Goal: Task Accomplishment & Management: Complete application form

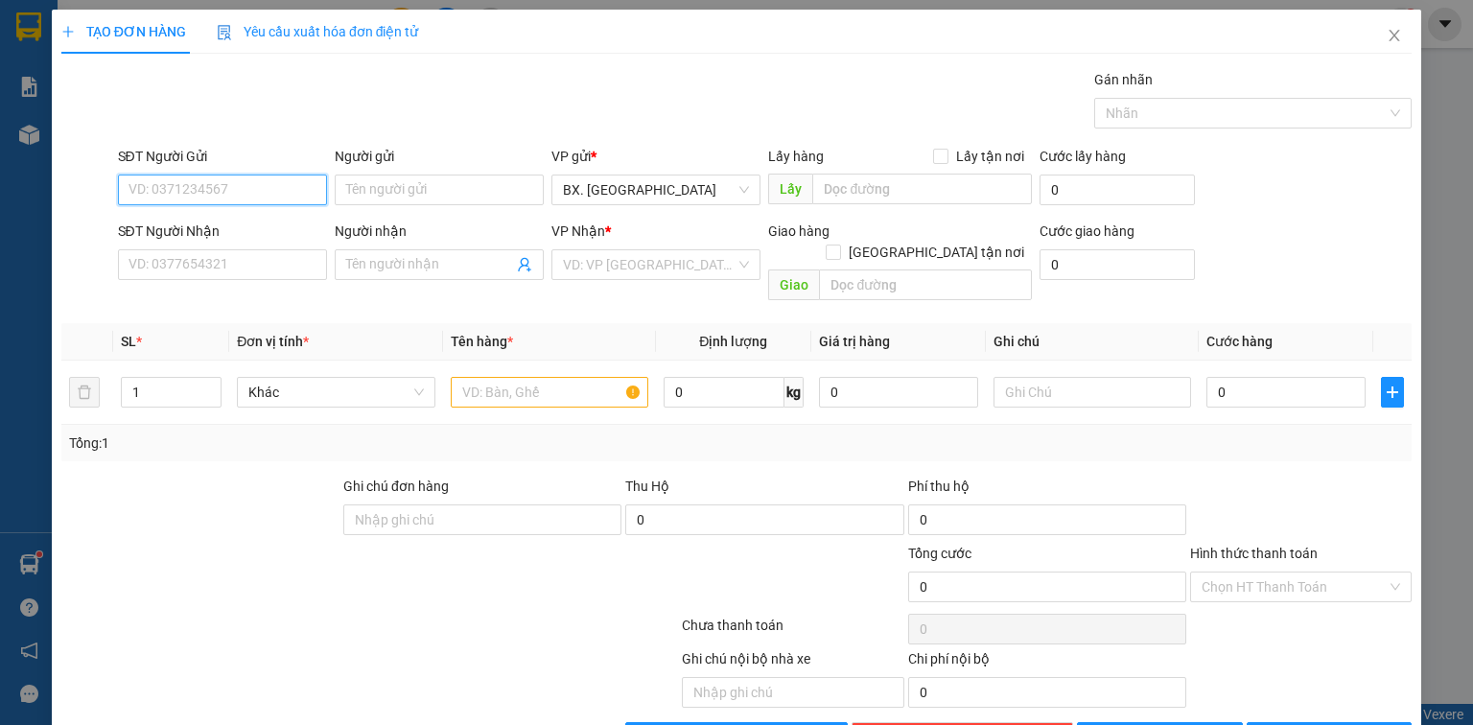
click at [223, 195] on input "SĐT Người Gửi" at bounding box center [222, 190] width 209 height 31
type input "0964459717"
click at [423, 192] on input "Người gửi" at bounding box center [439, 190] width 209 height 31
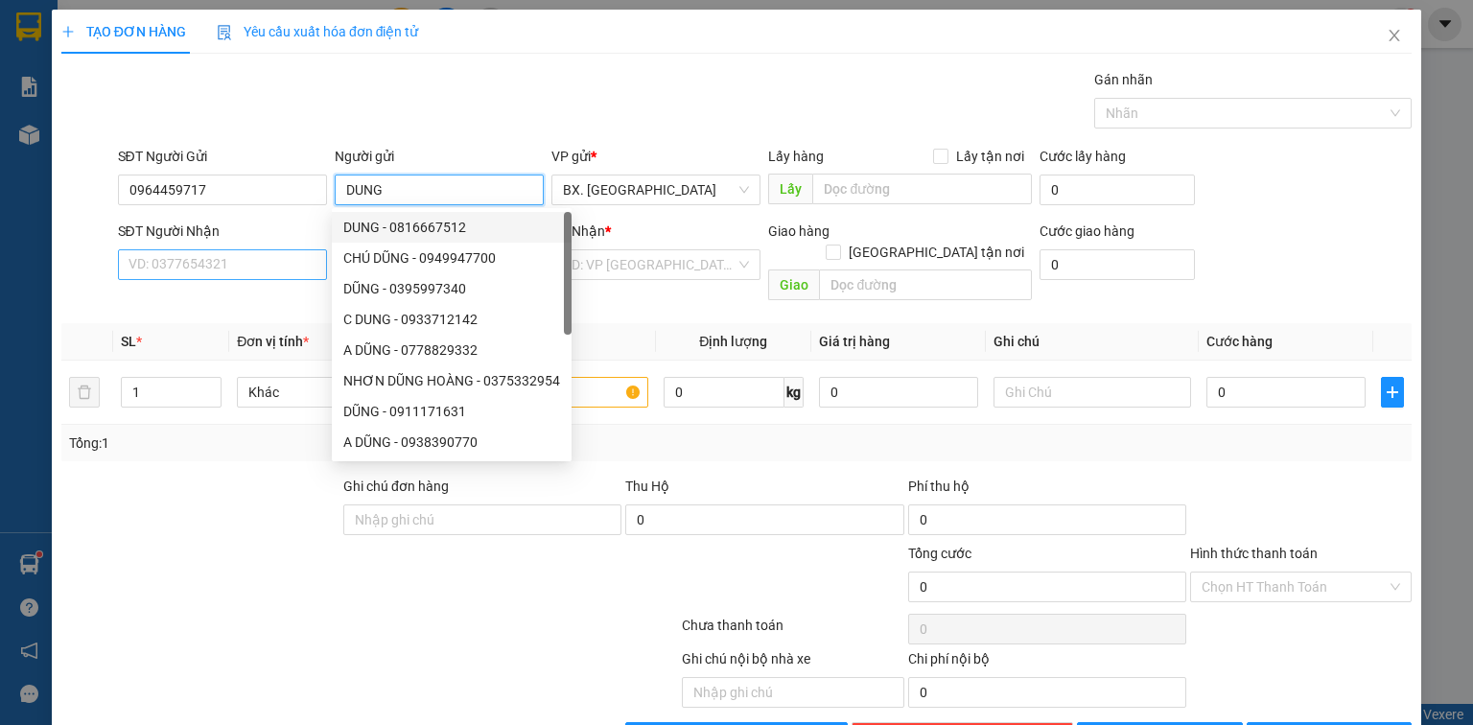
type input "DUNG"
click at [204, 273] on input "SĐT Người Nhận" at bounding box center [222, 264] width 209 height 31
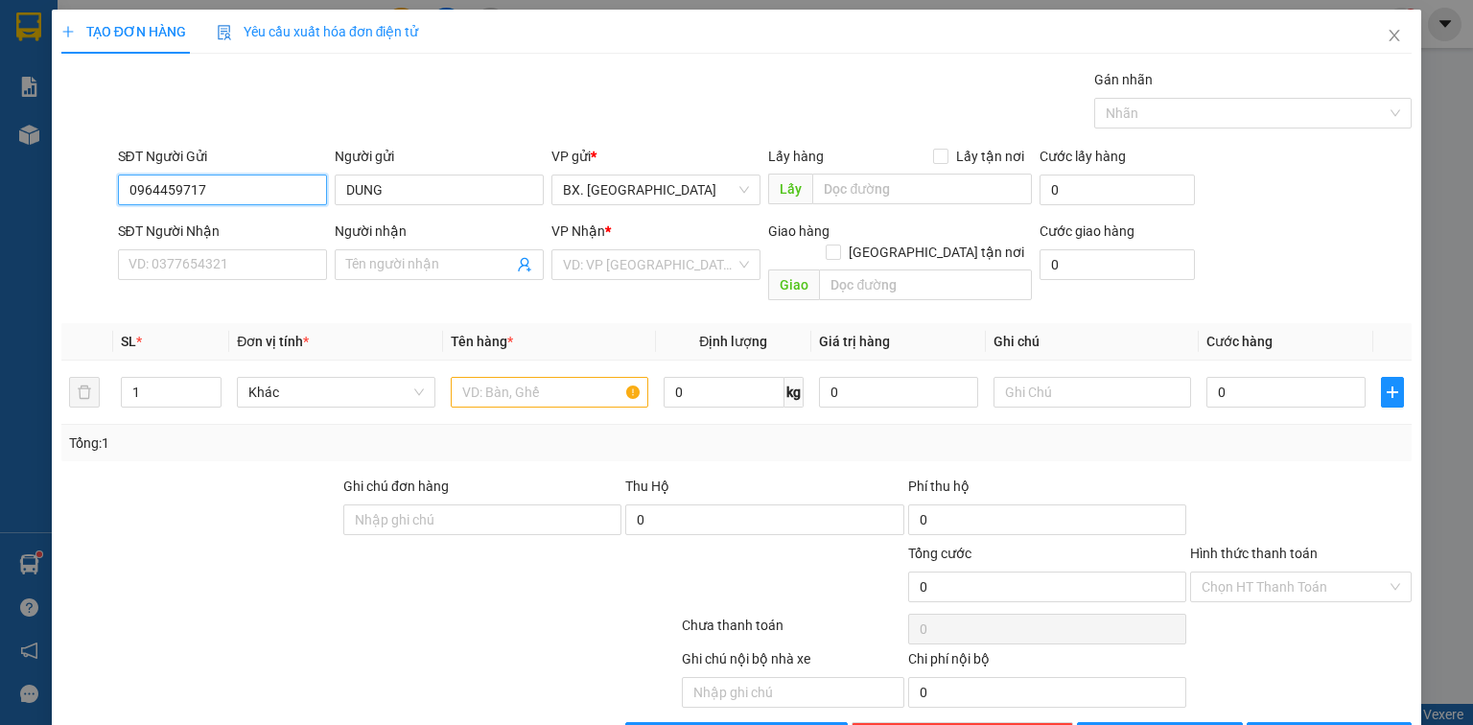
click at [246, 183] on input "0964459717" at bounding box center [222, 190] width 209 height 31
paste input "0964459717"
type input "0964459717"
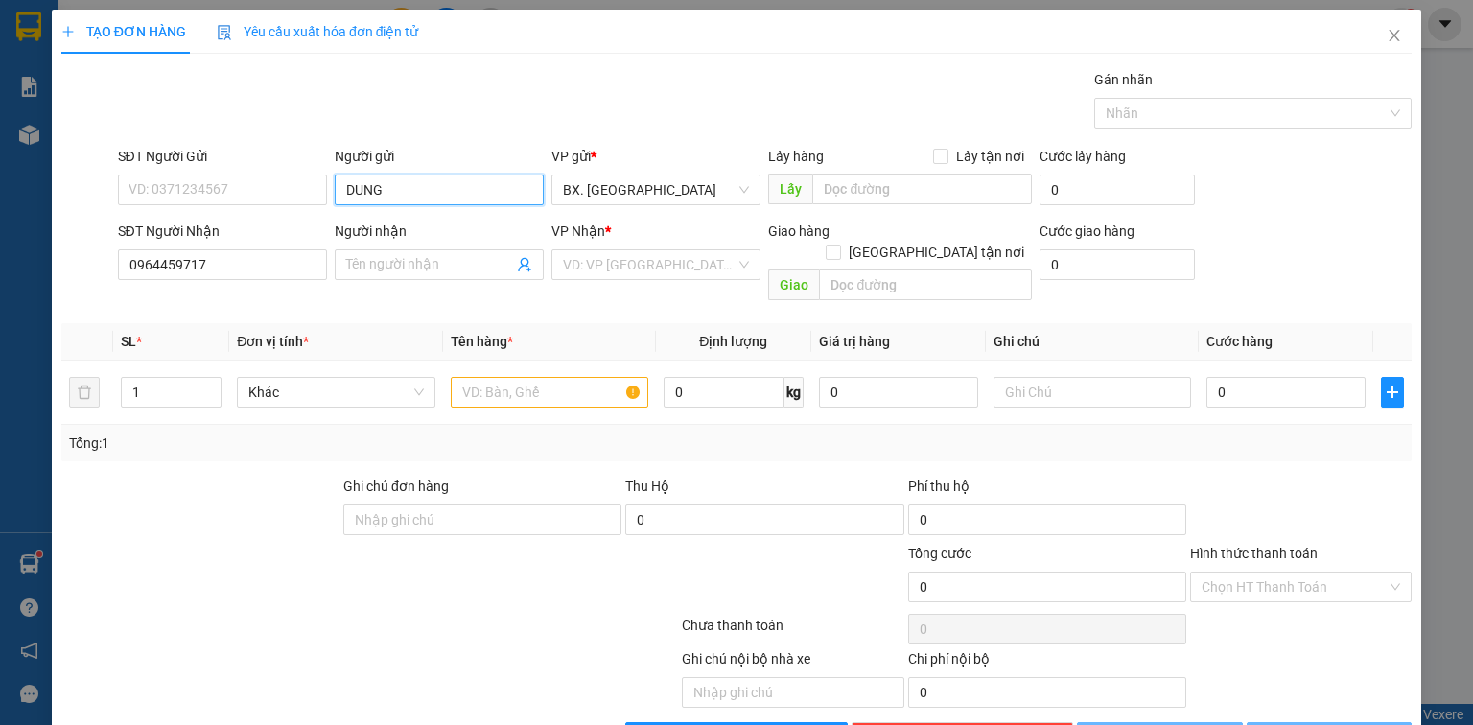
click at [445, 200] on input "DUNG" at bounding box center [439, 190] width 209 height 31
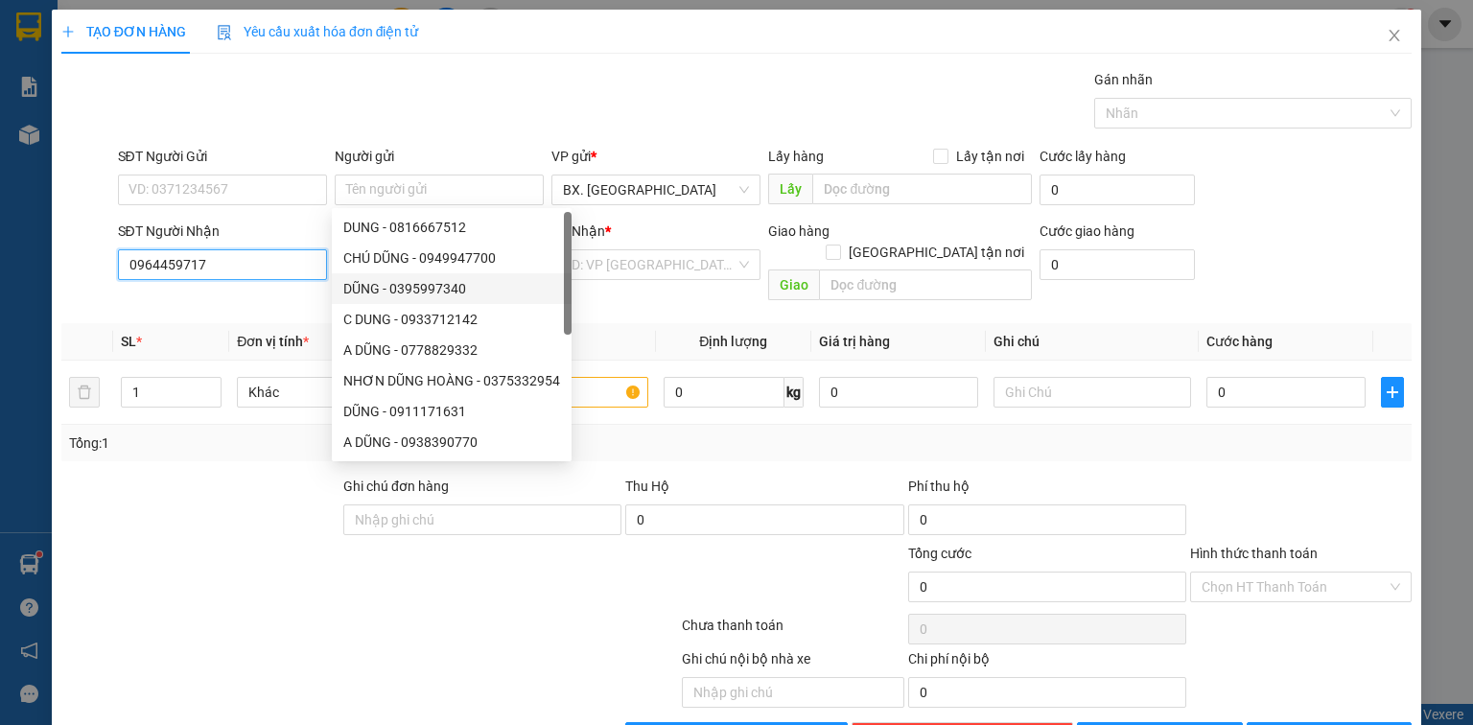
click at [264, 266] on input "0964459717" at bounding box center [222, 264] width 209 height 31
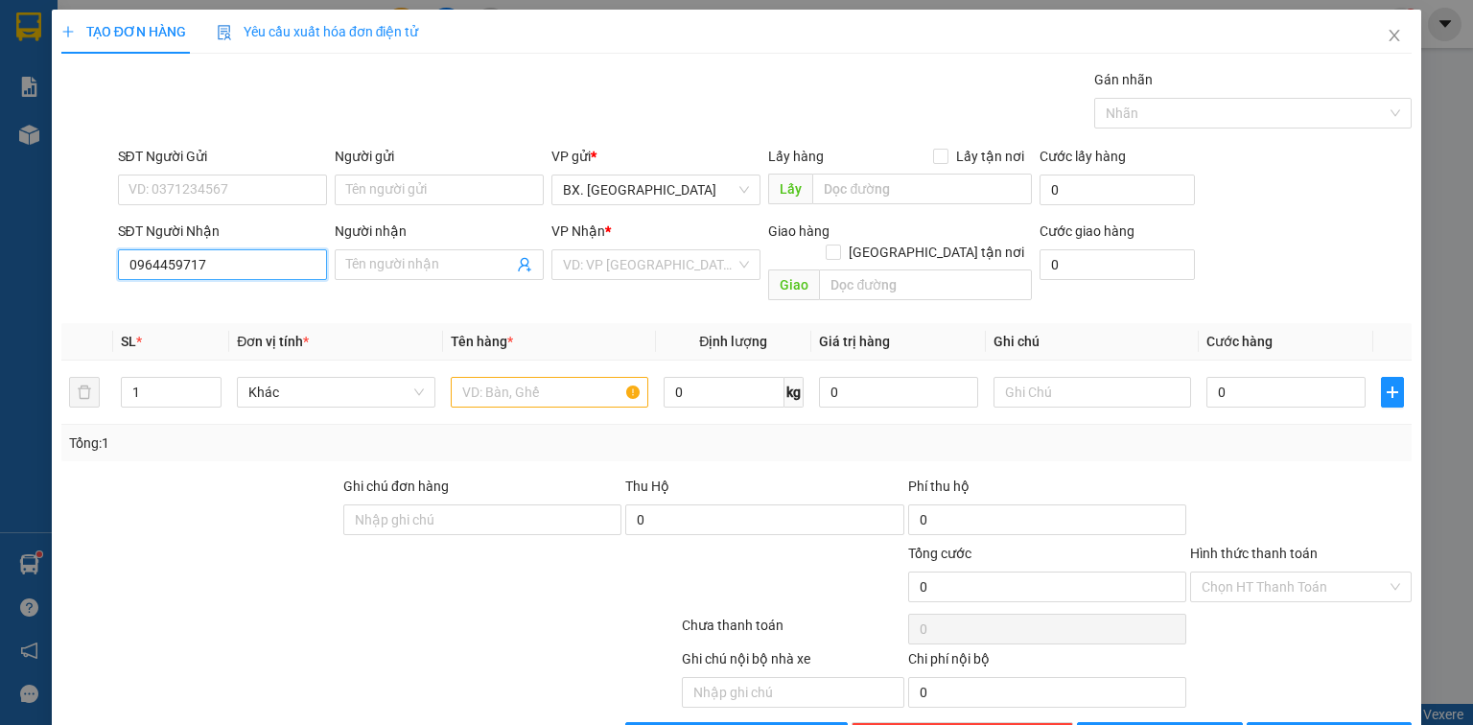
click at [146, 272] on input "0964459717" at bounding box center [222, 264] width 209 height 31
click at [364, 264] on input "Người nhận" at bounding box center [429, 264] width 167 height 21
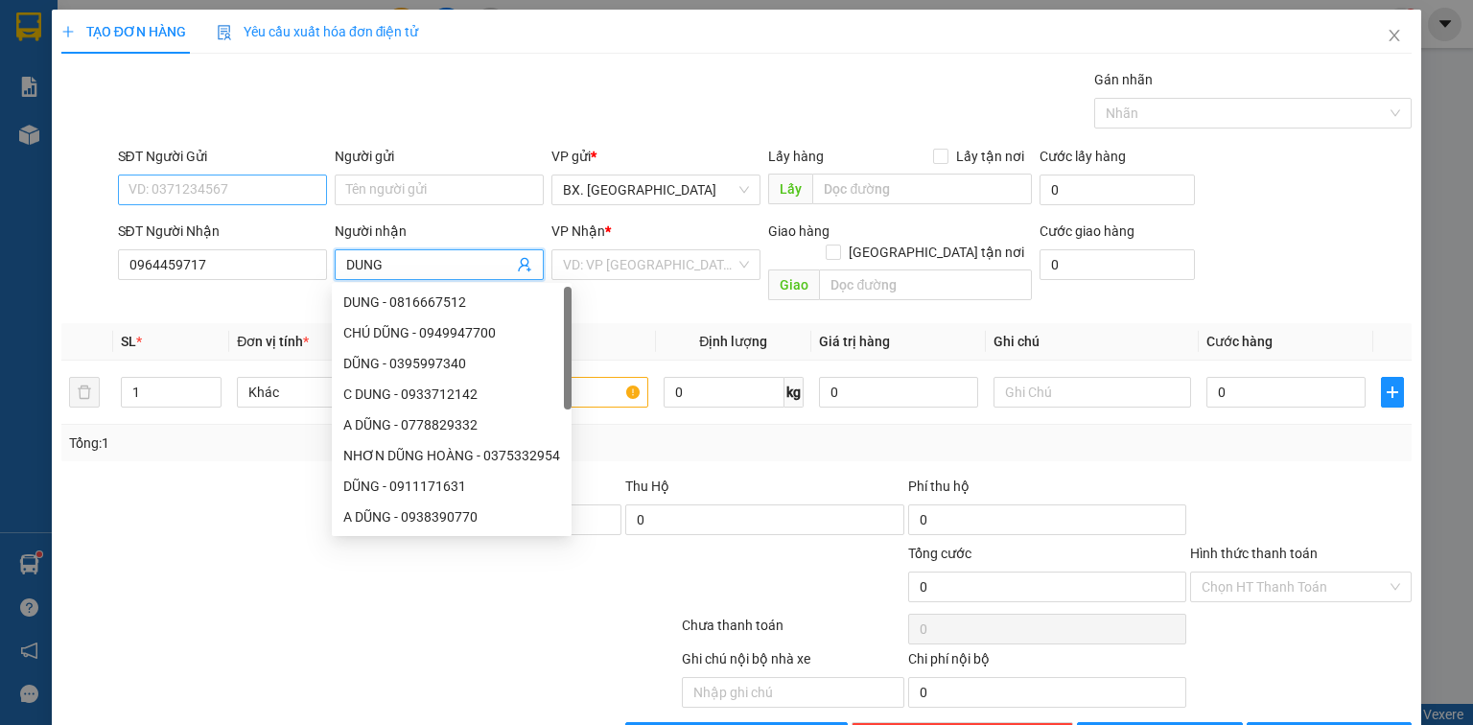
type input "DUNG"
click at [265, 180] on input "SĐT Người Gửi" at bounding box center [222, 190] width 209 height 31
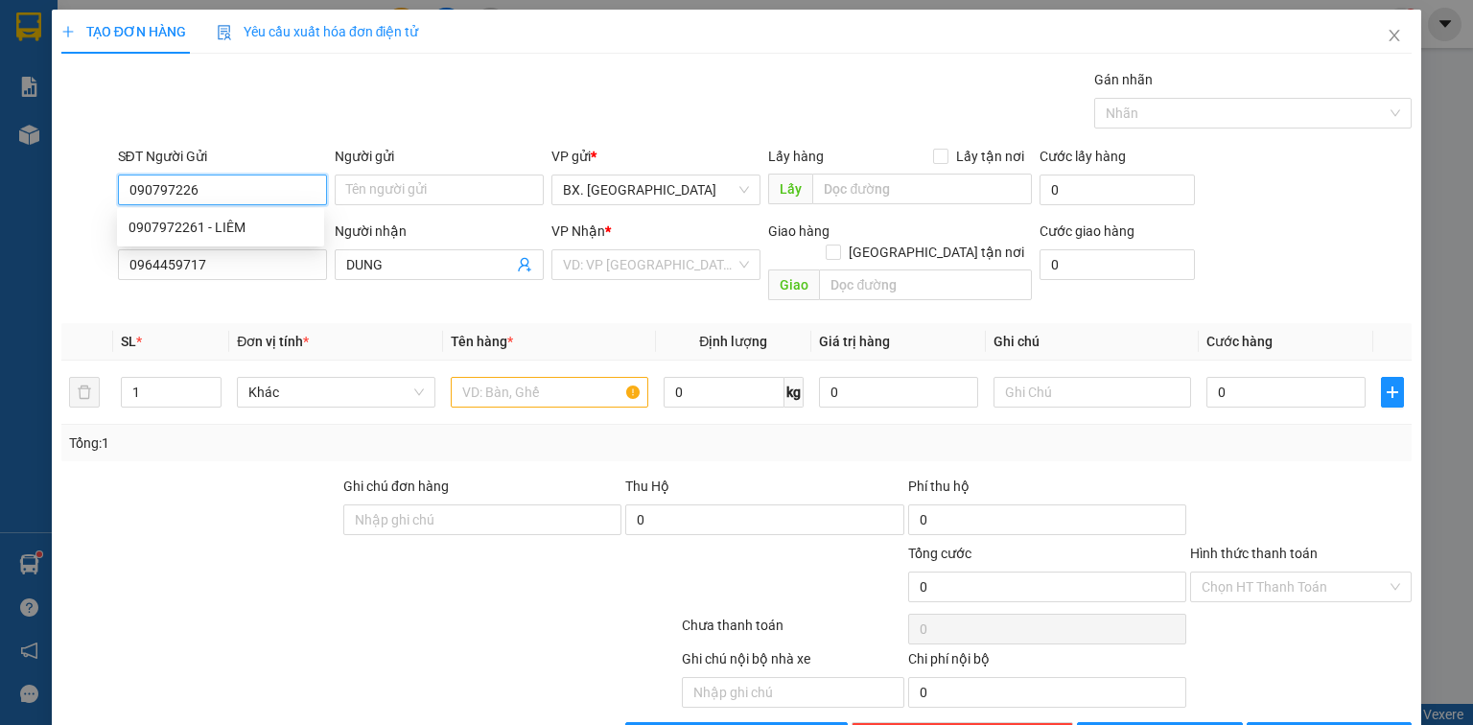
type input "0907972261"
click at [208, 227] on div "0907972261 - LIÊM" at bounding box center [221, 227] width 184 height 21
type input "LIÊM"
type input "30.000"
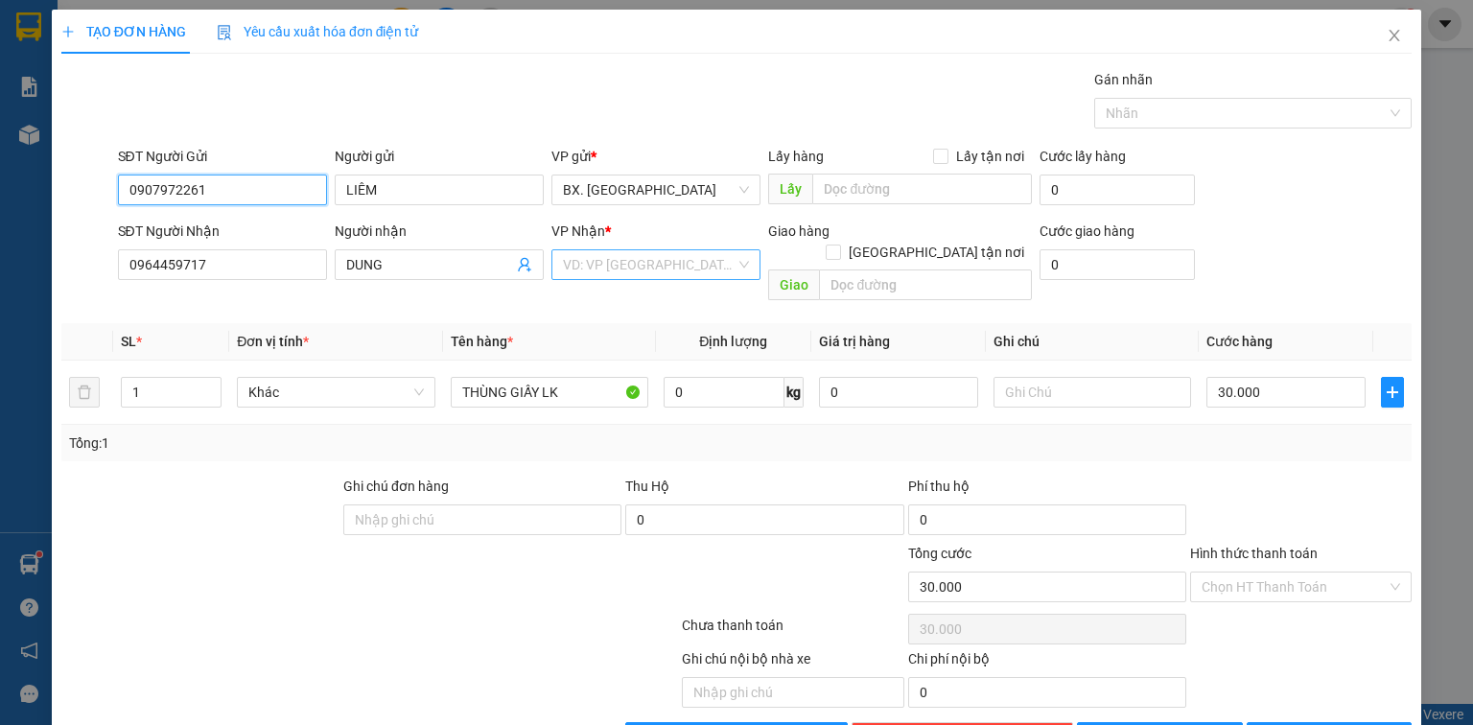
type input "0907972261"
click at [646, 263] on input "search" at bounding box center [649, 264] width 173 height 29
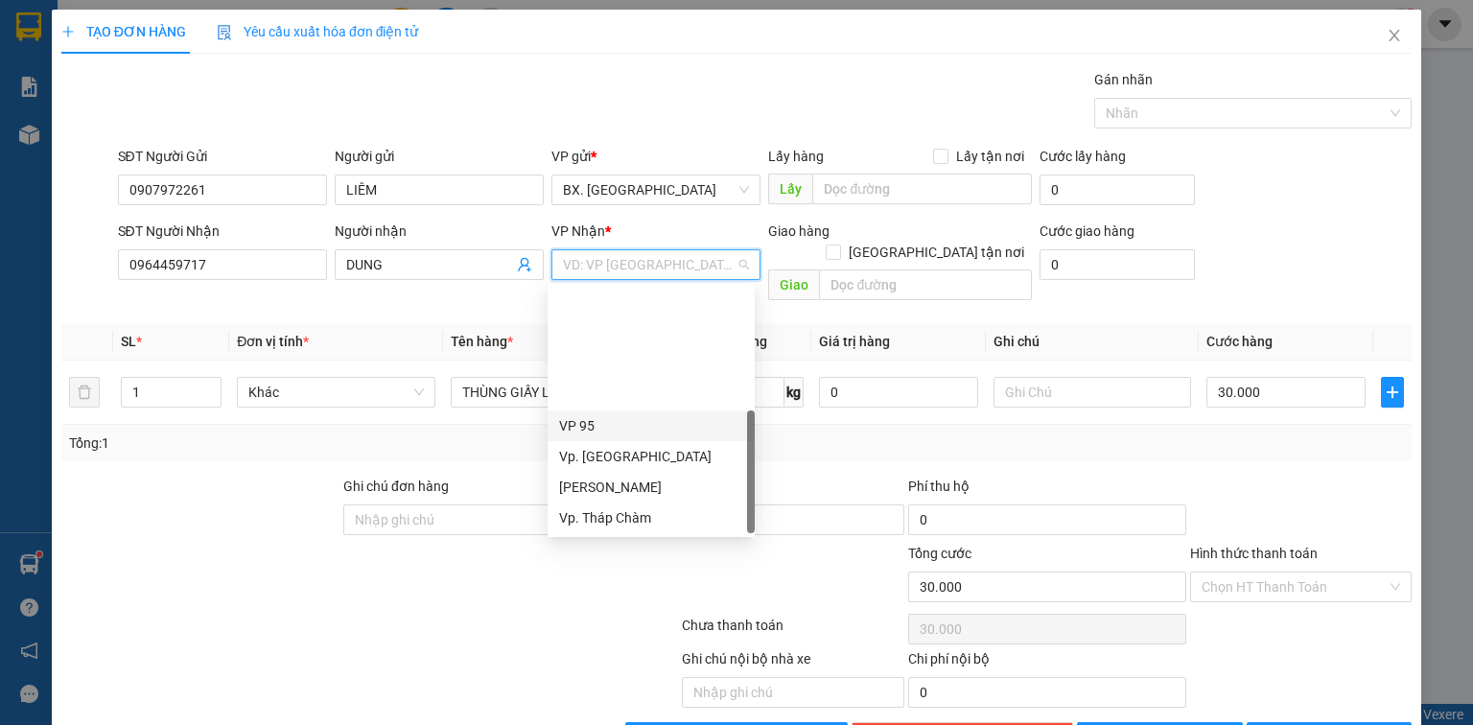
scroll to position [153, 0]
click at [619, 424] on div "VP QL13" at bounding box center [651, 425] width 184 height 21
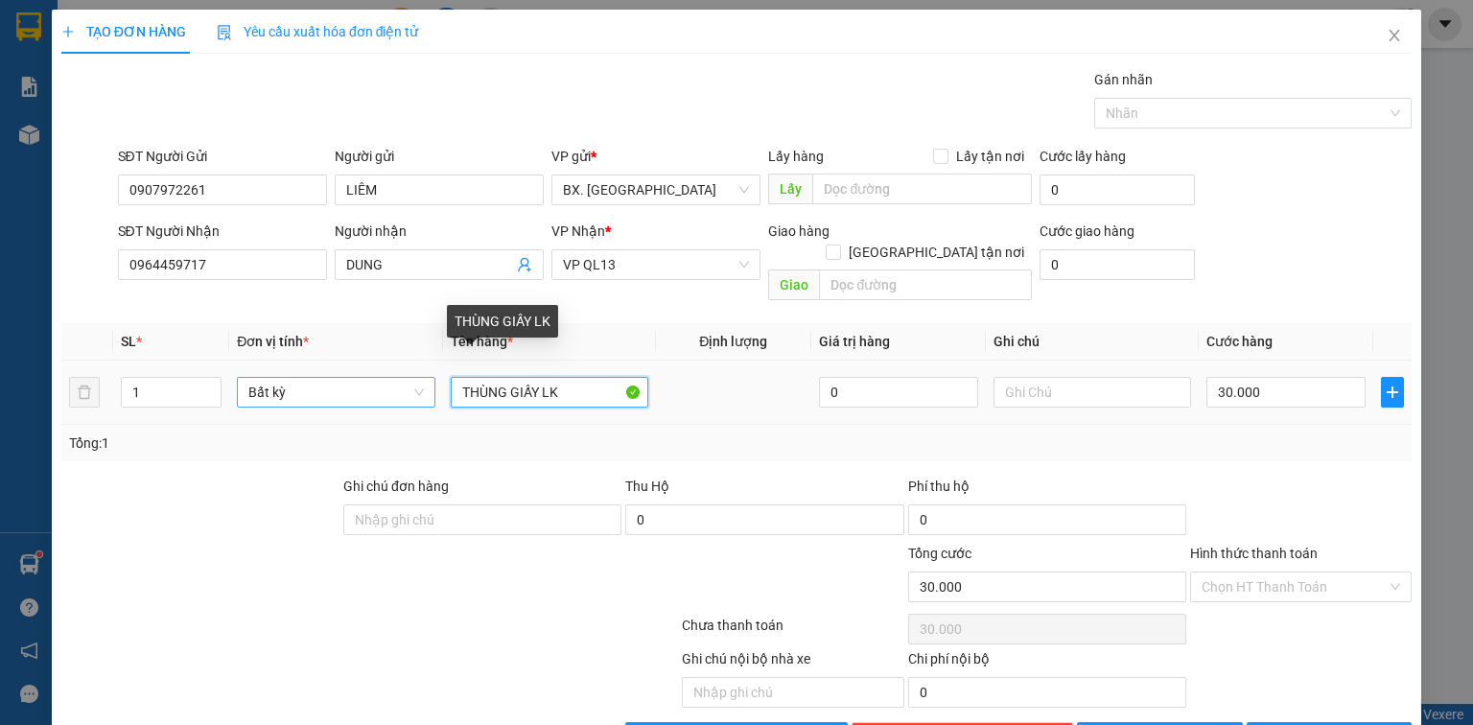
drag, startPoint x: 561, startPoint y: 368, endPoint x: 253, endPoint y: 374, distance: 308.0
click at [320, 376] on tr "1 Bất kỳ THÙNG GIẤY LK 0 30.000" at bounding box center [736, 393] width 1351 height 64
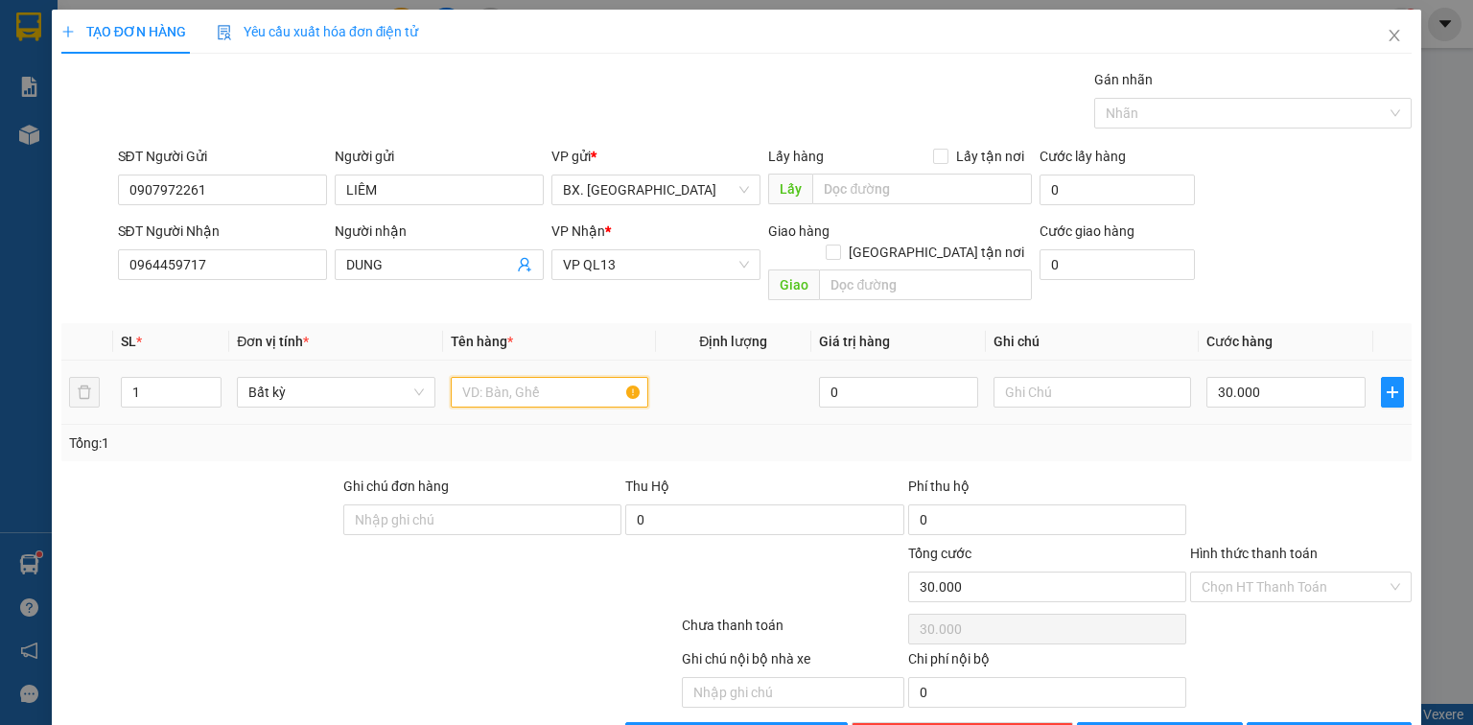
click at [561, 377] on input "text" at bounding box center [550, 392] width 198 height 31
type input "K"
type input "KIEN"
click at [505, 377] on input "KIEN" at bounding box center [550, 392] width 198 height 31
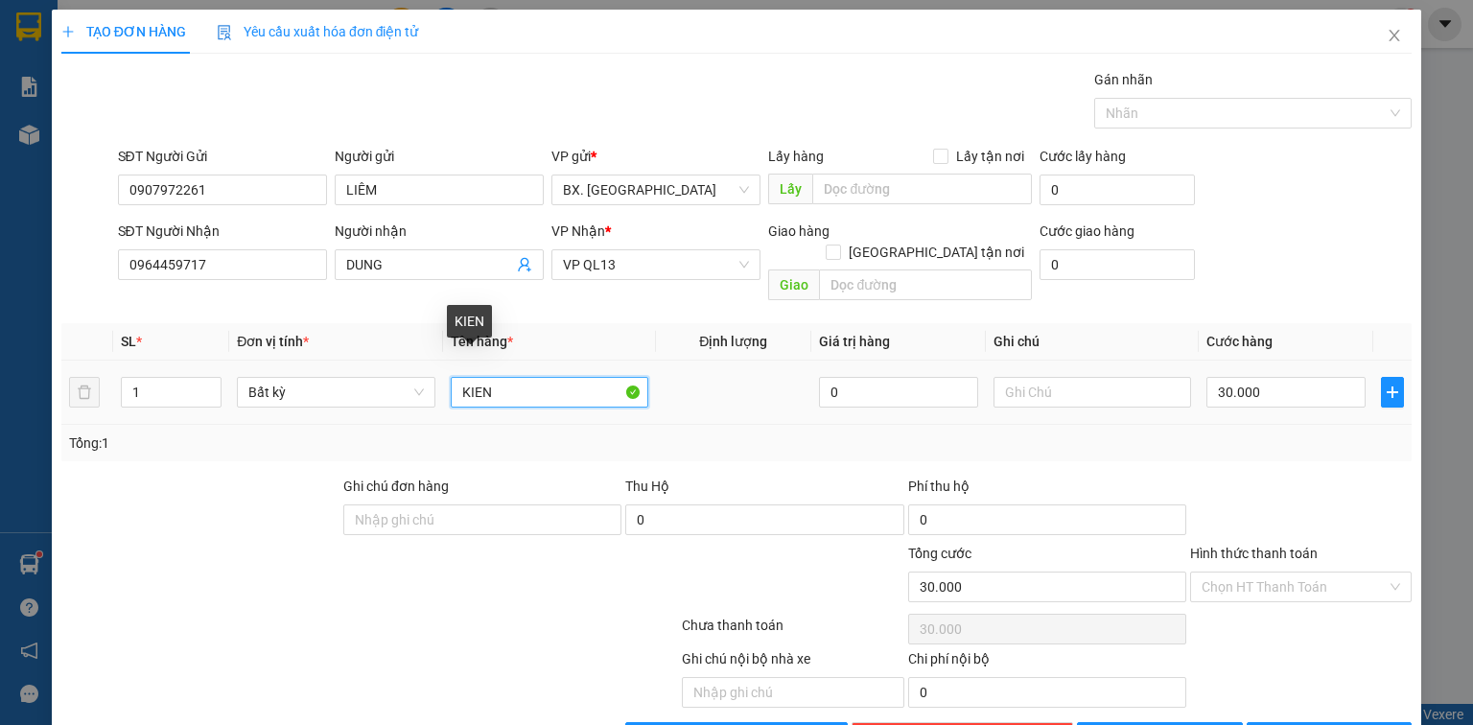
click at [505, 377] on input "KIEN" at bounding box center [550, 392] width 198 height 31
type input "KIỆN HỒNG MÁY ĐỒ CHƠI"
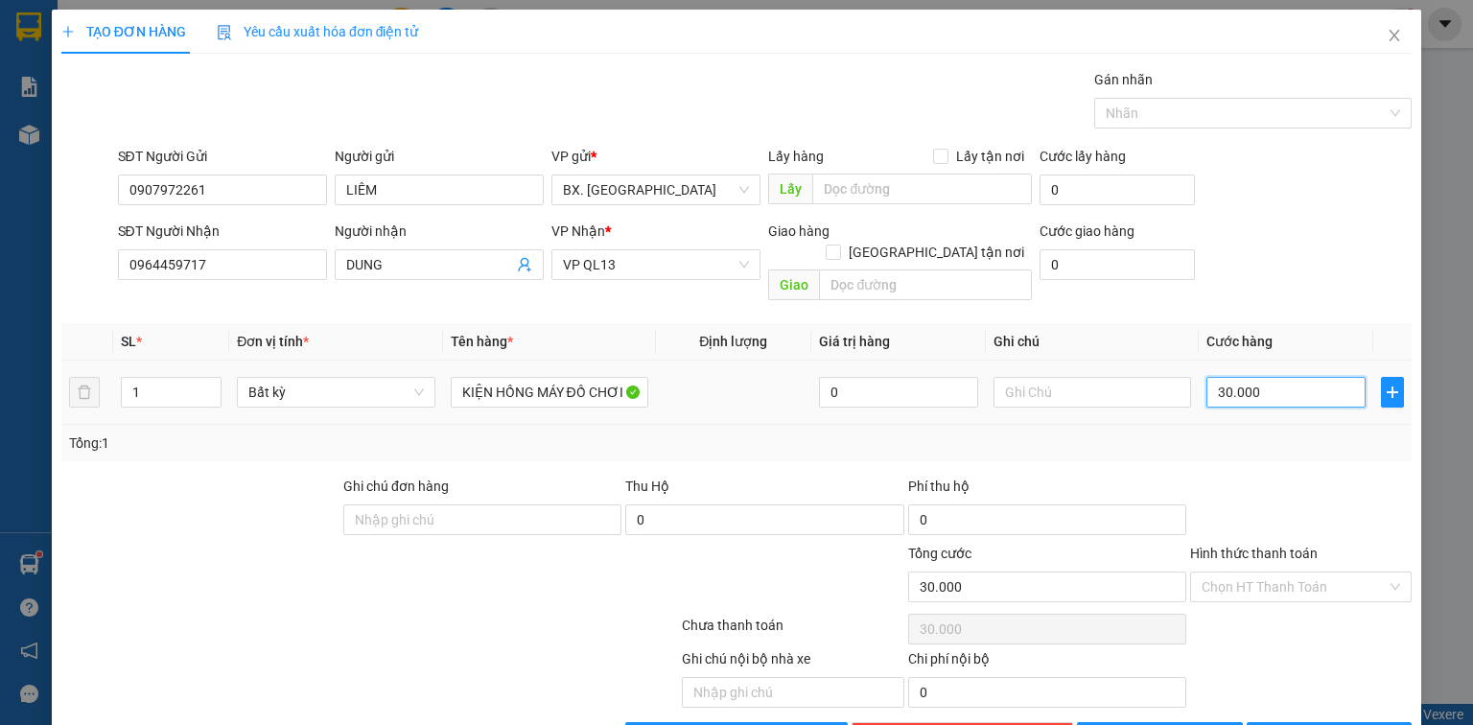
click at [1273, 384] on input "30.000" at bounding box center [1286, 392] width 159 height 31
type input "3"
type input "30"
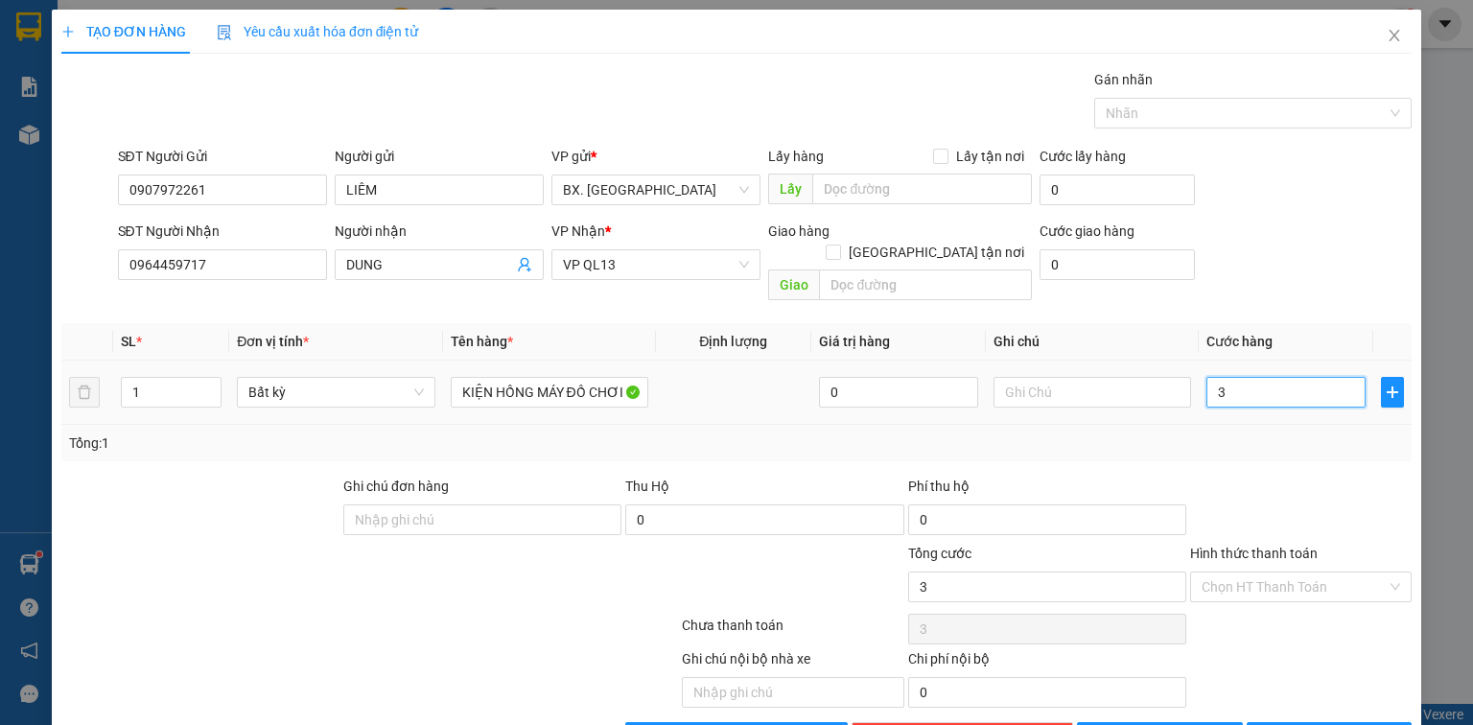
type input "30"
type input "300"
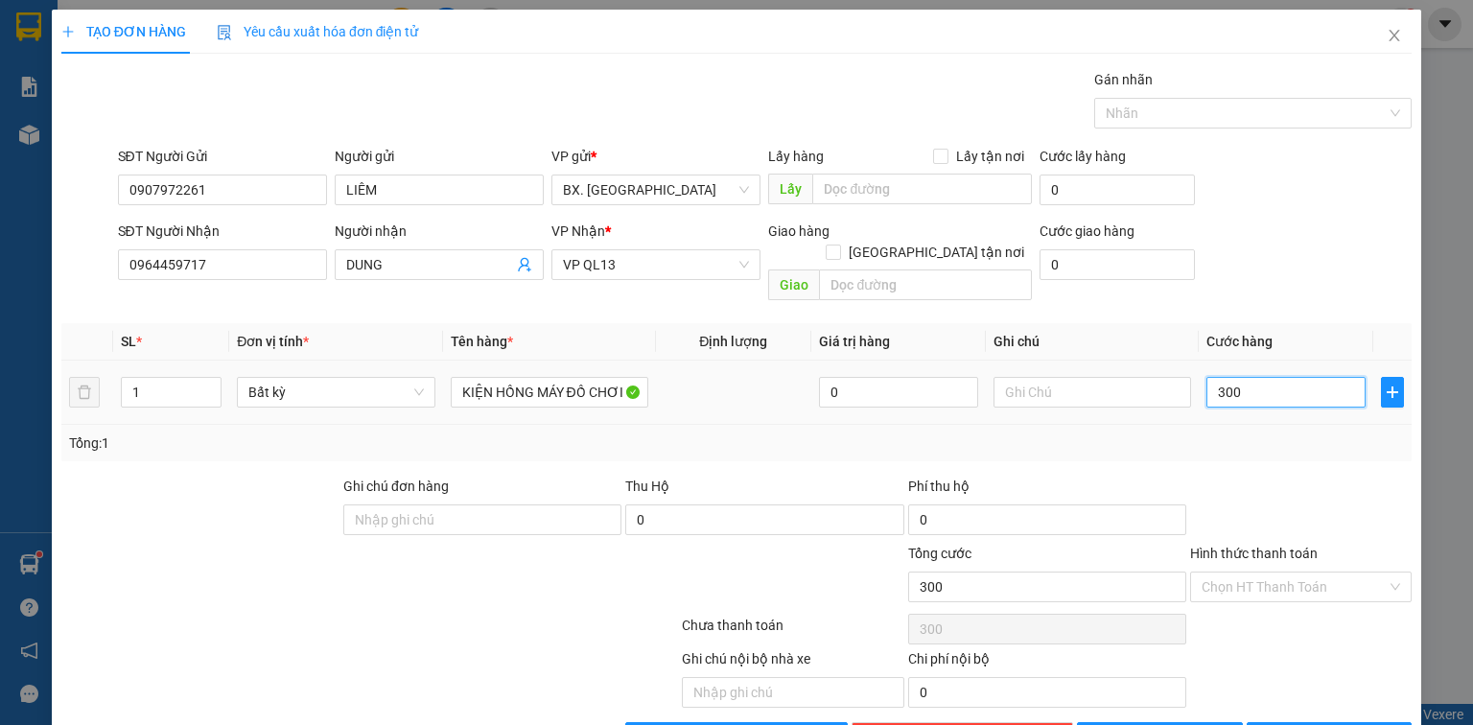
type input "3.000"
type input "30.000"
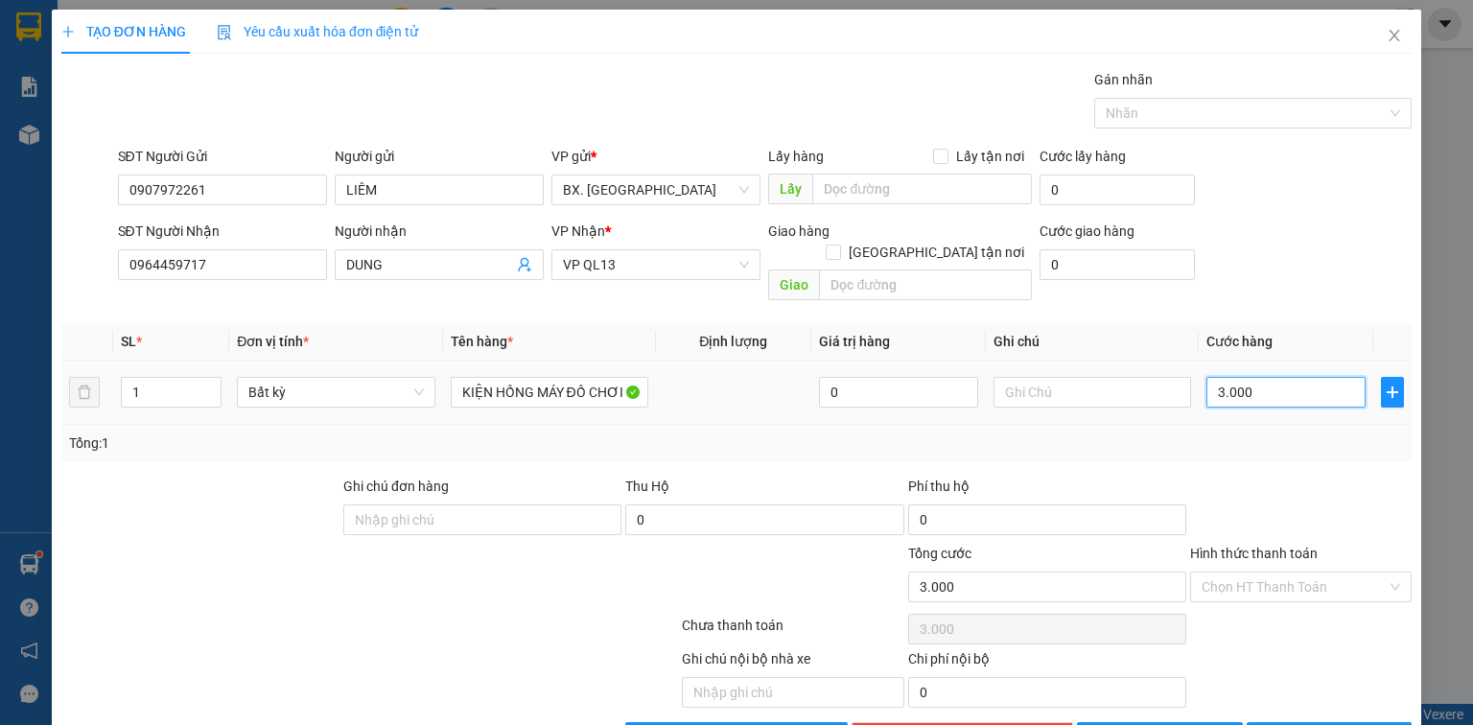
type input "30.000"
type input "300.000"
click at [1289, 512] on div at bounding box center [1300, 509] width 225 height 67
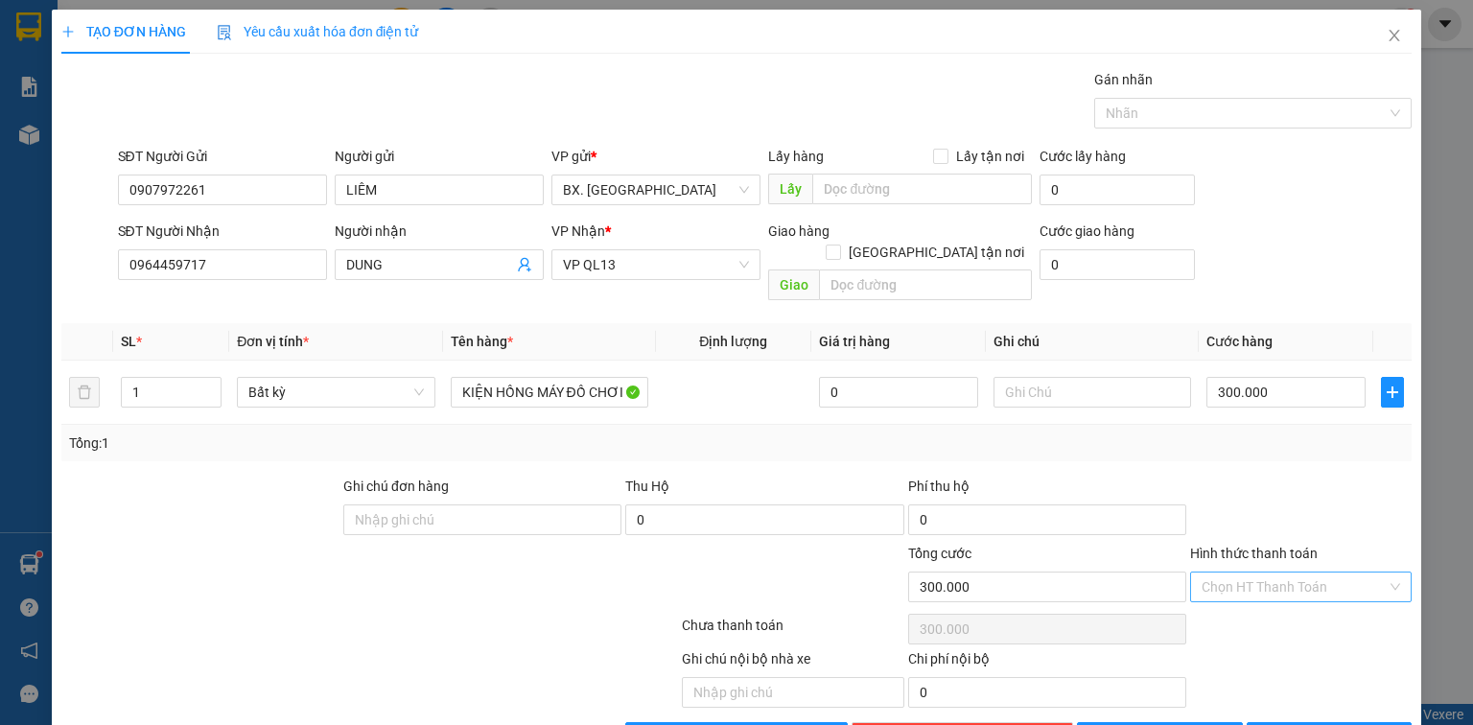
click at [1275, 573] on input "Hình thức thanh toán" at bounding box center [1294, 587] width 185 height 29
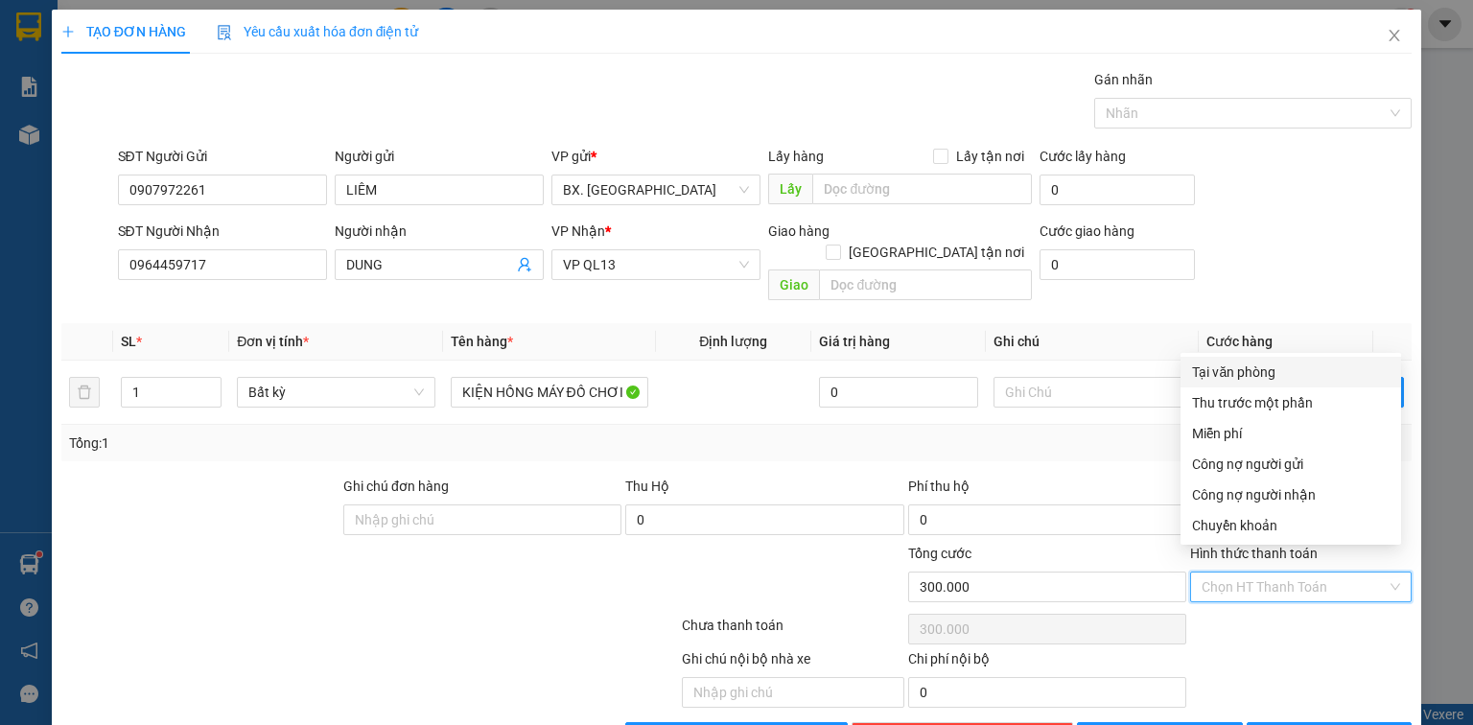
click at [1232, 367] on div "Tại văn phòng" at bounding box center [1291, 372] width 198 height 21
type input "0"
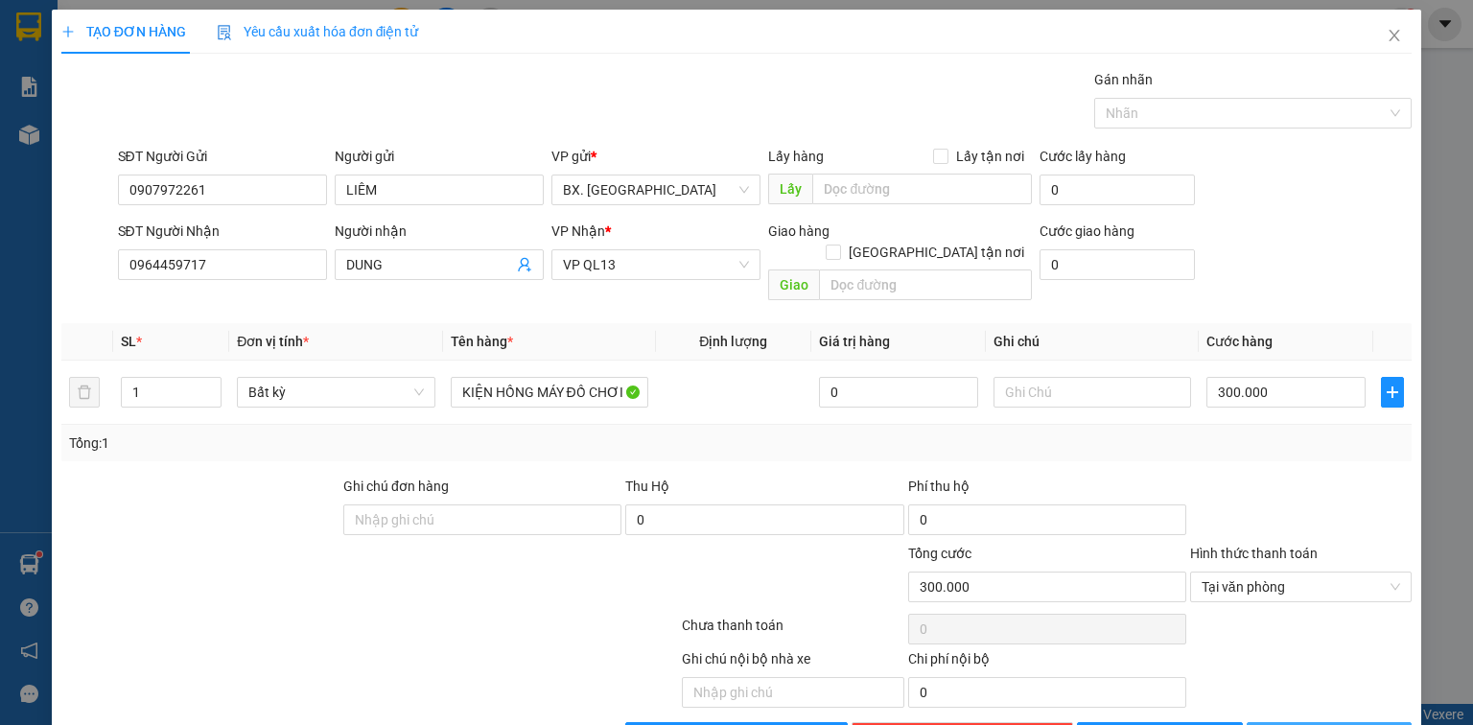
click at [1304, 724] on span "[PERSON_NAME] và In" at bounding box center [1350, 737] width 134 height 21
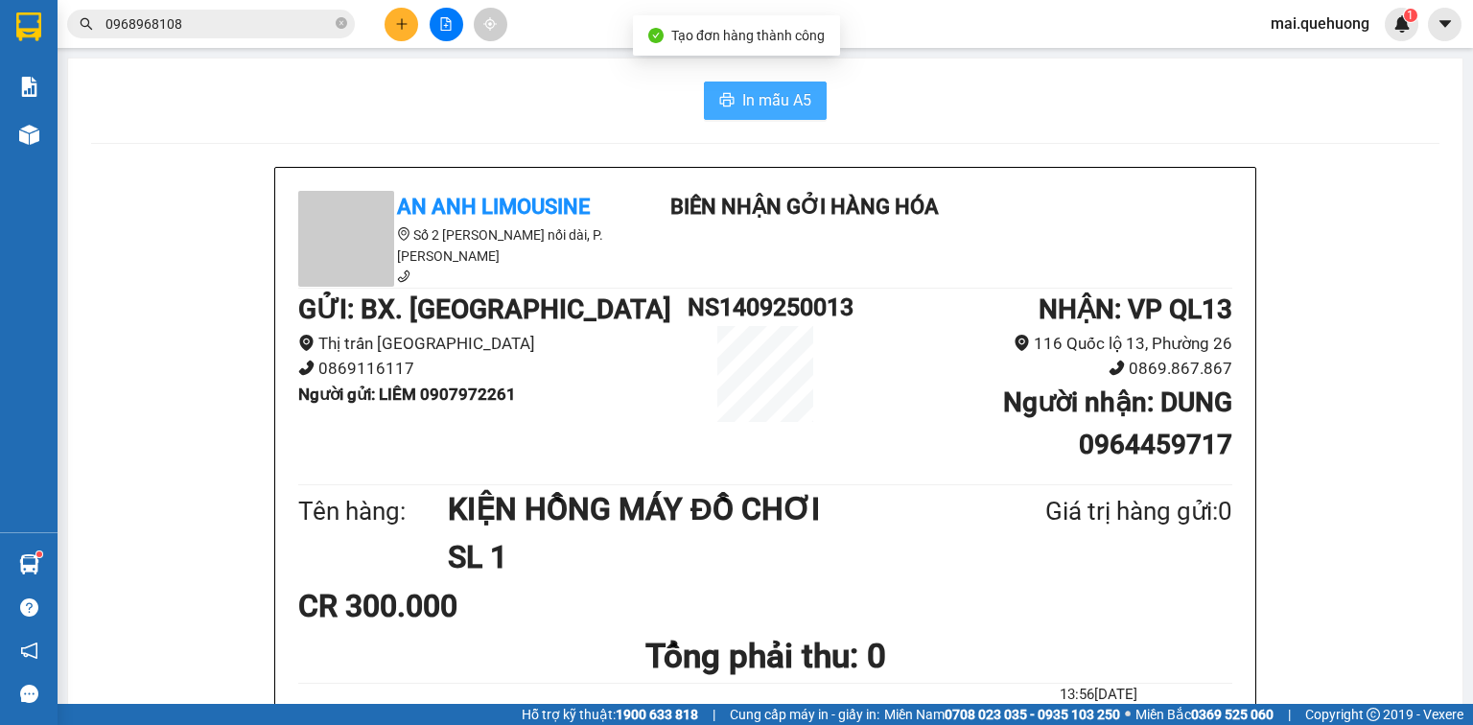
click at [762, 95] on span "In mẫu A5" at bounding box center [776, 100] width 69 height 24
click at [207, 31] on input "0968968108" at bounding box center [219, 23] width 226 height 21
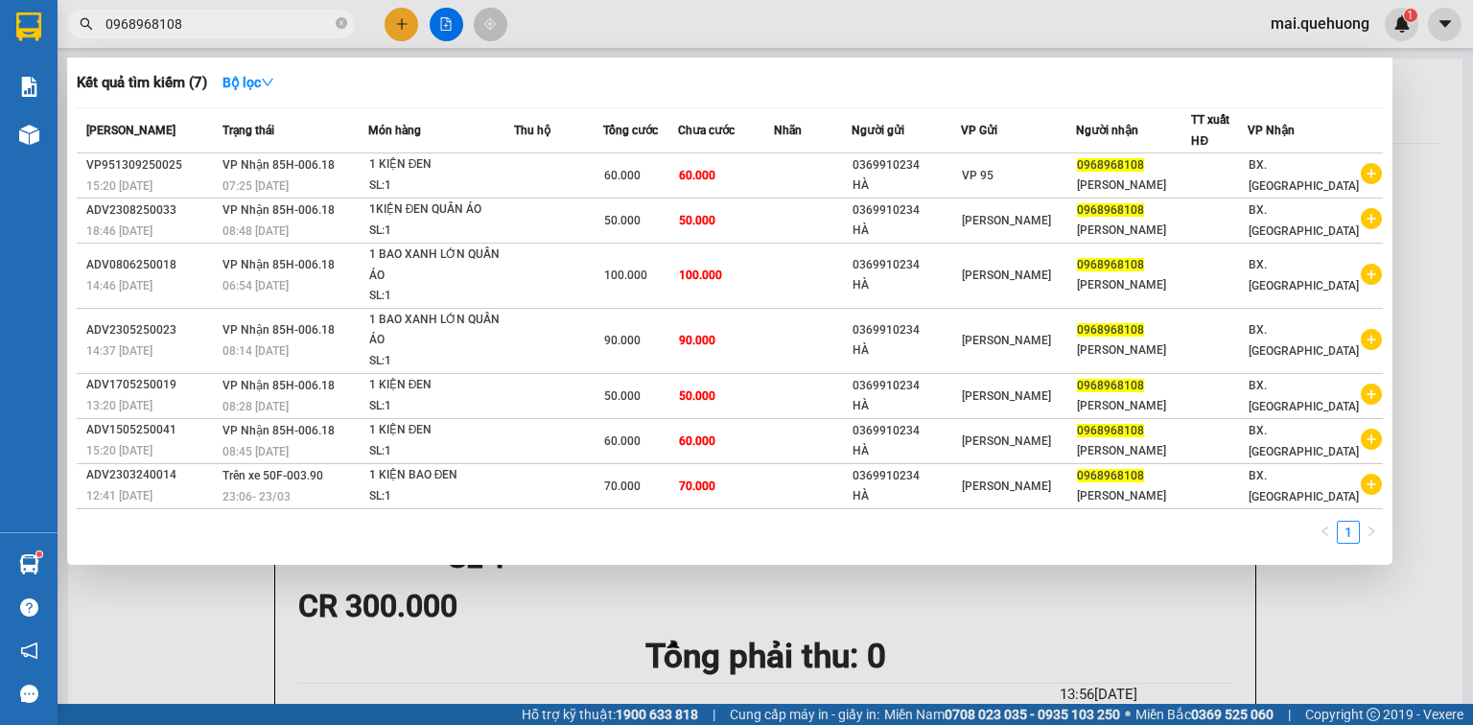
click at [207, 31] on input "0968968108" at bounding box center [219, 23] width 226 height 21
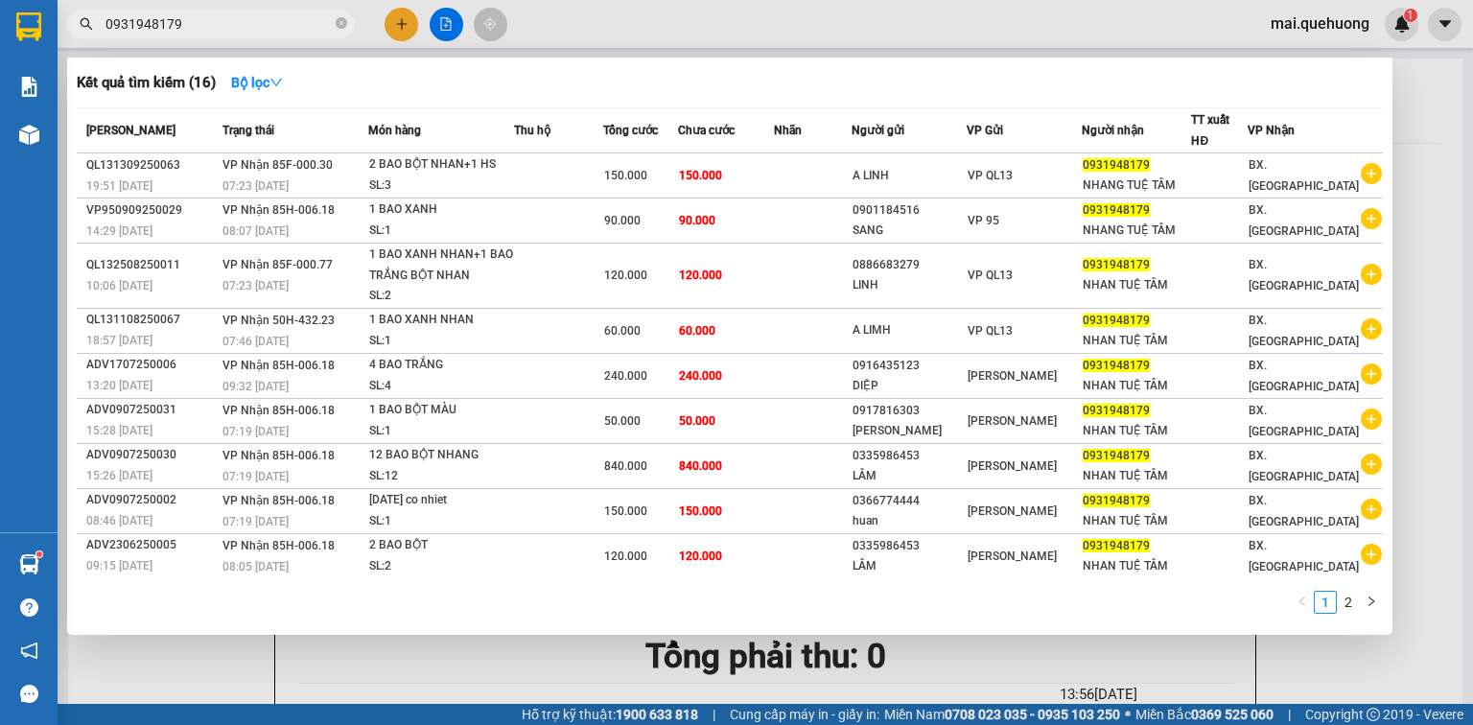
type input "0931948179"
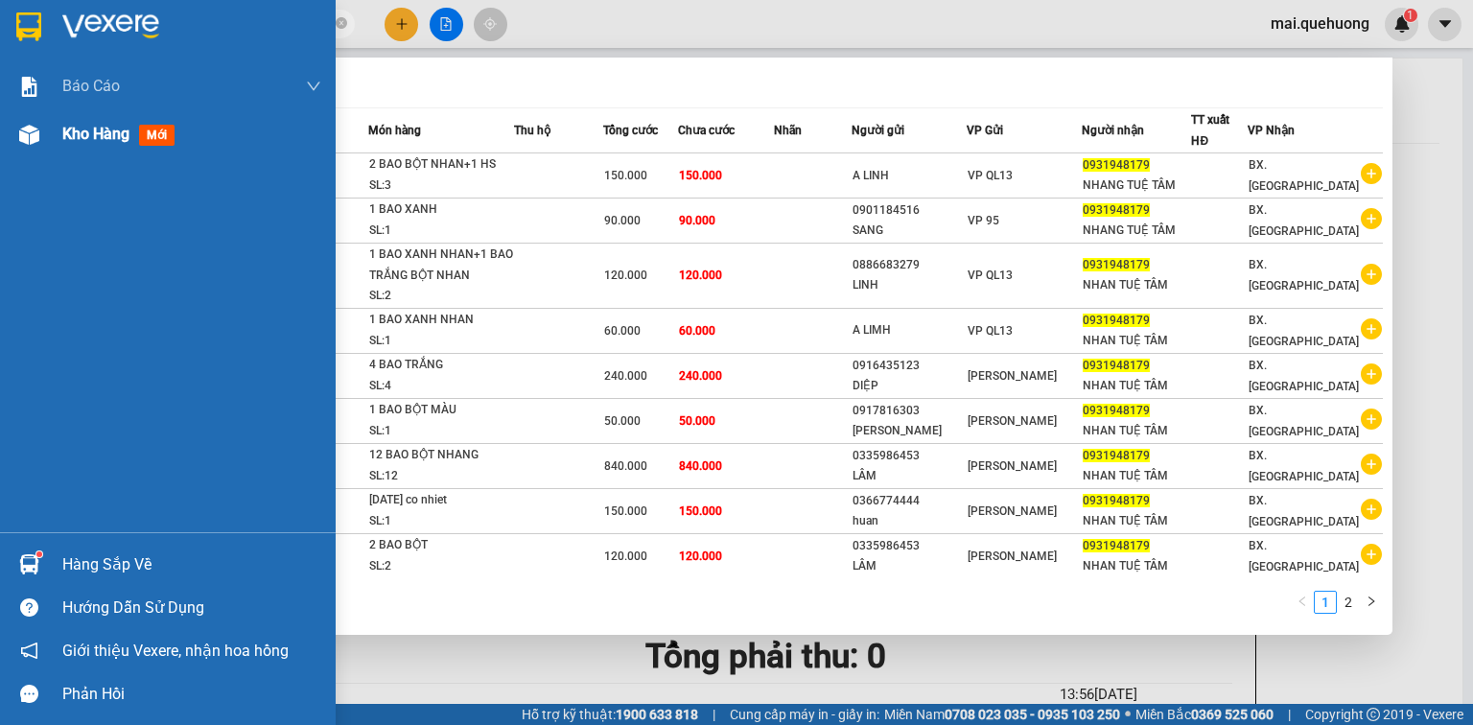
click at [23, 128] on img at bounding box center [29, 135] width 20 height 20
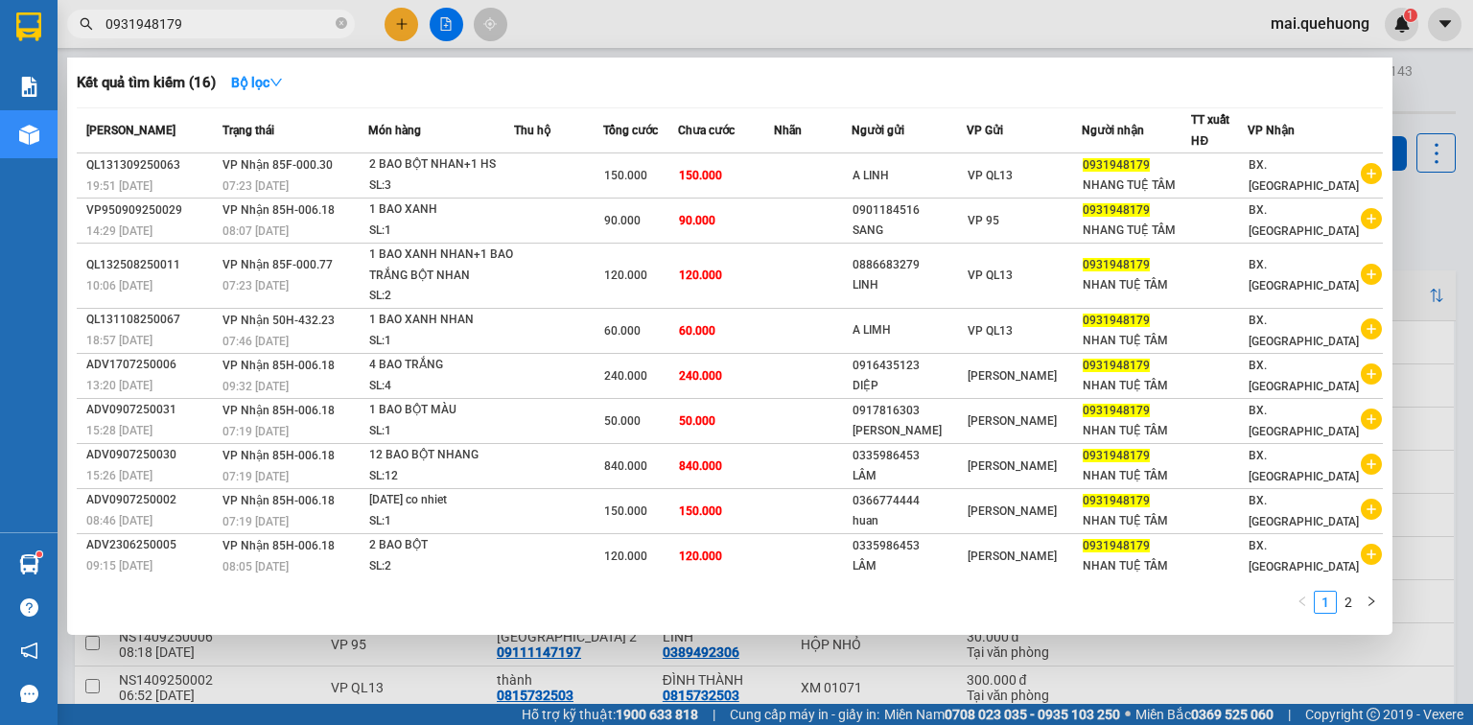
click at [1444, 239] on div at bounding box center [736, 362] width 1473 height 725
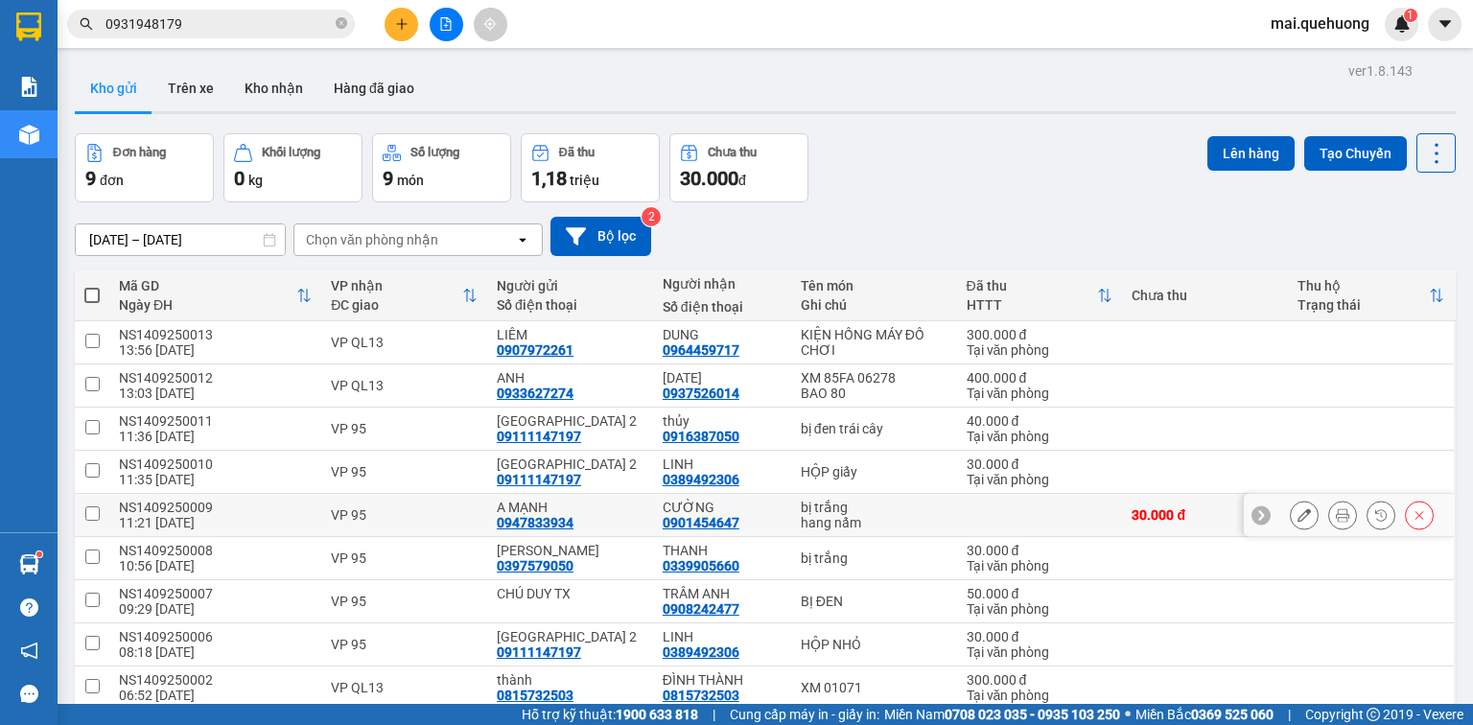
click at [1300, 509] on button at bounding box center [1304, 516] width 27 height 34
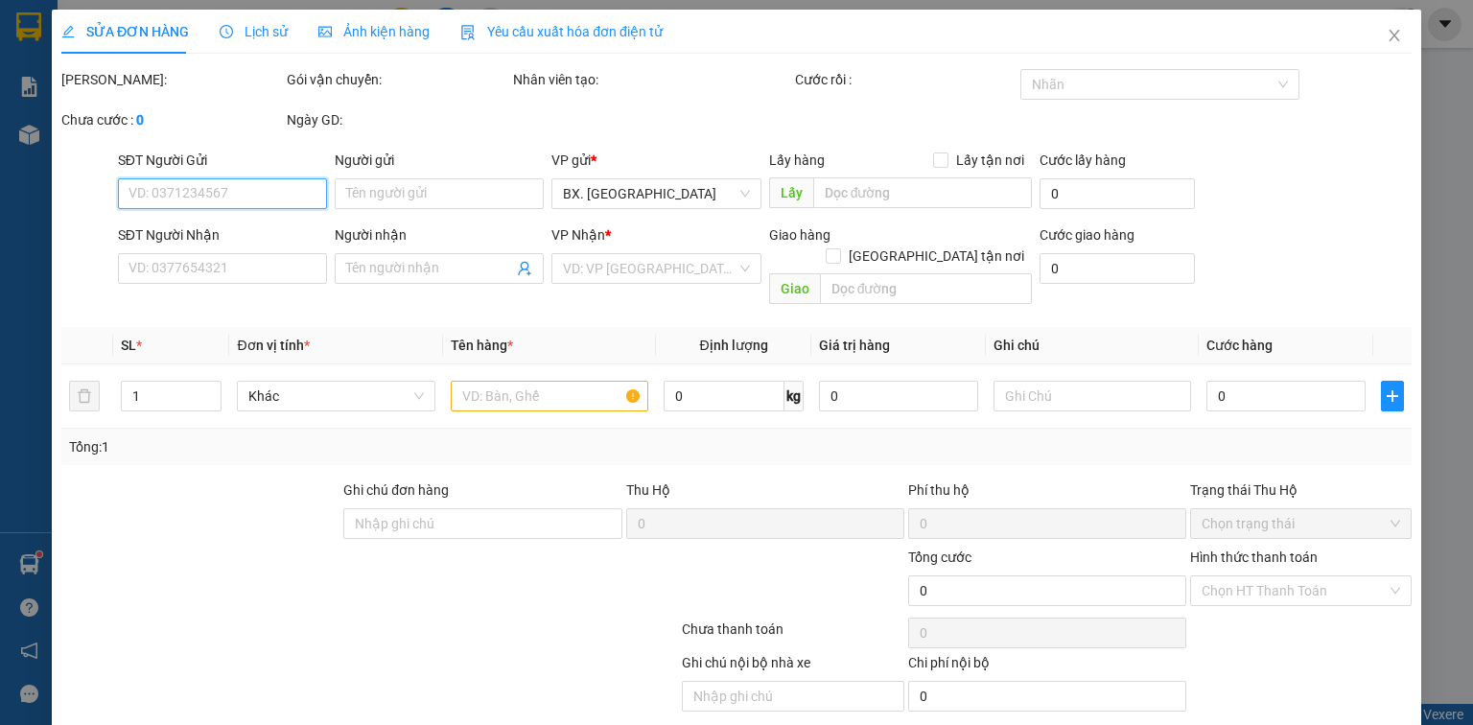
type input "0947833934"
type input "A MẠNH"
type input "0901454647"
type input "CƯỜNG"
type input "30.000"
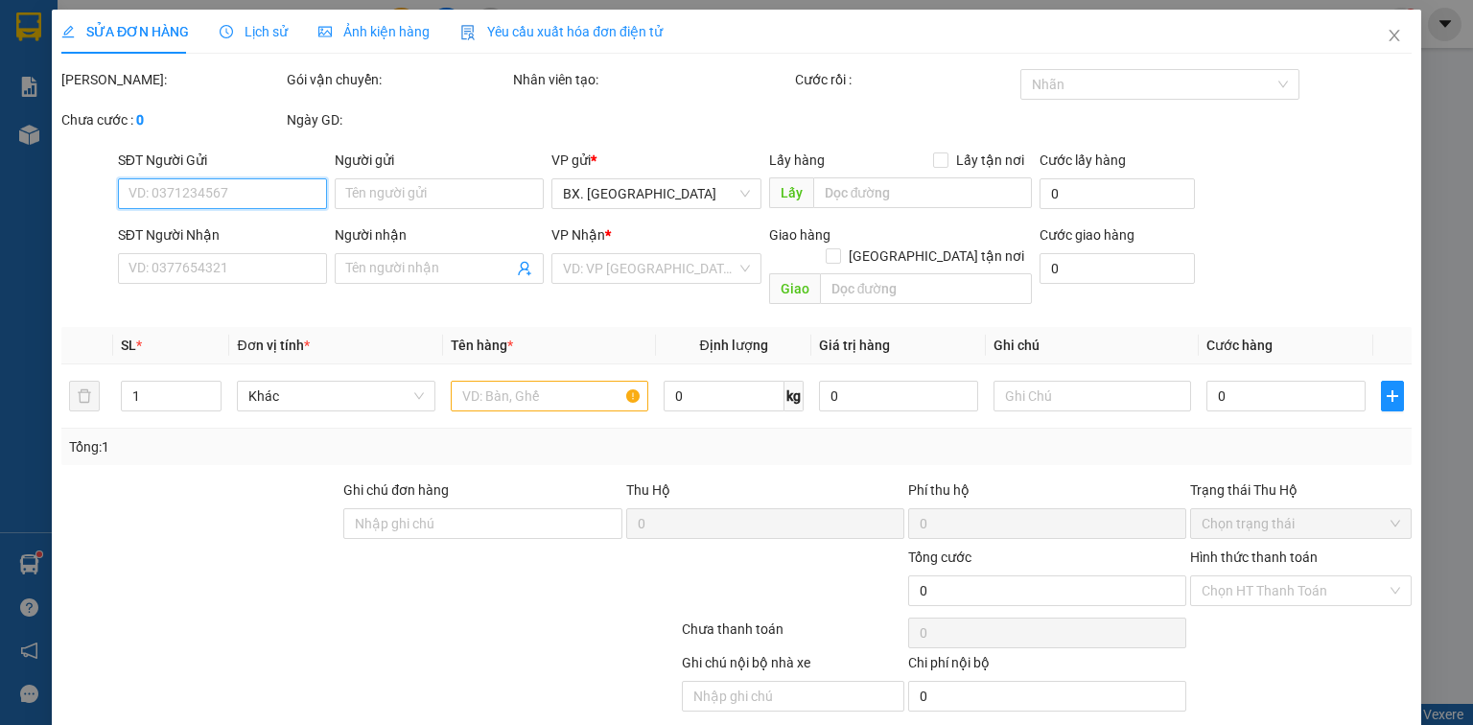
type input "30.000"
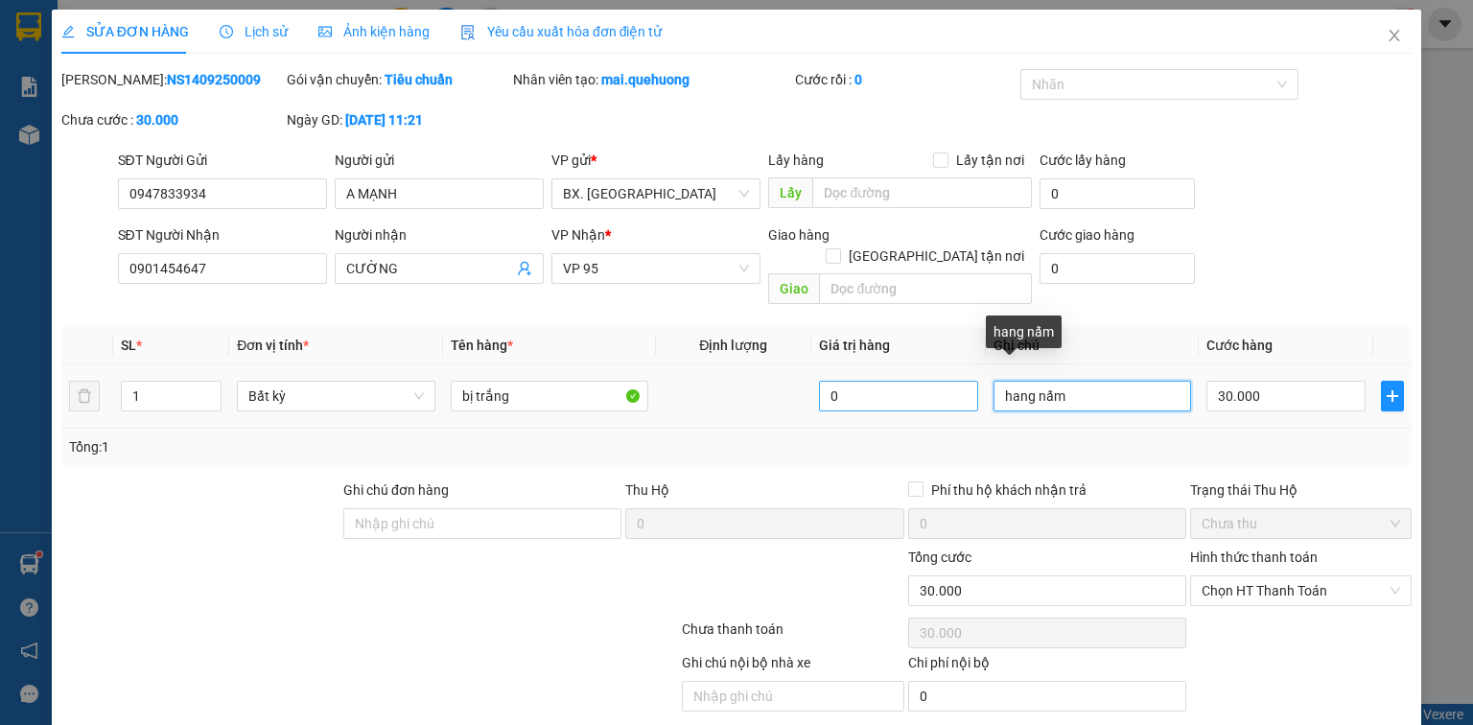
drag, startPoint x: 1062, startPoint y: 371, endPoint x: 904, endPoint y: 368, distance: 158.3
click at [904, 368] on tr "1 Bất kỳ bị trắng 0 hang nấm 30.000" at bounding box center [736, 396] width 1351 height 64
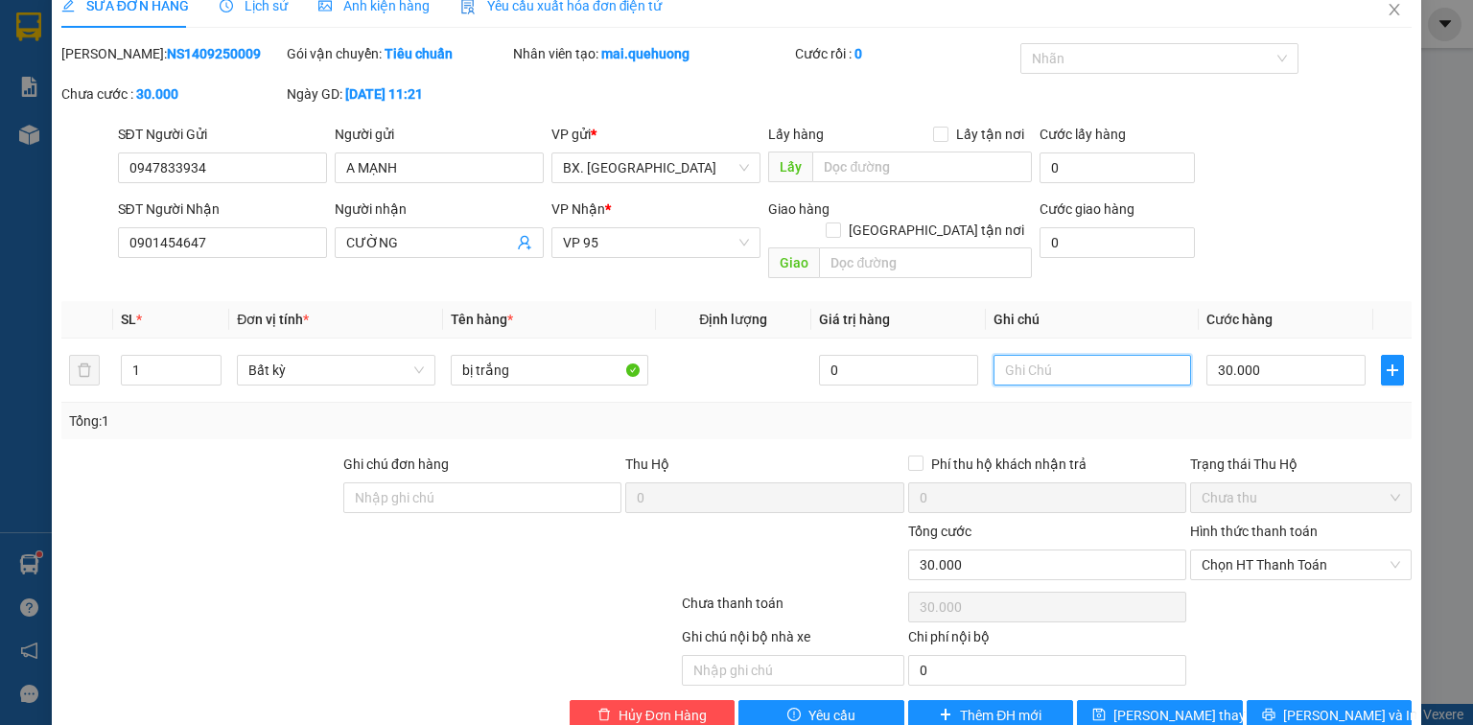
scroll to position [46, 0]
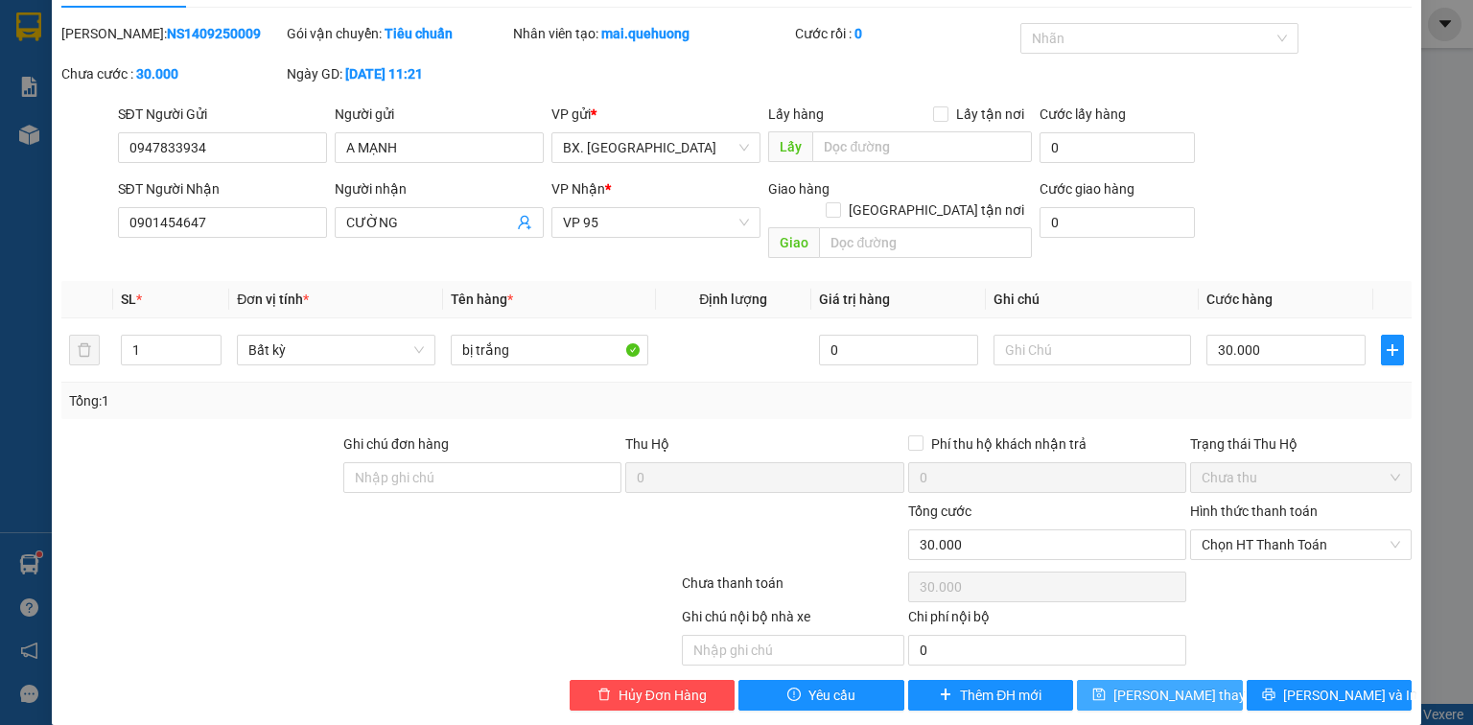
click at [1139, 683] on button "[PERSON_NAME] thay đổi" at bounding box center [1160, 695] width 166 height 31
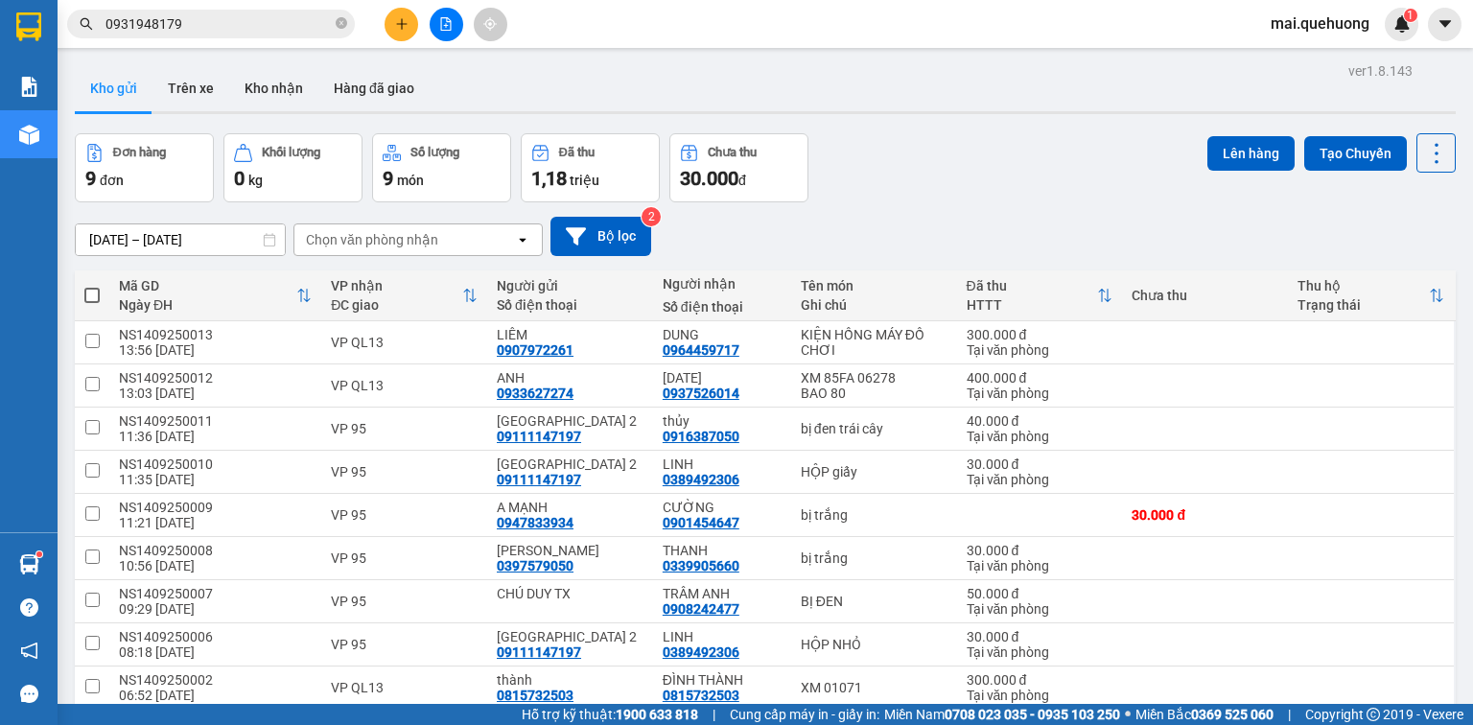
click at [1111, 196] on div "Đơn hàng 9 đơn Khối lượng 0 kg Số lượng 9 món Đã thu 1,18 triệu Chưa thu 30.000…" at bounding box center [765, 167] width 1381 height 69
click at [1102, 217] on div "[DATE] – [DATE] Press the down arrow key to interact with the calendar and sele…" at bounding box center [765, 236] width 1381 height 39
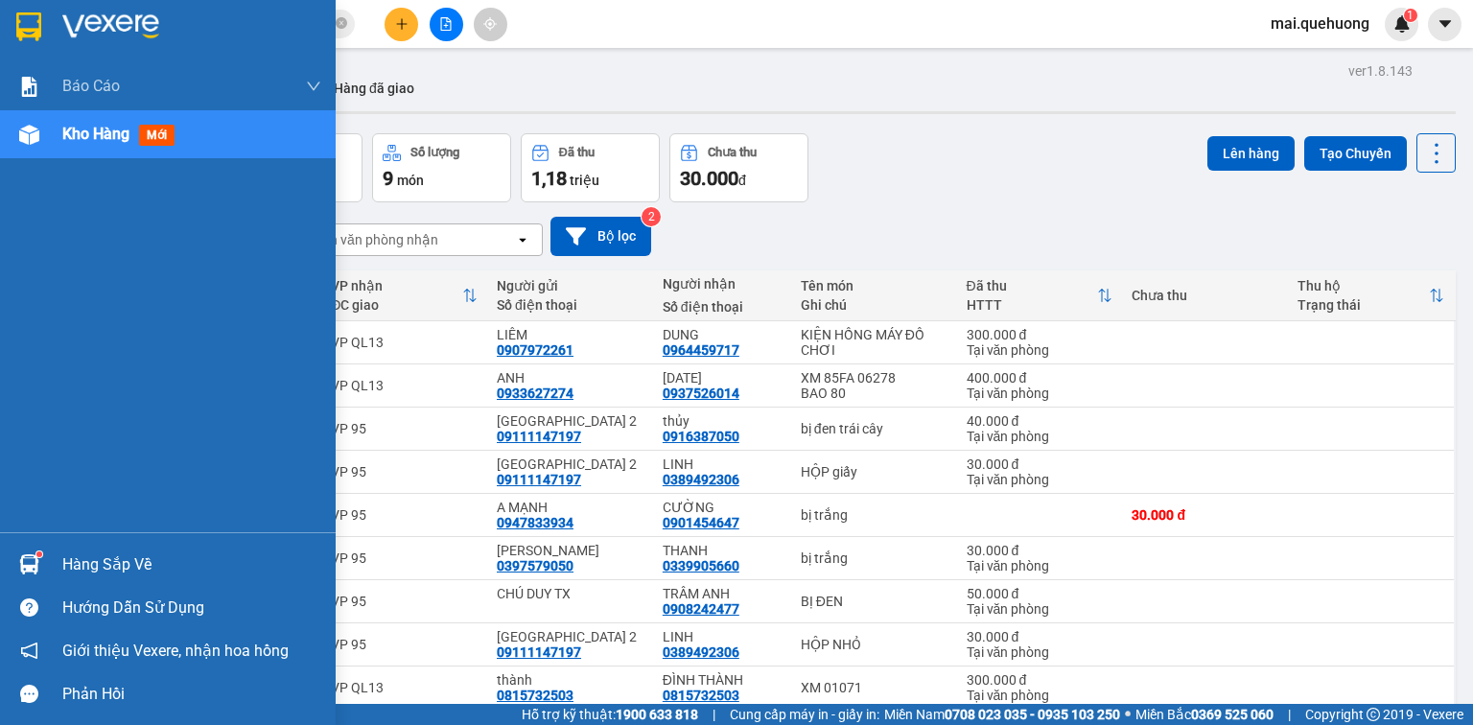
click at [67, 134] on span "Kho hàng" at bounding box center [95, 134] width 67 height 18
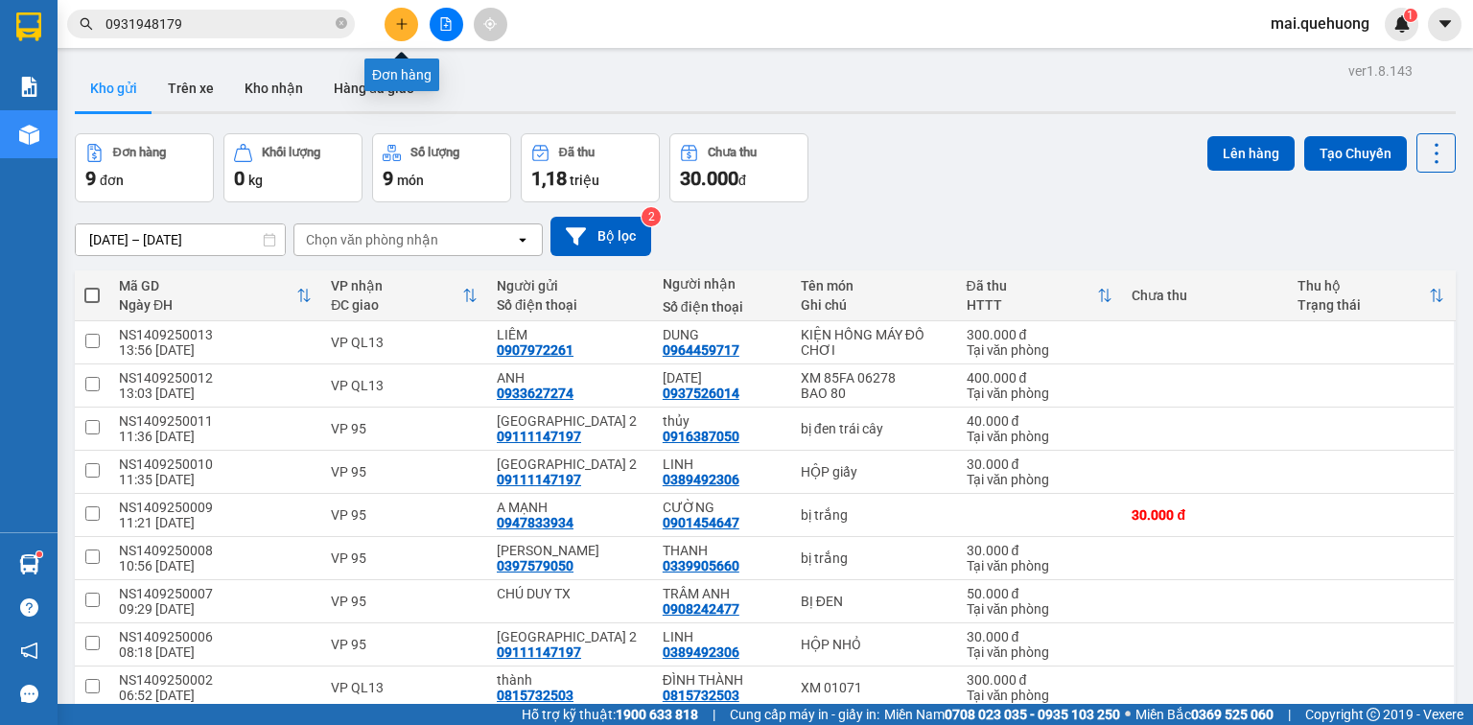
click at [410, 23] on button at bounding box center [402, 25] width 34 height 34
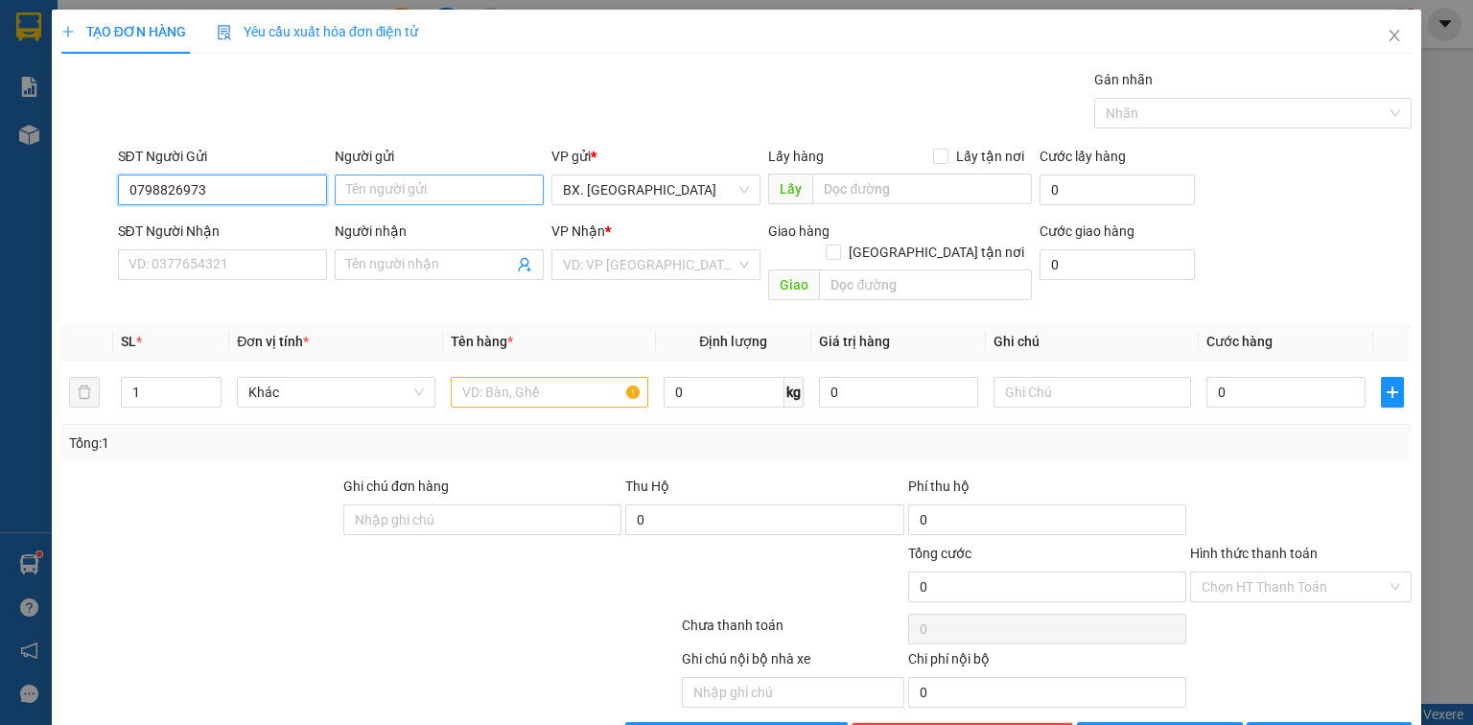
type input "0798826973"
click at [374, 188] on input "Người gửi" at bounding box center [439, 190] width 209 height 31
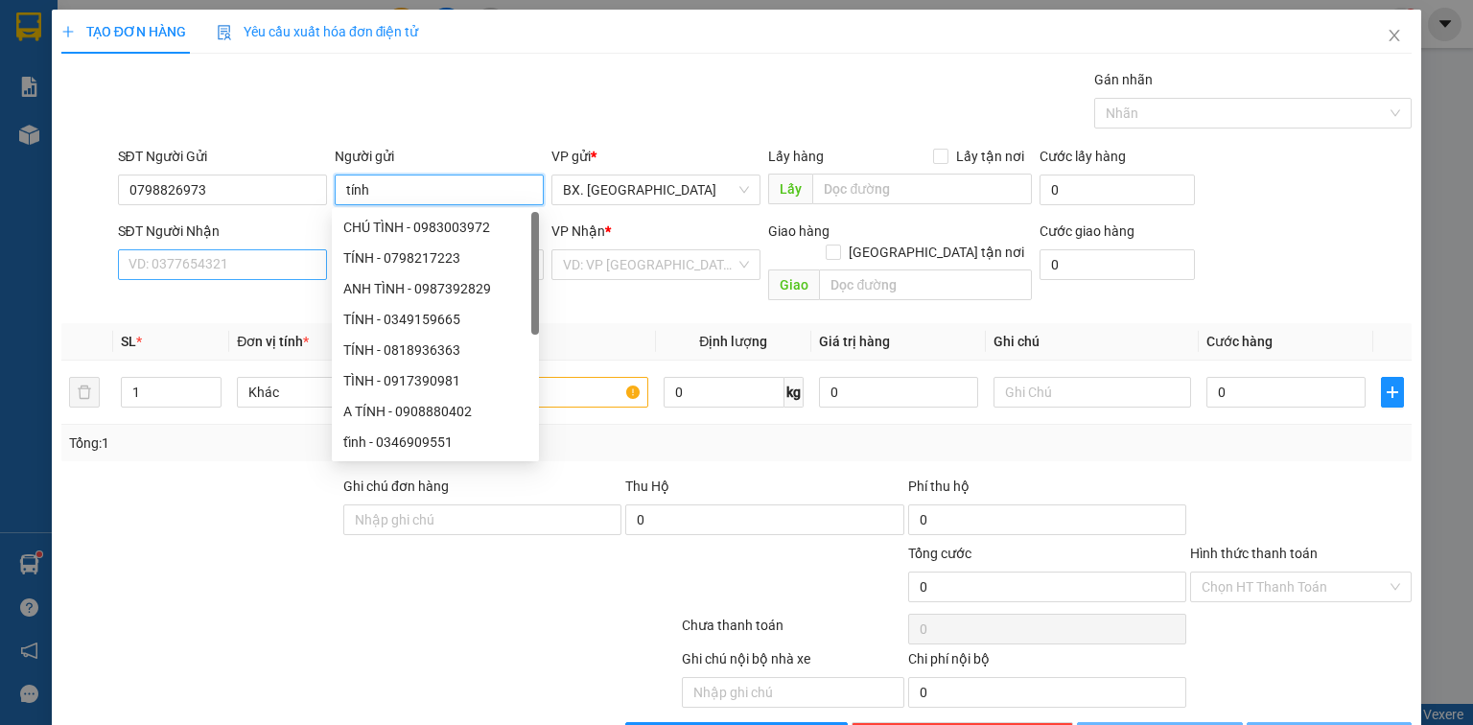
type input "tính"
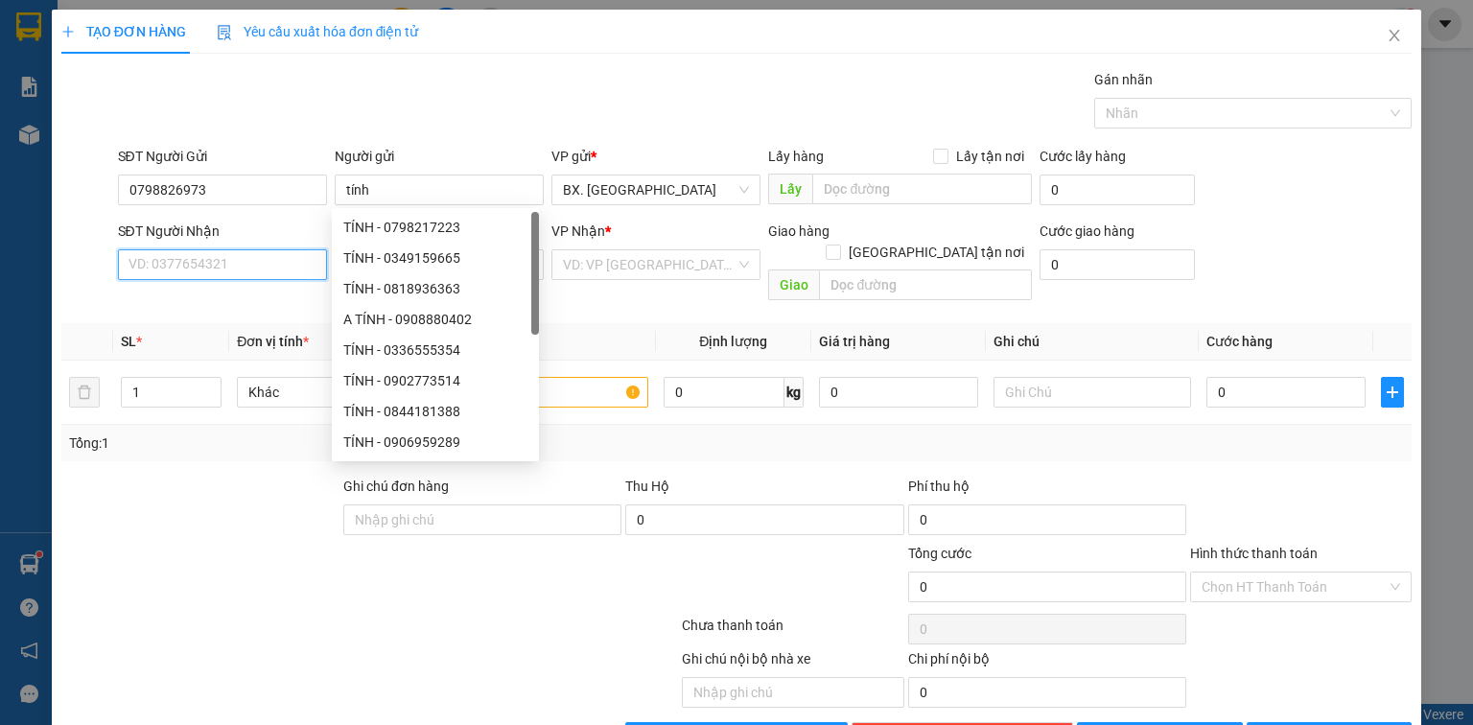
click at [233, 272] on input "SĐT Người Nhận" at bounding box center [222, 264] width 209 height 31
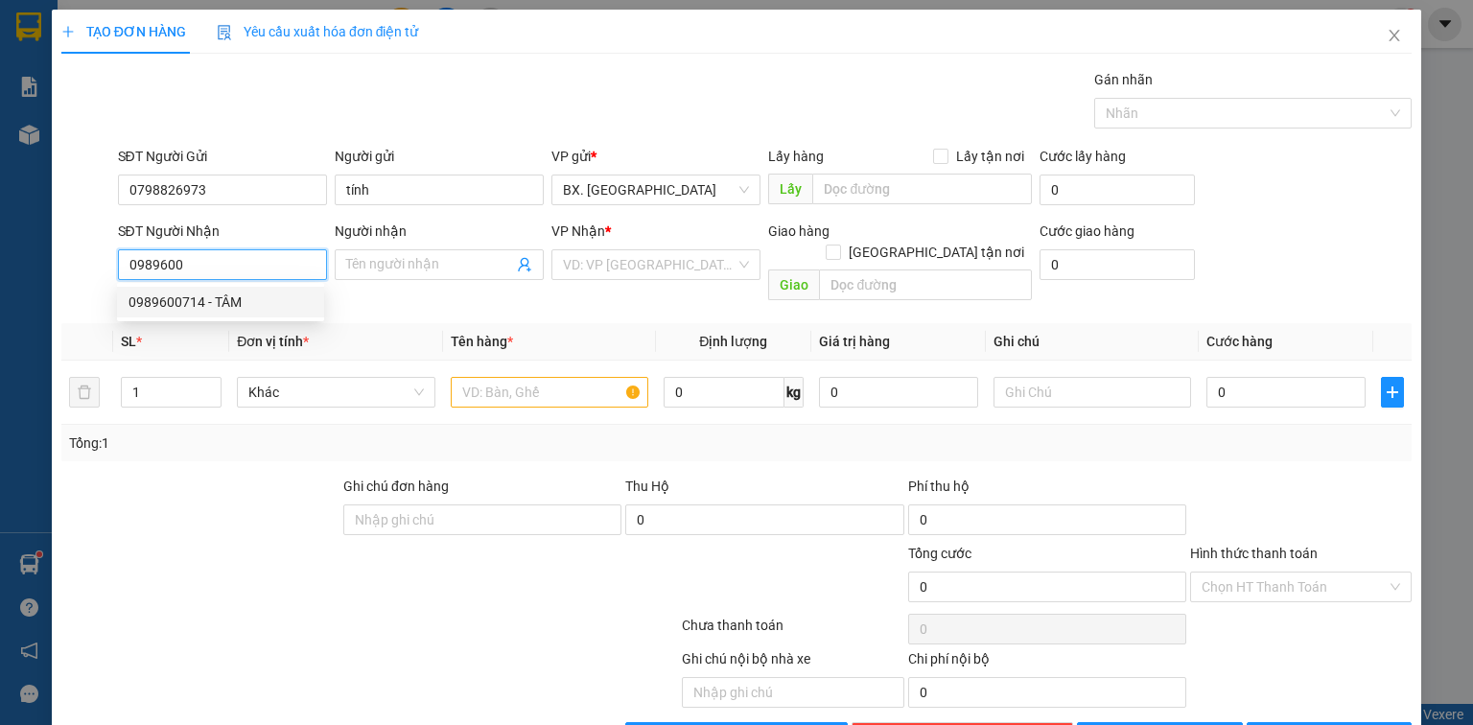
click at [260, 301] on div "0989600714 - TÂM" at bounding box center [221, 302] width 184 height 21
type input "0989600714"
type input "TÂM"
type input "30.000"
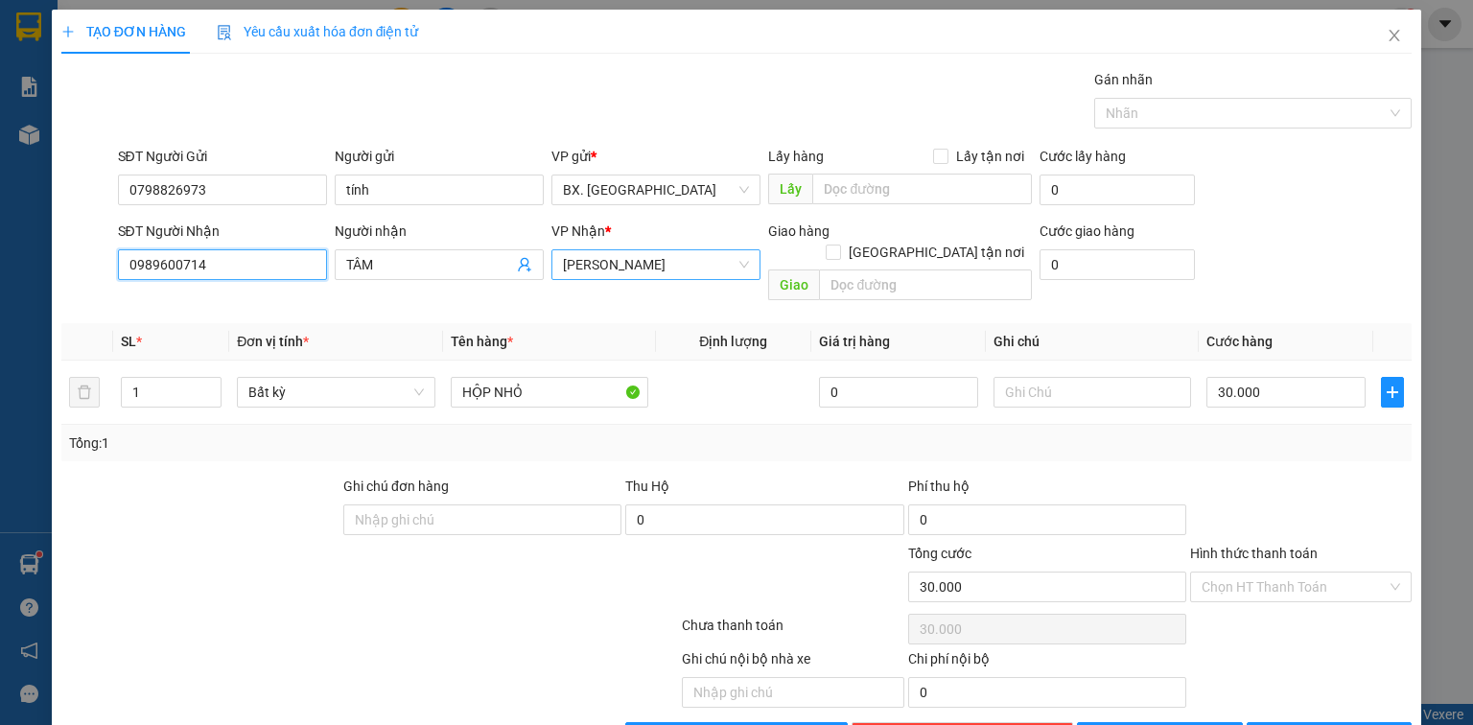
click at [714, 270] on span "[PERSON_NAME]" at bounding box center [656, 264] width 186 height 29
type input "0989600714"
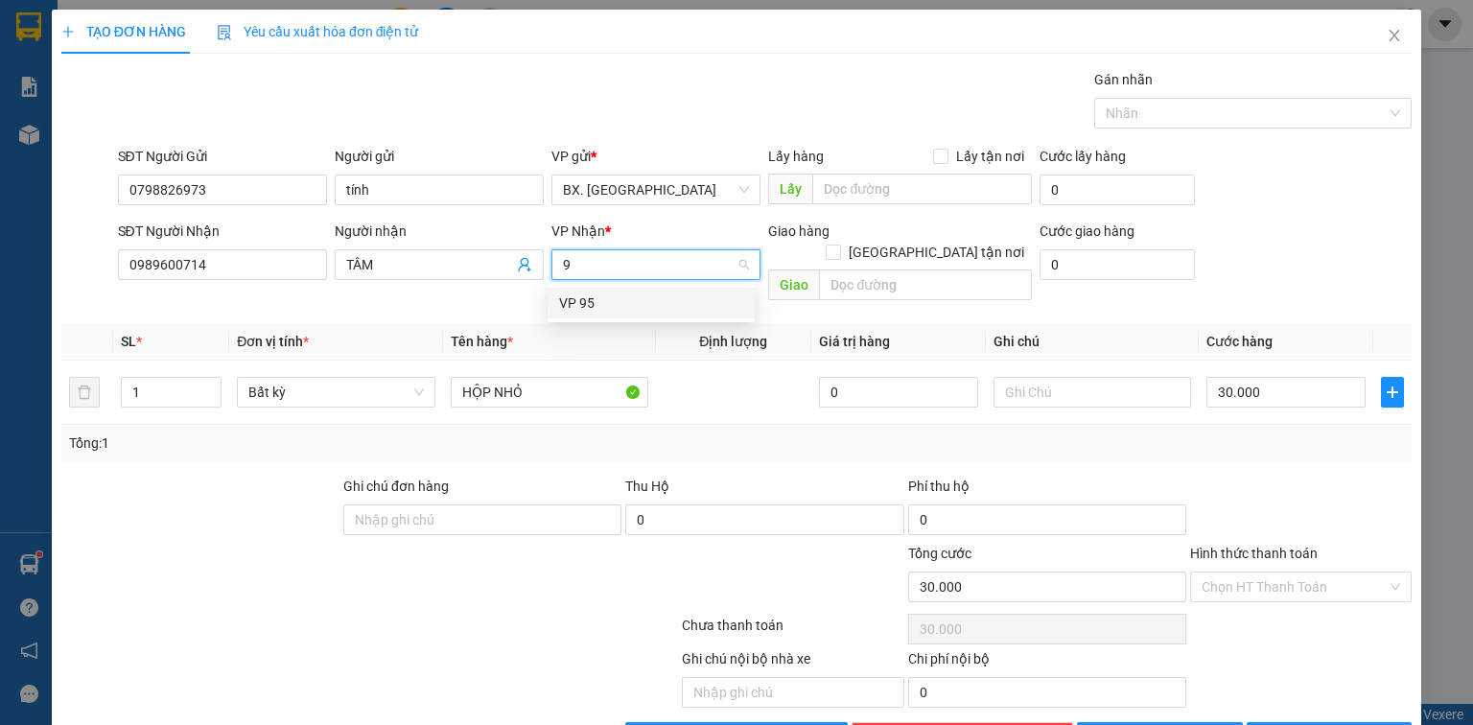
type input "95"
click at [653, 299] on div "VP 95" at bounding box center [651, 303] width 184 height 21
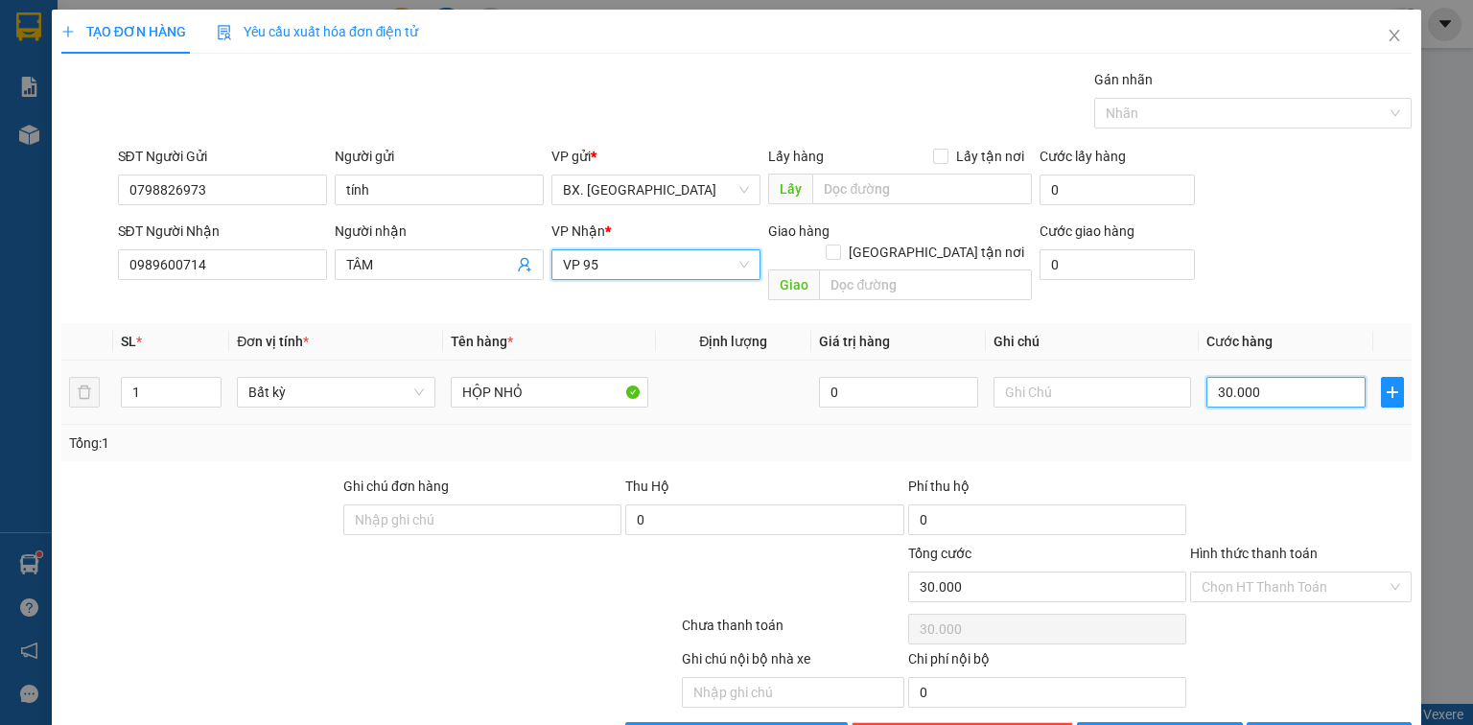
click at [1258, 377] on input "30.000" at bounding box center [1286, 392] width 159 height 31
type input "4"
type input "40"
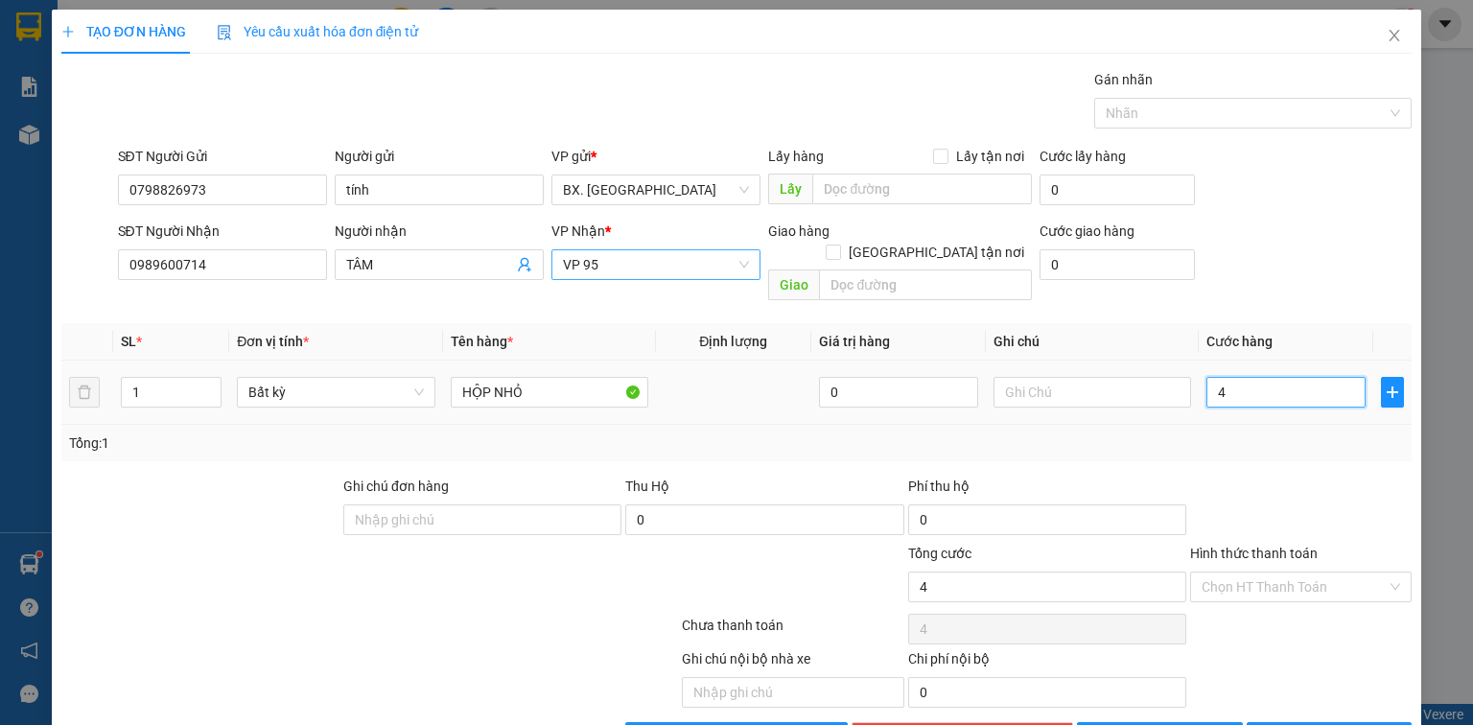
type input "40"
type input "40.000"
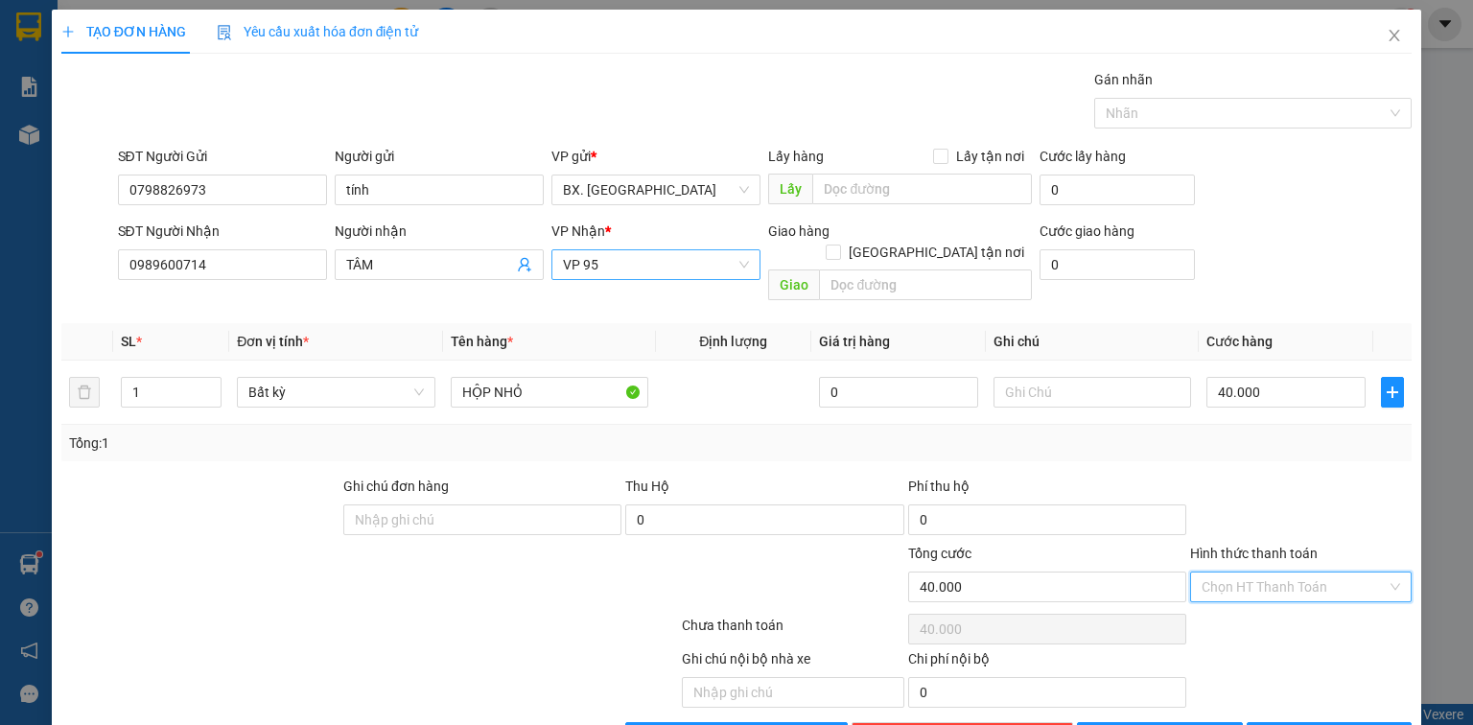
click at [1272, 573] on input "Hình thức thanh toán" at bounding box center [1294, 587] width 185 height 29
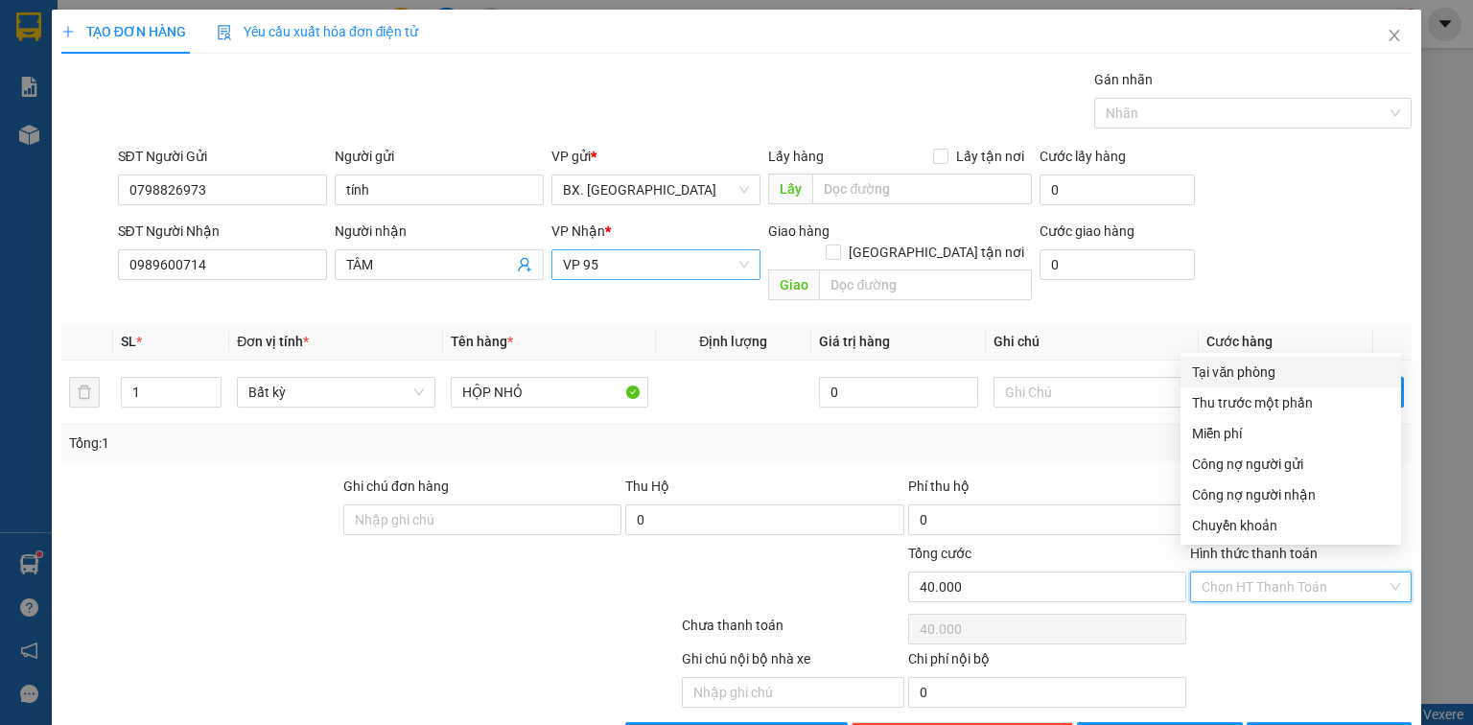
click at [1258, 380] on div "Tại văn phòng" at bounding box center [1291, 372] width 198 height 21
type input "0"
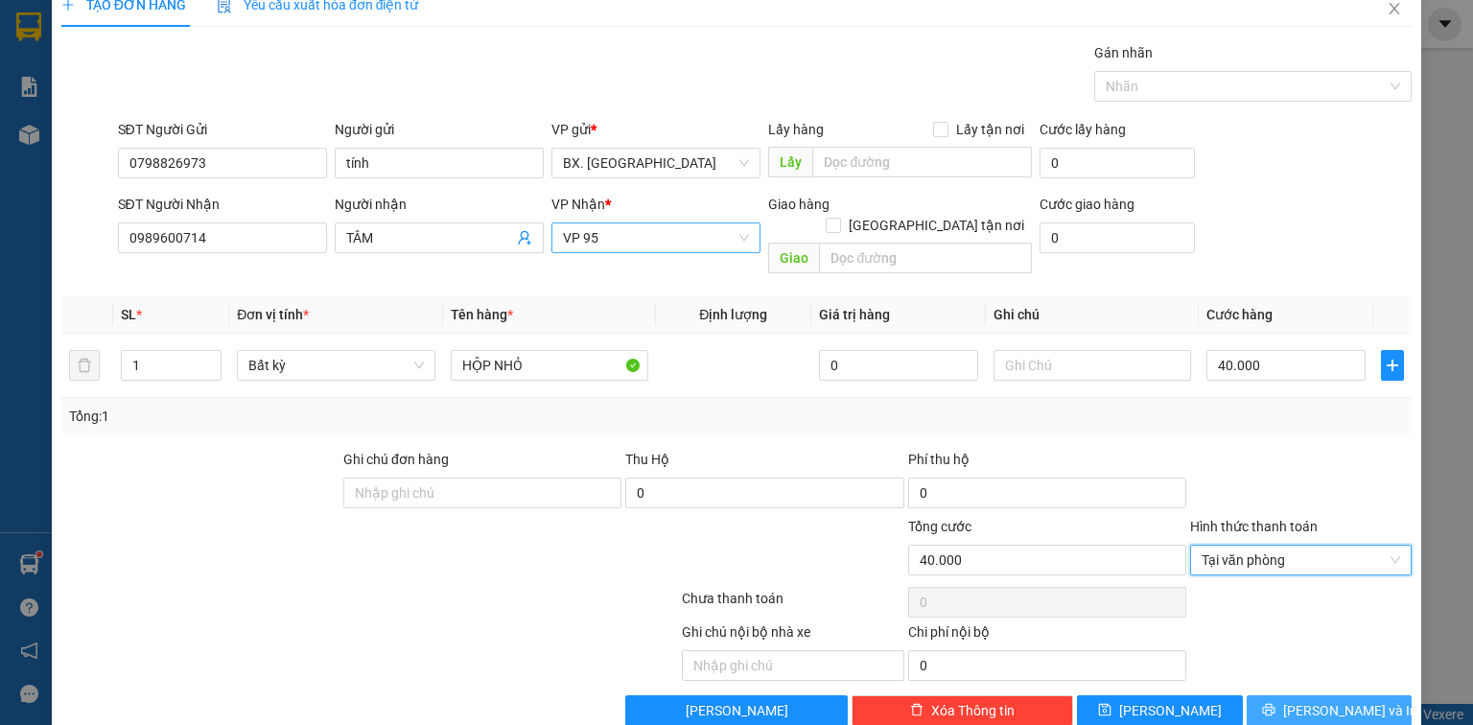
scroll to position [42, 0]
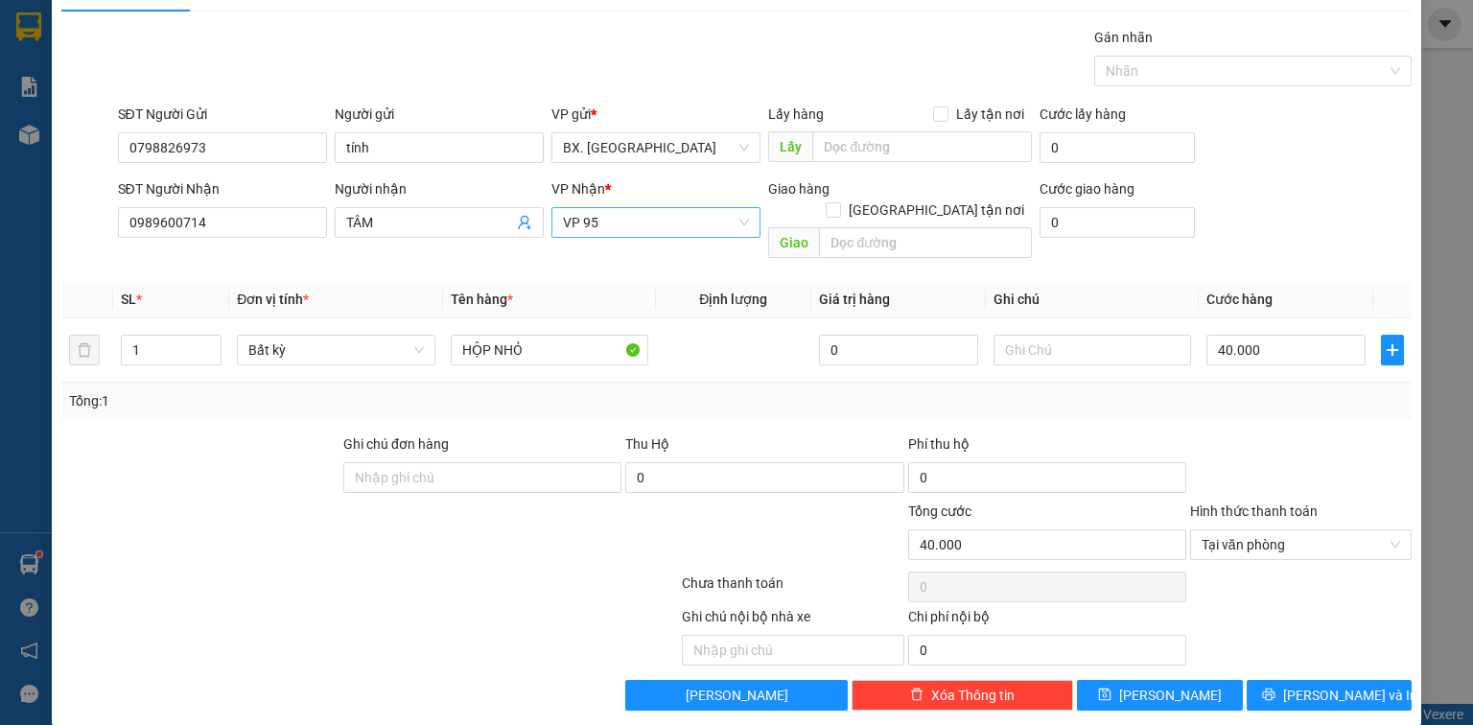
click at [1285, 653] on div "Transit Pickup Surcharge Ids Transit Deliver Surcharge Ids Transit Deliver Surc…" at bounding box center [736, 369] width 1351 height 684
click at [1354, 685] on span "[PERSON_NAME] và In" at bounding box center [1350, 695] width 134 height 21
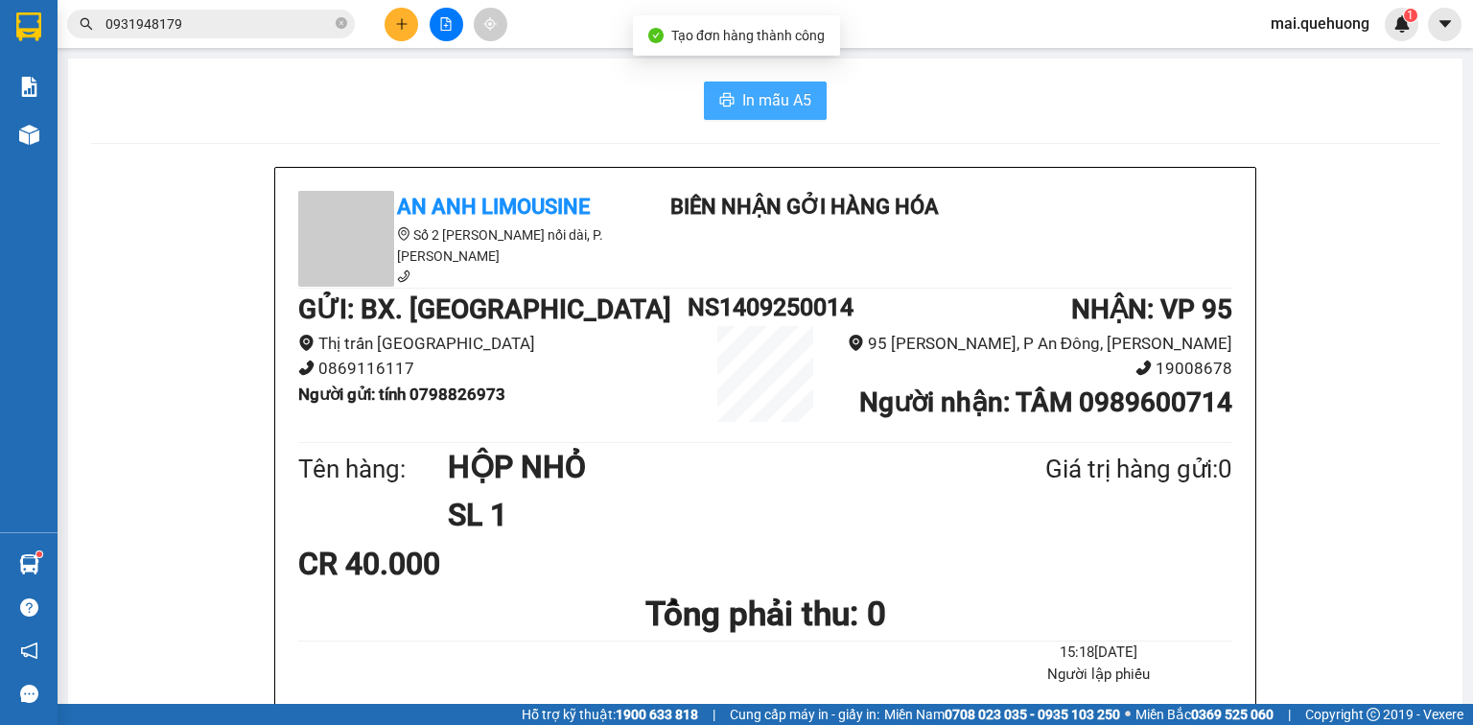
click at [753, 89] on span "In mẫu A5" at bounding box center [776, 100] width 69 height 24
click at [294, 14] on input "0931948179" at bounding box center [219, 23] width 226 height 21
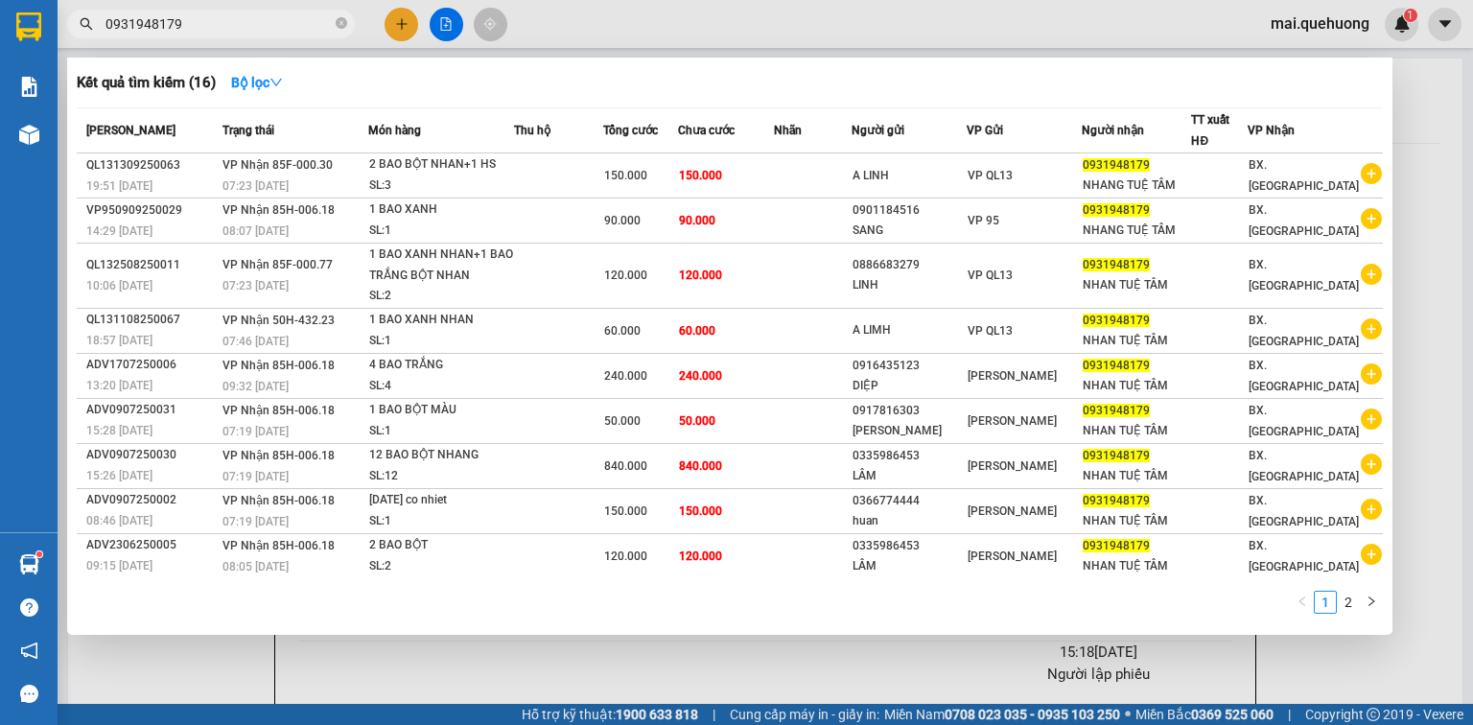
click at [294, 14] on input "0931948179" at bounding box center [219, 23] width 226 height 21
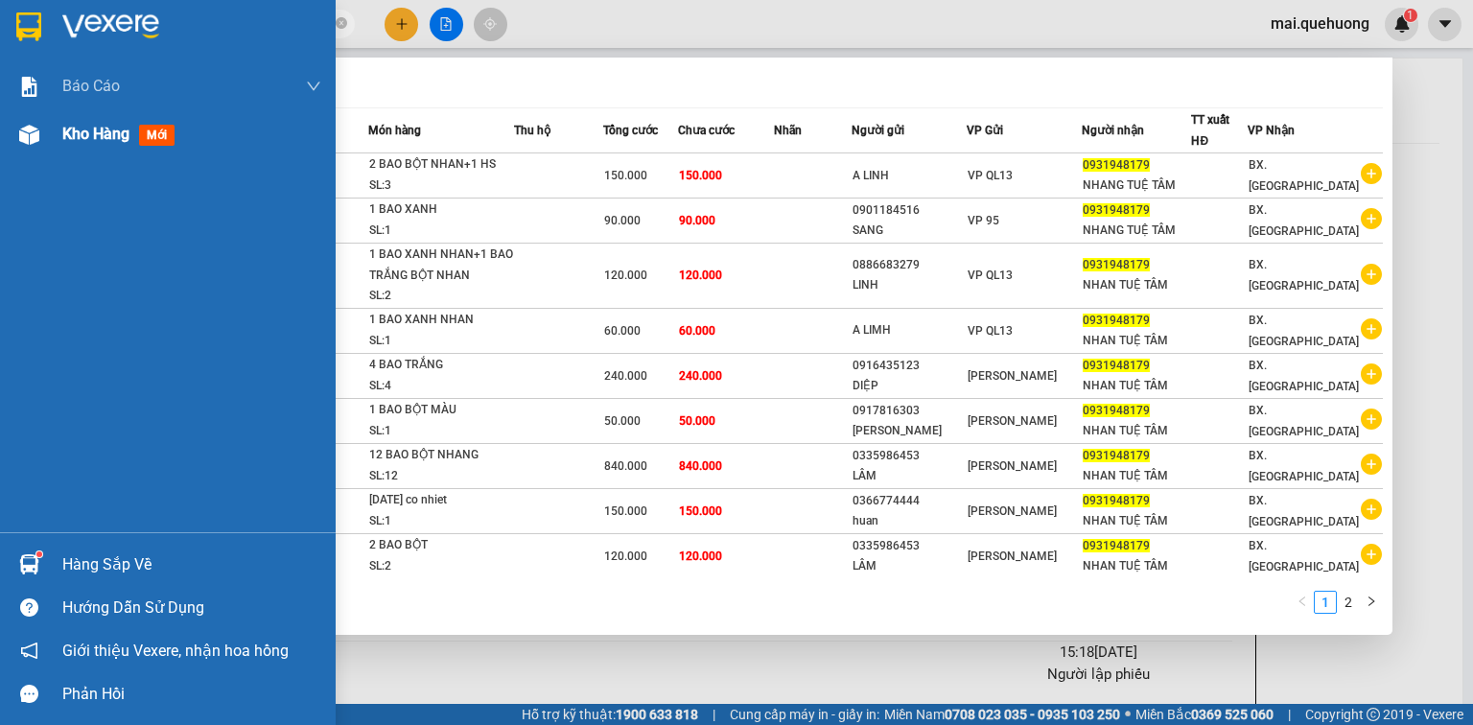
click at [75, 133] on span "Kho hàng" at bounding box center [95, 134] width 67 height 18
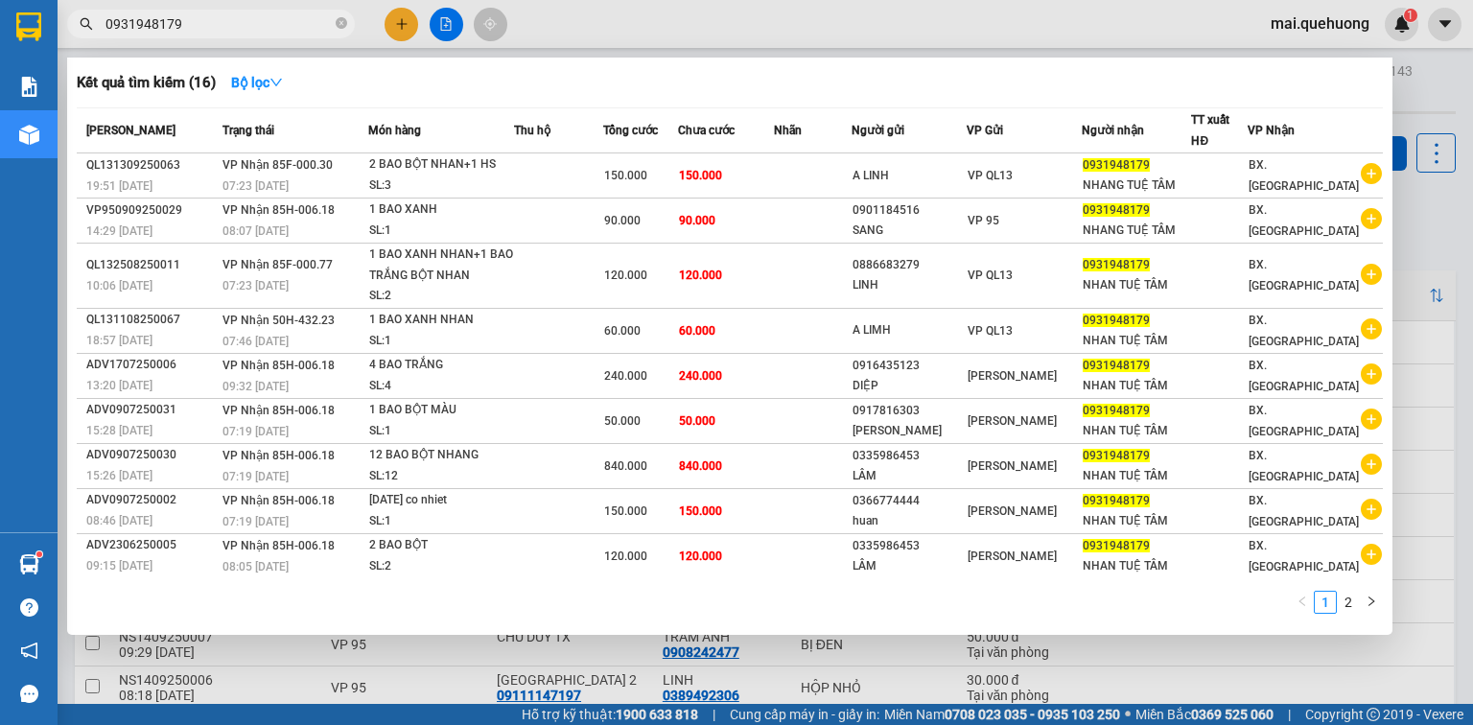
click at [650, 11] on div at bounding box center [736, 362] width 1473 height 725
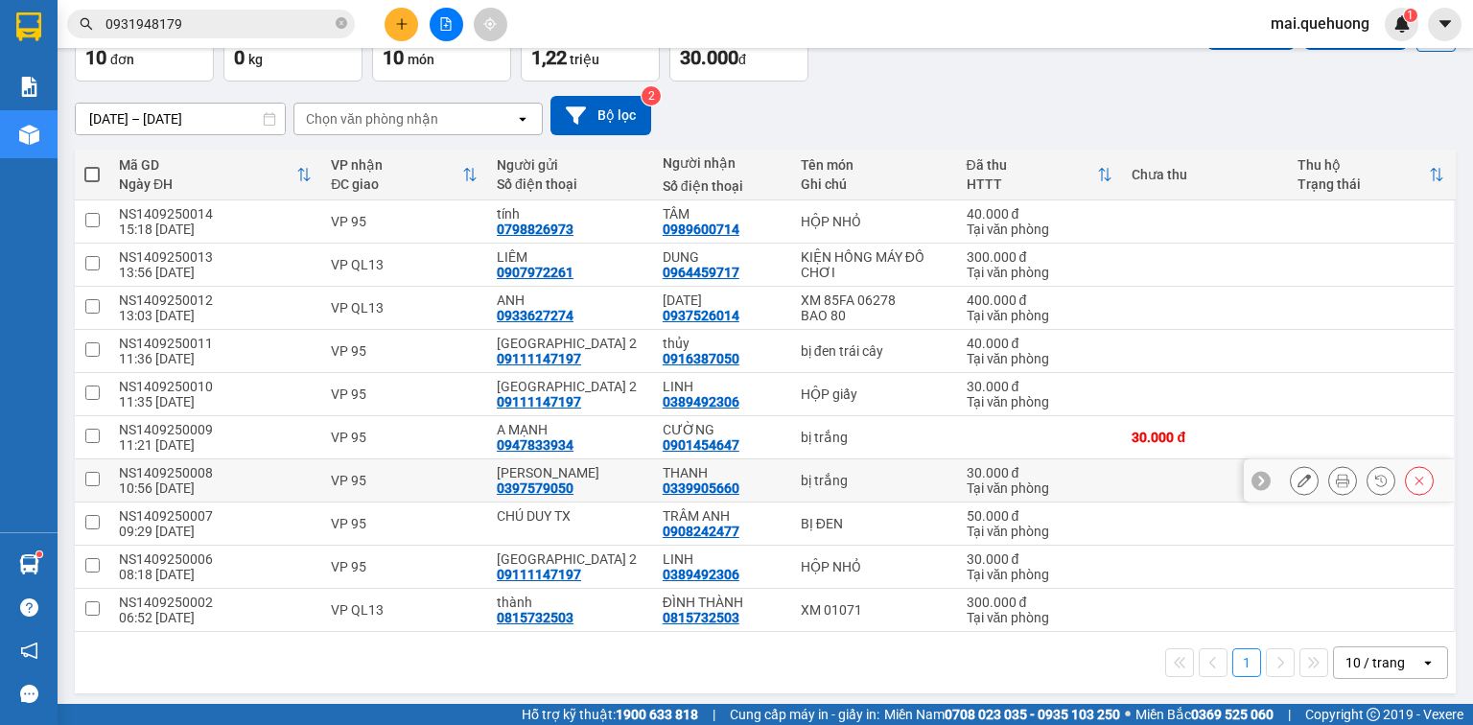
scroll to position [124, 0]
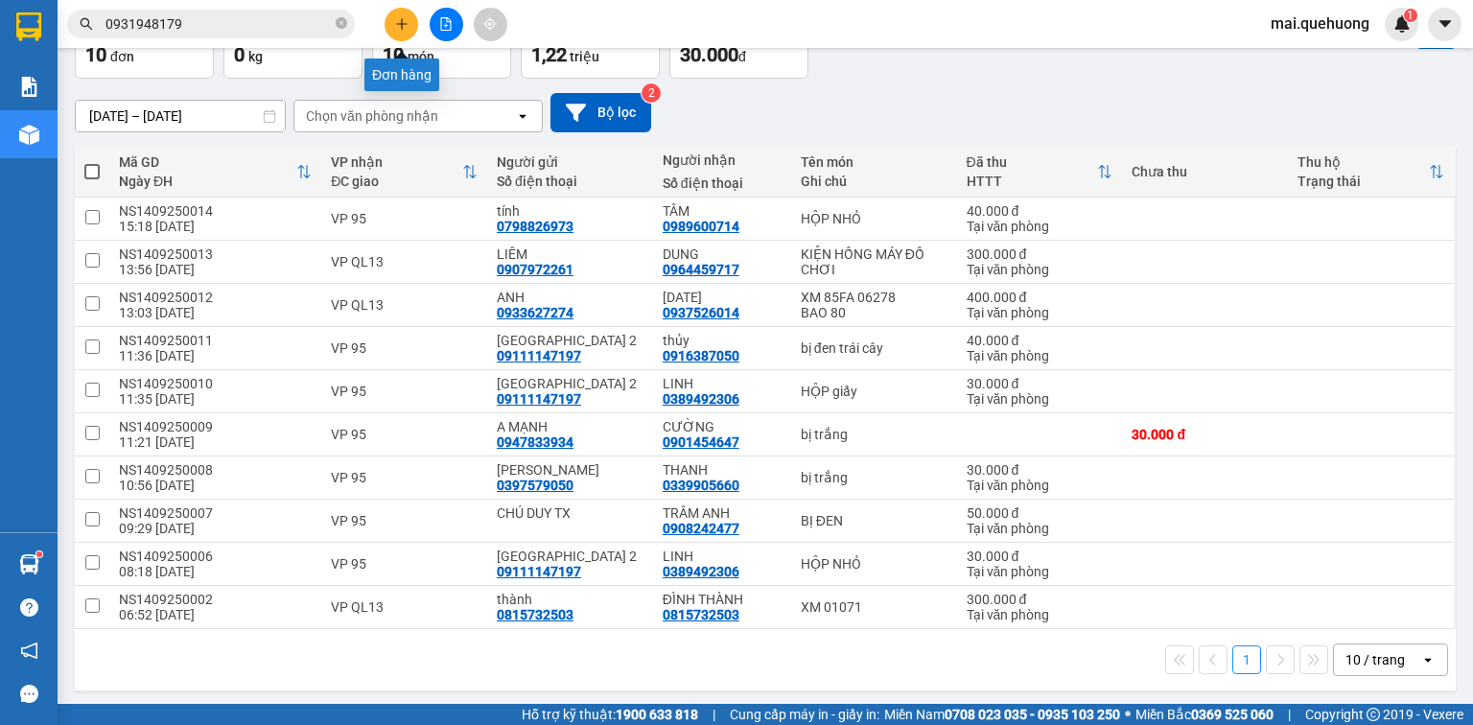
click at [402, 20] on icon "plus" at bounding box center [401, 23] width 1 height 11
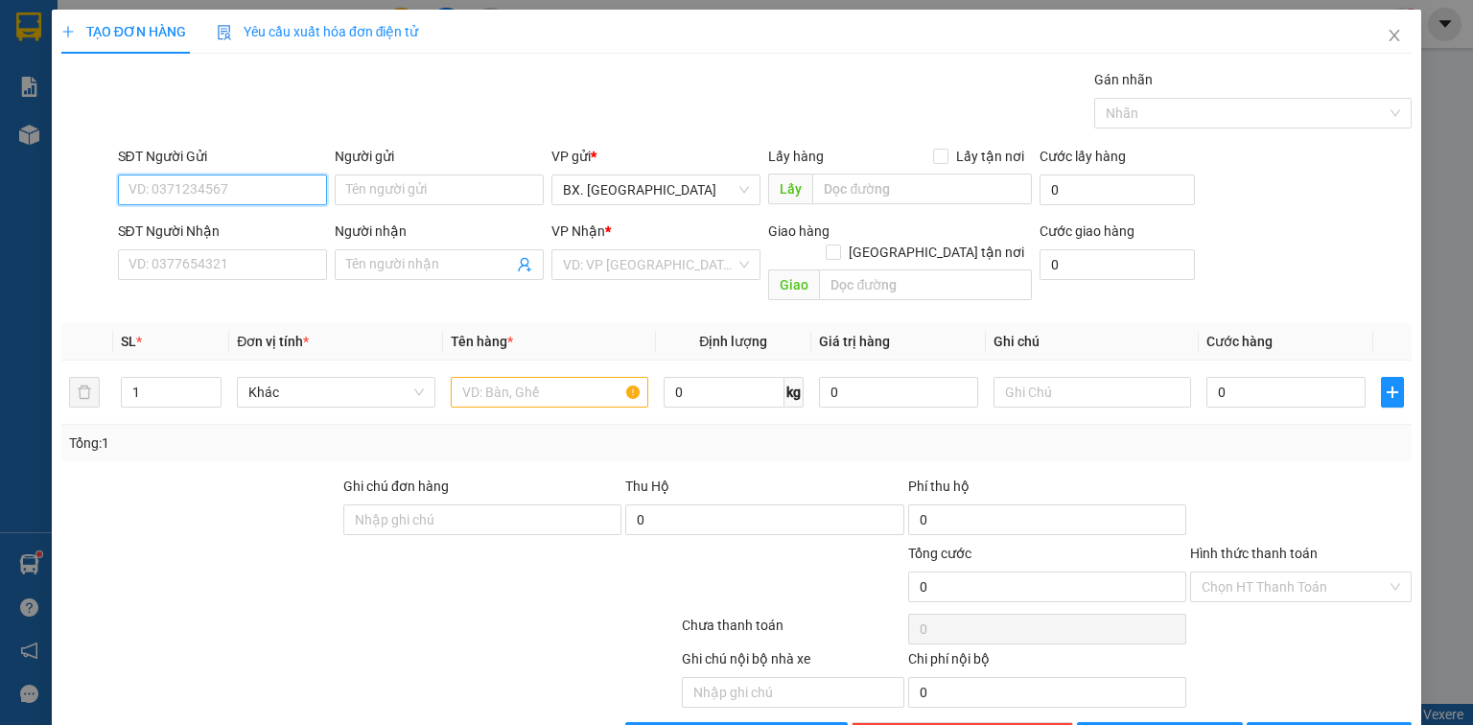
click at [275, 186] on input "SĐT Người Gửi" at bounding box center [222, 190] width 209 height 31
click at [222, 233] on div "0973585301 - THÚY" at bounding box center [221, 227] width 184 height 21
type input "0973585301"
type input "THÚY"
type input "0909691423"
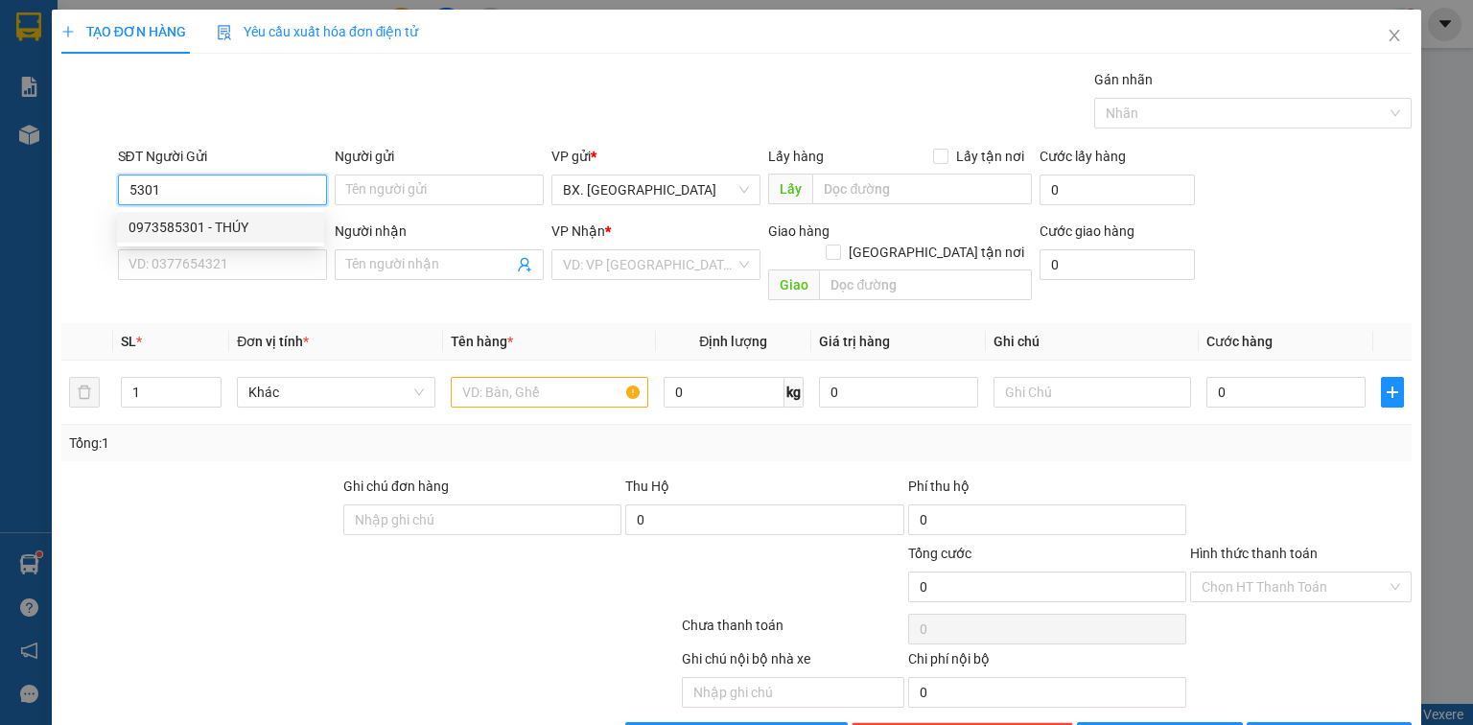
type input "TRUNG"
type input "30.000"
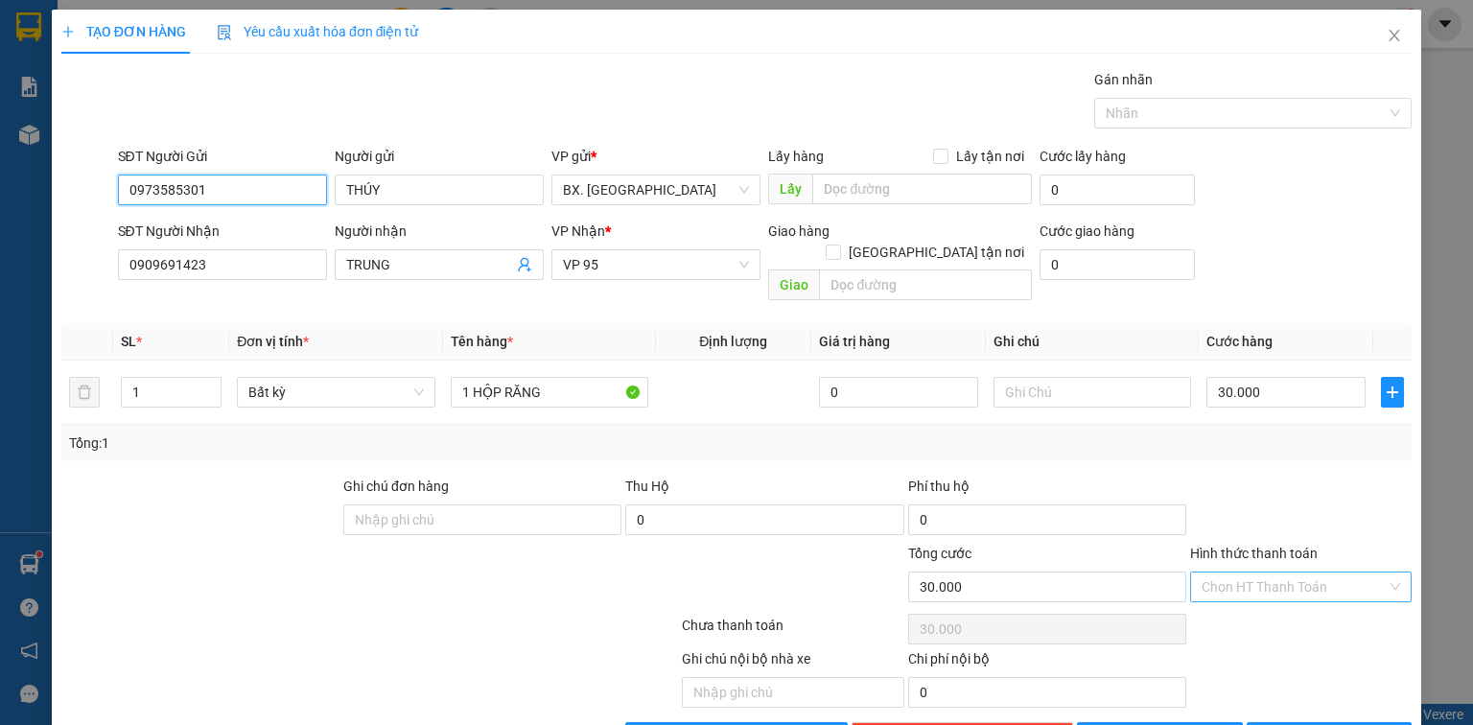
type input "0973585301"
click at [1293, 573] on input "Hình thức thanh toán" at bounding box center [1294, 587] width 185 height 29
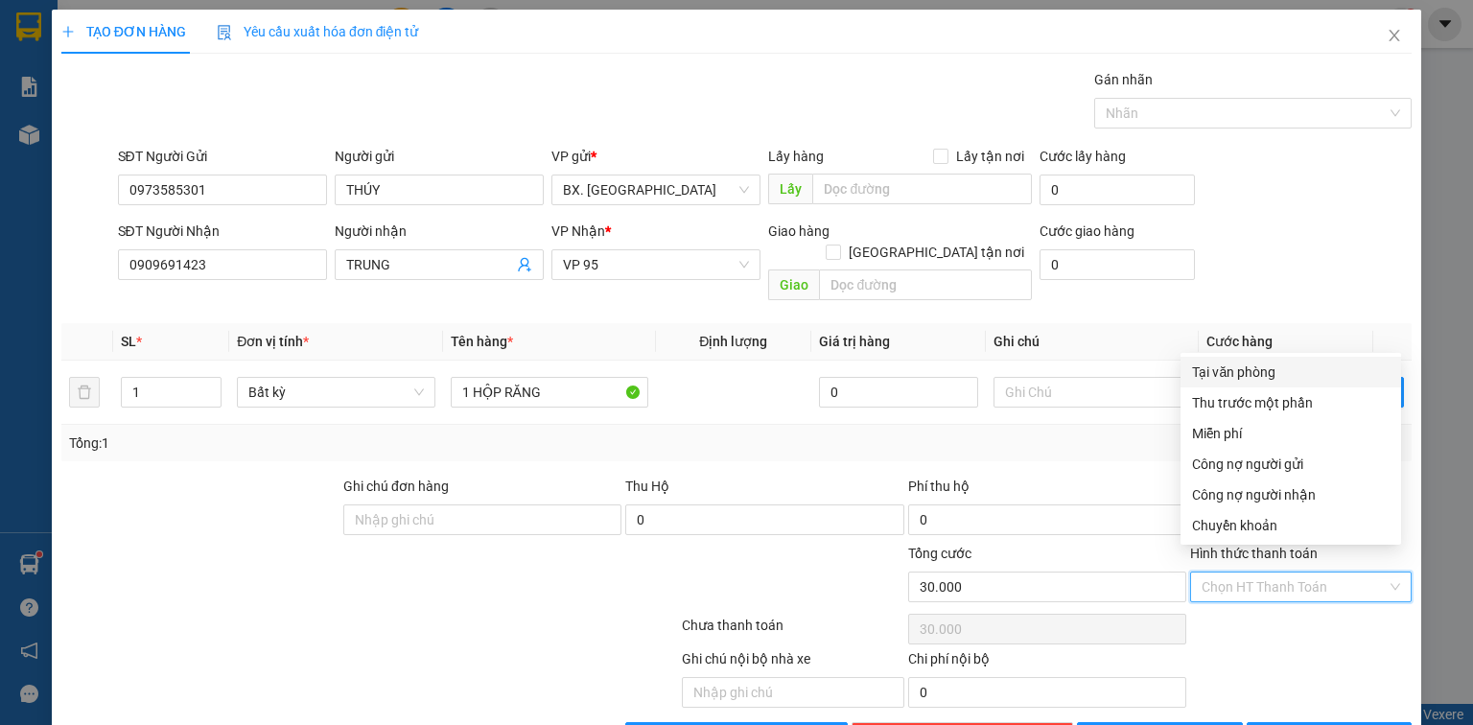
click at [1238, 371] on div "Tại văn phòng" at bounding box center [1291, 372] width 198 height 21
type input "0"
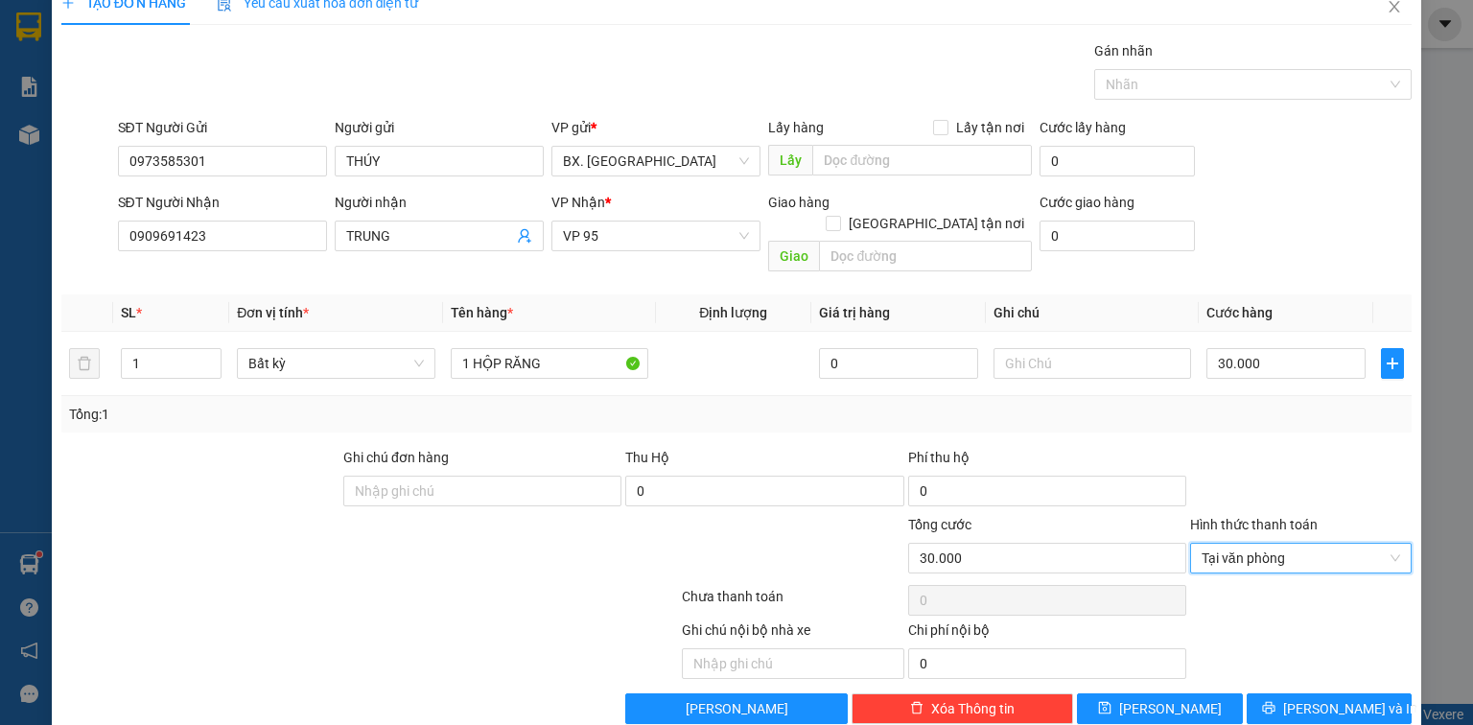
scroll to position [42, 0]
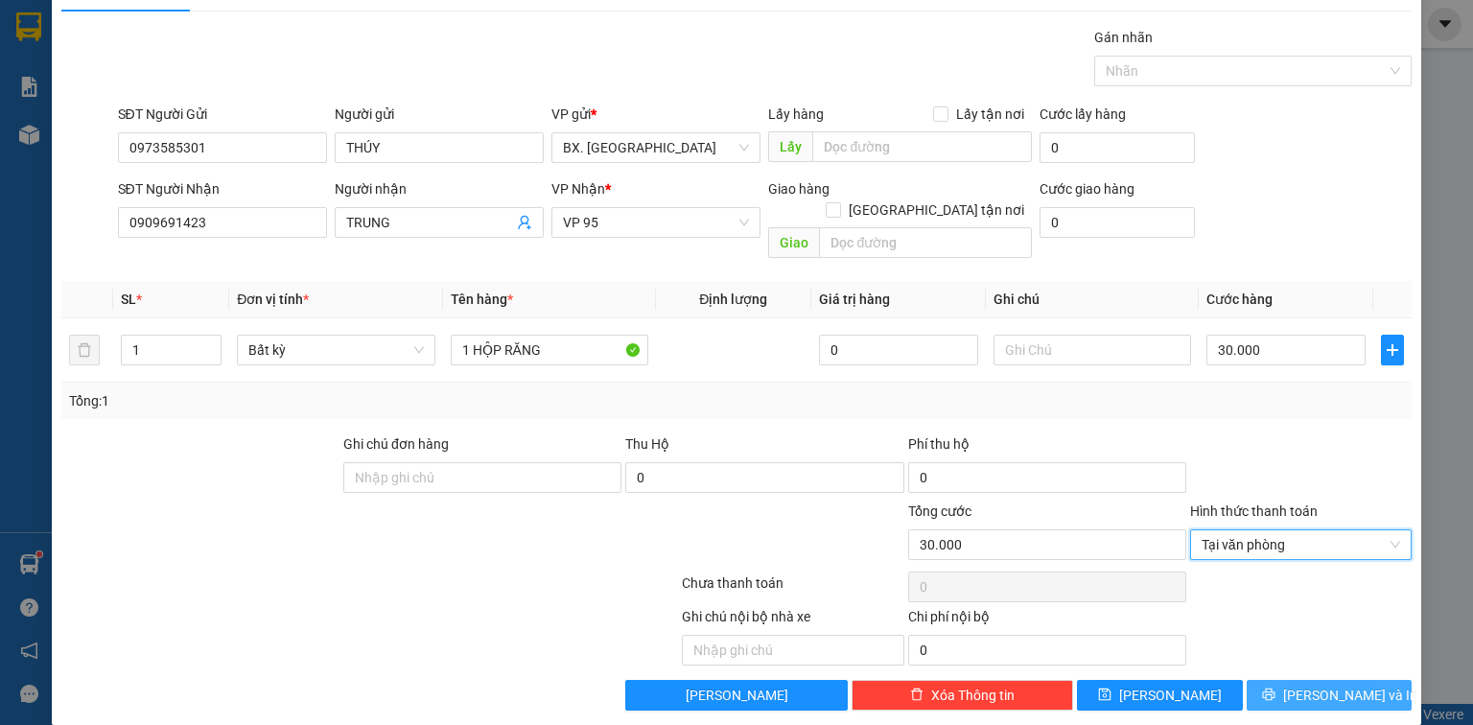
click at [1295, 680] on button "[PERSON_NAME] và In" at bounding box center [1330, 695] width 166 height 31
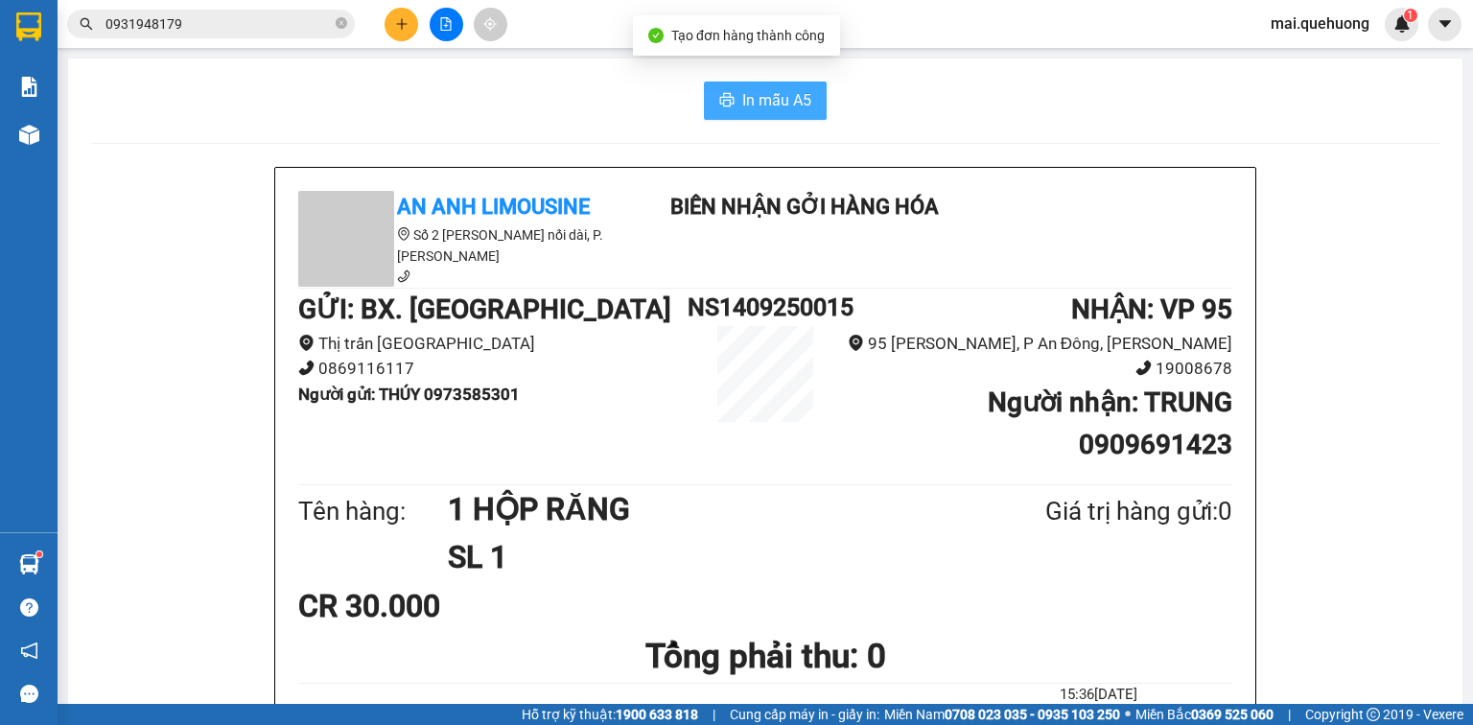
click at [751, 113] on button "In mẫu A5" at bounding box center [765, 101] width 123 height 38
click at [243, 21] on input "0931948179" at bounding box center [219, 23] width 226 height 21
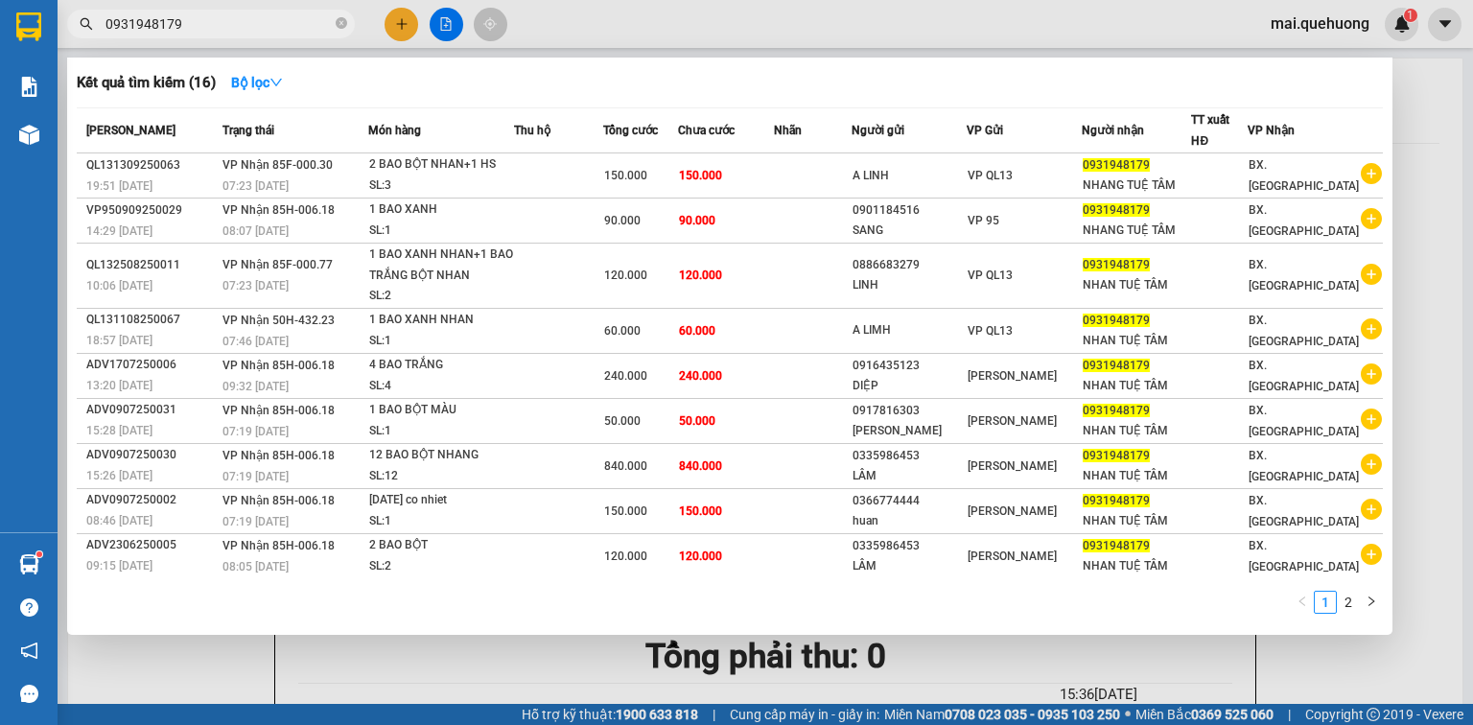
click at [243, 21] on input "0931948179" at bounding box center [219, 23] width 226 height 21
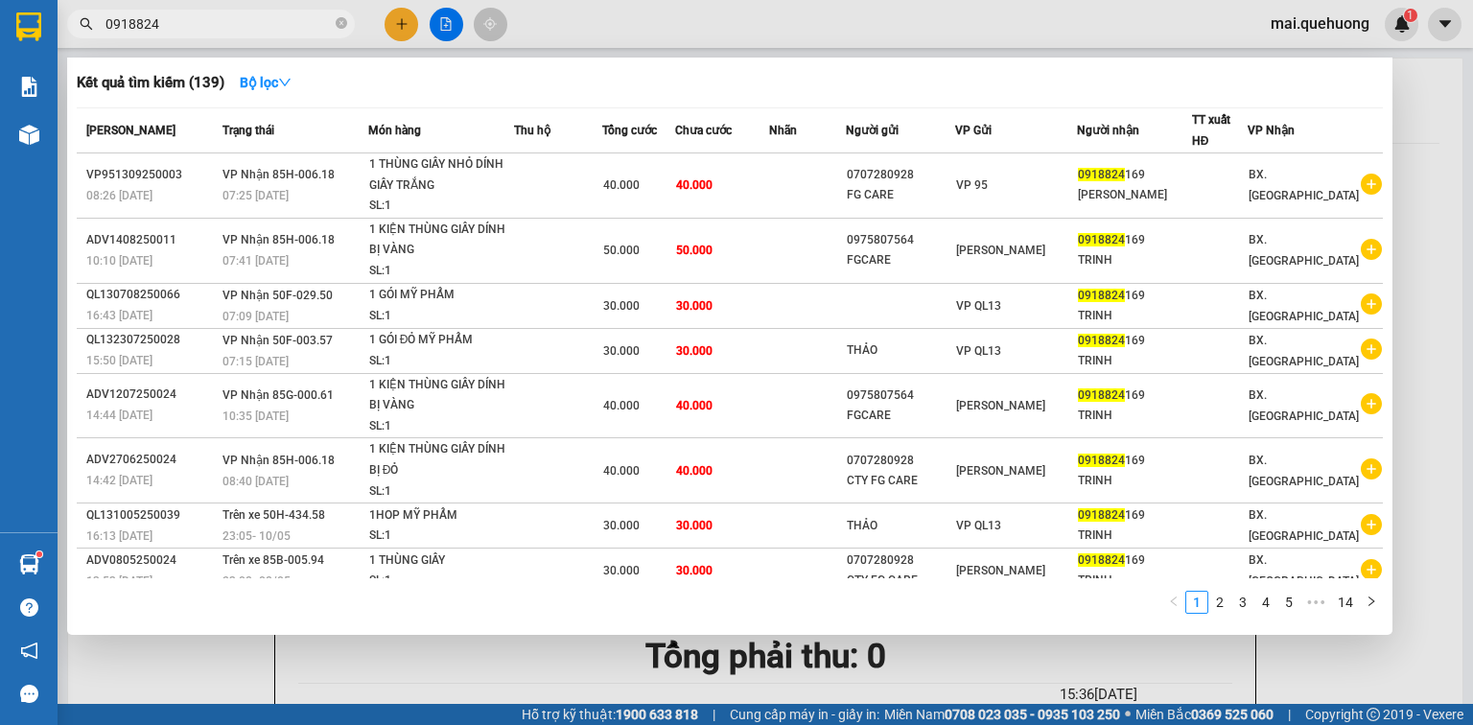
type input "0918824"
click at [404, 23] on div at bounding box center [736, 362] width 1473 height 725
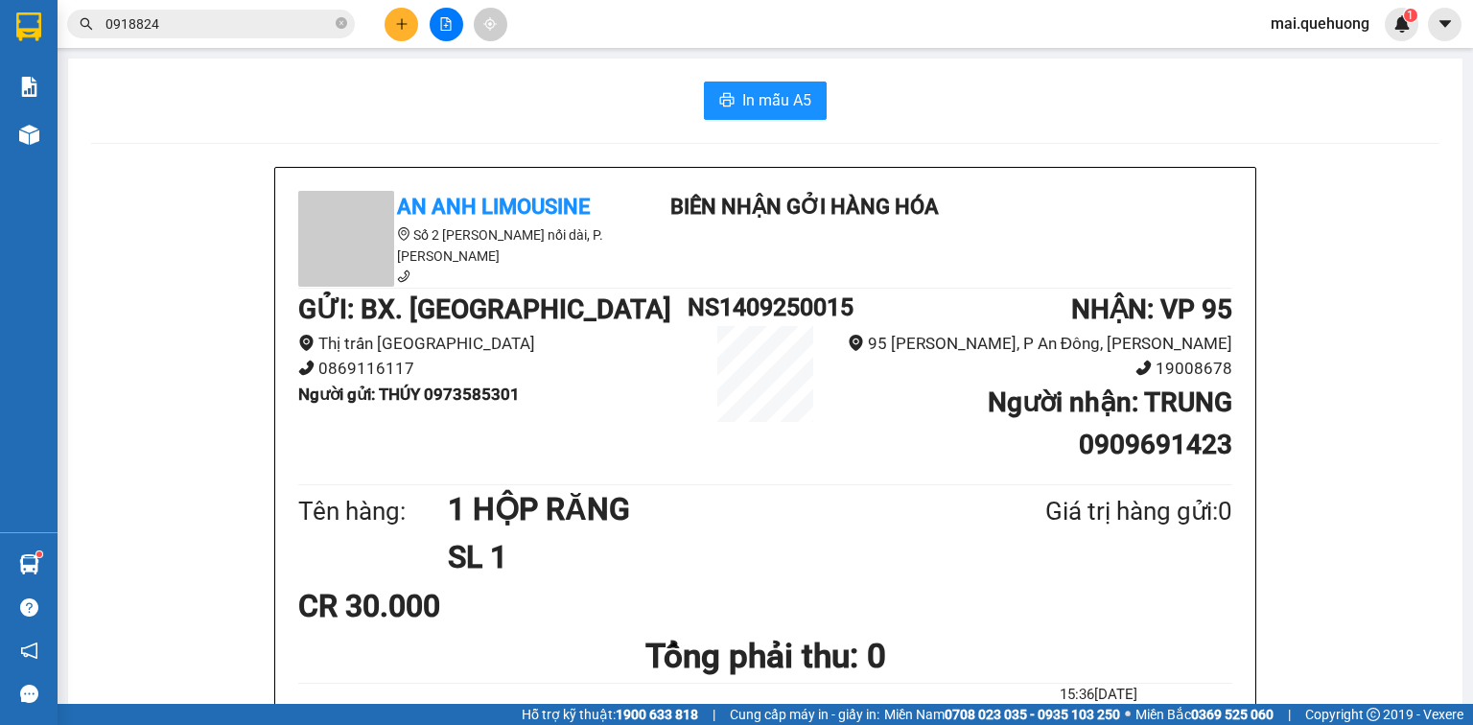
click at [399, 26] on icon "plus" at bounding box center [401, 23] width 13 height 13
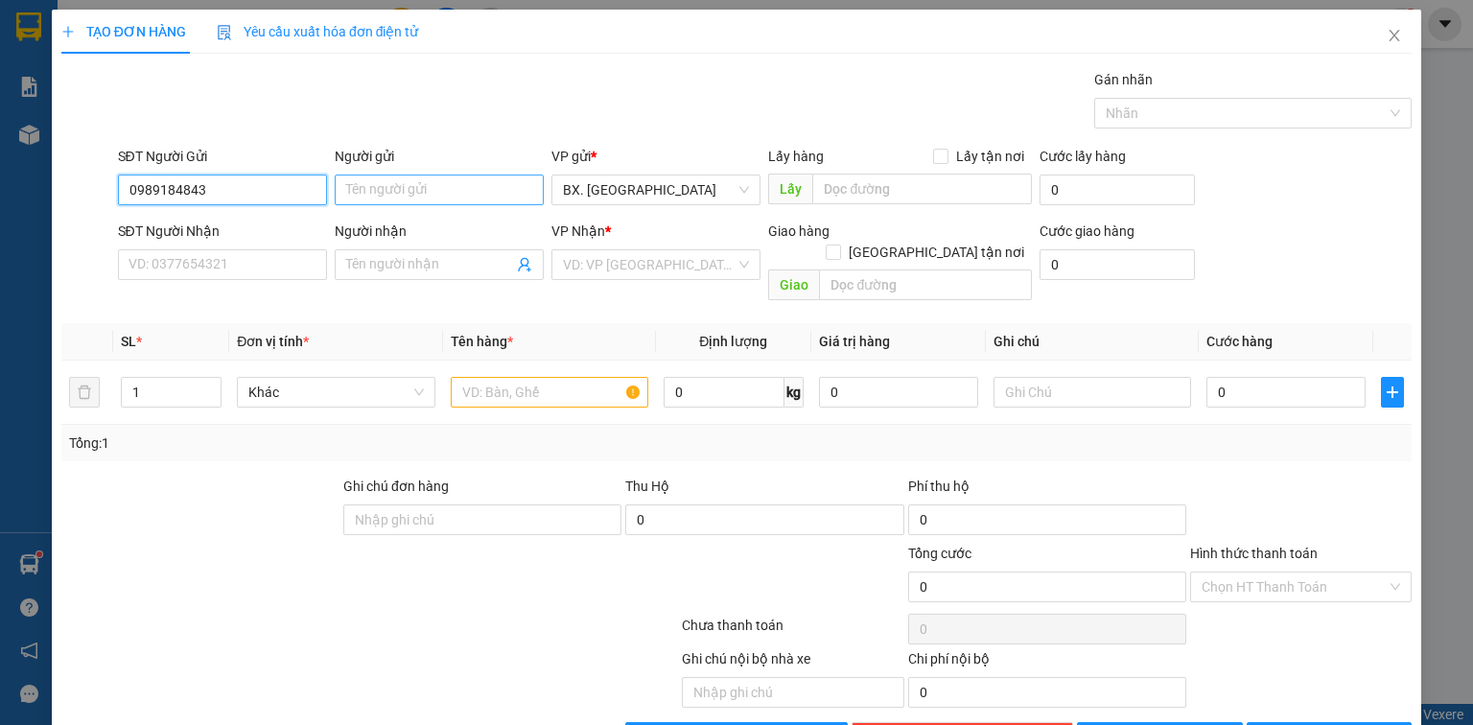
type input "0989184843"
click at [449, 177] on input "Người gửi" at bounding box center [439, 190] width 209 height 31
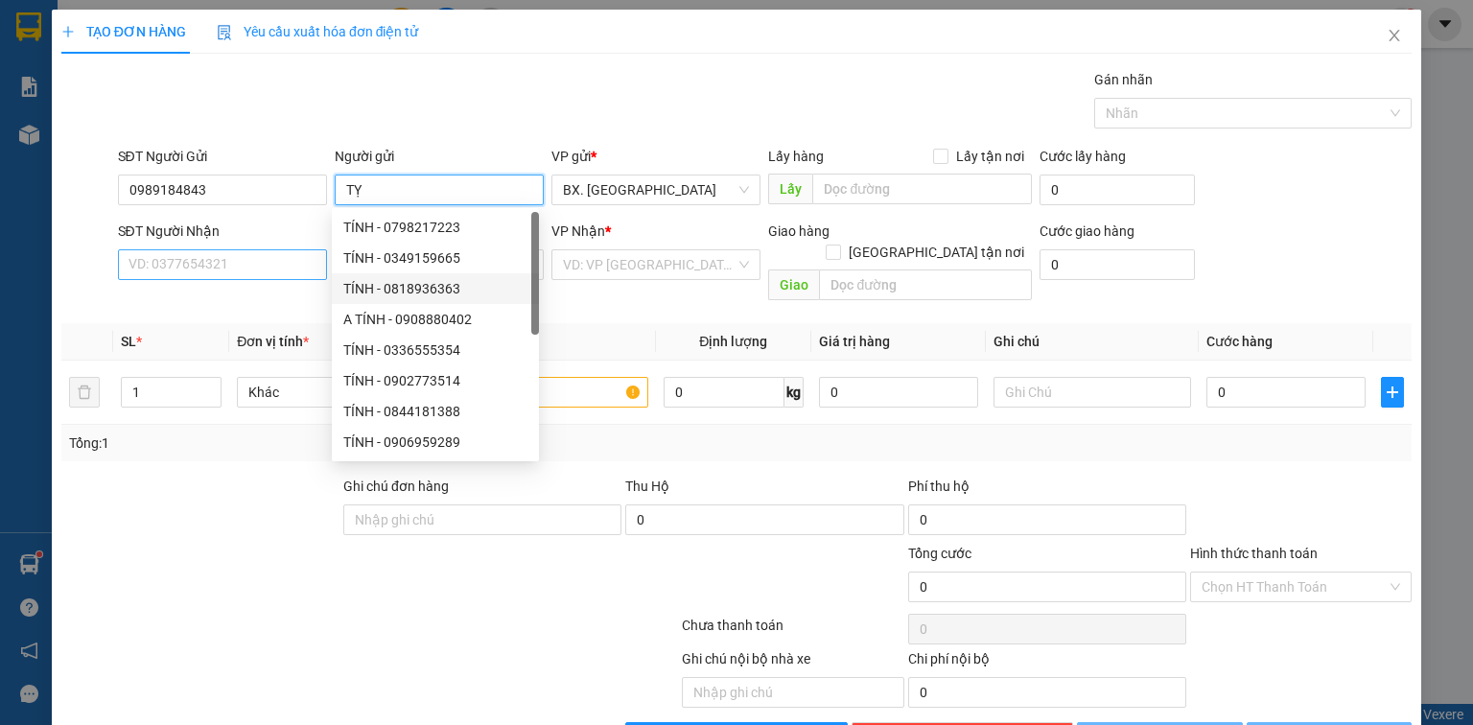
type input "TỴ"
click at [289, 269] on input "SĐT Người Nhận" at bounding box center [222, 264] width 209 height 31
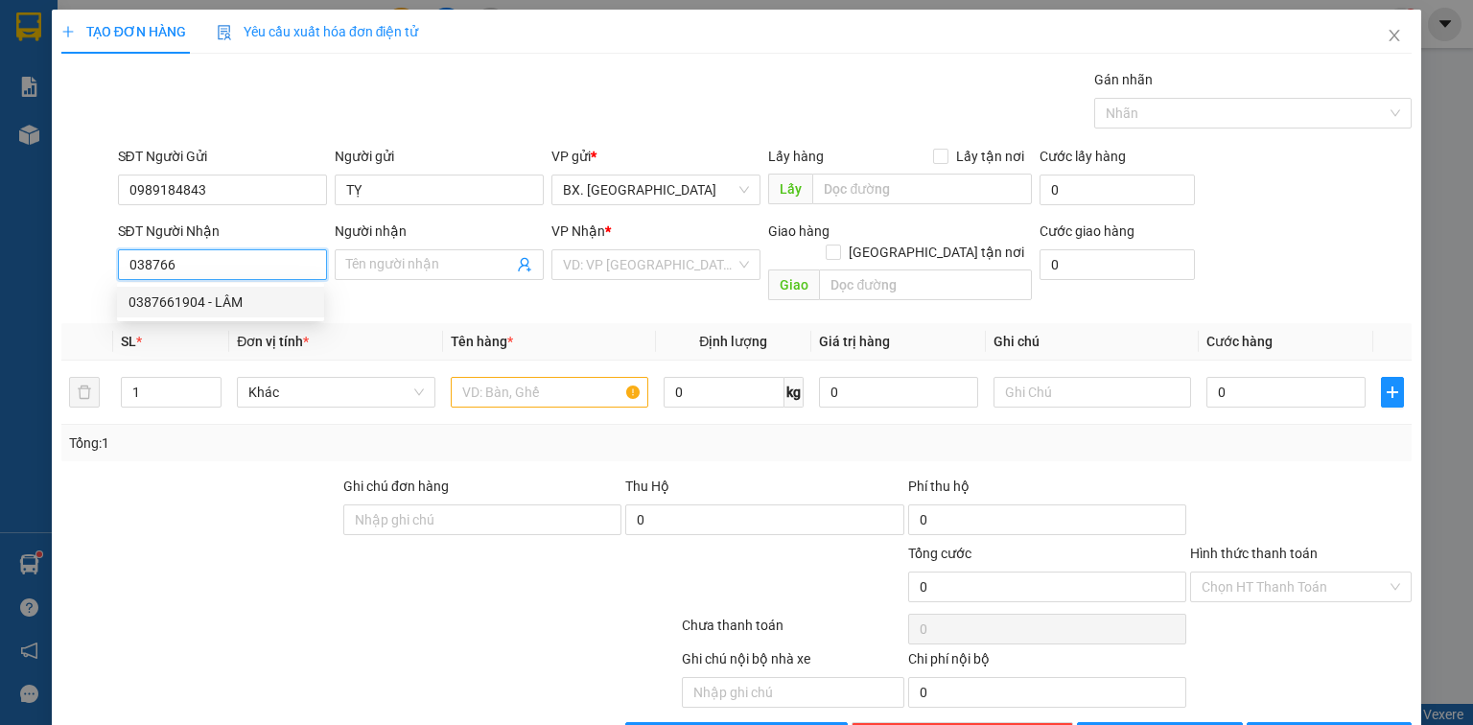
click at [157, 306] on div "0387661904 - LÂM" at bounding box center [221, 302] width 184 height 21
type input "0387661904"
type input "LÂM"
type input "40.000"
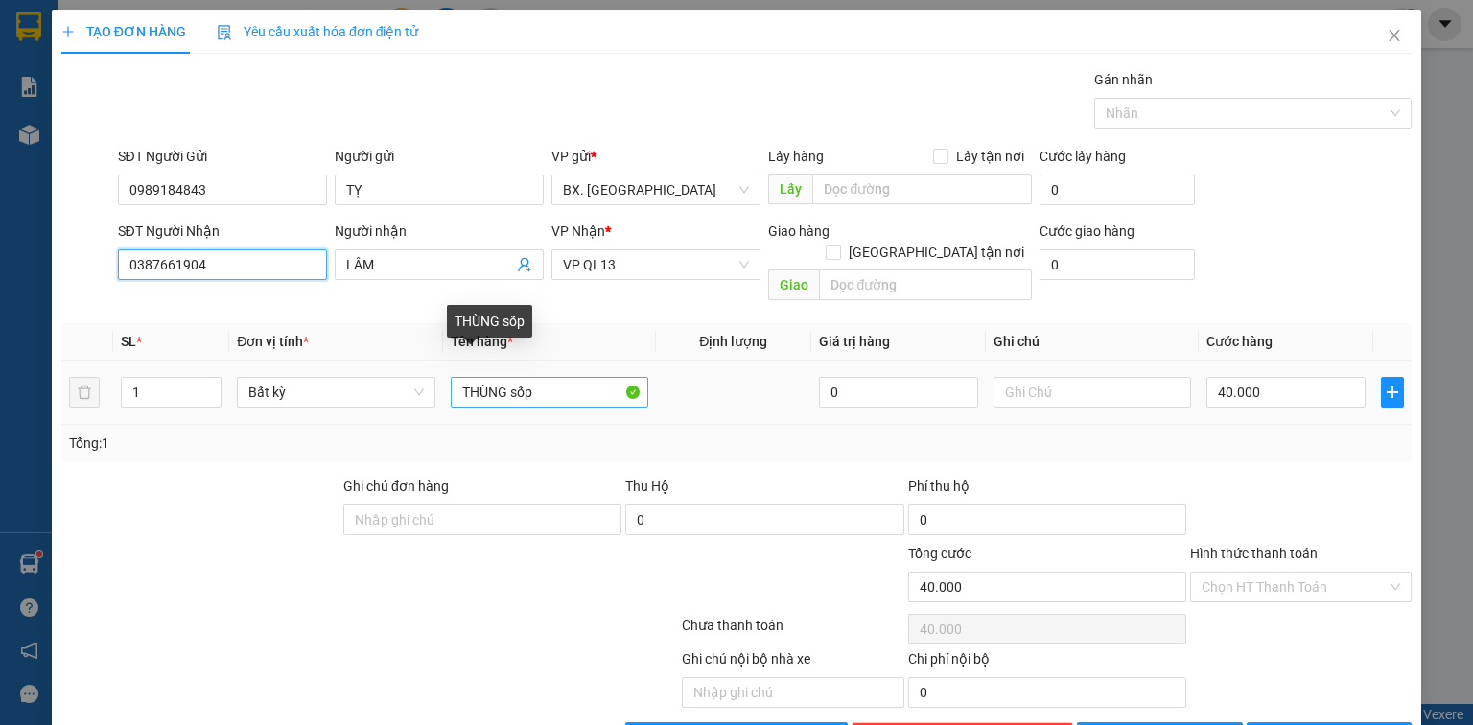
type input "0387661904"
drag, startPoint x: 558, startPoint y: 375, endPoint x: 129, endPoint y: 353, distance: 429.3
click at [130, 361] on tr "1 Bất kỳ THÙNG sốp 0 40.000" at bounding box center [736, 393] width 1351 height 64
type input "BAO GẠO"
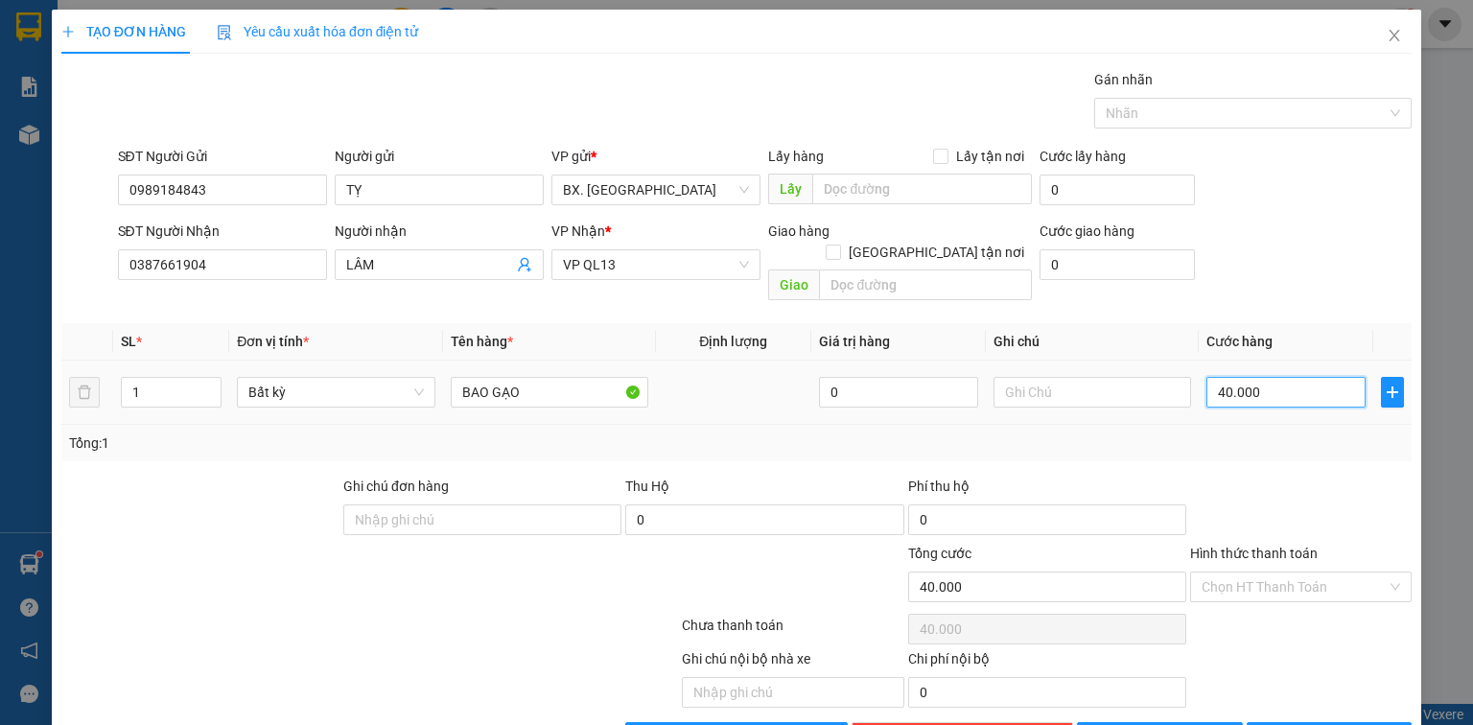
click at [1294, 378] on input "40.000" at bounding box center [1286, 392] width 159 height 31
type input "5"
type input "50"
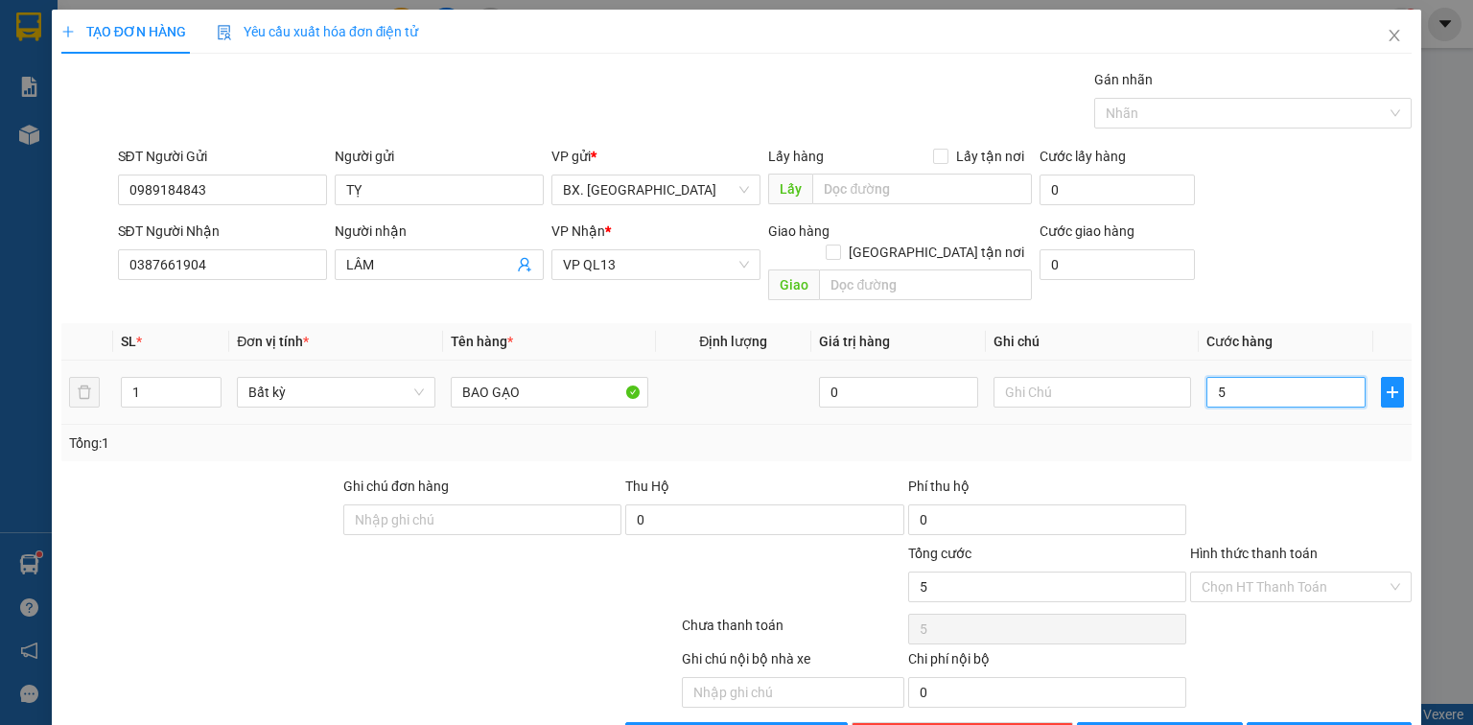
type input "50"
type input "50.000"
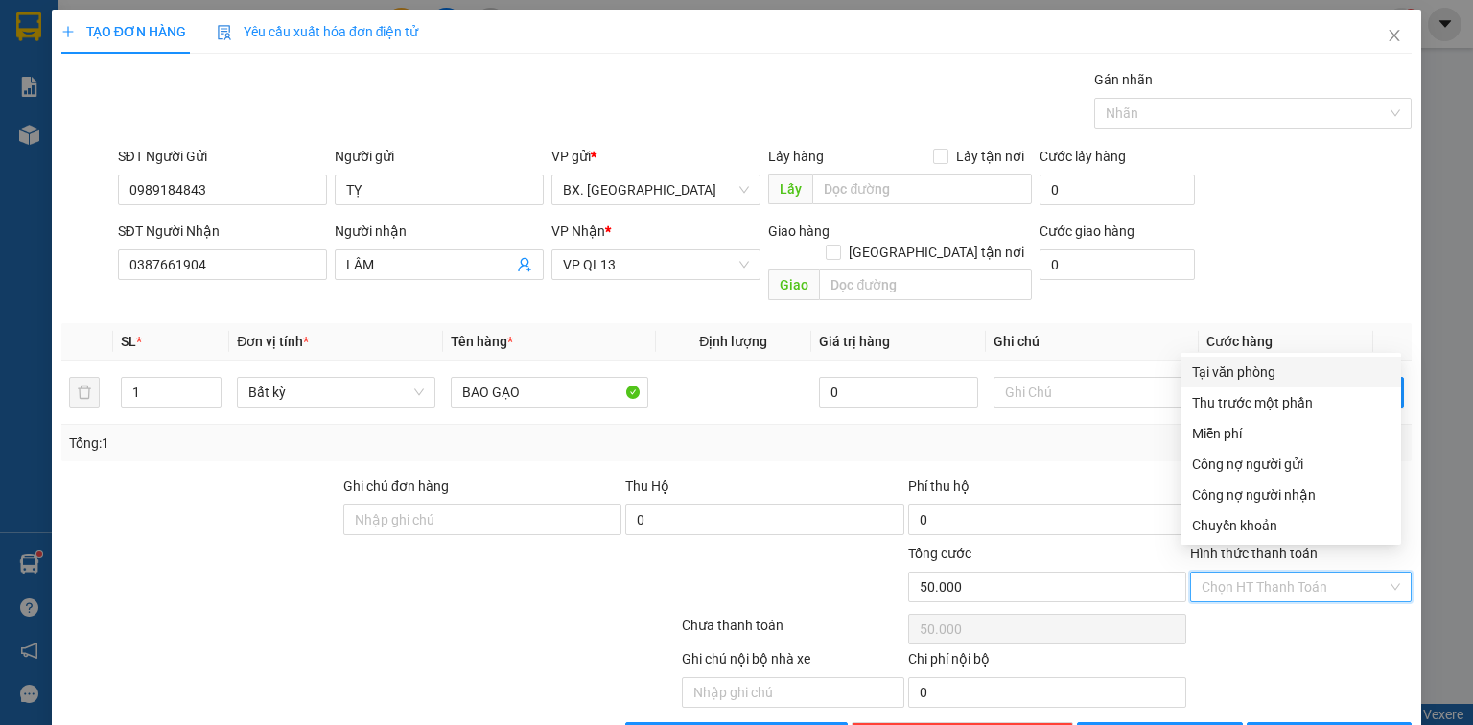
click at [1307, 573] on input "Hình thức thanh toán" at bounding box center [1294, 587] width 185 height 29
click at [1237, 377] on div "Tại văn phòng" at bounding box center [1291, 372] width 198 height 21
type input "0"
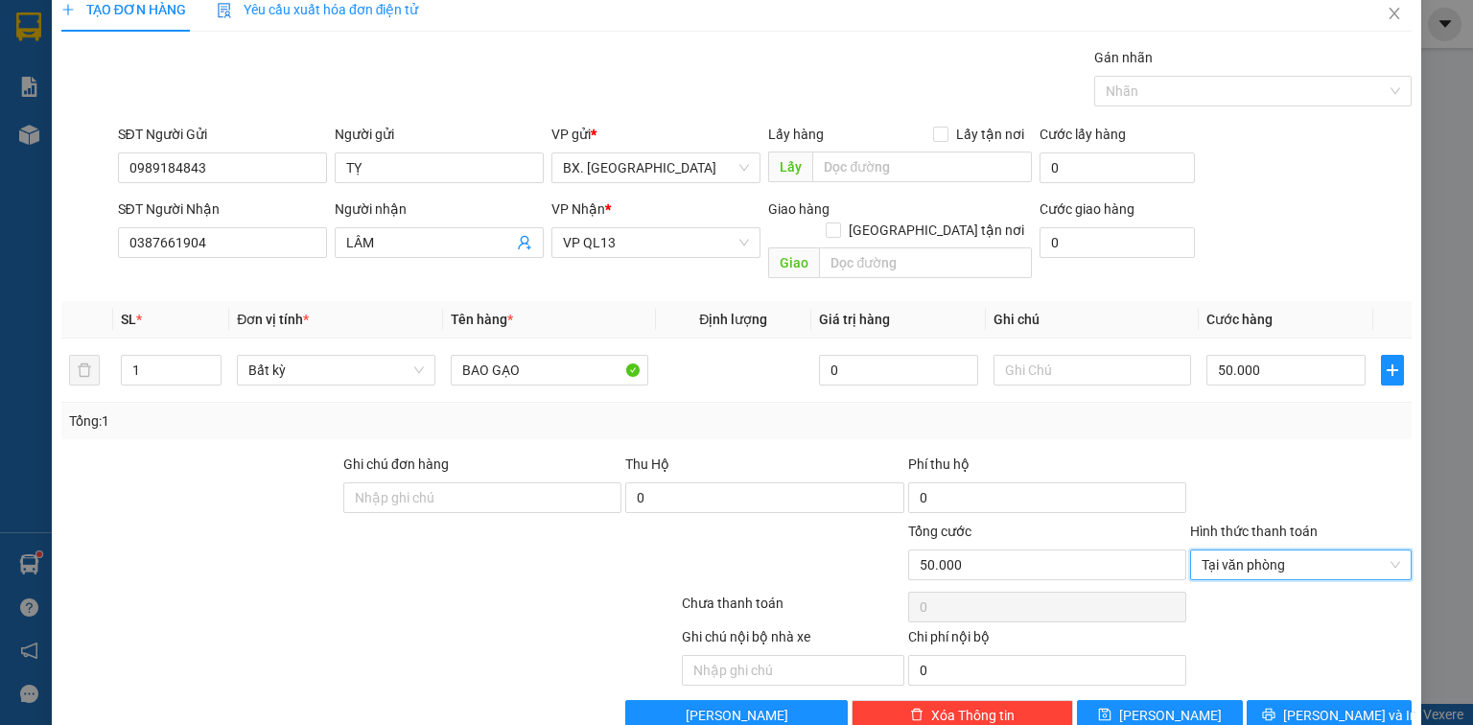
scroll to position [42, 0]
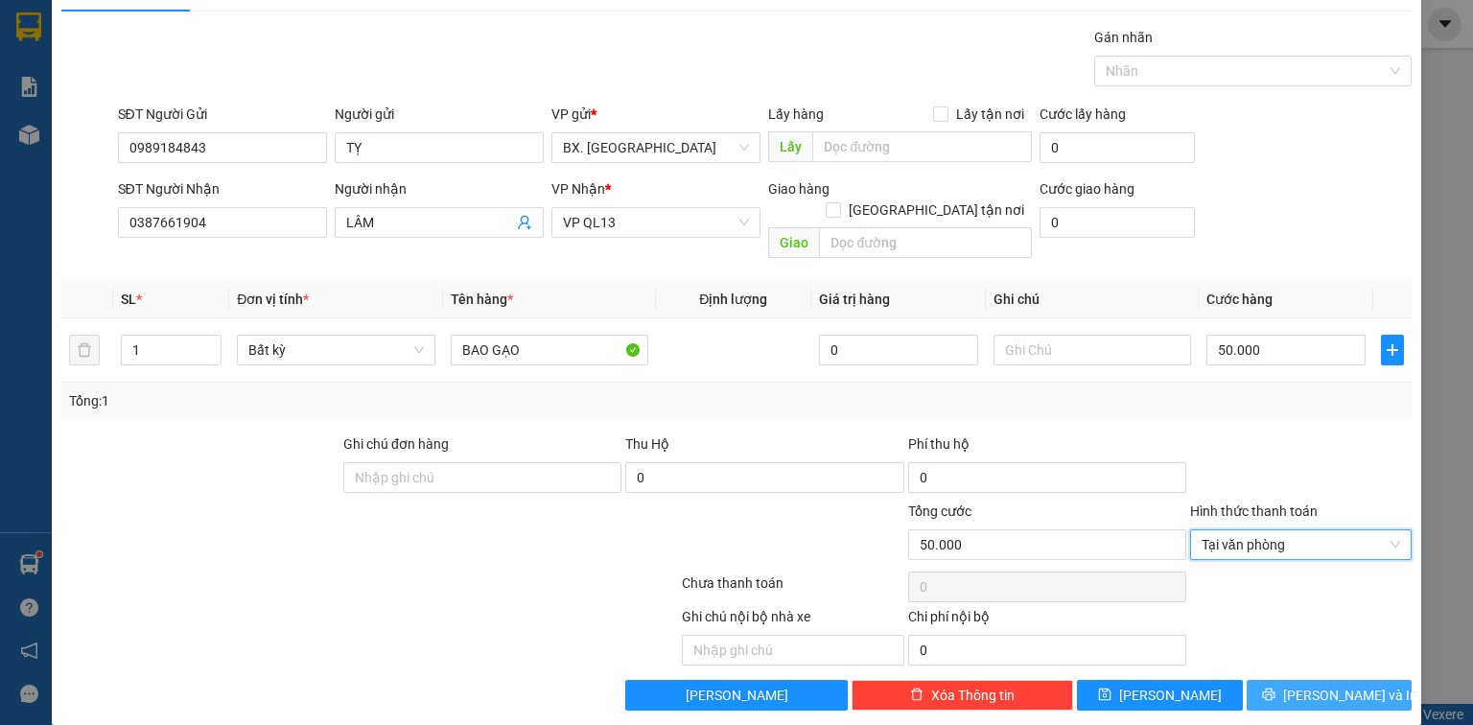
click at [1311, 685] on span "[PERSON_NAME] và In" at bounding box center [1350, 695] width 134 height 21
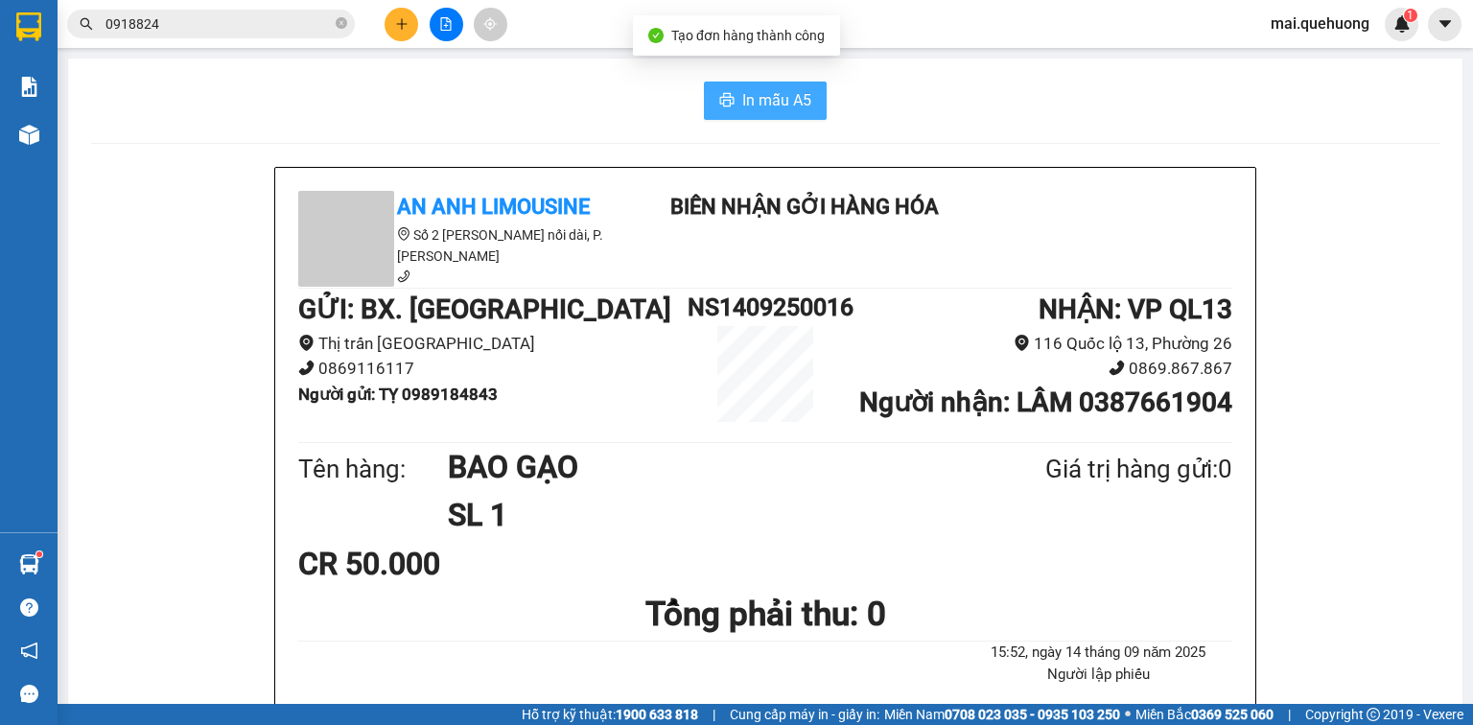
click at [787, 96] on span "In mẫu A5" at bounding box center [776, 100] width 69 height 24
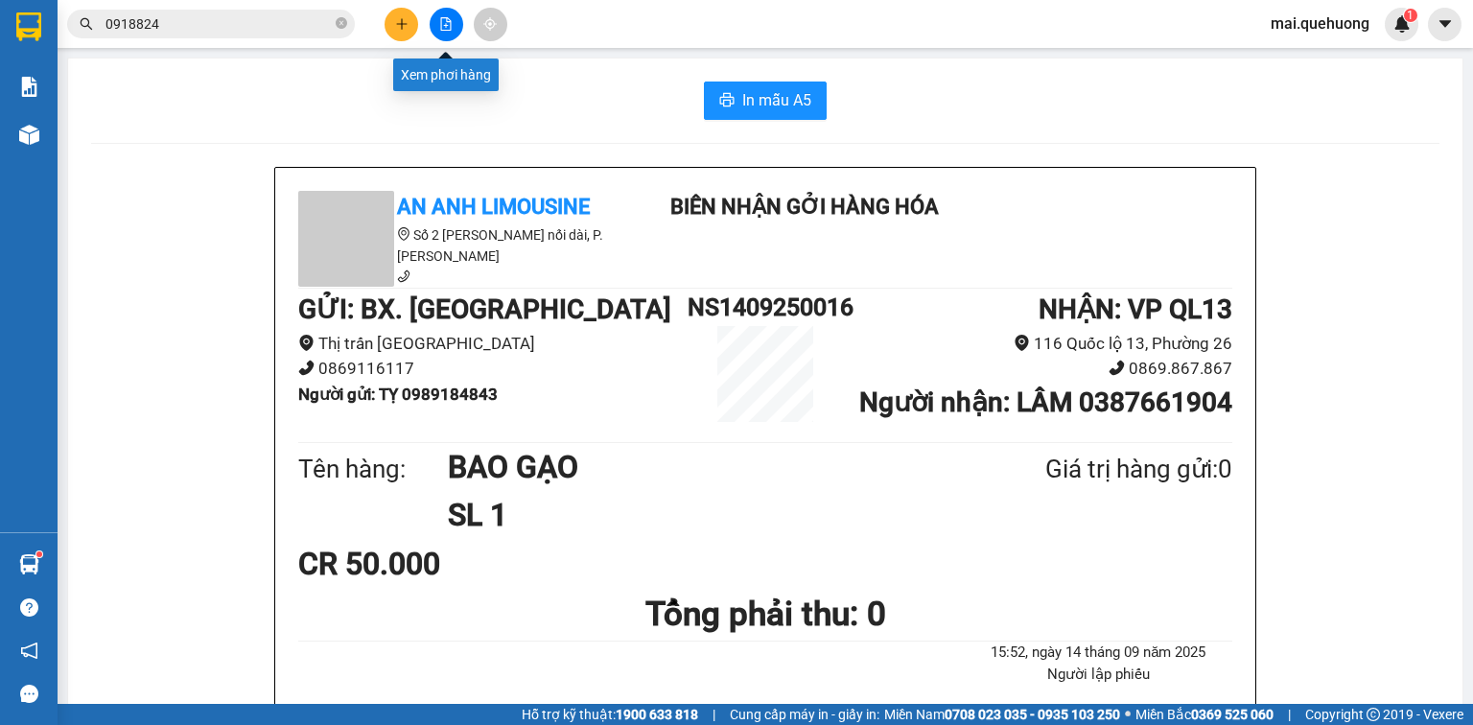
click at [451, 23] on icon "file-add" at bounding box center [446, 23] width 11 height 13
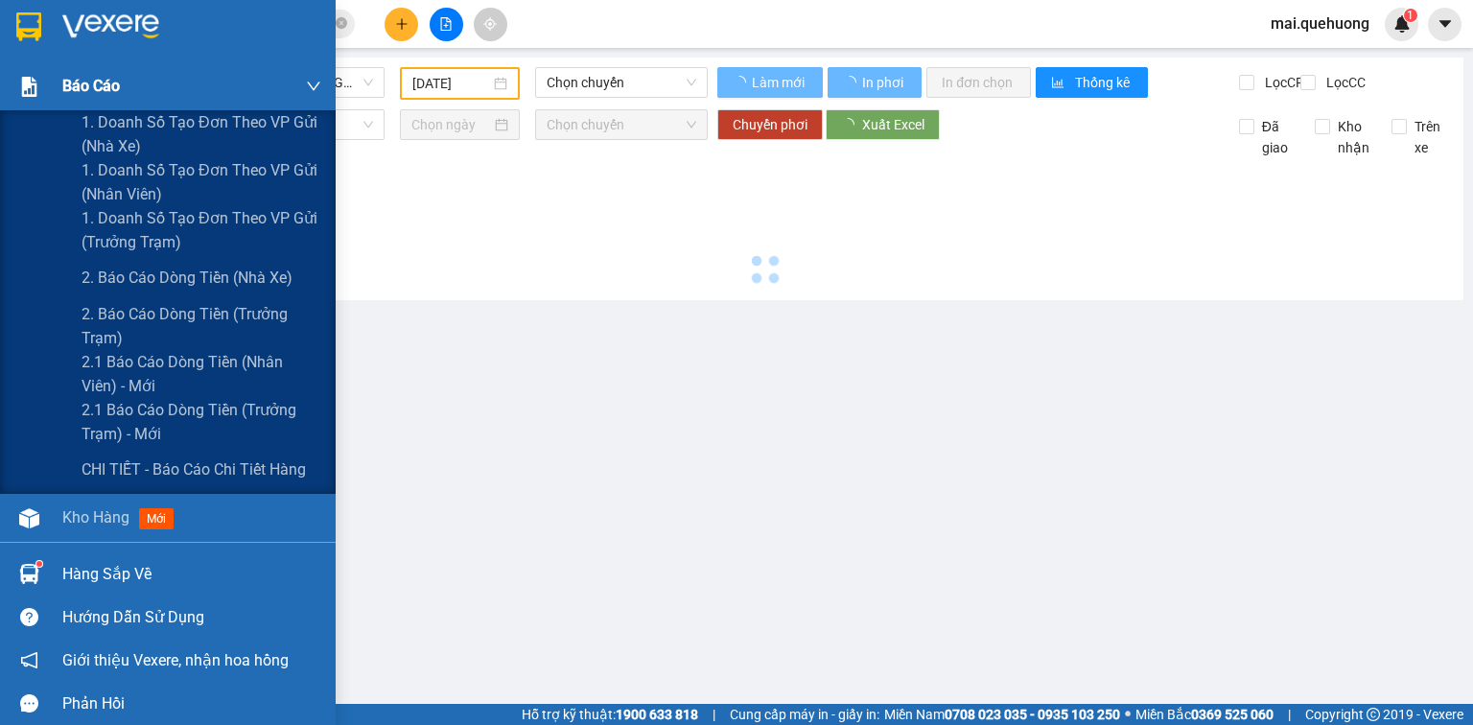
type input "[DATE]"
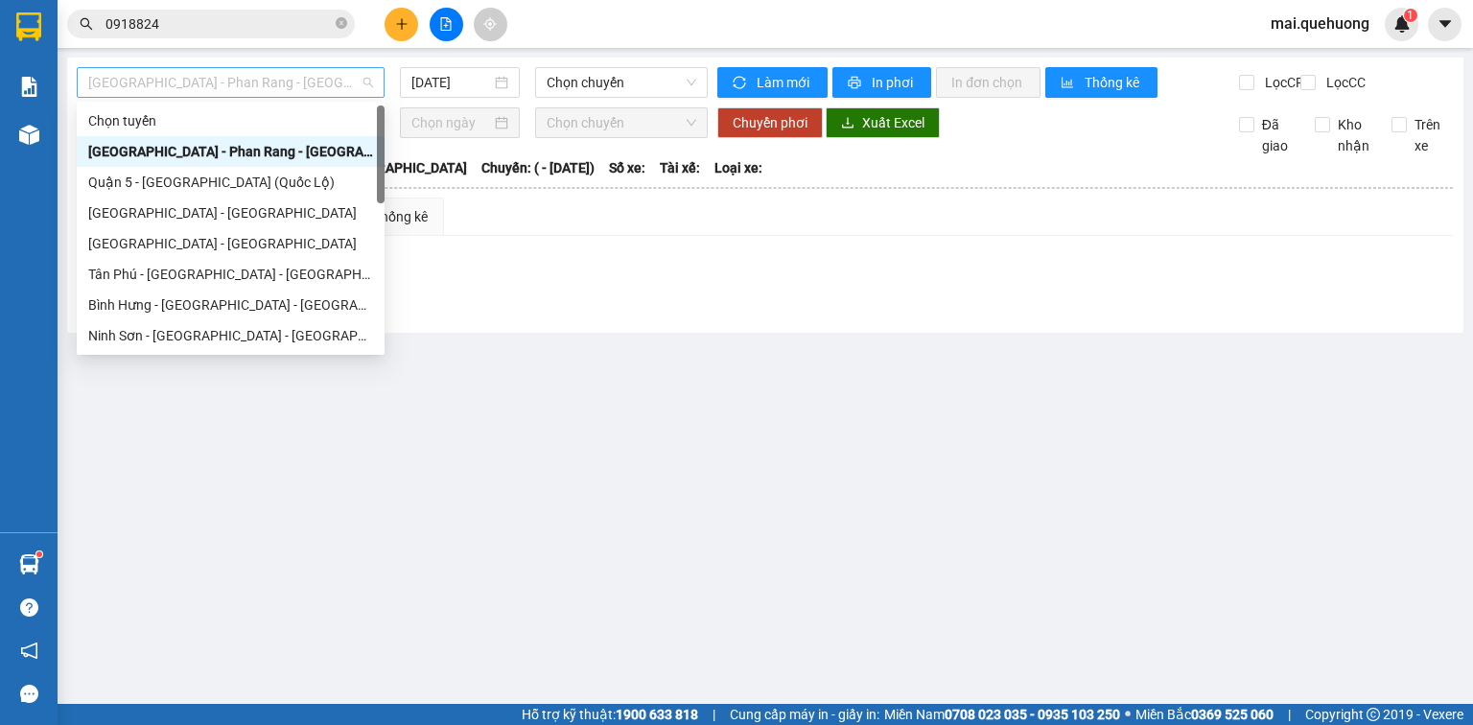
click at [314, 84] on span "[GEOGRAPHIC_DATA] - Phan Rang - [GEOGRAPHIC_DATA]" at bounding box center [230, 82] width 285 height 29
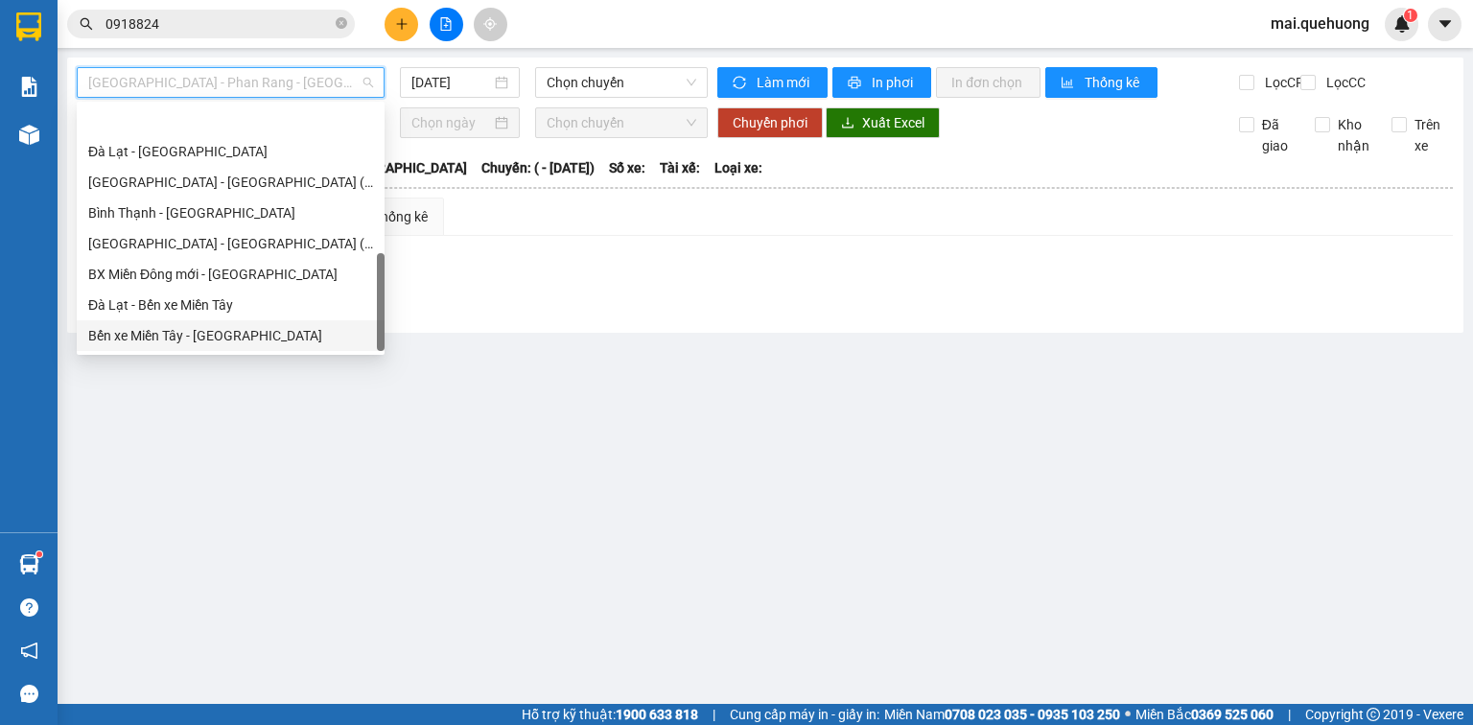
scroll to position [522, 0]
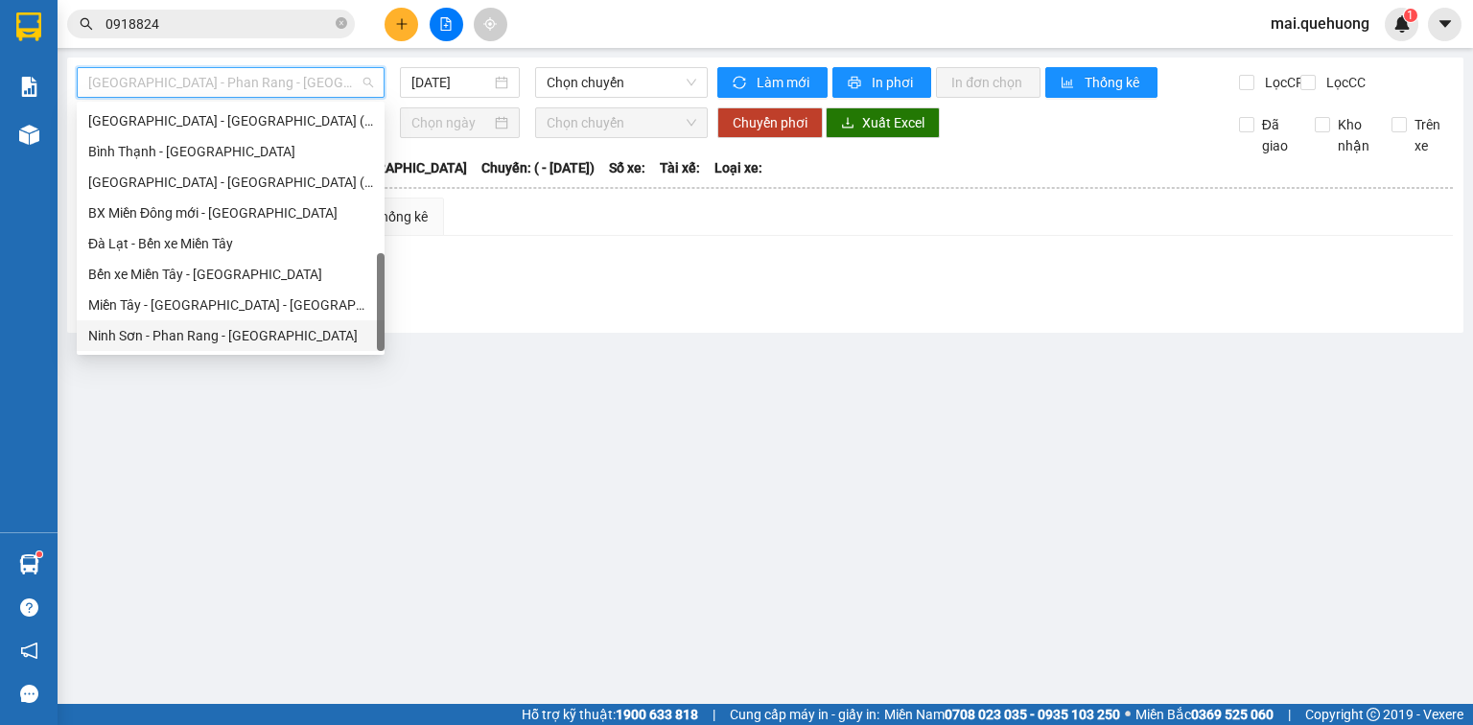
click at [223, 340] on div "Ninh Sơn - Phan Rang - [GEOGRAPHIC_DATA]" at bounding box center [230, 335] width 285 height 21
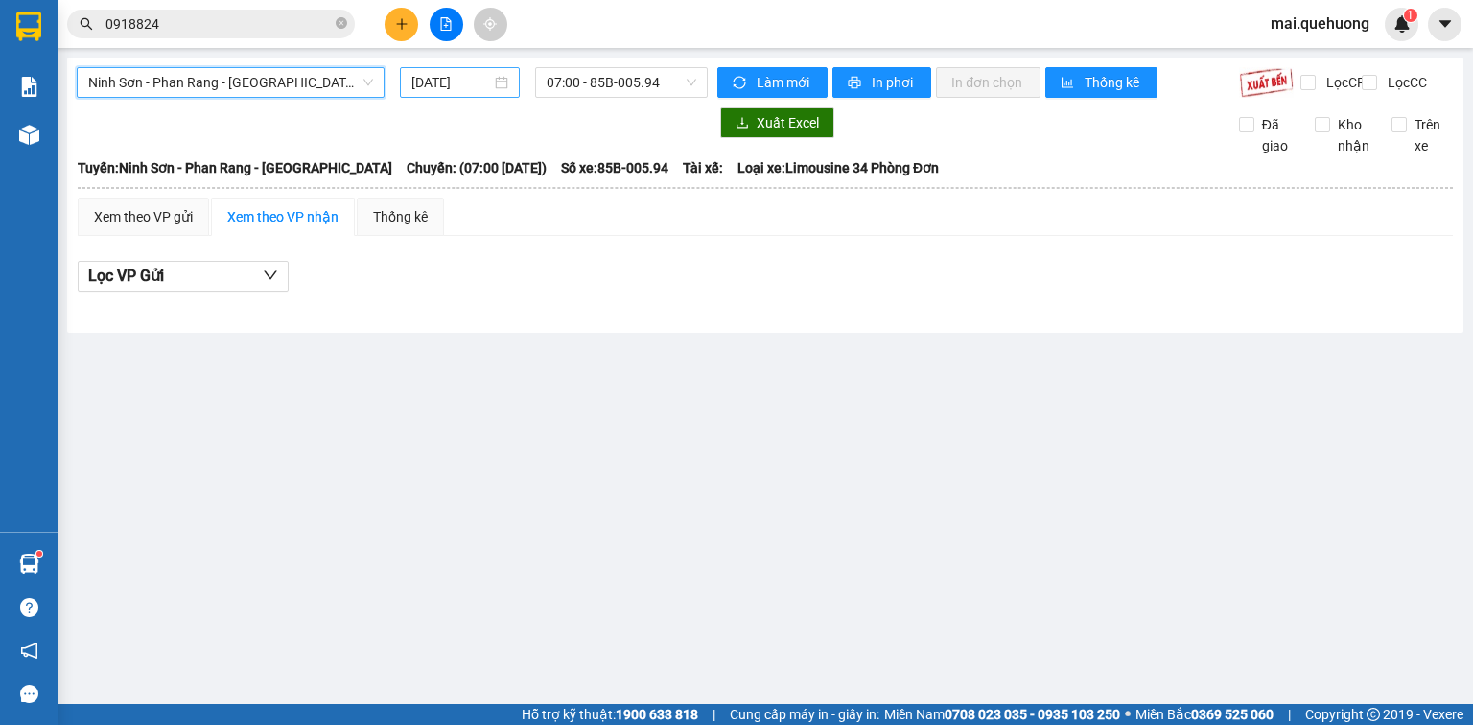
click at [430, 82] on input "[DATE]" at bounding box center [450, 82] width 79 height 21
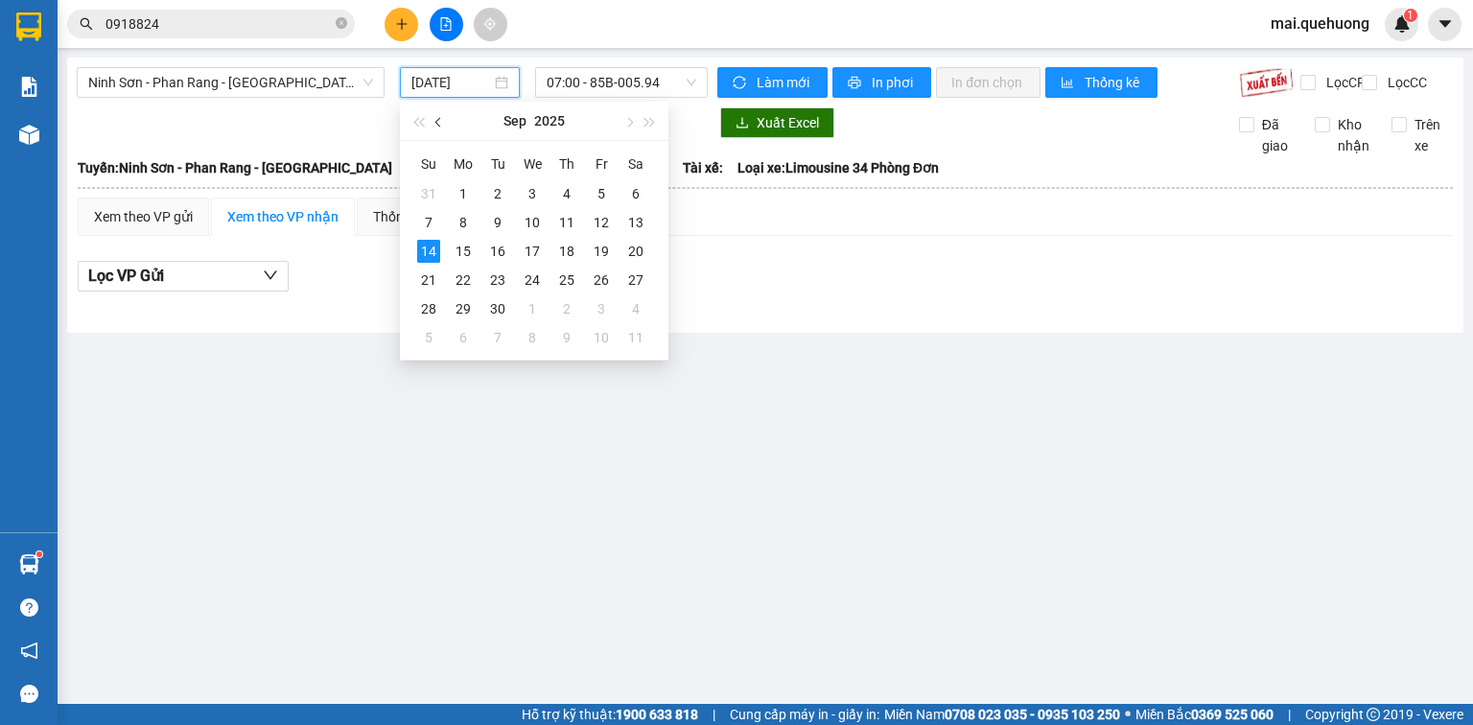
click at [439, 122] on span "button" at bounding box center [440, 123] width 10 height 10
click at [422, 217] on div "3" at bounding box center [428, 222] width 23 height 23
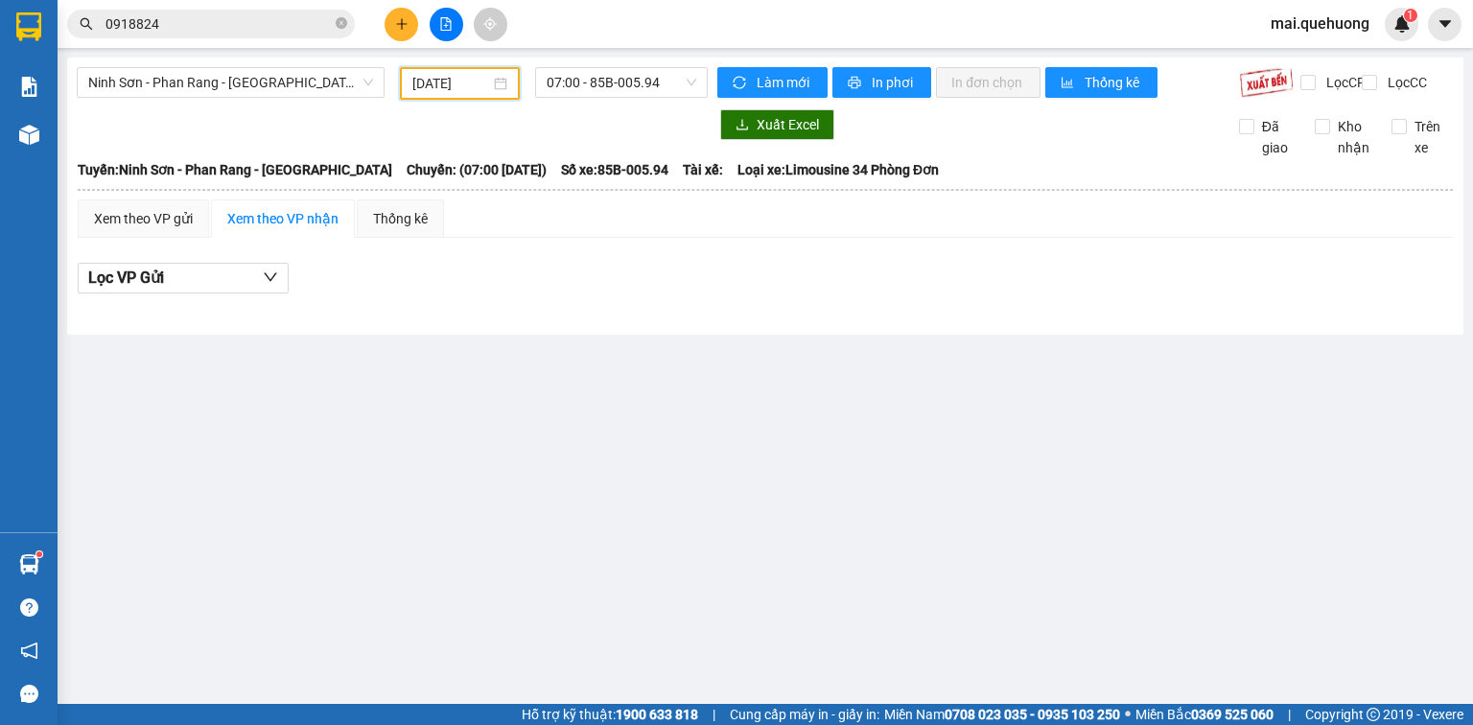
click at [426, 81] on input "[DATE]" at bounding box center [450, 83] width 77 height 21
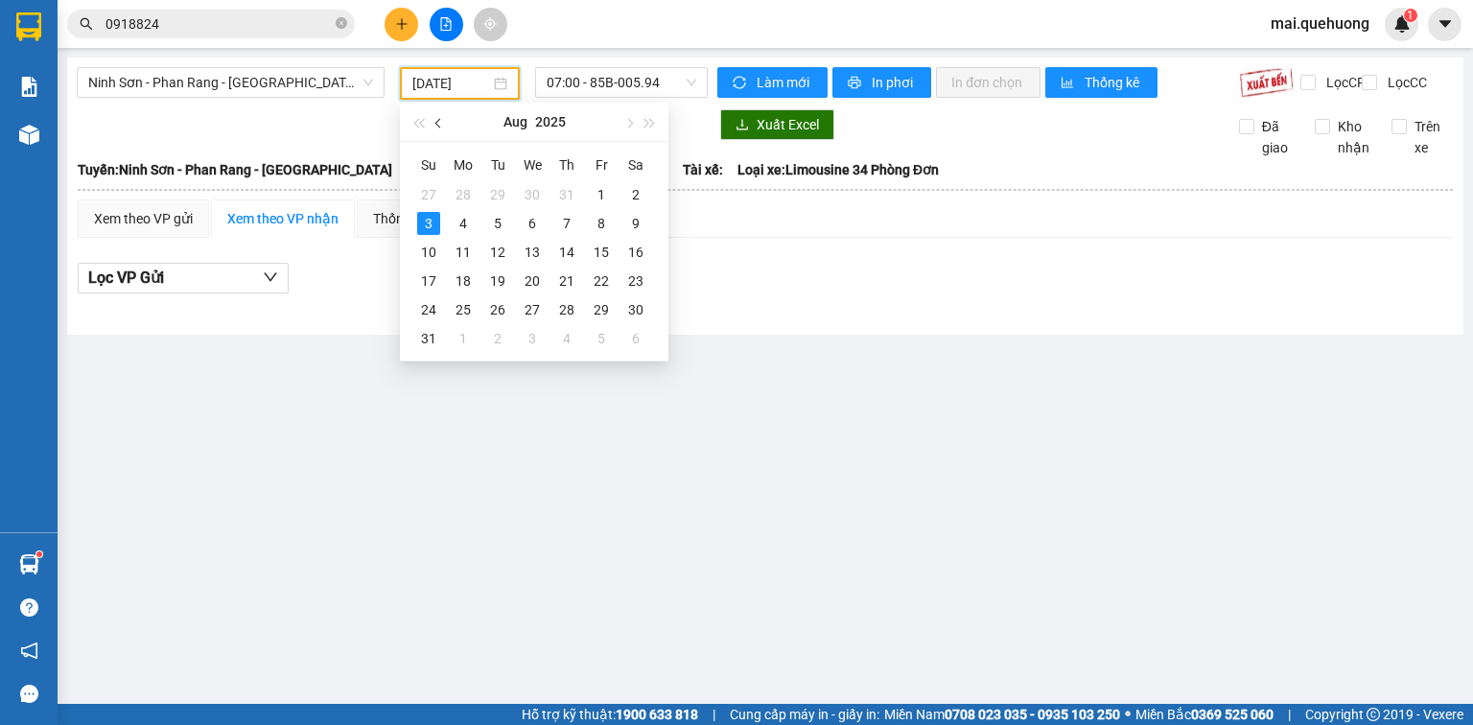
click at [439, 127] on span "button" at bounding box center [440, 124] width 10 height 10
click at [564, 192] on div "3" at bounding box center [566, 194] width 23 height 23
type input "[DATE]"
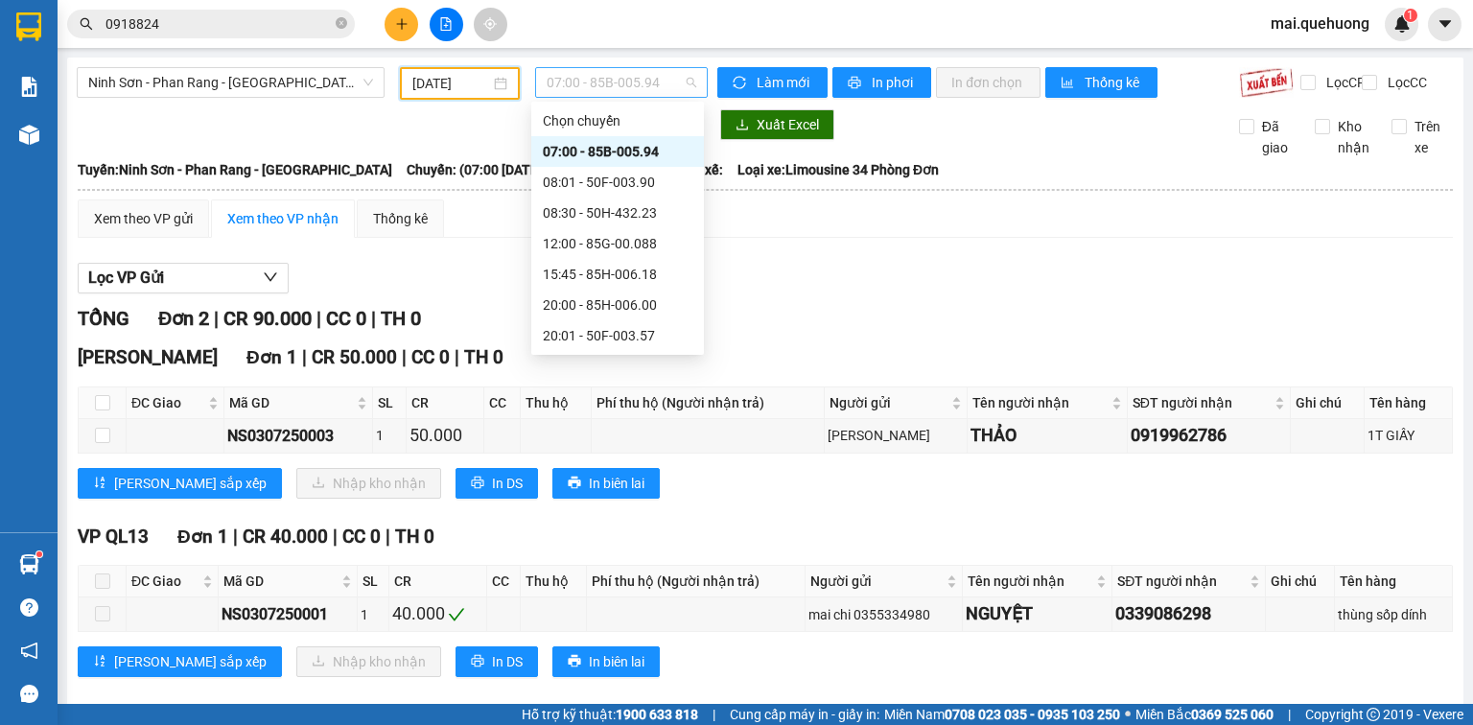
click at [585, 85] on span "07:00 - 85B-005.94" at bounding box center [622, 82] width 151 height 29
click at [613, 176] on div "08:01 - 50F-003.90" at bounding box center [618, 182] width 150 height 21
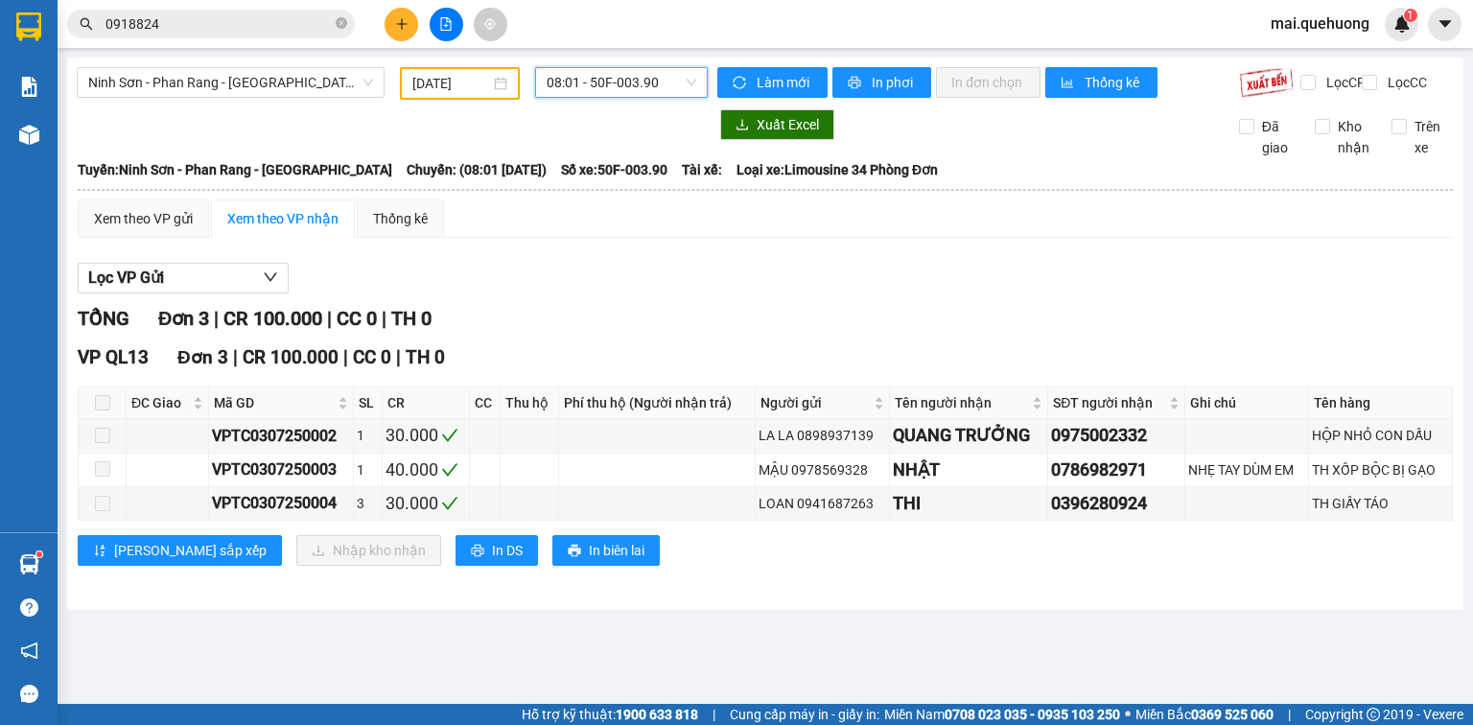
click at [631, 93] on span "08:01 - 50F-003.90" at bounding box center [622, 82] width 151 height 29
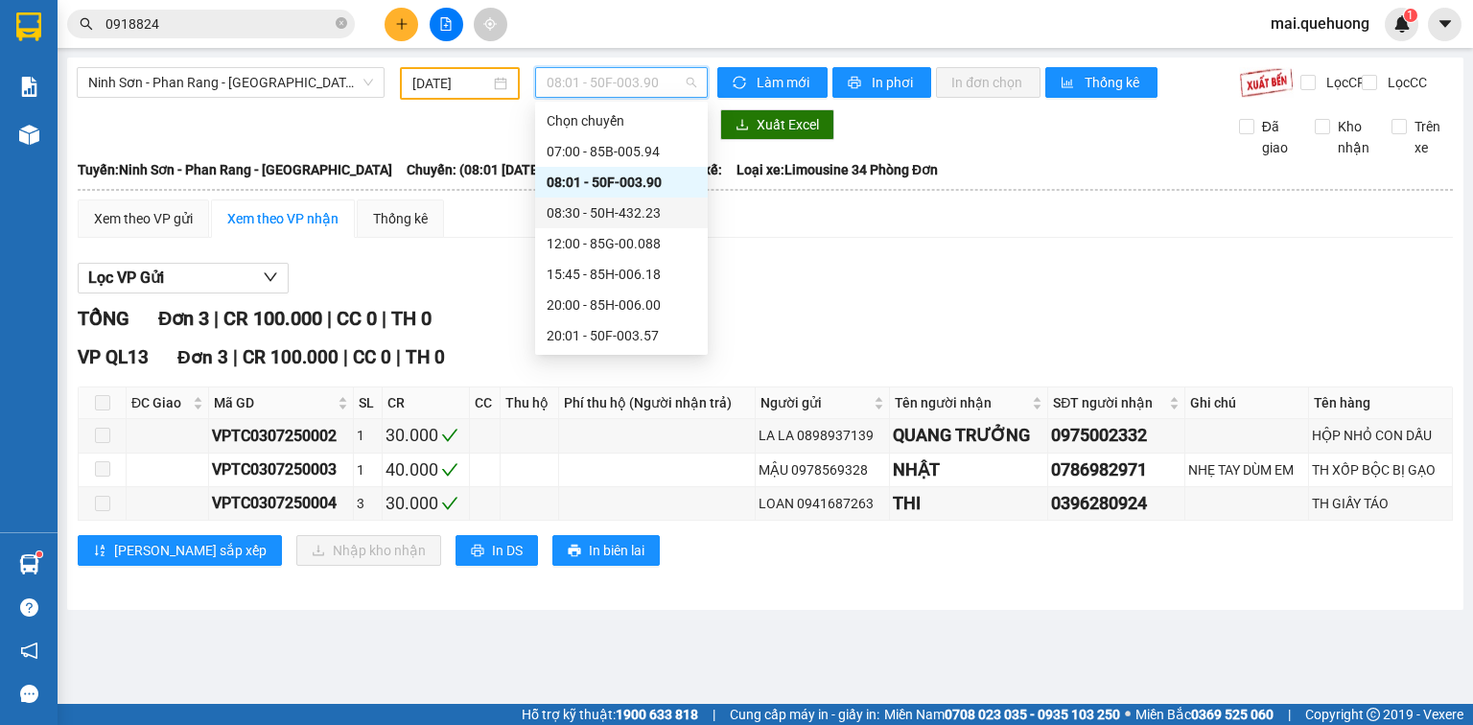
click at [601, 207] on div "08:30 - 50H-432.23" at bounding box center [622, 212] width 150 height 21
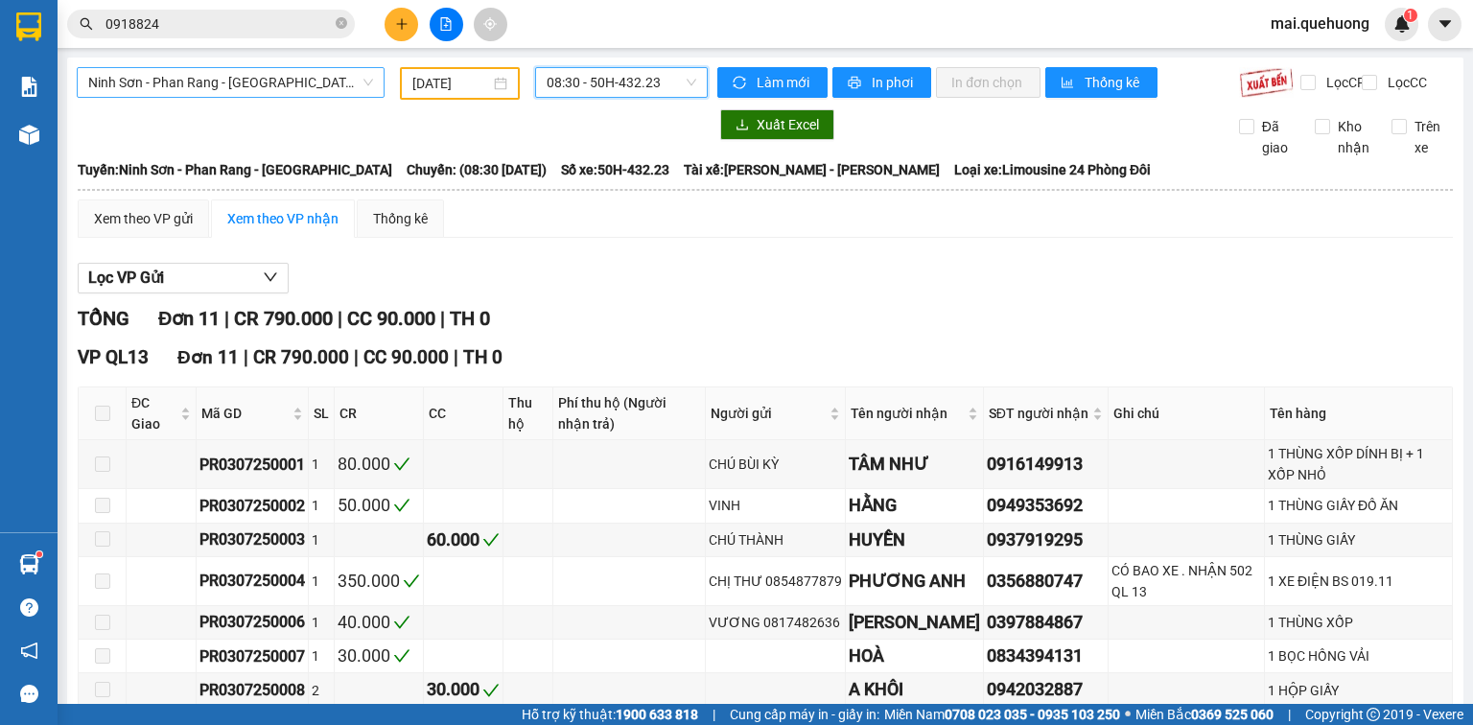
click at [273, 77] on span "Ninh Sơn - Phan Rang - [GEOGRAPHIC_DATA]" at bounding box center [230, 82] width 285 height 29
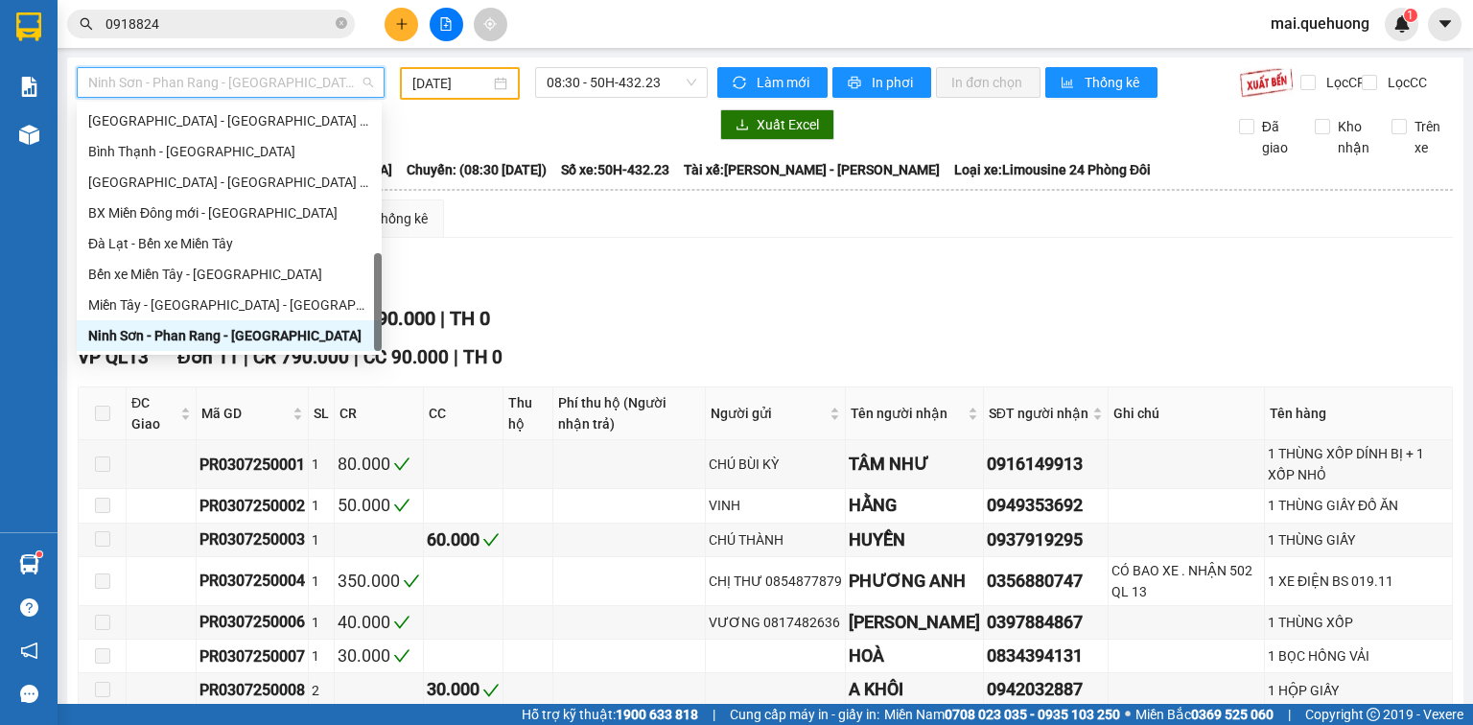
click at [270, 337] on div "Ninh Sơn - Phan Rang - [GEOGRAPHIC_DATA]" at bounding box center [229, 335] width 282 height 21
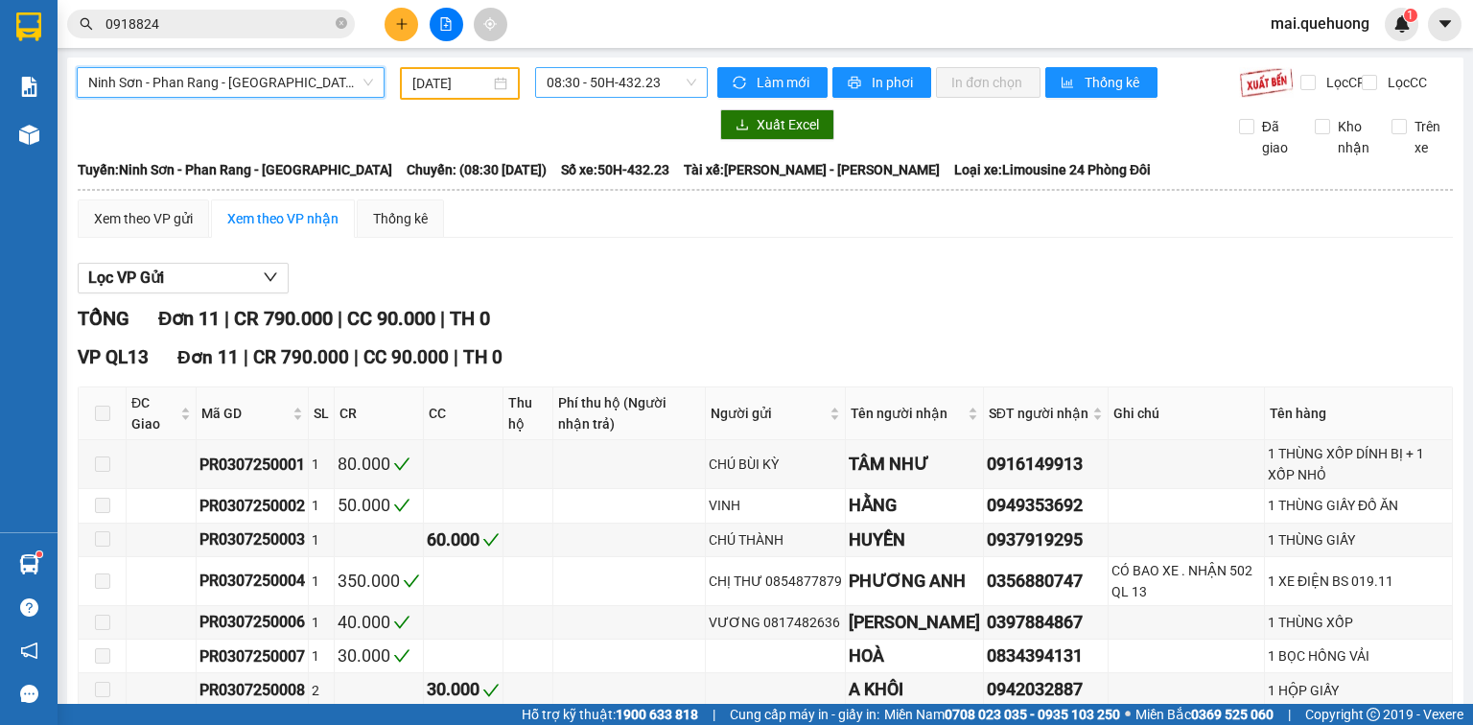
click at [612, 83] on span "08:30 - 50H-432.23" at bounding box center [622, 82] width 151 height 29
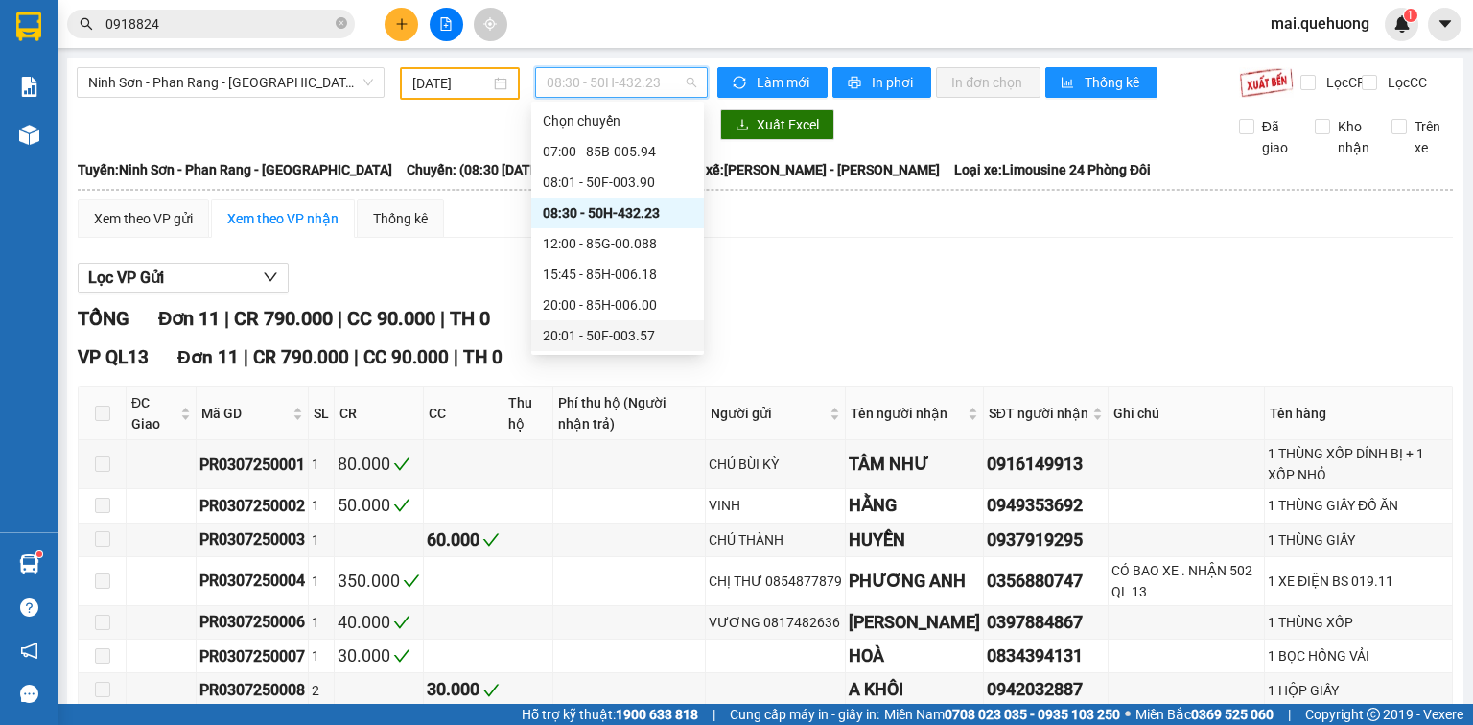
scroll to position [215, 0]
click at [611, 333] on div "23:00 - 85F-001.60" at bounding box center [618, 335] width 150 height 21
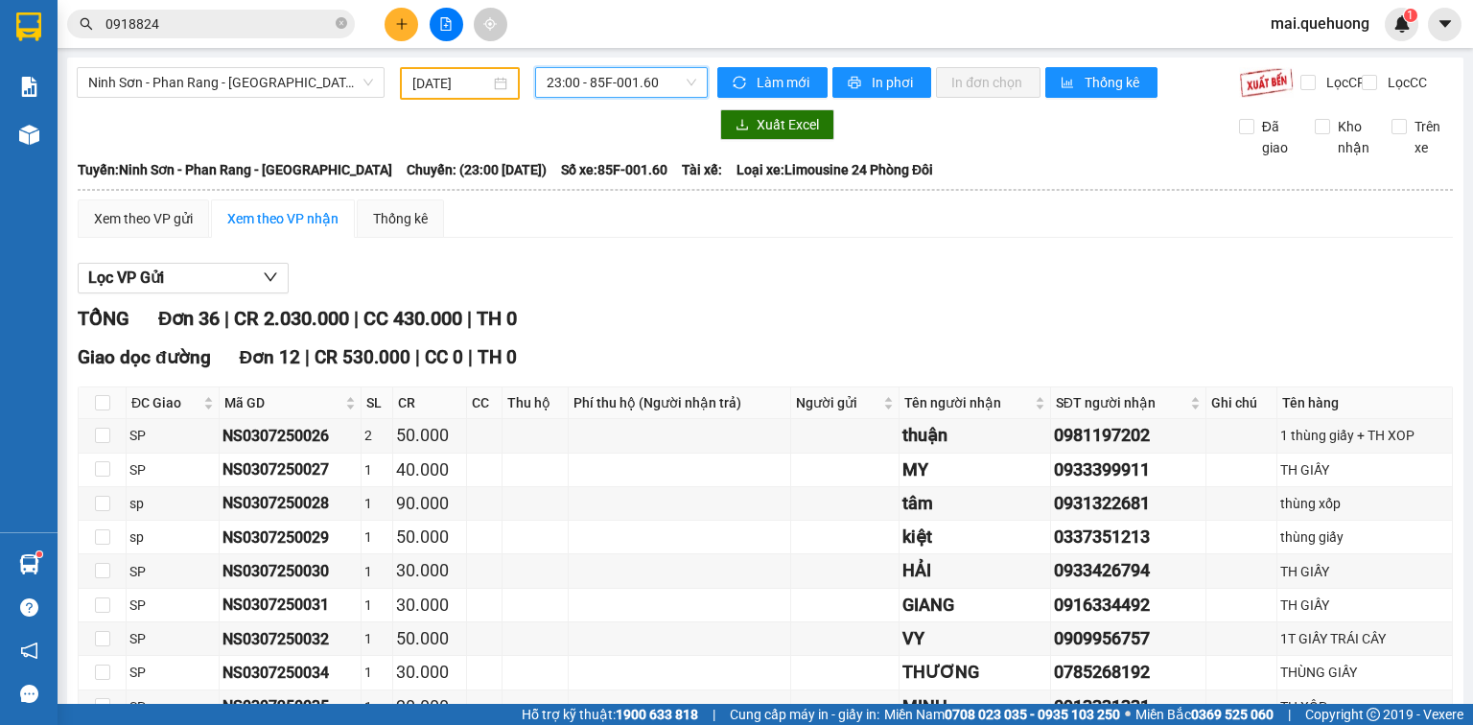
click at [623, 88] on span "23:00 - 85F-001.60" at bounding box center [622, 82] width 151 height 29
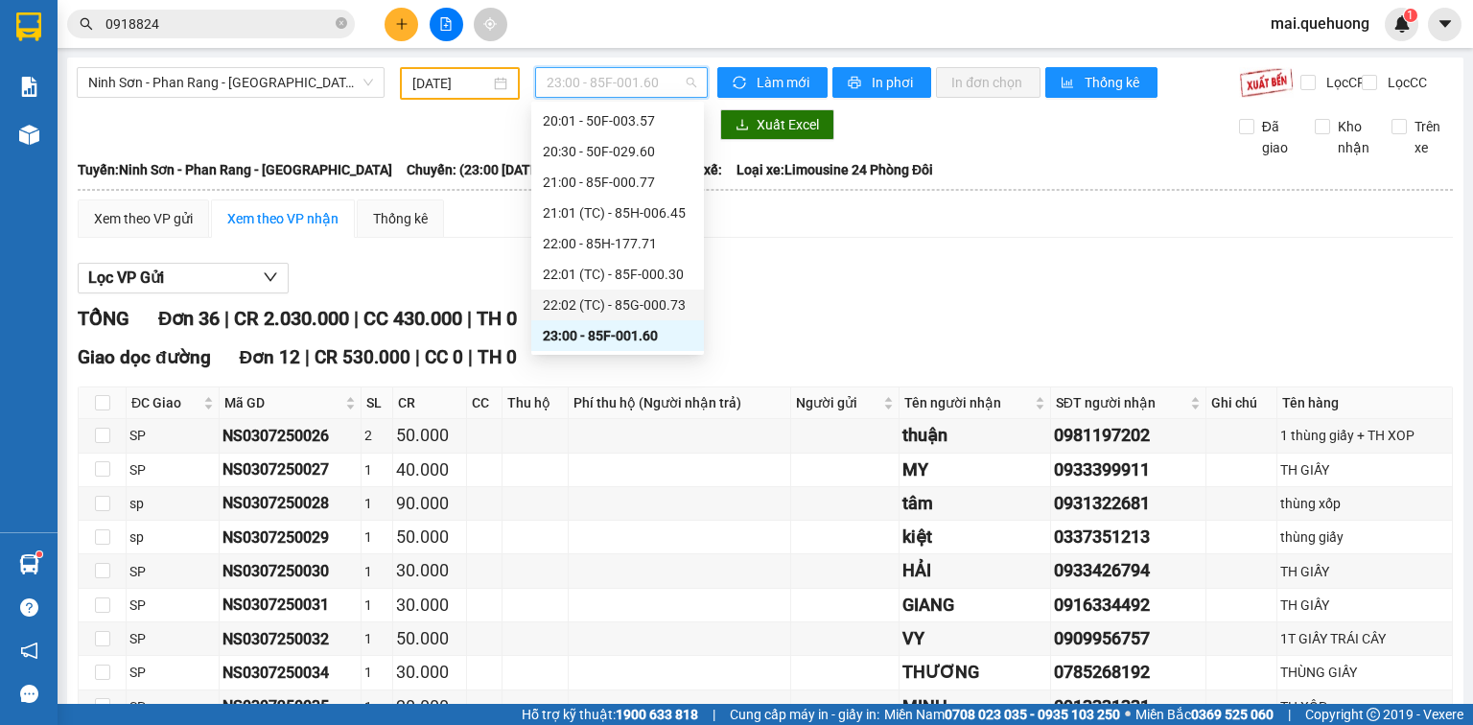
click at [613, 307] on div "22:02 (TC) - 85G-000.73" at bounding box center [618, 304] width 150 height 21
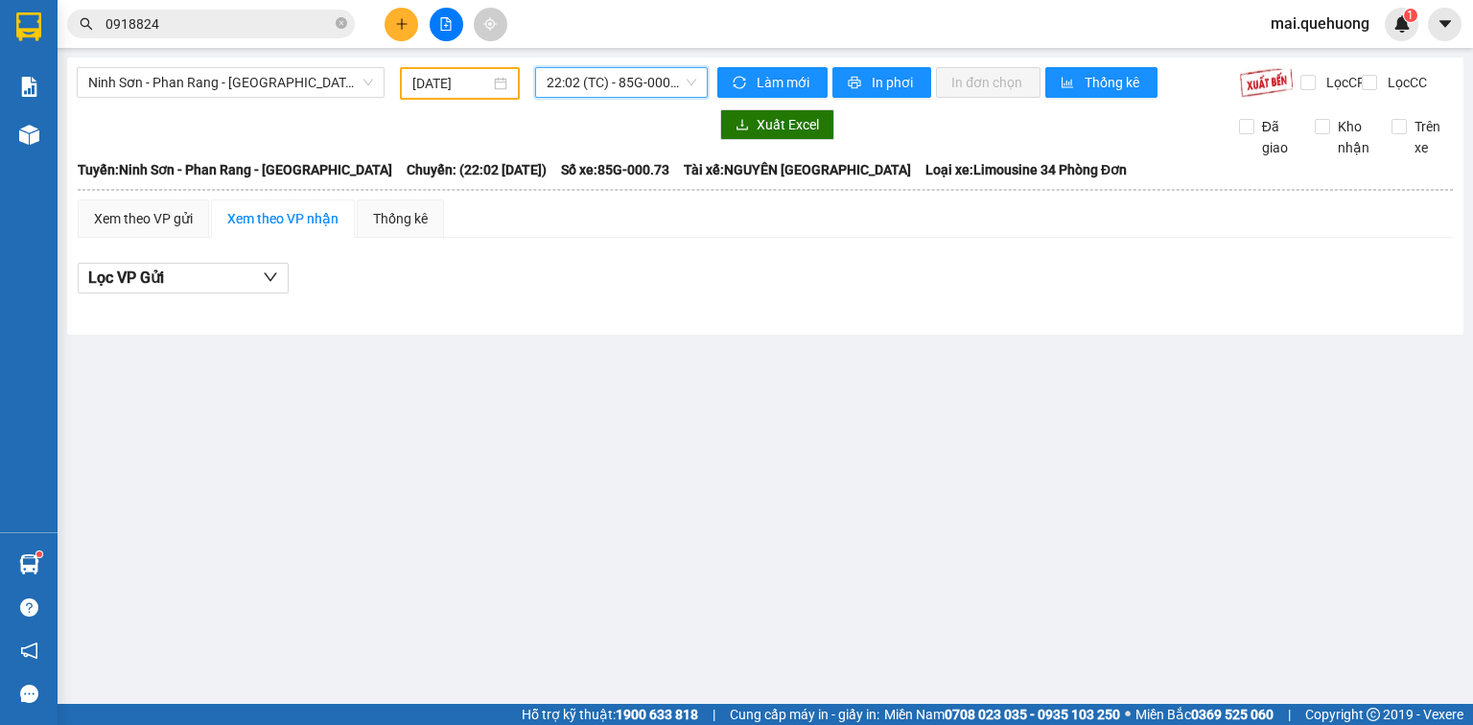
click at [610, 82] on span "22:02 (TC) - 85G-000.73" at bounding box center [622, 82] width 151 height 29
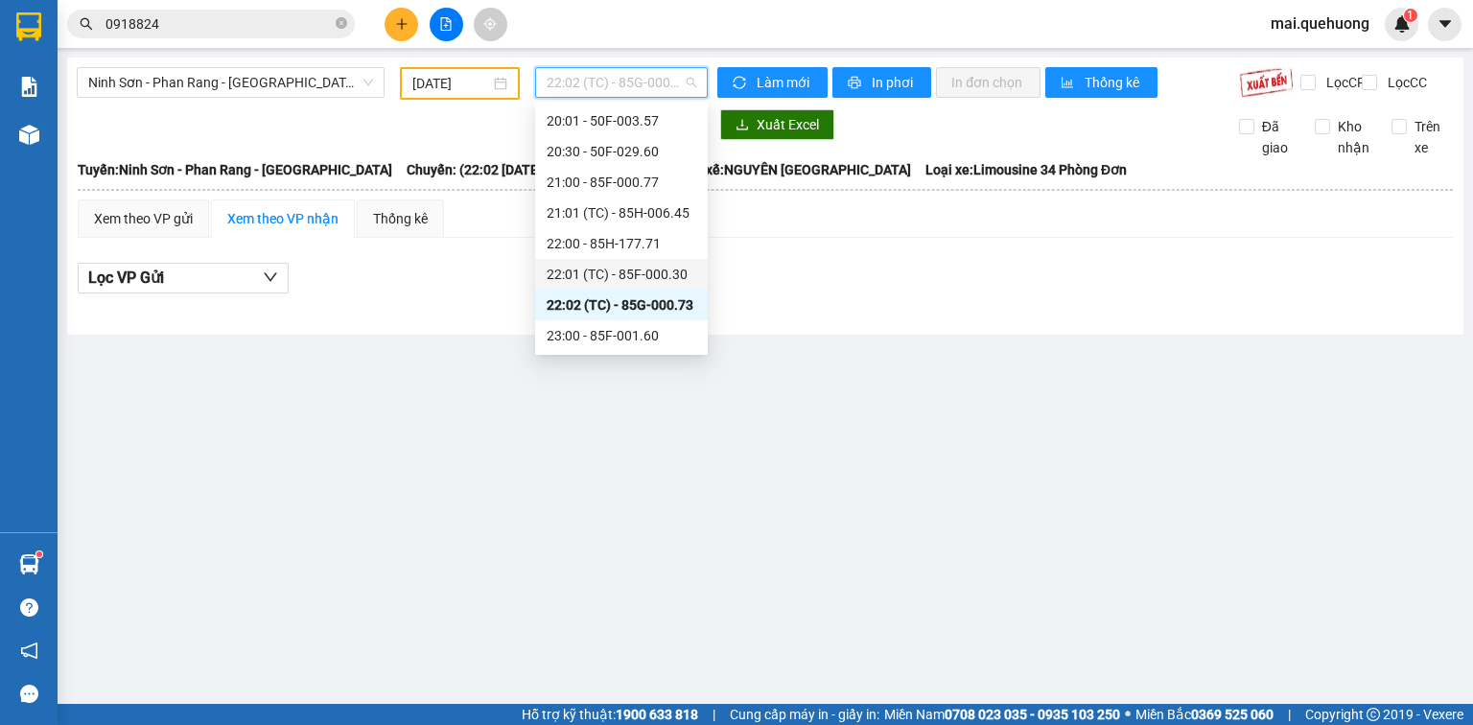
click at [606, 277] on div "22:01 (TC) - 85F-000.30" at bounding box center [622, 274] width 150 height 21
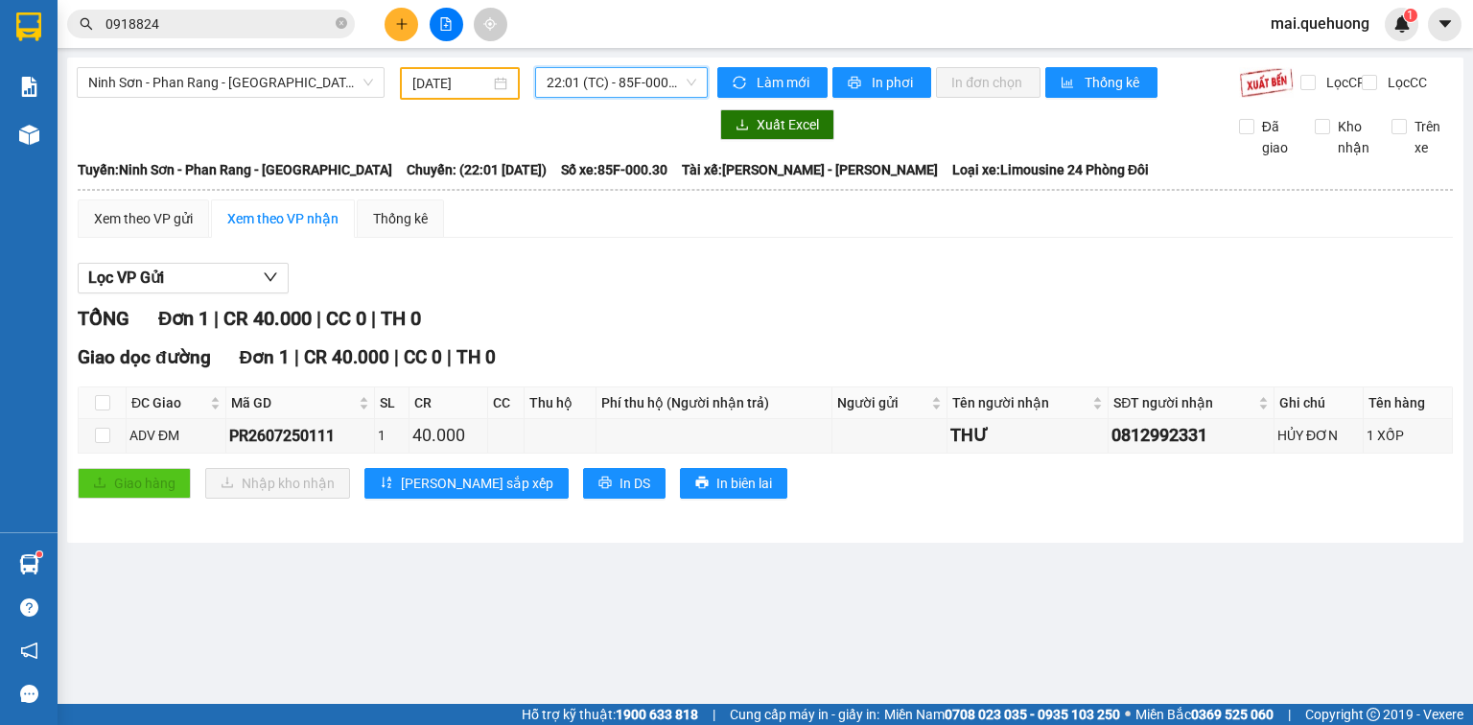
click at [614, 77] on span "22:01 (TC) - 85F-000.30" at bounding box center [622, 82] width 151 height 29
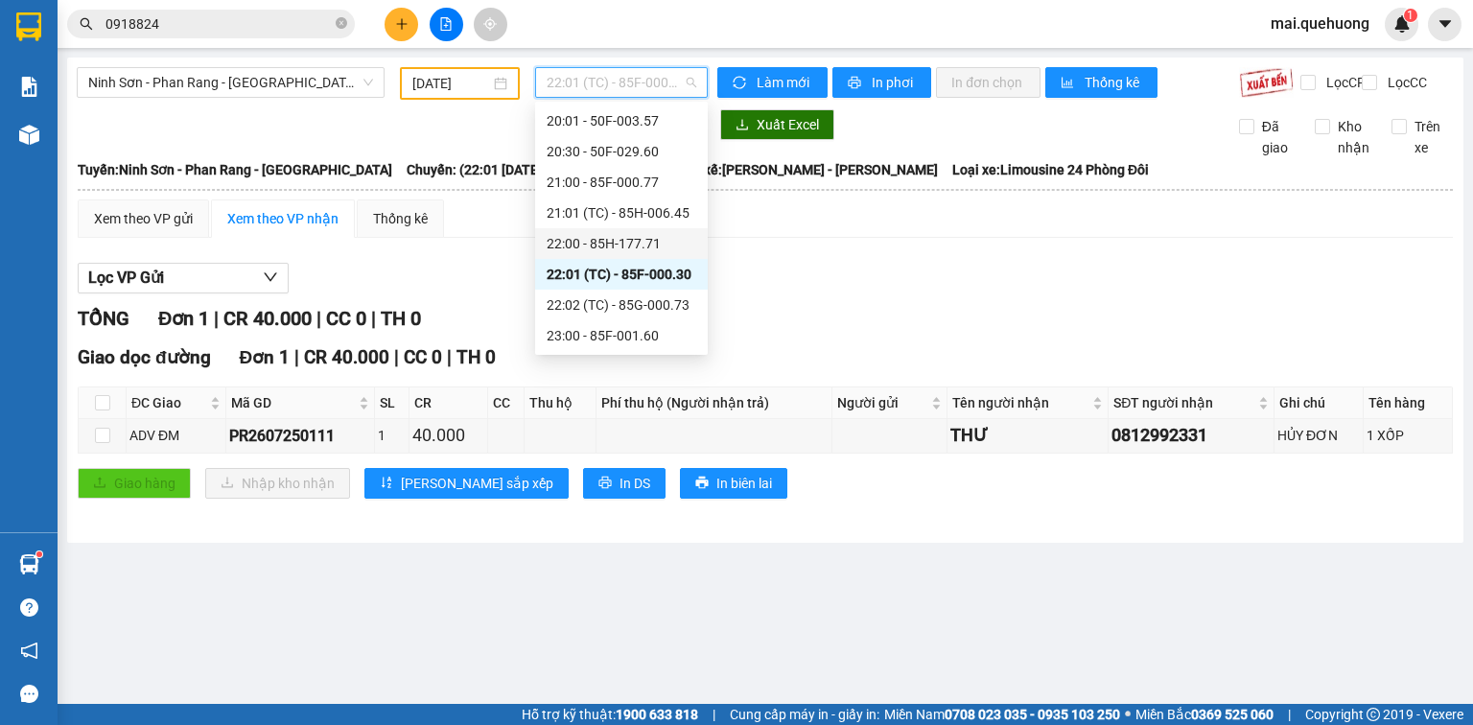
click at [608, 233] on div "22:00 - 85H-177.71" at bounding box center [622, 243] width 150 height 21
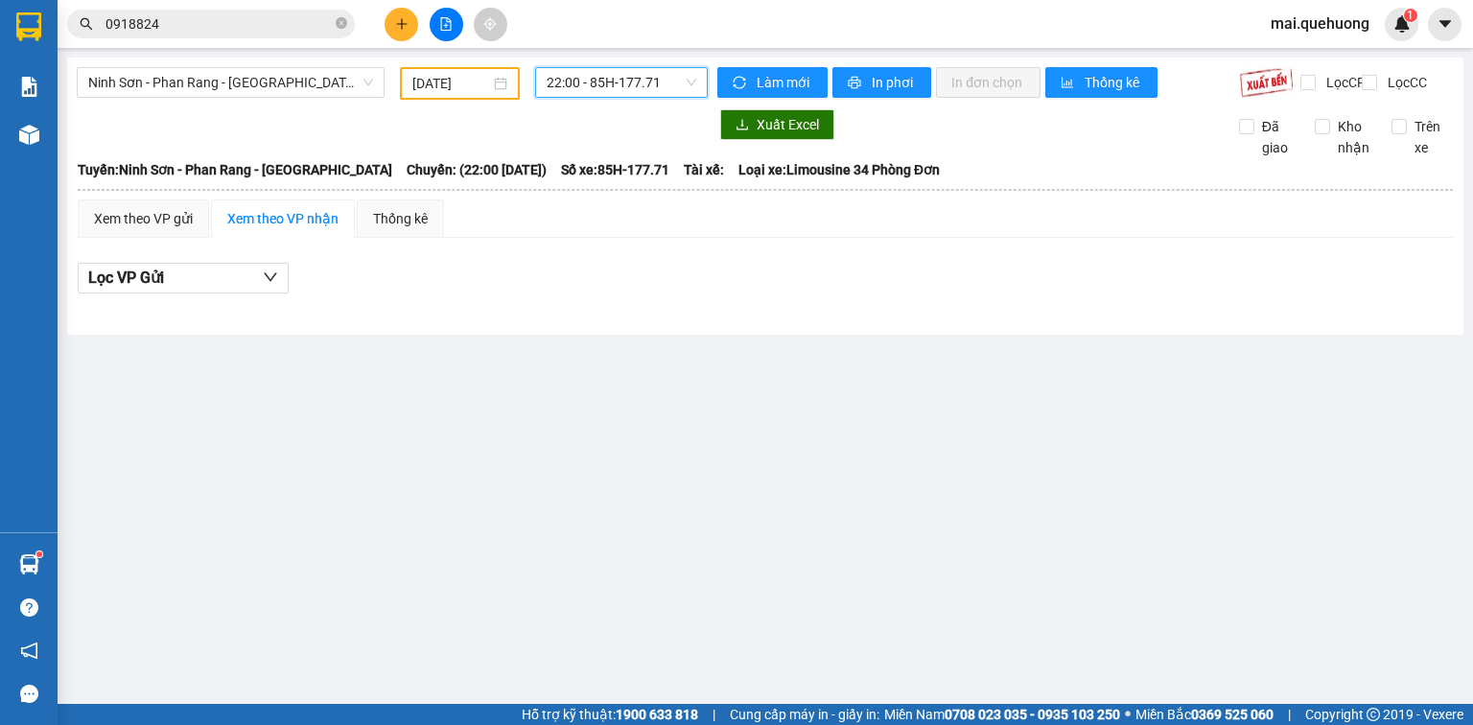
click at [619, 86] on span "22:00 - 85H-177.71" at bounding box center [622, 82] width 151 height 29
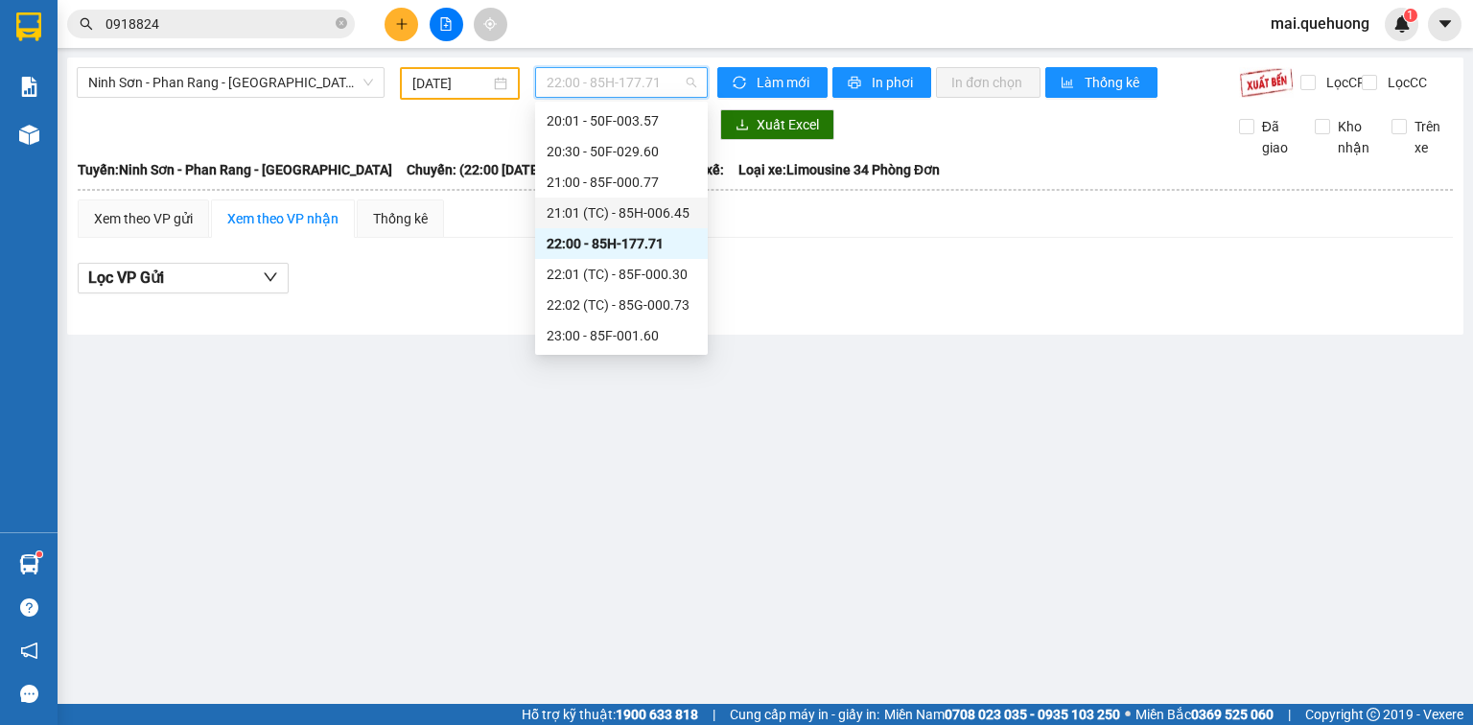
click at [587, 207] on div "21:01 (TC) - 85H-006.45" at bounding box center [622, 212] width 150 height 21
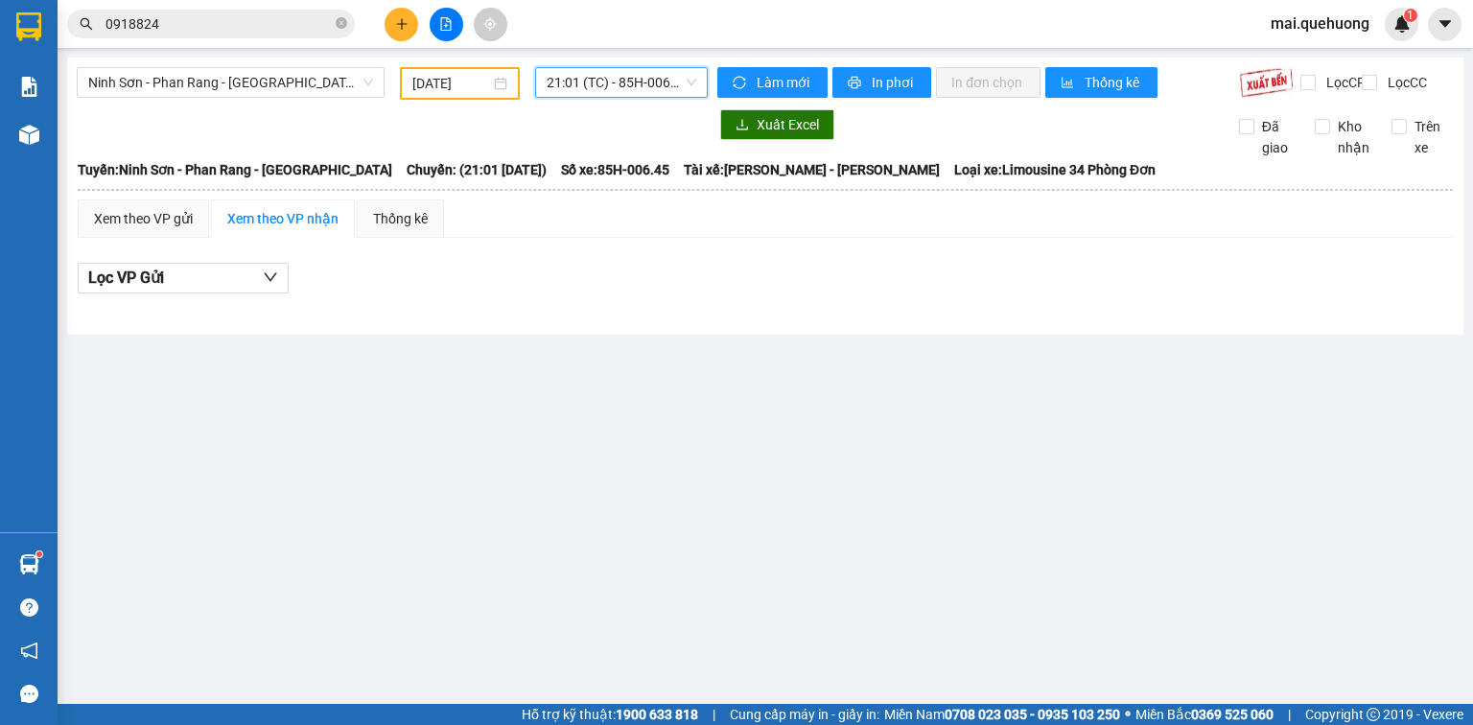
click at [606, 83] on span "21:01 (TC) - 85H-006.45" at bounding box center [622, 82] width 151 height 29
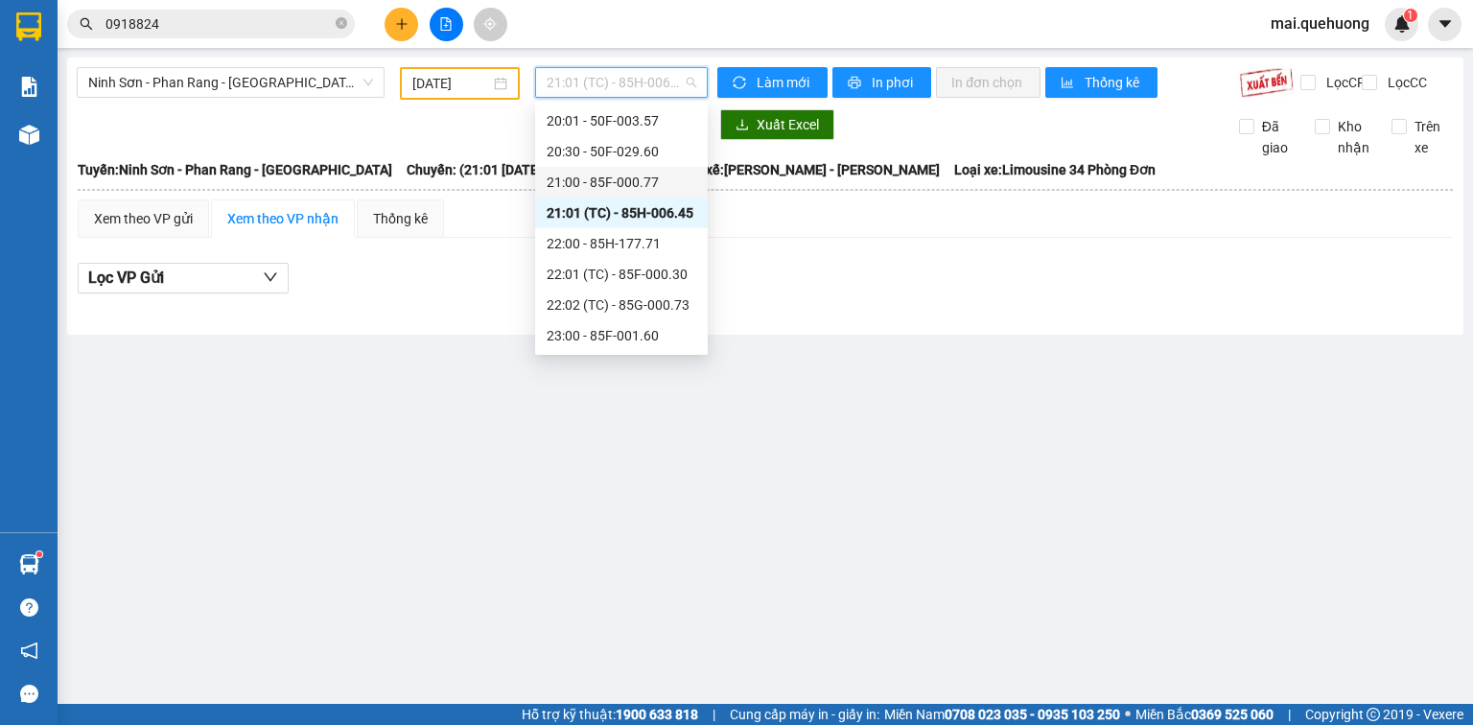
click at [617, 176] on div "21:00 - 85F-000.77" at bounding box center [622, 182] width 150 height 21
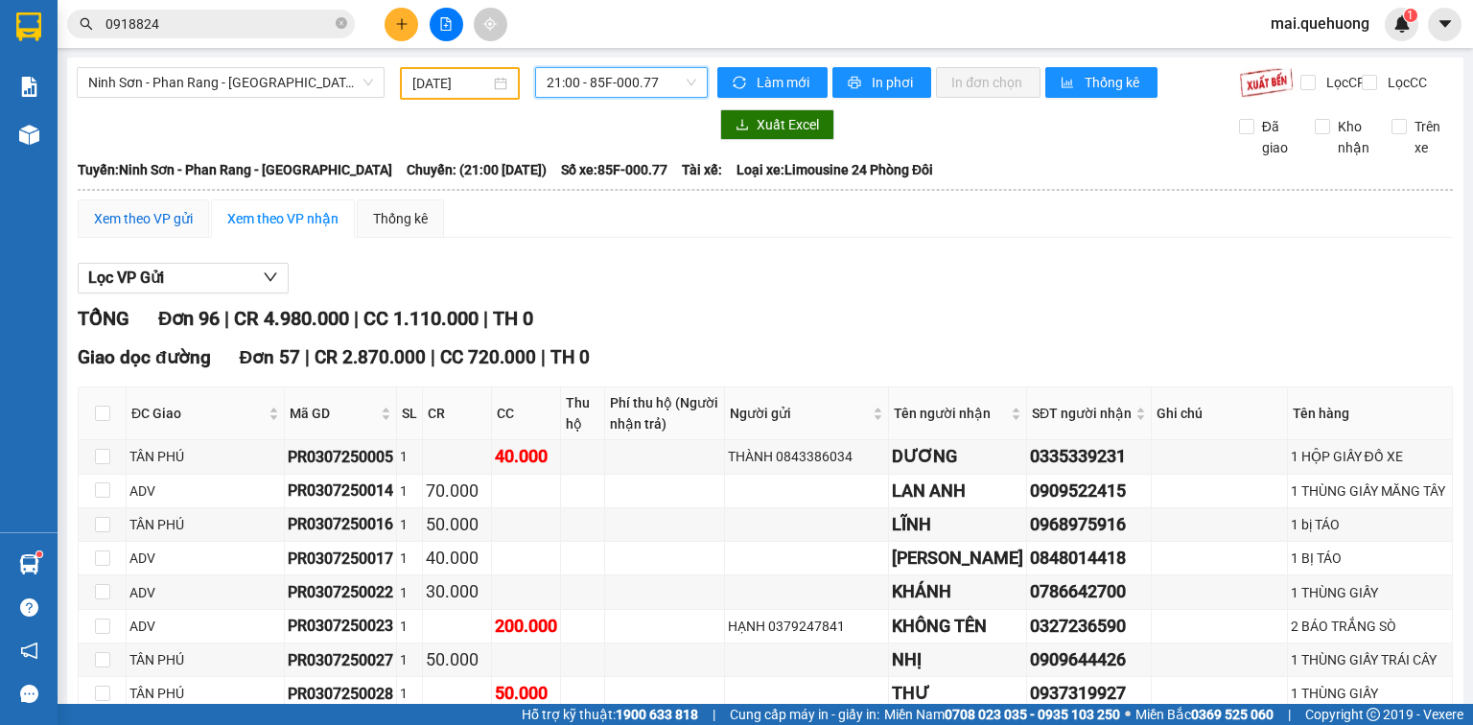
click at [139, 228] on div "Xem theo VP gửi" at bounding box center [143, 218] width 99 height 21
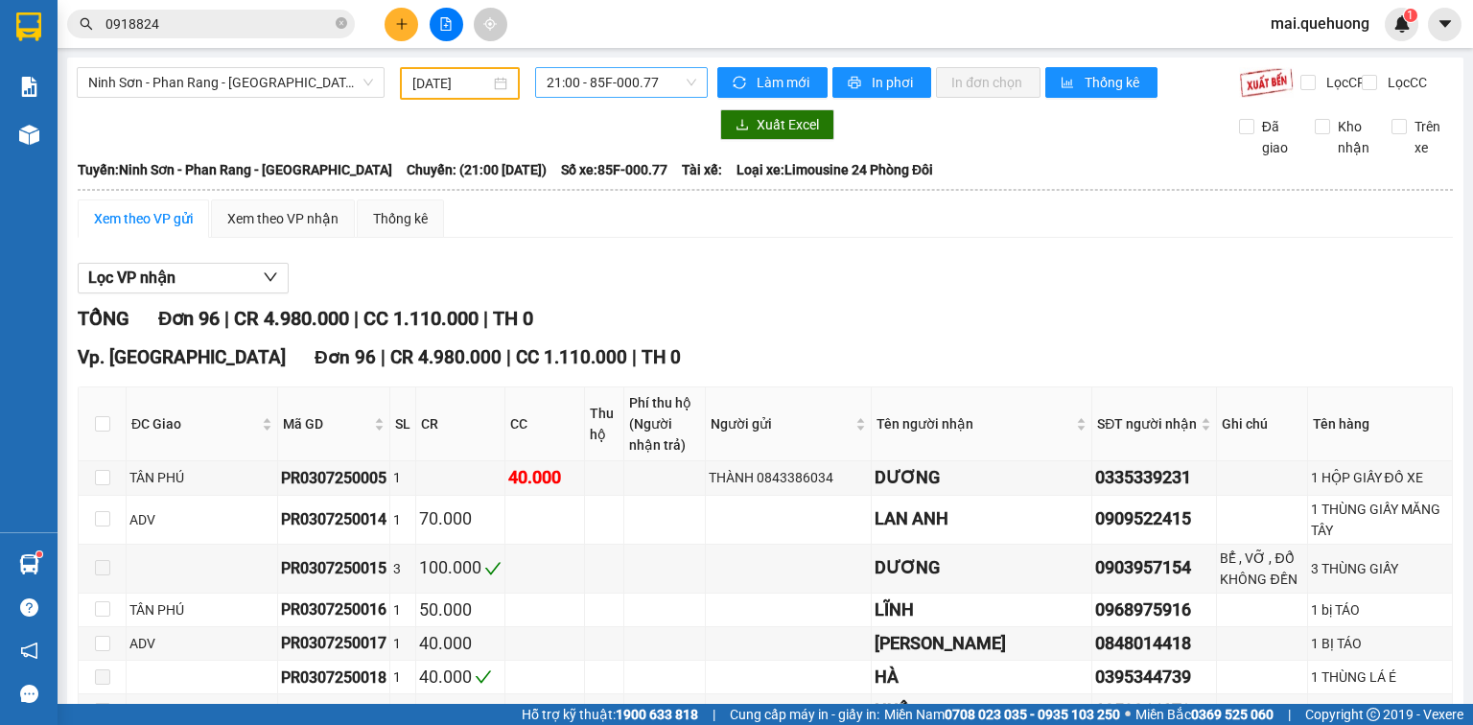
click at [572, 88] on span "21:00 - 85F-000.77" at bounding box center [622, 82] width 151 height 29
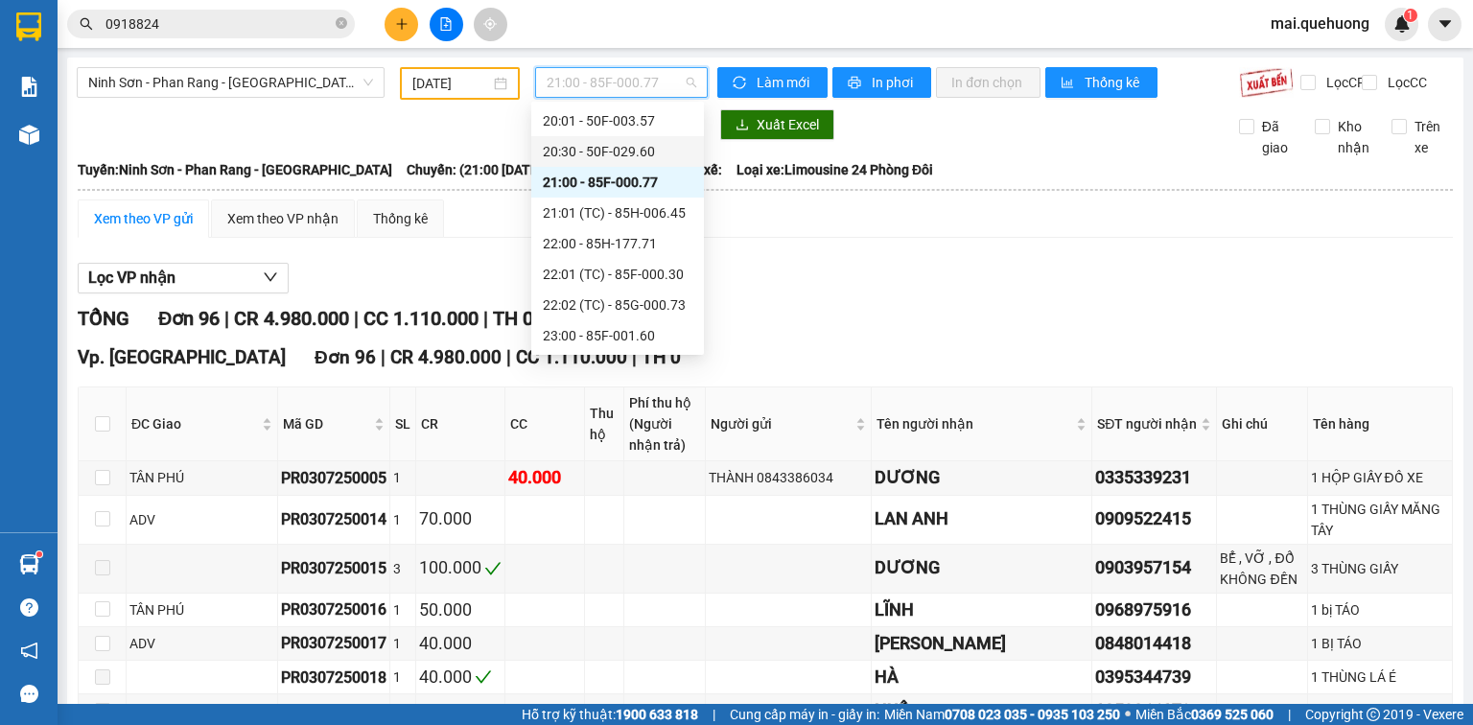
click at [614, 151] on div "20:30 - 50F-029.60" at bounding box center [618, 151] width 150 height 21
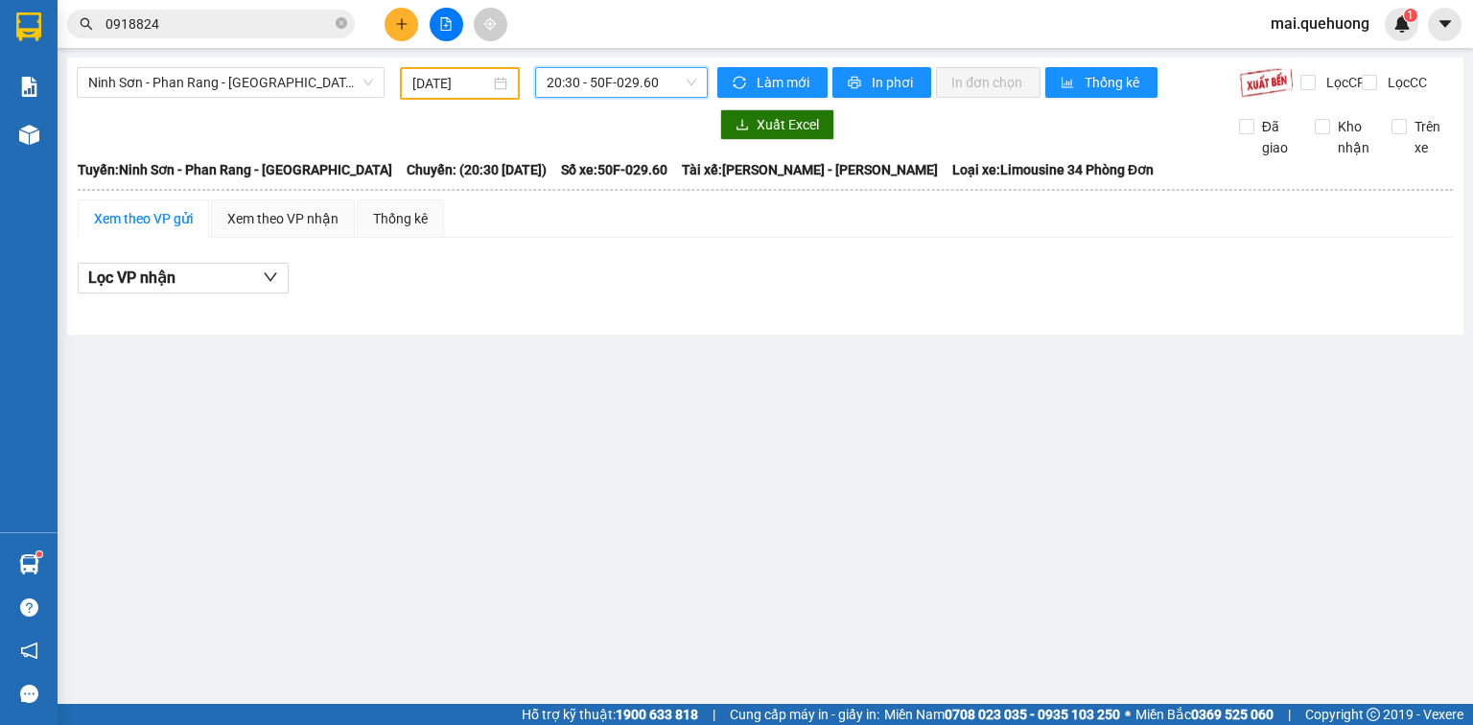
click at [640, 87] on span "20:30 - 50F-029.60" at bounding box center [622, 82] width 151 height 29
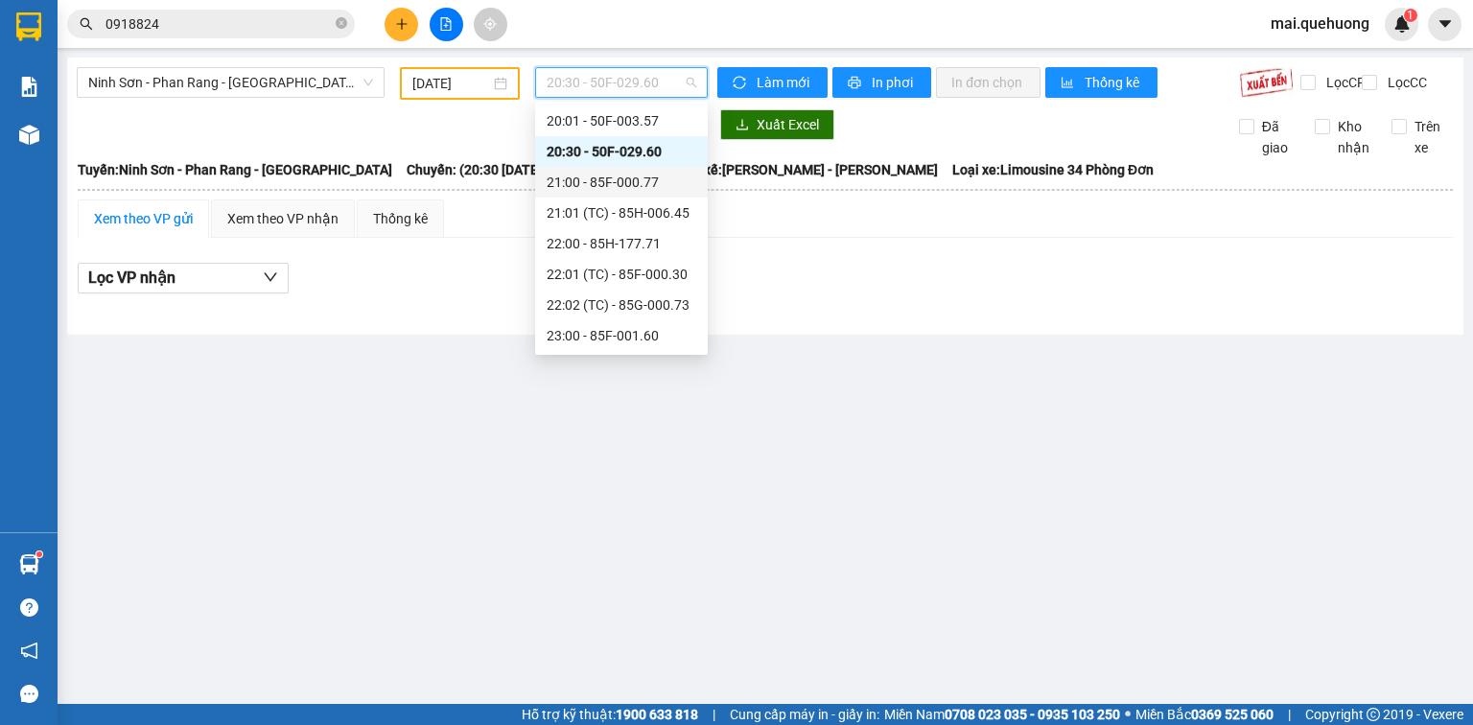
scroll to position [61, 0]
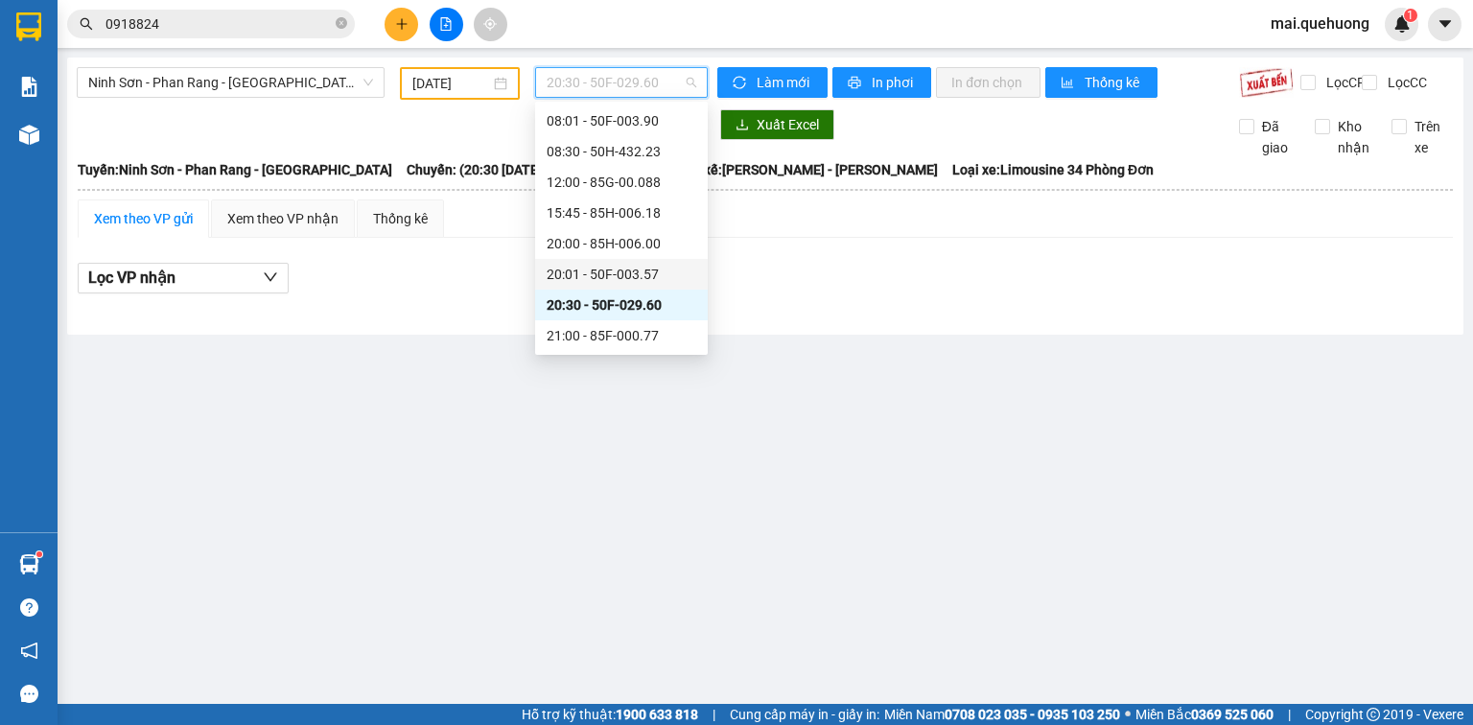
click at [628, 262] on div "20:01 - 50F-003.57" at bounding box center [621, 274] width 173 height 31
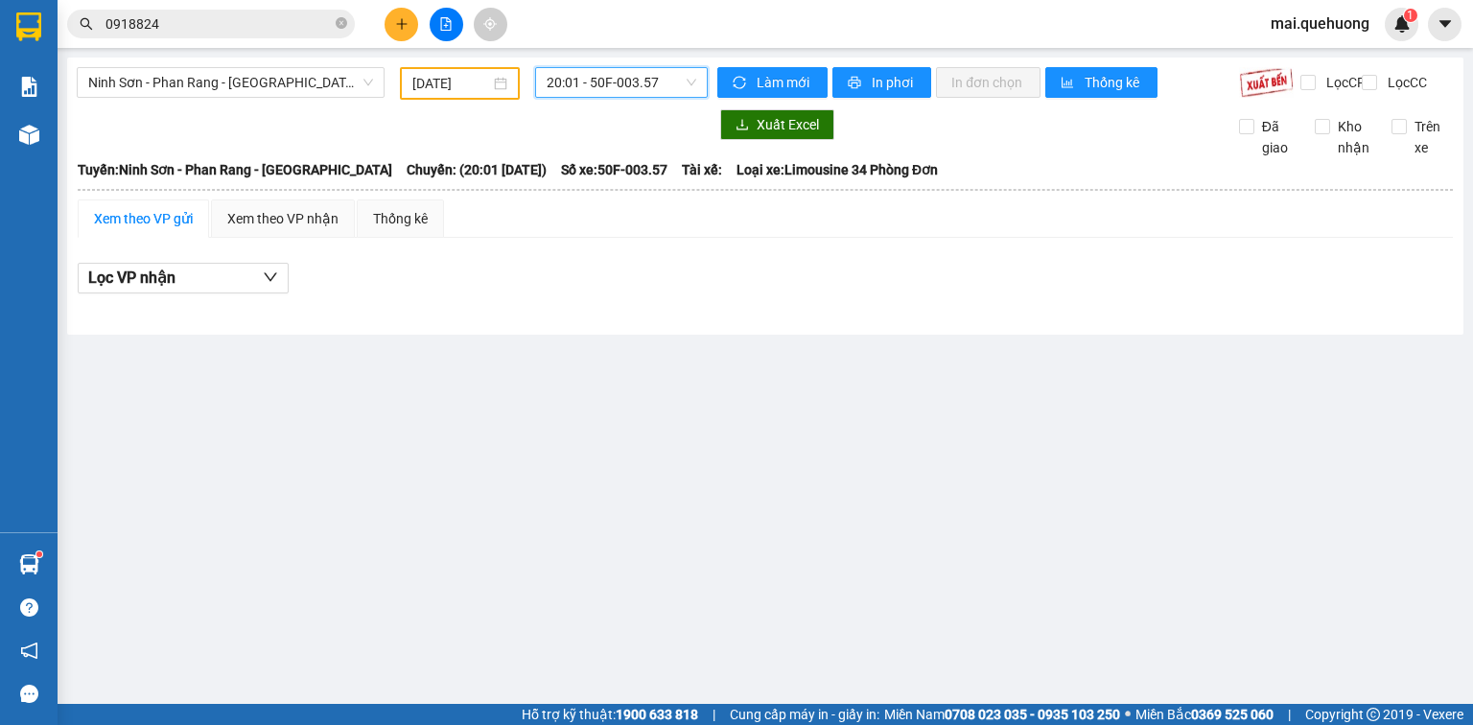
click at [610, 92] on span "20:01 - 50F-003.57" at bounding box center [622, 82] width 151 height 29
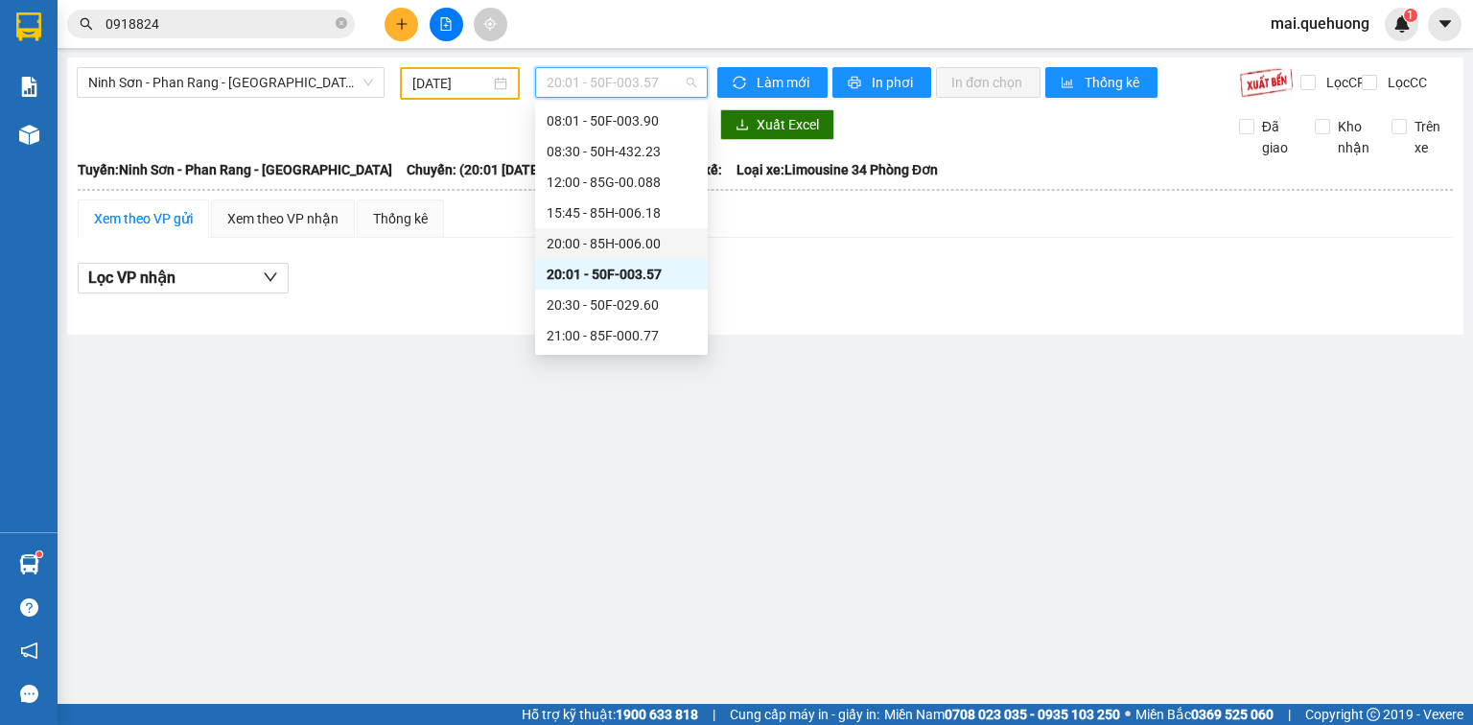
click at [613, 238] on div "20:00 - 85H-006.00" at bounding box center [622, 243] width 150 height 21
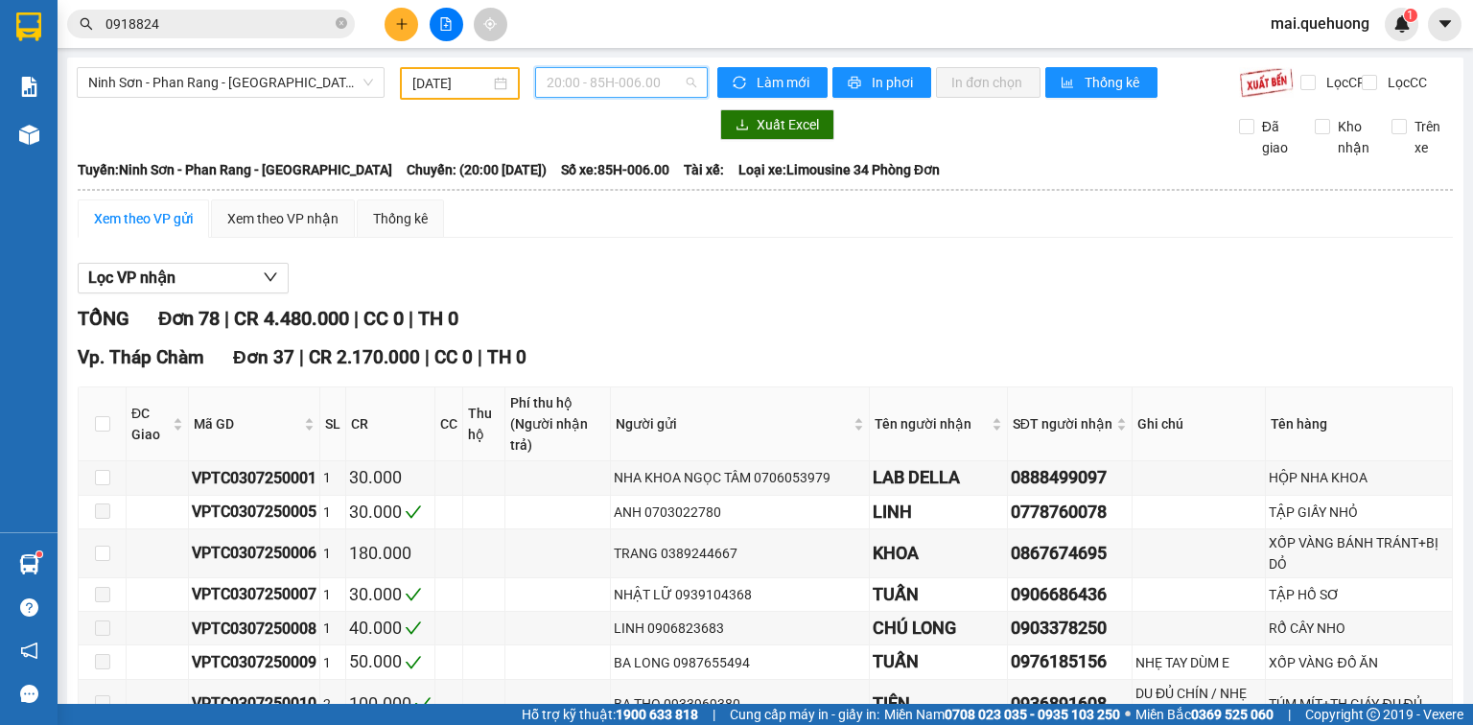
click at [609, 87] on span "20:00 - 85H-006.00" at bounding box center [622, 82] width 151 height 29
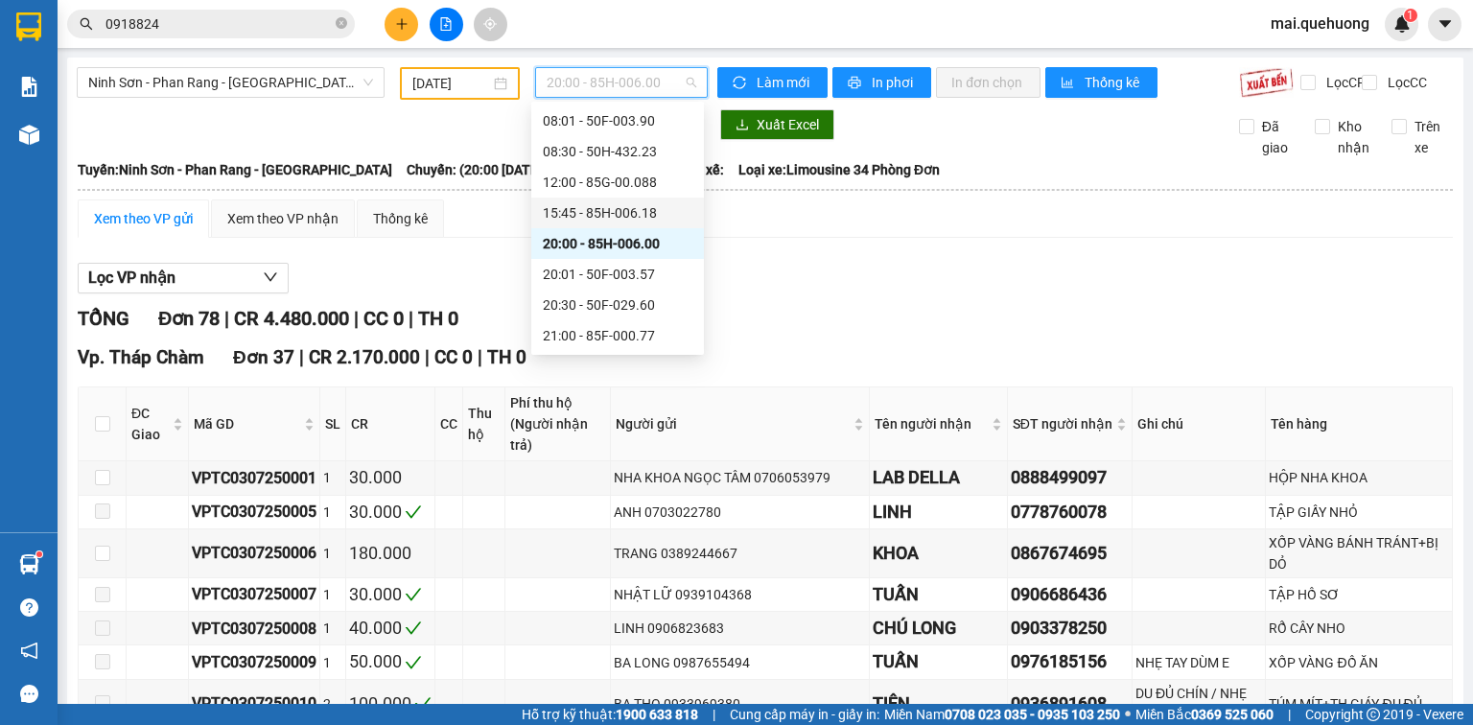
click at [607, 209] on div "15:45 - 85H-006.18" at bounding box center [618, 212] width 150 height 21
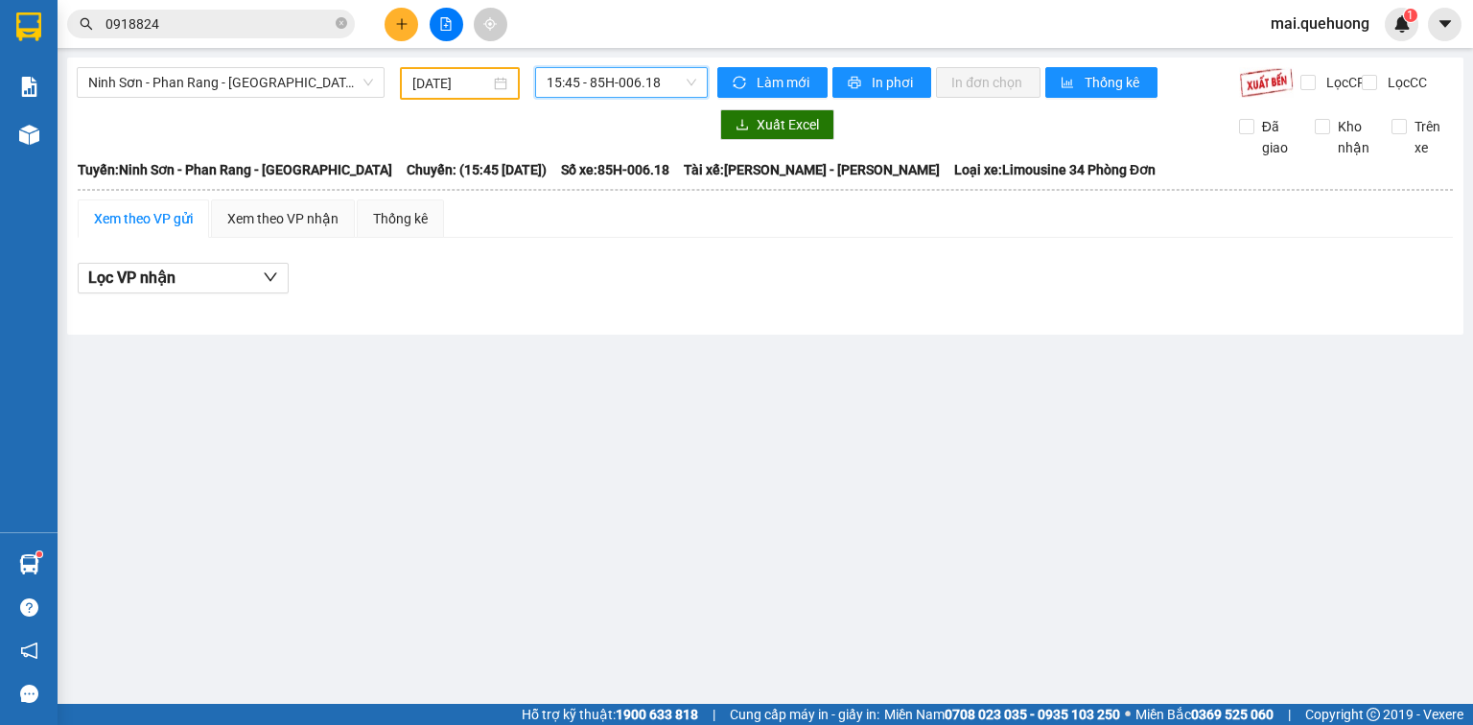
click at [575, 91] on span "15:45 - 85H-006.18" at bounding box center [622, 82] width 151 height 29
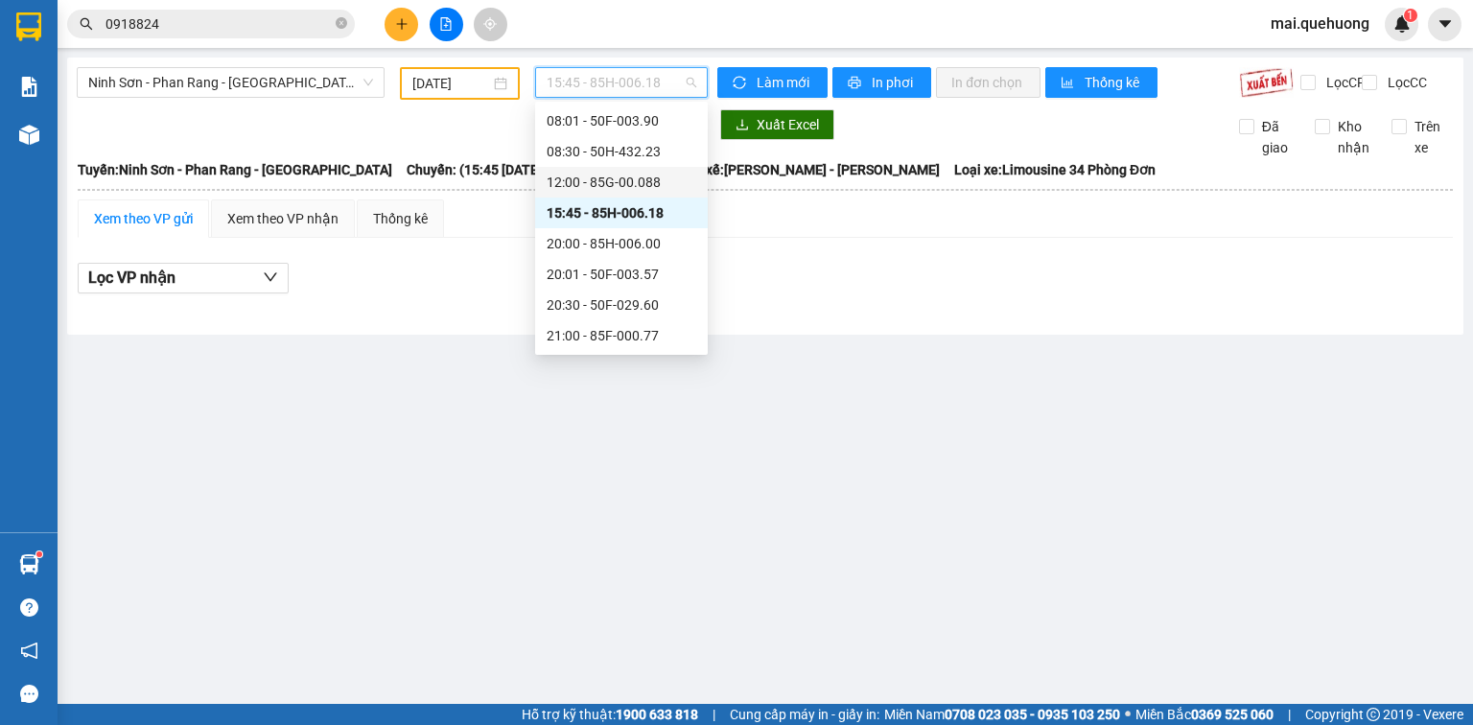
click at [589, 177] on div "12:00 - 85G-00.088" at bounding box center [622, 182] width 150 height 21
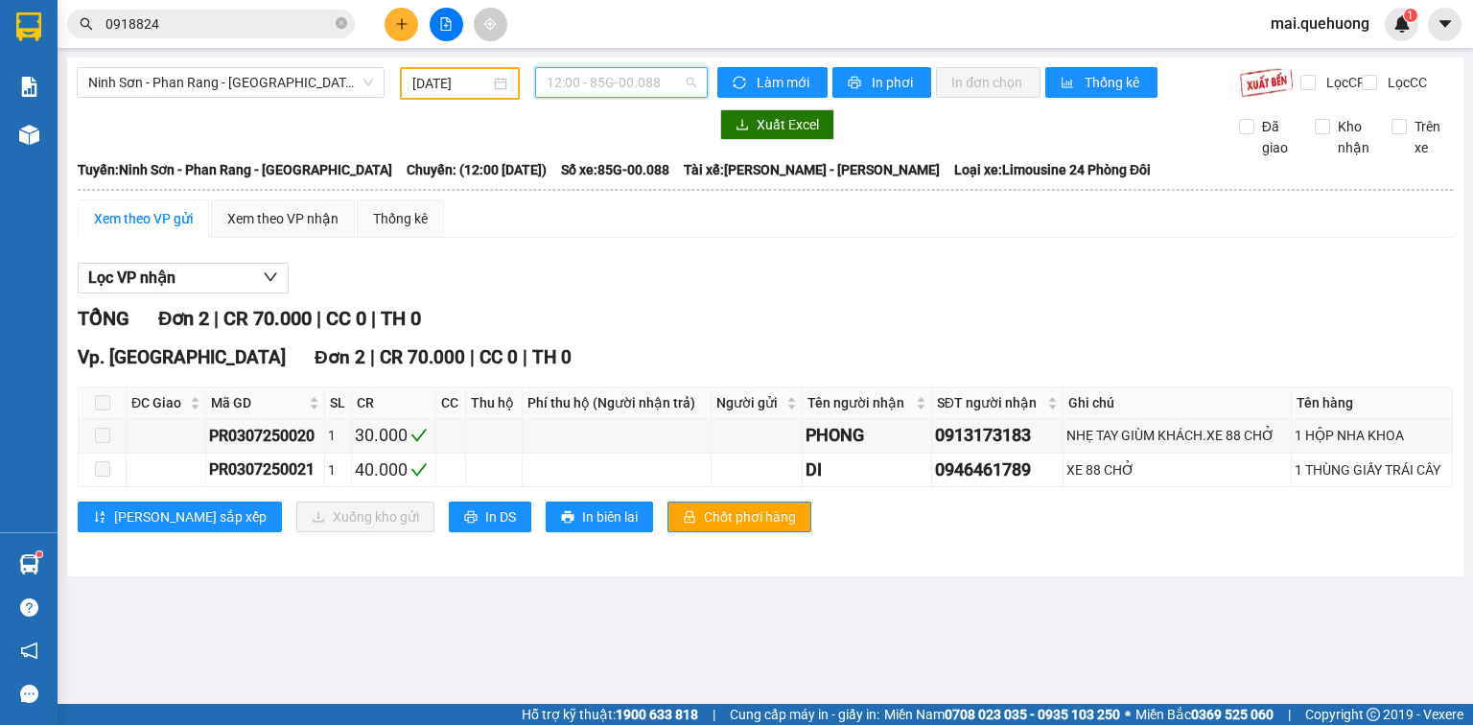
click at [591, 86] on span "12:00 - 85G-00.088" at bounding box center [622, 82] width 151 height 29
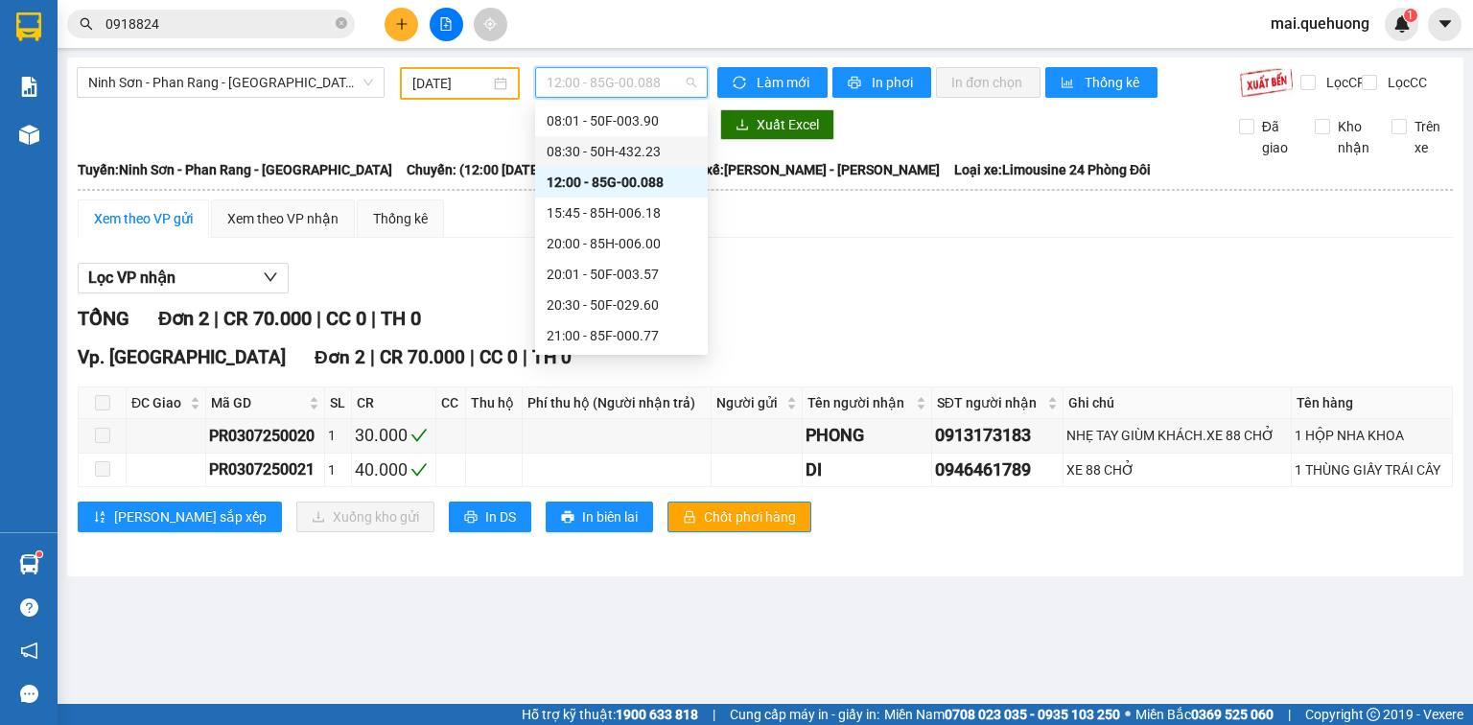
click at [599, 150] on div "08:30 - 50H-432.23" at bounding box center [622, 151] width 150 height 21
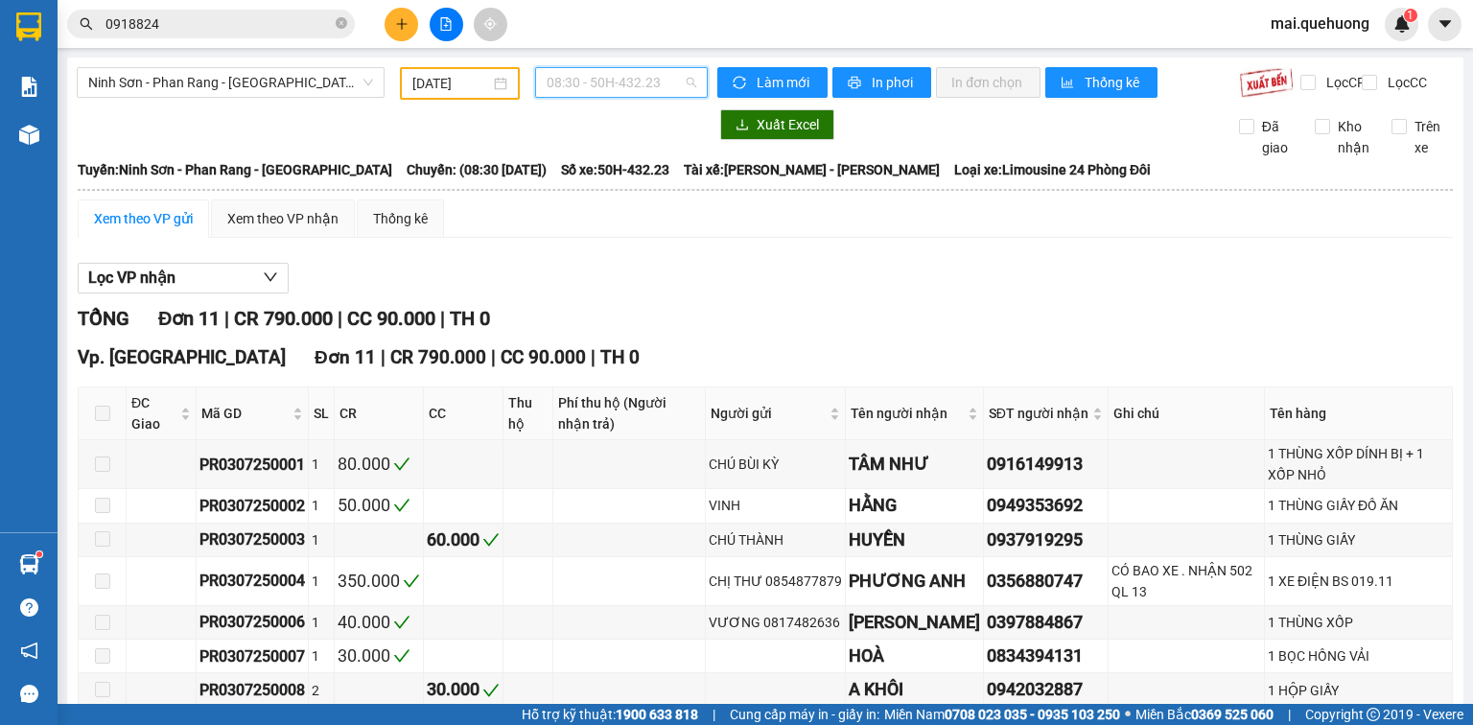
click at [577, 83] on span "08:30 - 50H-432.23" at bounding box center [622, 82] width 151 height 29
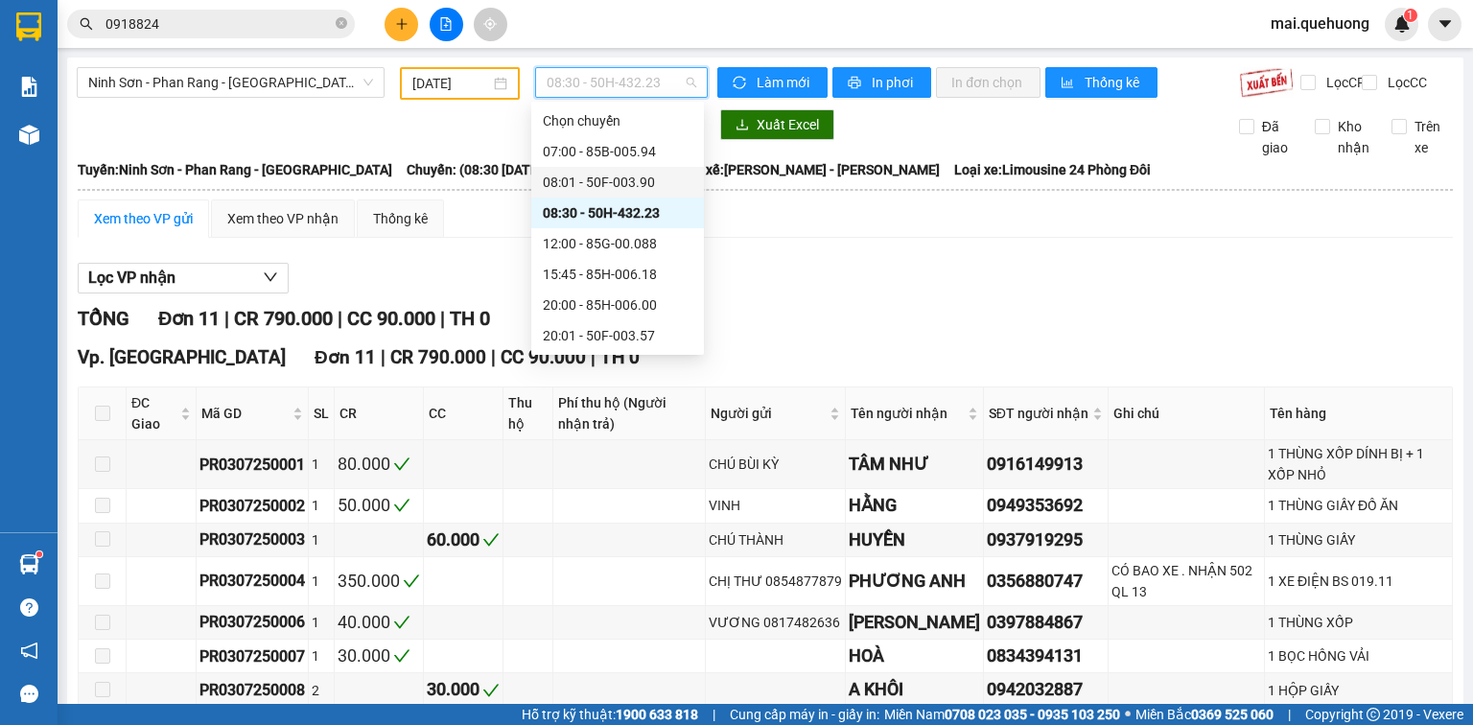
click at [582, 184] on div "08:01 - 50F-003.90" at bounding box center [618, 182] width 150 height 21
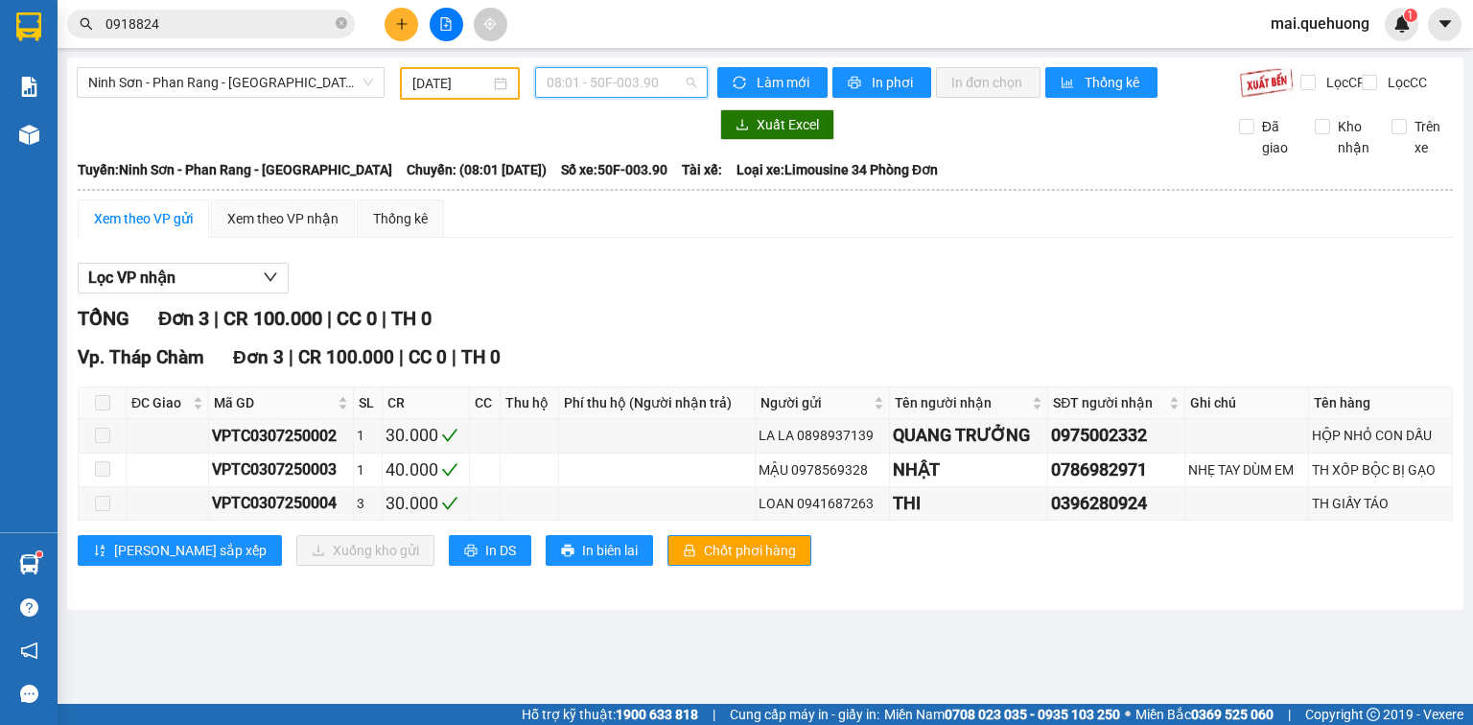
click at [588, 80] on span "08:01 - 50F-003.90" at bounding box center [622, 82] width 151 height 29
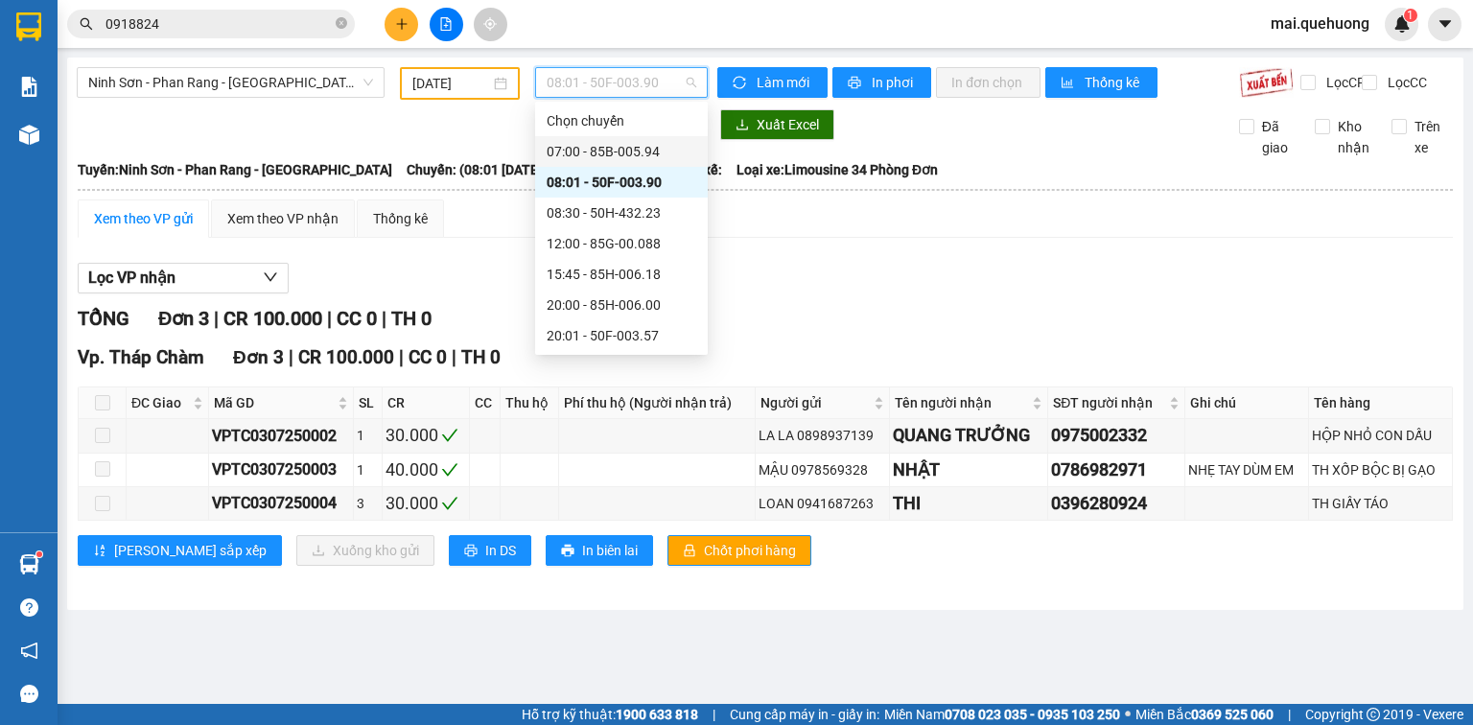
click at [609, 146] on div "07:00 - 85B-005.94" at bounding box center [622, 151] width 150 height 21
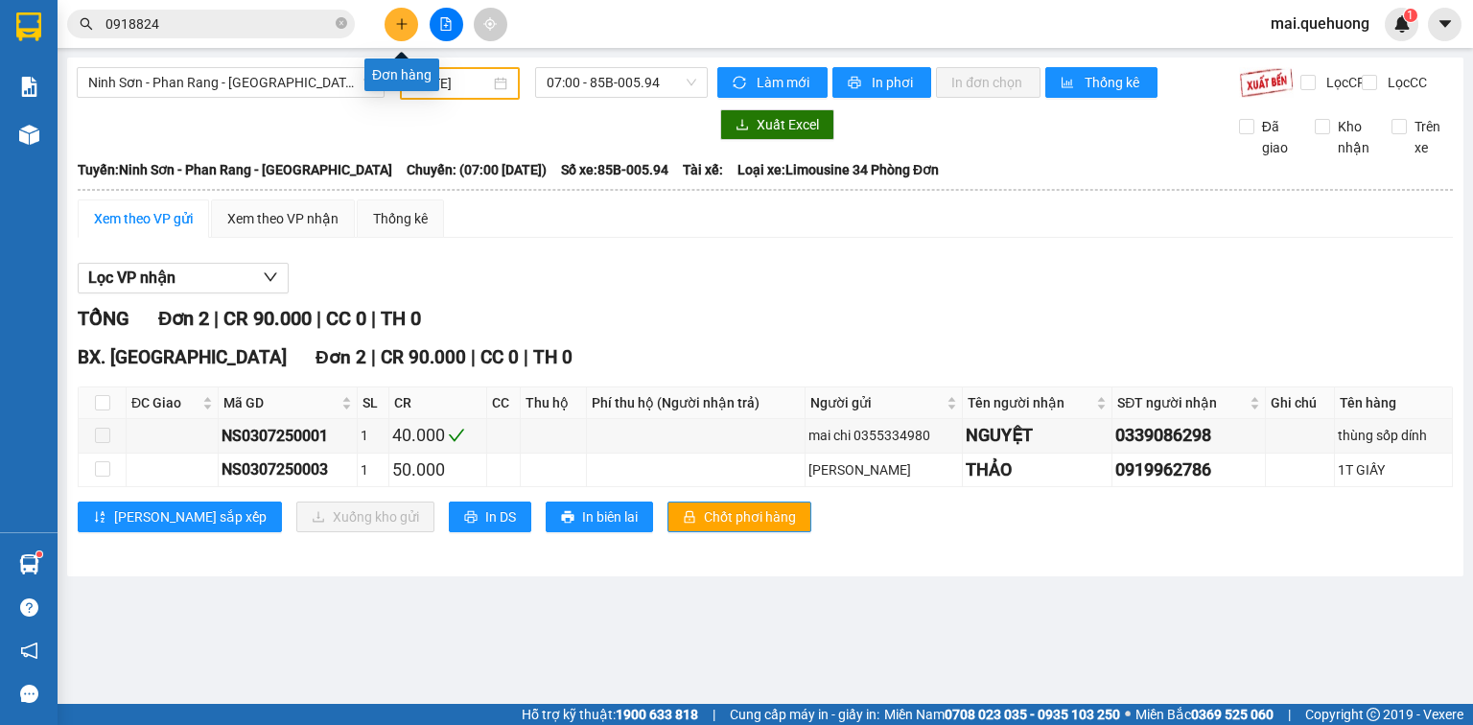
click at [395, 17] on icon "plus" at bounding box center [401, 23] width 13 height 13
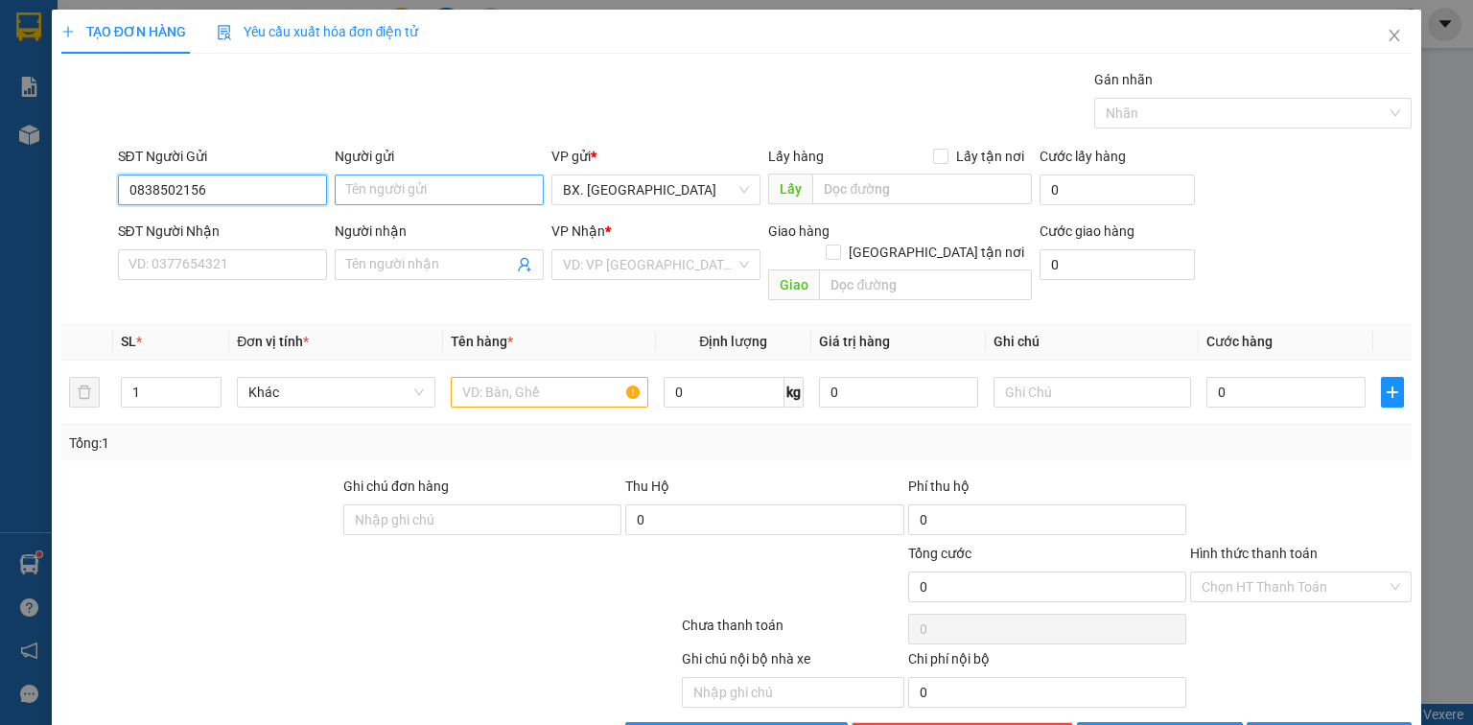
type input "0838502156"
click at [421, 184] on input "Người gửi" at bounding box center [439, 190] width 209 height 31
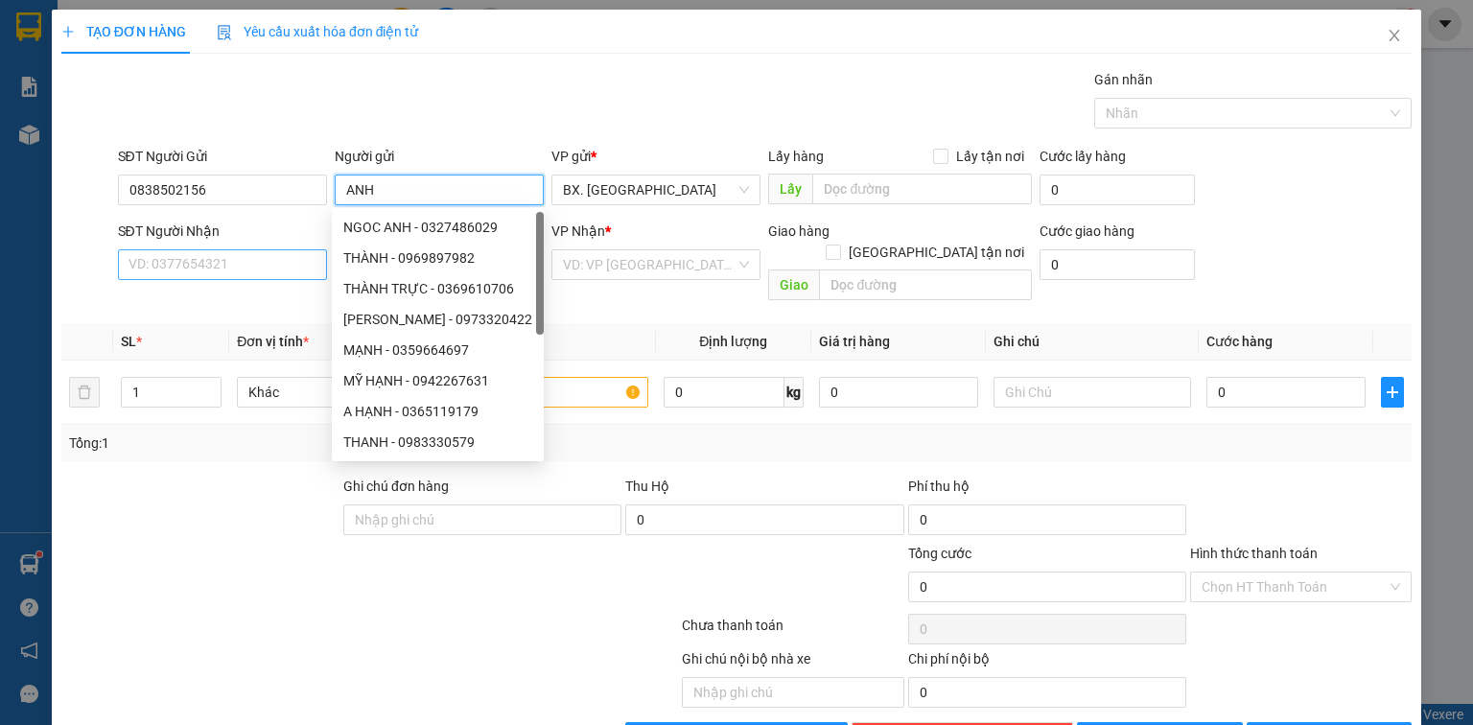
type input "ANH"
click at [233, 257] on input "SĐT Người Nhận" at bounding box center [222, 264] width 209 height 31
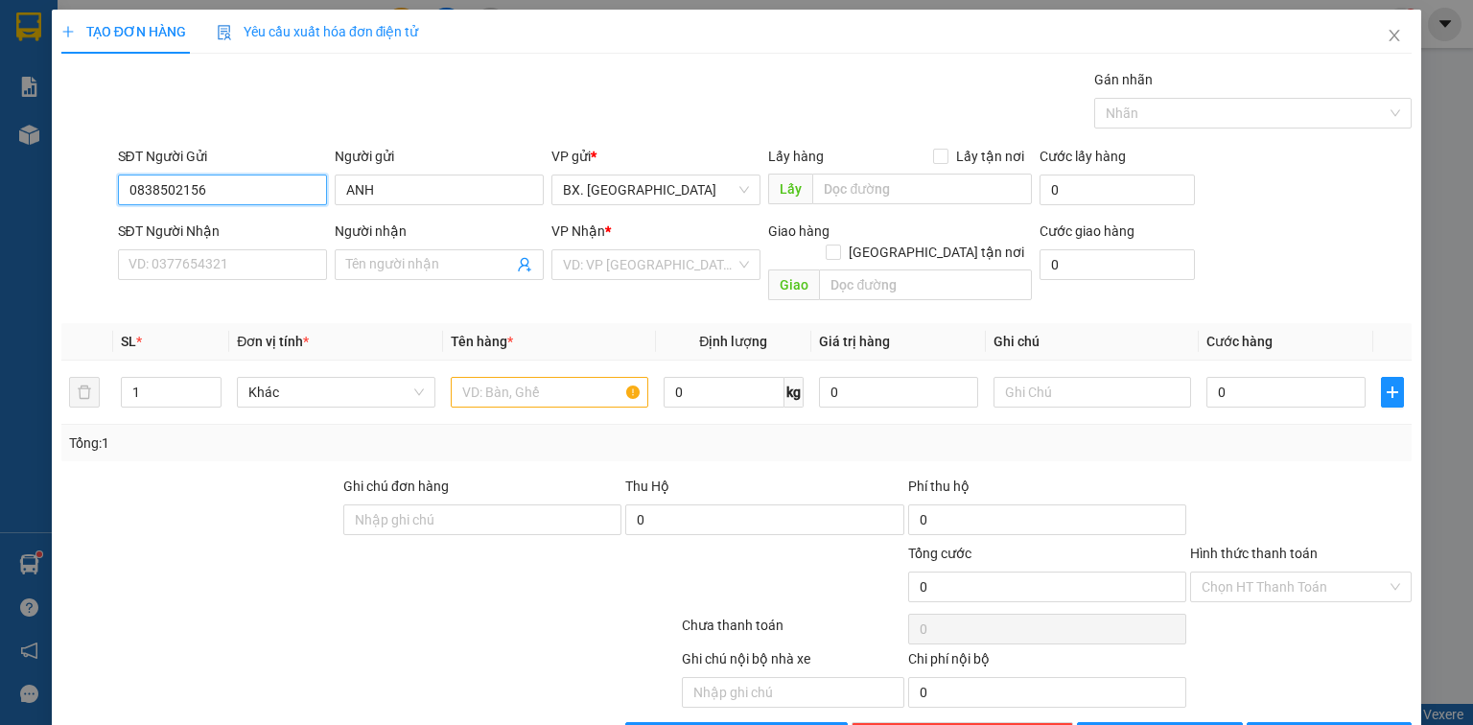
click at [223, 184] on input "0838502156" at bounding box center [222, 190] width 209 height 31
paste input "0838502156"
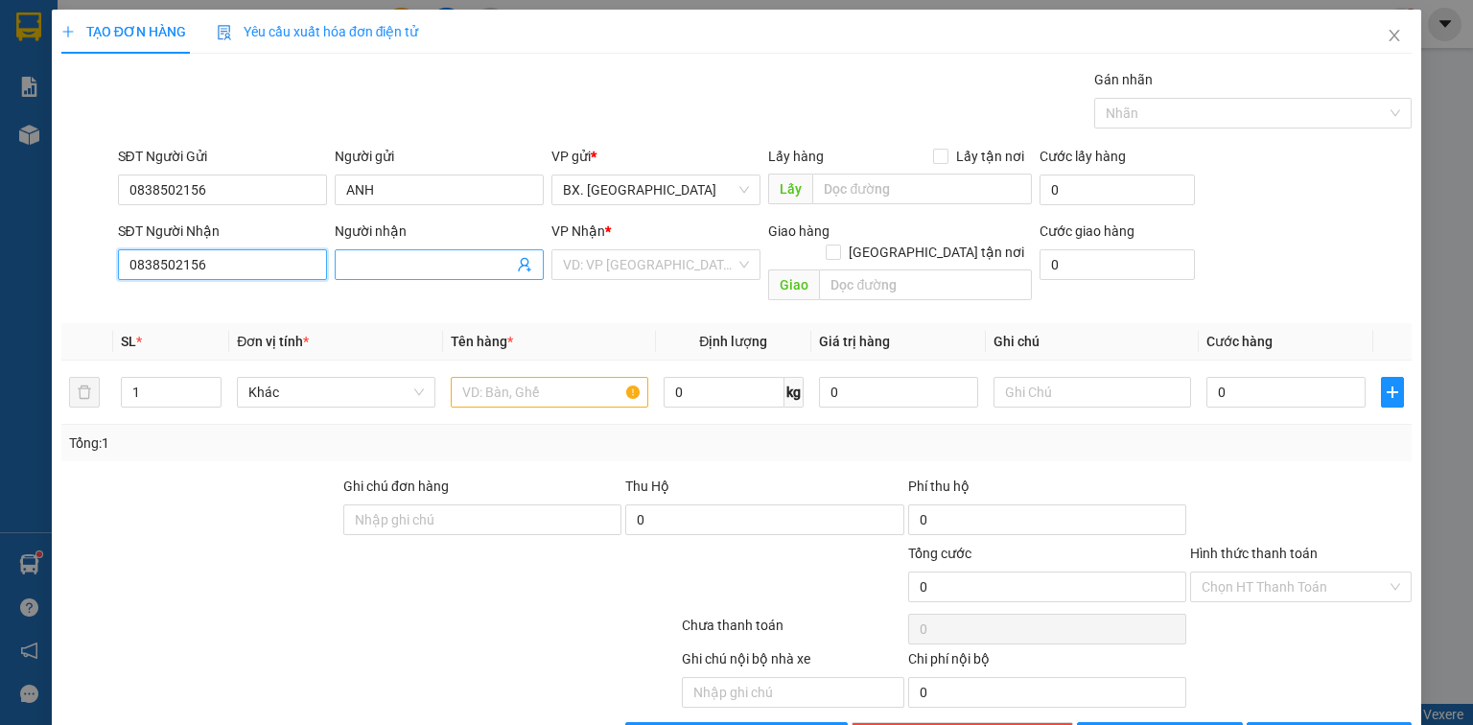
type input "0838502156"
click at [425, 265] on input "Người nhận" at bounding box center [429, 264] width 167 height 21
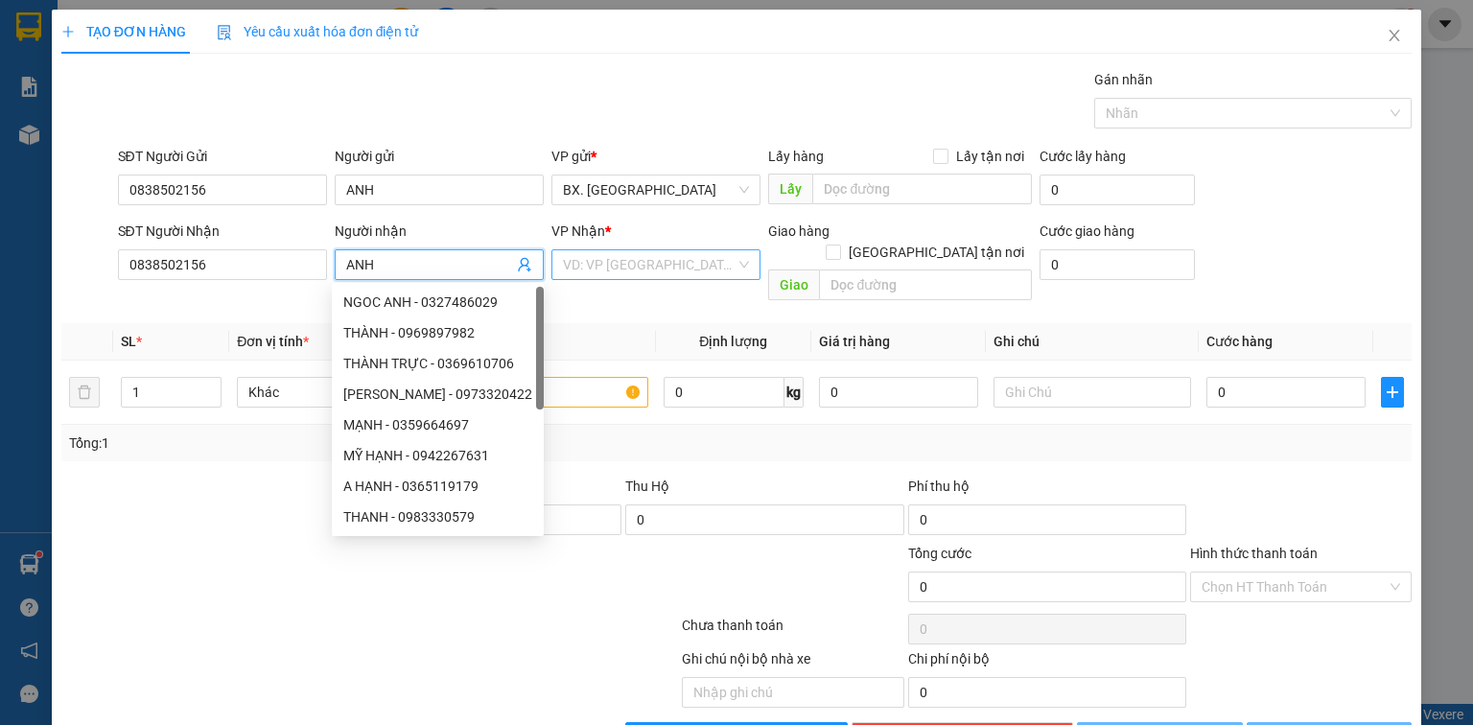
type input "ANH"
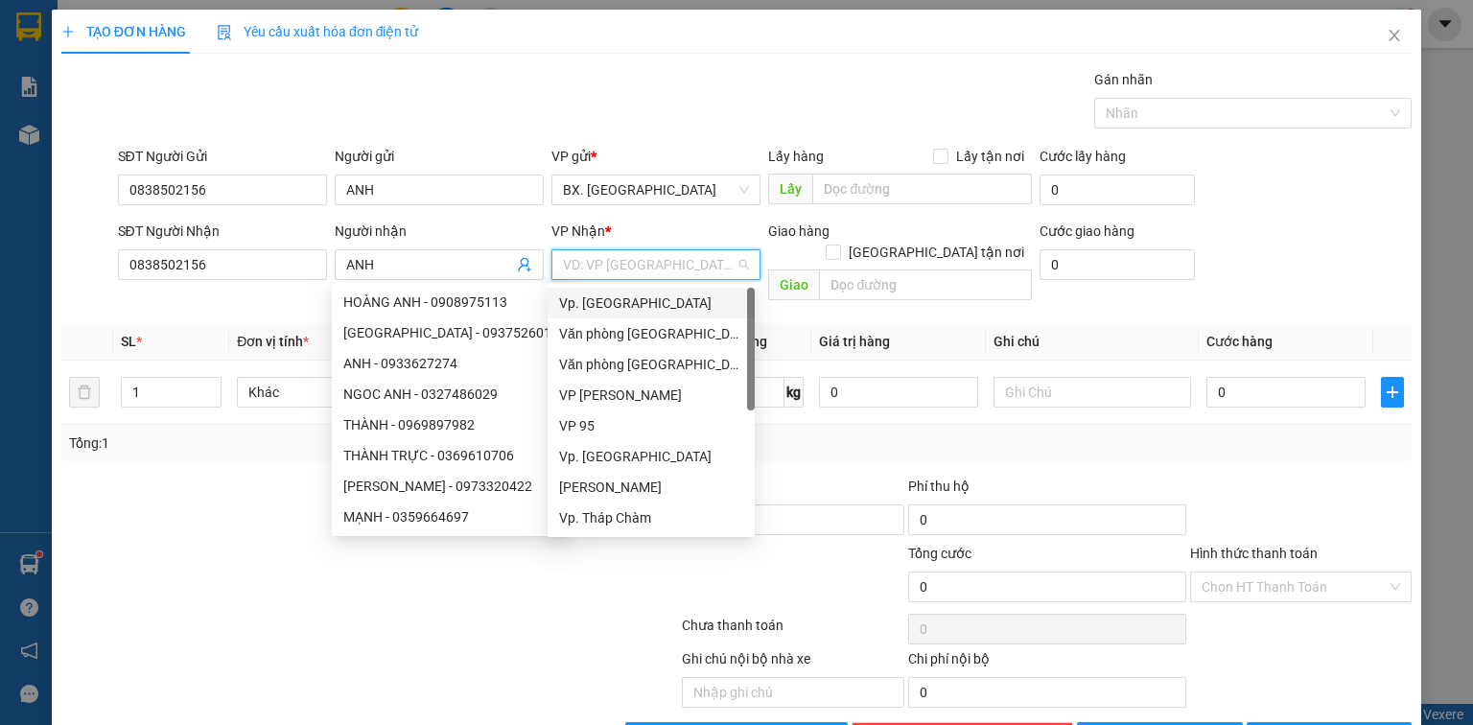
click at [585, 261] on input "search" at bounding box center [649, 264] width 173 height 29
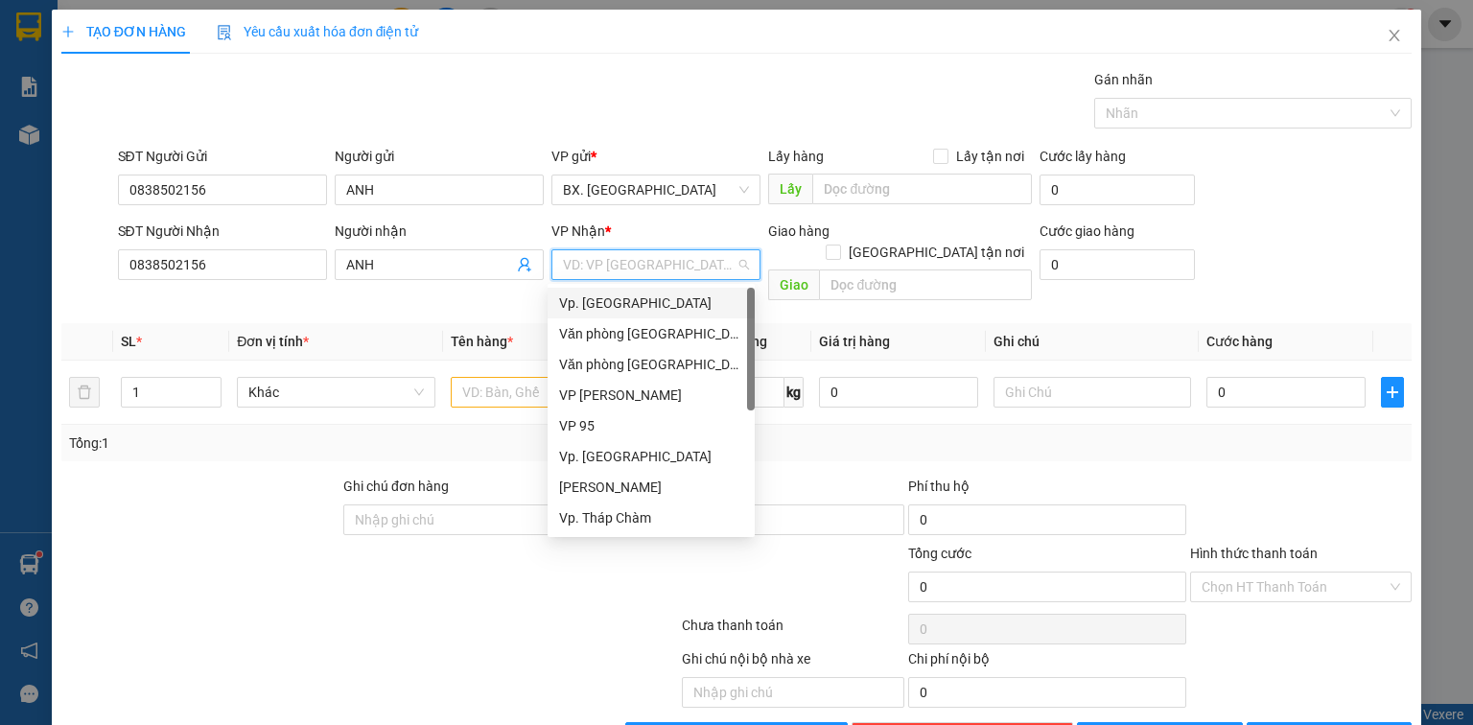
type input "1"
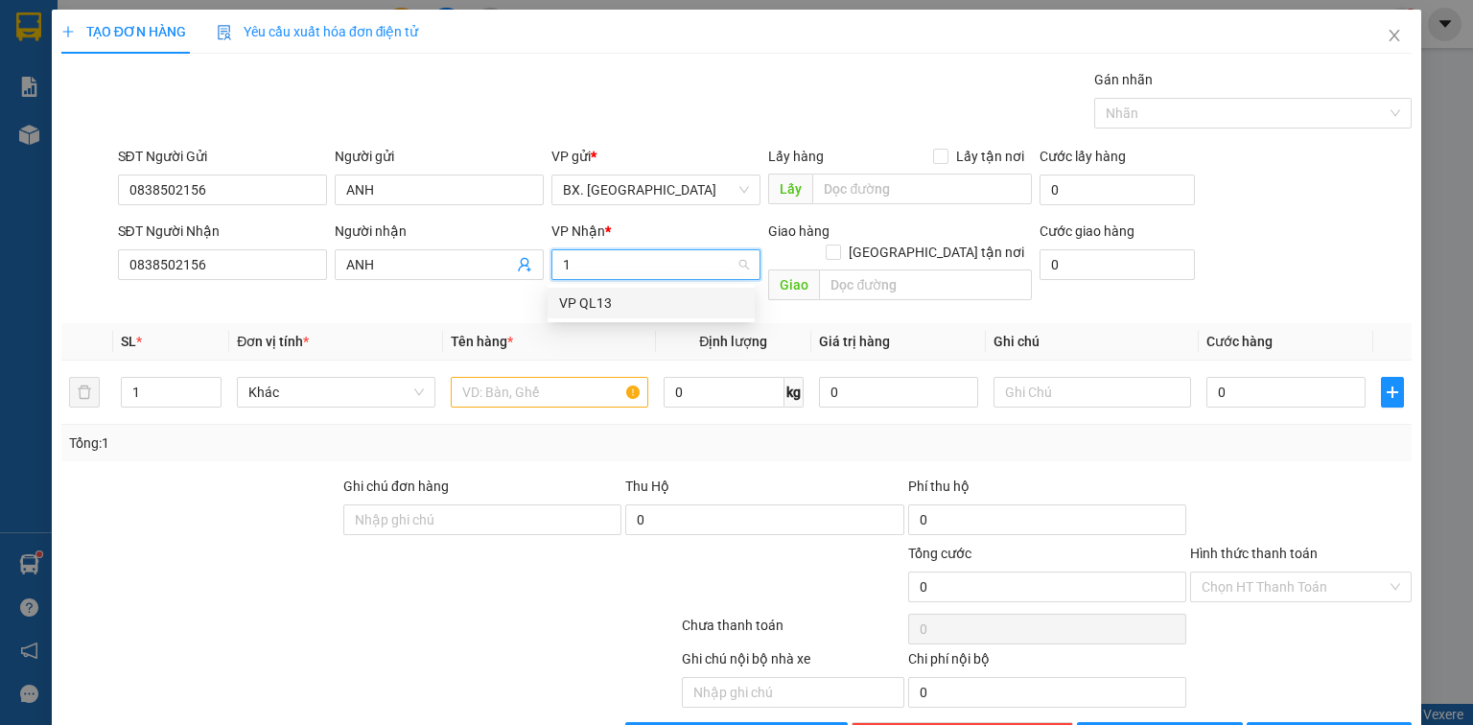
click at [598, 311] on div "VP QL13" at bounding box center [651, 303] width 184 height 21
click at [571, 377] on input "text" at bounding box center [550, 392] width 198 height 31
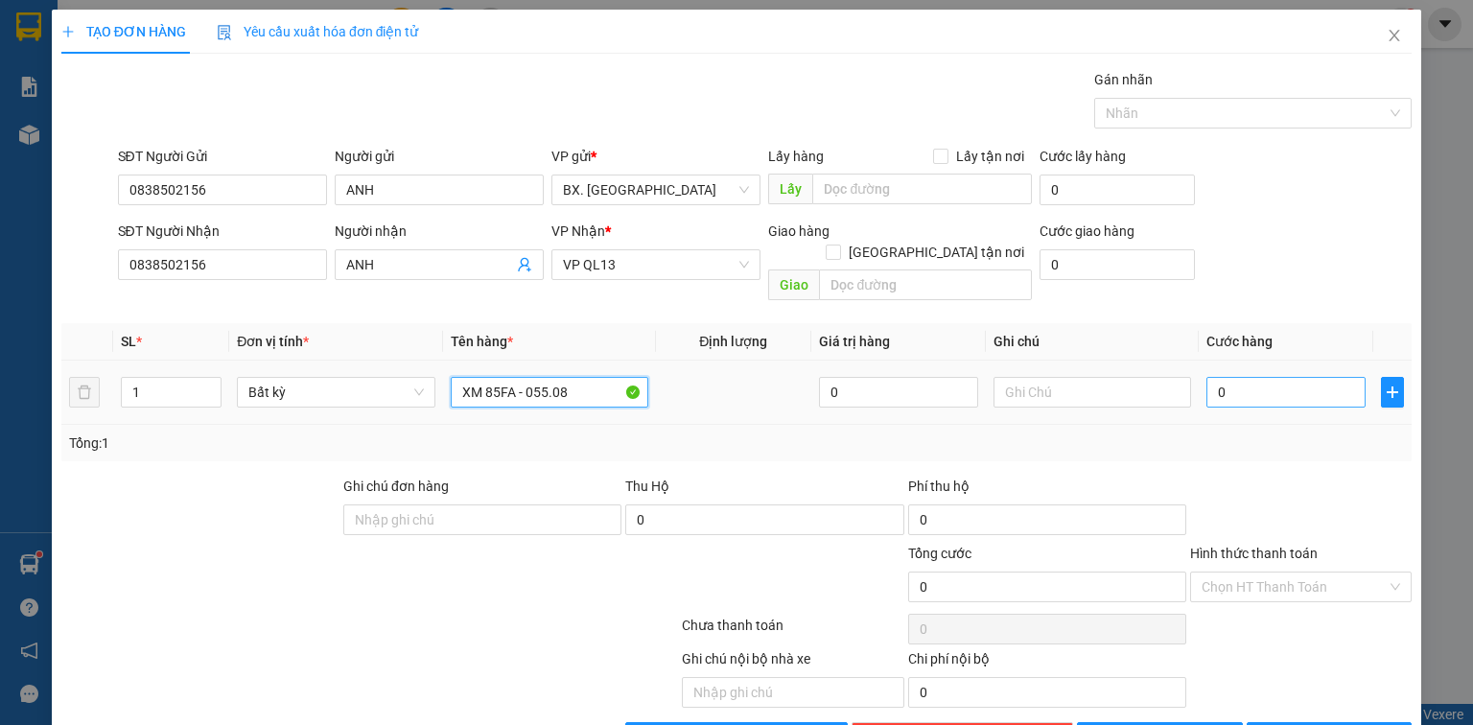
type input "XM 85FA - 055.08"
click at [1247, 377] on input "0" at bounding box center [1286, 392] width 159 height 31
type input "3"
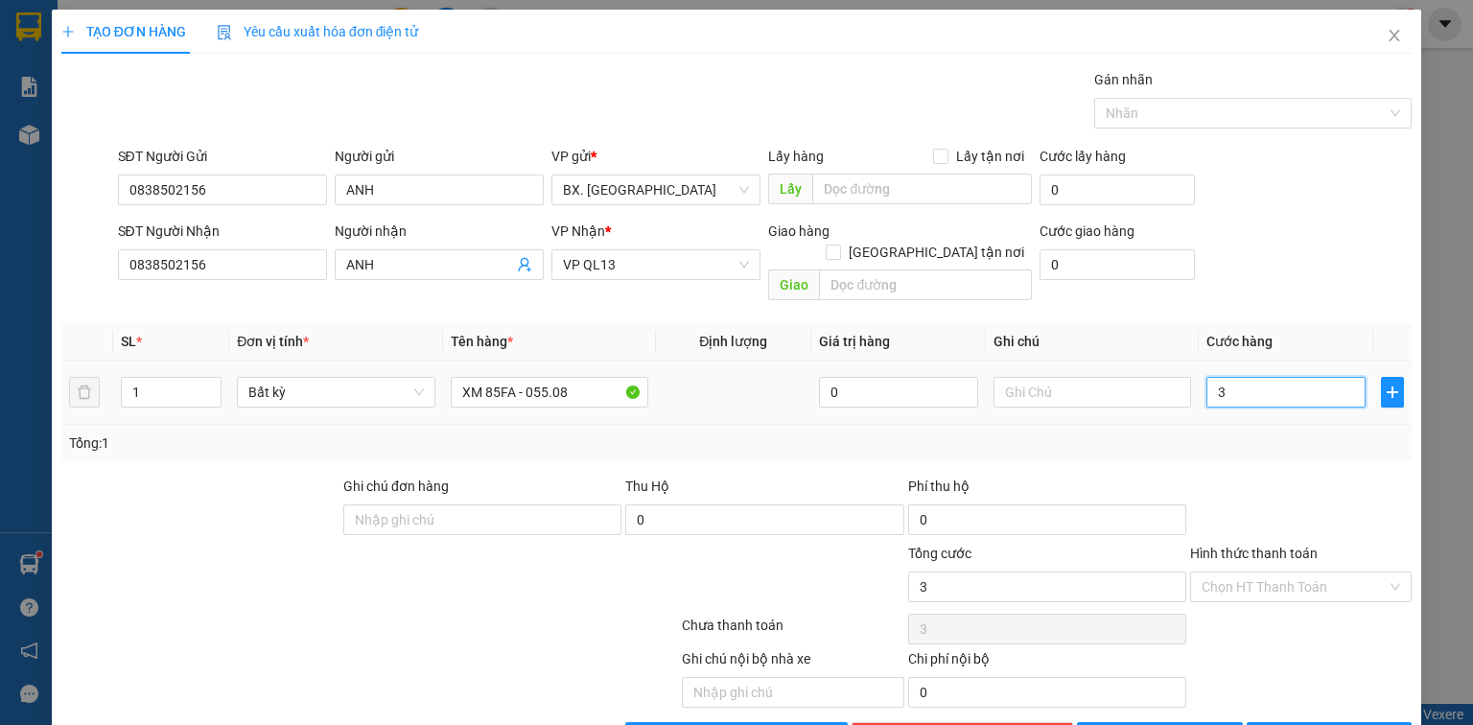
type input "30"
type input "300"
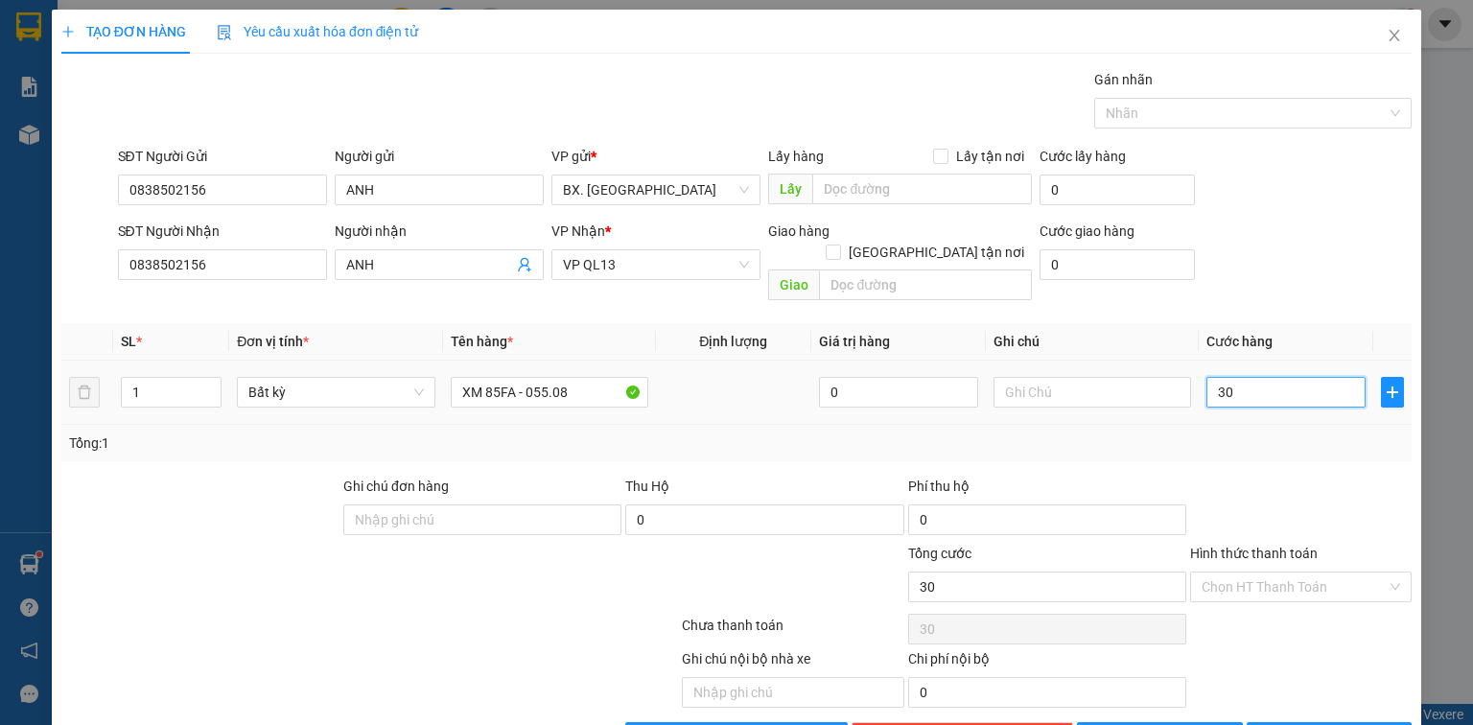
type input "300"
type input "300.000"
click at [1098, 377] on input "text" at bounding box center [1093, 392] width 198 height 31
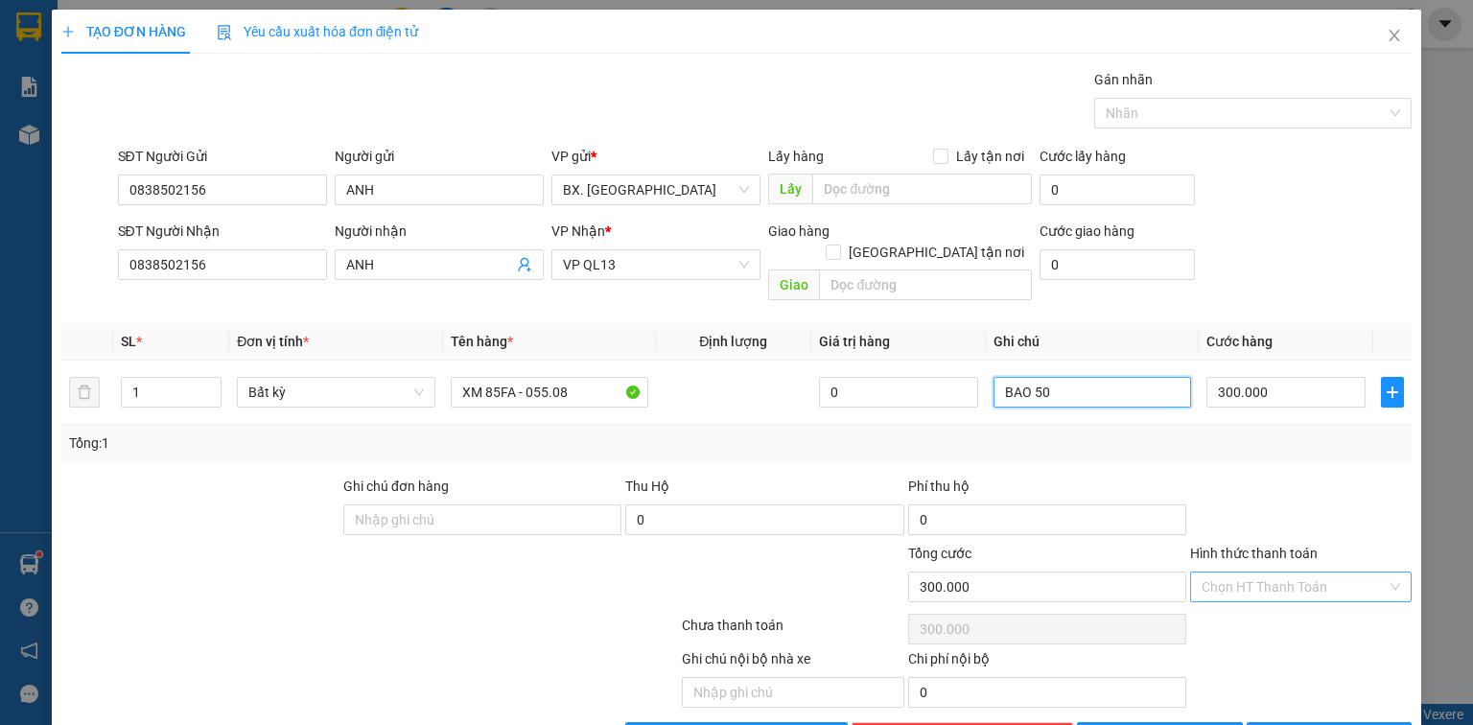
type input "BAO 50"
click at [1258, 573] on input "Hình thức thanh toán" at bounding box center [1294, 587] width 185 height 29
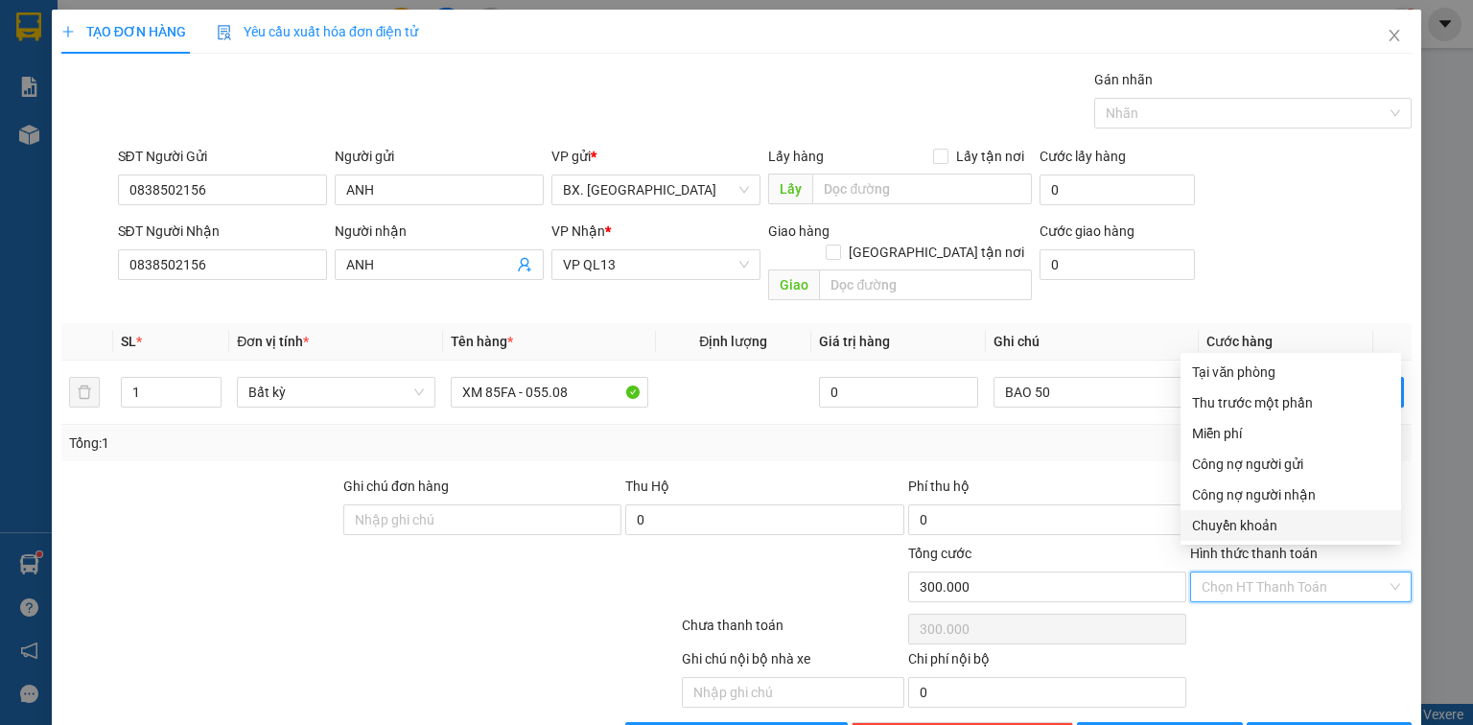
click at [1319, 656] on div "Ghi chú nội bộ nhà xe Chi phí nội bộ 0" at bounding box center [736, 677] width 1354 height 59
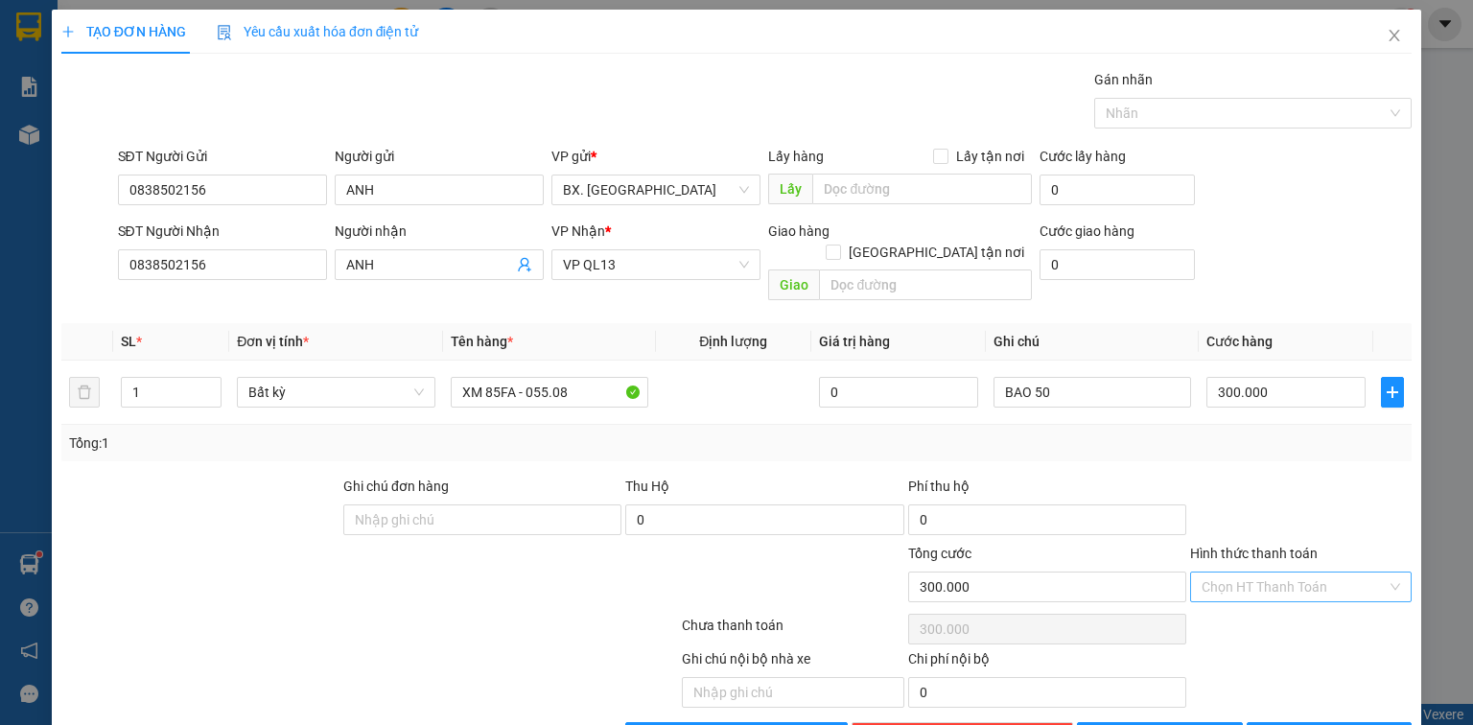
click at [1251, 573] on input "Hình thức thanh toán" at bounding box center [1294, 587] width 185 height 29
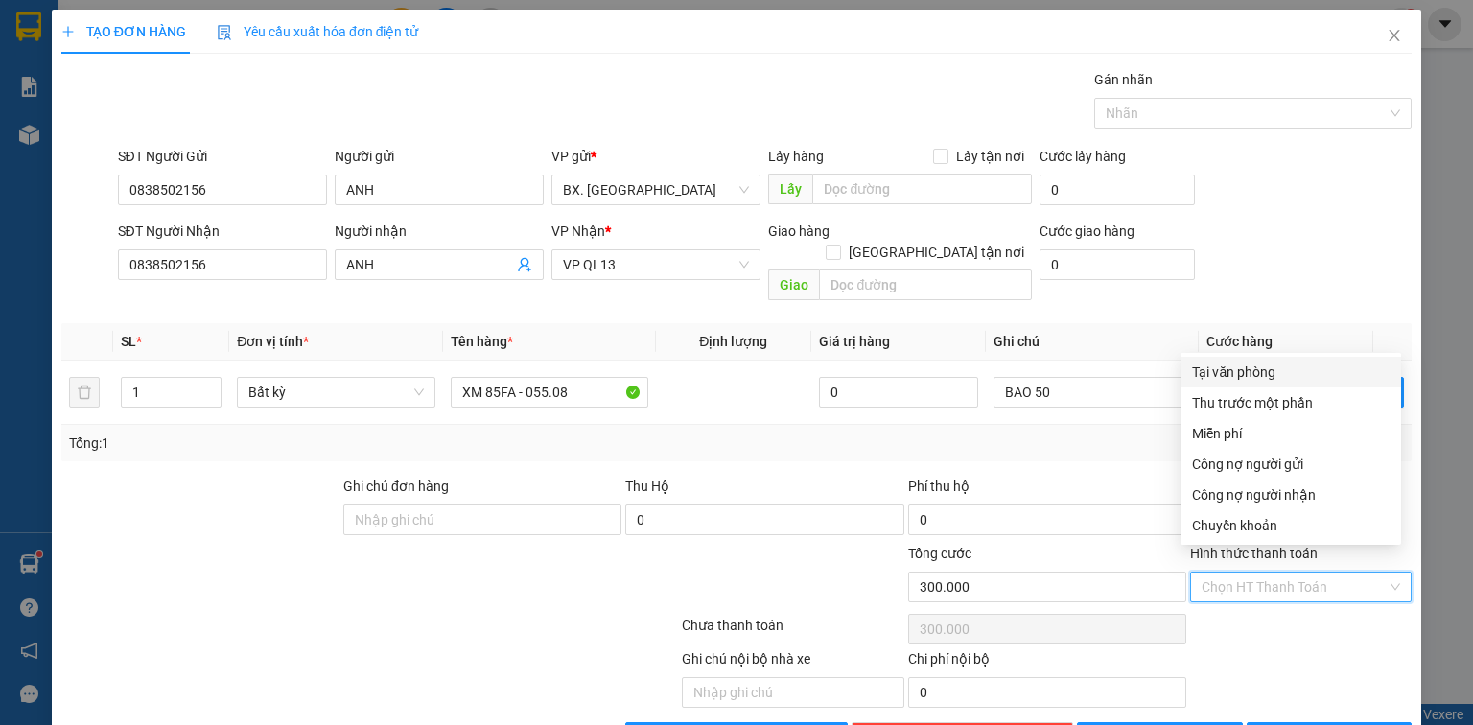
click at [1259, 377] on div "Tại văn phòng" at bounding box center [1291, 372] width 198 height 21
type input "0"
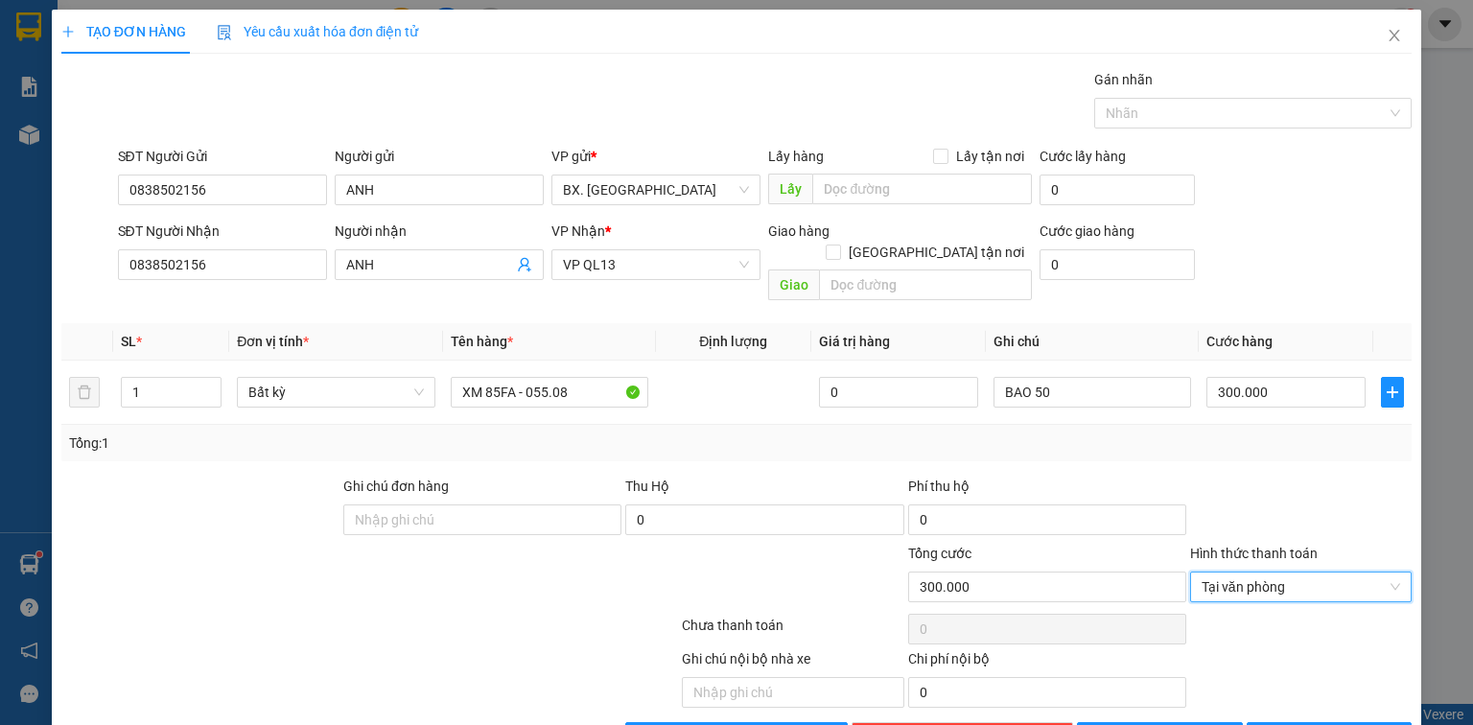
scroll to position [42, 0]
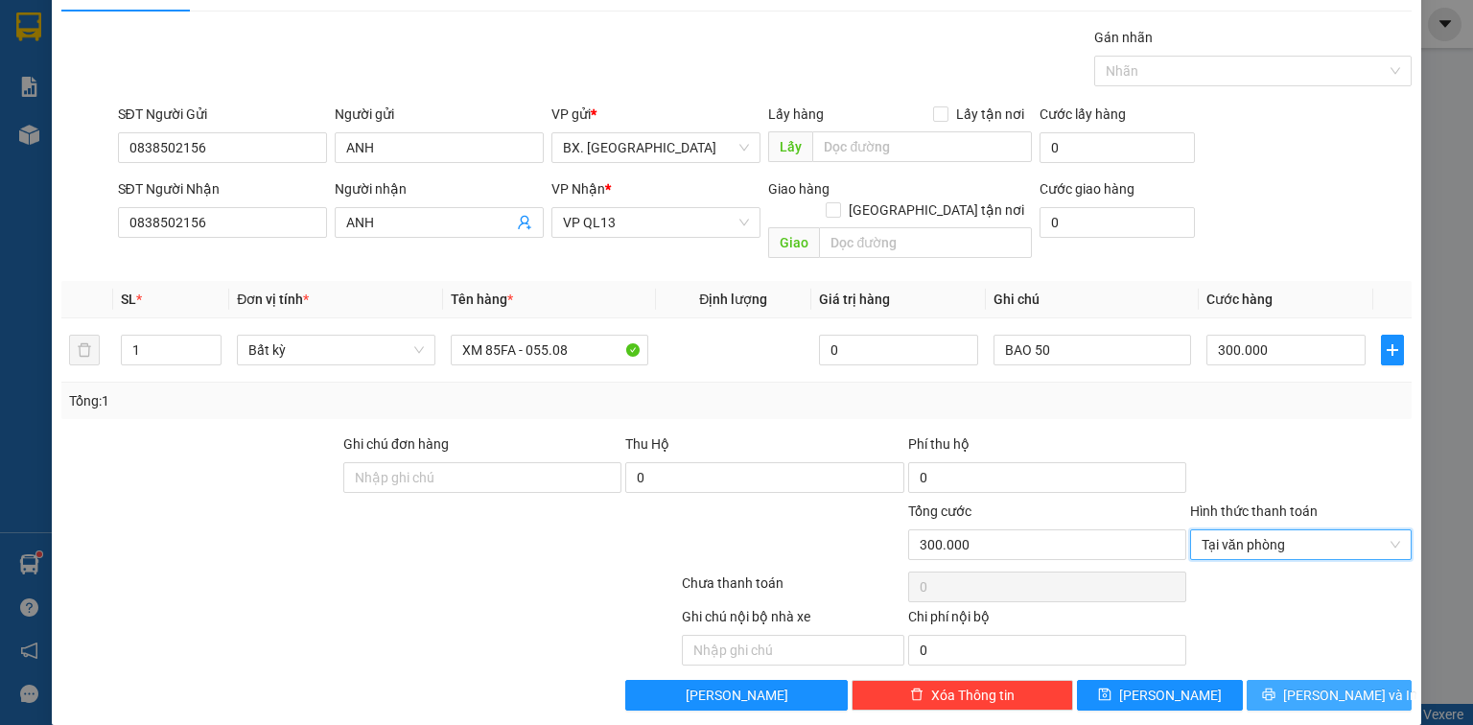
click at [1275, 680] on button "[PERSON_NAME] và In" at bounding box center [1330, 695] width 166 height 31
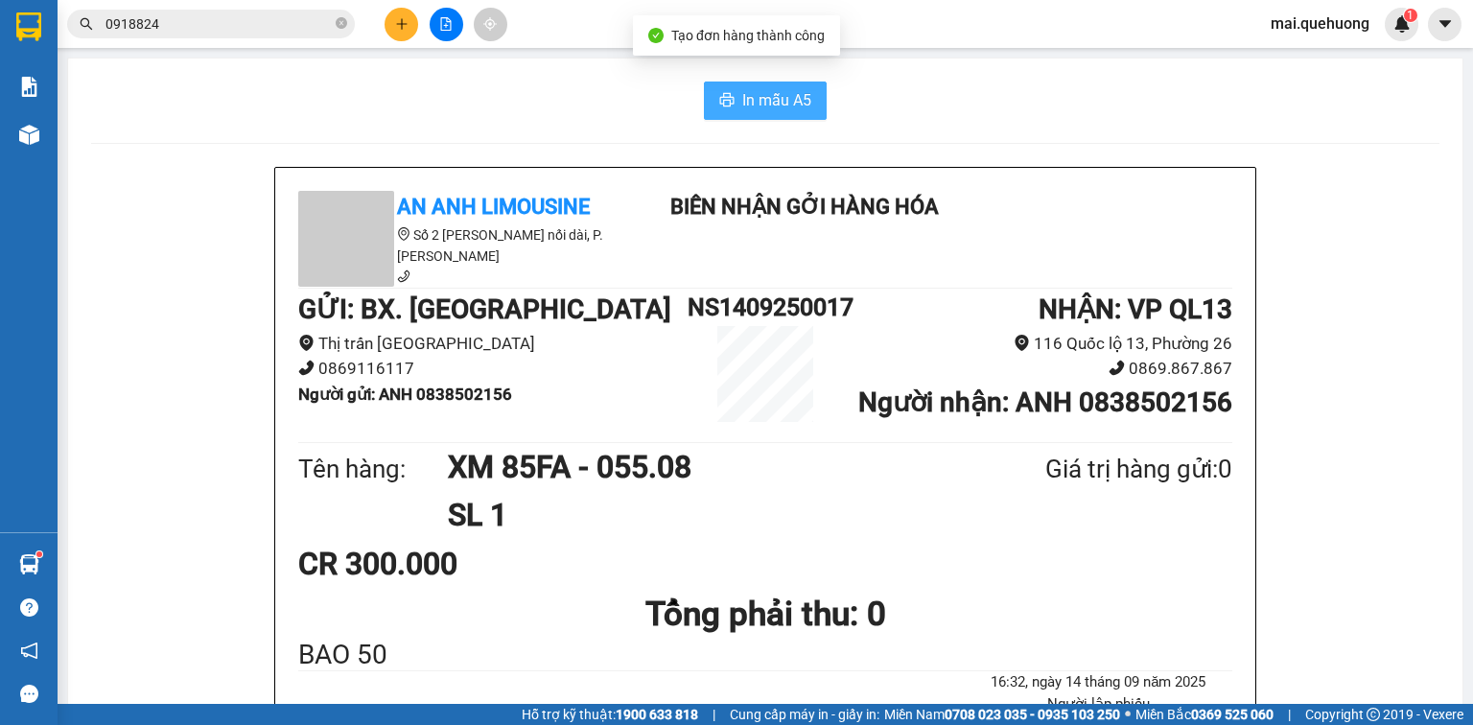
click at [743, 104] on span "In mẫu A5" at bounding box center [776, 100] width 69 height 24
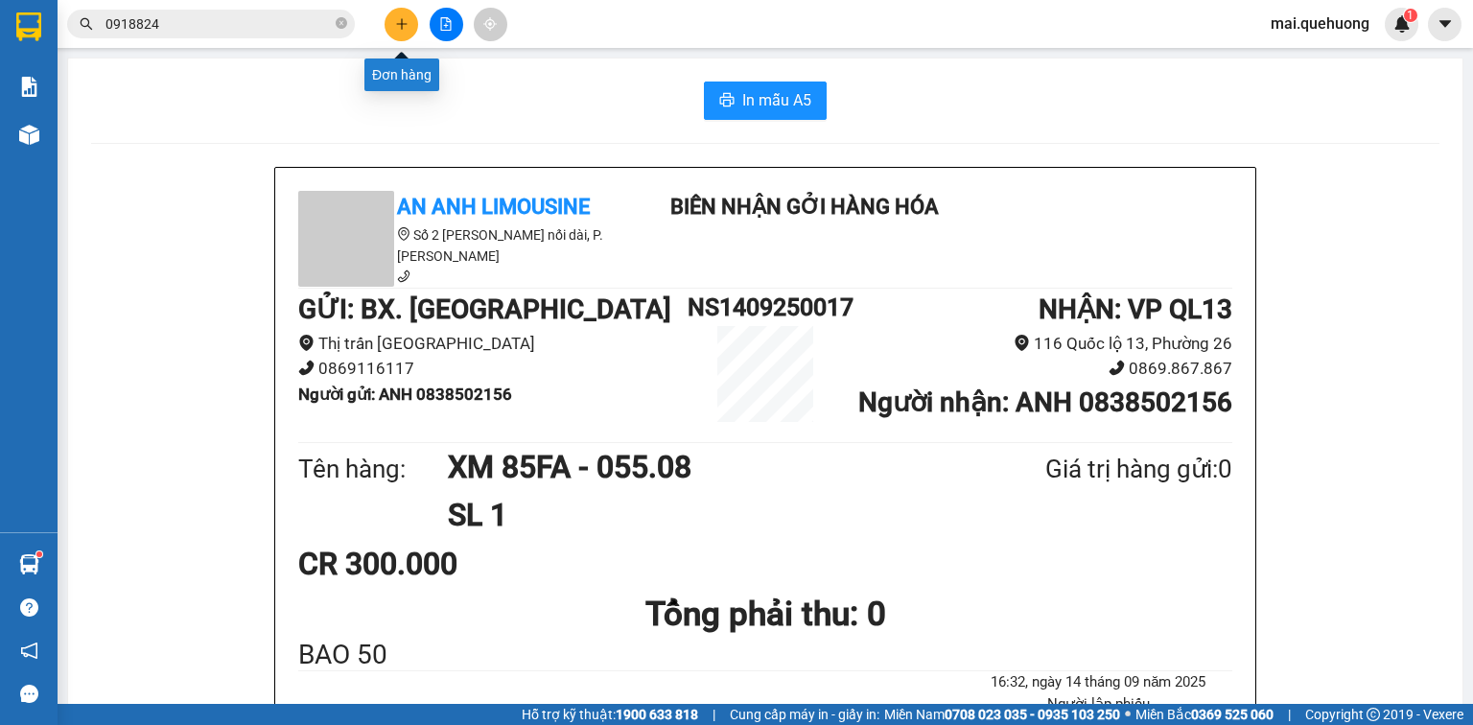
click at [406, 27] on icon "plus" at bounding box center [401, 23] width 13 height 13
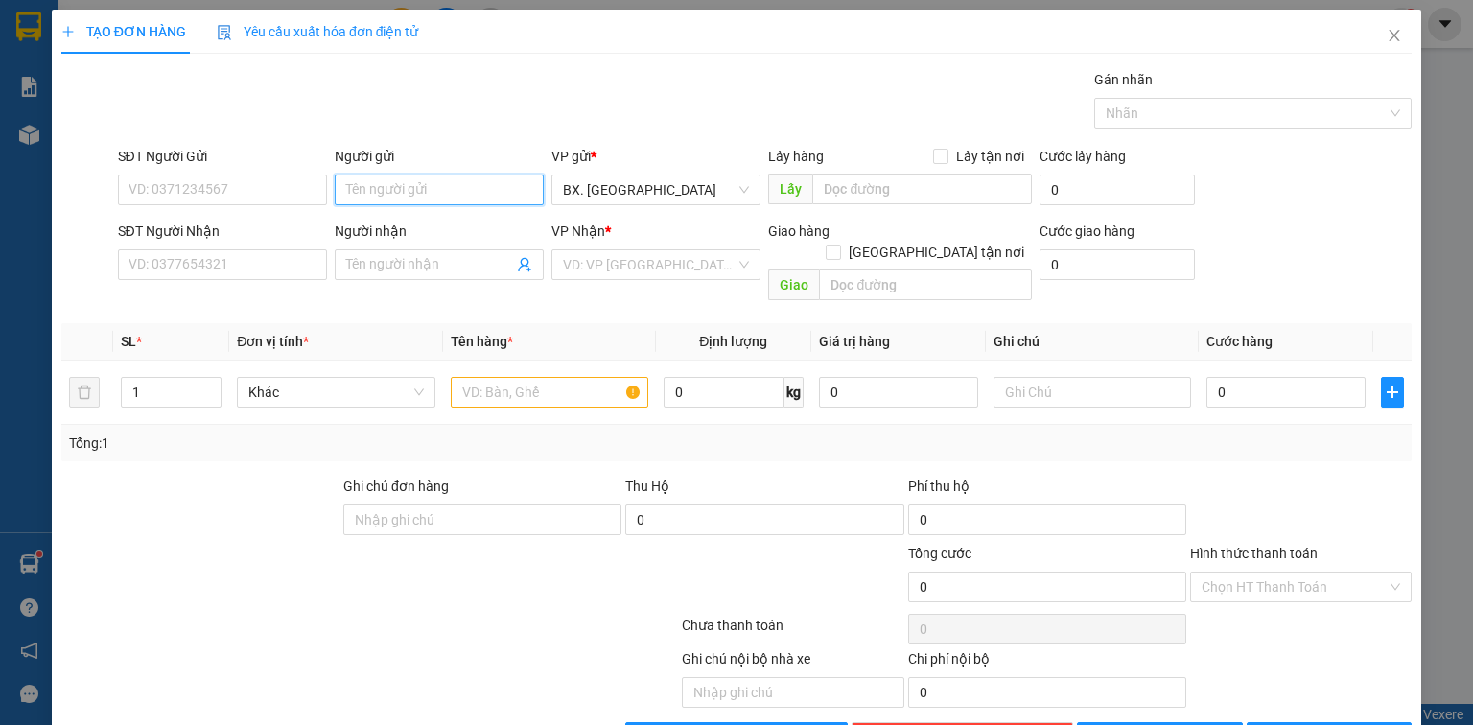
click at [388, 192] on input "Người gửi" at bounding box center [439, 190] width 209 height 31
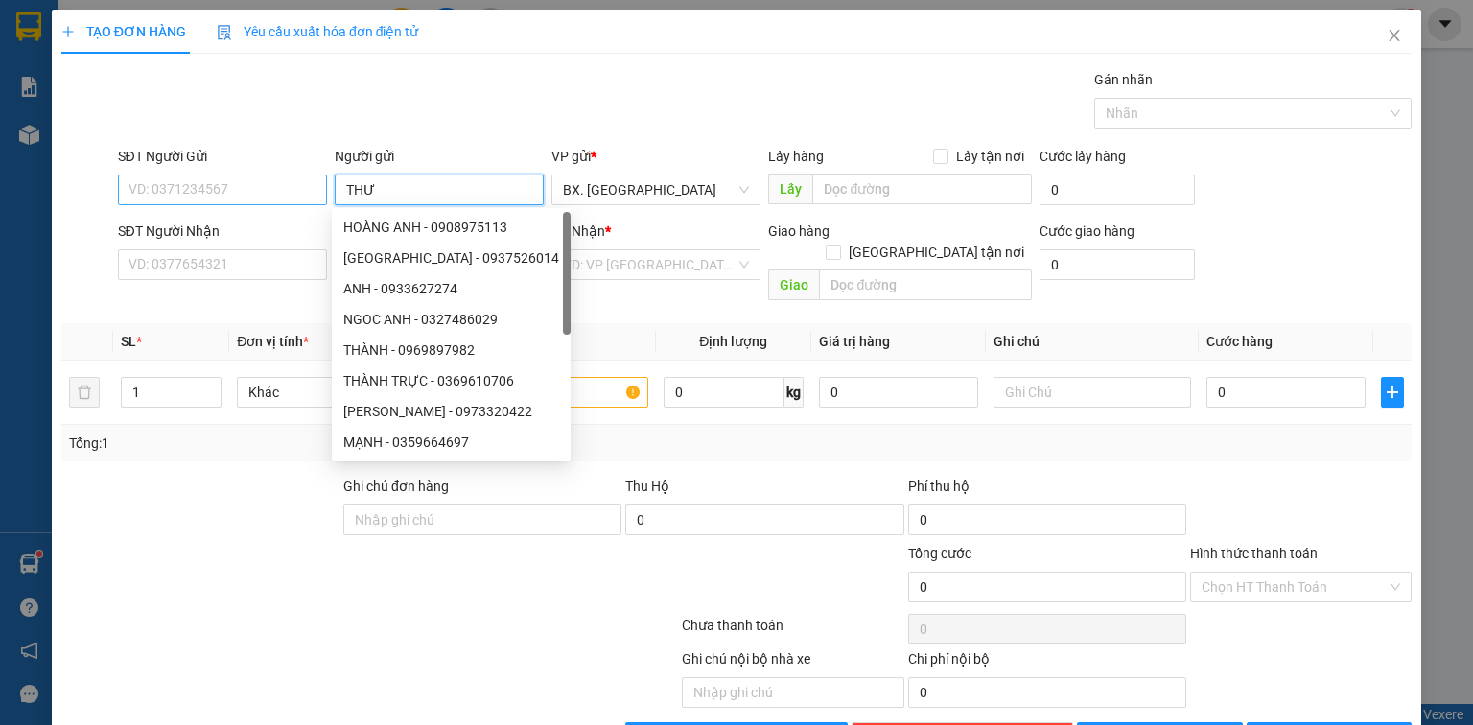
type input "THƯ"
click at [286, 188] on input "SĐT Người Gửi" at bounding box center [222, 190] width 209 height 31
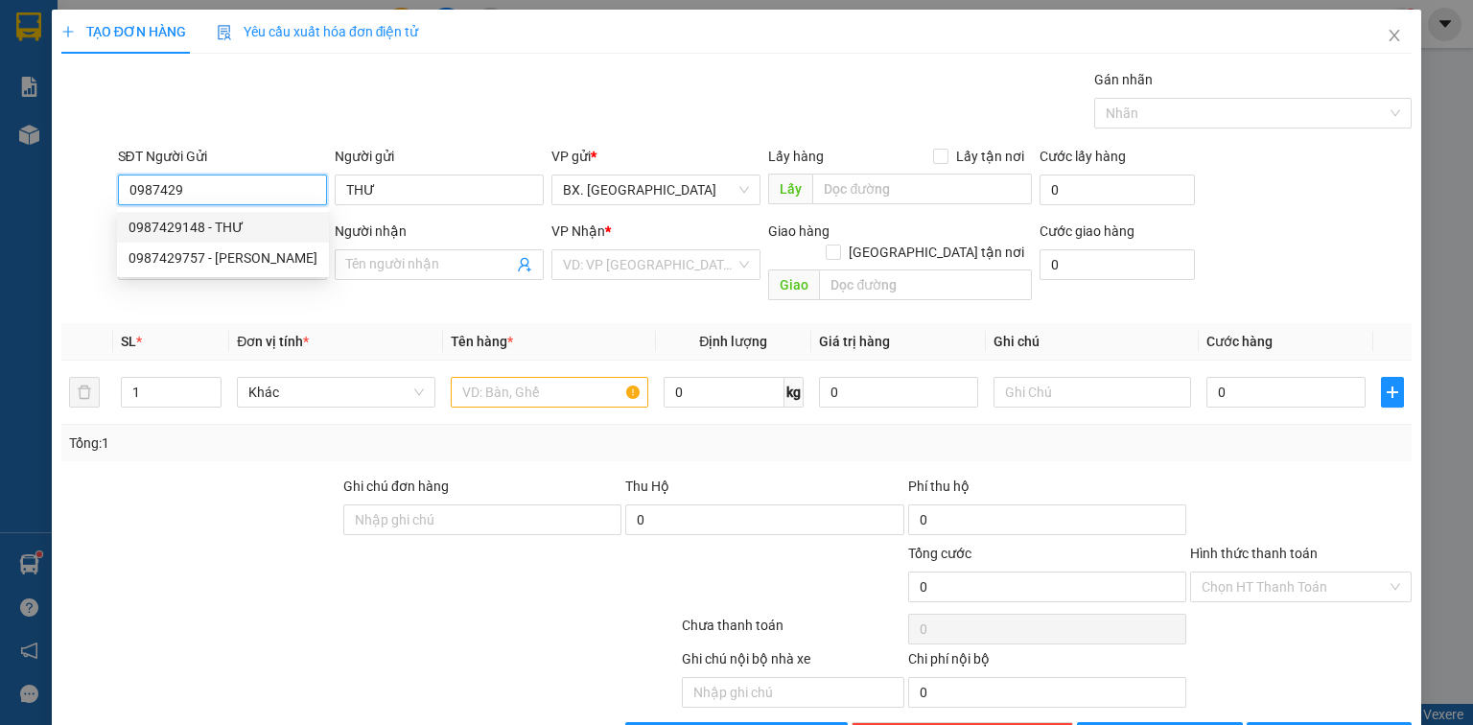
click at [265, 230] on div "0987429148 - THƯ" at bounding box center [223, 227] width 189 height 21
type input "0987429148"
type input "0933621670"
type input "TIẾN"
type input "70.000"
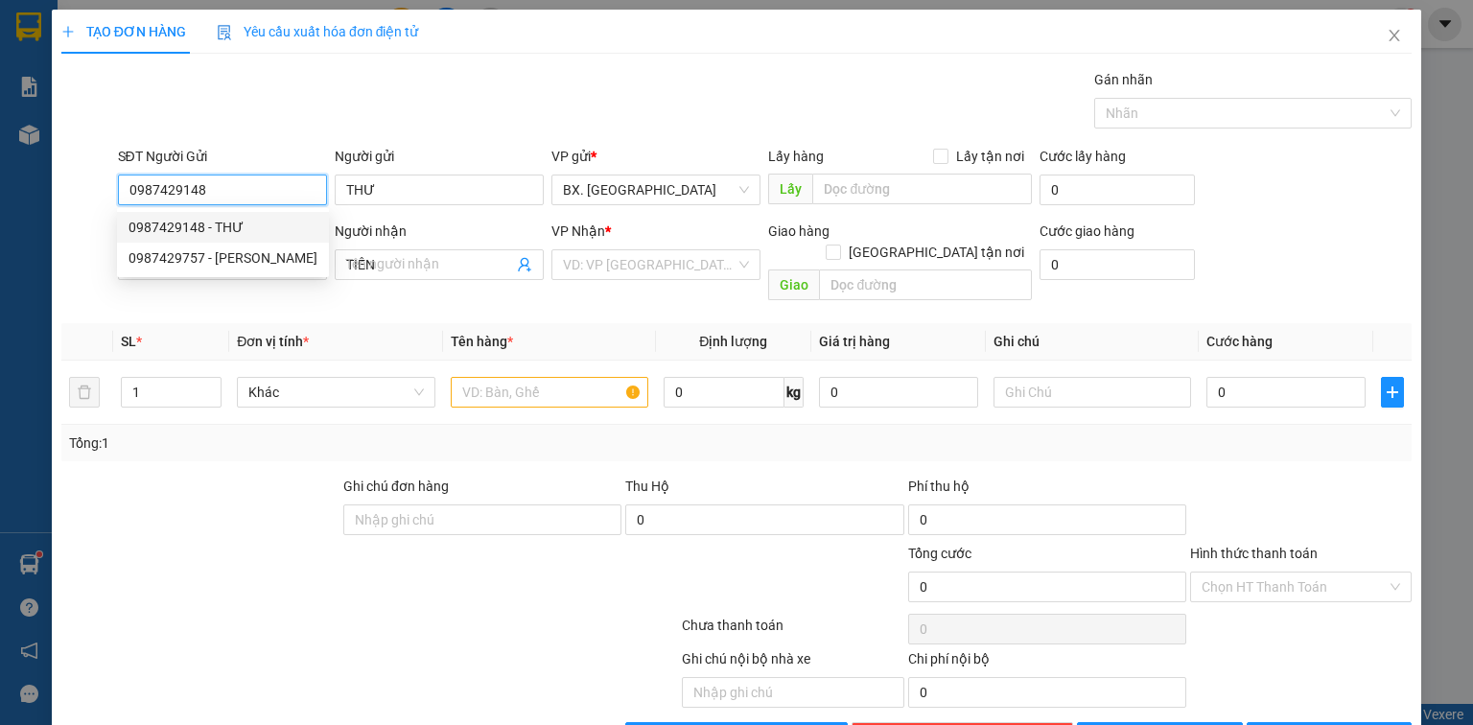
type input "70.000"
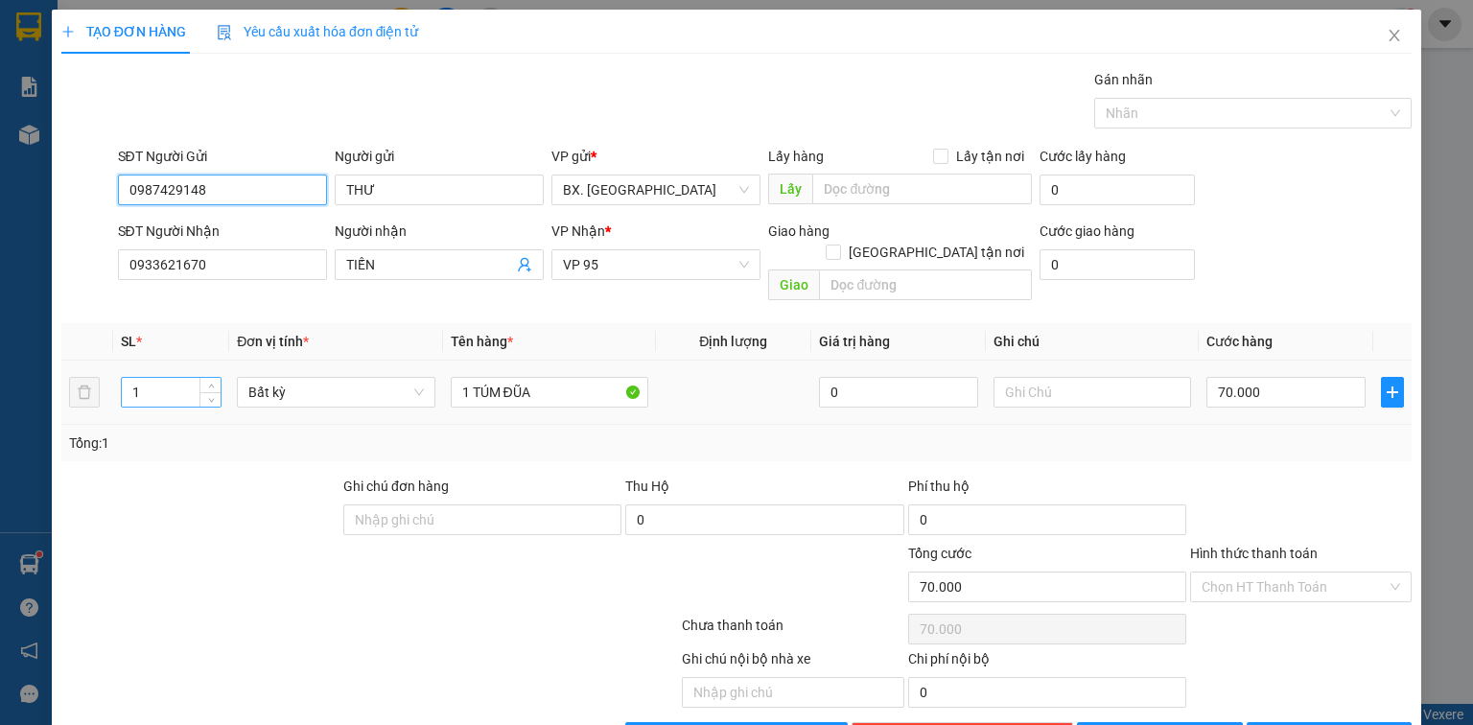
type input "0987429148"
click at [161, 378] on input "1" at bounding box center [171, 392] width 99 height 29
drag, startPoint x: 1270, startPoint y: 568, endPoint x: 1277, endPoint y: 553, distance: 15.9
click at [1275, 573] on input "Hình thức thanh toán" at bounding box center [1294, 587] width 185 height 29
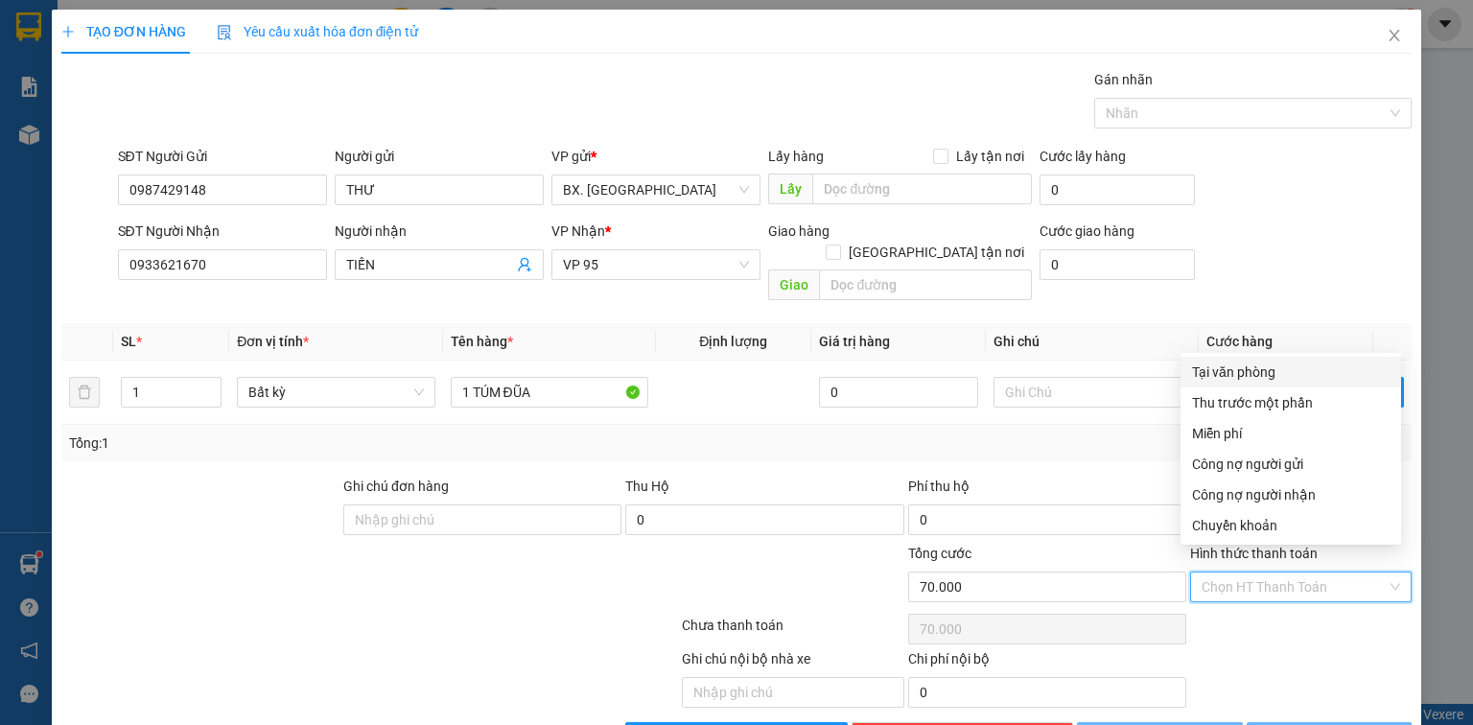
type input "0"
click at [1253, 362] on div "Tại văn phòng" at bounding box center [1291, 372] width 198 height 21
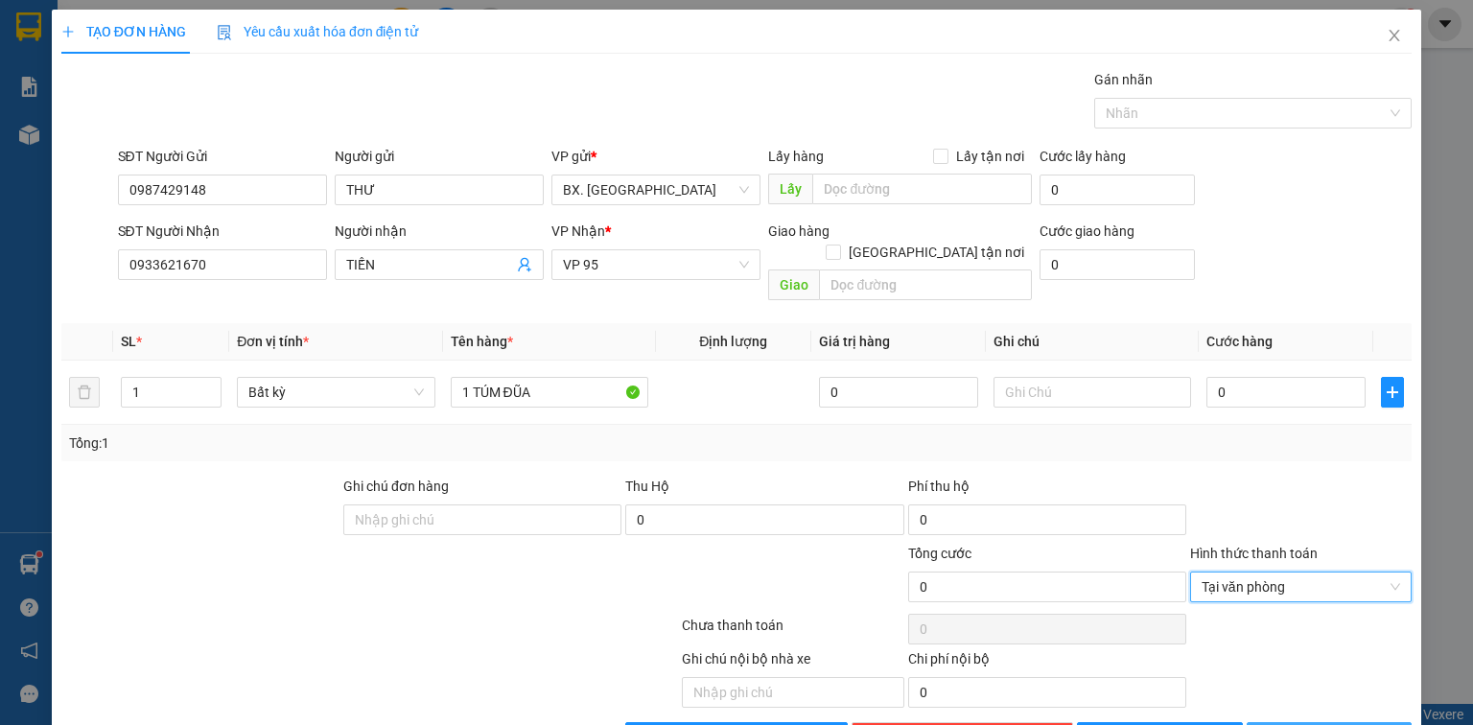
click at [1275, 724] on icon "printer" at bounding box center [1268, 737] width 12 height 12
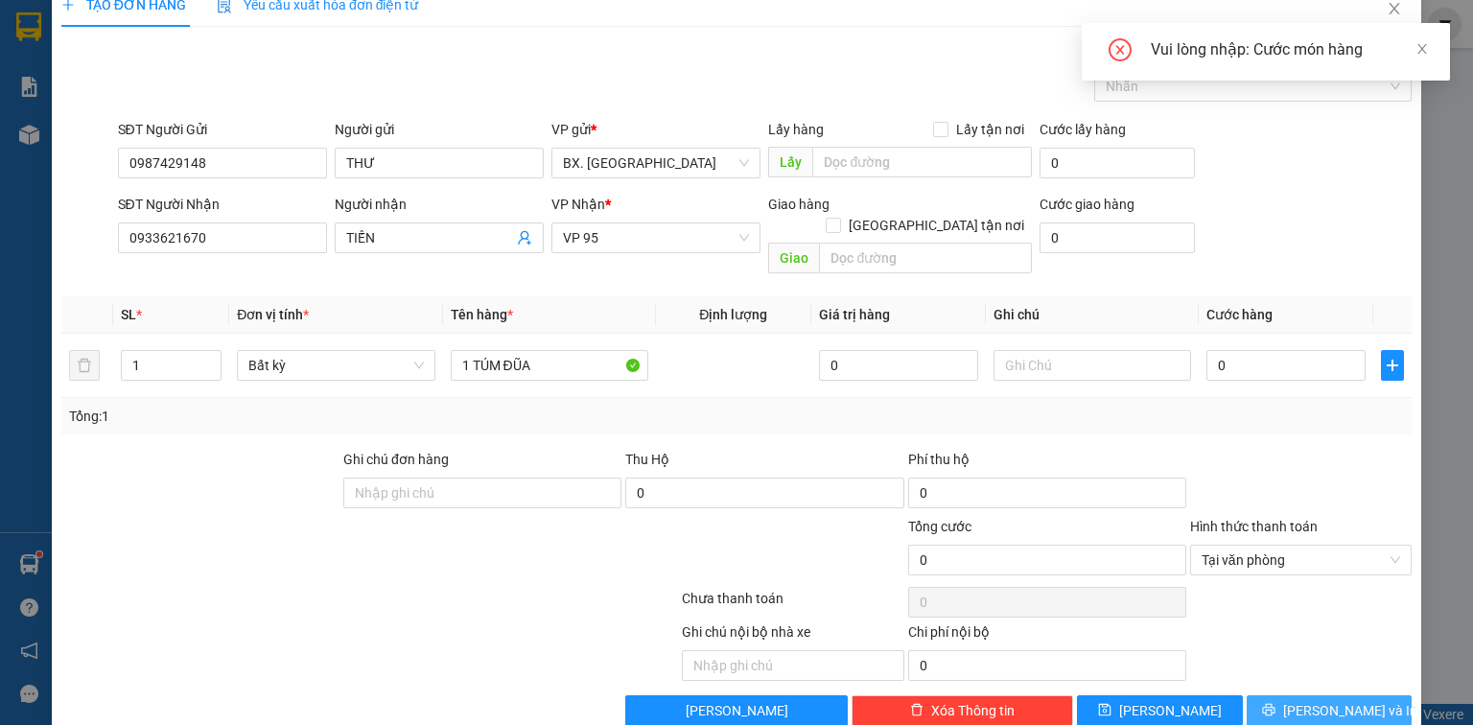
scroll to position [42, 0]
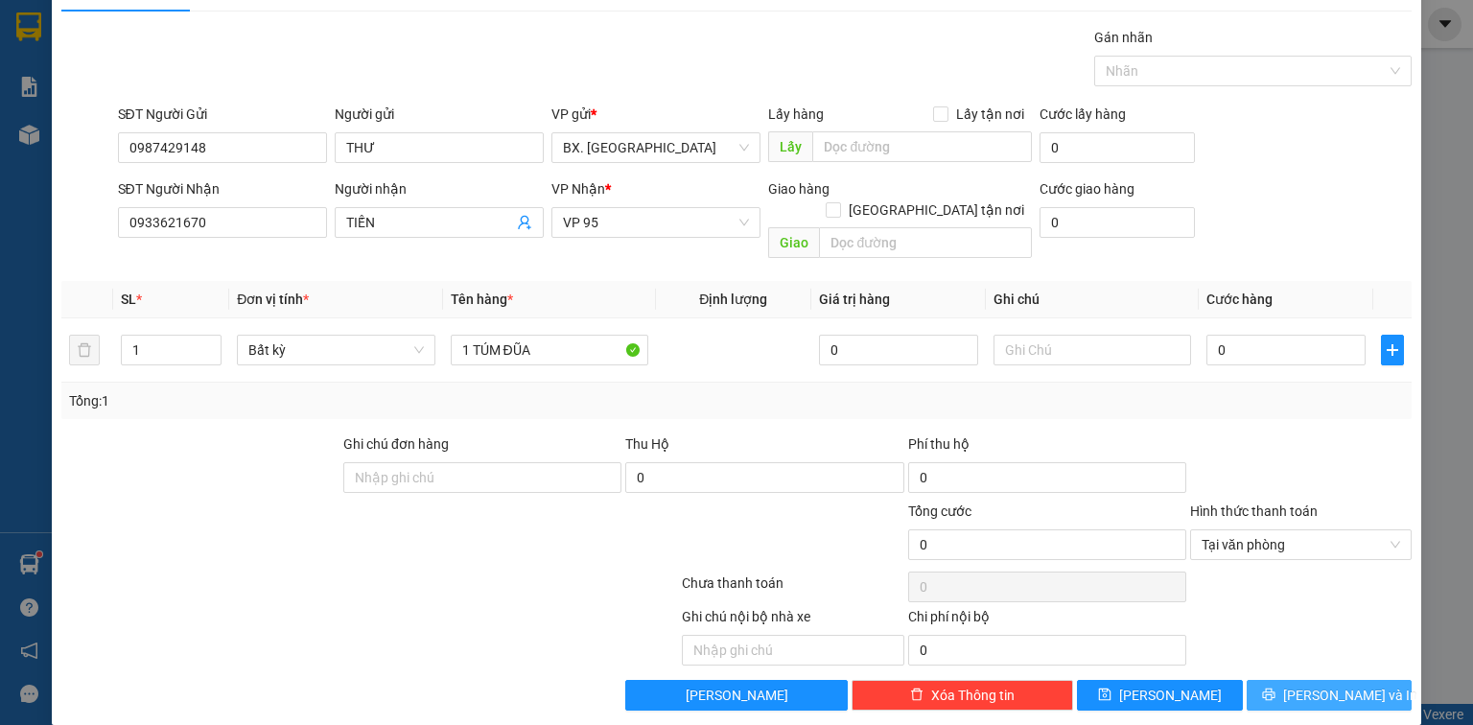
click at [1301, 680] on button "[PERSON_NAME] và In" at bounding box center [1330, 695] width 166 height 31
click at [1281, 335] on input "0" at bounding box center [1286, 350] width 159 height 31
type input "7"
type input "70"
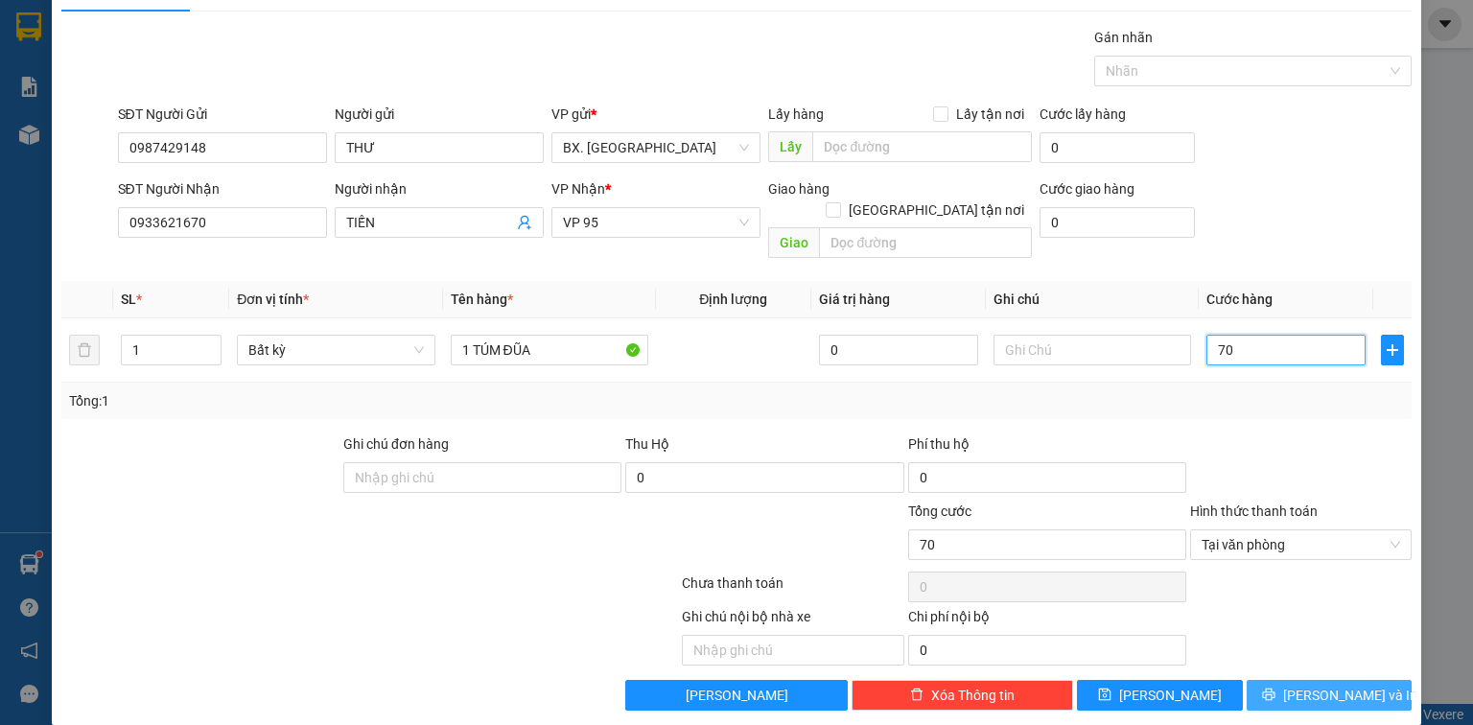
type input "70"
type input "70.000"
drag, startPoint x: 1281, startPoint y: 677, endPoint x: 1284, endPoint y: 648, distance: 29.0
click at [1281, 680] on button "[PERSON_NAME] và In" at bounding box center [1330, 695] width 166 height 31
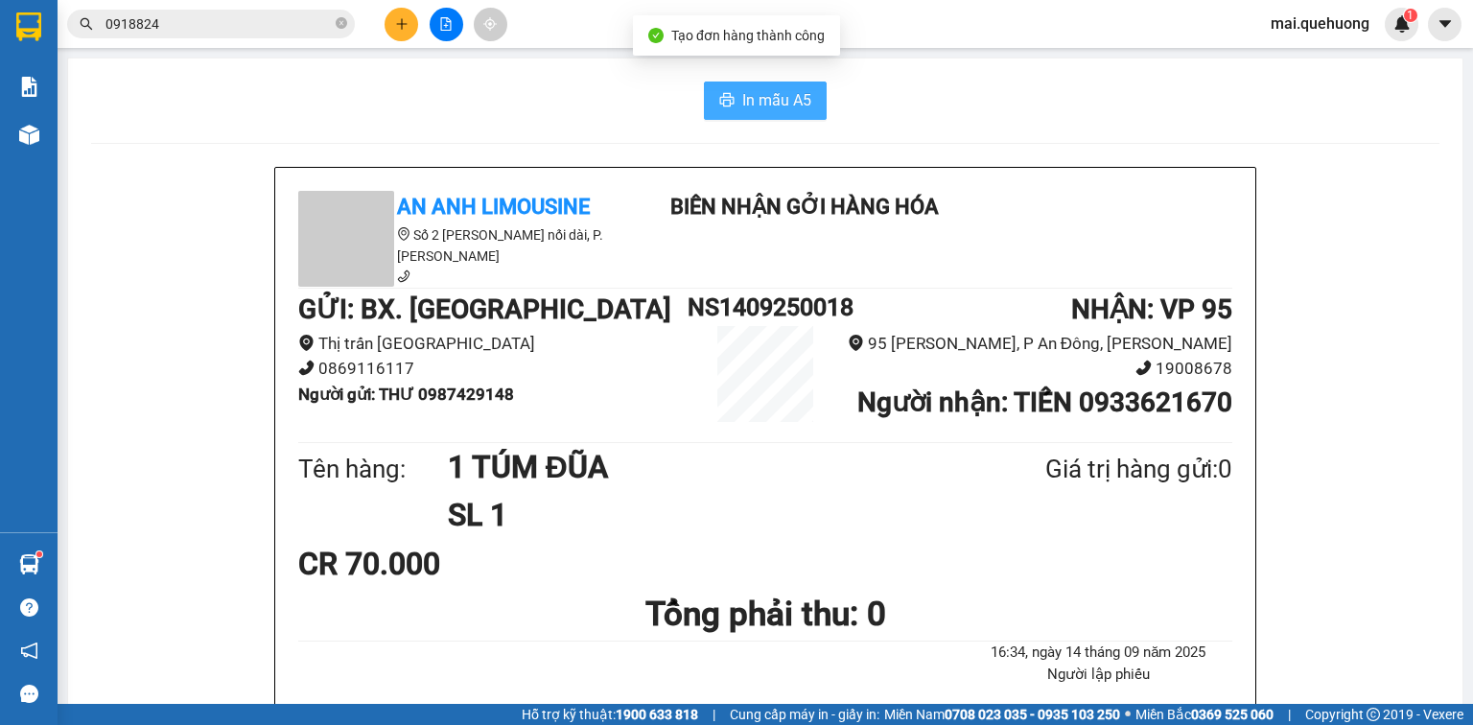
click at [794, 98] on span "In mẫu A5" at bounding box center [776, 100] width 69 height 24
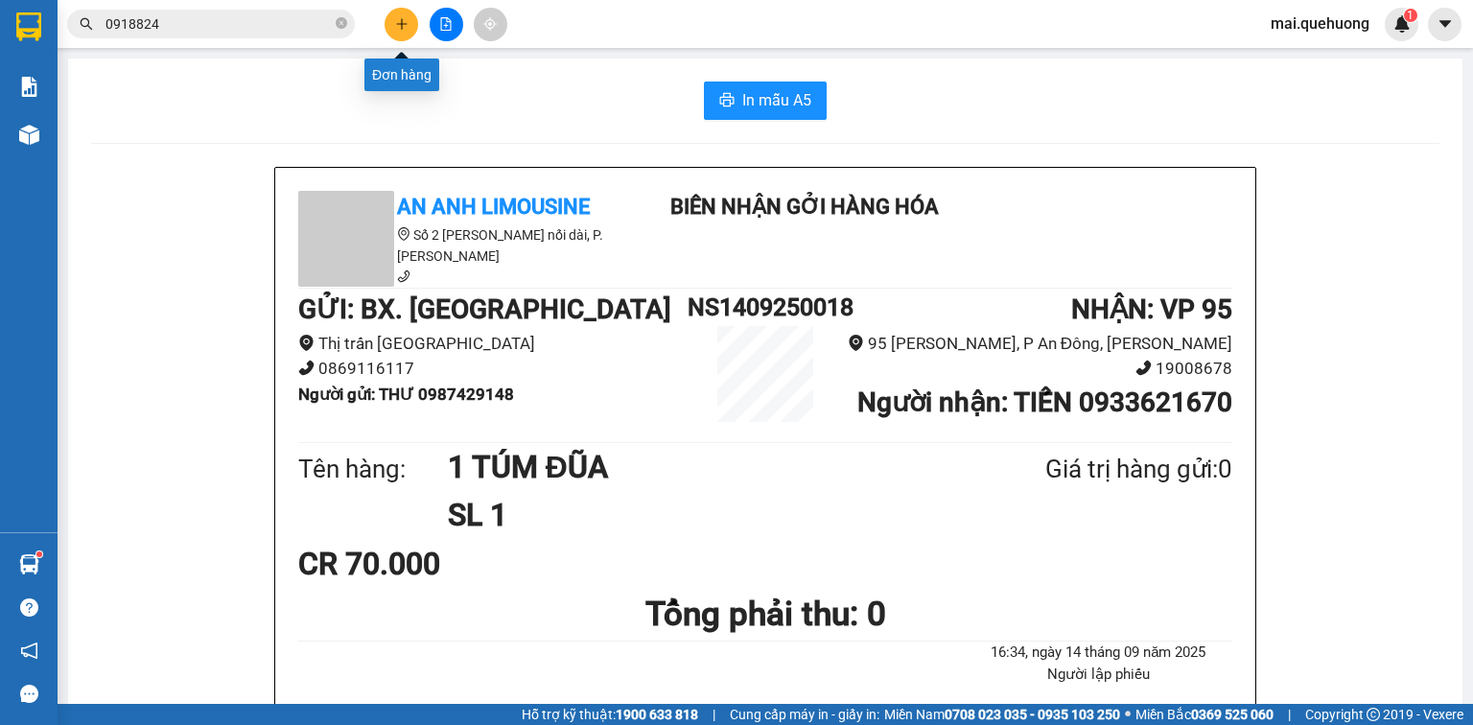
click at [397, 23] on icon "plus" at bounding box center [401, 23] width 11 height 1
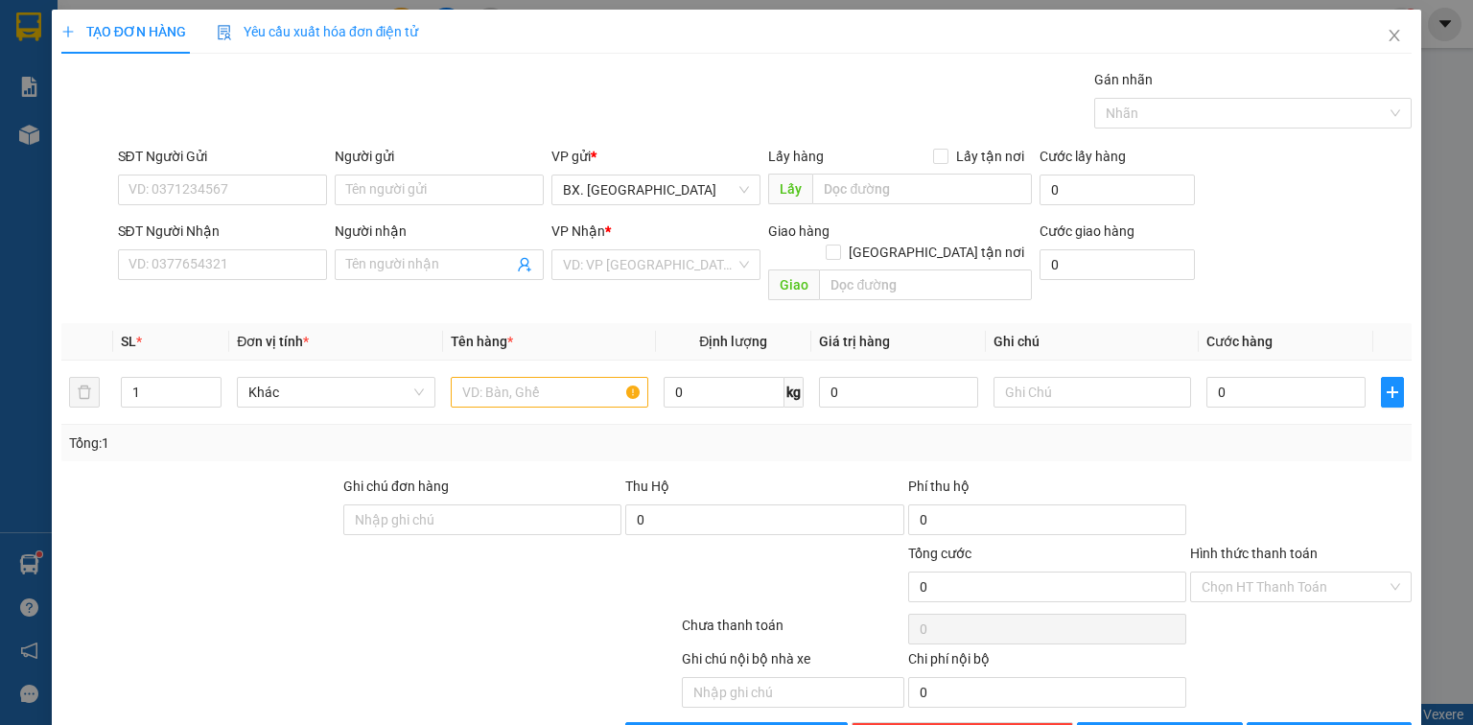
click at [278, 204] on div "SĐT Người Gửi VD: 0371234567" at bounding box center [222, 179] width 209 height 67
click at [277, 182] on input "SĐT Người Gửi" at bounding box center [222, 190] width 209 height 31
click at [233, 229] on div "0907607017 - quang" at bounding box center [221, 227] width 184 height 21
type input "0907607017"
type input "quang"
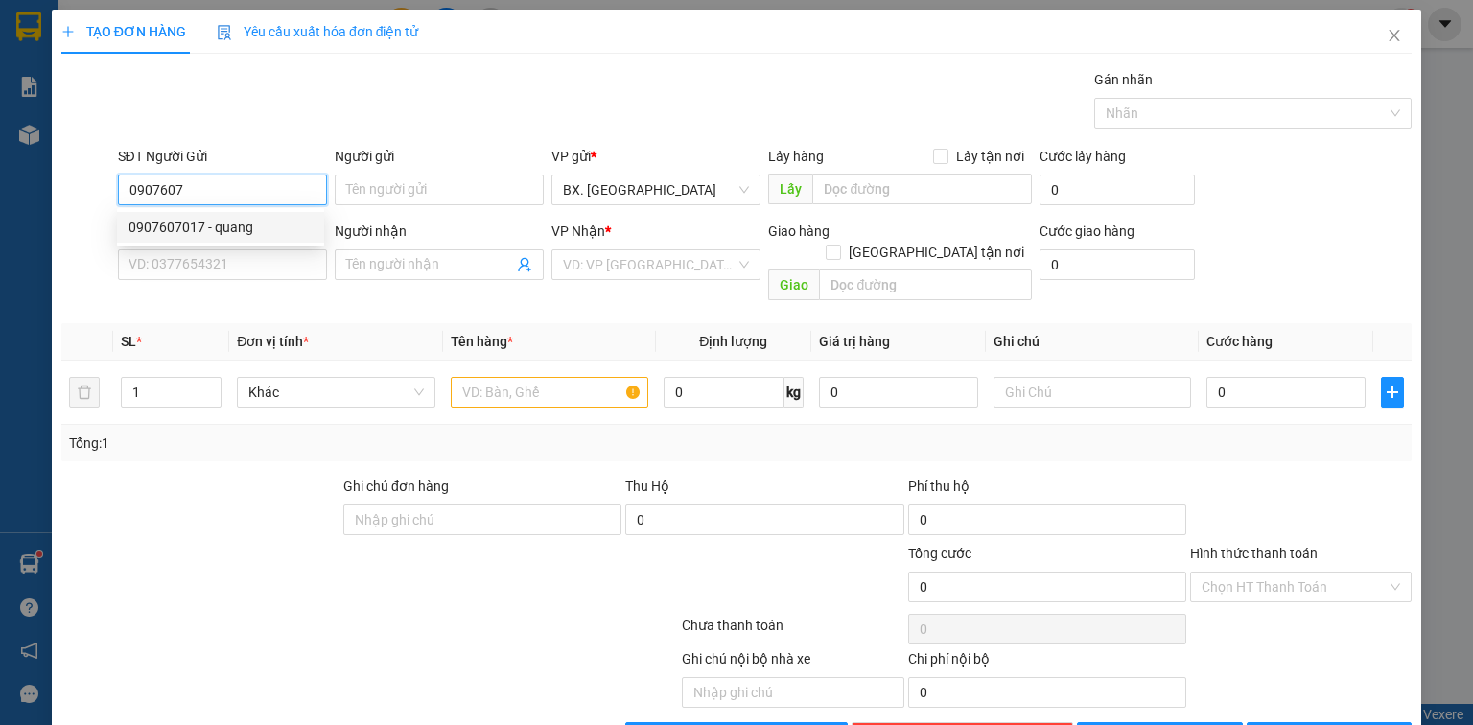
type input "0914811722"
type input "thư"
type input "30.000"
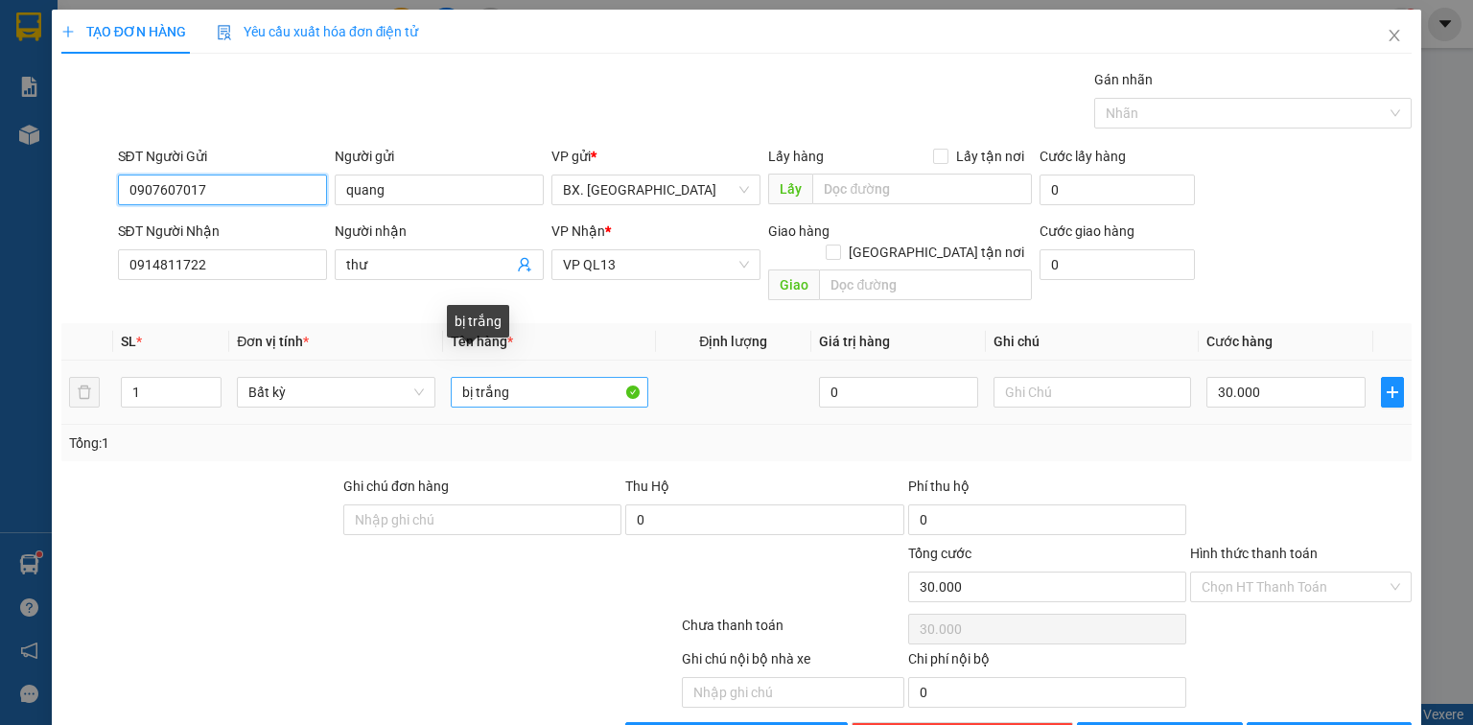
type input "0907607017"
drag, startPoint x: 503, startPoint y: 373, endPoint x: 294, endPoint y: 413, distance: 212.0
click at [294, 413] on div "SL * Đơn vị tính * Tên hàng * Định lượng Giá trị hàng Ghi chú Cước hàng 1 Bất k…" at bounding box center [736, 392] width 1351 height 138
type input "TH XỐP DÍNH"
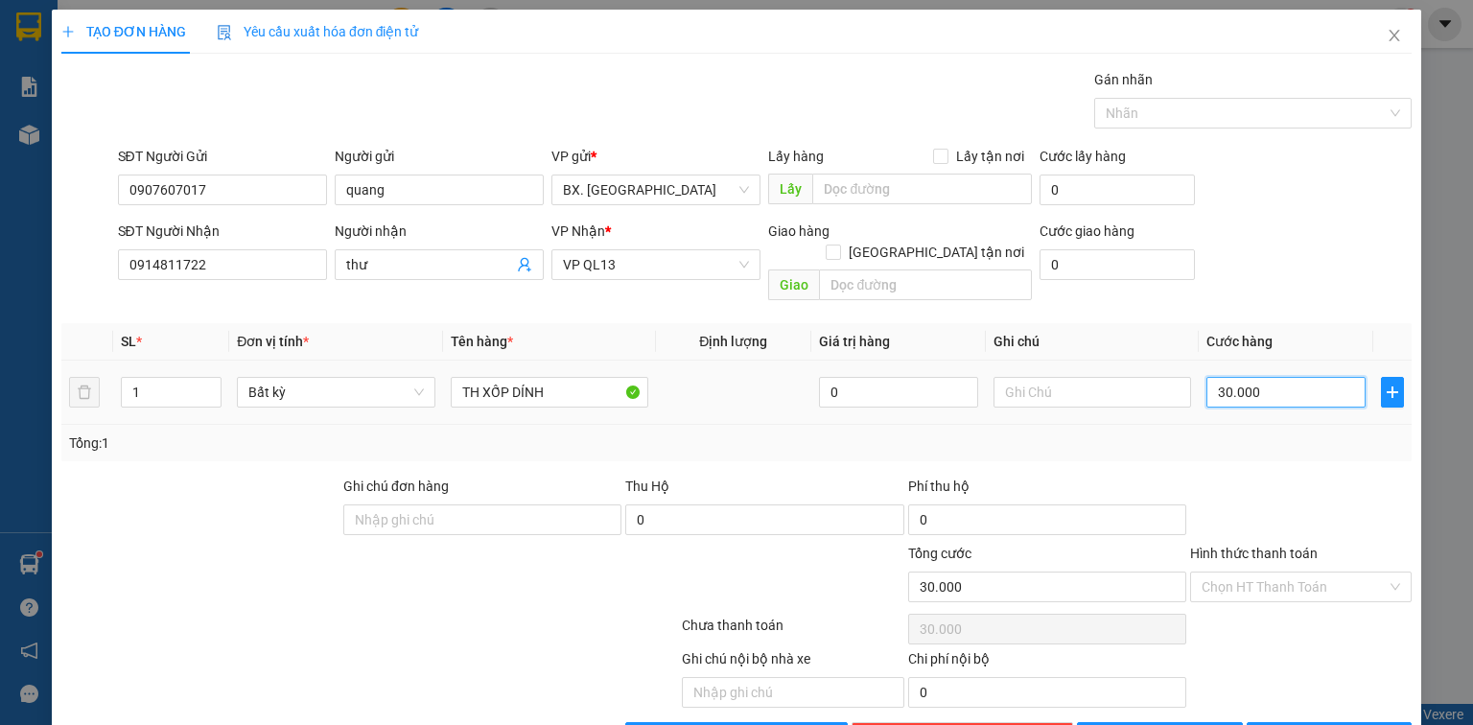
click at [1291, 377] on input "30.000" at bounding box center [1286, 392] width 159 height 31
type input "7"
type input "70"
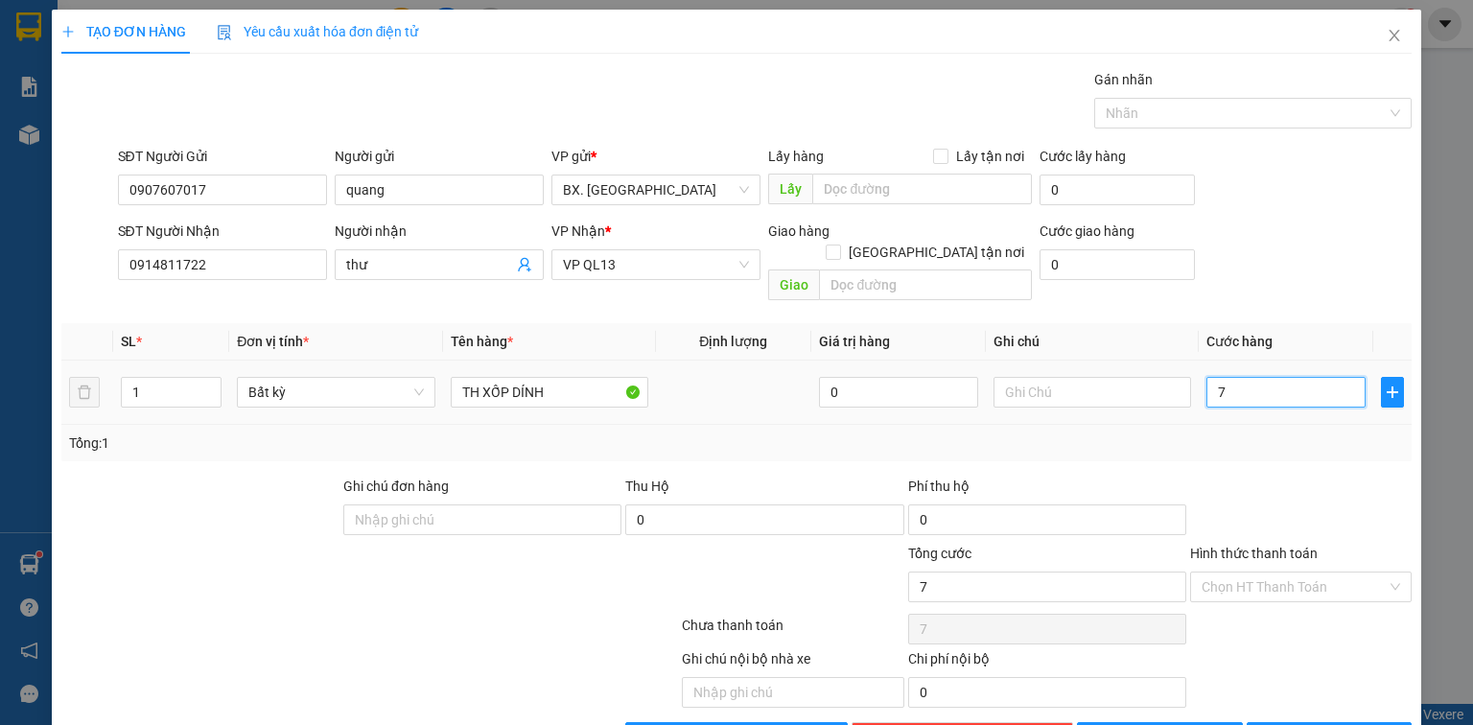
type input "70"
type input "70.000"
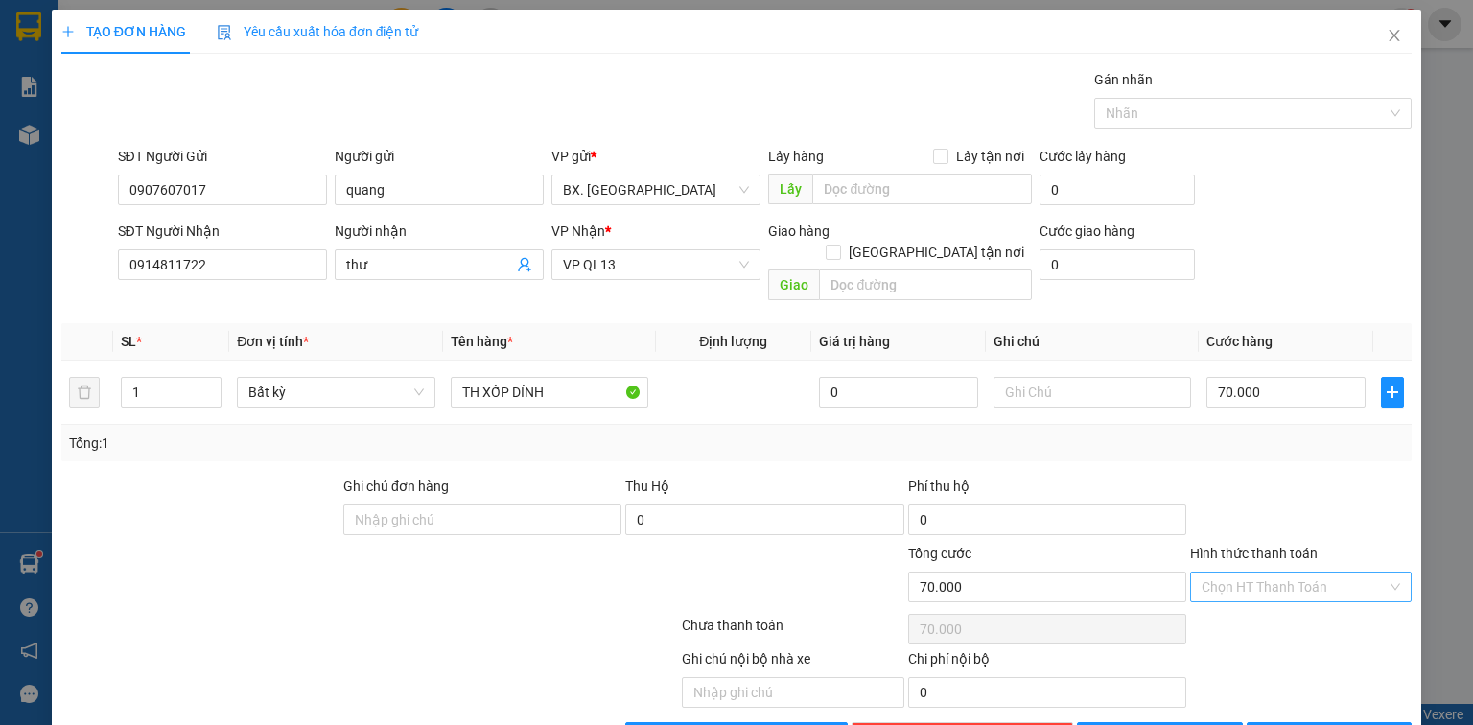
click at [1258, 573] on input "Hình thức thanh toán" at bounding box center [1294, 587] width 185 height 29
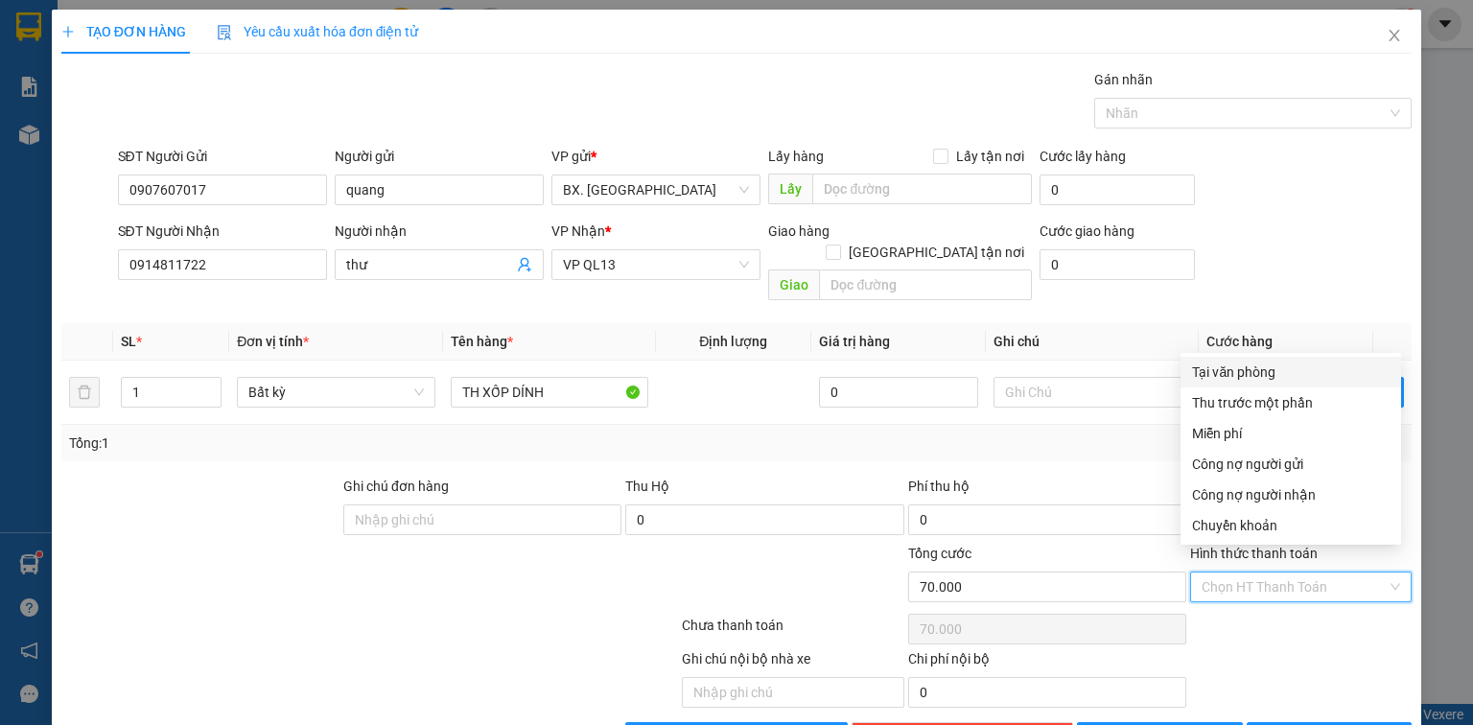
click at [1241, 374] on div "Tại văn phòng" at bounding box center [1291, 372] width 198 height 21
type input "0"
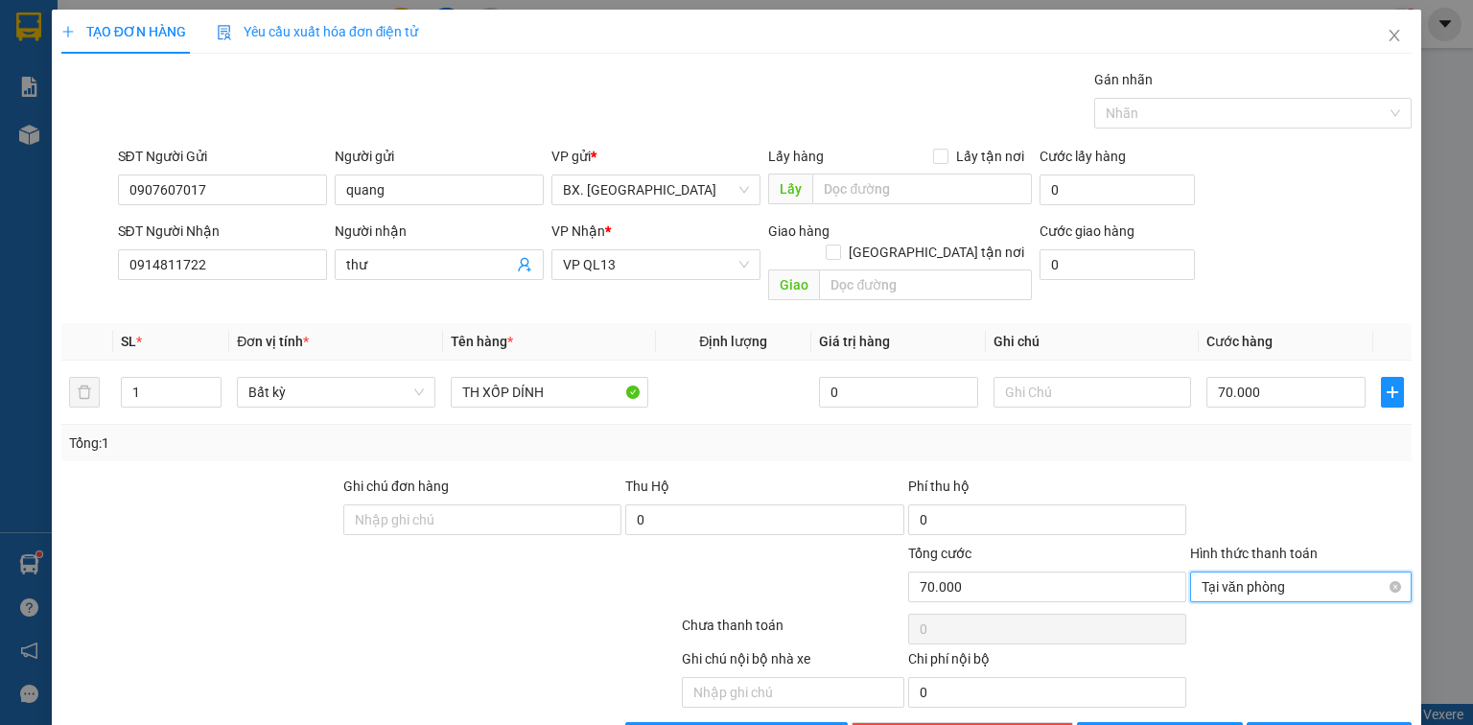
scroll to position [42, 0]
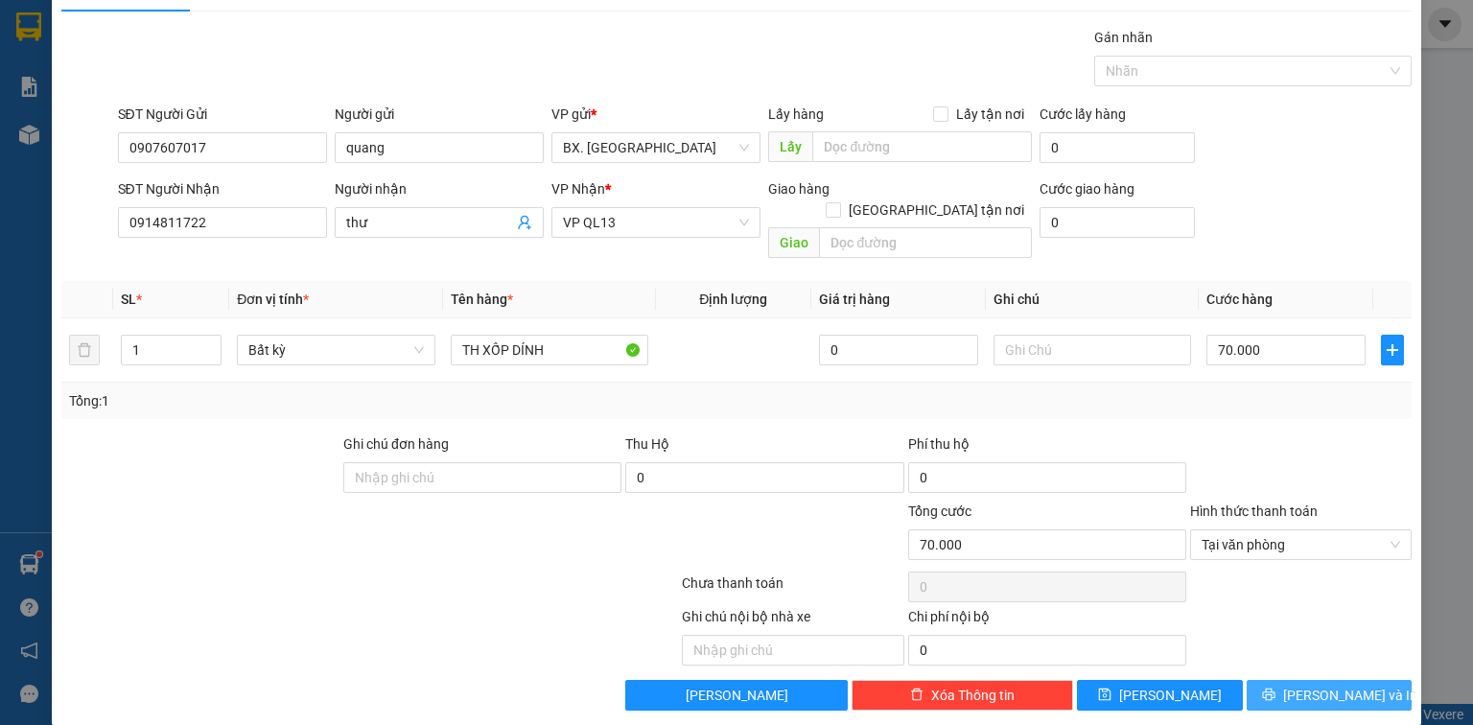
click at [1309, 685] on span "[PERSON_NAME] và In" at bounding box center [1350, 695] width 134 height 21
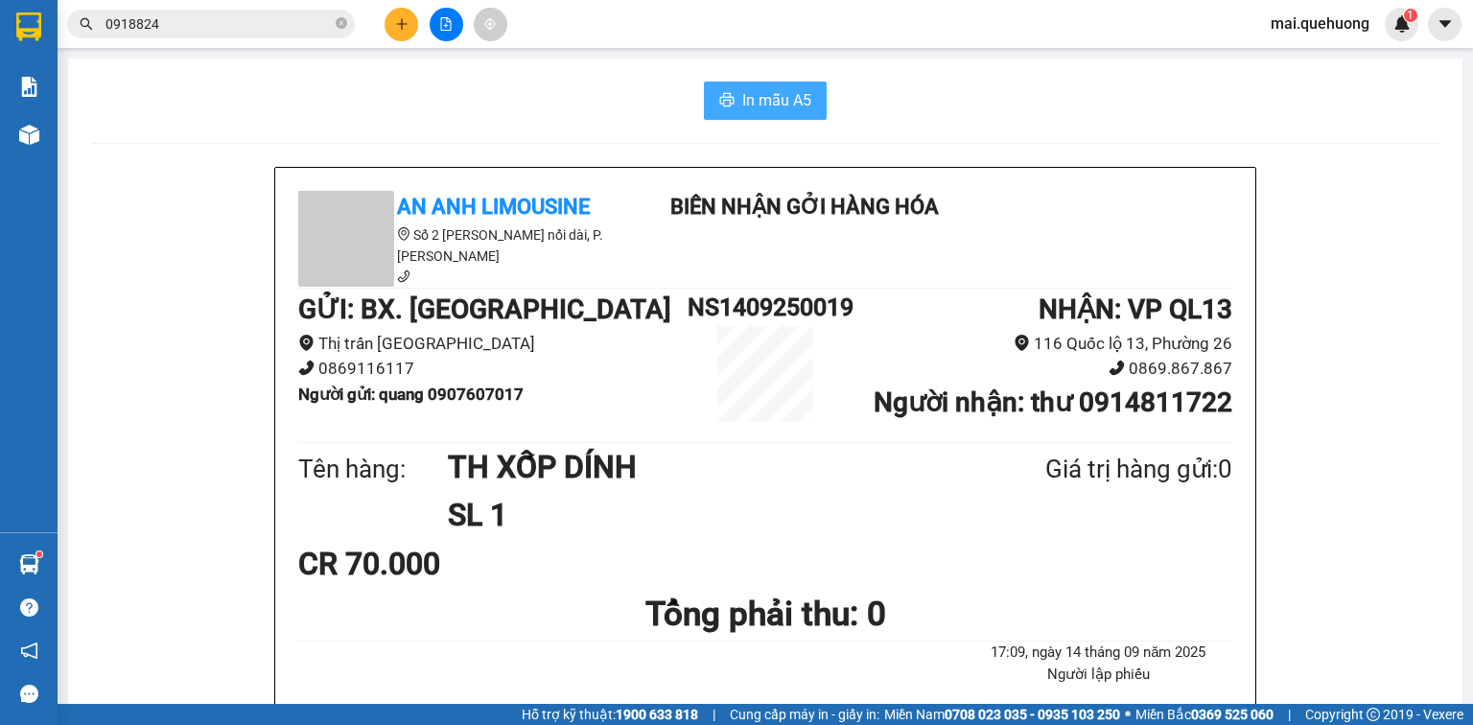
click at [785, 109] on span "In mẫu A5" at bounding box center [776, 100] width 69 height 24
click at [394, 15] on button at bounding box center [402, 25] width 34 height 34
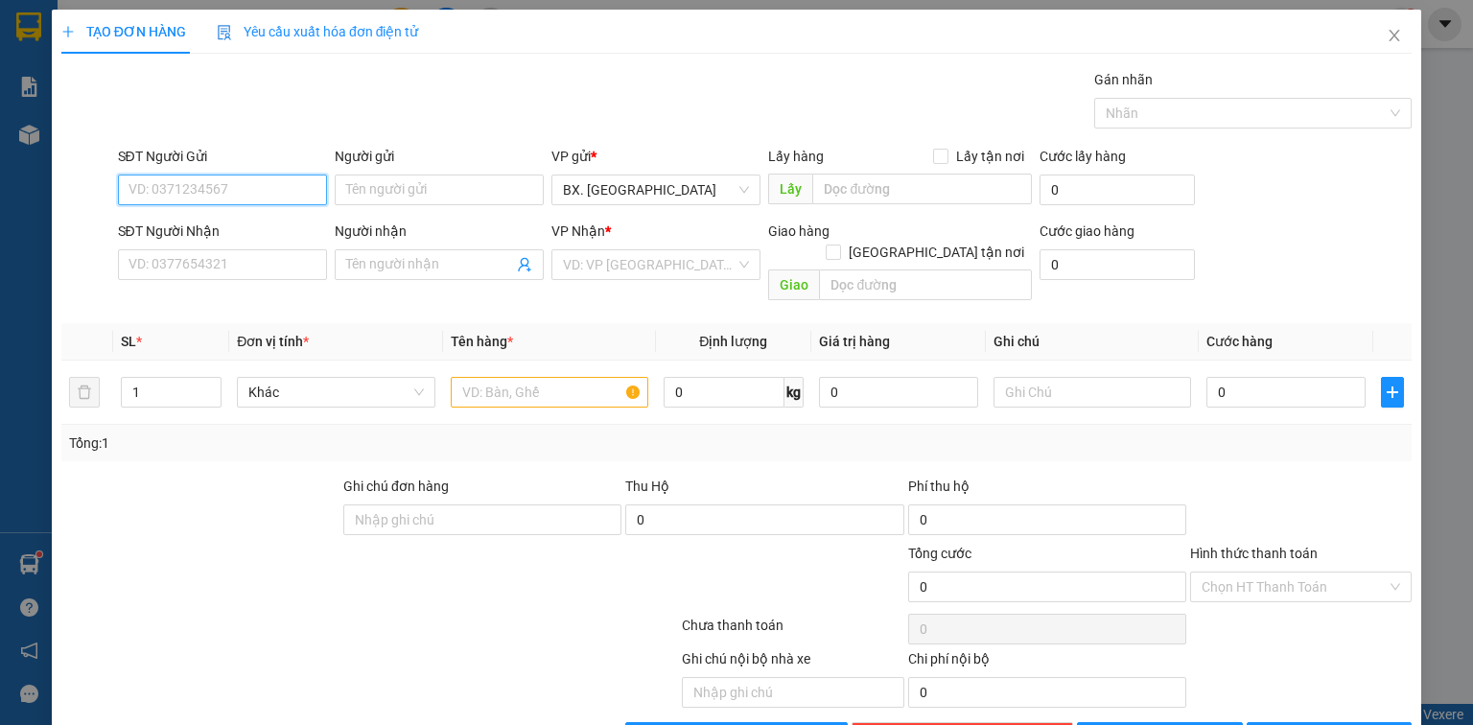
click at [287, 195] on input "SĐT Người Gửi" at bounding box center [222, 190] width 209 height 31
type input "0786246385"
click at [450, 185] on input "Người gửi" at bounding box center [439, 190] width 209 height 31
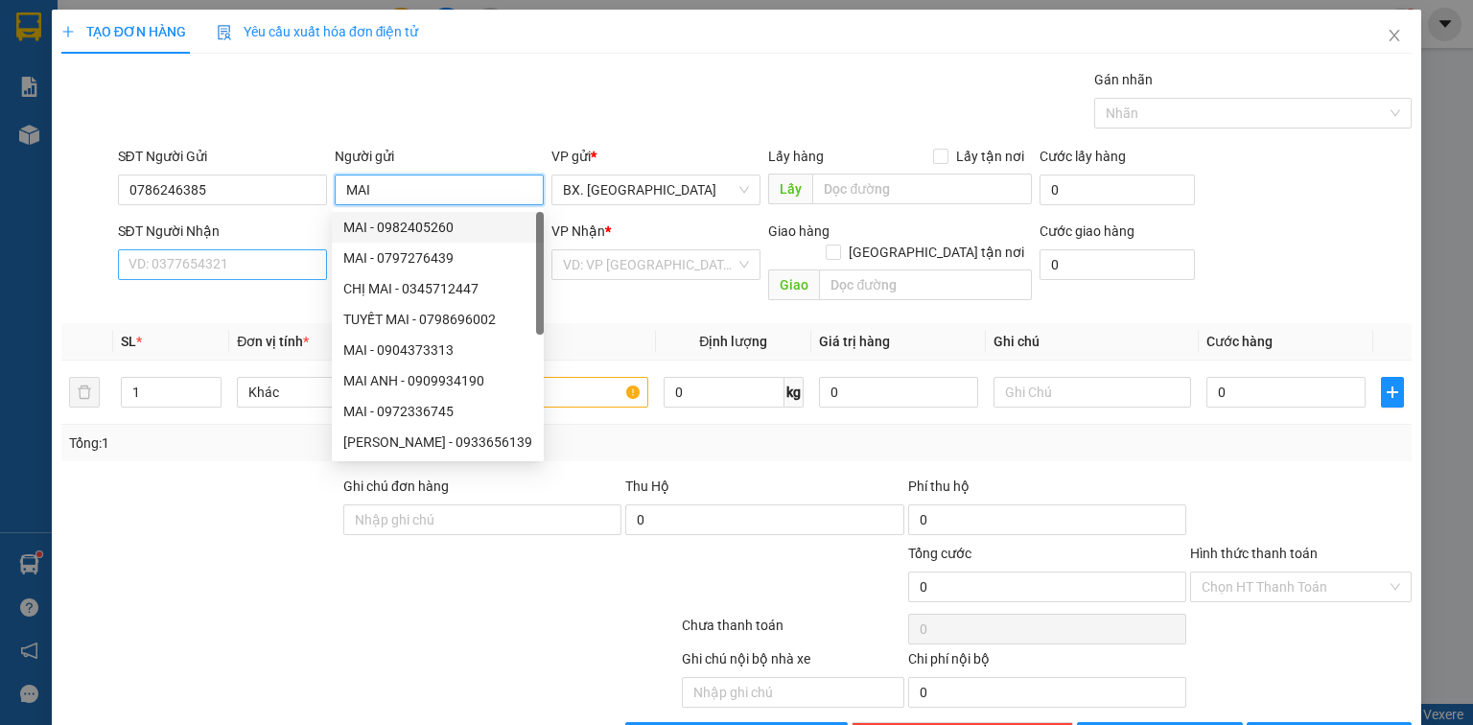
type input "MAI"
click at [264, 268] on input "SĐT Người Nhận" at bounding box center [222, 264] width 209 height 31
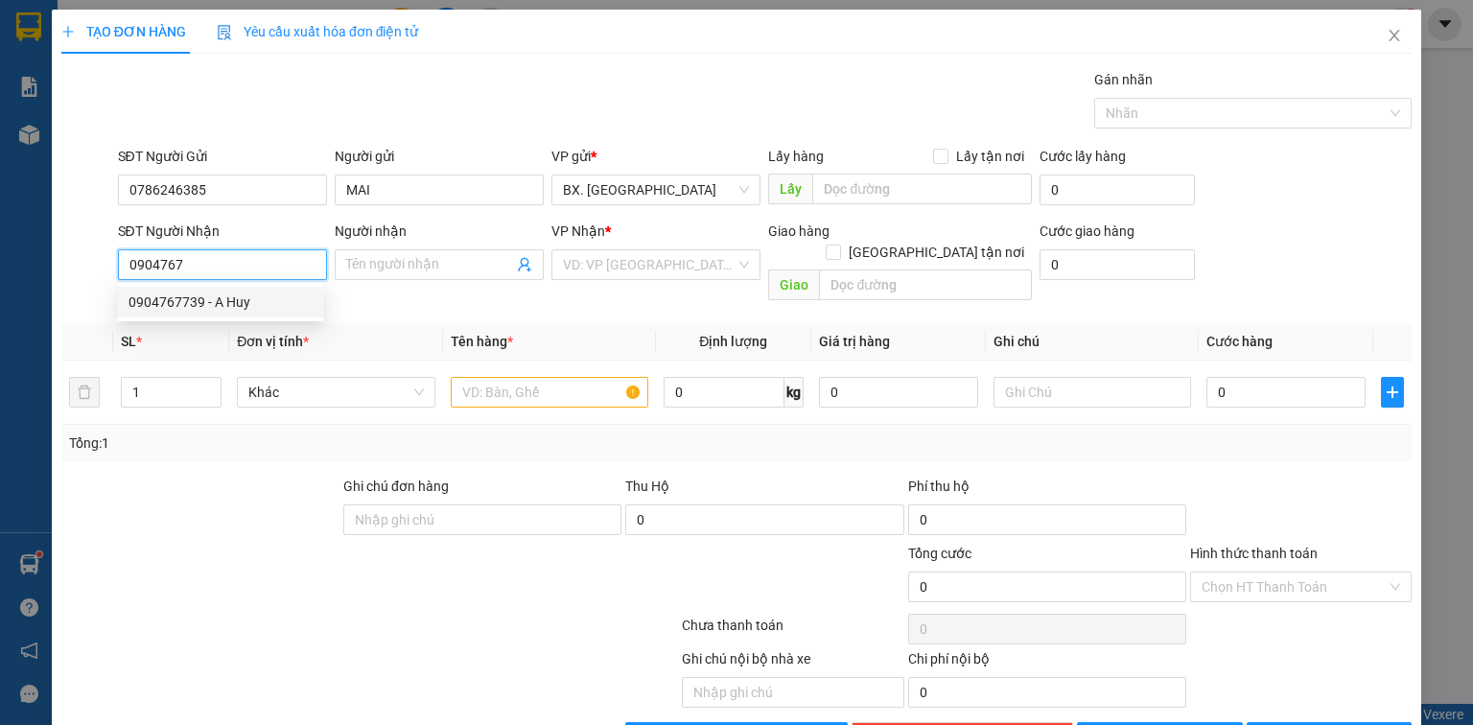
click at [247, 302] on div "0904767739 - A Huy" at bounding box center [221, 302] width 184 height 21
type input "0904767739"
type input "A Huy"
type input "40.000"
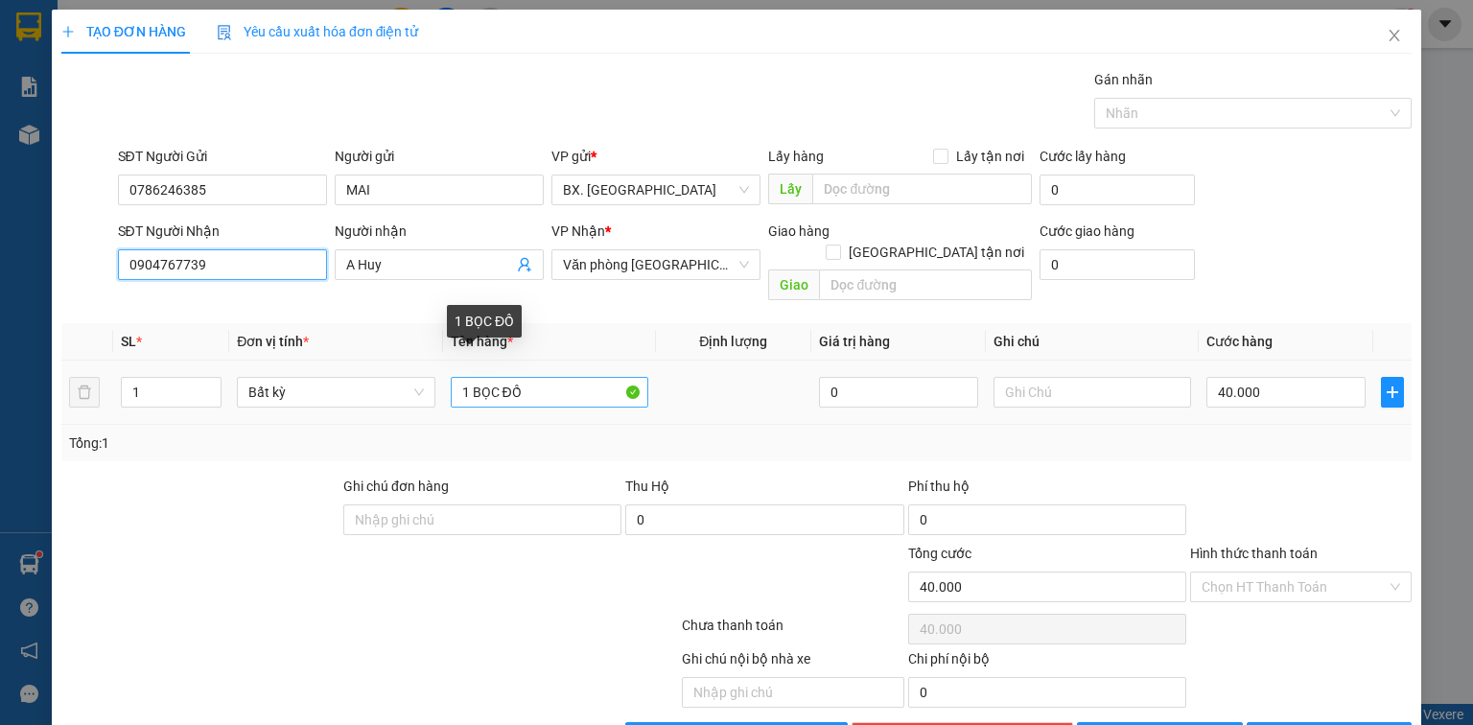
type input "0904767739"
drag, startPoint x: 565, startPoint y: 372, endPoint x: 284, endPoint y: 368, distance: 281.1
click at [284, 368] on tr "1 Bất kỳ 1 BỌC ĐỒ 0 40.000" at bounding box center [736, 393] width 1351 height 64
type input "BAO XANH"
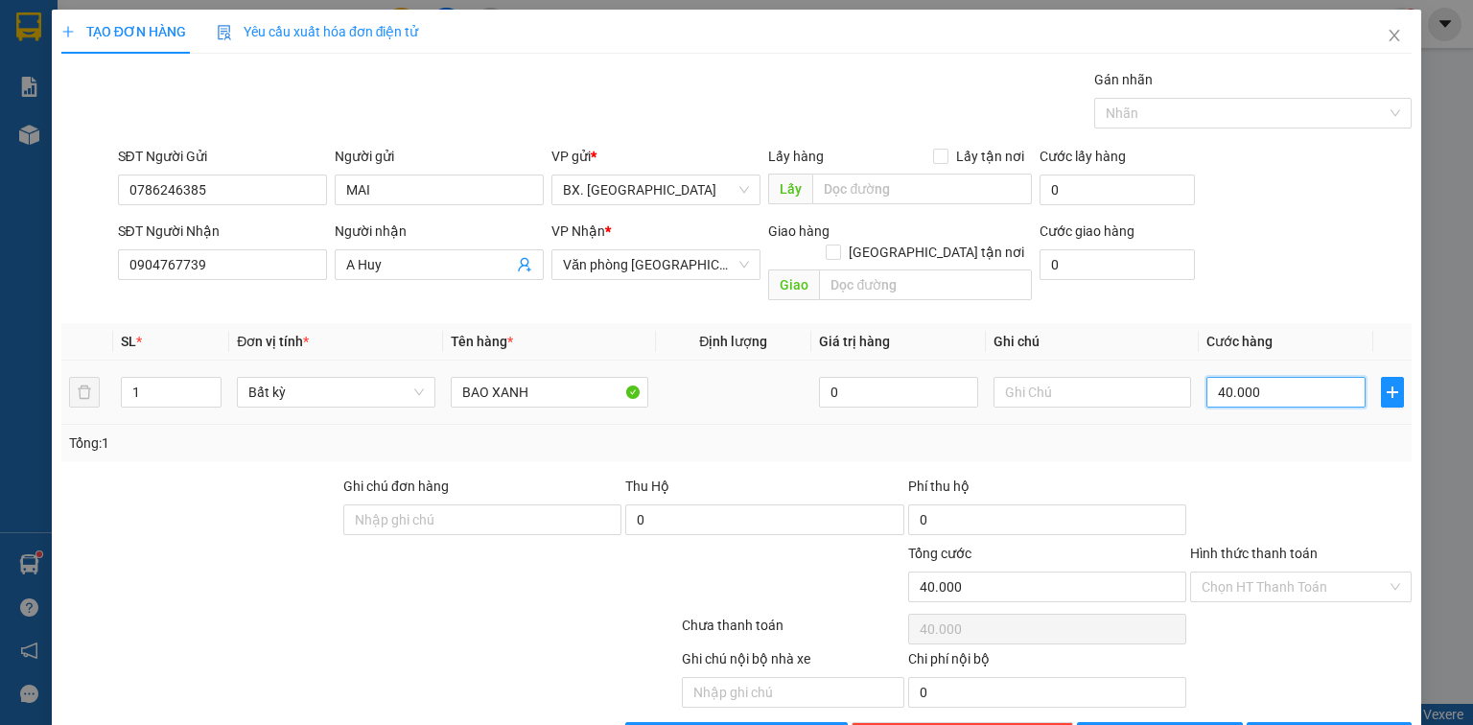
click at [1288, 379] on input "40.000" at bounding box center [1286, 392] width 159 height 31
type input "1"
type input "15"
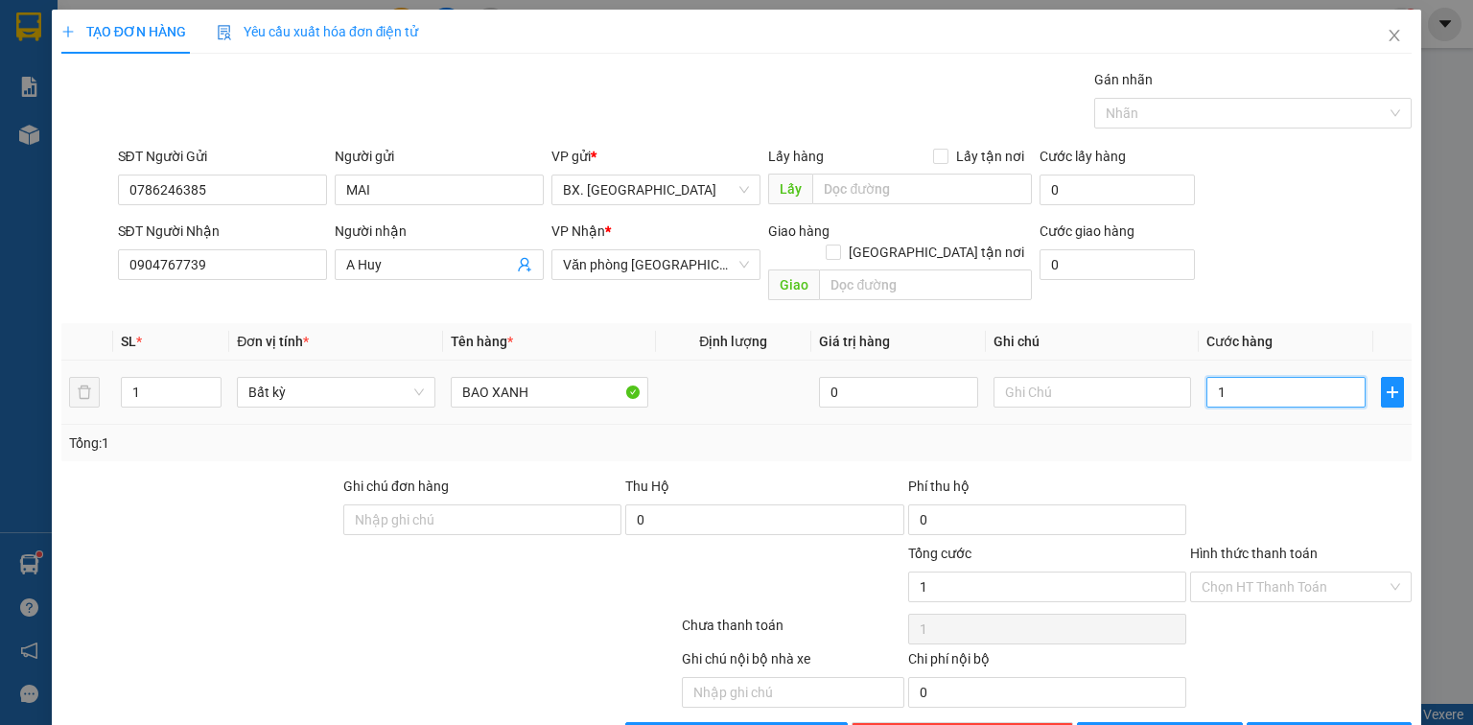
type input "15"
type input "150"
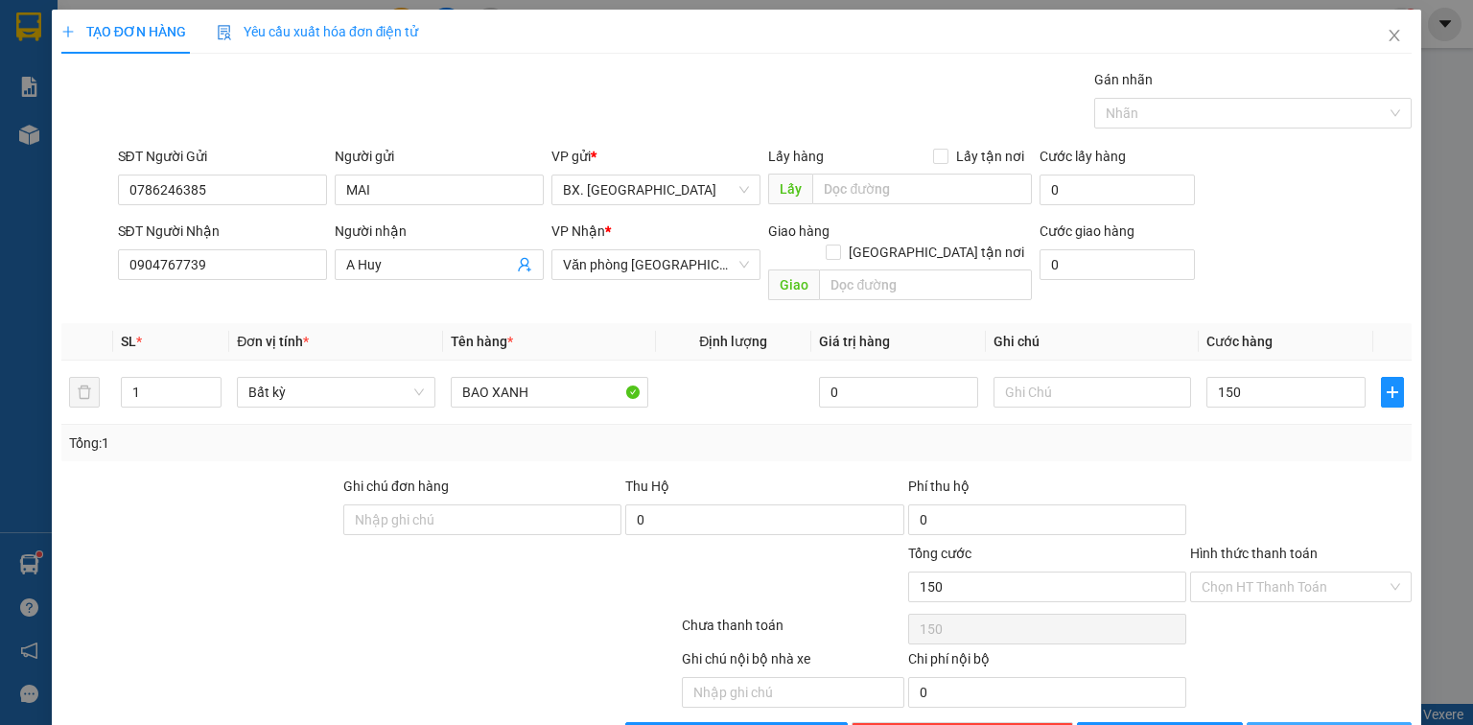
type input "150.000"
click at [1276, 724] on icon "printer" at bounding box center [1268, 736] width 13 height 13
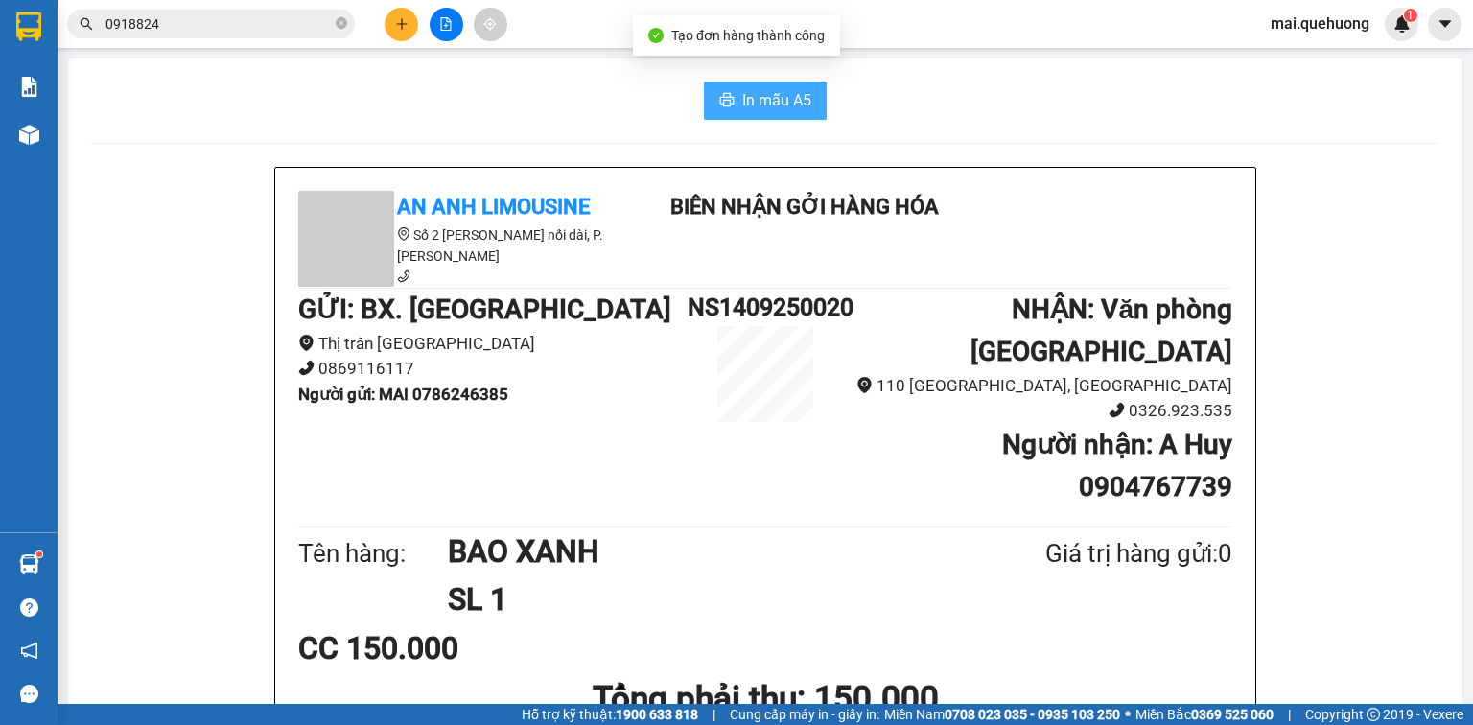
click at [767, 97] on span "In mẫu A5" at bounding box center [776, 100] width 69 height 24
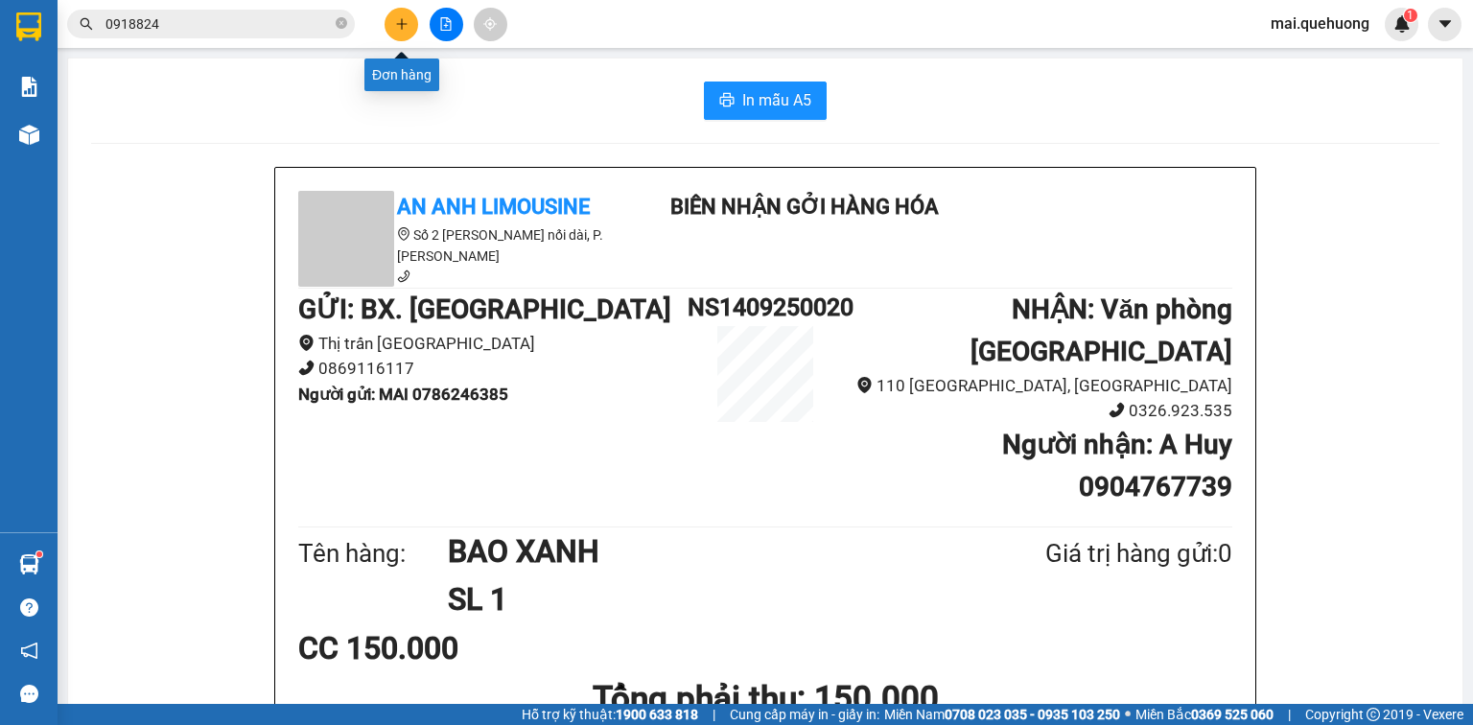
click at [403, 23] on icon "plus" at bounding box center [401, 23] width 13 height 13
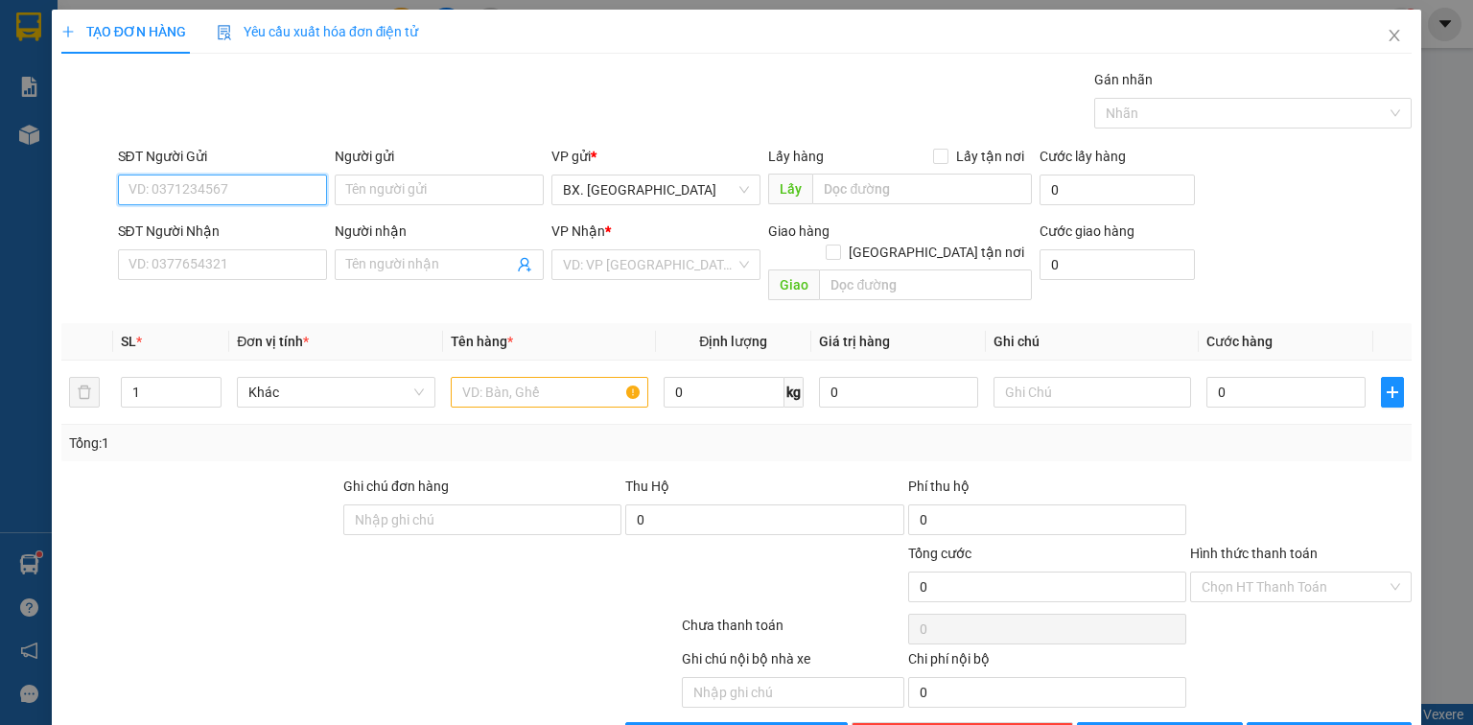
click at [207, 184] on input "SĐT Người Gửi" at bounding box center [222, 190] width 209 height 31
click at [231, 226] on div "0984943821 - A TÙNG" at bounding box center [221, 227] width 184 height 21
type input "0984943821"
type input "A TÙNG"
type input "0909889688"
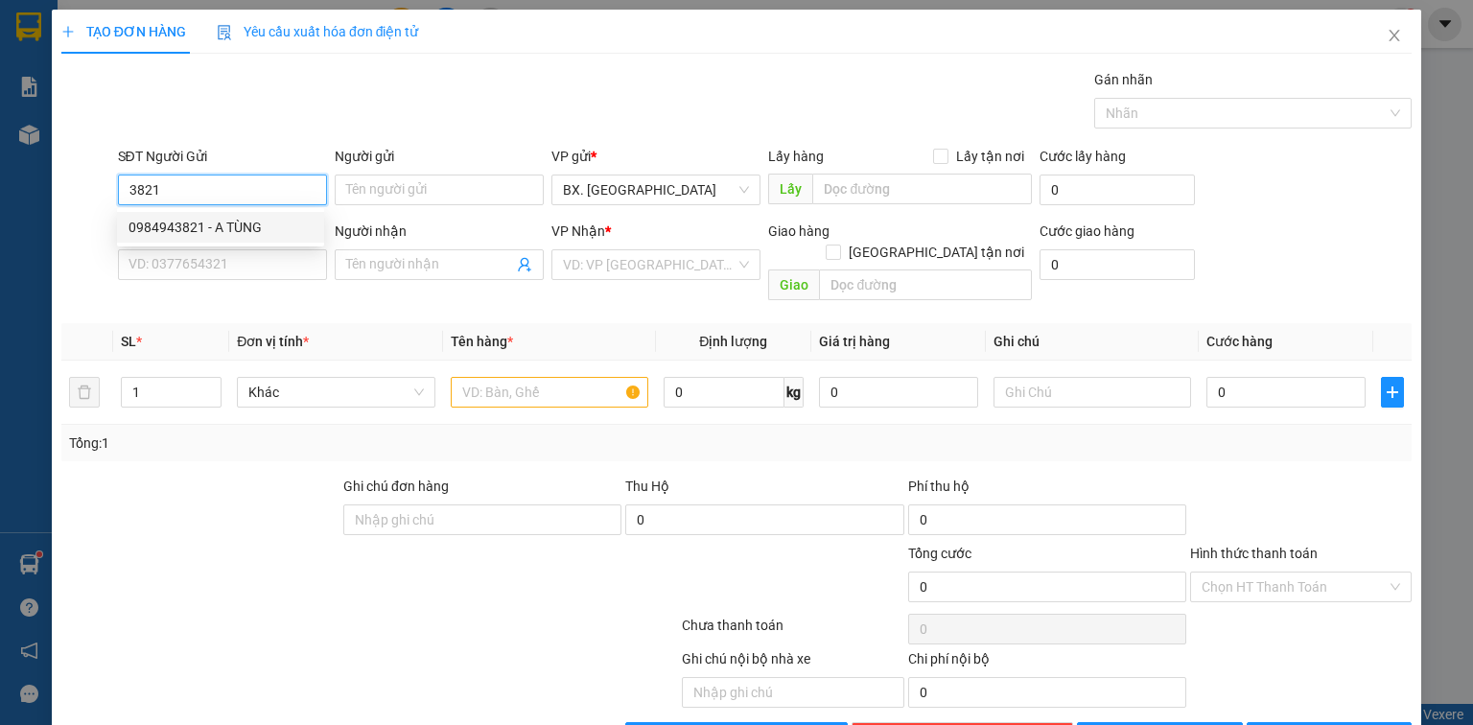
type input "ISOLABO"
type input "30.000"
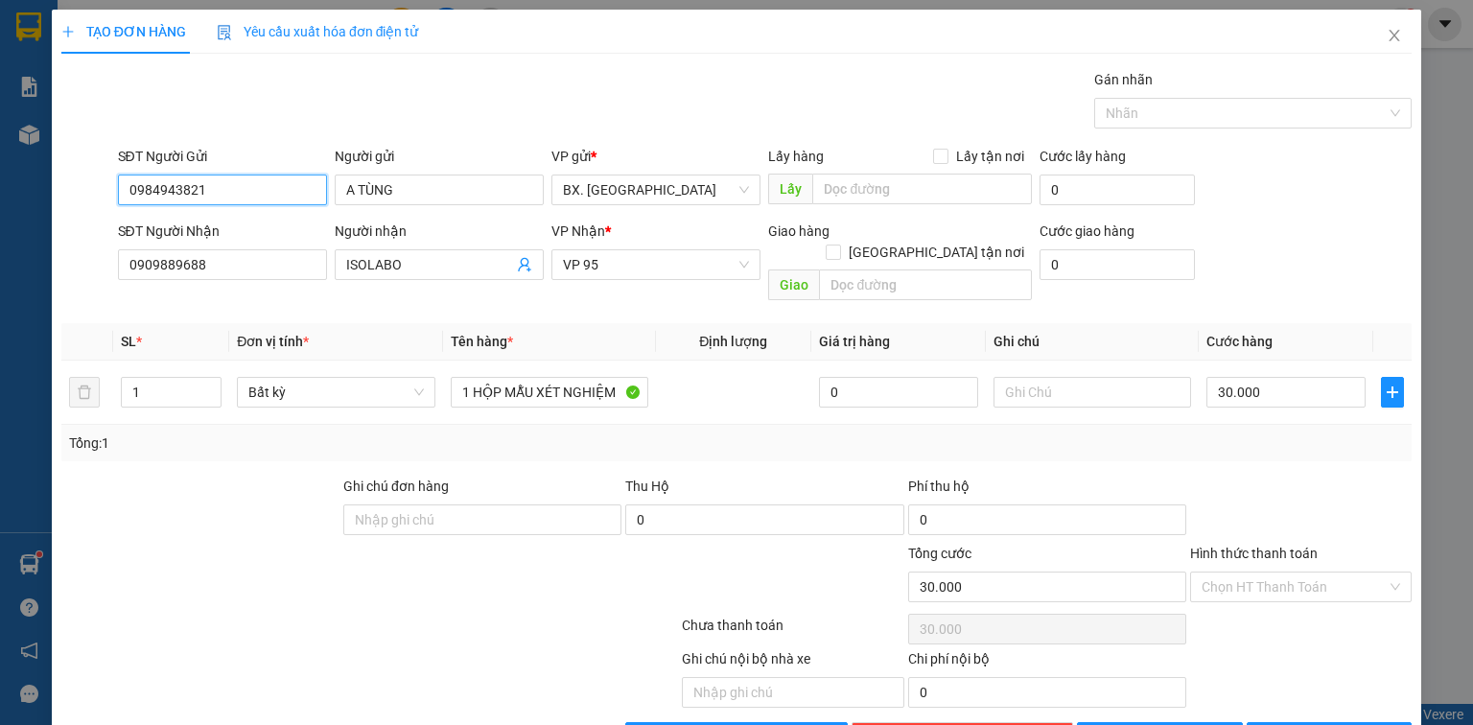
type input "0984943821"
click at [1318, 546] on div "Hình thức thanh toán" at bounding box center [1301, 557] width 222 height 29
click at [1313, 573] on input "Hình thức thanh toán" at bounding box center [1294, 587] width 185 height 29
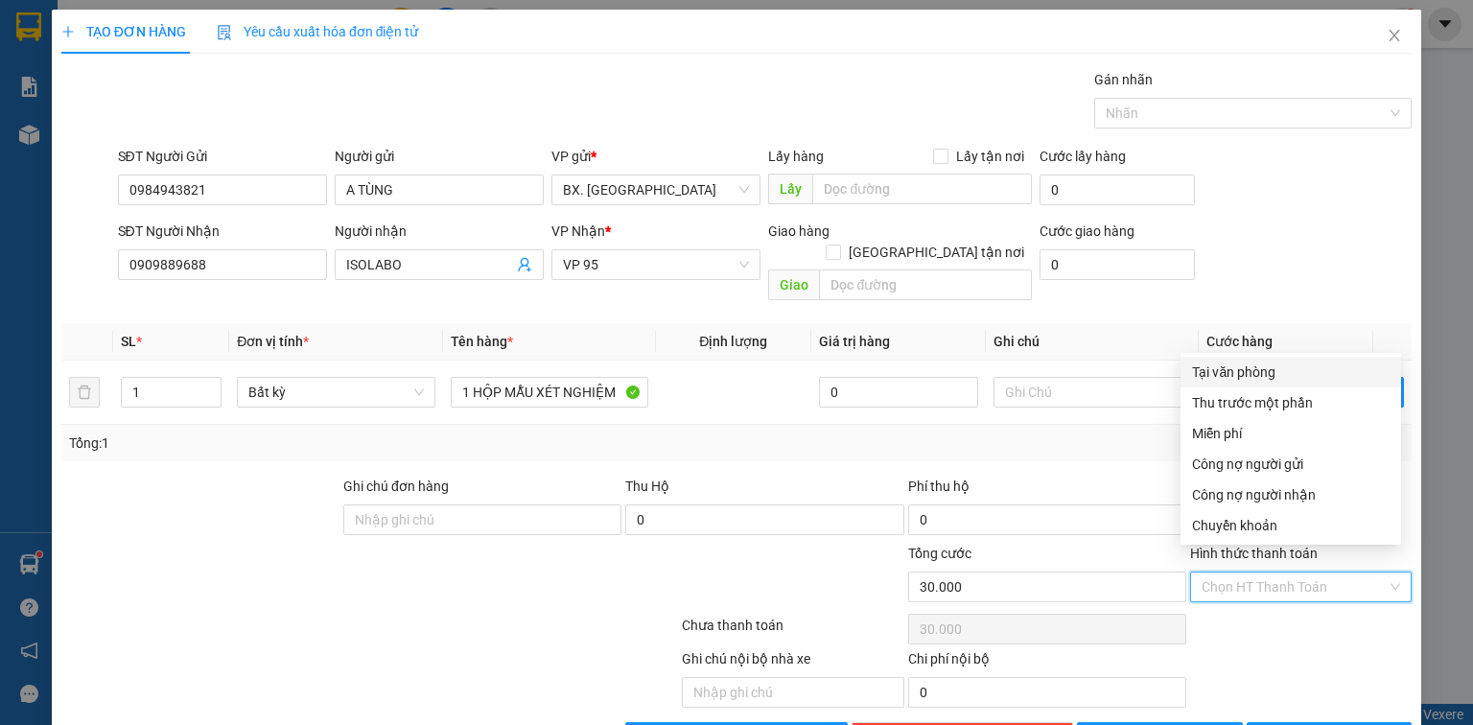
click at [1268, 367] on div "Tại văn phòng" at bounding box center [1291, 372] width 198 height 21
type input "0"
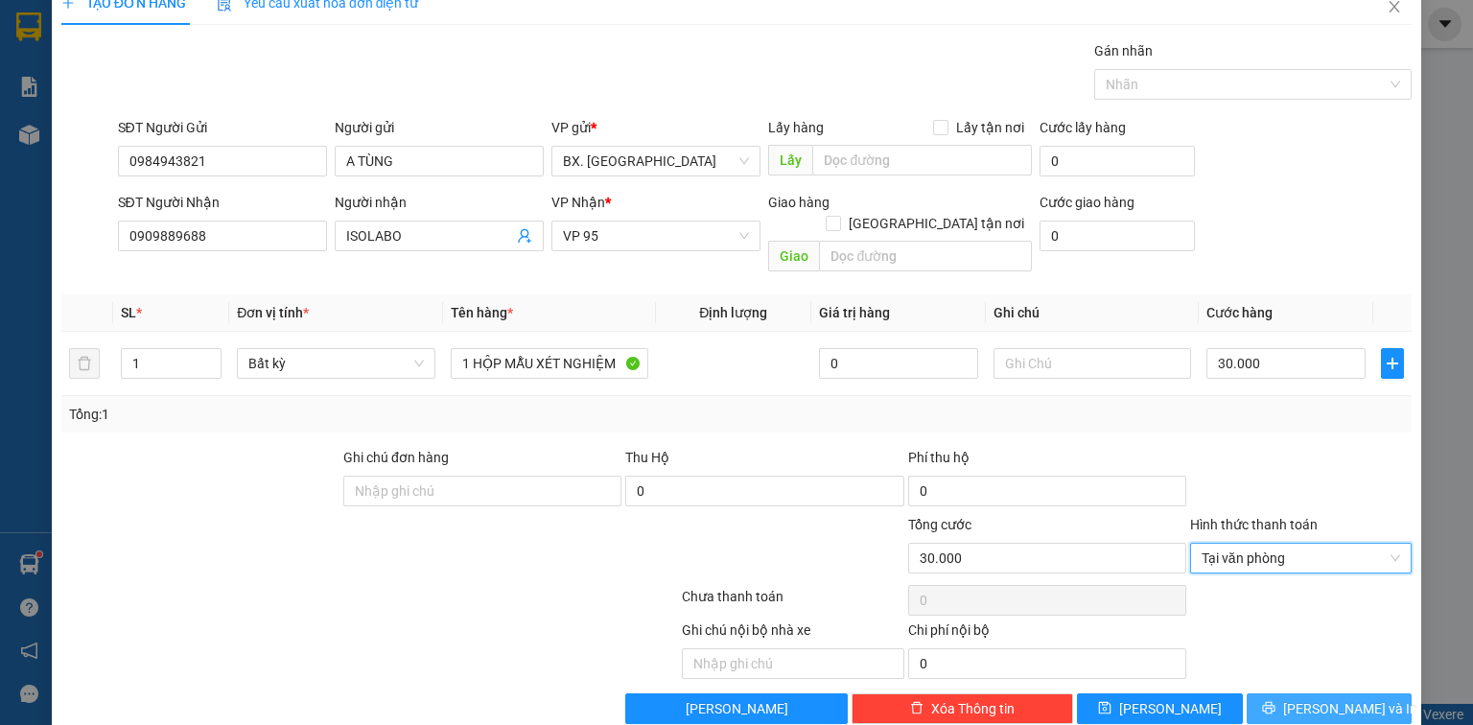
scroll to position [42, 0]
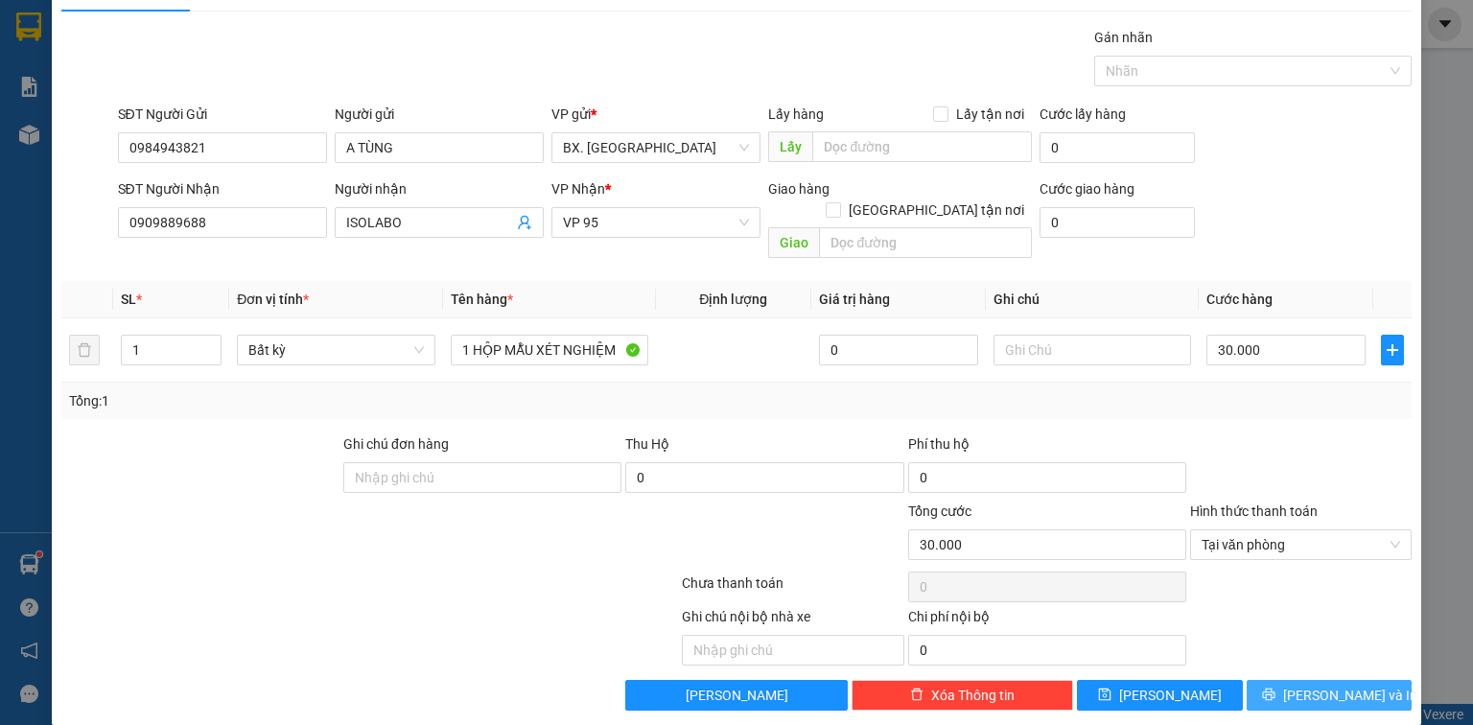
click at [1331, 685] on span "[PERSON_NAME] và In" at bounding box center [1350, 695] width 134 height 21
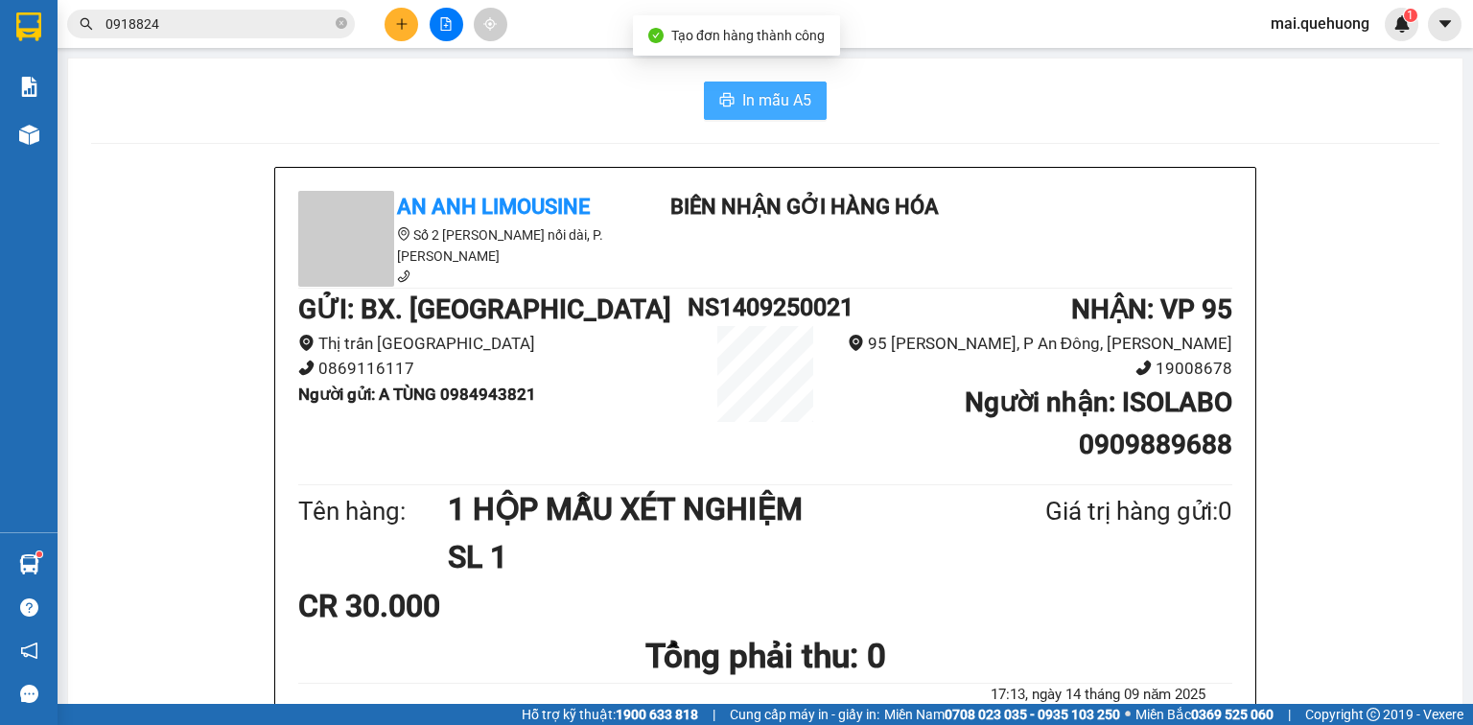
click at [776, 96] on span "In mẫu A5" at bounding box center [776, 100] width 69 height 24
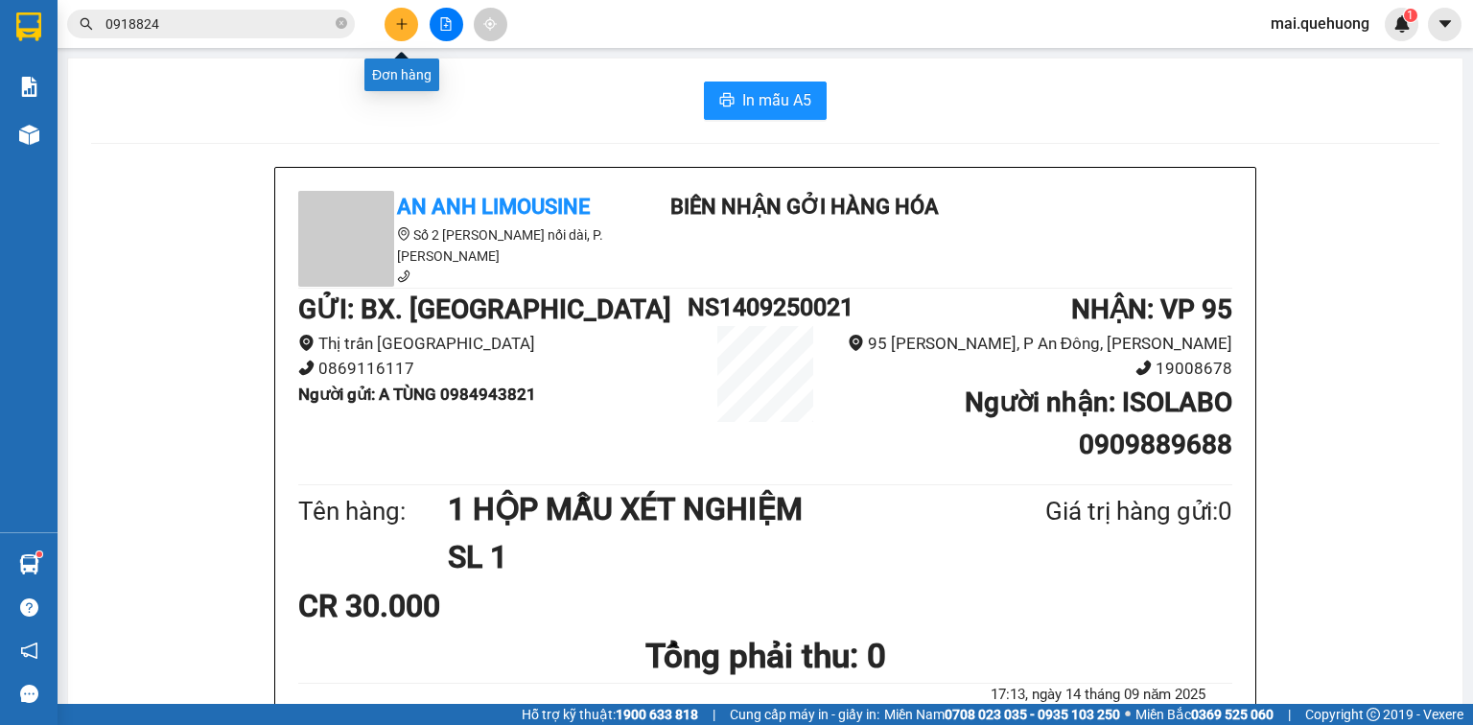
click at [396, 27] on icon "plus" at bounding box center [401, 23] width 13 height 13
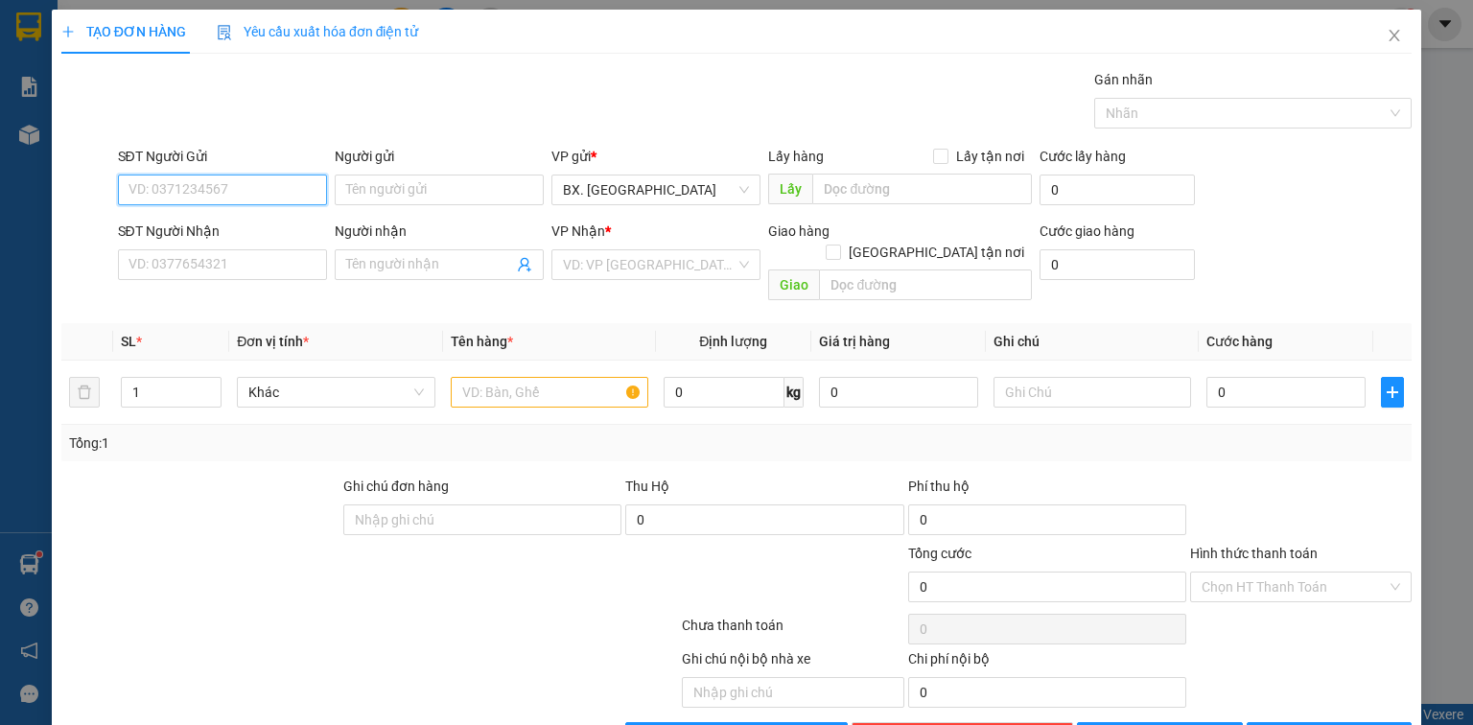
click at [270, 176] on input "SĐT Người Gửi" at bounding box center [222, 190] width 209 height 31
click at [184, 232] on div "0397211404 - NHUNG" at bounding box center [221, 227] width 184 height 21
type input "0397211404"
type input "NHUNG"
type input "0774848431"
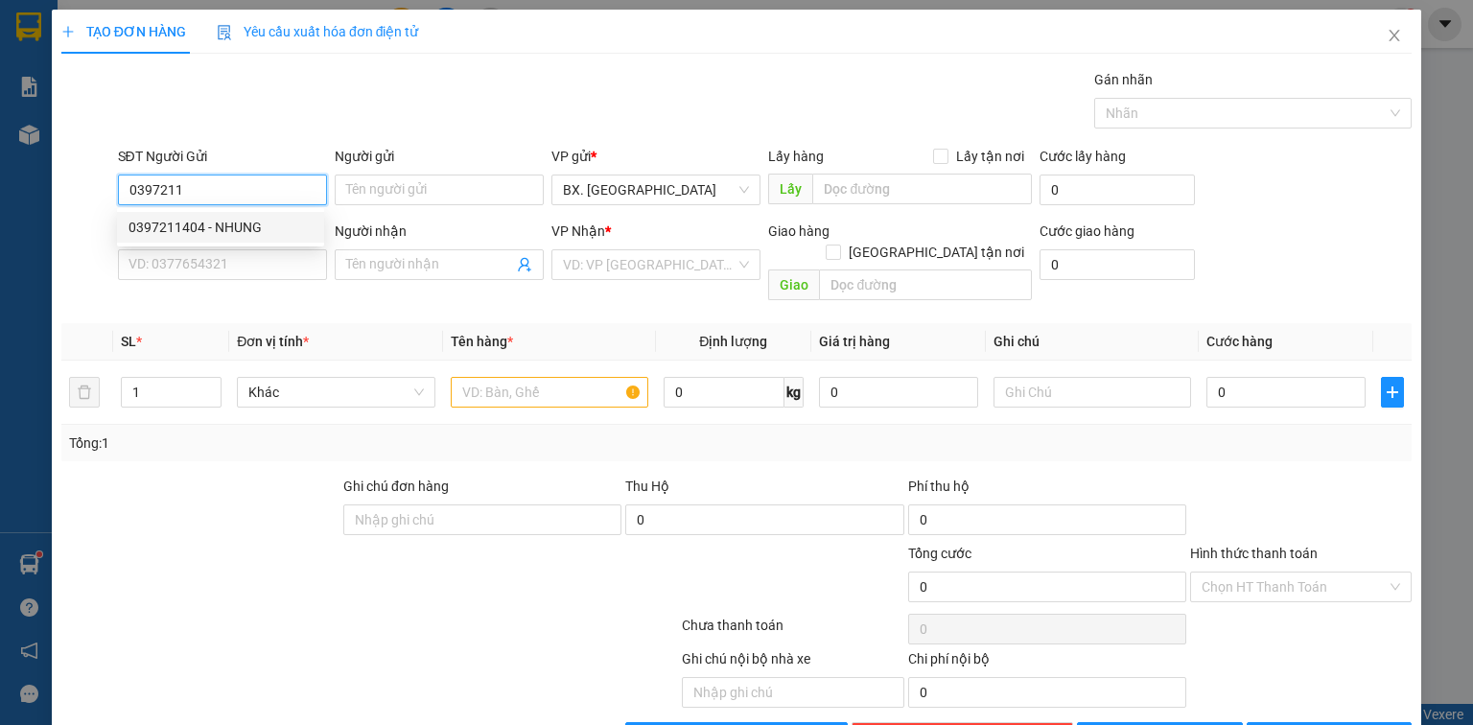
type input "chị vy"
type input "50.000"
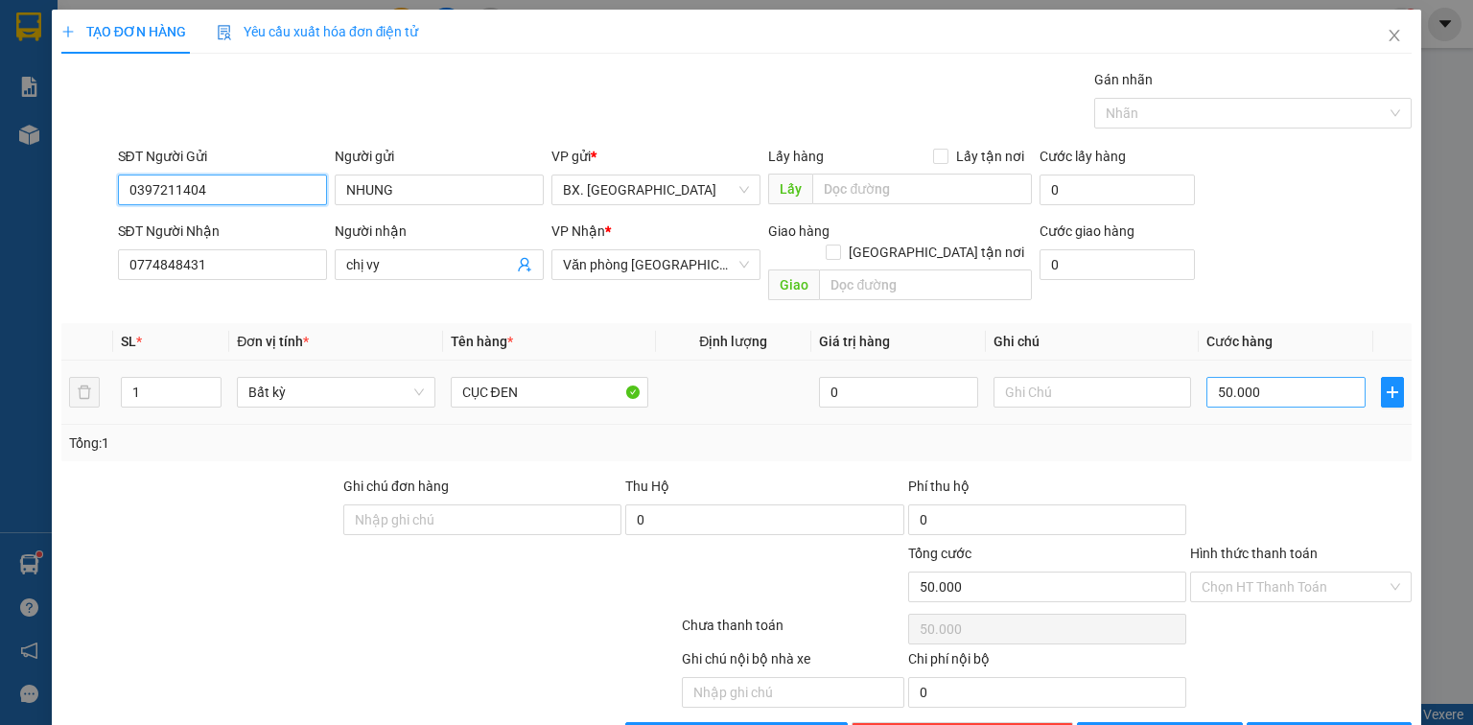
type input "0397211404"
click at [1263, 377] on input "50.000" at bounding box center [1286, 392] width 159 height 31
type input "4"
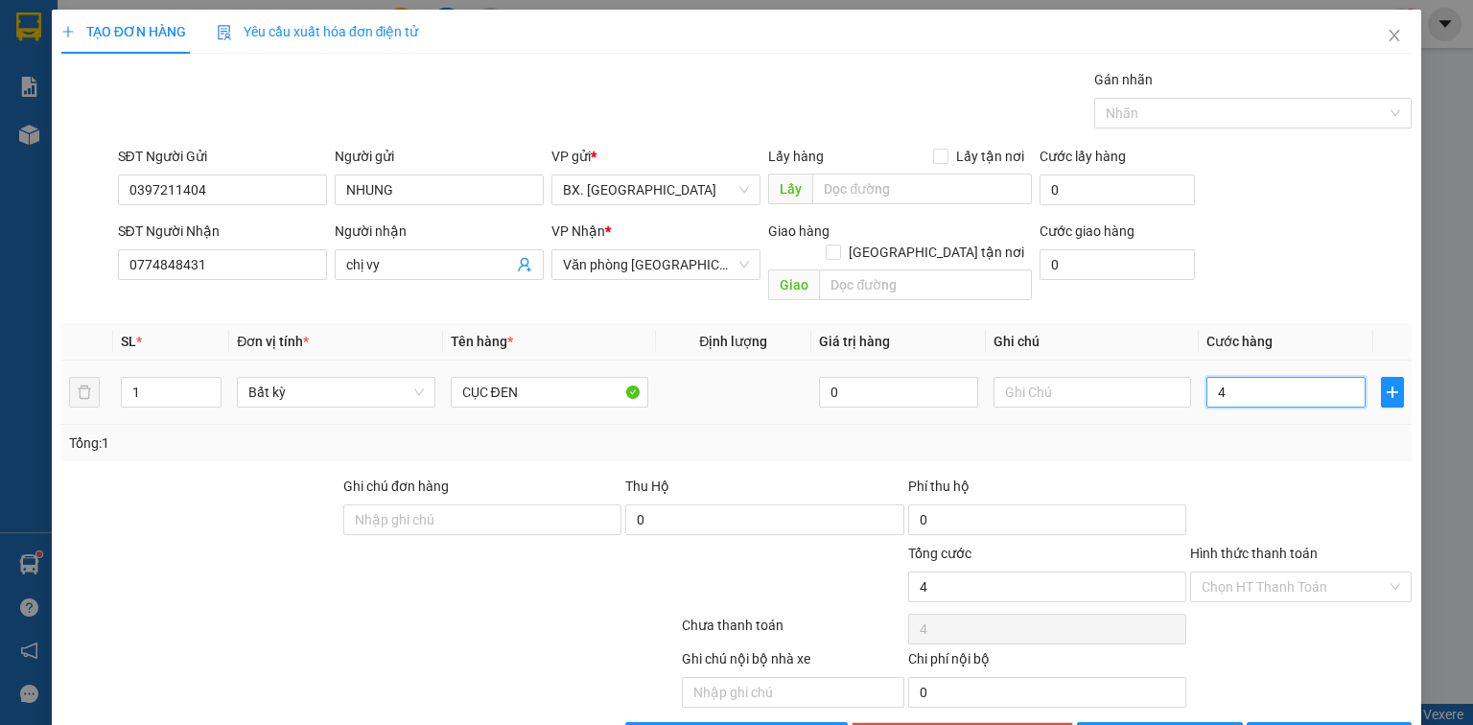
type input "40"
type input "40.000"
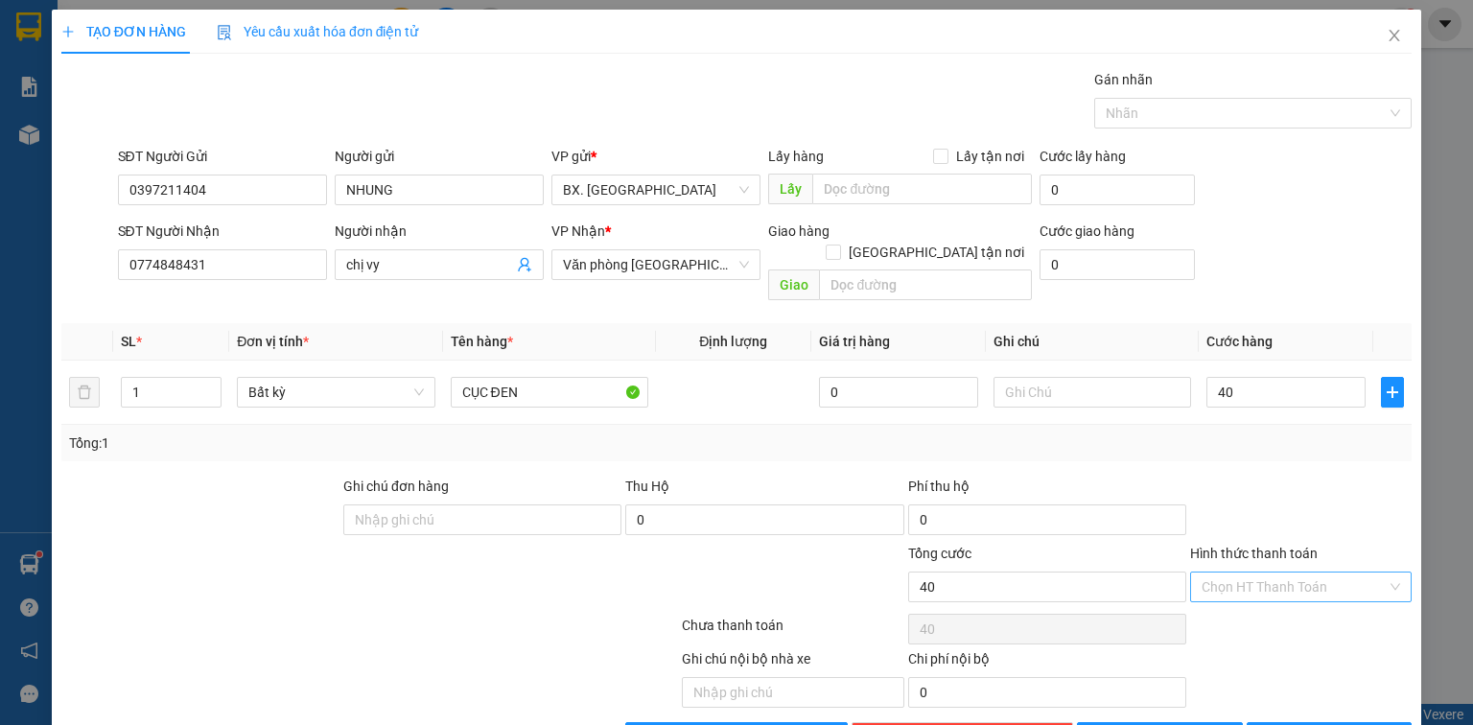
type input "40.000"
click at [1280, 573] on input "Hình thức thanh toán" at bounding box center [1294, 587] width 185 height 29
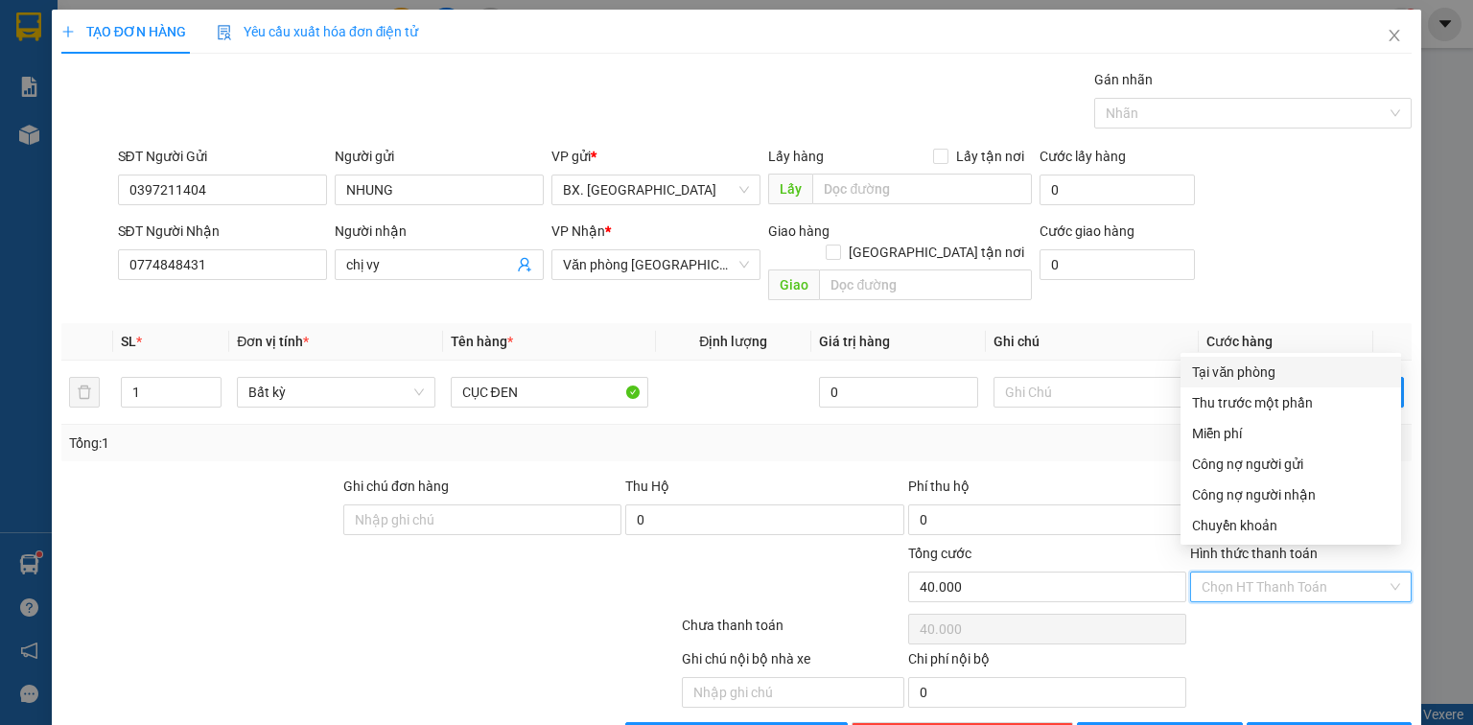
click at [1235, 368] on div "Tại văn phòng" at bounding box center [1291, 372] width 198 height 21
type input "0"
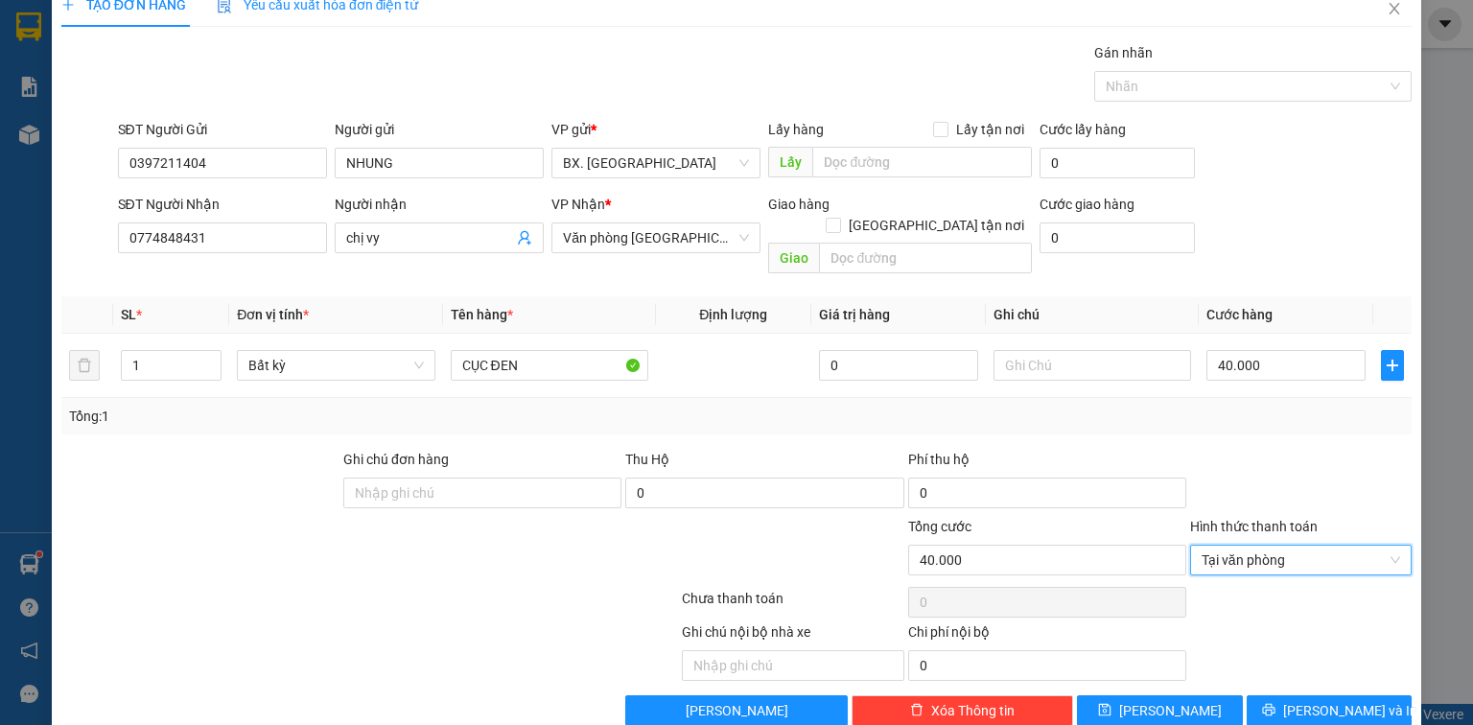
scroll to position [42, 0]
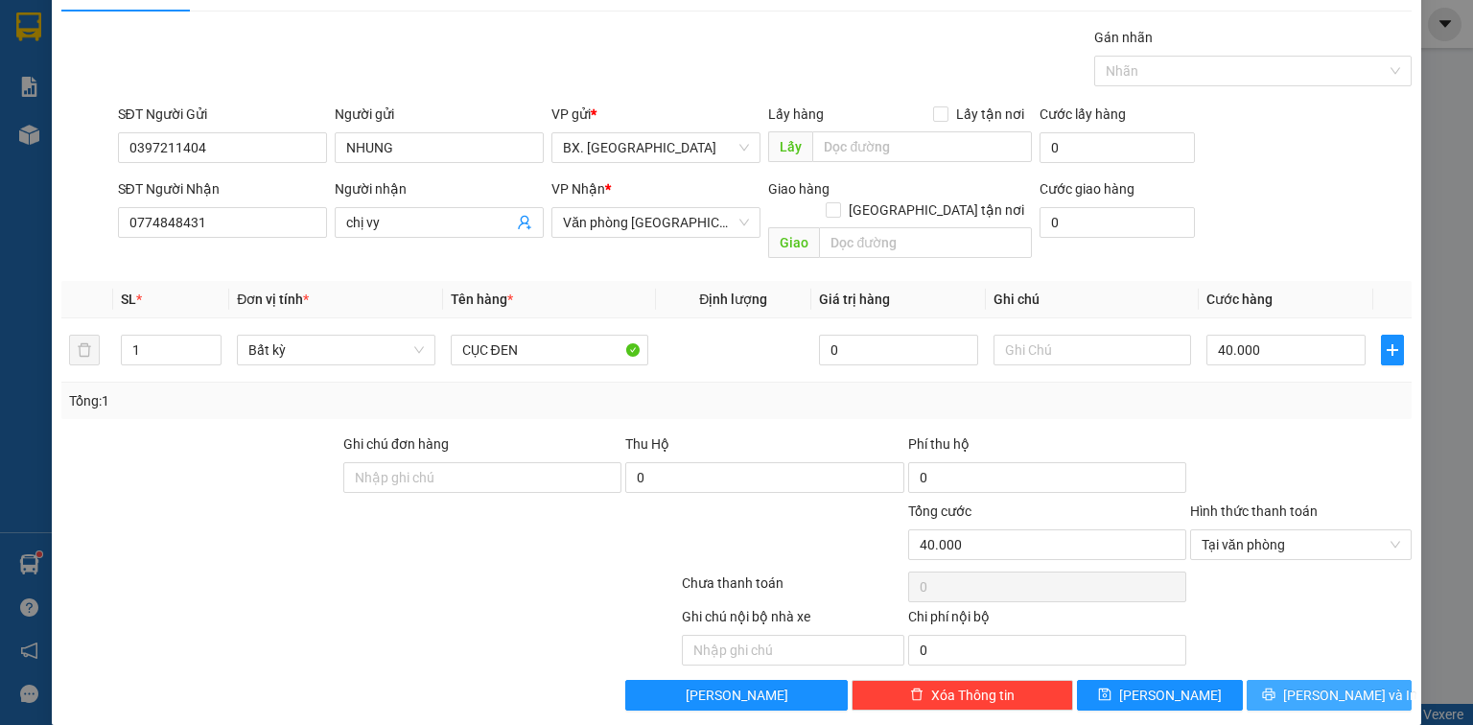
click at [1304, 685] on span "[PERSON_NAME] và In" at bounding box center [1350, 695] width 134 height 21
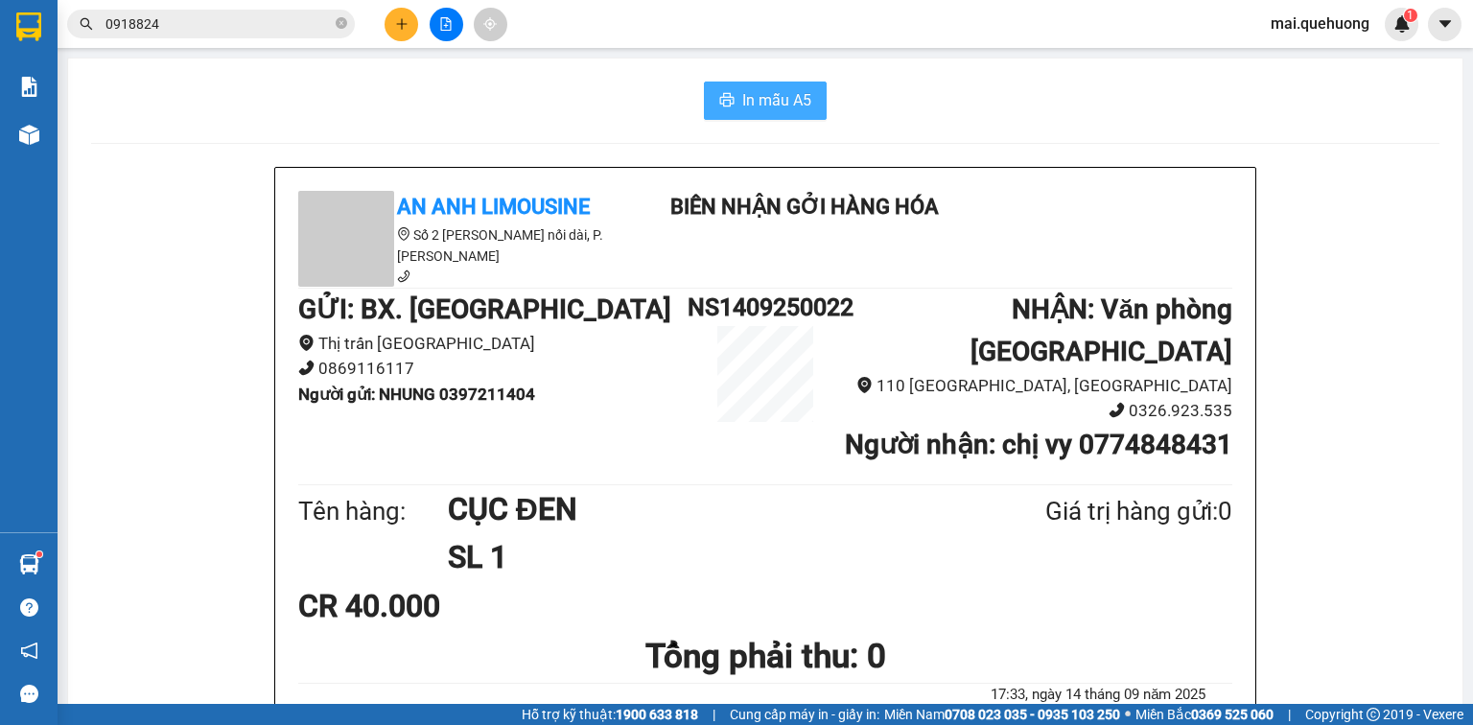
click at [736, 82] on button "In mẫu A5" at bounding box center [765, 101] width 123 height 38
click at [209, 24] on input "0918824" at bounding box center [219, 23] width 226 height 21
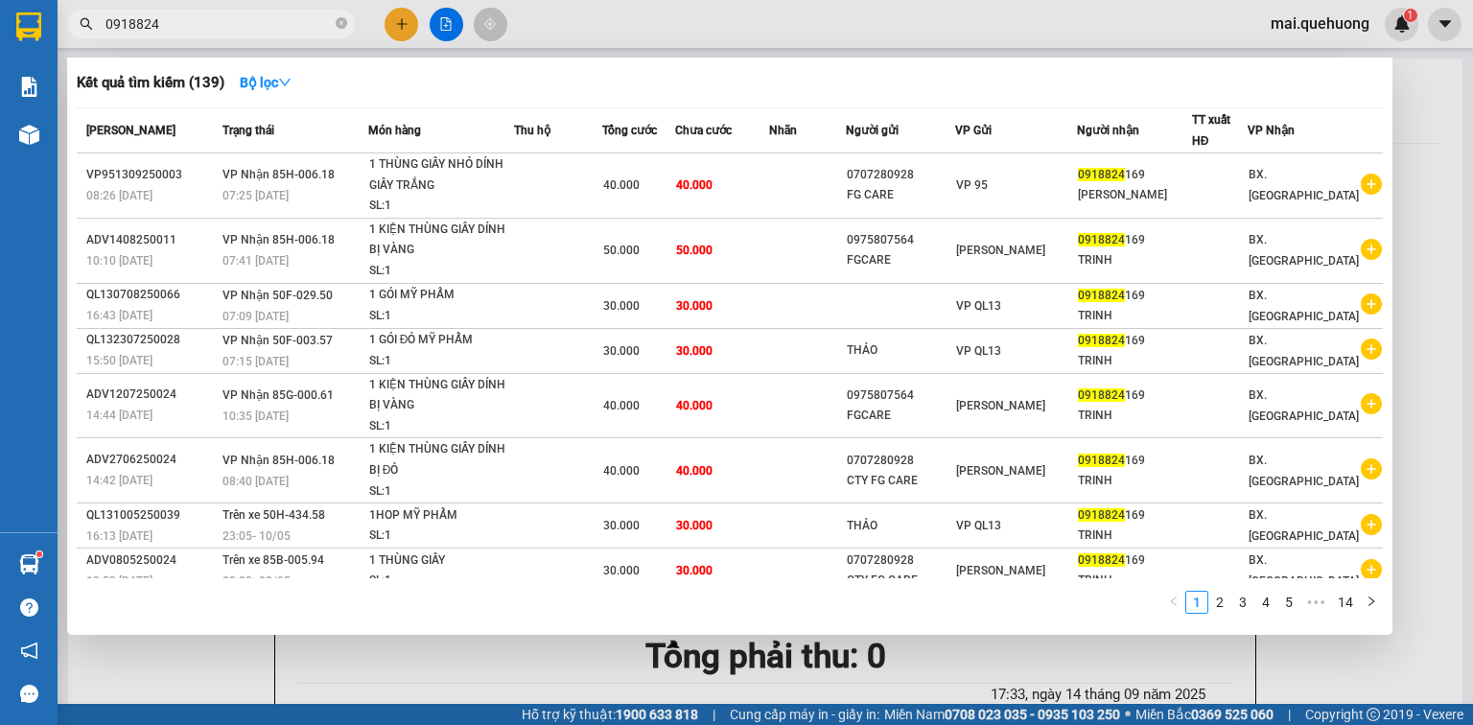
click at [209, 24] on input "0918824" at bounding box center [219, 23] width 226 height 21
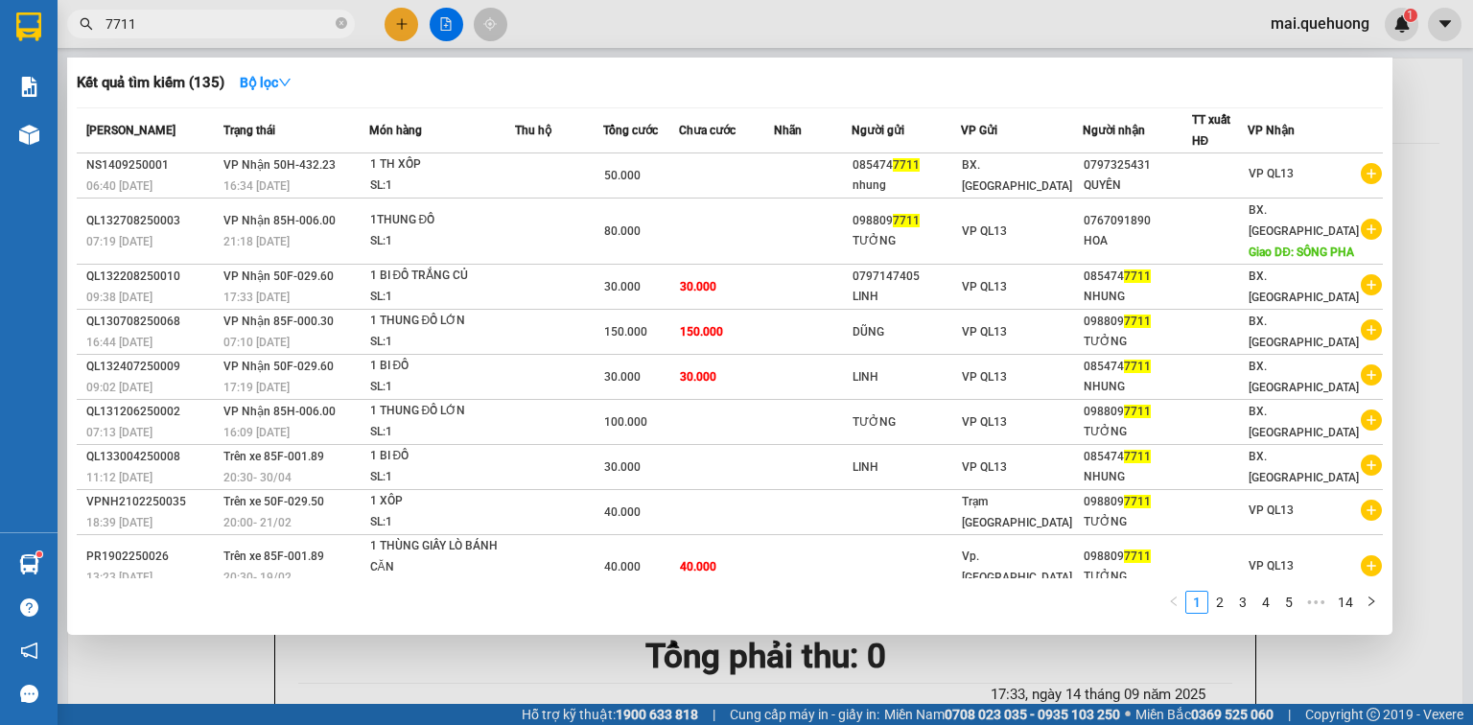
type input "7711"
click at [388, 31] on div at bounding box center [736, 362] width 1473 height 725
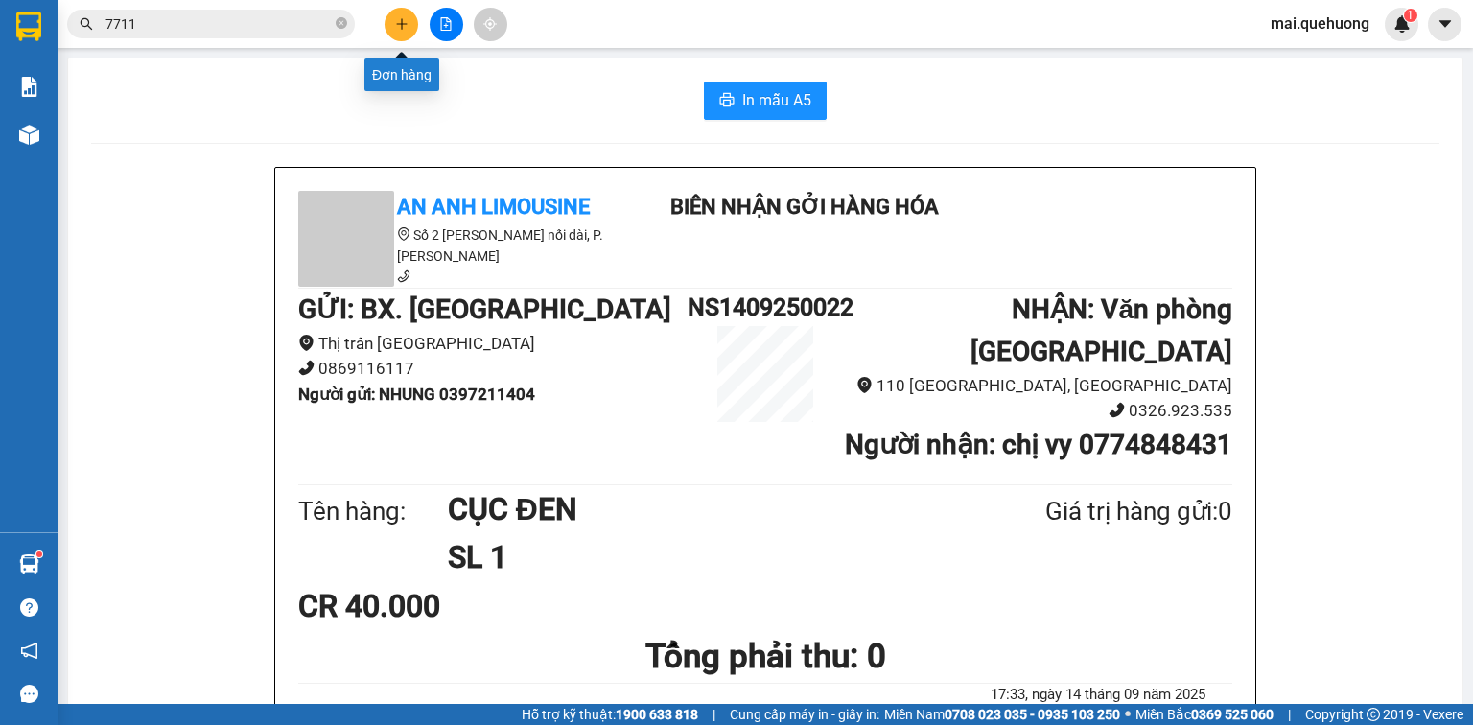
click at [405, 25] on icon "plus" at bounding box center [401, 23] width 13 height 13
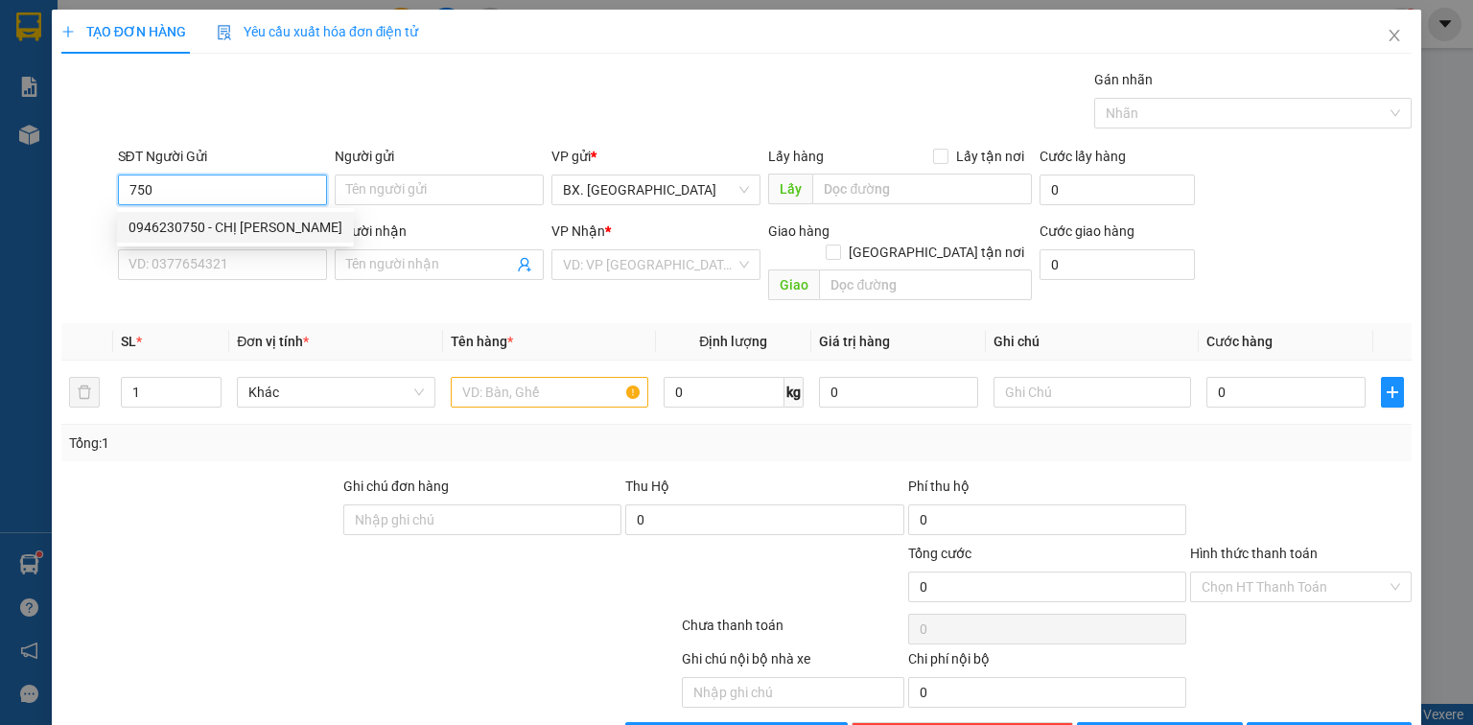
click at [209, 220] on div "0946230750 - CHỊ [PERSON_NAME]" at bounding box center [236, 227] width 214 height 21
type input "0946230750"
type input "CHỊ [PERSON_NAME]"
type input "0917421478"
type input "CHỊ [PERSON_NAME]"
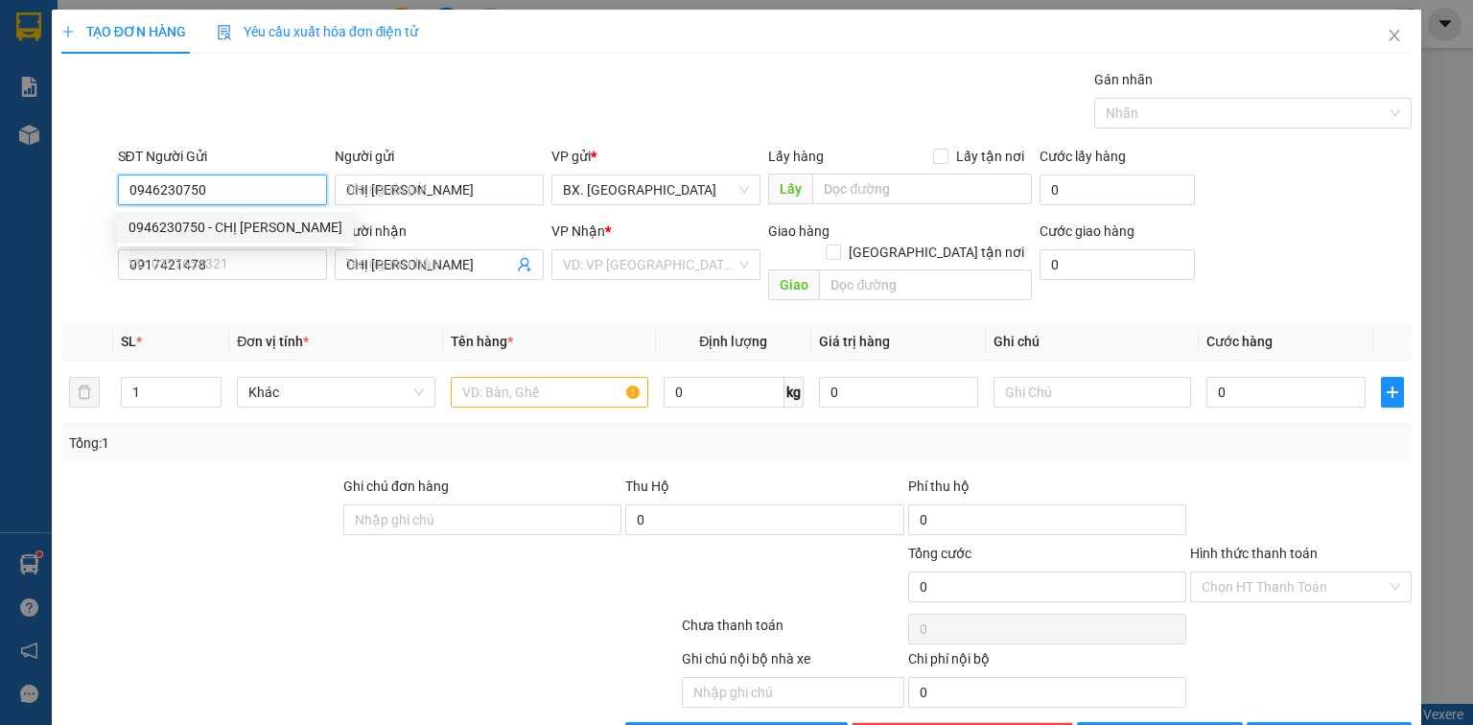
type input "60.000"
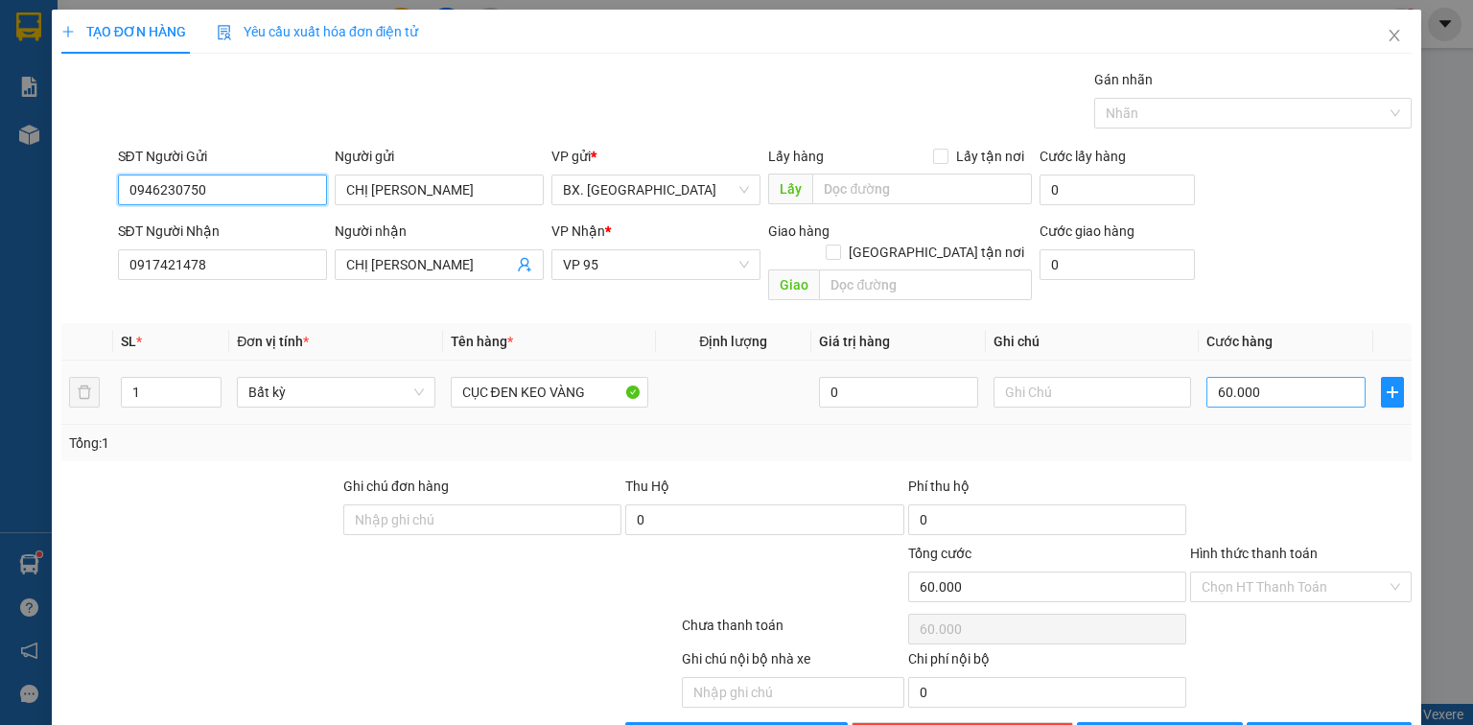
type input "0946230750"
click at [1292, 381] on input "60.000" at bounding box center [1286, 392] width 159 height 31
type input "4"
click at [1228, 573] on input "Hình thức thanh toán" at bounding box center [1294, 587] width 185 height 29
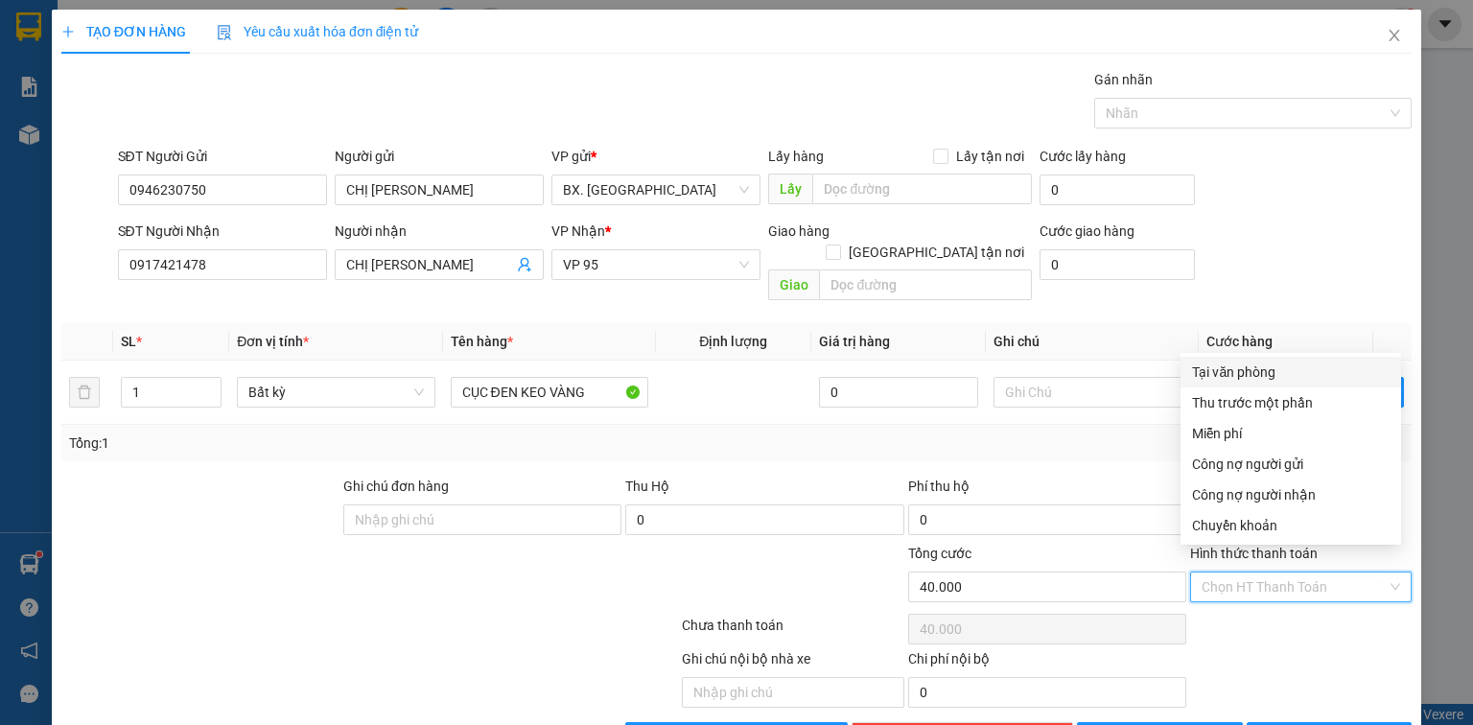
click at [1234, 363] on div "Tại văn phòng" at bounding box center [1291, 372] width 198 height 21
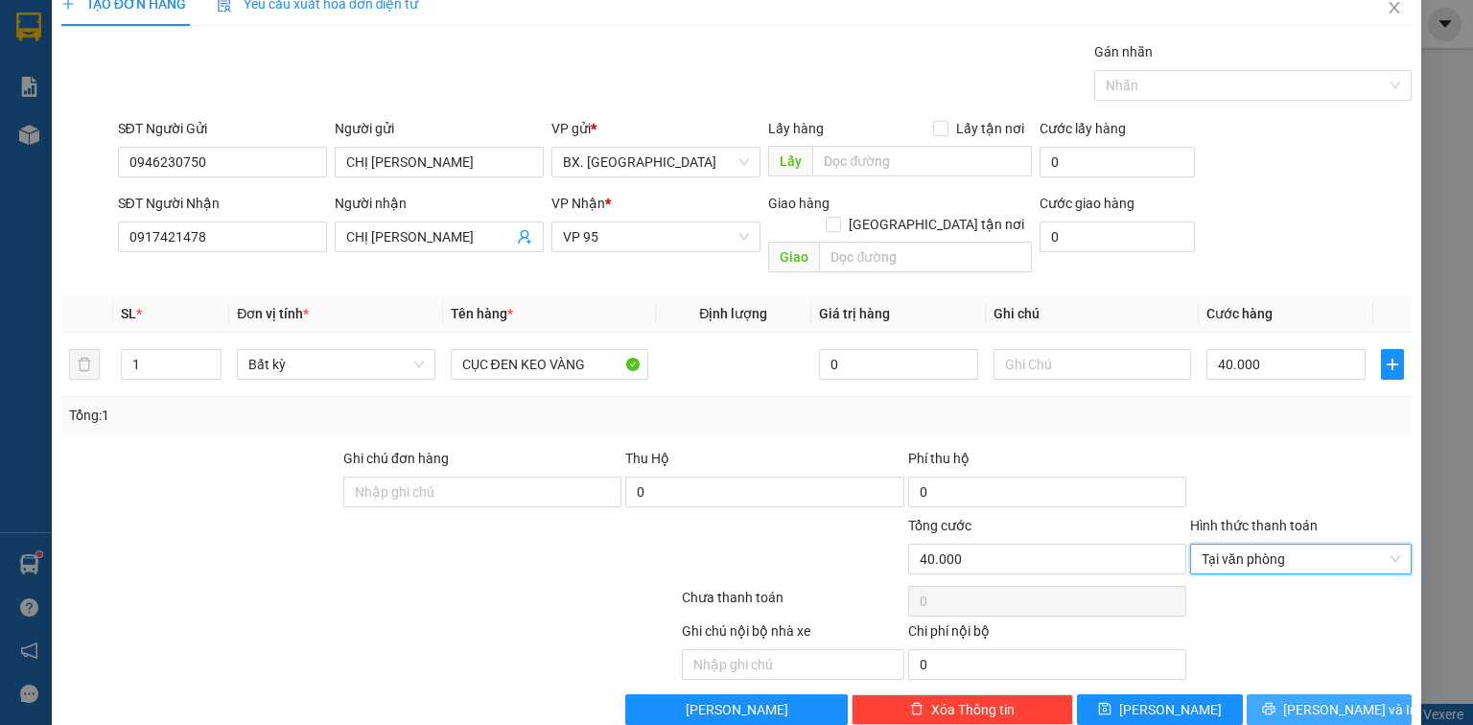
scroll to position [42, 0]
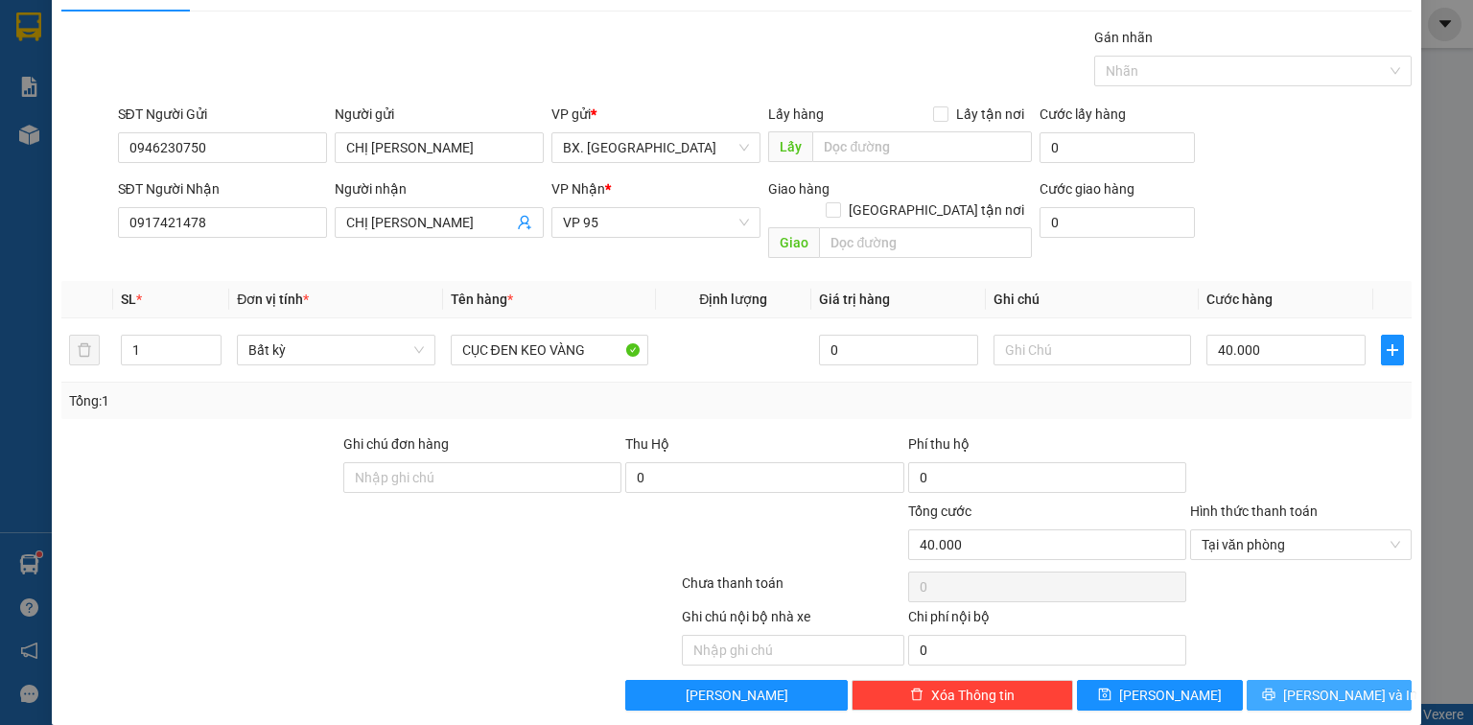
click at [1276, 680] on button "[PERSON_NAME] và In" at bounding box center [1330, 695] width 166 height 31
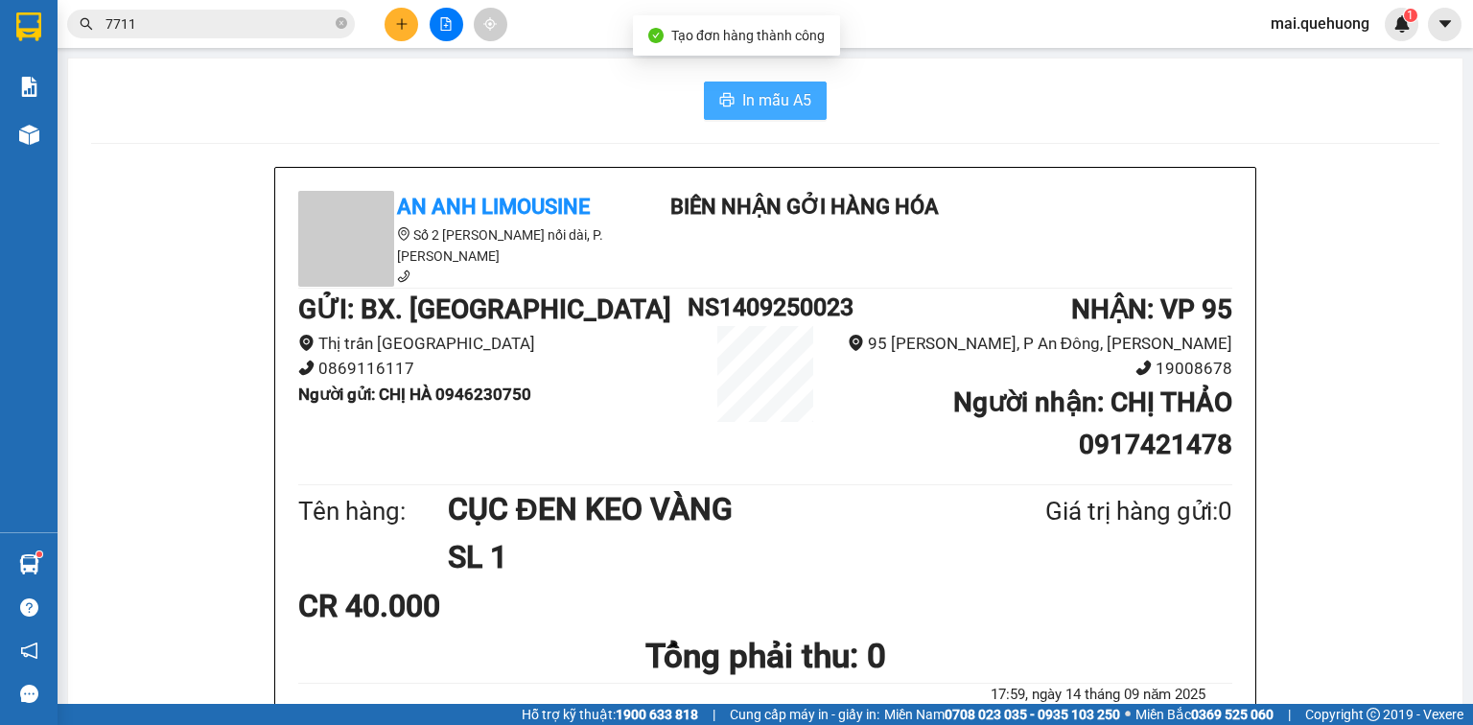
click at [782, 92] on span "In mẫu A5" at bounding box center [776, 100] width 69 height 24
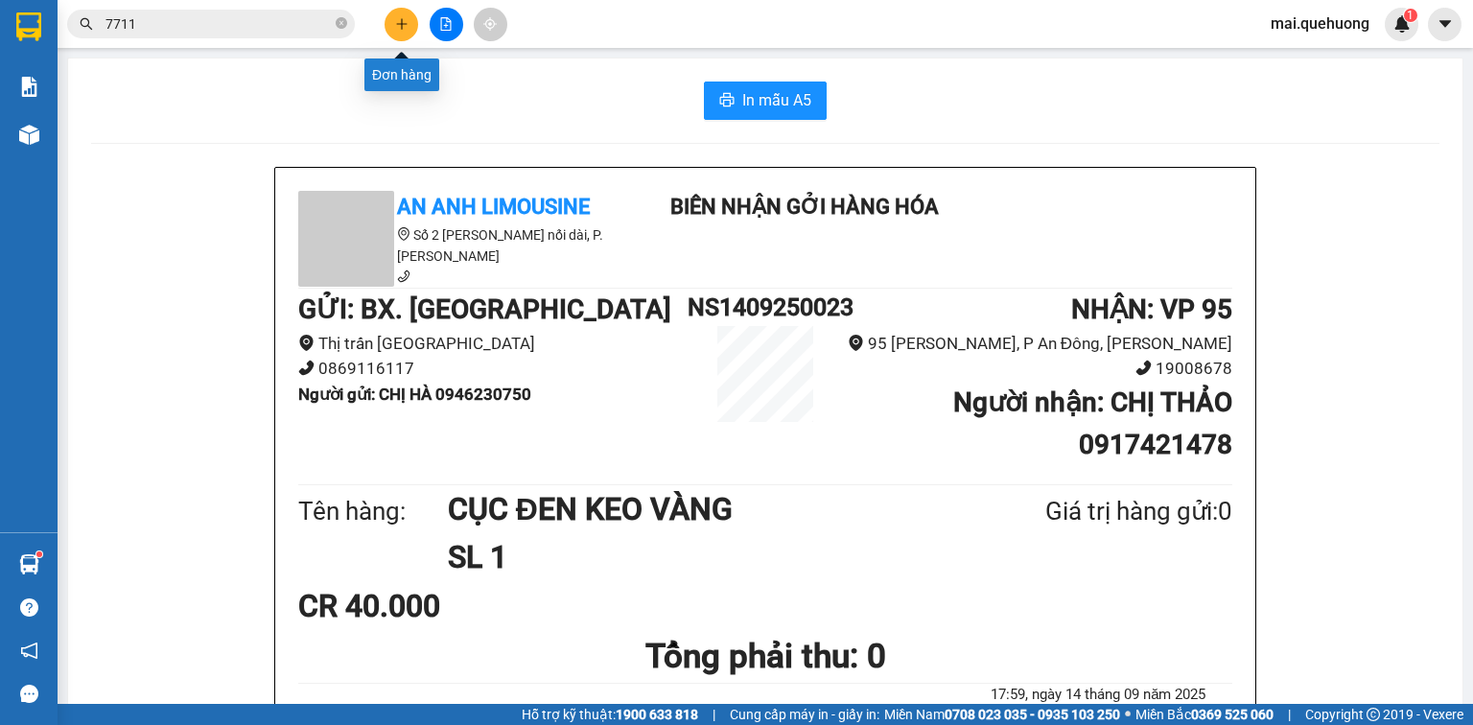
click at [404, 17] on icon "plus" at bounding box center [401, 23] width 13 height 13
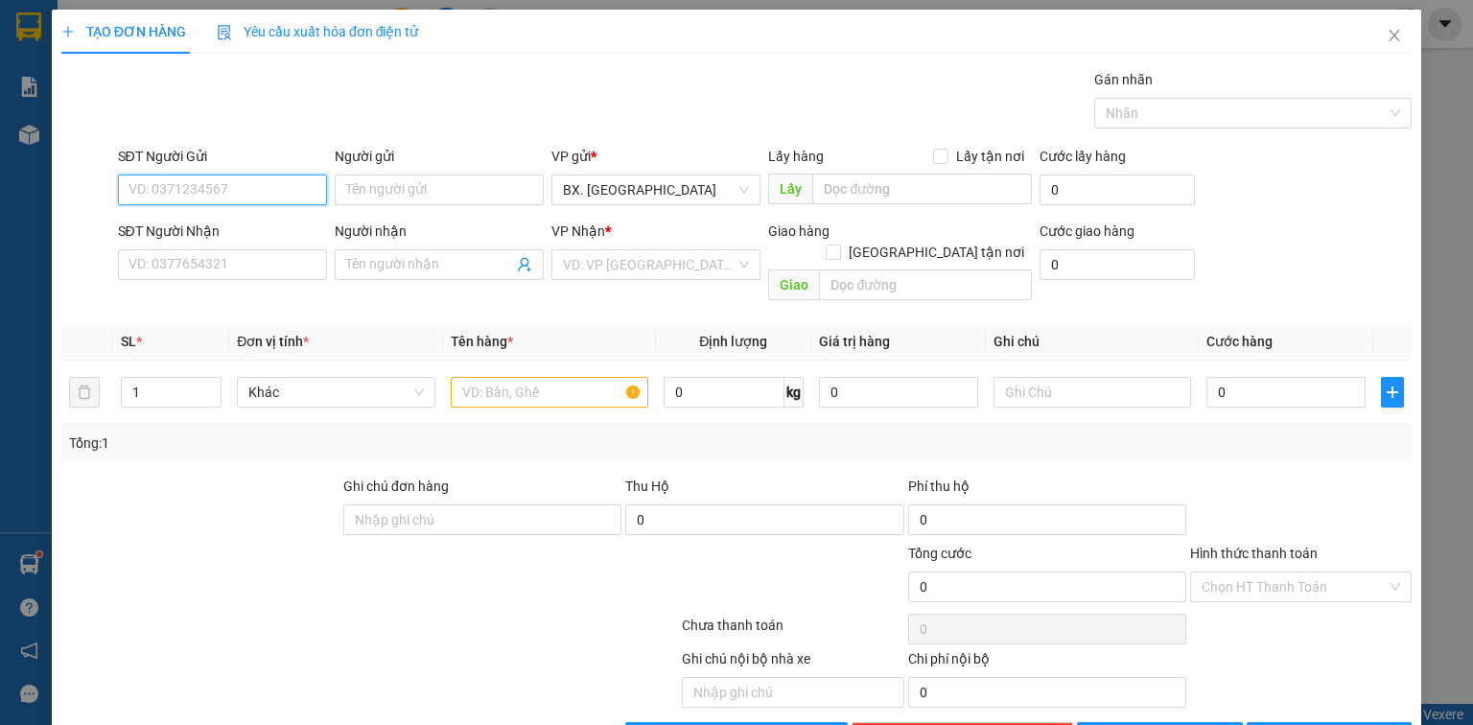
click at [253, 185] on input "SĐT Người Gửi" at bounding box center [222, 190] width 209 height 31
click at [414, 188] on input "Người gửi" at bounding box center [439, 190] width 209 height 31
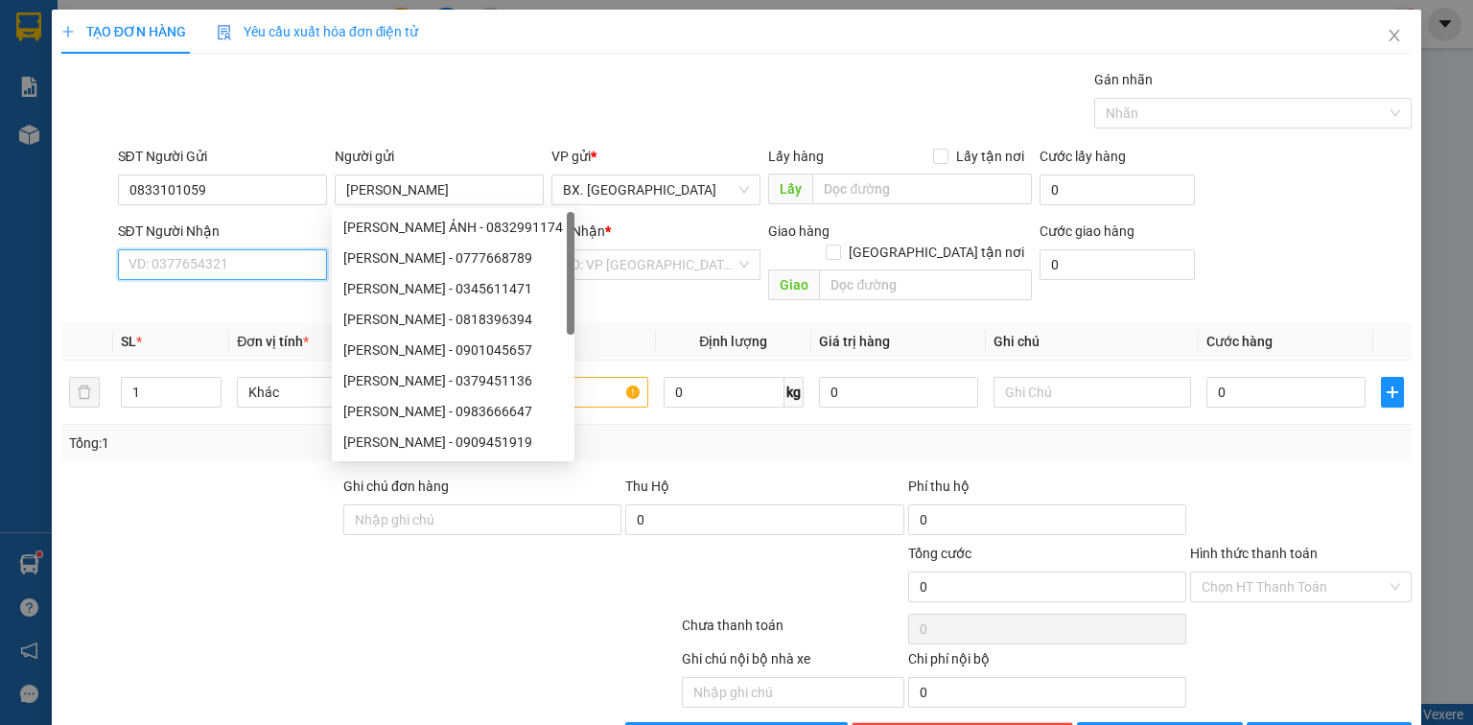
click at [196, 263] on input "SĐT Người Nhận" at bounding box center [222, 264] width 209 height 31
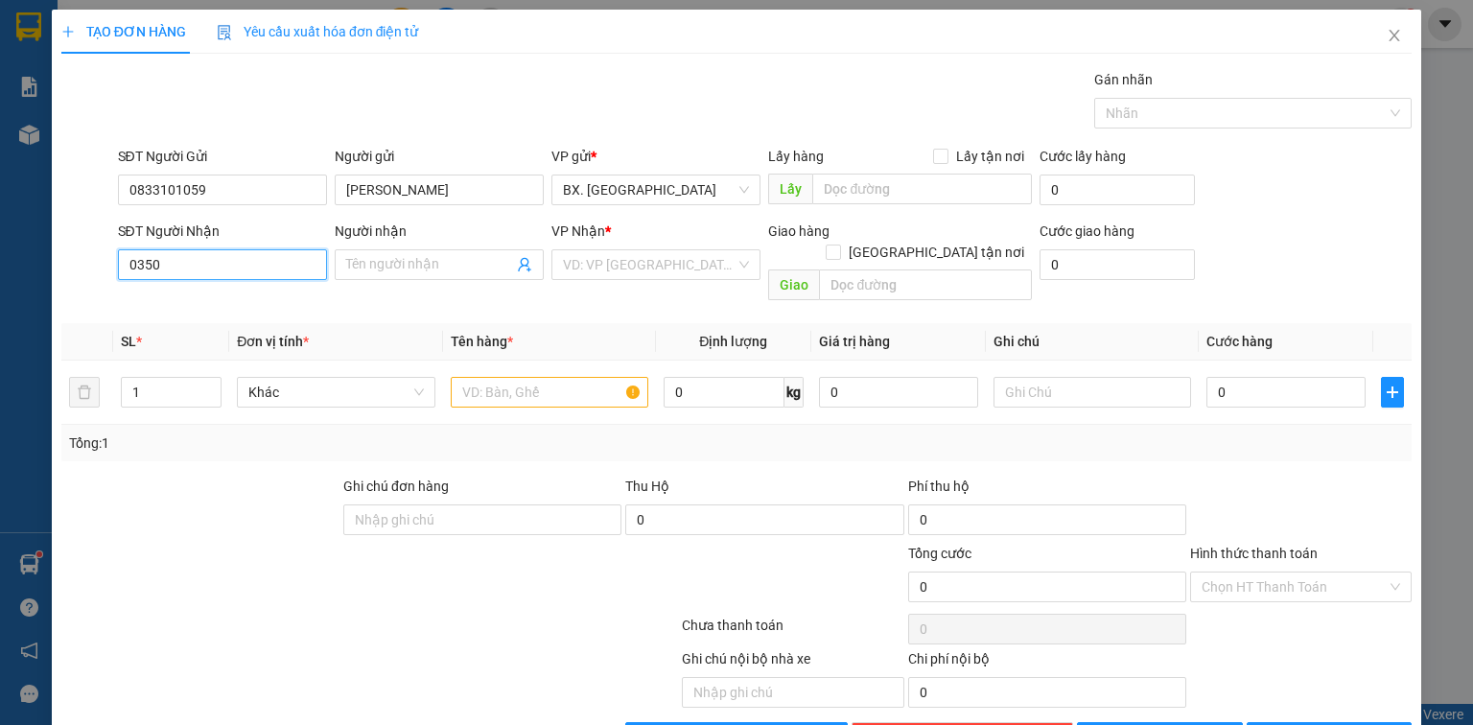
click at [124, 267] on input "0350" at bounding box center [222, 264] width 209 height 31
click at [433, 254] on input "Người nhận" at bounding box center [429, 264] width 167 height 21
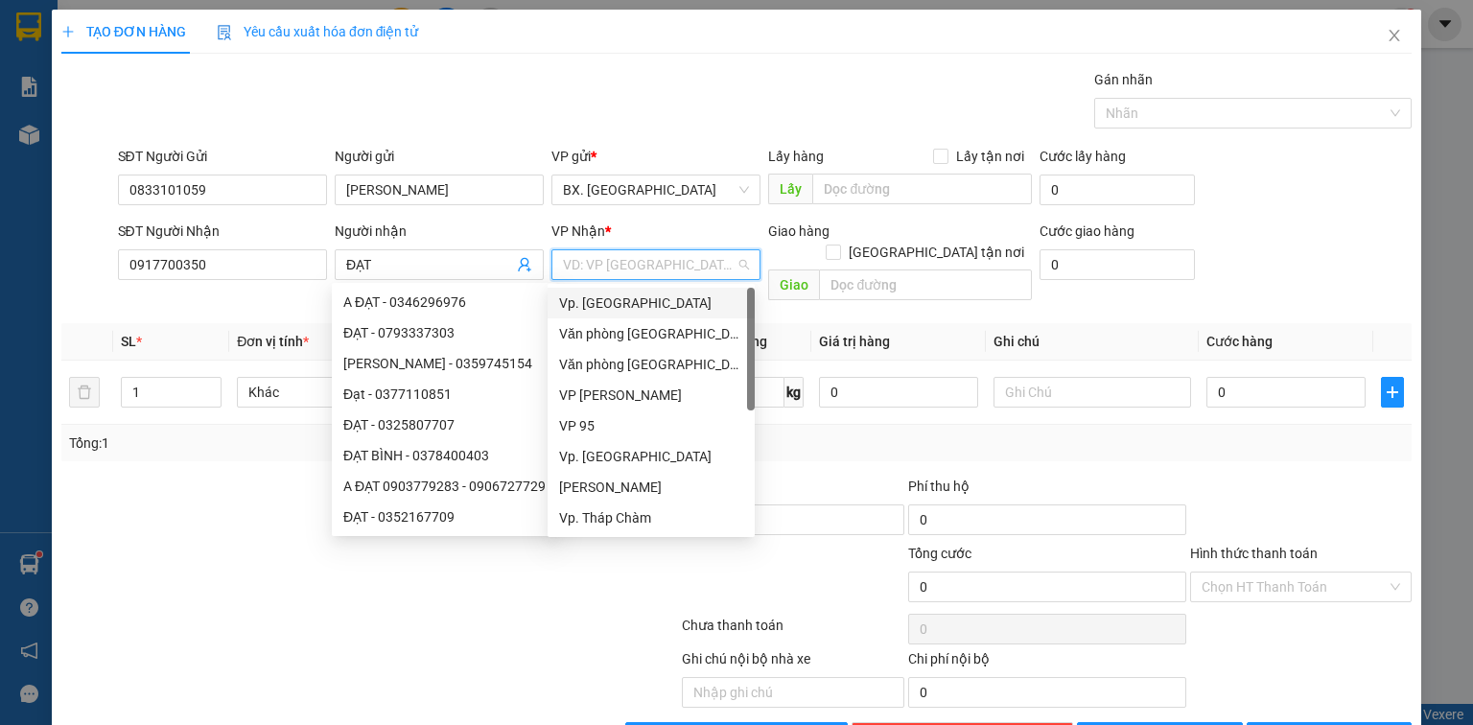
click at [652, 260] on input "search" at bounding box center [649, 264] width 173 height 29
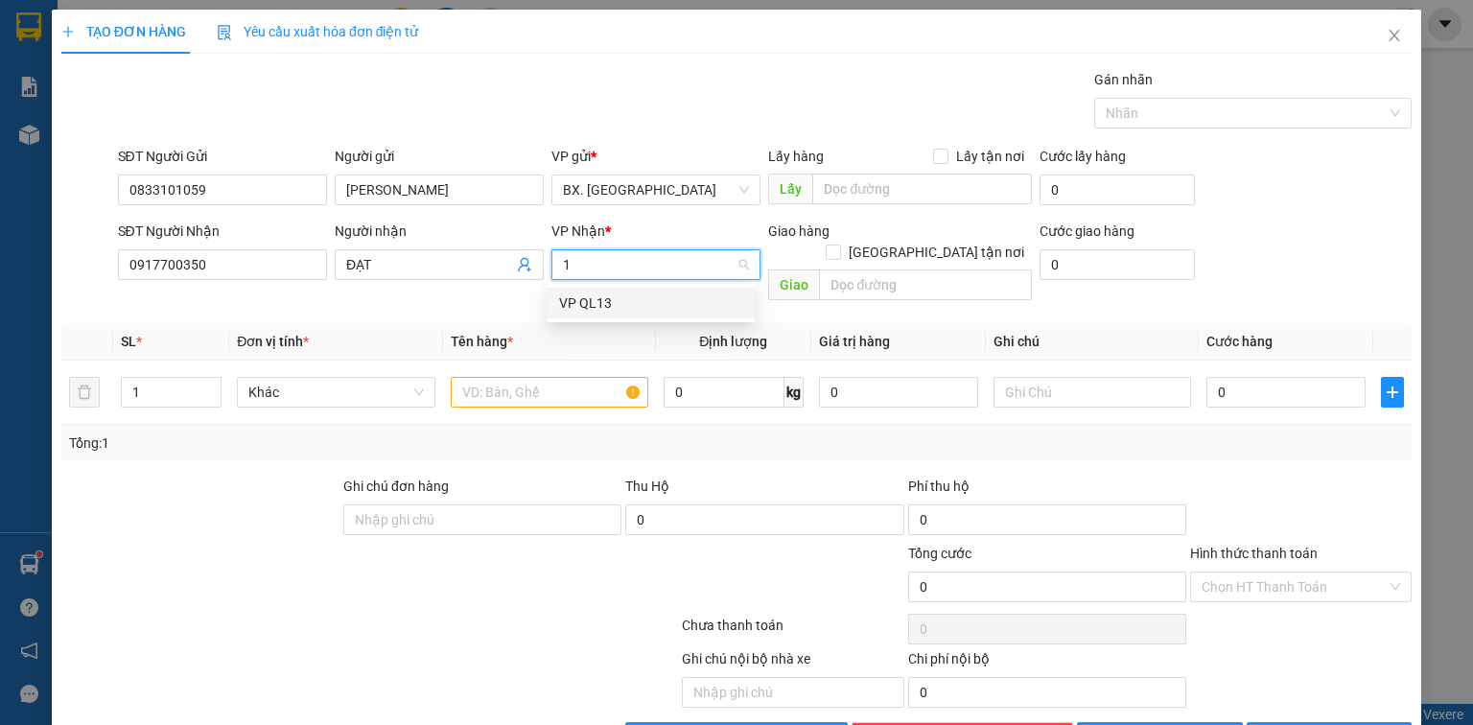
click at [624, 305] on div "VP QL13" at bounding box center [651, 303] width 184 height 21
click at [582, 377] on input "text" at bounding box center [550, 392] width 198 height 31
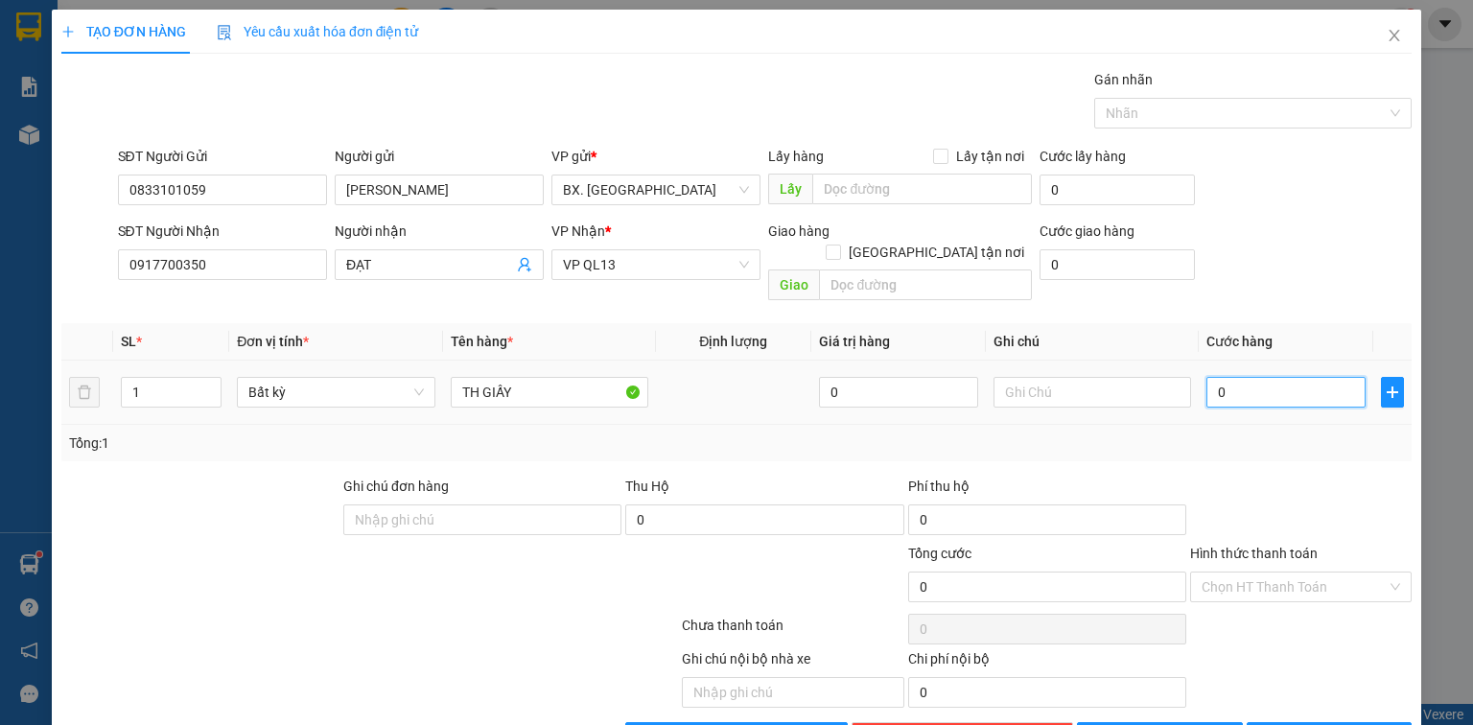
click at [1271, 377] on input "0" at bounding box center [1286, 392] width 159 height 31
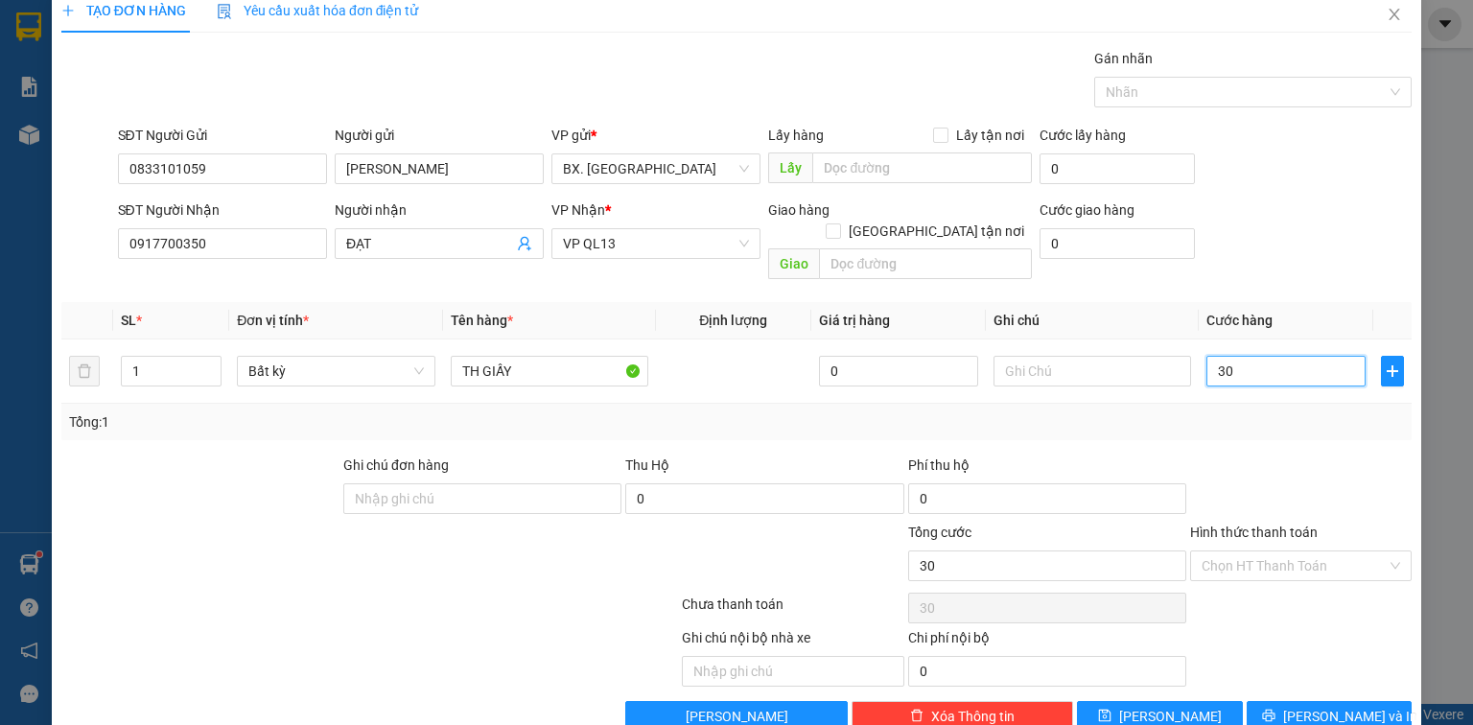
scroll to position [42, 0]
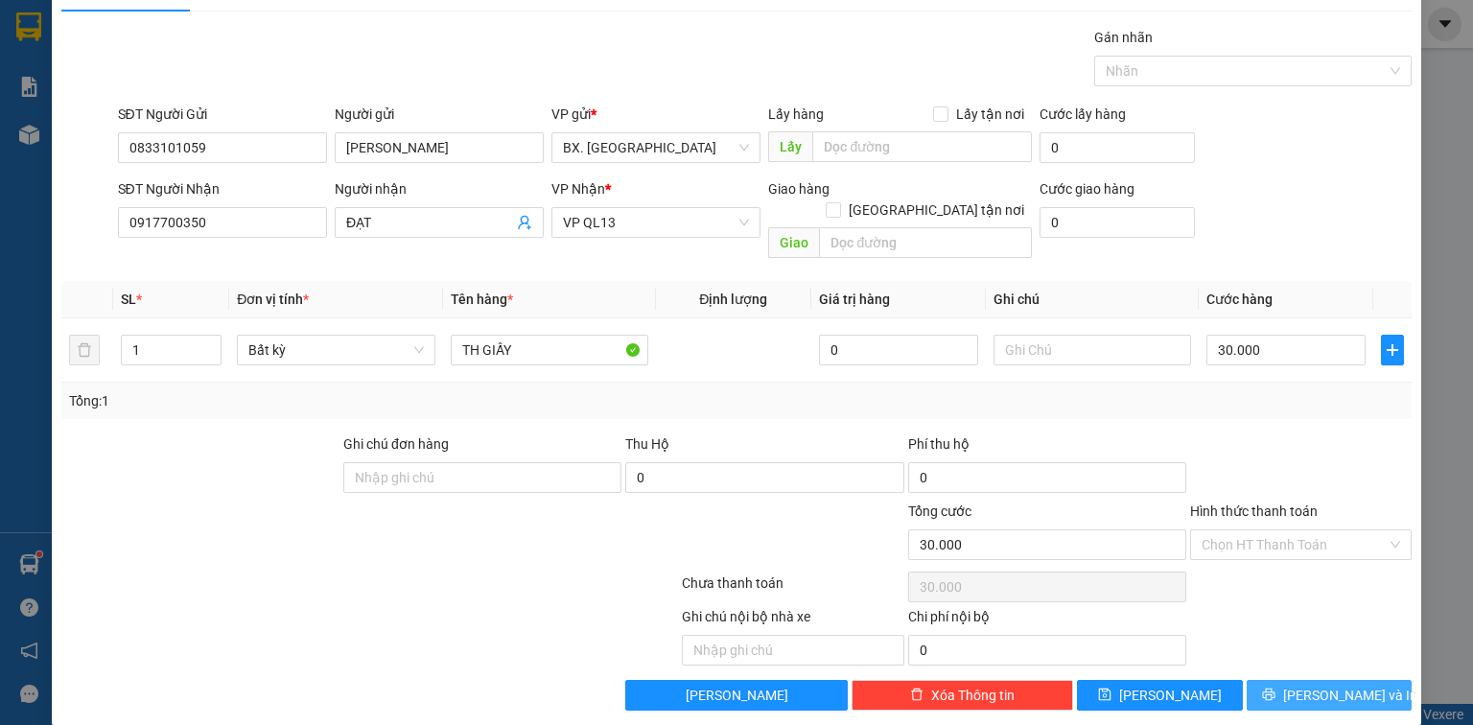
click at [1276, 688] on icon "printer" at bounding box center [1268, 694] width 13 height 13
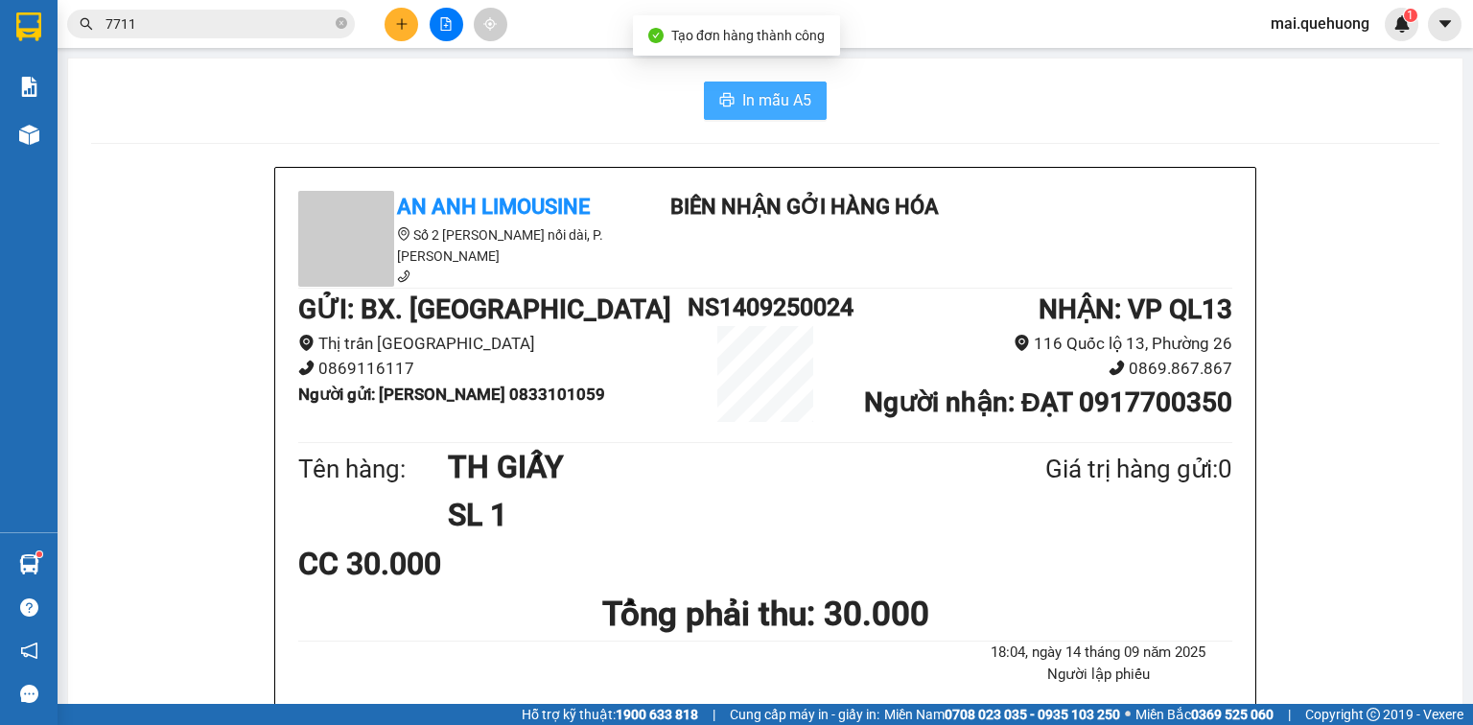
click at [785, 95] on span "In mẫu A5" at bounding box center [776, 100] width 69 height 24
click at [748, 104] on span "In mẫu A5" at bounding box center [776, 100] width 69 height 24
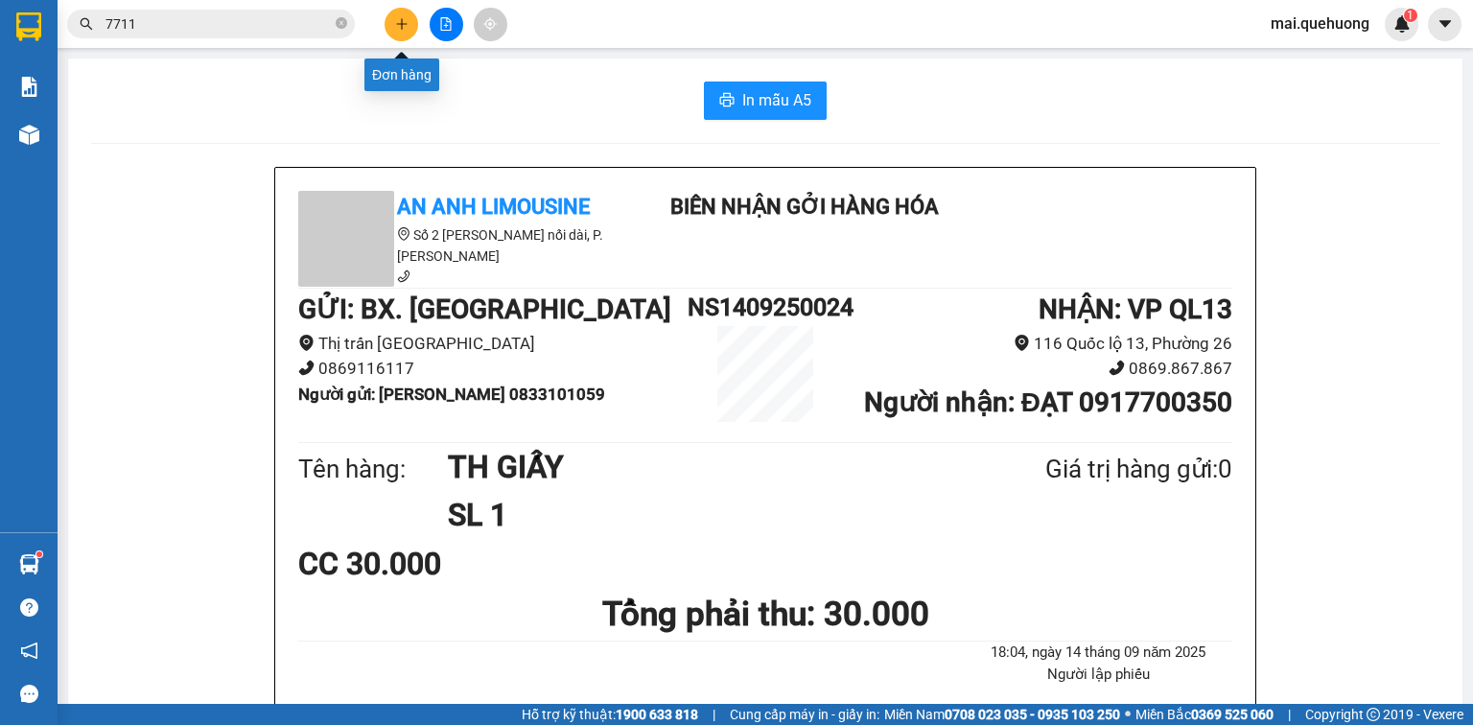
click at [403, 23] on icon "plus" at bounding box center [401, 23] width 11 height 1
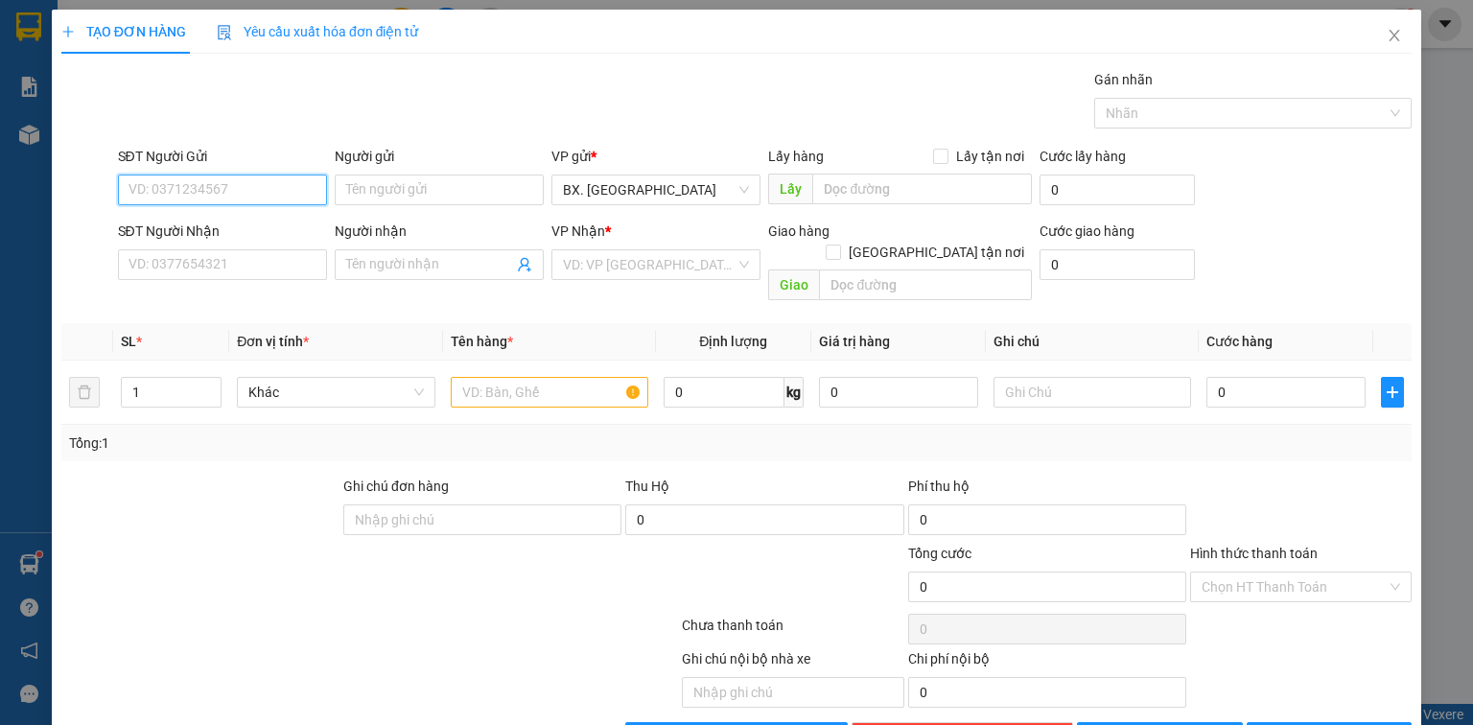
click at [283, 179] on input "SĐT Người Gửi" at bounding box center [222, 190] width 209 height 31
click at [223, 261] on input "SĐT Người Nhận" at bounding box center [222, 264] width 209 height 31
click at [234, 262] on input "1779" at bounding box center [222, 264] width 209 height 31
click at [202, 543] on div at bounding box center [256, 576] width 395 height 67
click at [395, 271] on input "Người nhận" at bounding box center [429, 264] width 167 height 21
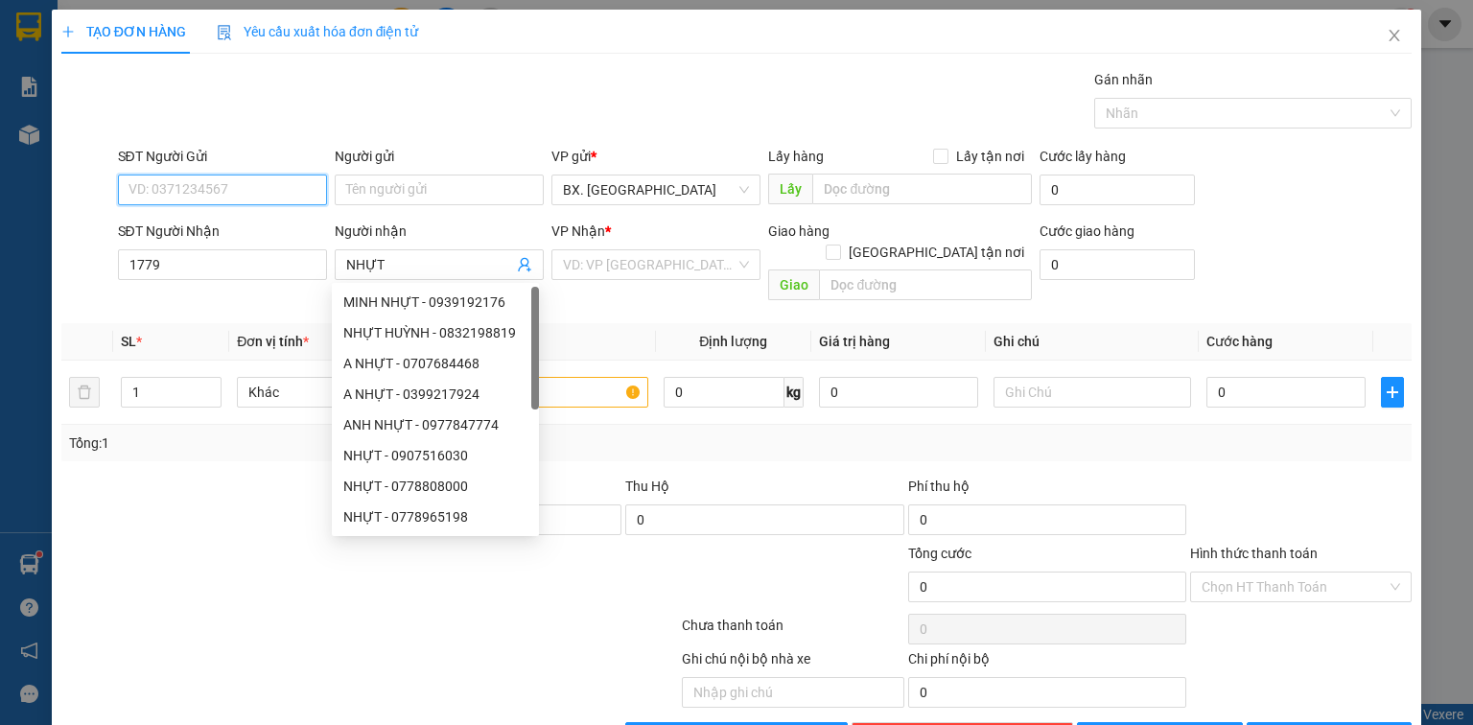
click at [223, 196] on input "SĐT Người Gửi" at bounding box center [222, 190] width 209 height 31
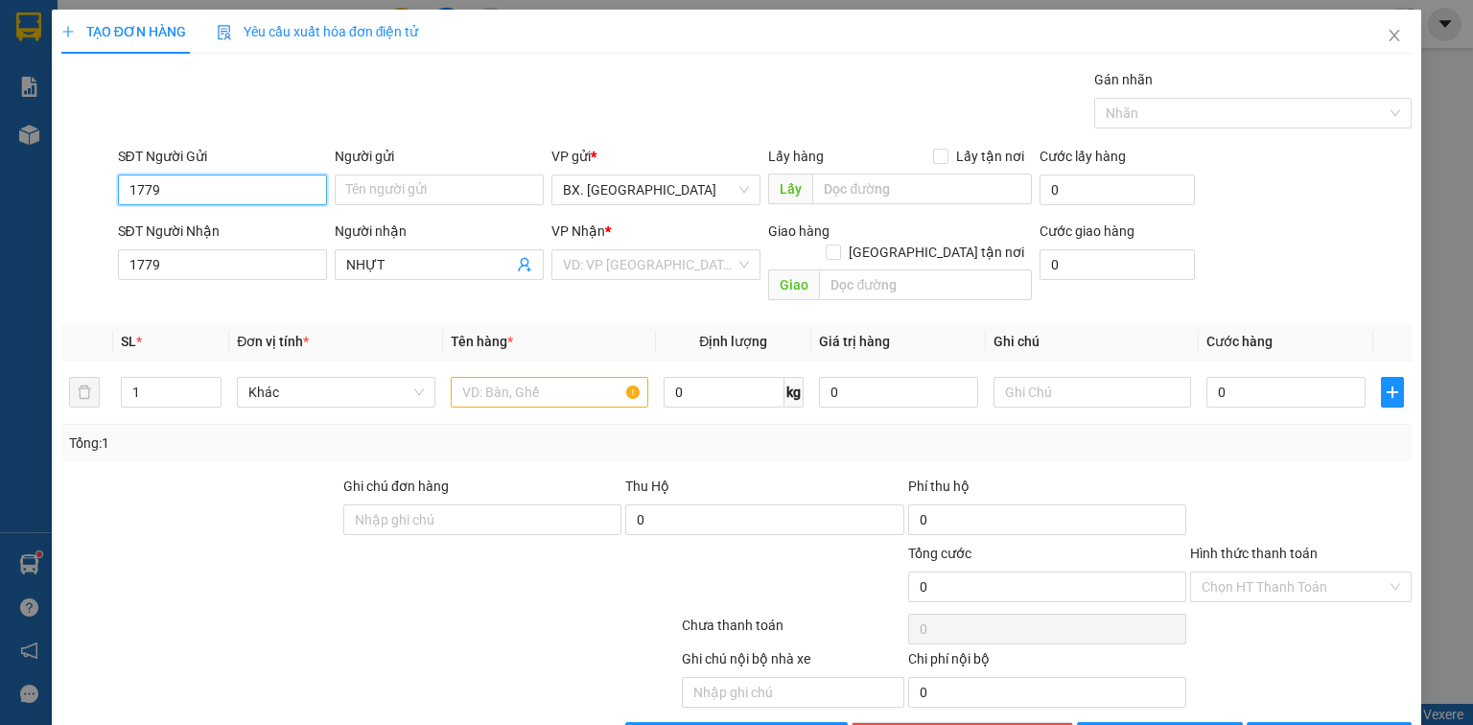
click at [242, 190] on input "1779" at bounding box center [222, 190] width 209 height 31
click at [218, 258] on input "1779" at bounding box center [222, 264] width 209 height 31
click at [217, 259] on input "1779" at bounding box center [222, 264] width 209 height 31
click at [448, 261] on input "NHỰT" at bounding box center [429, 264] width 167 height 21
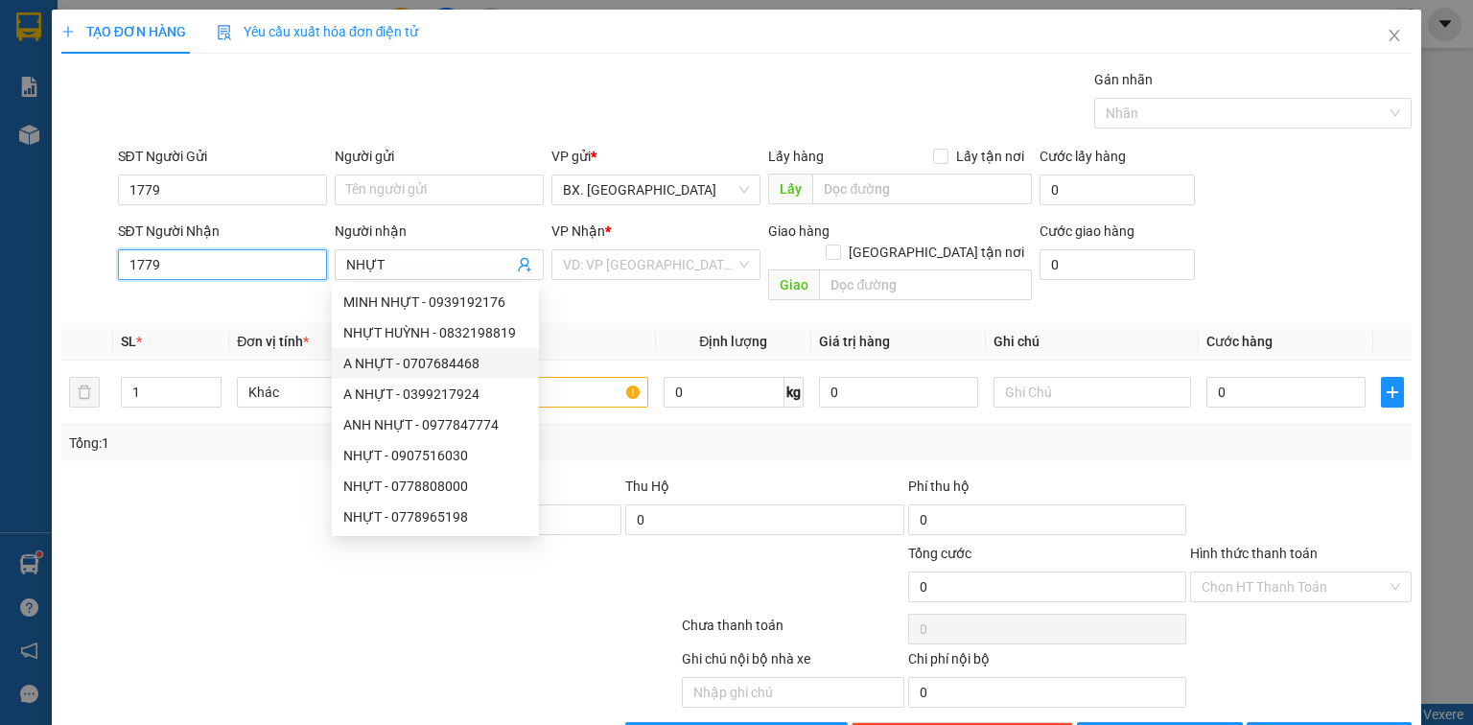
click at [180, 265] on input "1779" at bounding box center [222, 264] width 209 height 31
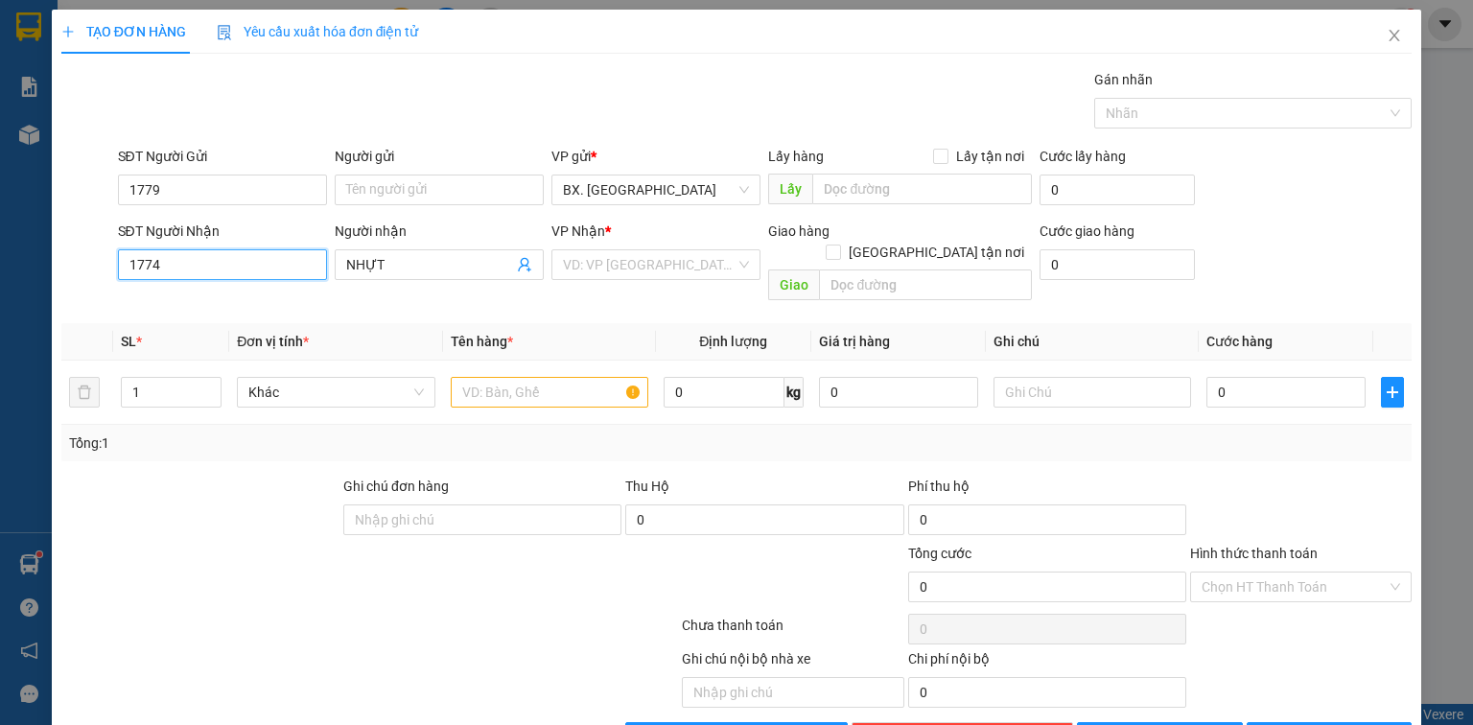
click at [244, 257] on input "1774" at bounding box center [222, 264] width 209 height 31
click at [414, 267] on input "NHỰT" at bounding box center [429, 264] width 167 height 21
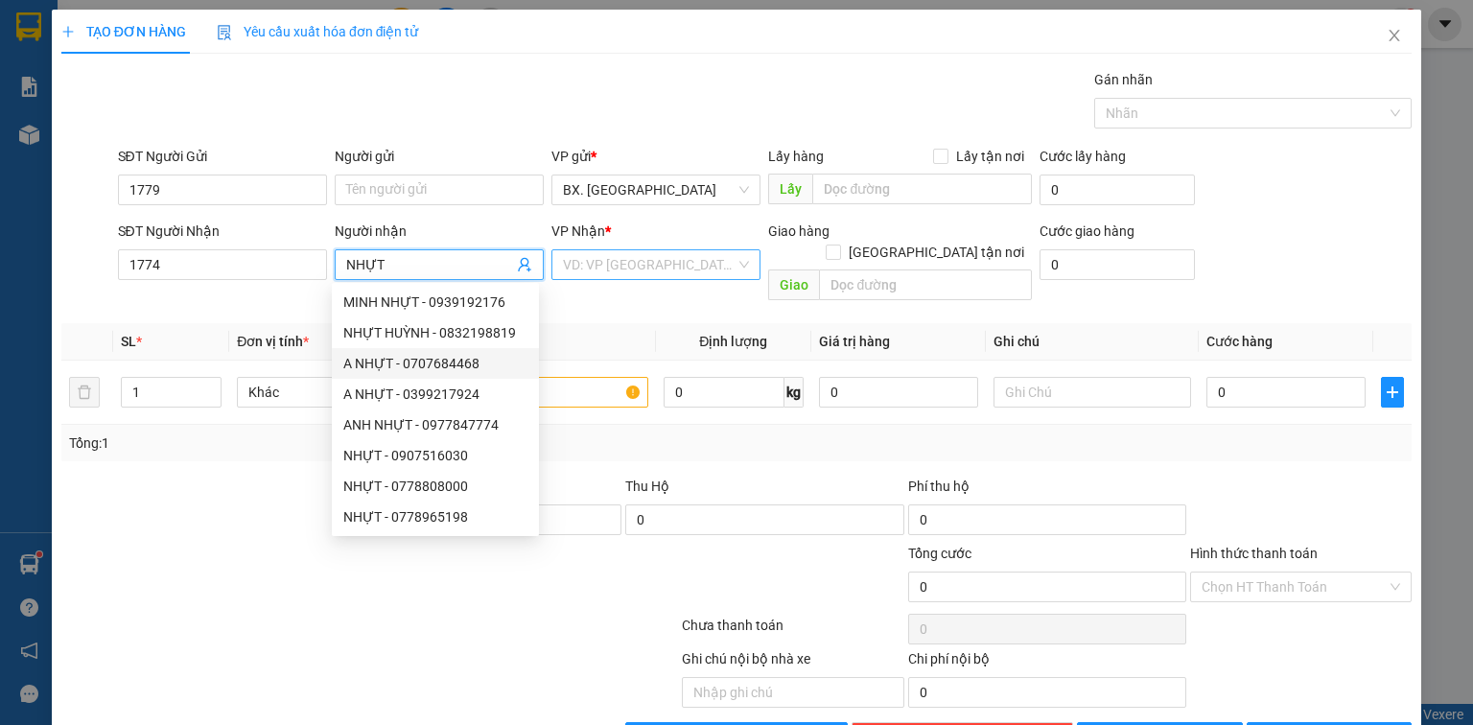
click at [610, 261] on input "search" at bounding box center [649, 264] width 173 height 29
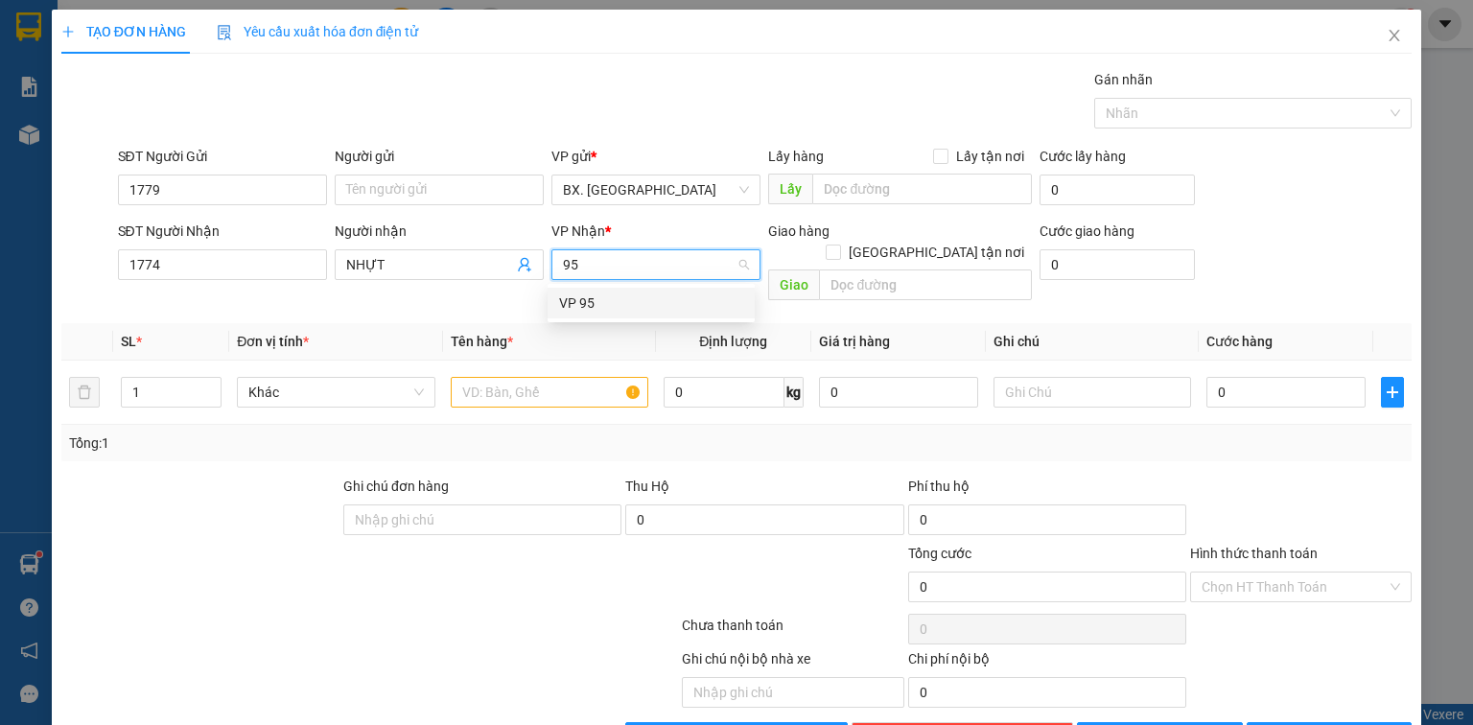
click at [599, 305] on div "VP 95" at bounding box center [651, 303] width 184 height 21
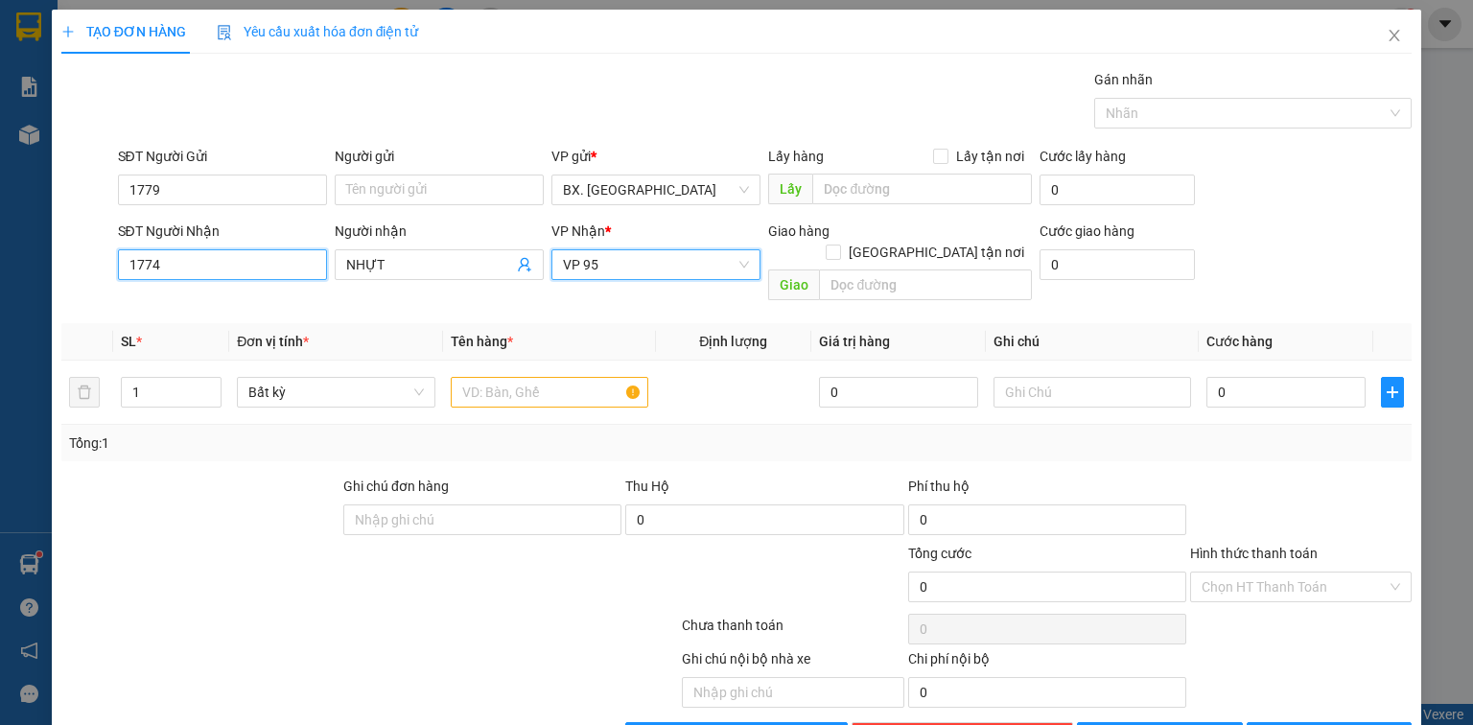
click at [173, 267] on input "1774" at bounding box center [222, 264] width 209 height 31
click at [173, 266] on input "1774" at bounding box center [222, 264] width 209 height 31
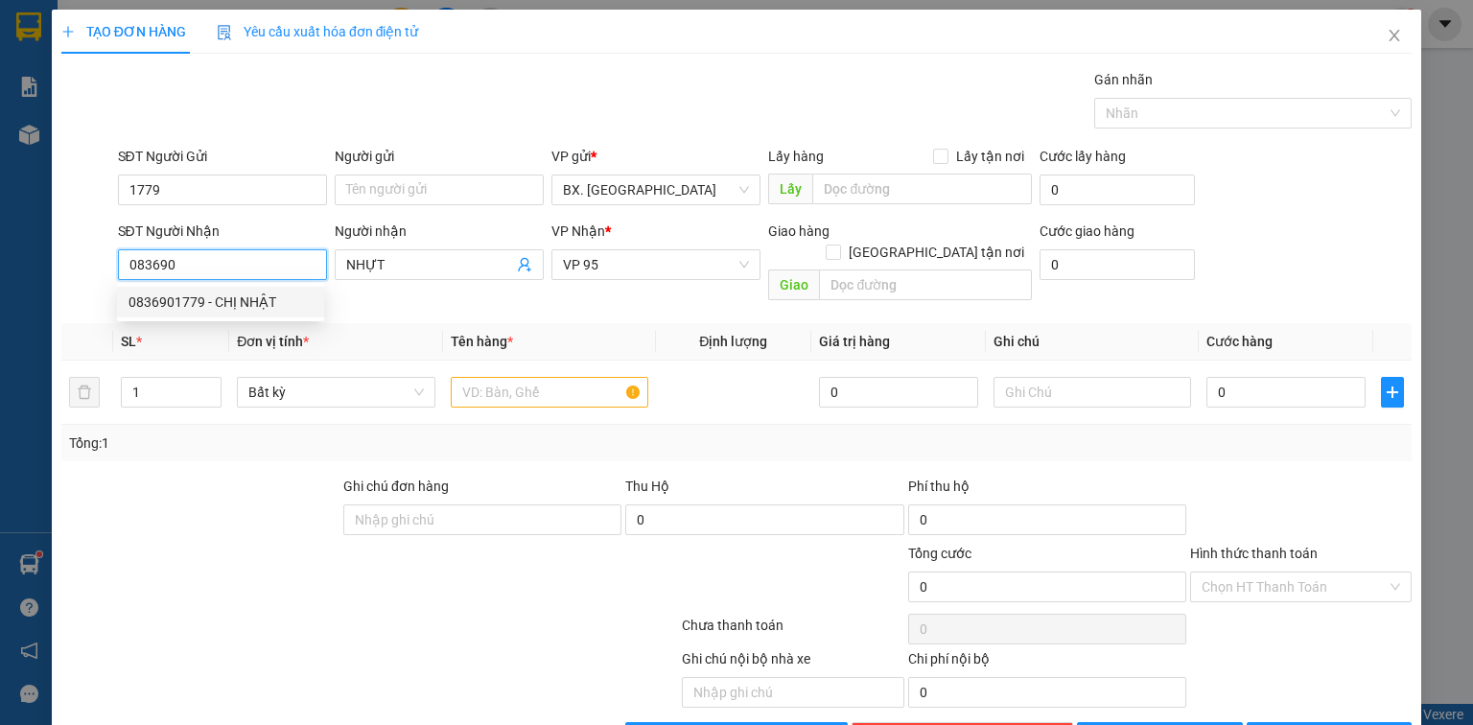
click at [218, 292] on div "0836901779 - CHỊ NHẬT" at bounding box center [221, 302] width 184 height 21
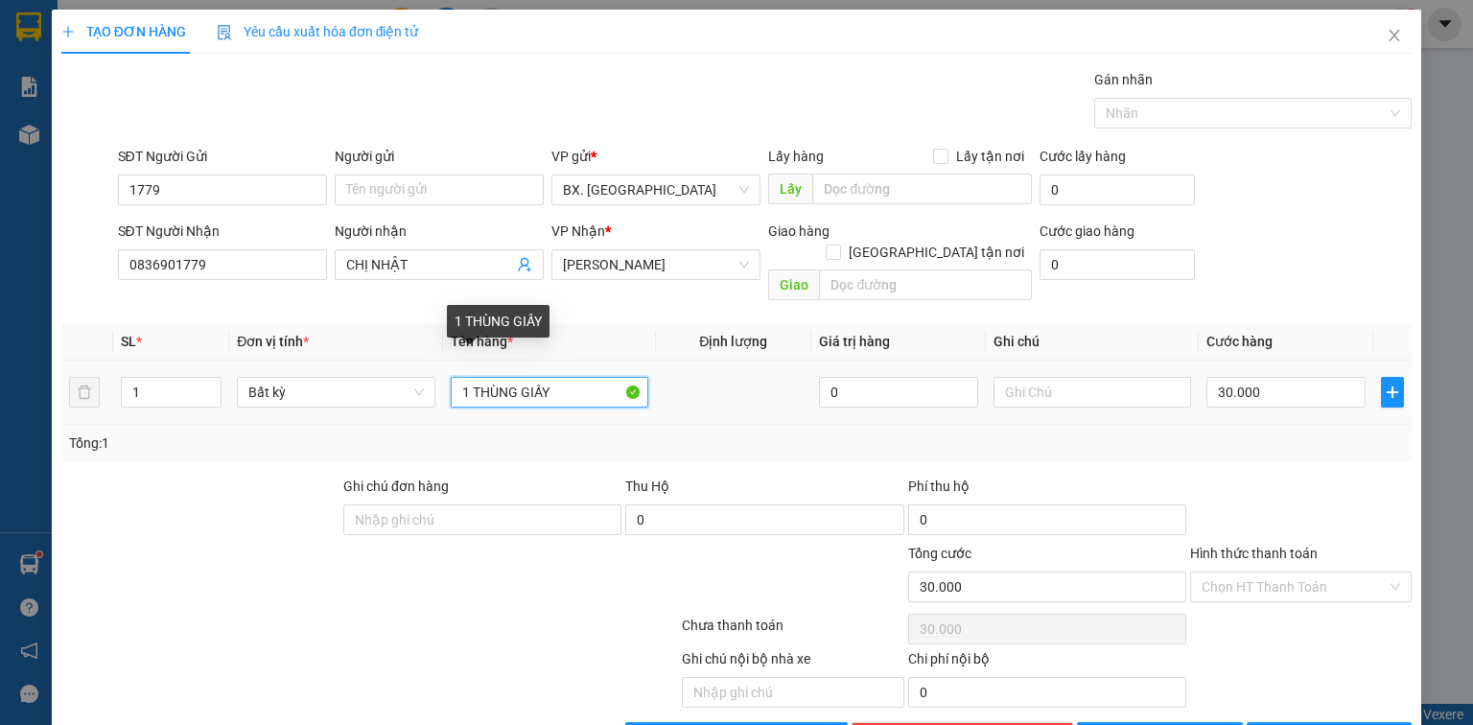
click at [588, 381] on input "1 THÙNG GIẤY" at bounding box center [550, 392] width 198 height 31
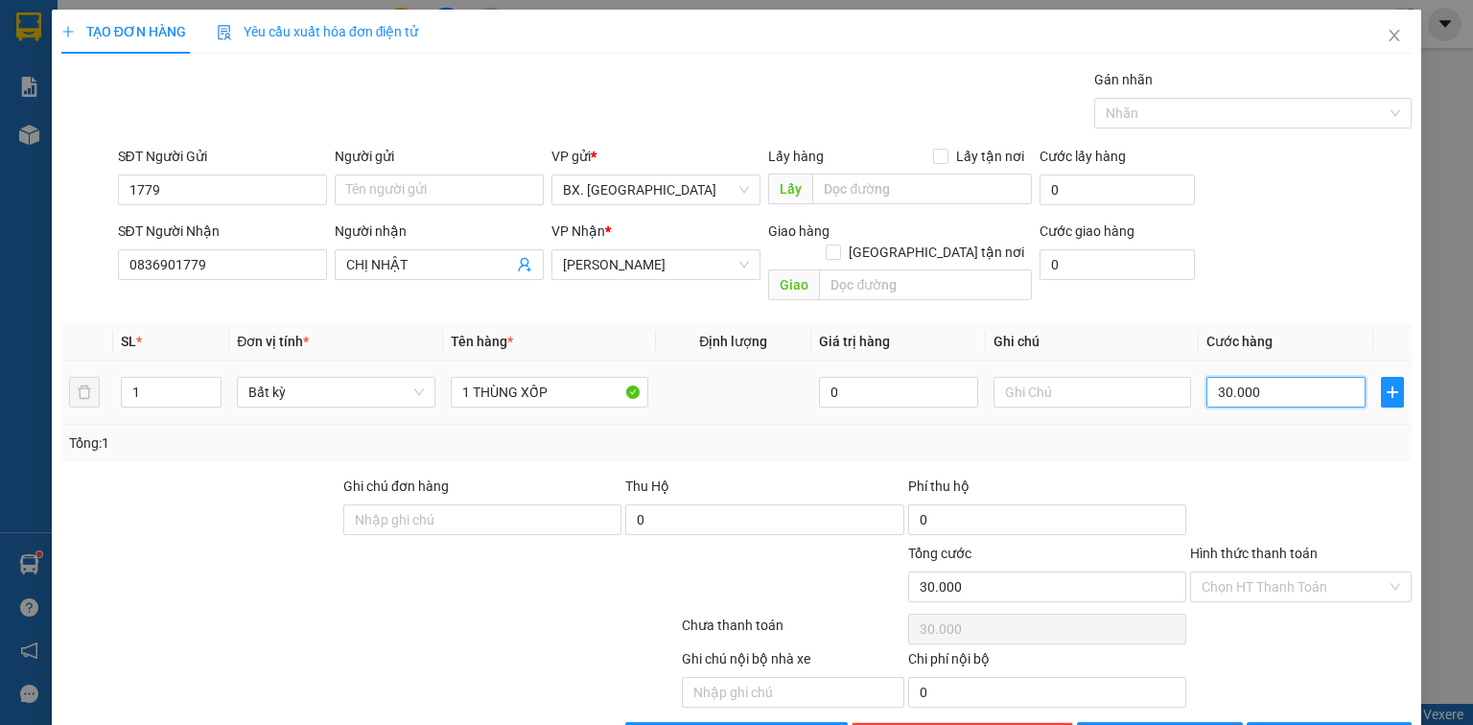
click at [1243, 377] on input "30.000" at bounding box center [1286, 392] width 159 height 31
click at [1324, 573] on input "Hình thức thanh toán" at bounding box center [1294, 587] width 185 height 29
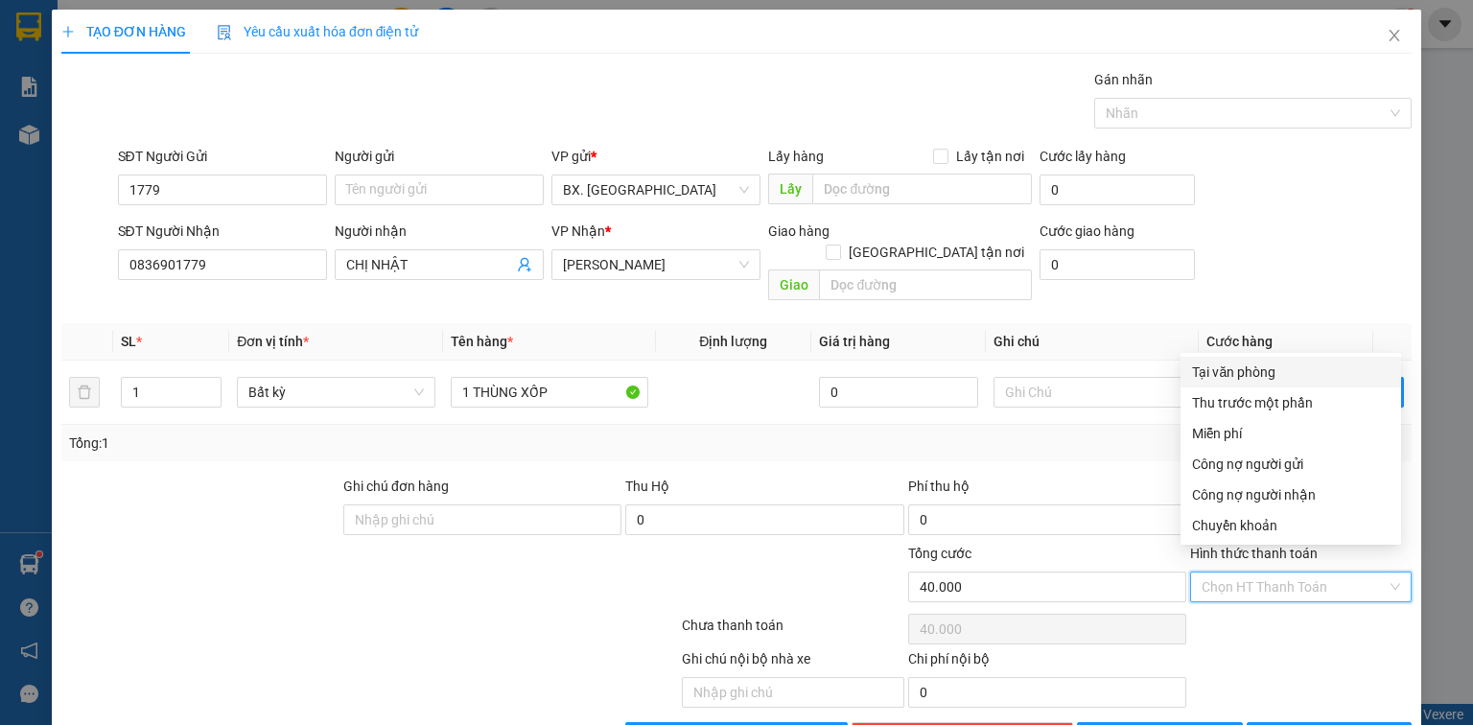
click at [1289, 371] on div "Tại văn phòng" at bounding box center [1291, 372] width 198 height 21
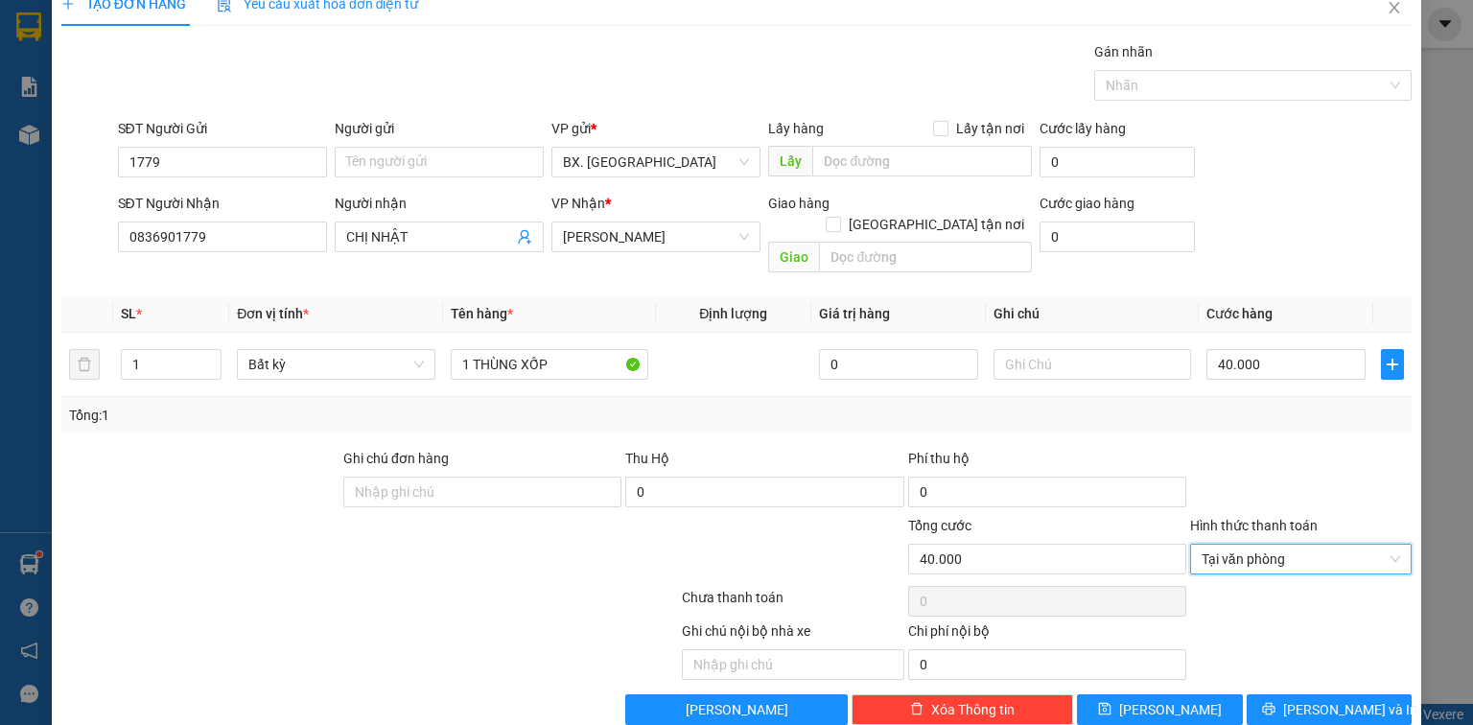
scroll to position [42, 0]
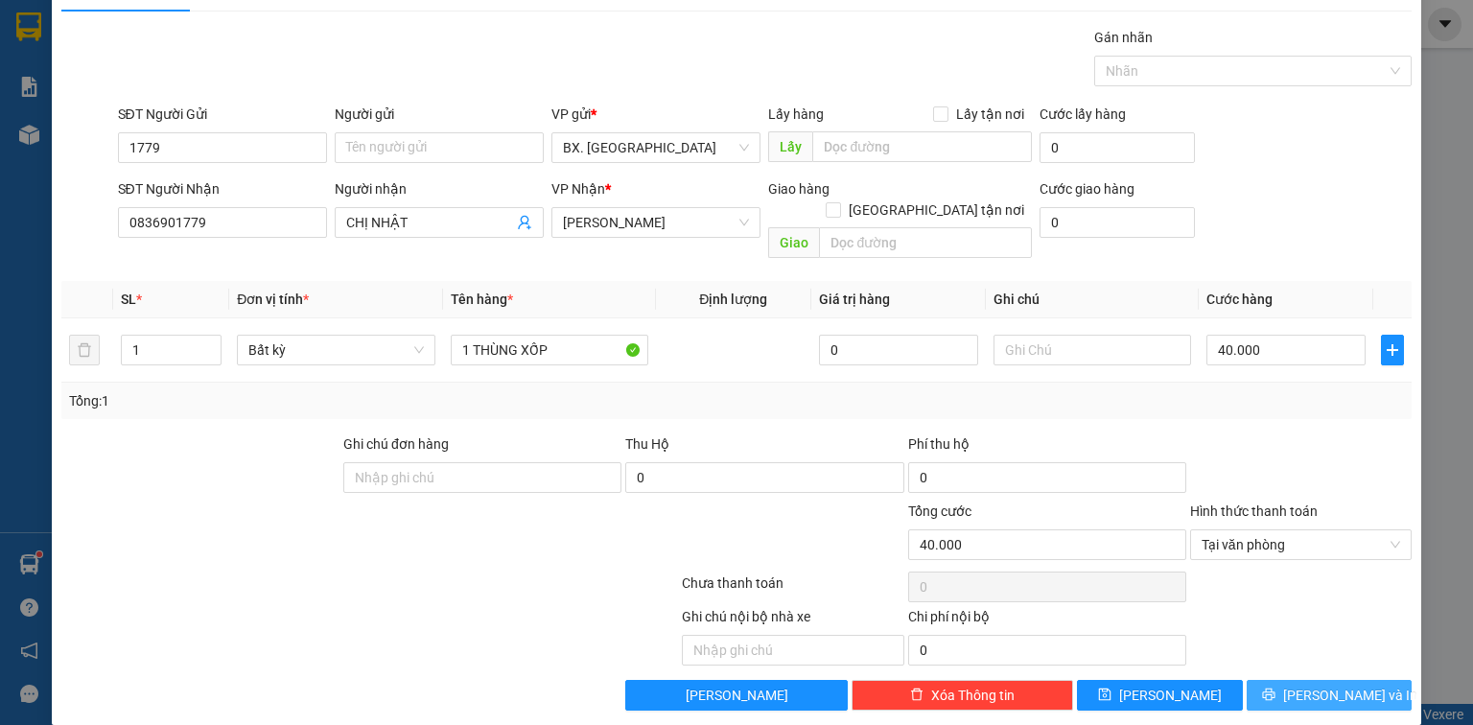
click at [1312, 685] on span "[PERSON_NAME] và In" at bounding box center [1350, 695] width 134 height 21
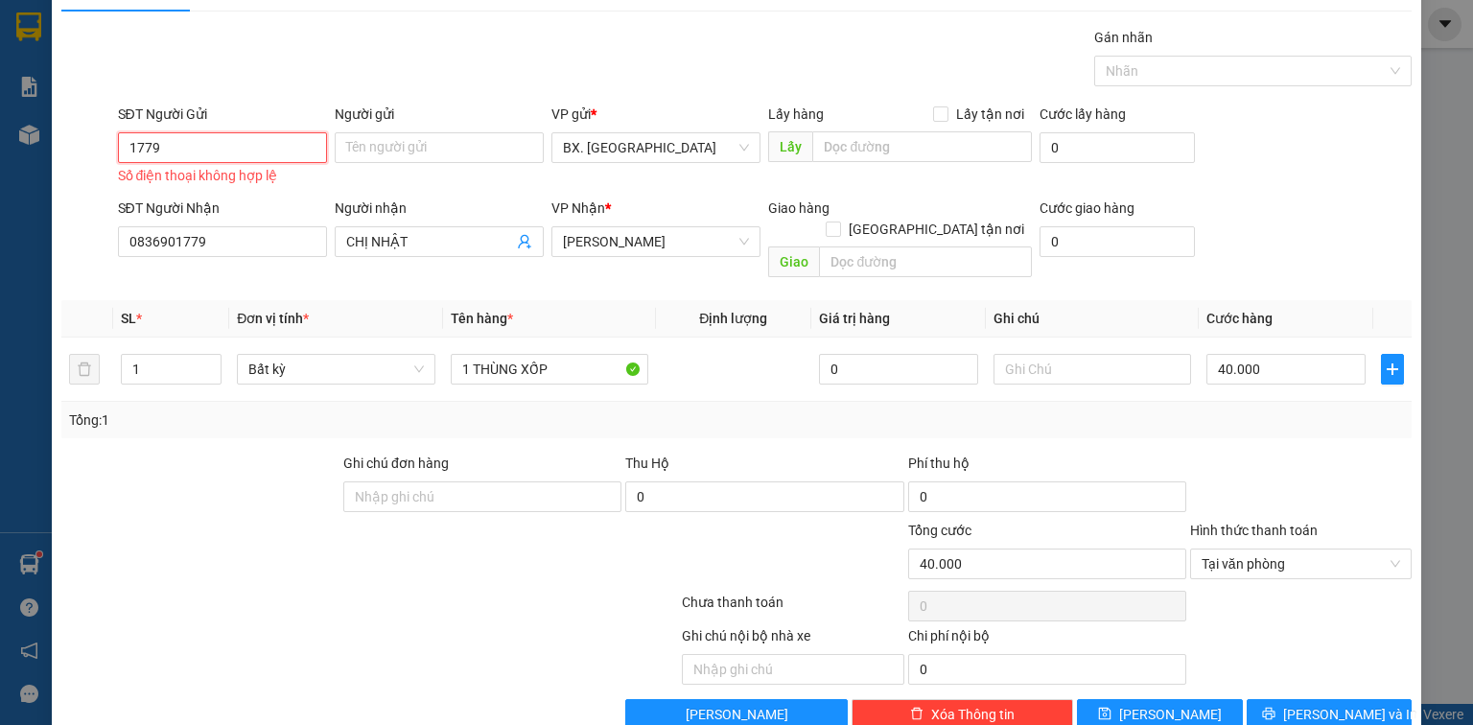
drag, startPoint x: 257, startPoint y: 146, endPoint x: 0, endPoint y: 140, distance: 257.1
click at [0, 140] on div "TẠO ĐƠN HÀNG Yêu cầu xuất hóa đơn điện tử Transit Pickup Surcharge Ids Transit …" at bounding box center [736, 362] width 1473 height 725
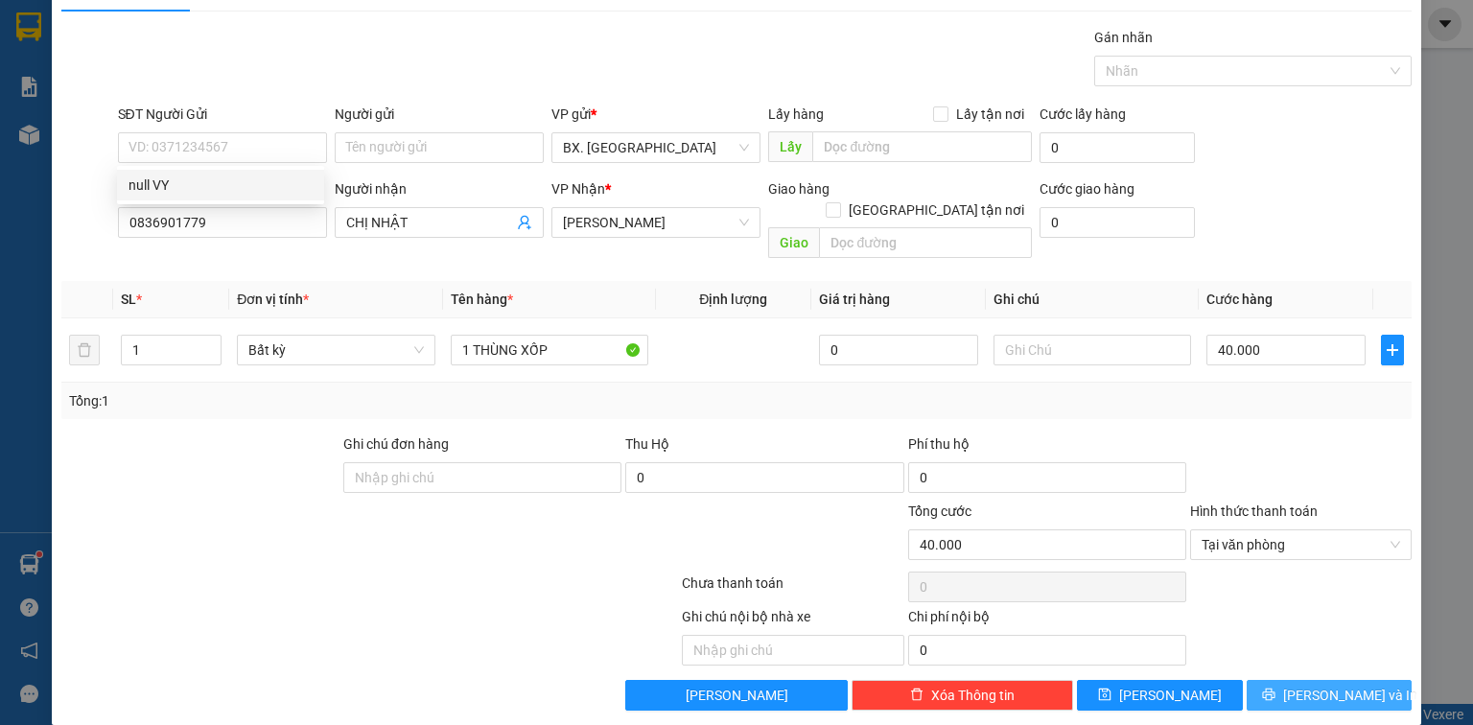
click at [1270, 680] on button "[PERSON_NAME] và In" at bounding box center [1330, 695] width 166 height 31
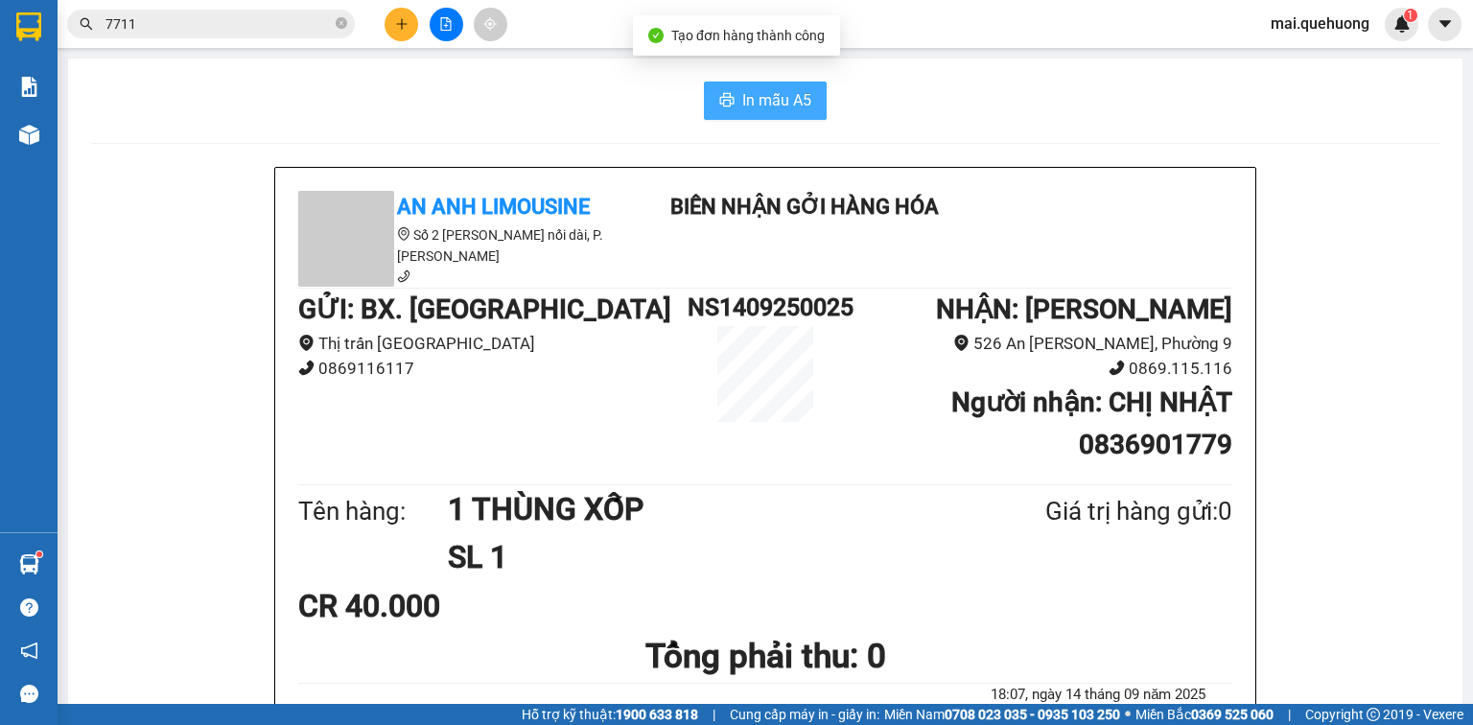
click at [794, 96] on span "In mẫu A5" at bounding box center [776, 100] width 69 height 24
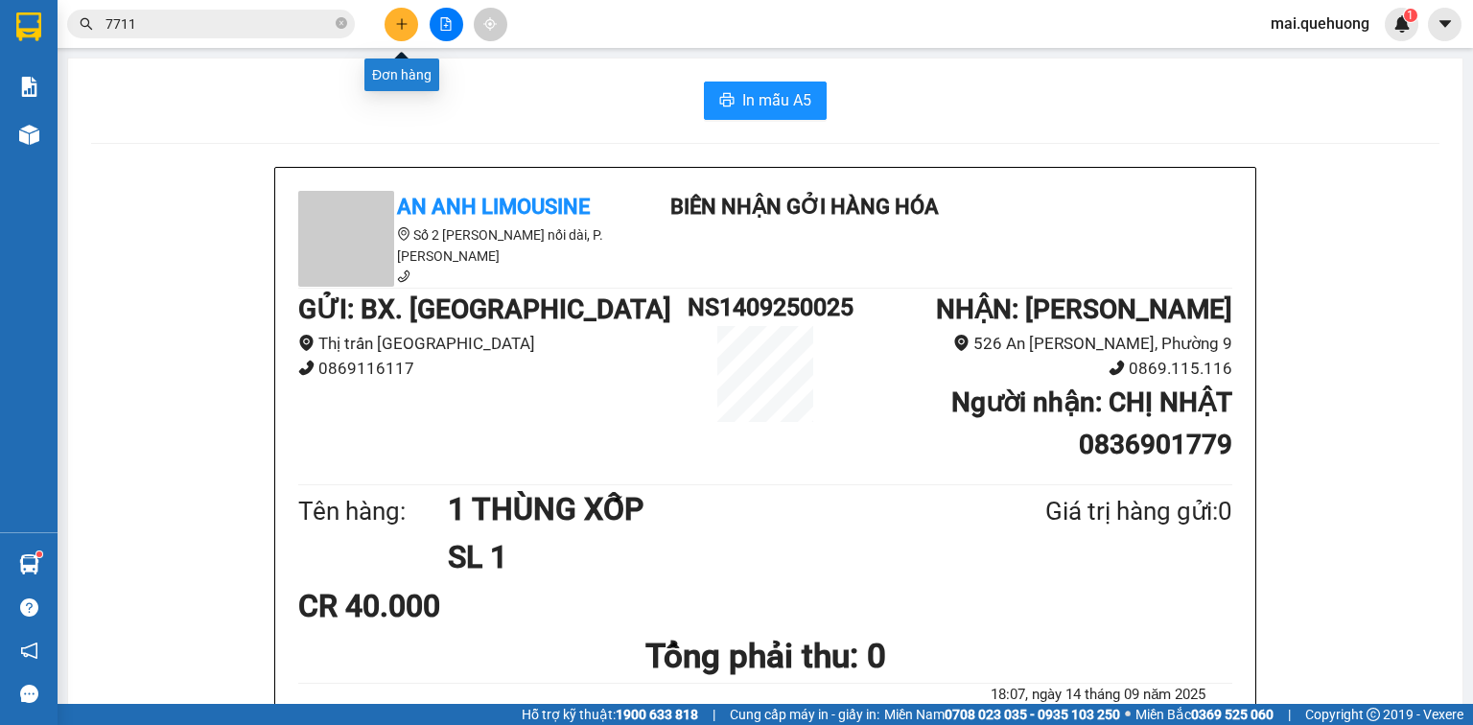
click at [403, 11] on button at bounding box center [402, 25] width 34 height 34
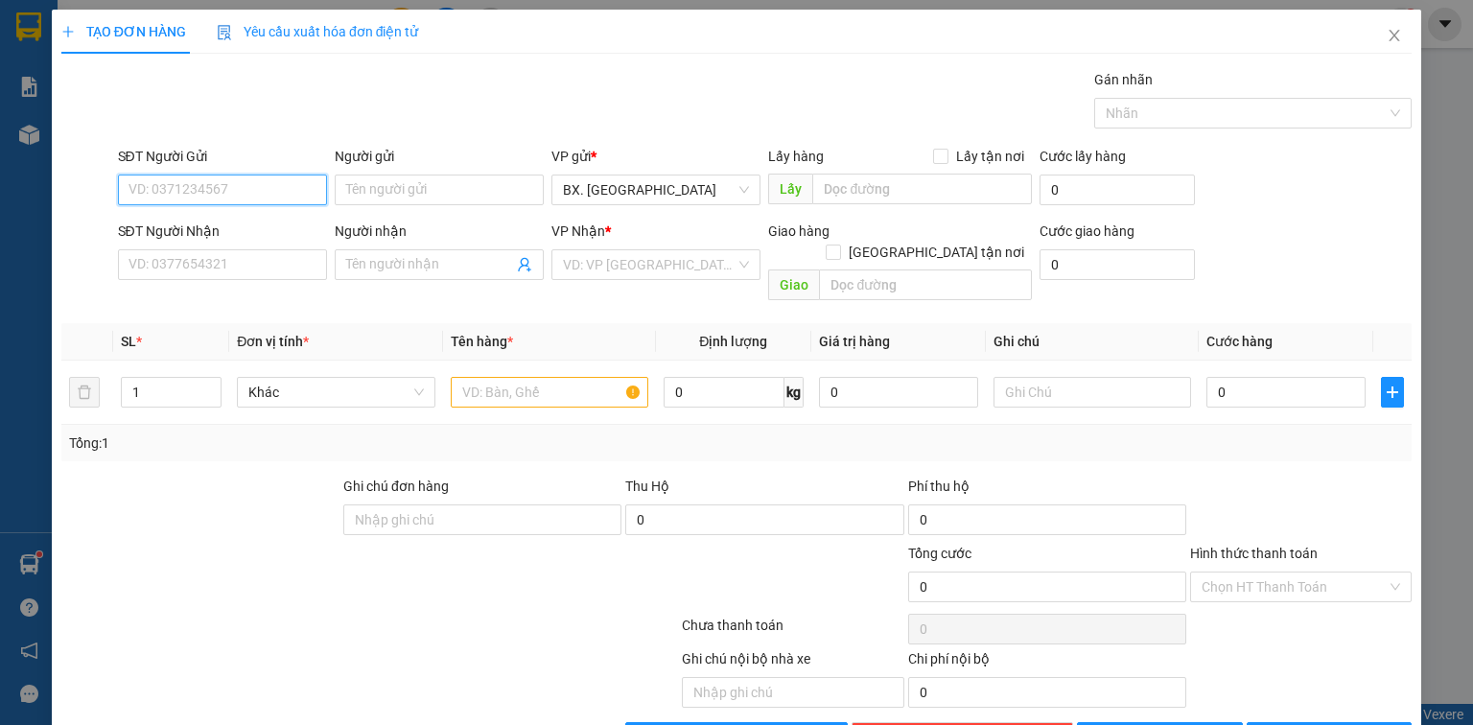
click at [268, 196] on input "SĐT Người Gửi" at bounding box center [222, 190] width 209 height 31
click at [373, 192] on input "Người gửi" at bounding box center [439, 190] width 209 height 31
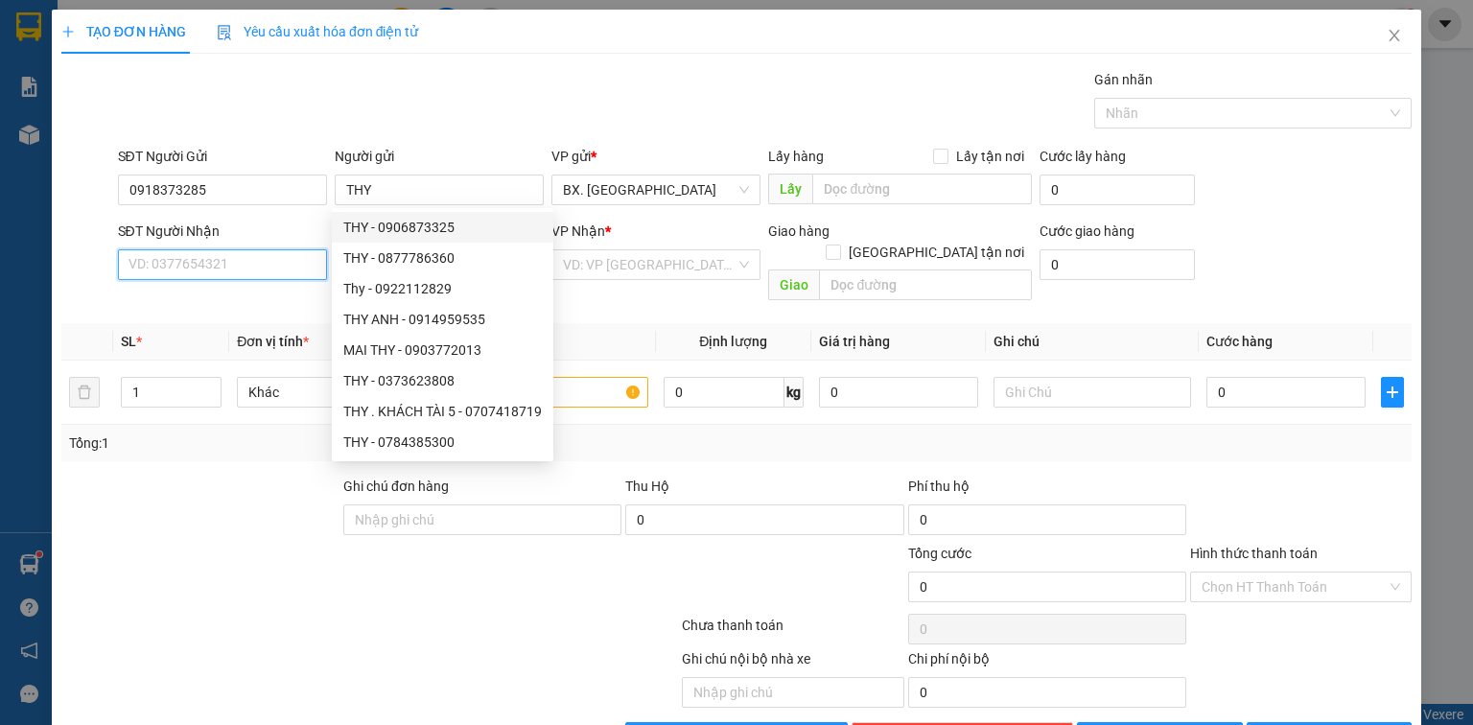
click at [218, 269] on input "SĐT Người Nhận" at bounding box center [222, 264] width 209 height 31
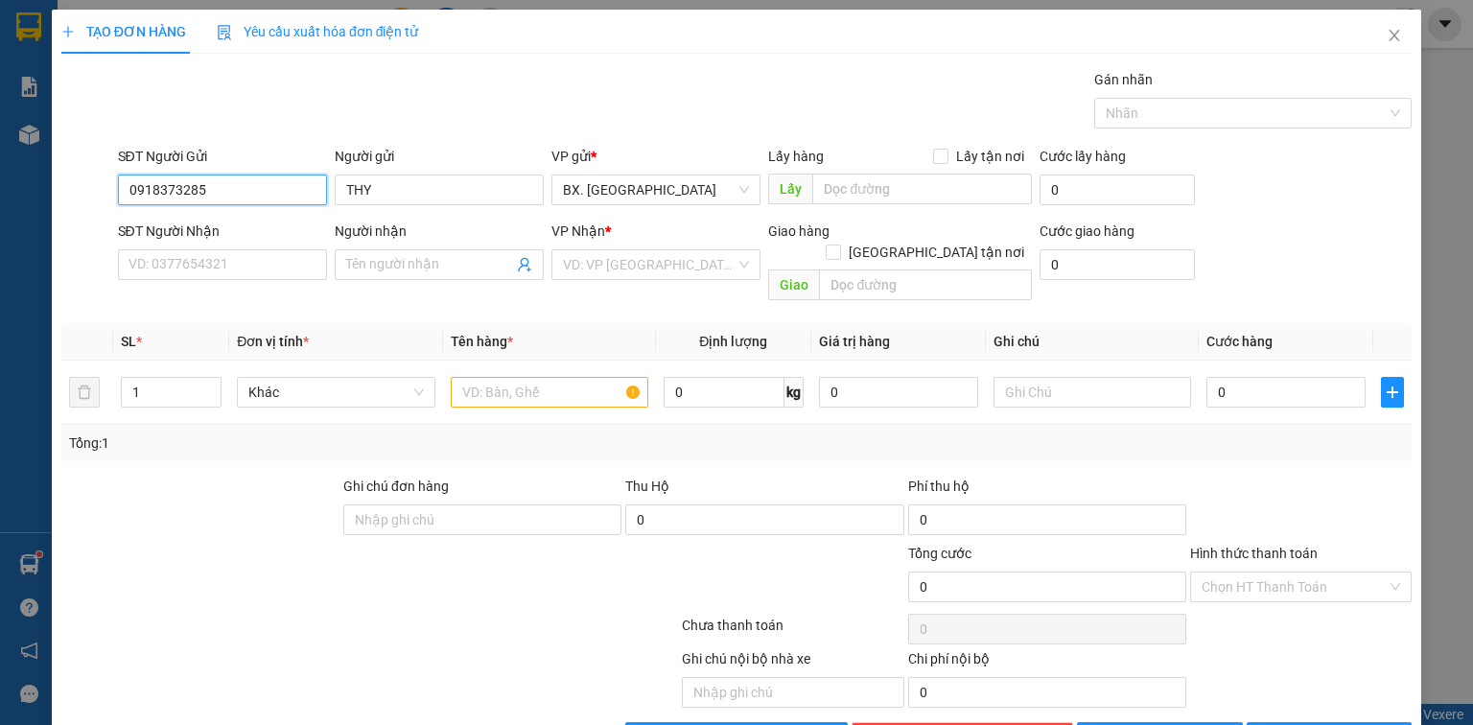
drag, startPoint x: 211, startPoint y: 188, endPoint x: 81, endPoint y: 221, distance: 134.5
click at [81, 221] on form "SĐT Người Gửi 0918373285 0918373285 Người gửi THY VP gửi * BX. [GEOGRAPHIC_DATA…" at bounding box center [736, 227] width 1351 height 163
click at [249, 234] on div "0918426062 - CÔ PHI" at bounding box center [221, 227] width 184 height 21
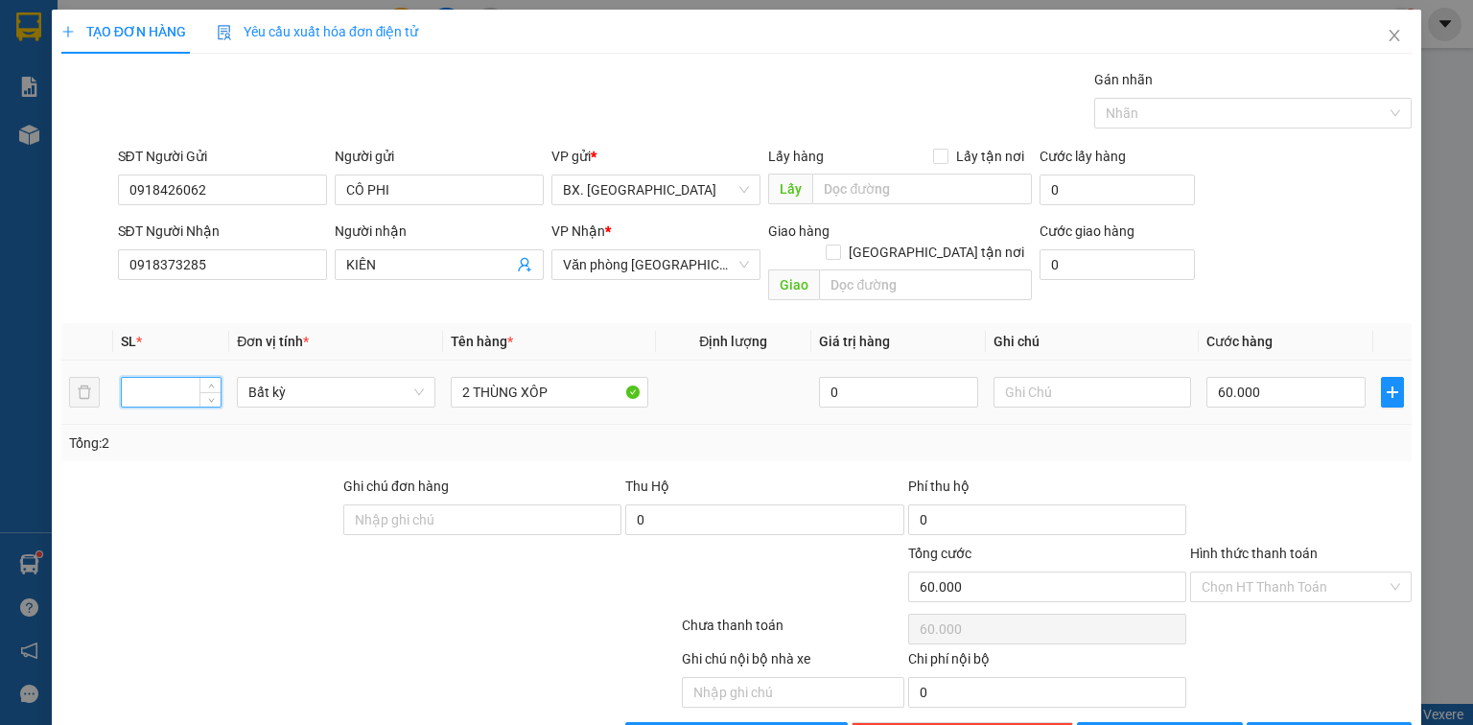
drag, startPoint x: 170, startPoint y: 372, endPoint x: 108, endPoint y: 364, distance: 62.0
click at [108, 364] on tr "Bất kỳ 2 THÙNG XÔP 0 60.000" at bounding box center [736, 393] width 1351 height 64
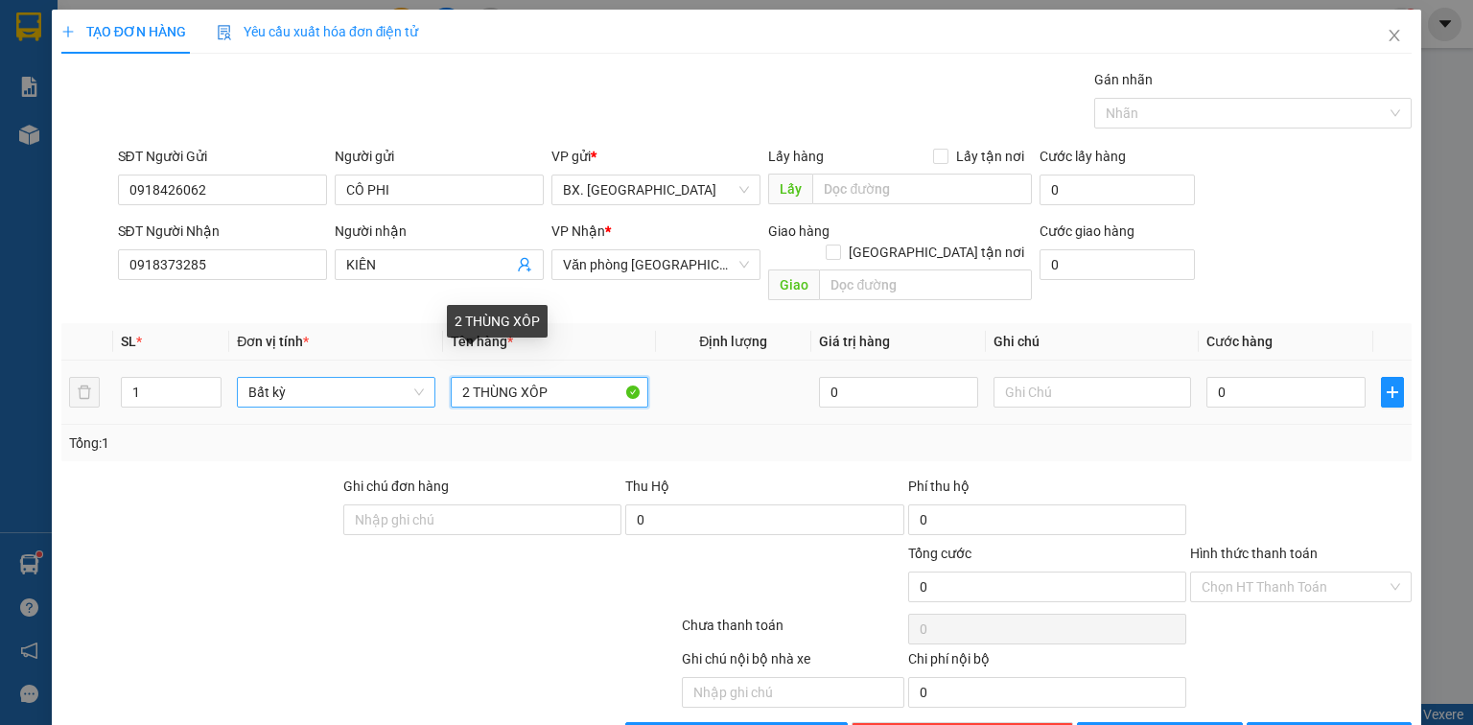
drag, startPoint x: 465, startPoint y: 375, endPoint x: 403, endPoint y: 382, distance: 62.7
click at [403, 382] on tr "1 Bất kỳ 2 THÙNG XÔP 0 0" at bounding box center [736, 393] width 1351 height 64
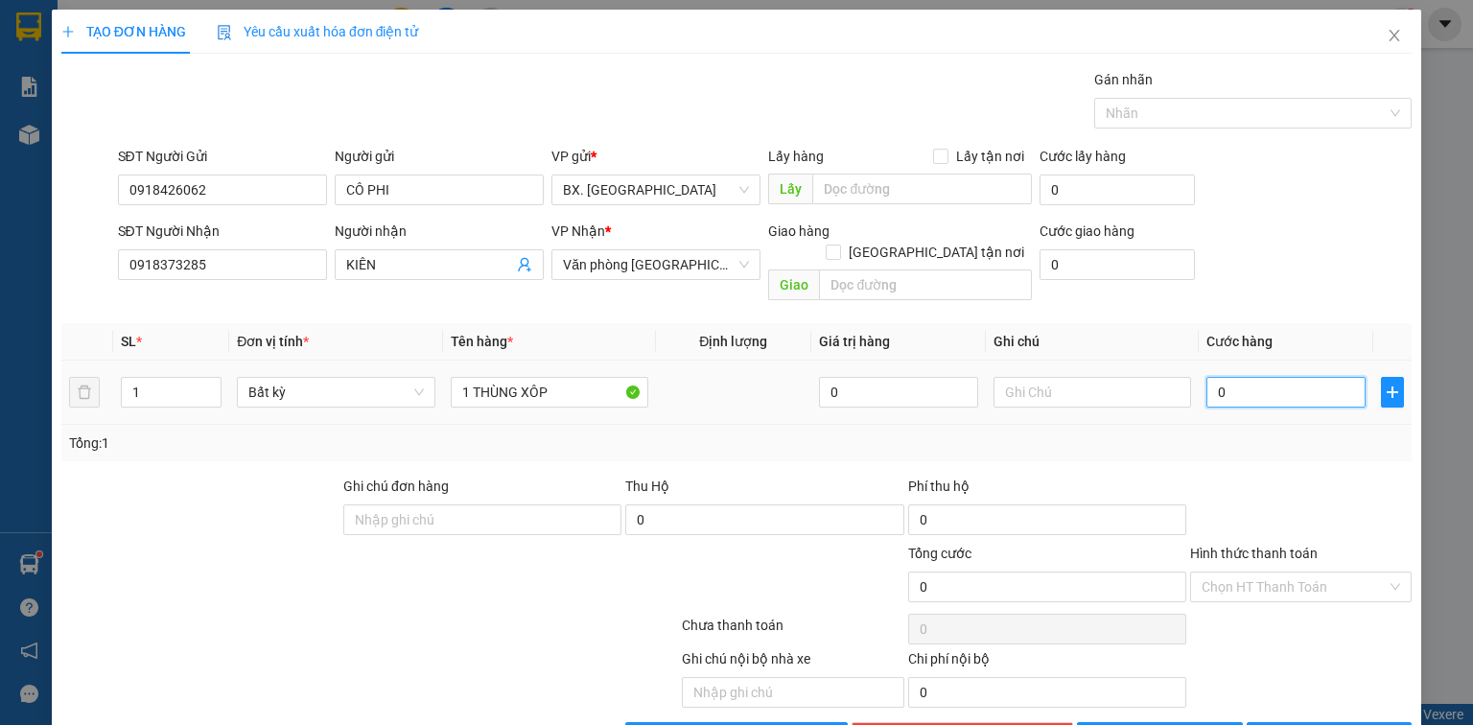
click at [1226, 377] on input "0" at bounding box center [1286, 392] width 159 height 31
click at [1291, 573] on input "Hình thức thanh toán" at bounding box center [1294, 587] width 185 height 29
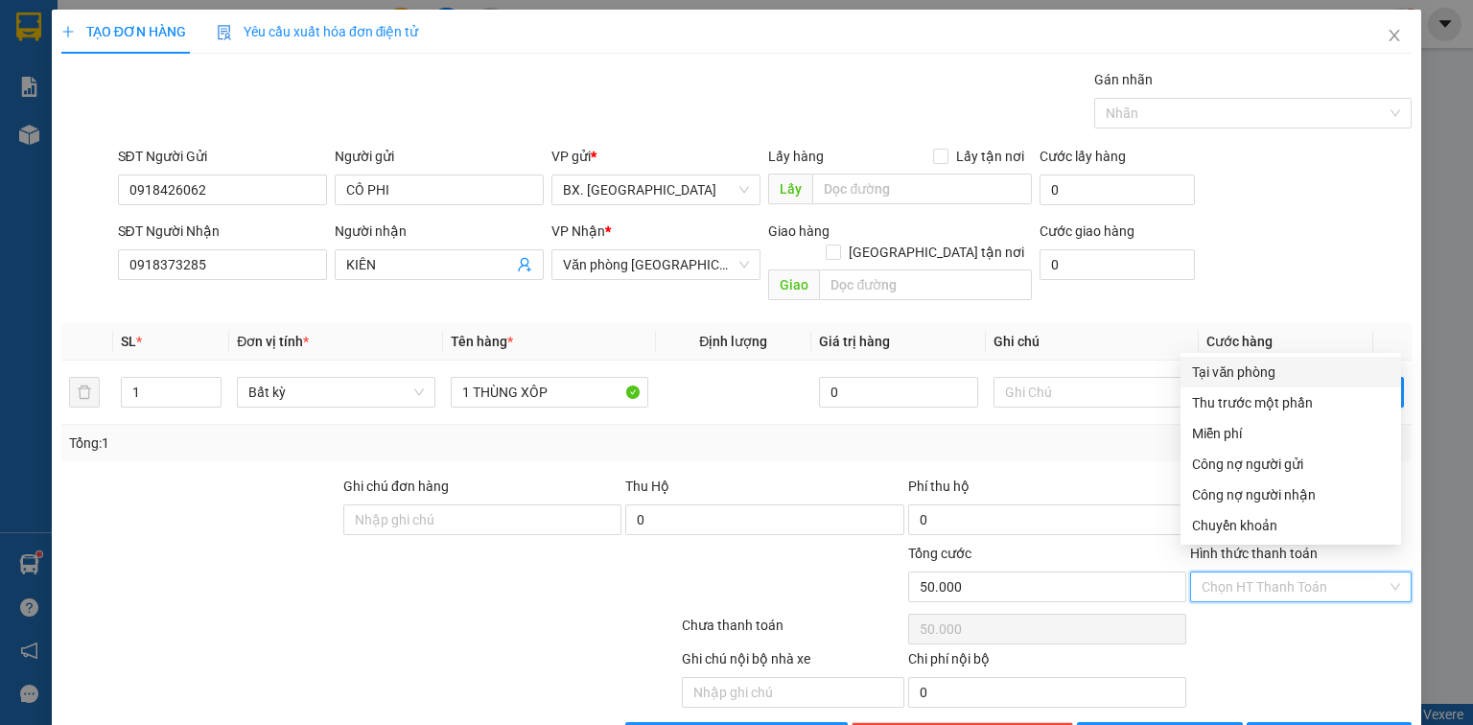
click at [1249, 371] on div "Tại văn phòng" at bounding box center [1291, 372] width 198 height 21
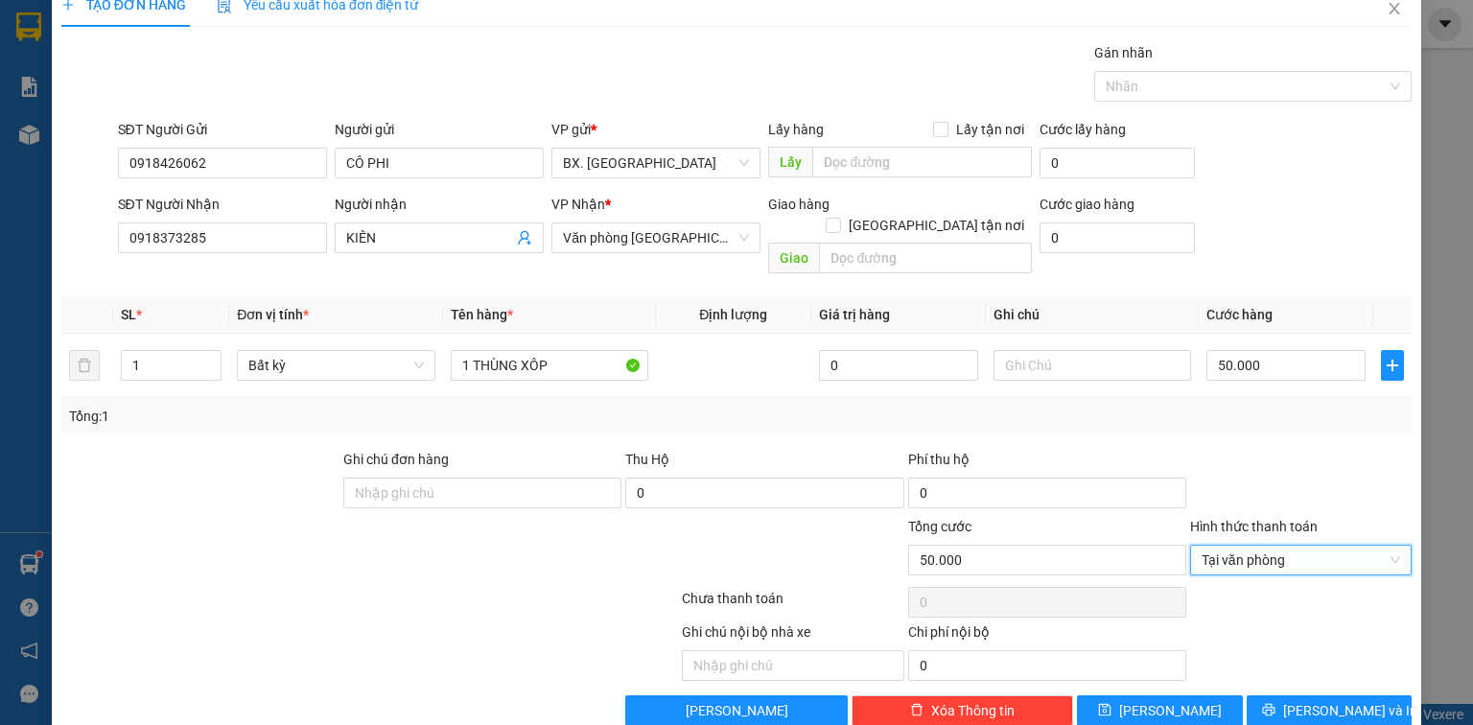
scroll to position [42, 0]
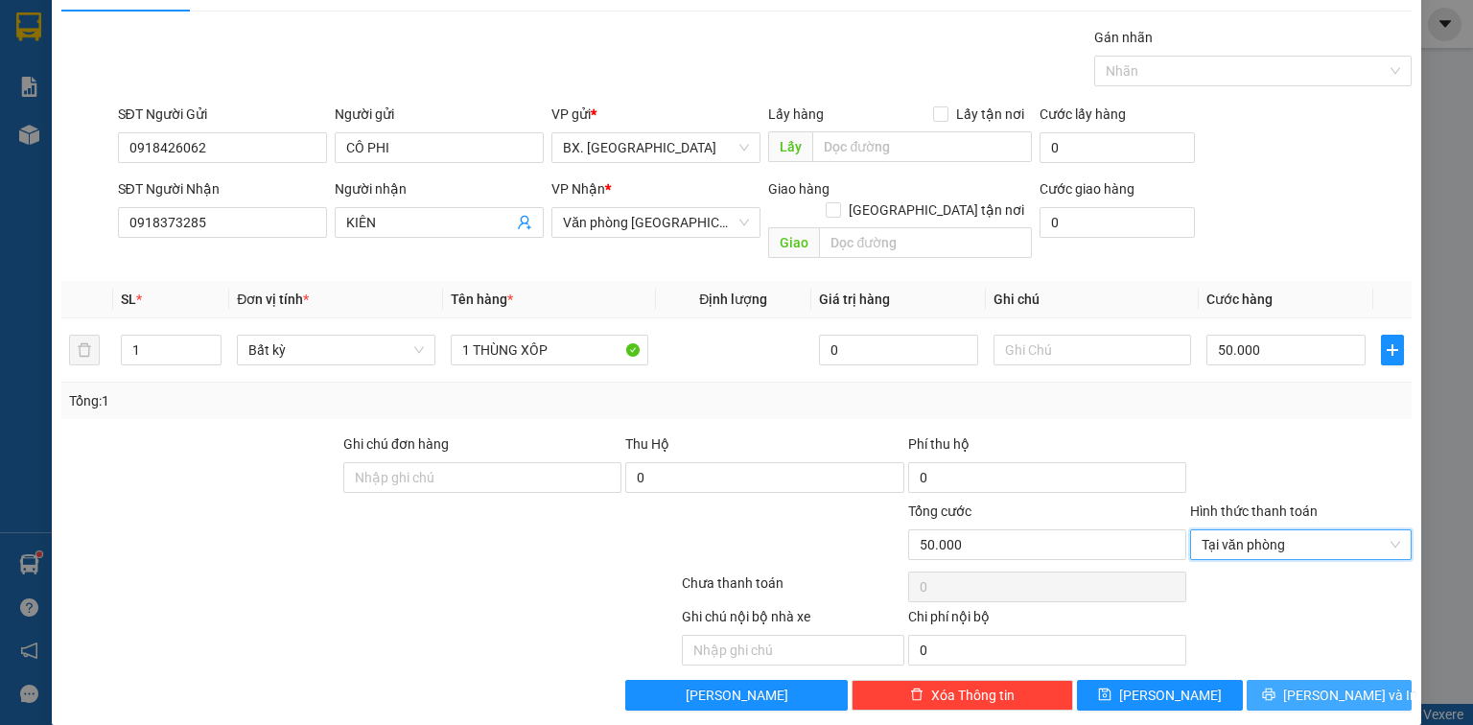
click at [1275, 689] on icon "printer" at bounding box center [1268, 695] width 12 height 12
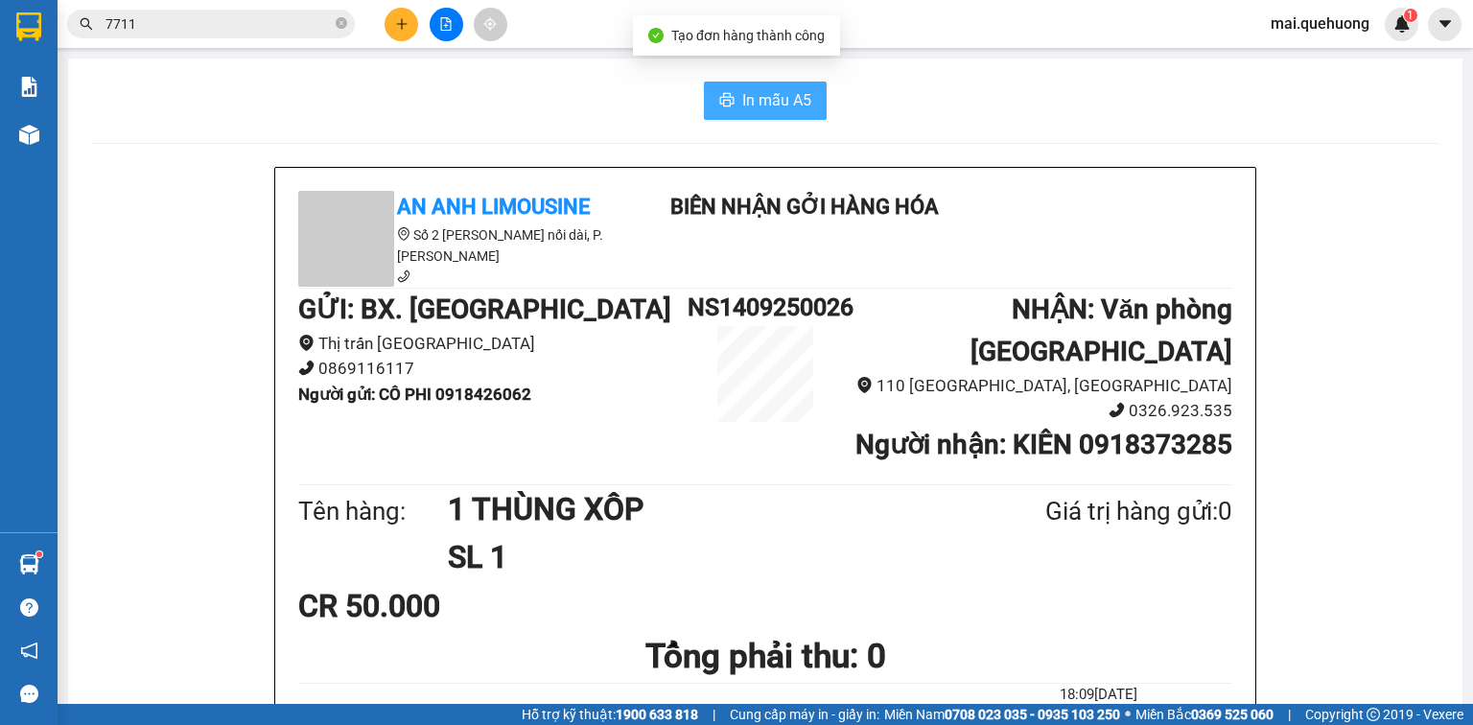
click at [765, 99] on span "In mẫu A5" at bounding box center [776, 100] width 69 height 24
click at [403, 19] on icon "plus" at bounding box center [401, 23] width 13 height 13
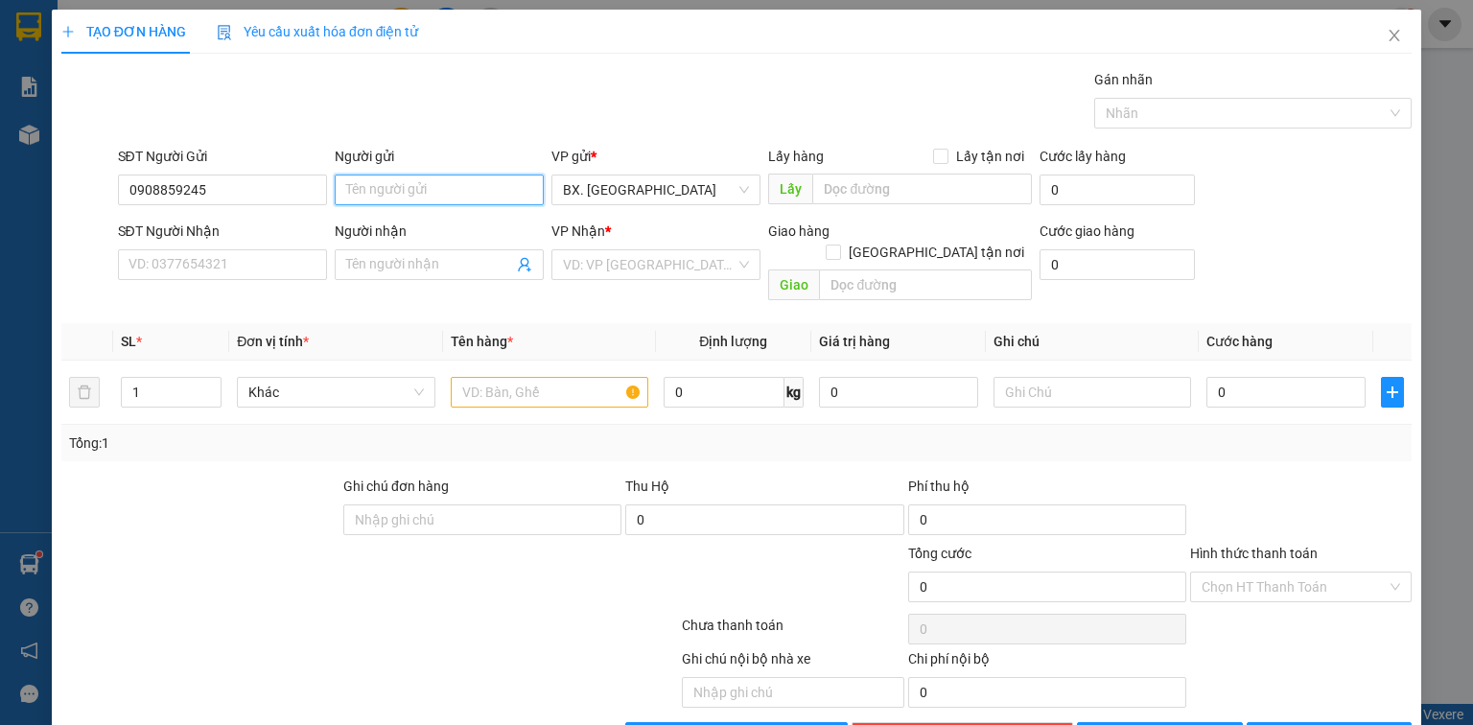
click at [403, 198] on input "Người gửi" at bounding box center [439, 190] width 209 height 31
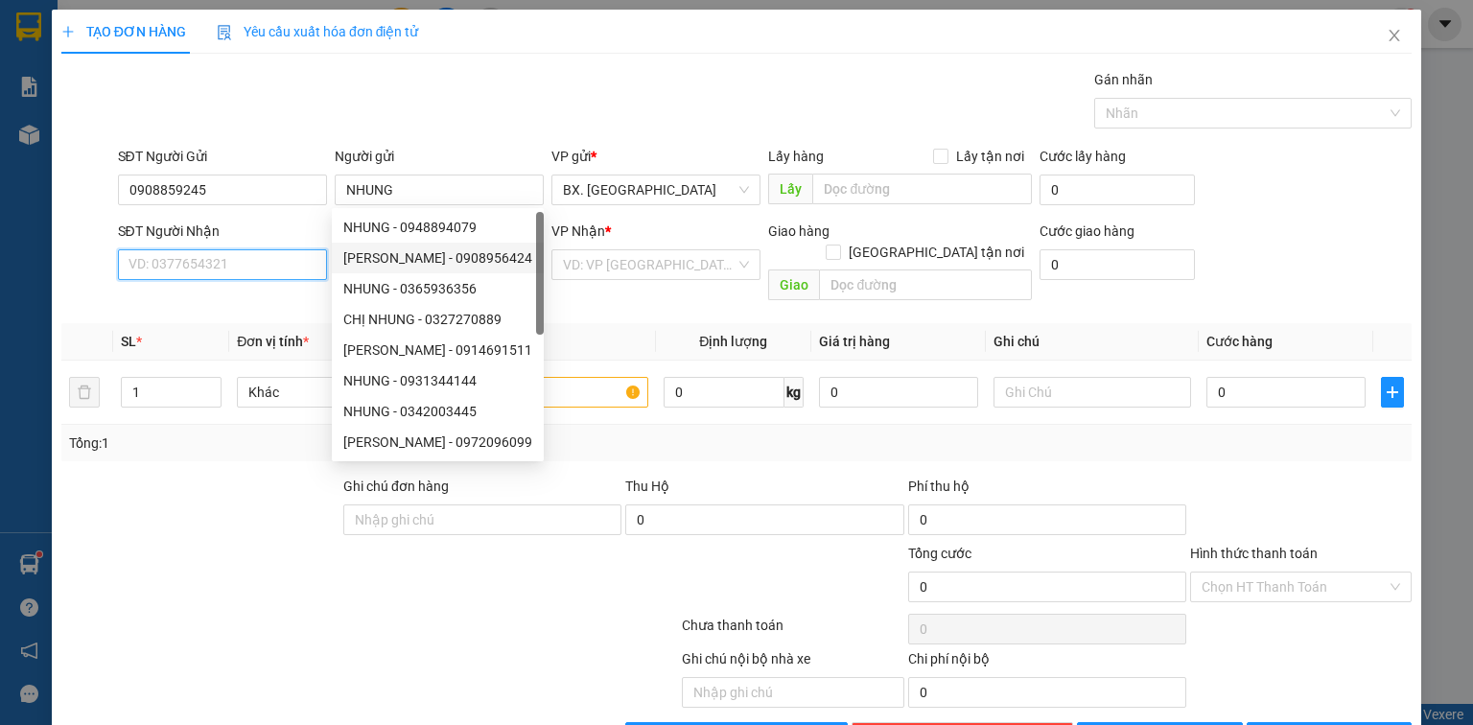
click at [302, 257] on input "SĐT Người Nhận" at bounding box center [222, 264] width 209 height 31
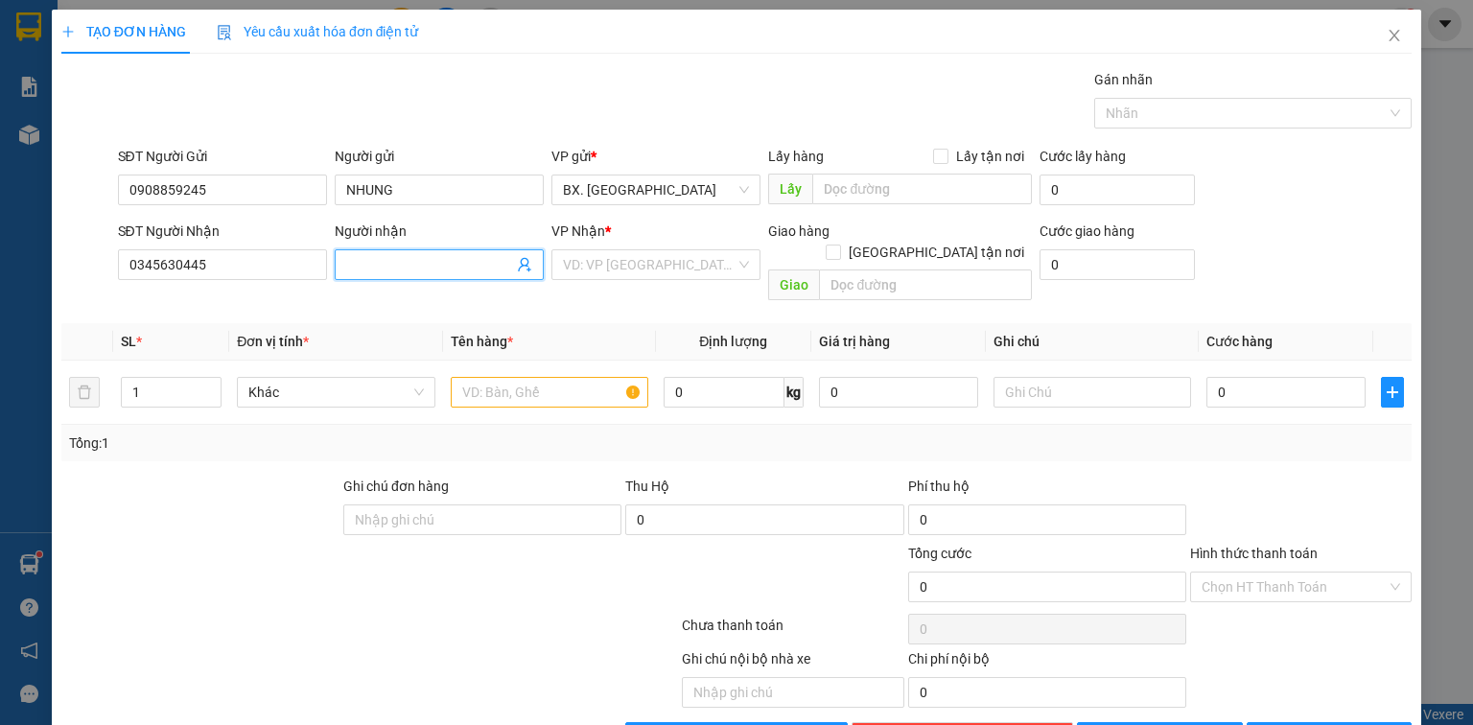
click at [414, 265] on input "Người nhận" at bounding box center [429, 264] width 167 height 21
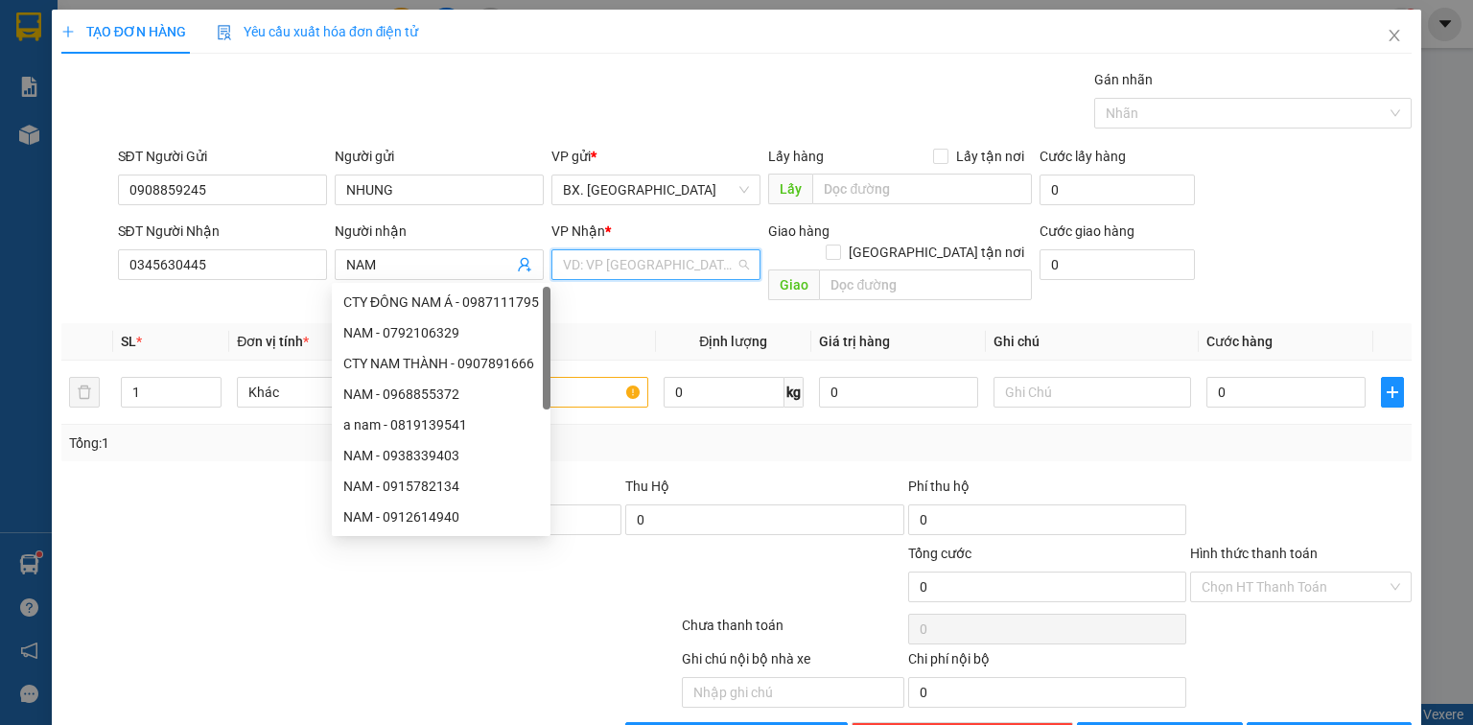
click at [614, 272] on input "search" at bounding box center [649, 264] width 173 height 29
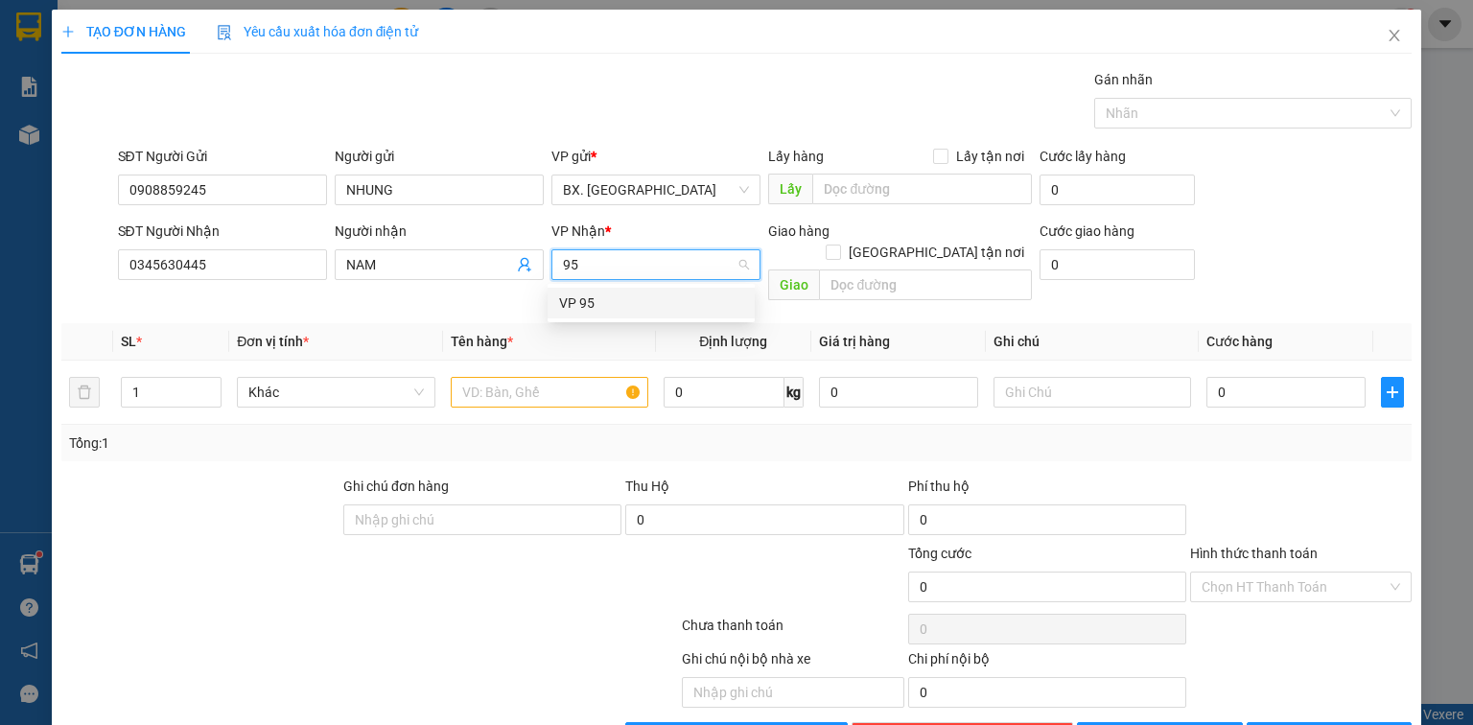
click at [600, 306] on div "VP 95" at bounding box center [651, 303] width 184 height 21
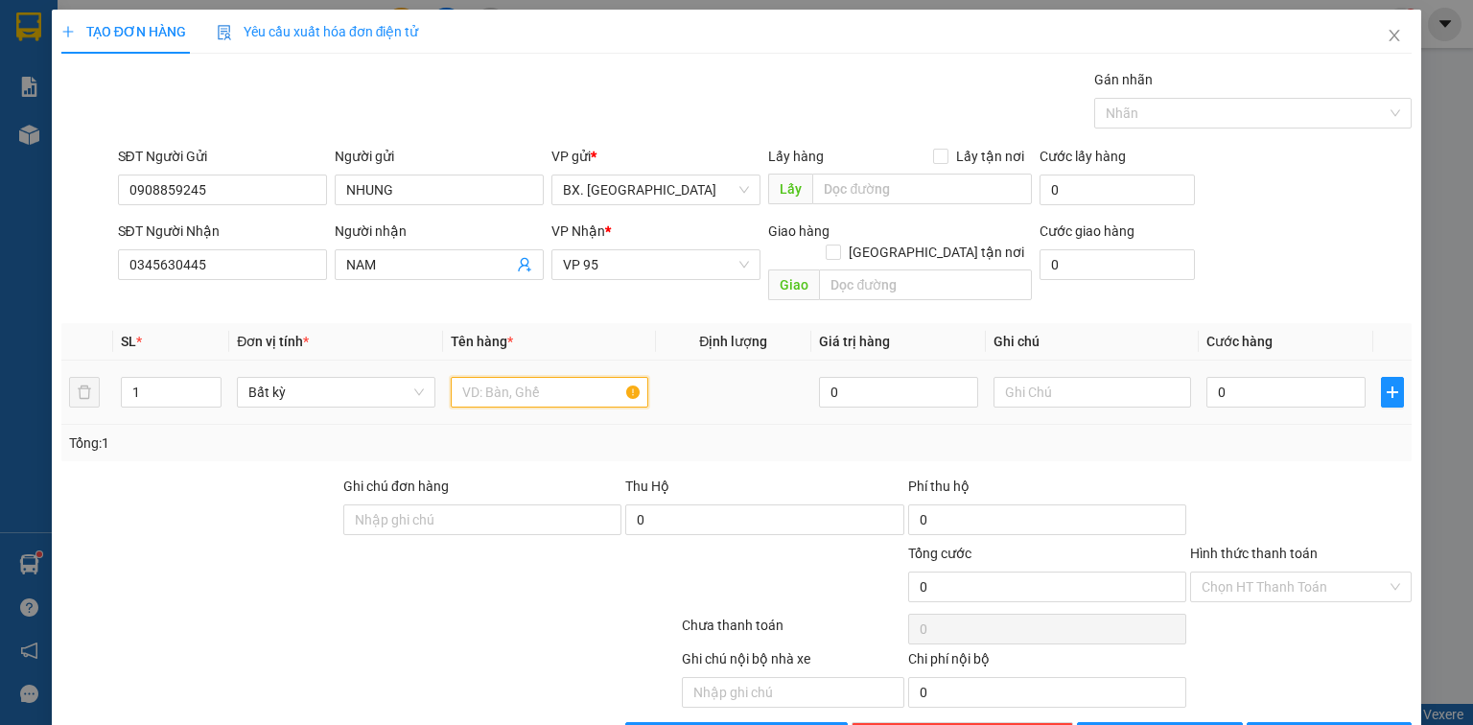
click at [577, 377] on input "text" at bounding box center [550, 392] width 198 height 31
click at [1284, 382] on input "0" at bounding box center [1286, 392] width 159 height 31
click at [1224, 573] on input "Hình thức thanh toán" at bounding box center [1294, 587] width 185 height 29
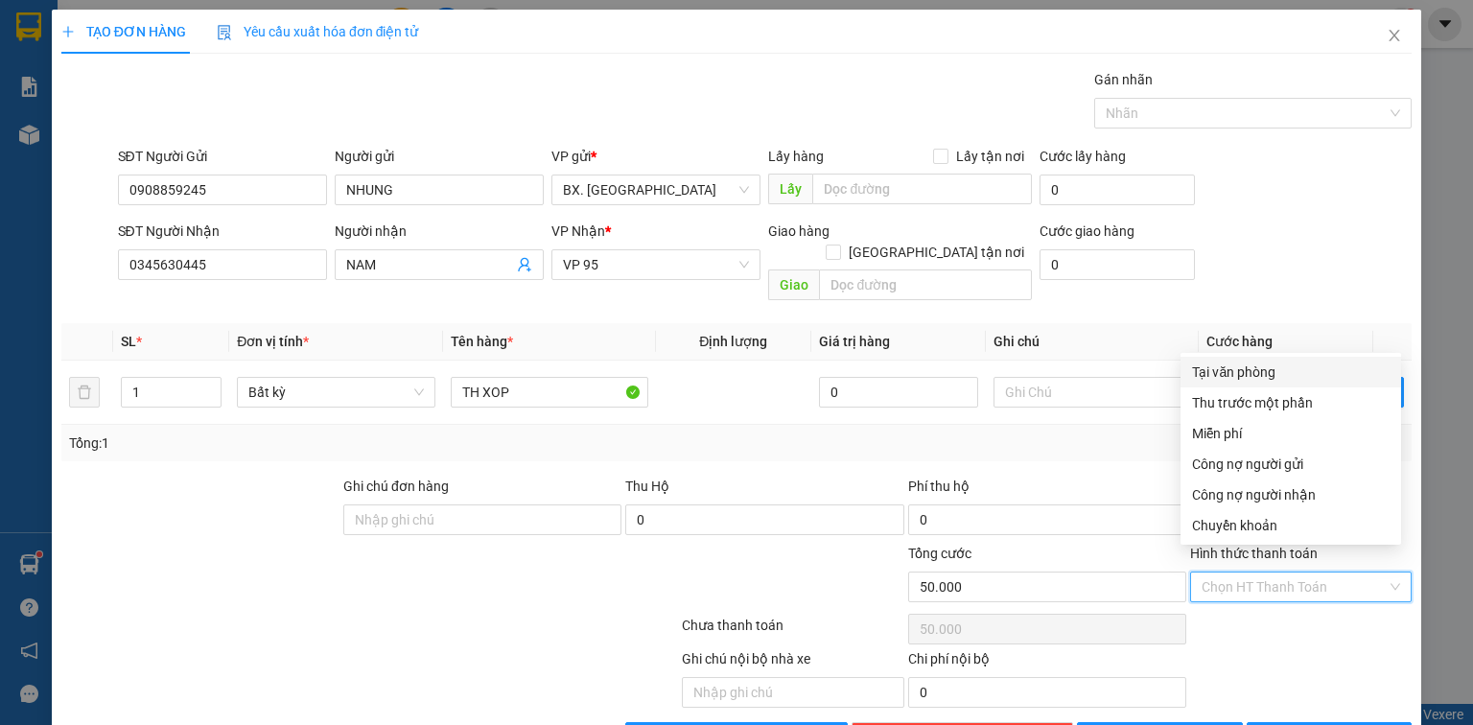
click at [1212, 382] on div "Tại văn phòng" at bounding box center [1291, 372] width 198 height 21
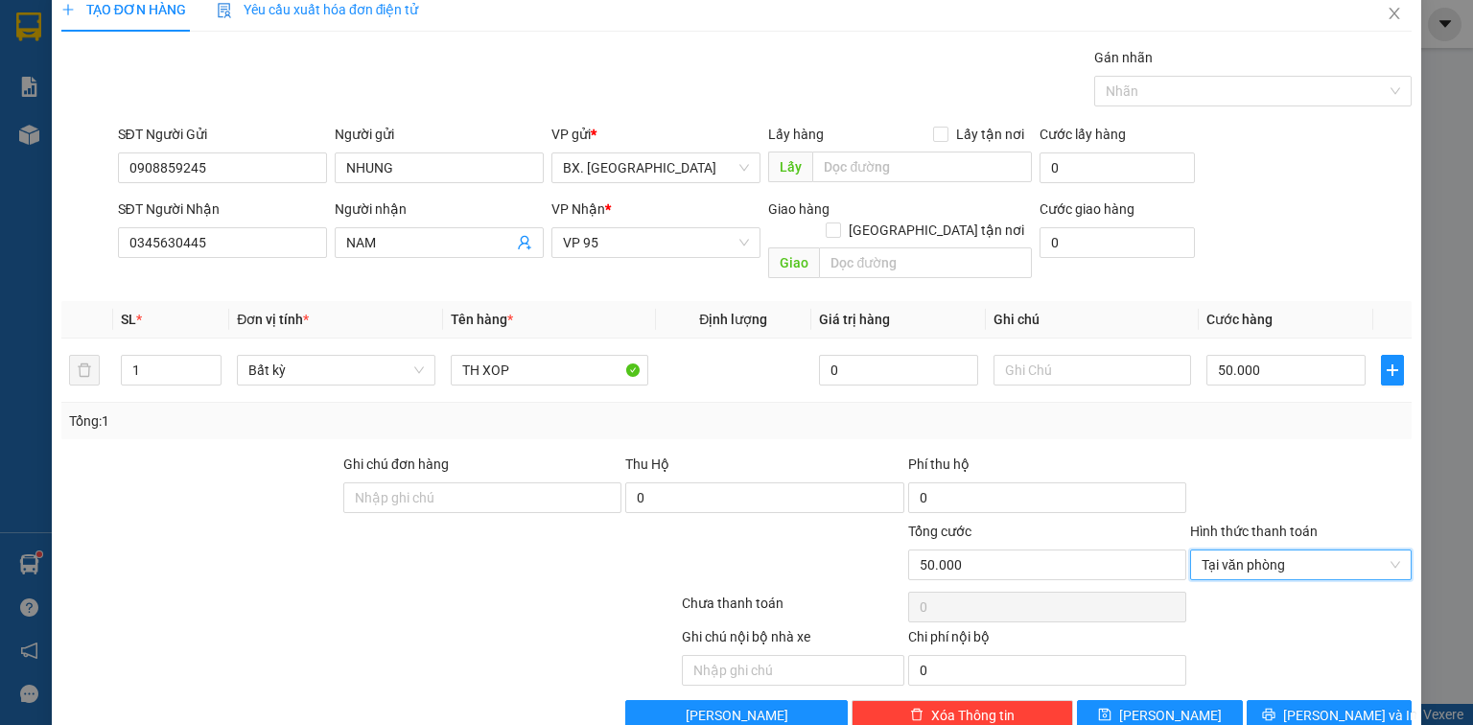
scroll to position [42, 0]
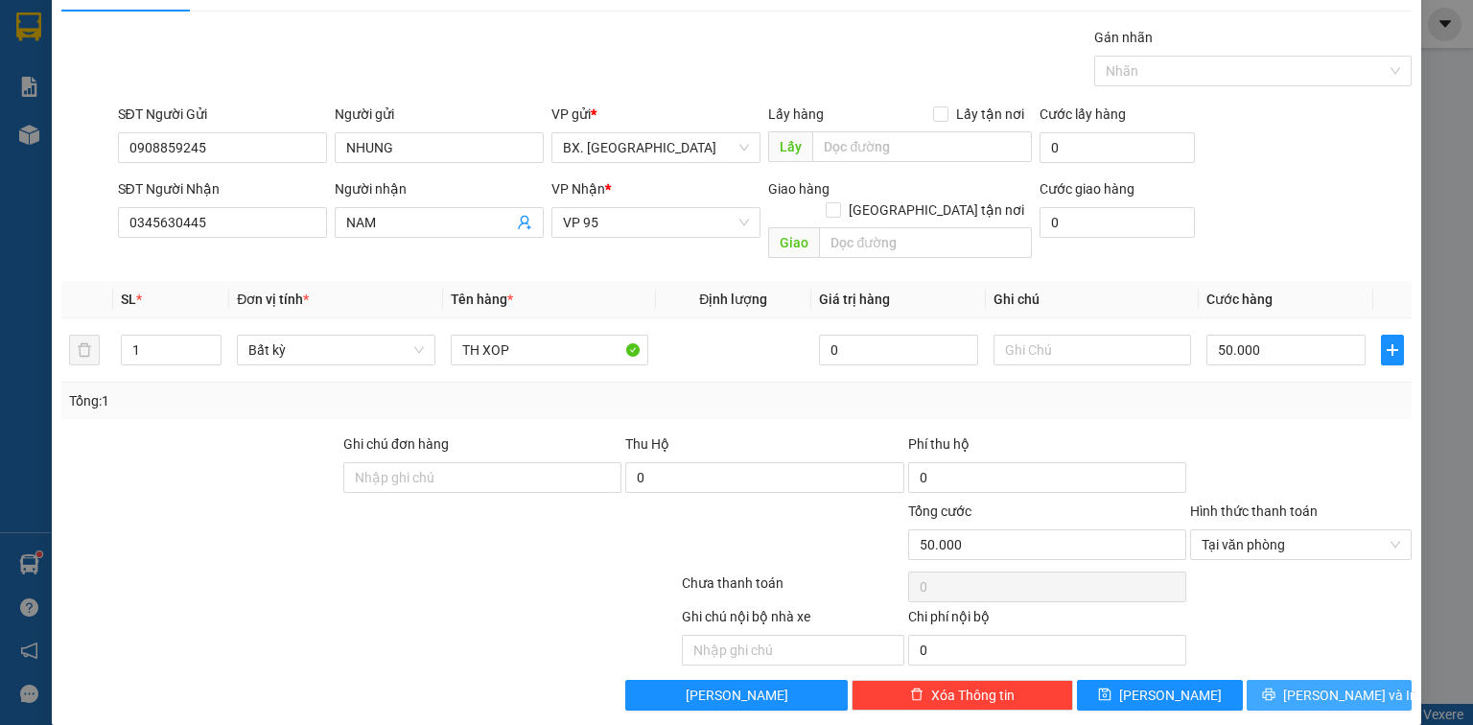
click at [1304, 685] on span "[PERSON_NAME] và In" at bounding box center [1350, 695] width 134 height 21
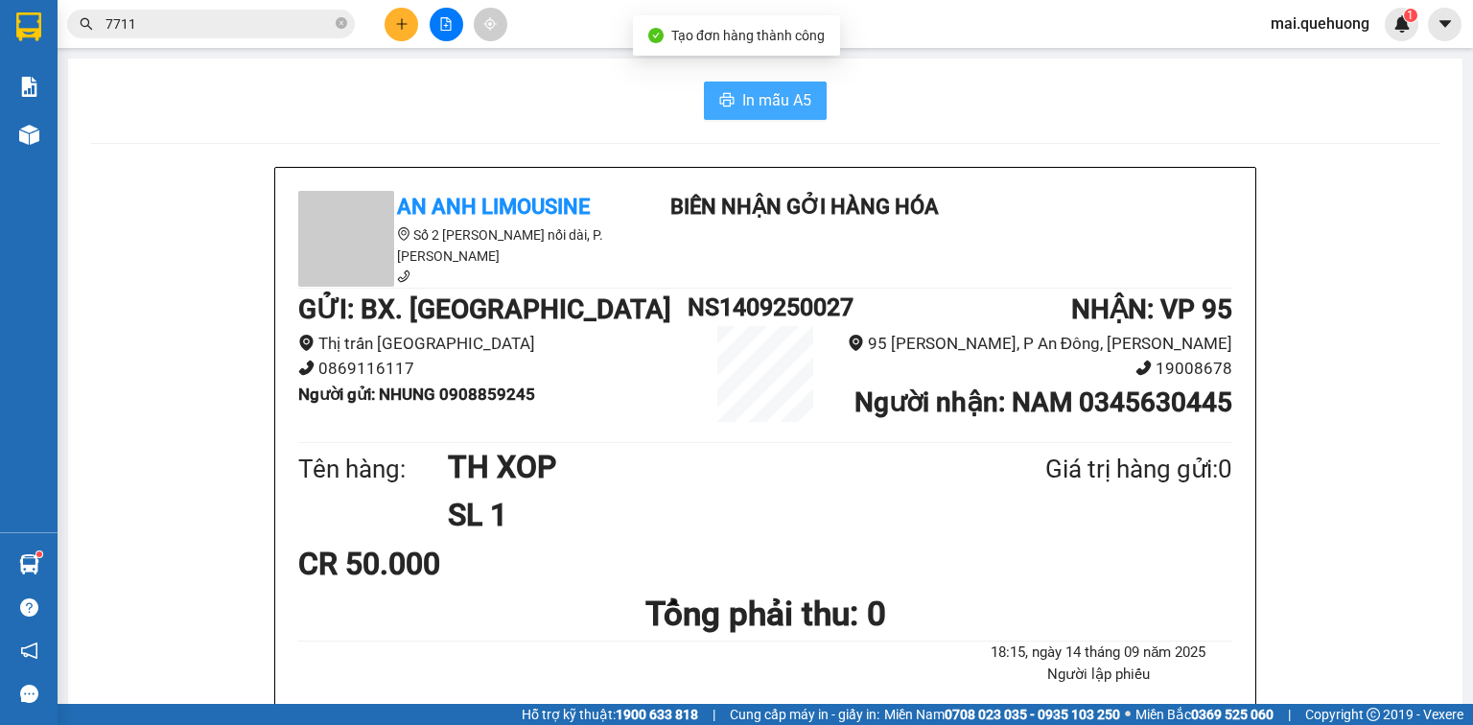
click at [798, 115] on button "In mẫu A5" at bounding box center [765, 101] width 123 height 38
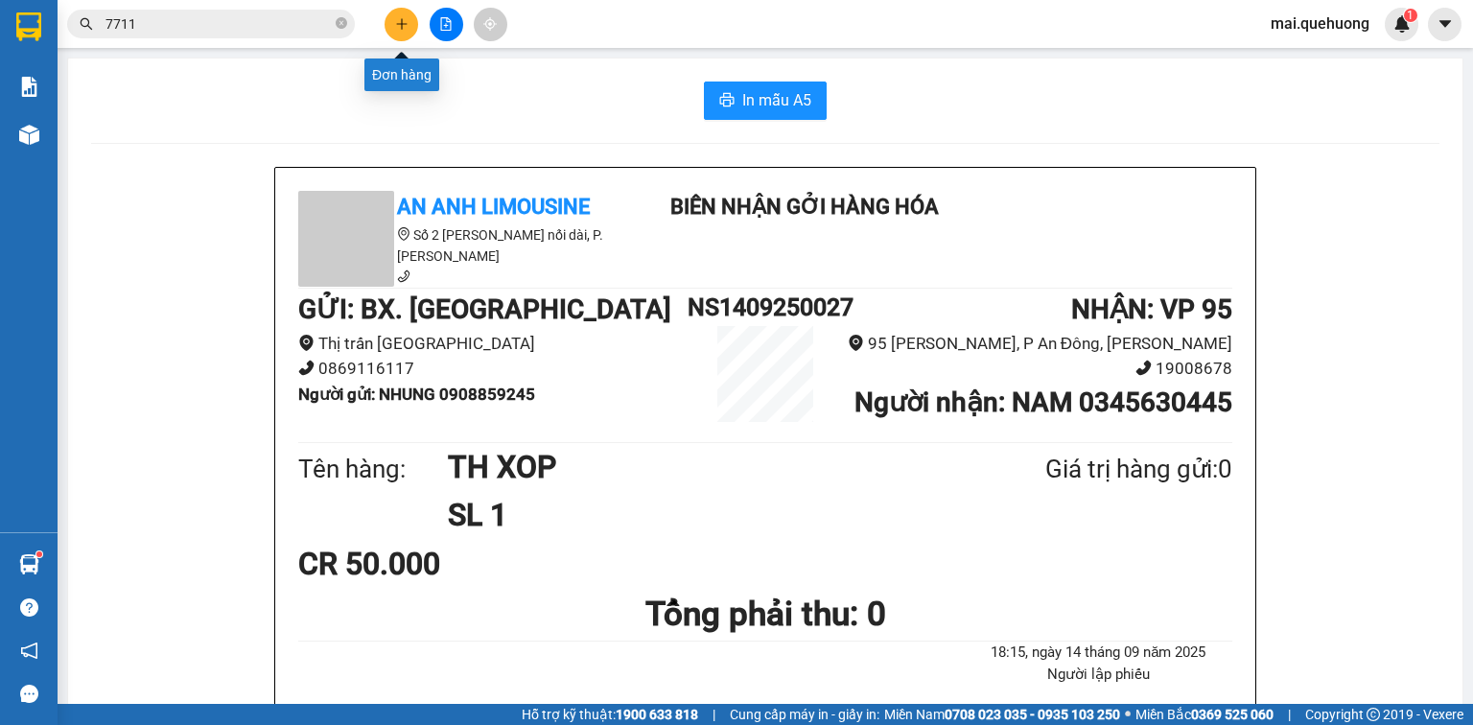
click at [403, 26] on icon "plus" at bounding box center [401, 23] width 13 height 13
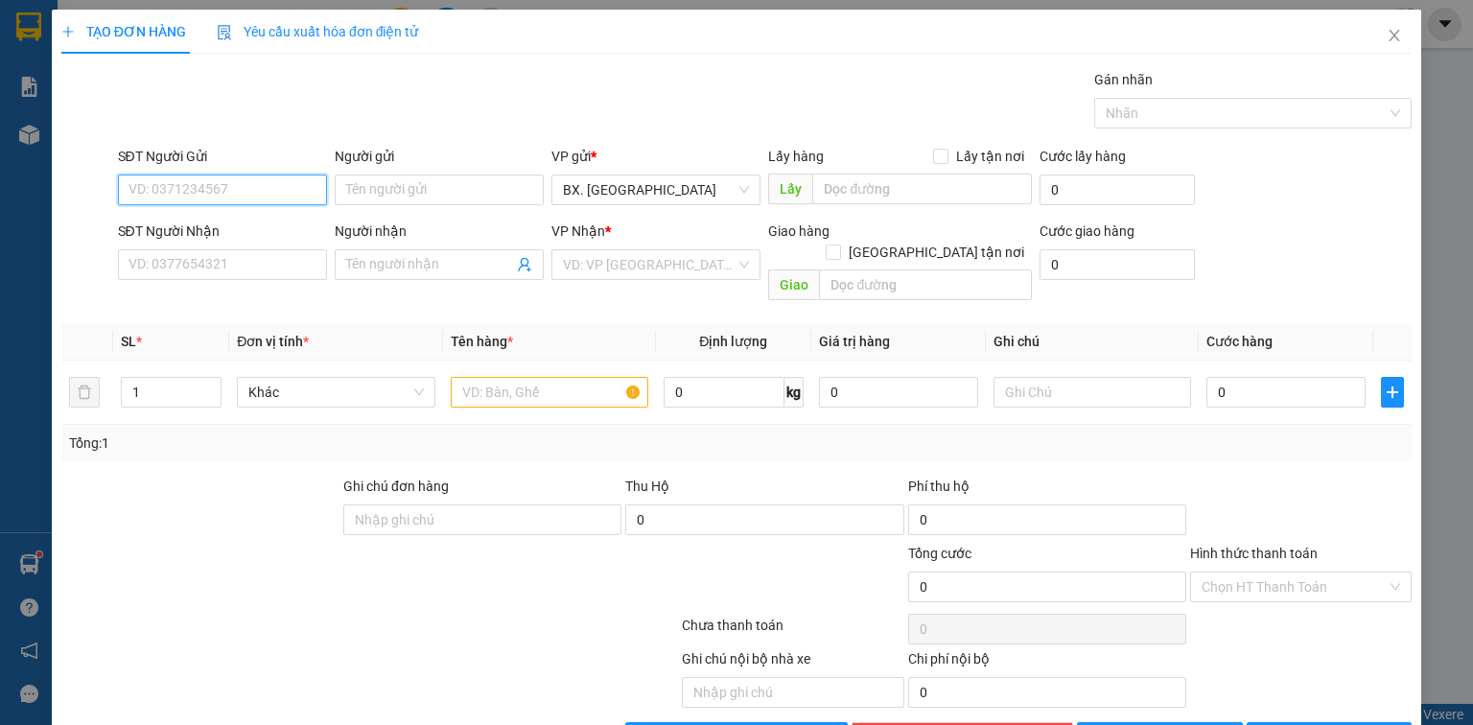
click at [271, 192] on input "SĐT Người Gửi" at bounding box center [222, 190] width 209 height 31
click at [419, 175] on input "Người gửi" at bounding box center [439, 190] width 209 height 31
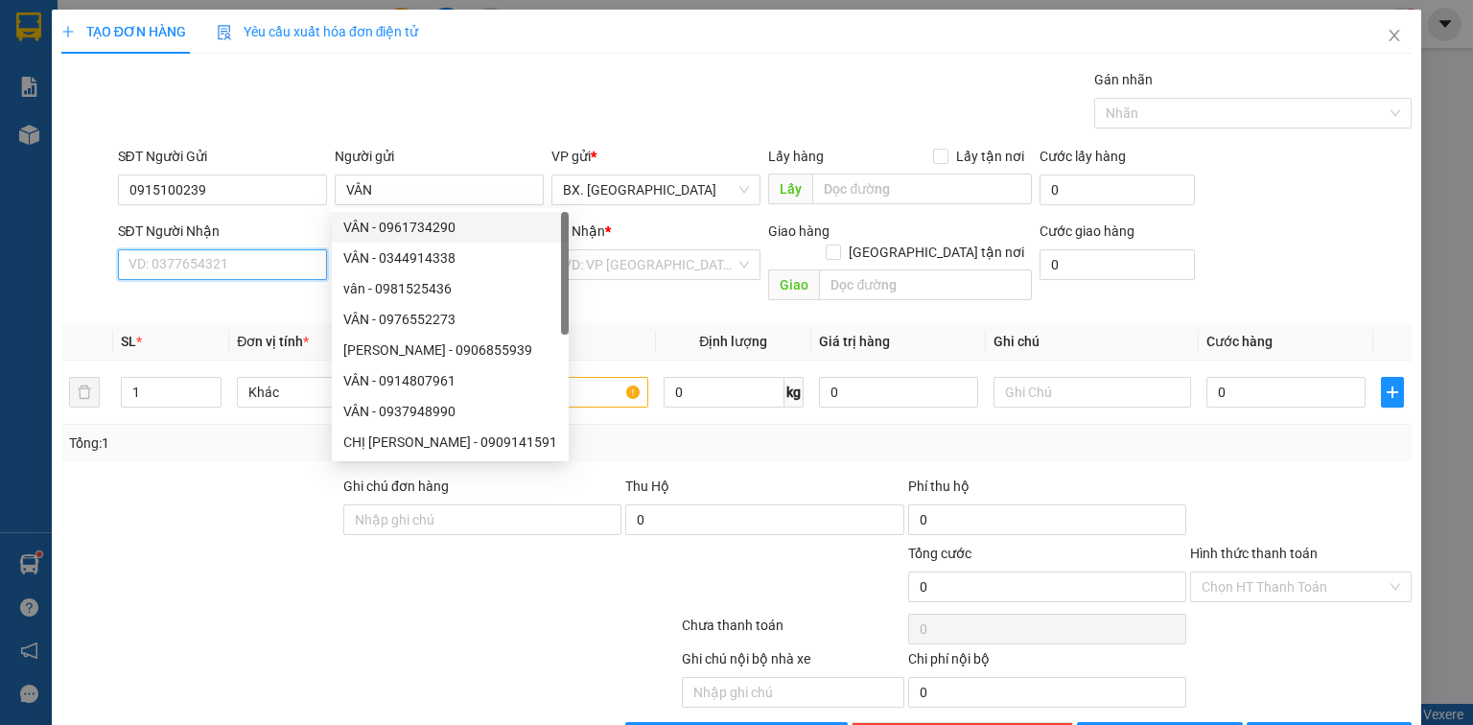
click at [196, 268] on input "SĐT Người Nhận" at bounding box center [222, 264] width 209 height 31
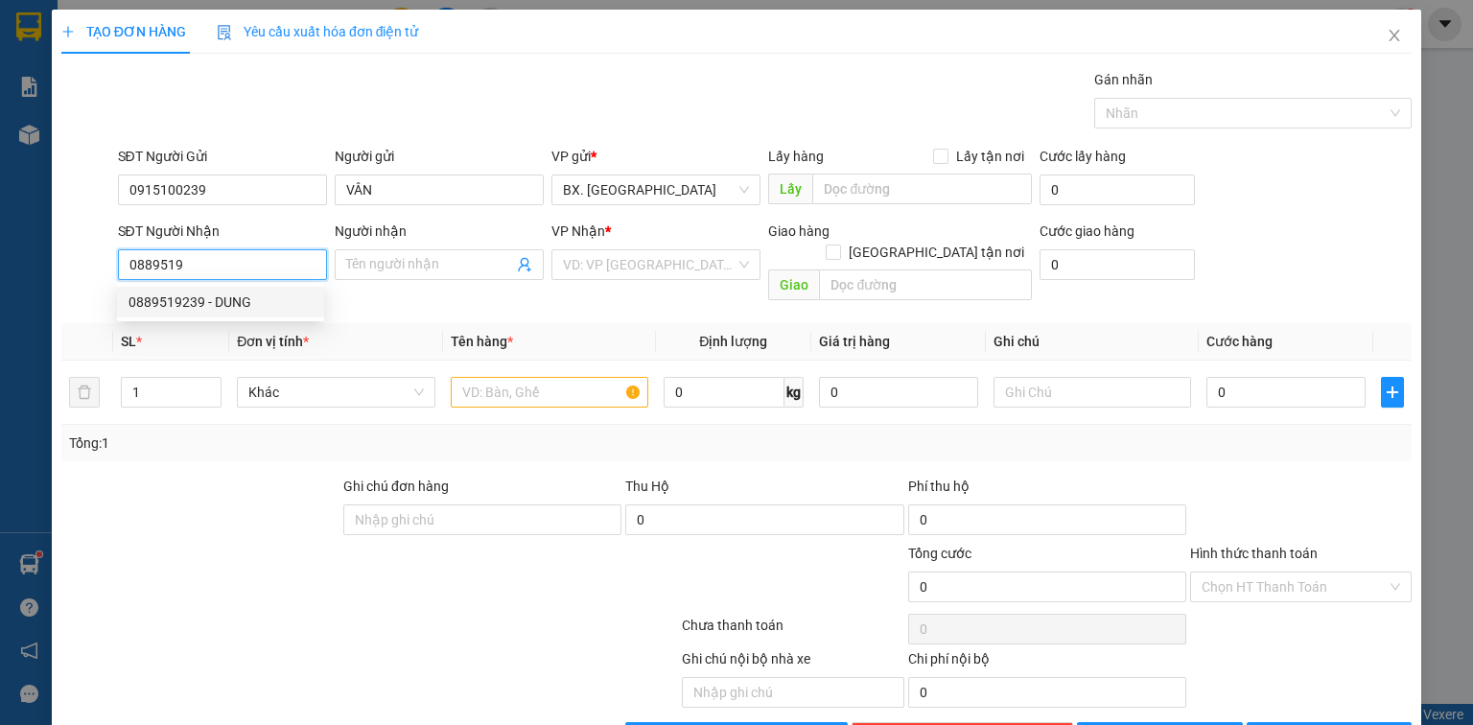
click at [204, 295] on div "0889519239 - DUNG" at bounding box center [221, 302] width 184 height 21
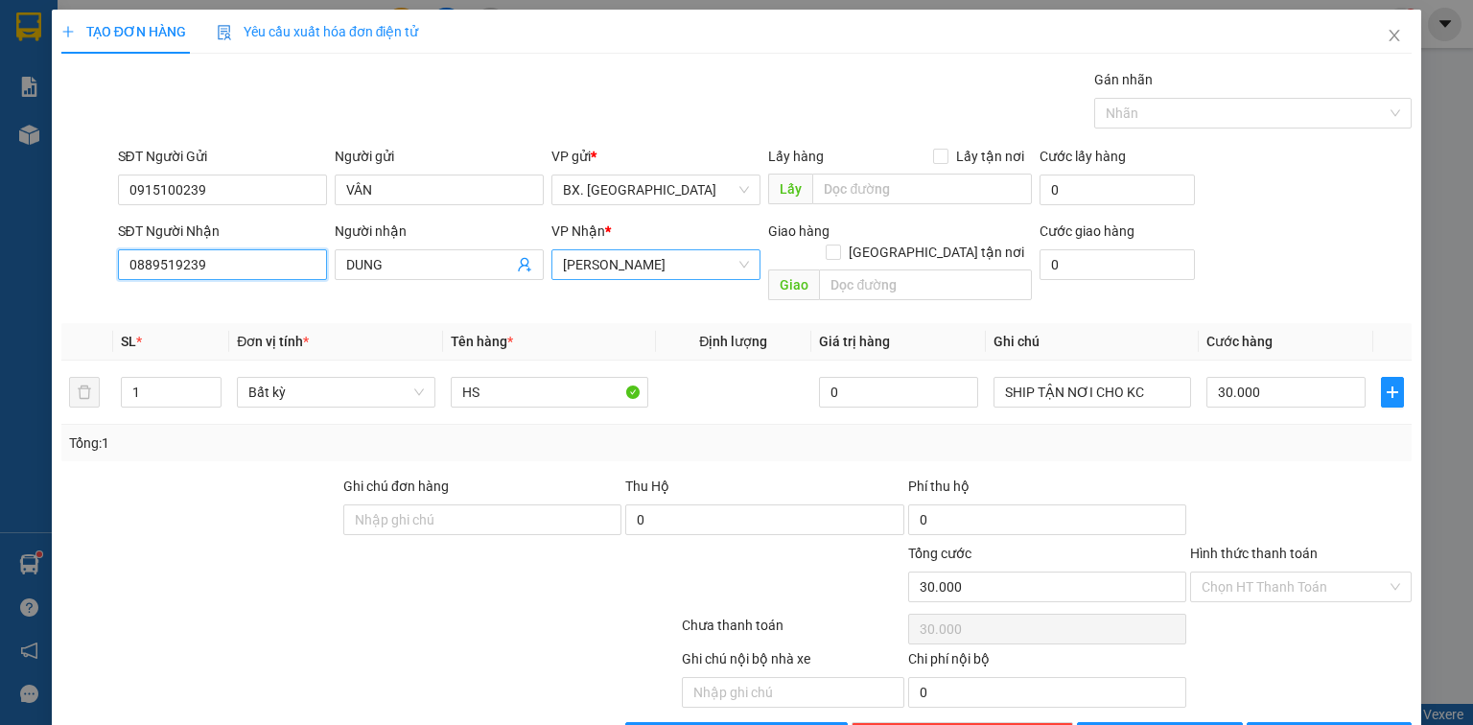
click at [688, 272] on span "[PERSON_NAME]" at bounding box center [656, 264] width 186 height 29
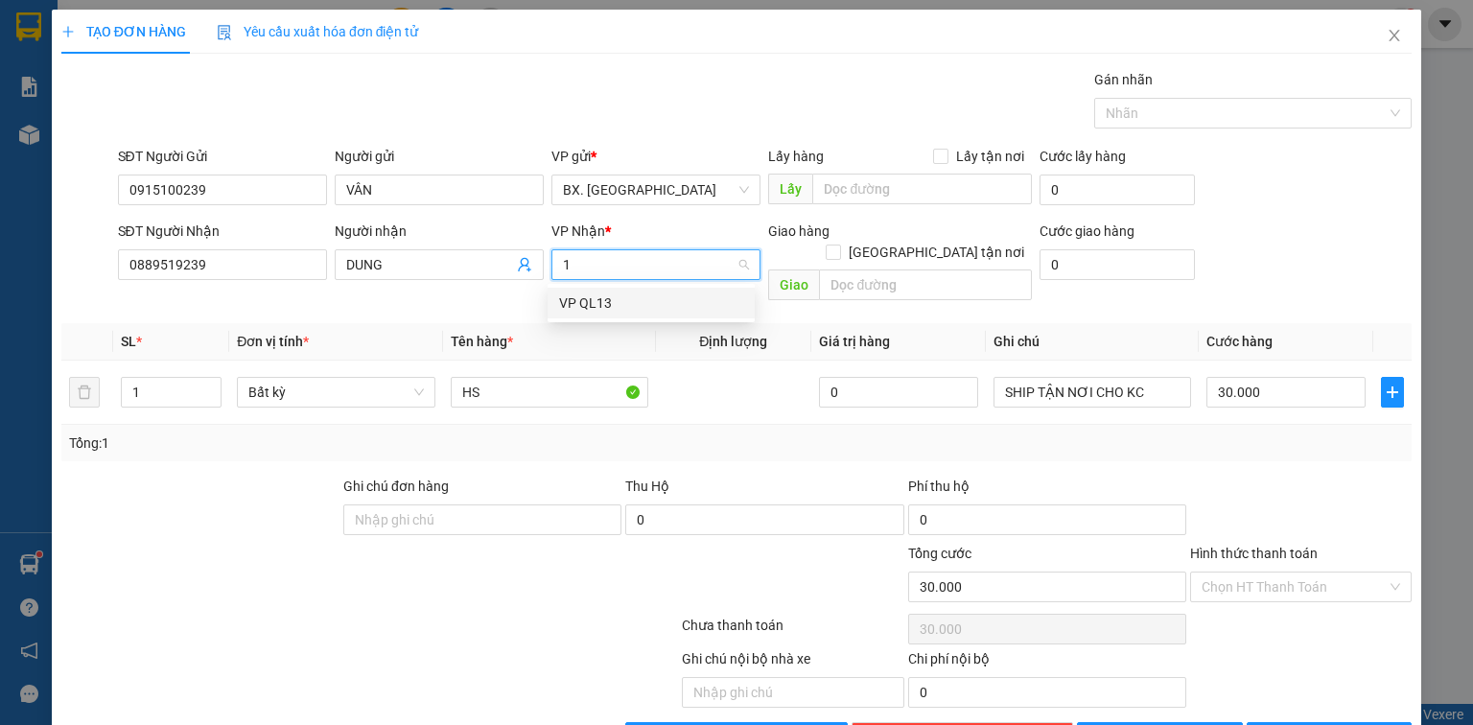
click at [687, 306] on div "VP QL13" at bounding box center [651, 303] width 184 height 21
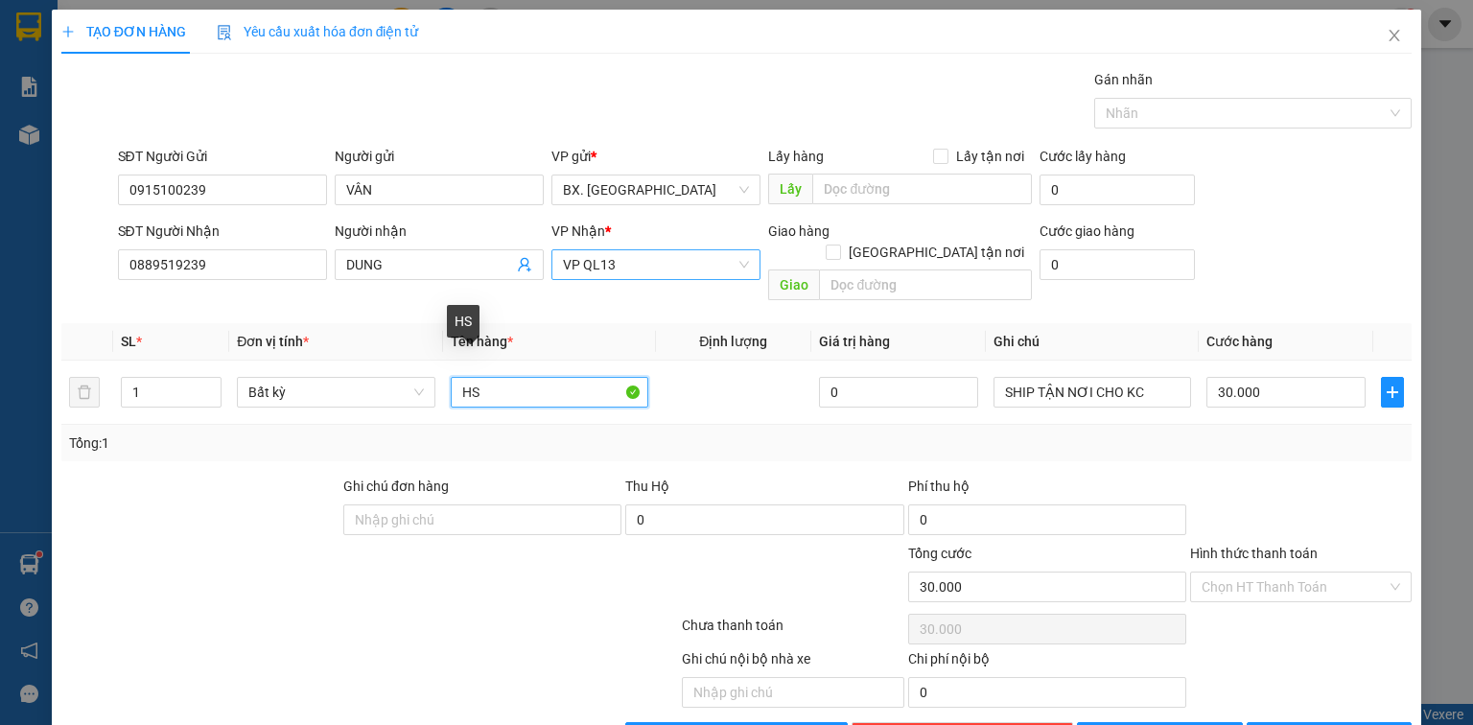
drag, startPoint x: 539, startPoint y: 361, endPoint x: 311, endPoint y: 428, distance: 238.0
click at [311, 428] on div "SL * Đơn vị tính * Tên hàng * Định lượng Giá trị hàng Ghi chú Cước hàng 1 Bất k…" at bounding box center [736, 392] width 1351 height 138
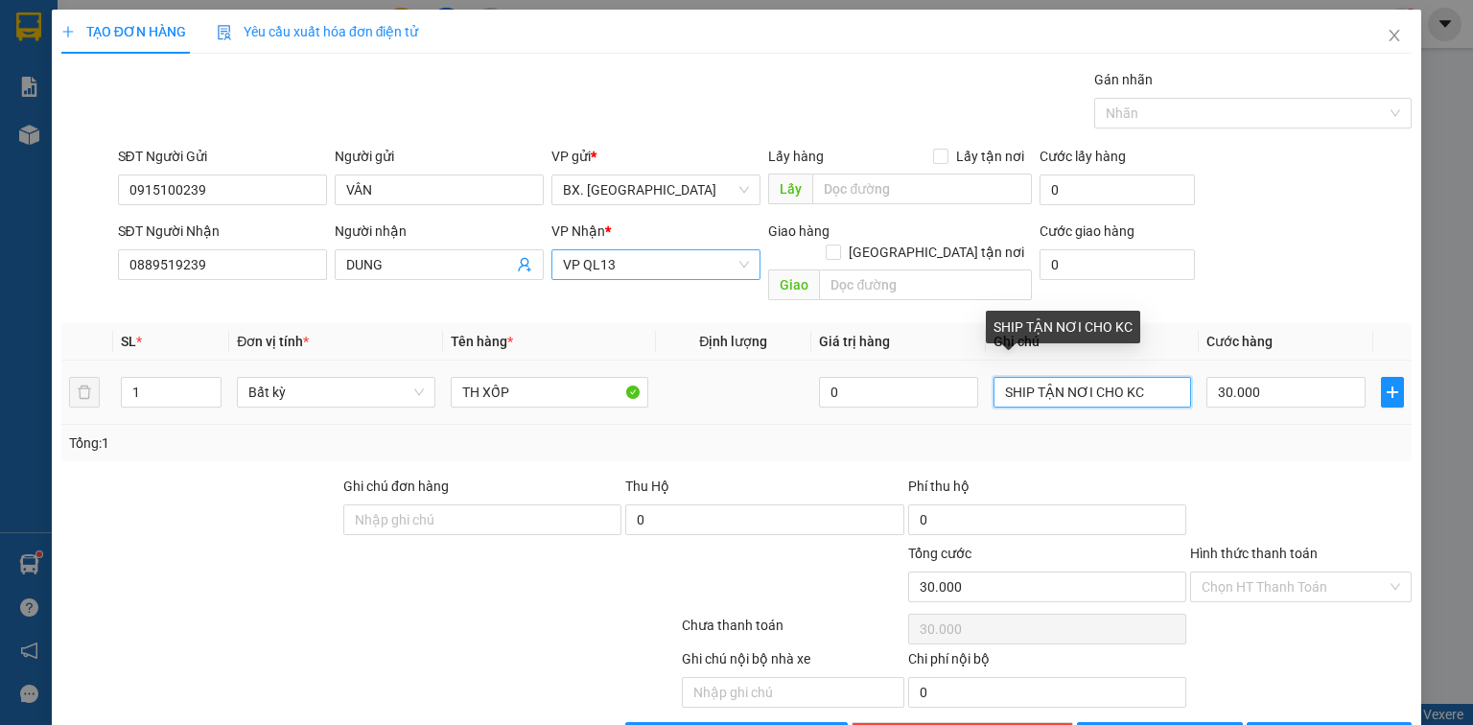
click at [1159, 377] on input "SHIP TẬN NƠI CHO KC" at bounding box center [1093, 392] width 198 height 31
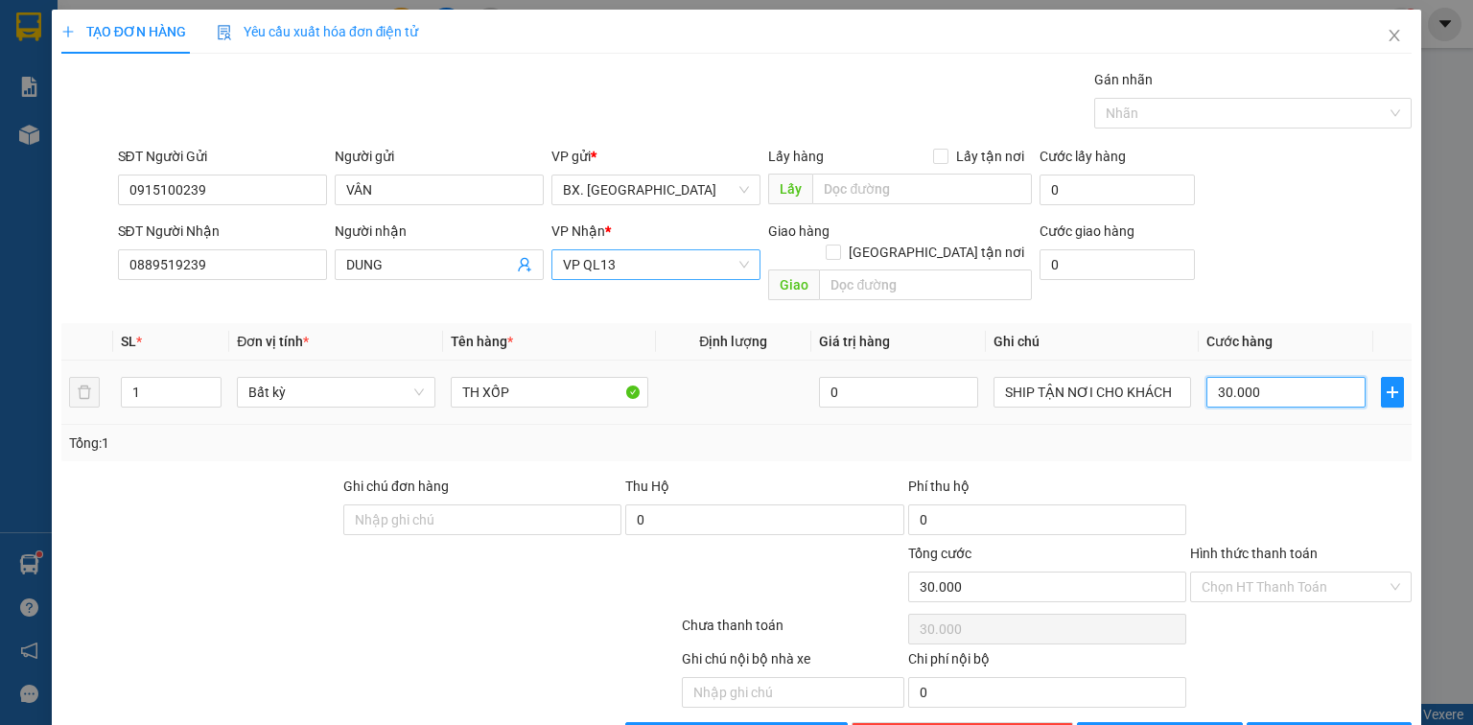
click at [1287, 377] on input "30.000" at bounding box center [1286, 392] width 159 height 31
click at [1316, 573] on input "Hình thức thanh toán" at bounding box center [1294, 587] width 185 height 29
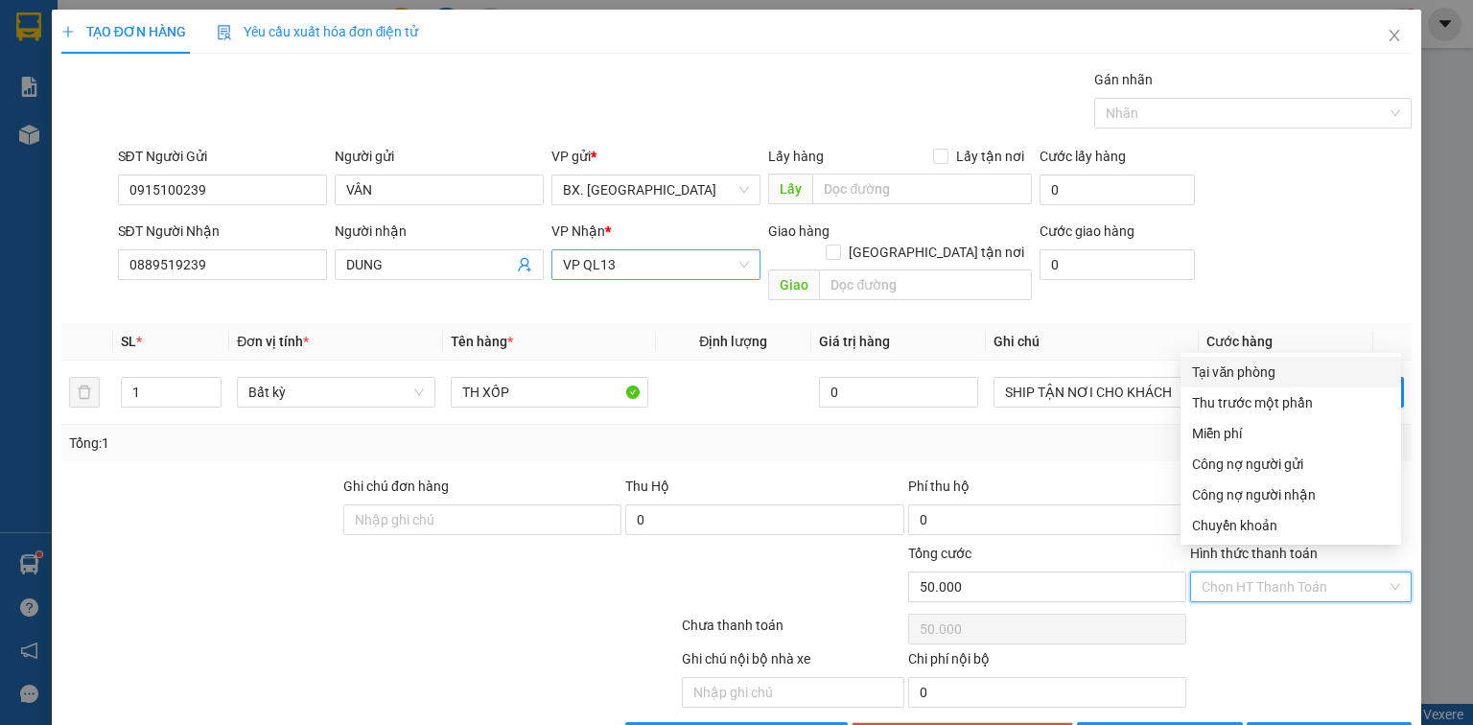
click at [1216, 364] on div "Tại văn phòng" at bounding box center [1291, 372] width 198 height 21
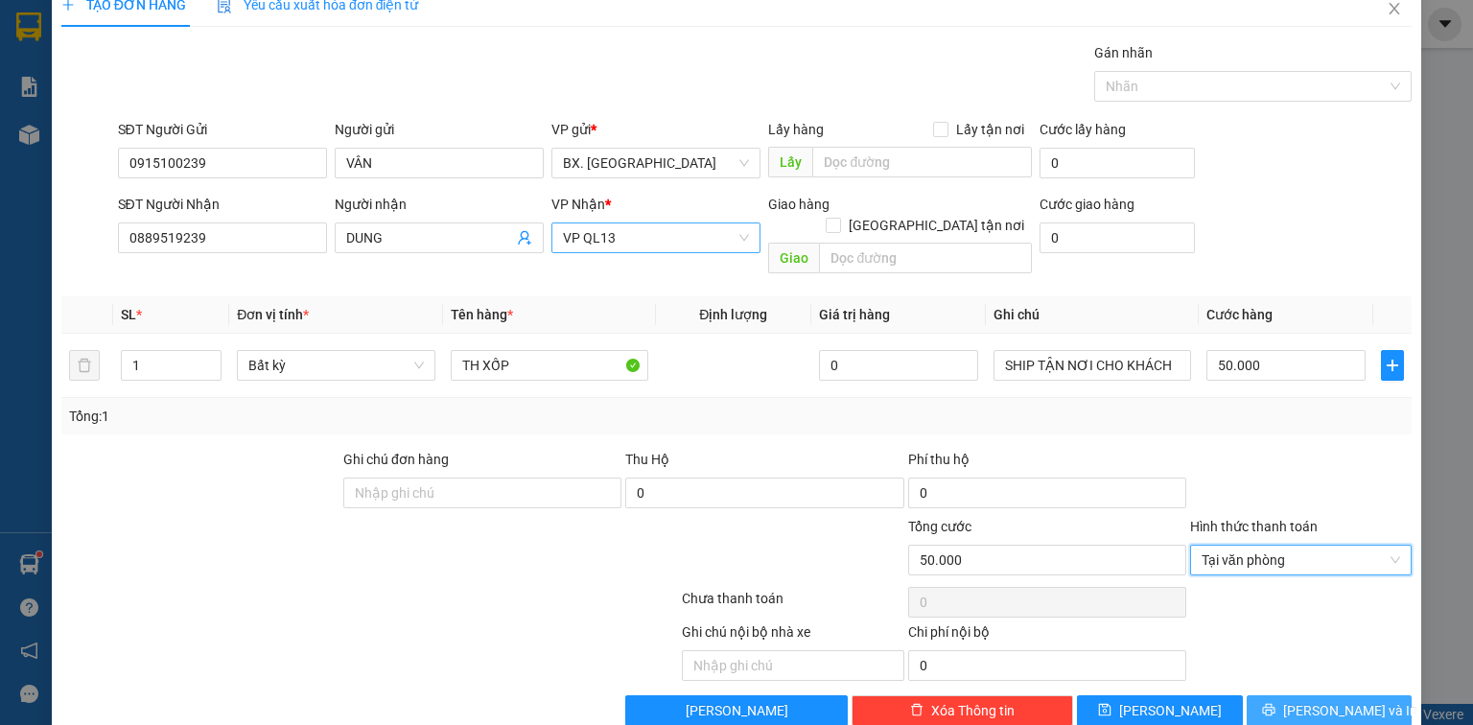
scroll to position [42, 0]
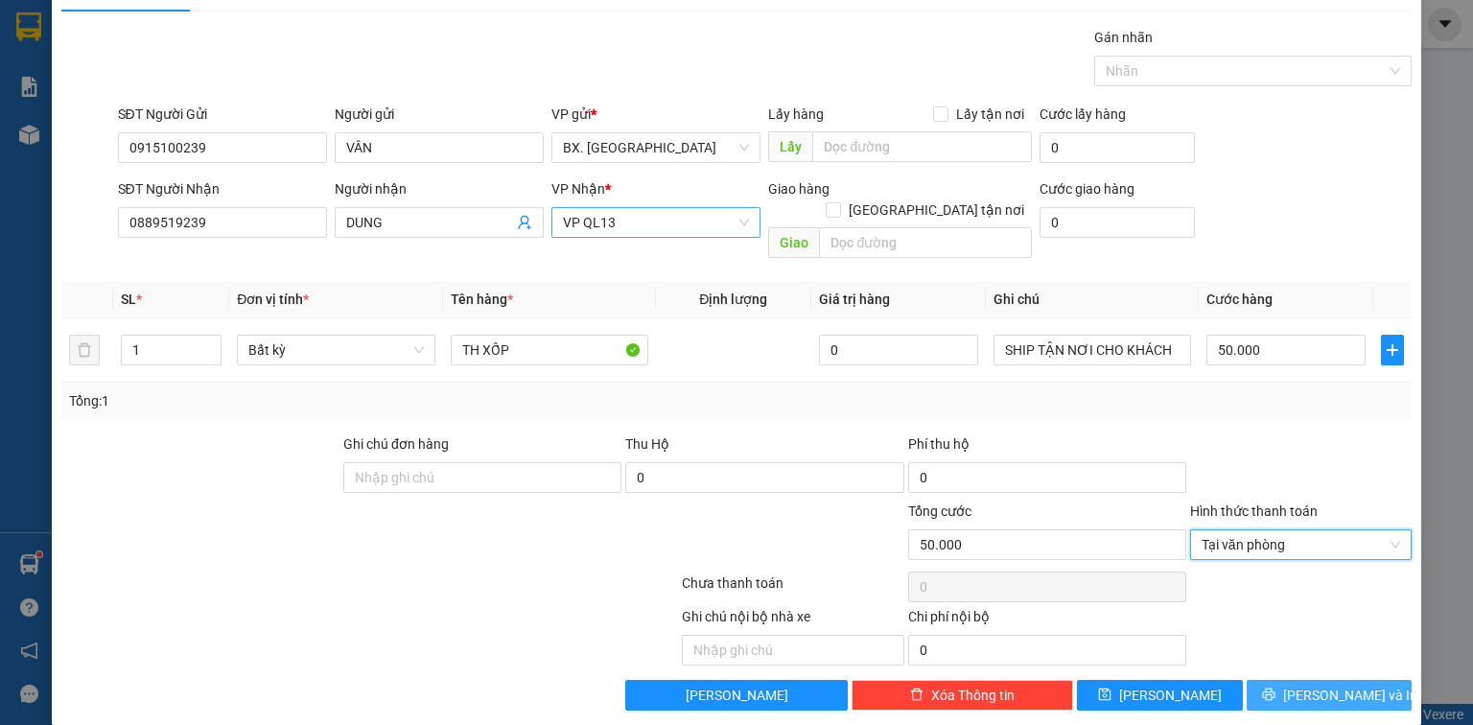
click at [1309, 685] on span "[PERSON_NAME] và In" at bounding box center [1350, 695] width 134 height 21
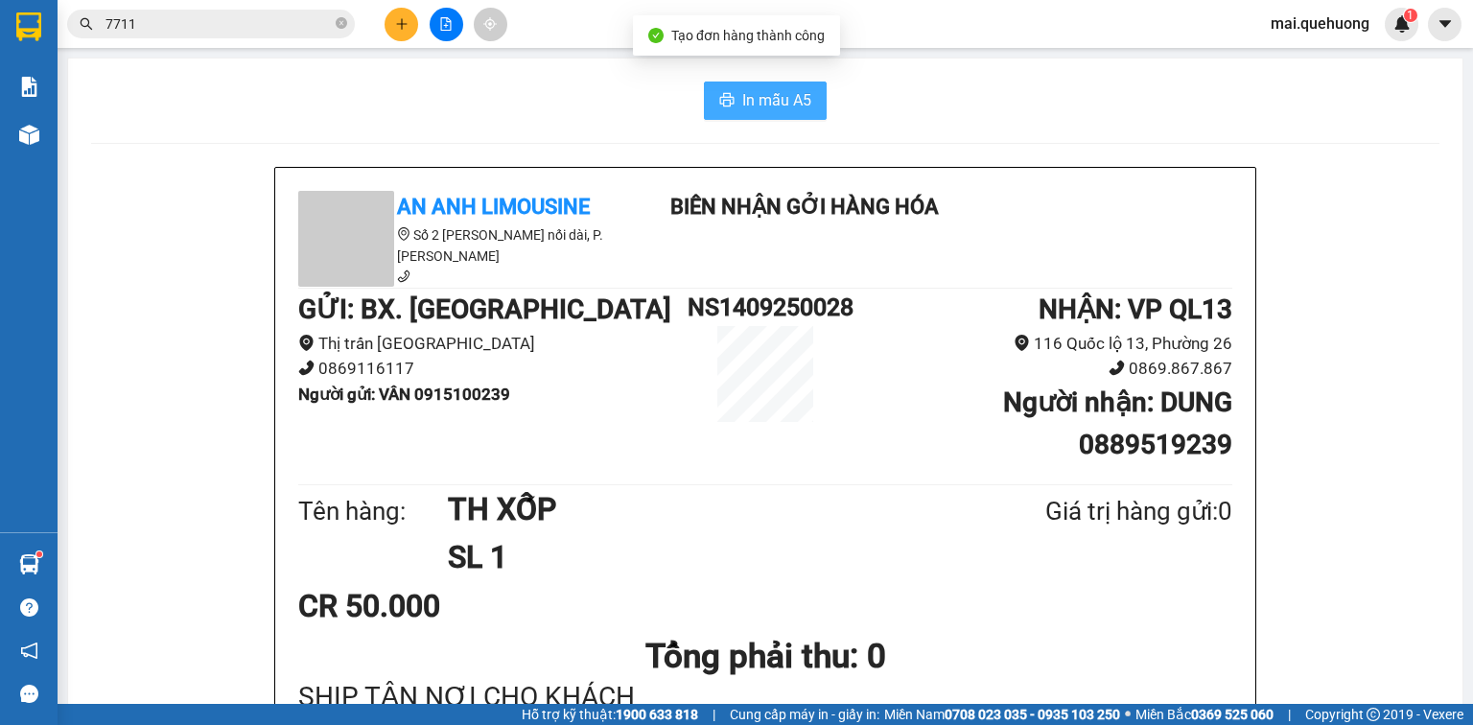
click at [710, 102] on button "In mẫu A5" at bounding box center [765, 101] width 123 height 38
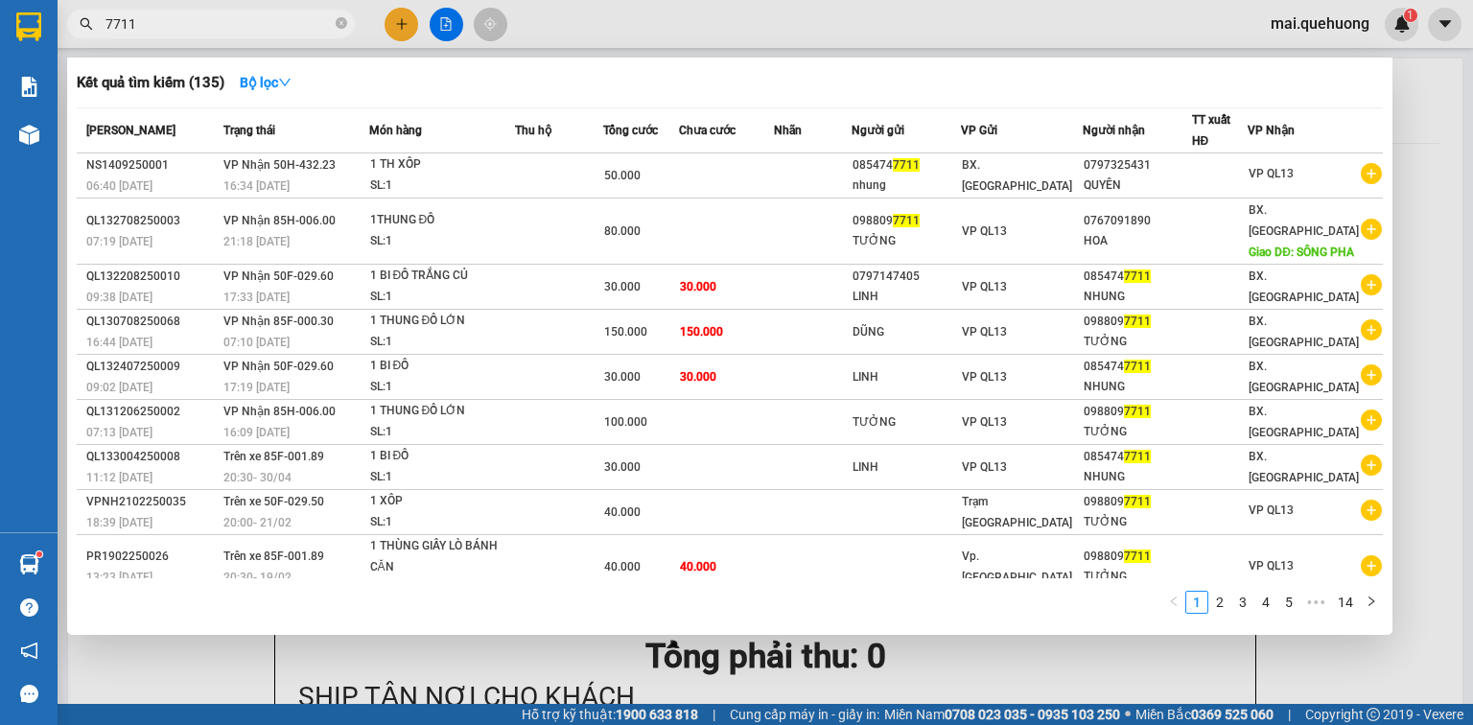
click at [268, 23] on input "7711" at bounding box center [219, 23] width 226 height 21
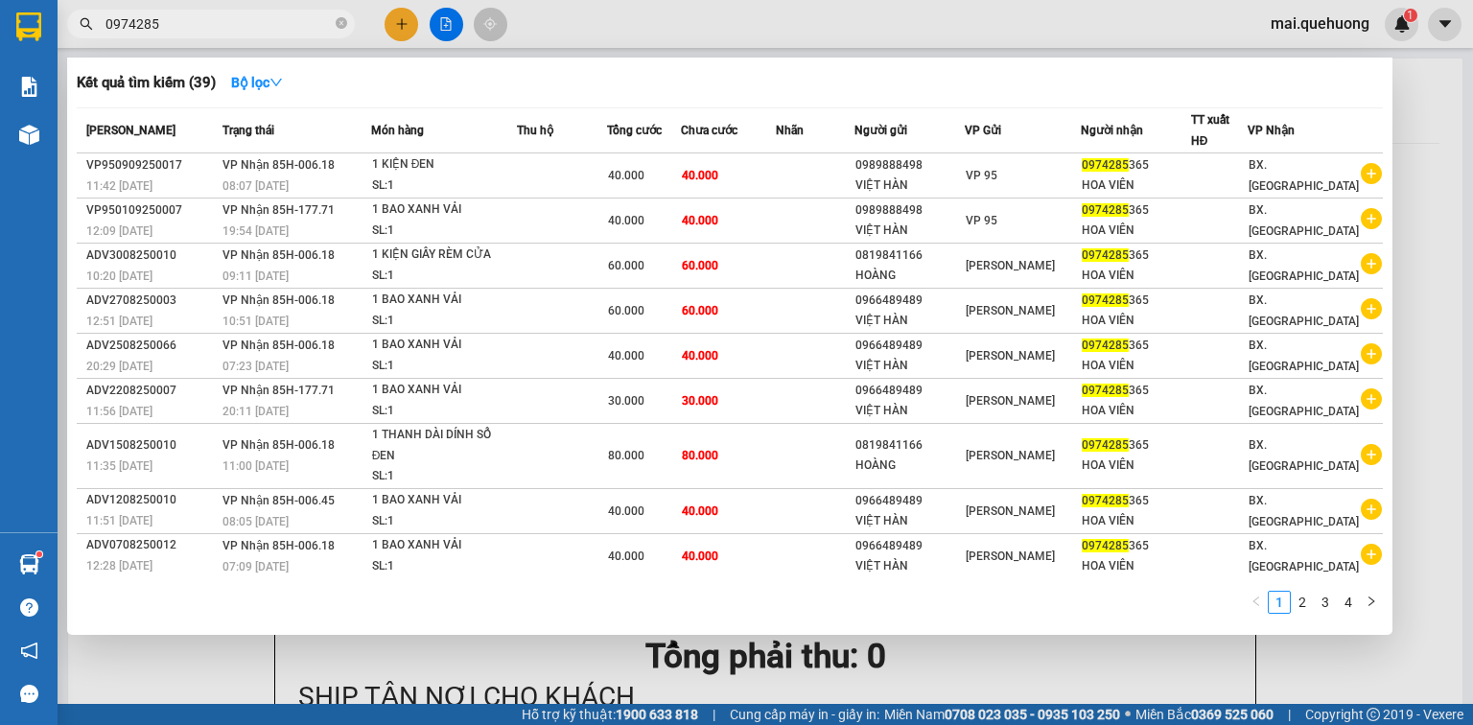
click at [804, 16] on div at bounding box center [736, 362] width 1473 height 725
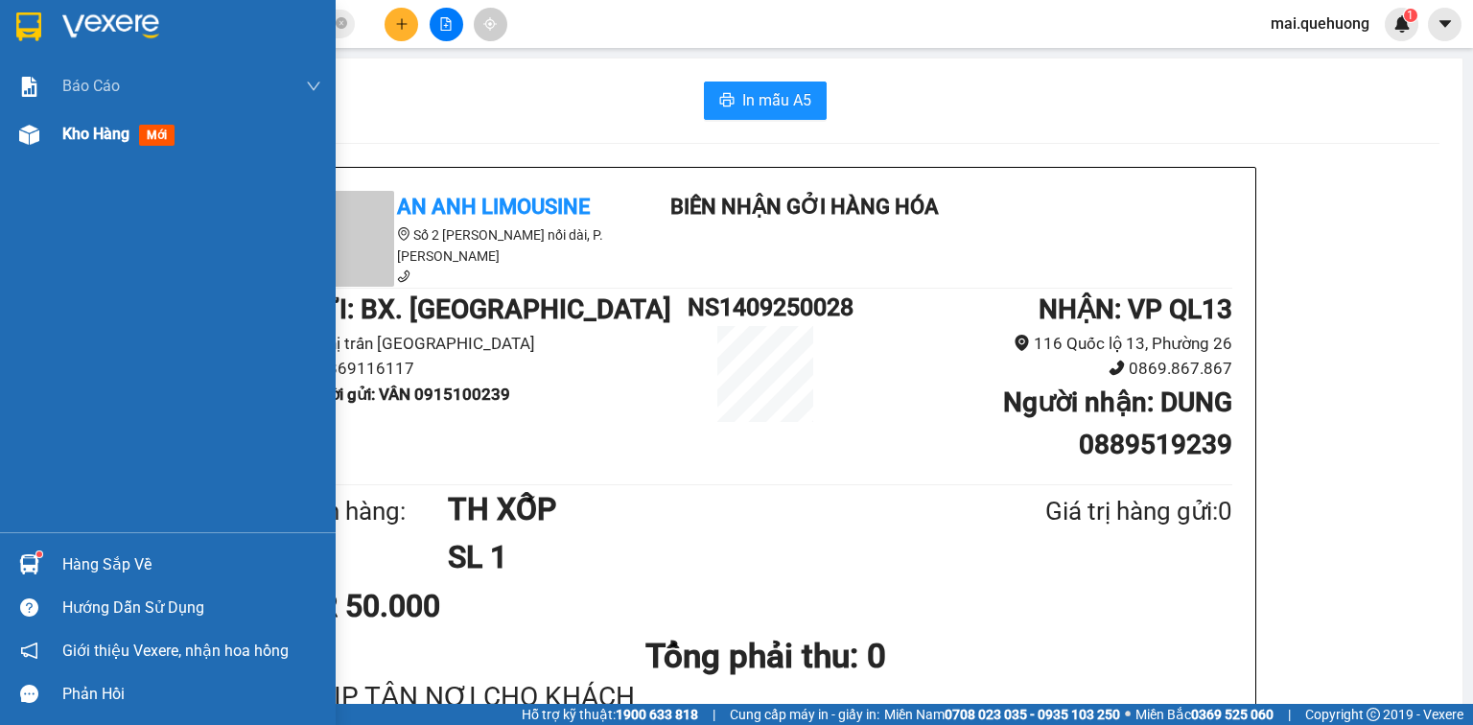
click at [71, 138] on span "Kho hàng" at bounding box center [95, 134] width 67 height 18
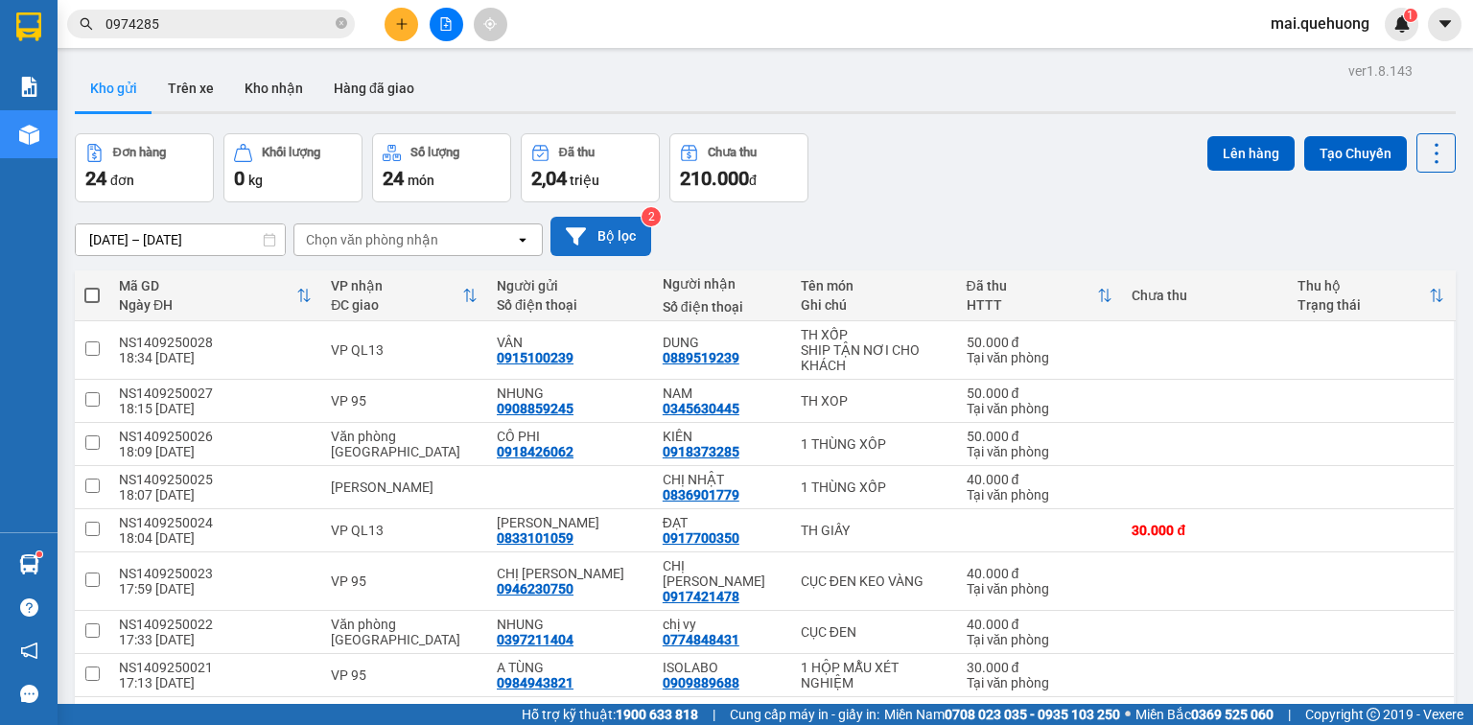
click at [630, 239] on button "Bộ lọc" at bounding box center [601, 236] width 101 height 39
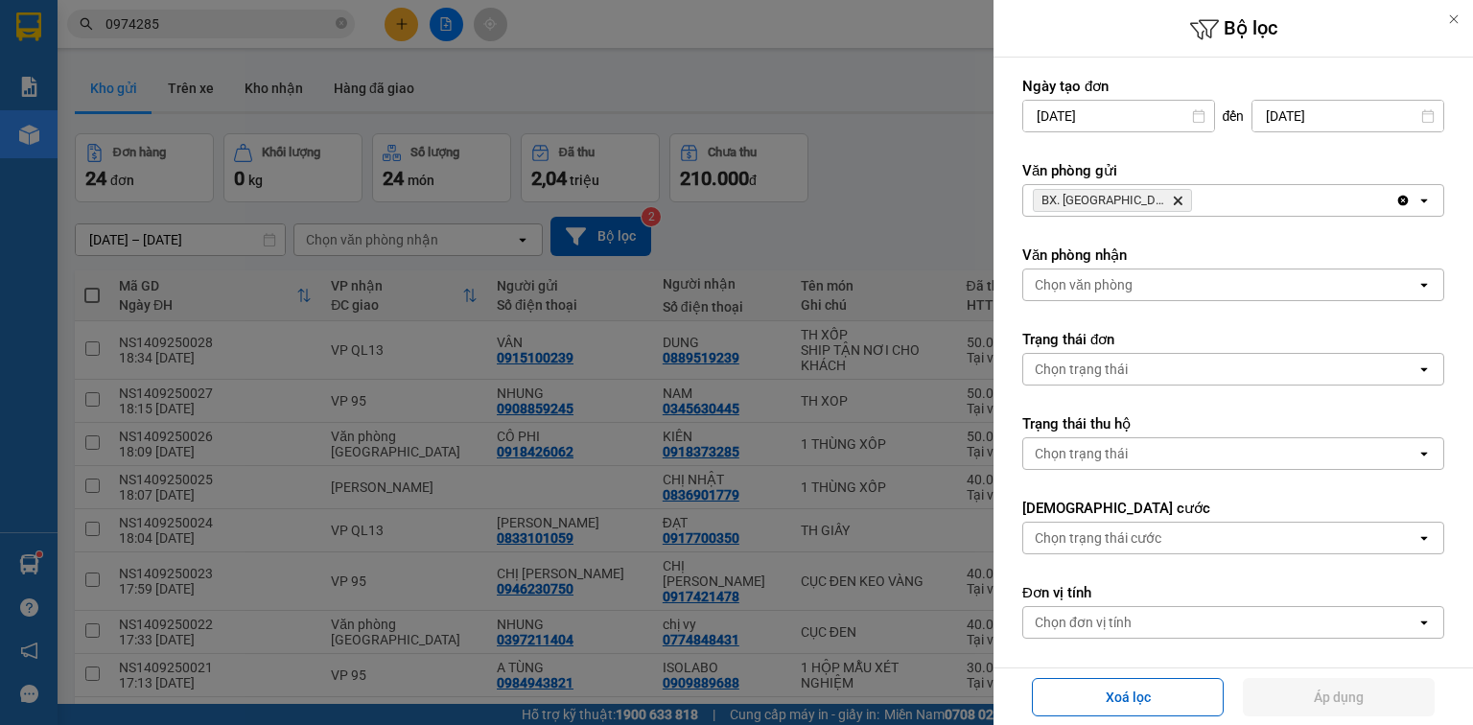
click at [1172, 200] on icon "Delete" at bounding box center [1178, 201] width 12 height 12
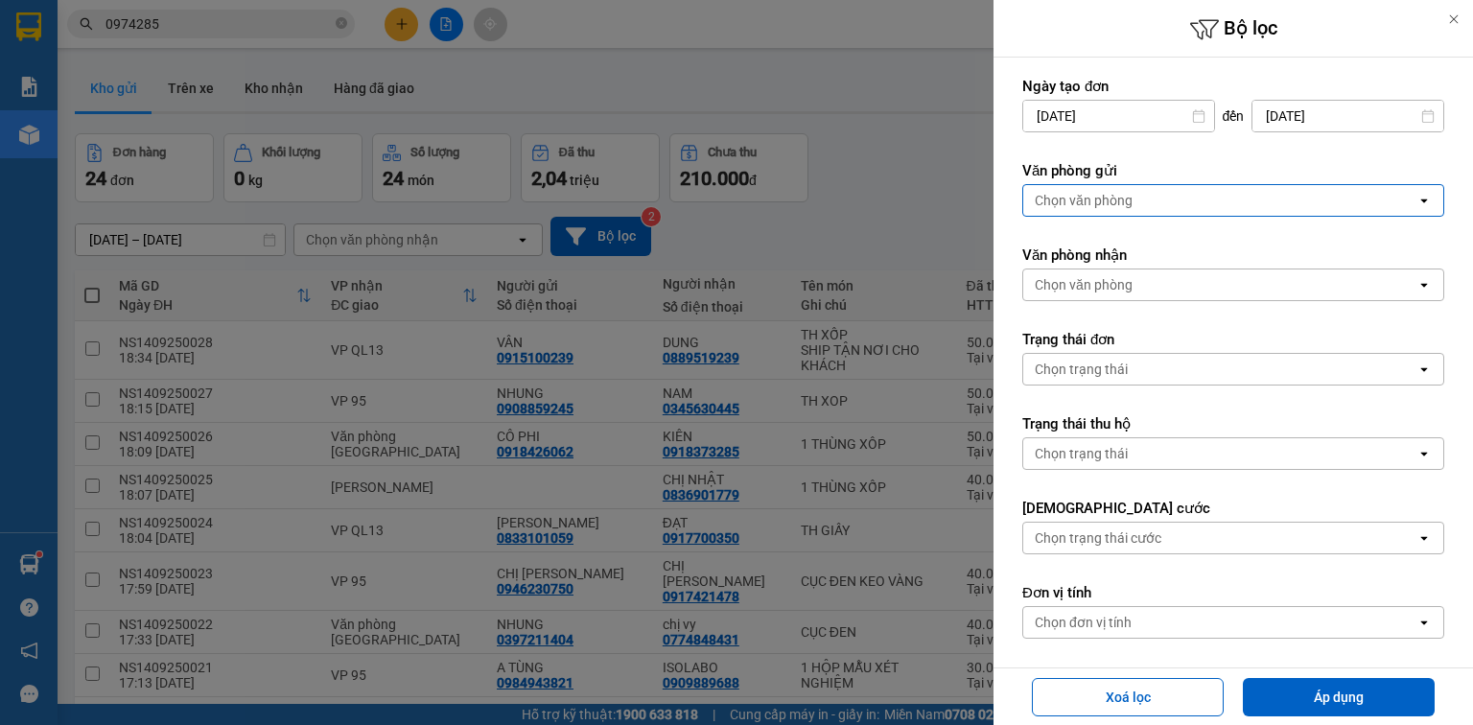
click at [1126, 200] on div "Chọn văn phòng" at bounding box center [1084, 200] width 98 height 19
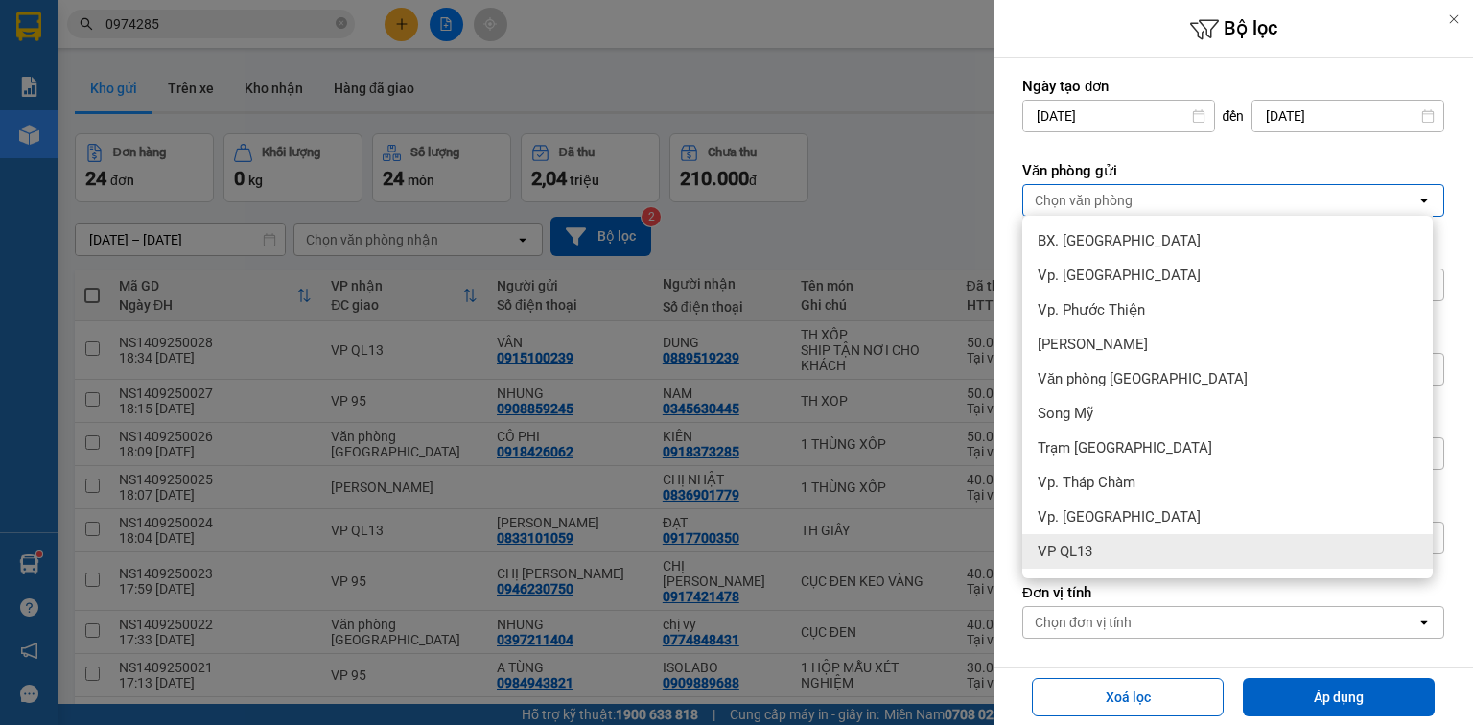
click at [1097, 554] on div "VP QL13" at bounding box center [1227, 551] width 411 height 35
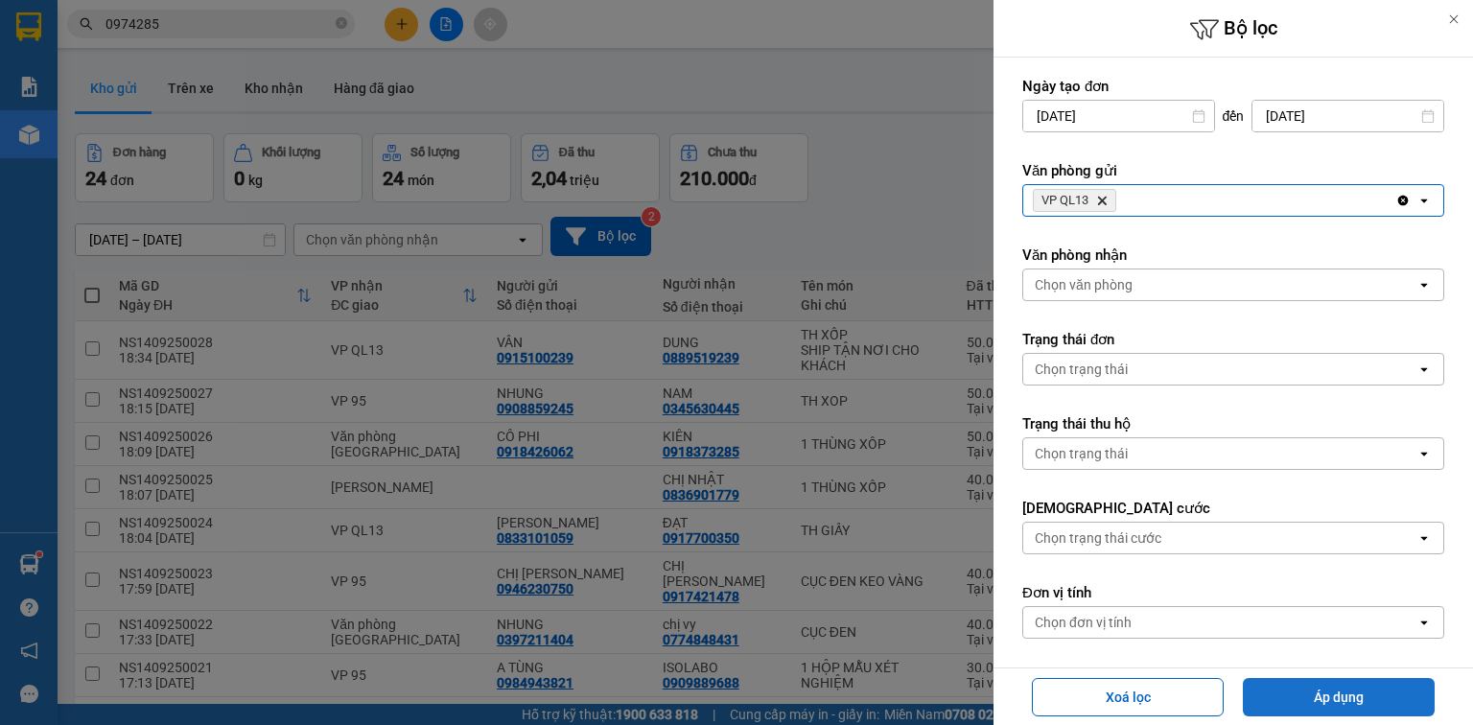
click at [1290, 691] on button "Áp dụng" at bounding box center [1339, 697] width 192 height 38
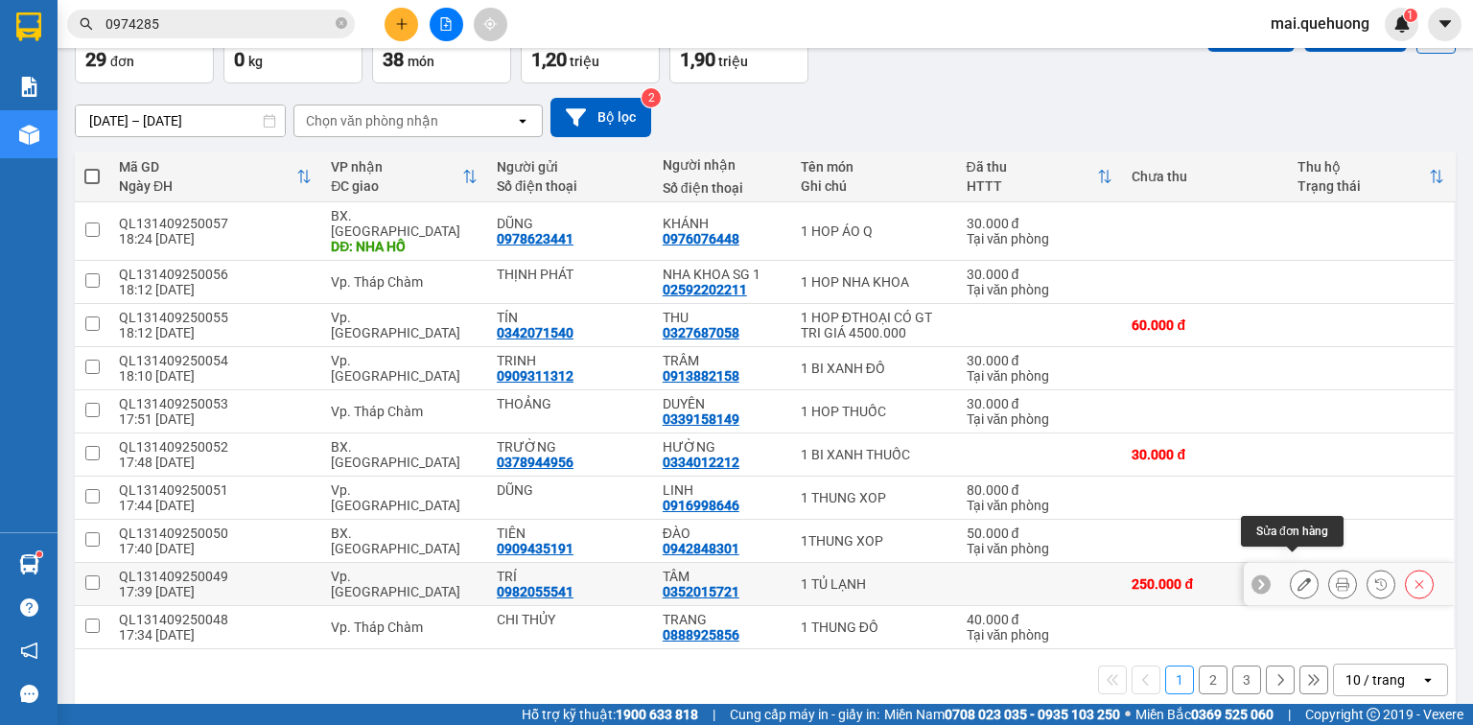
scroll to position [124, 0]
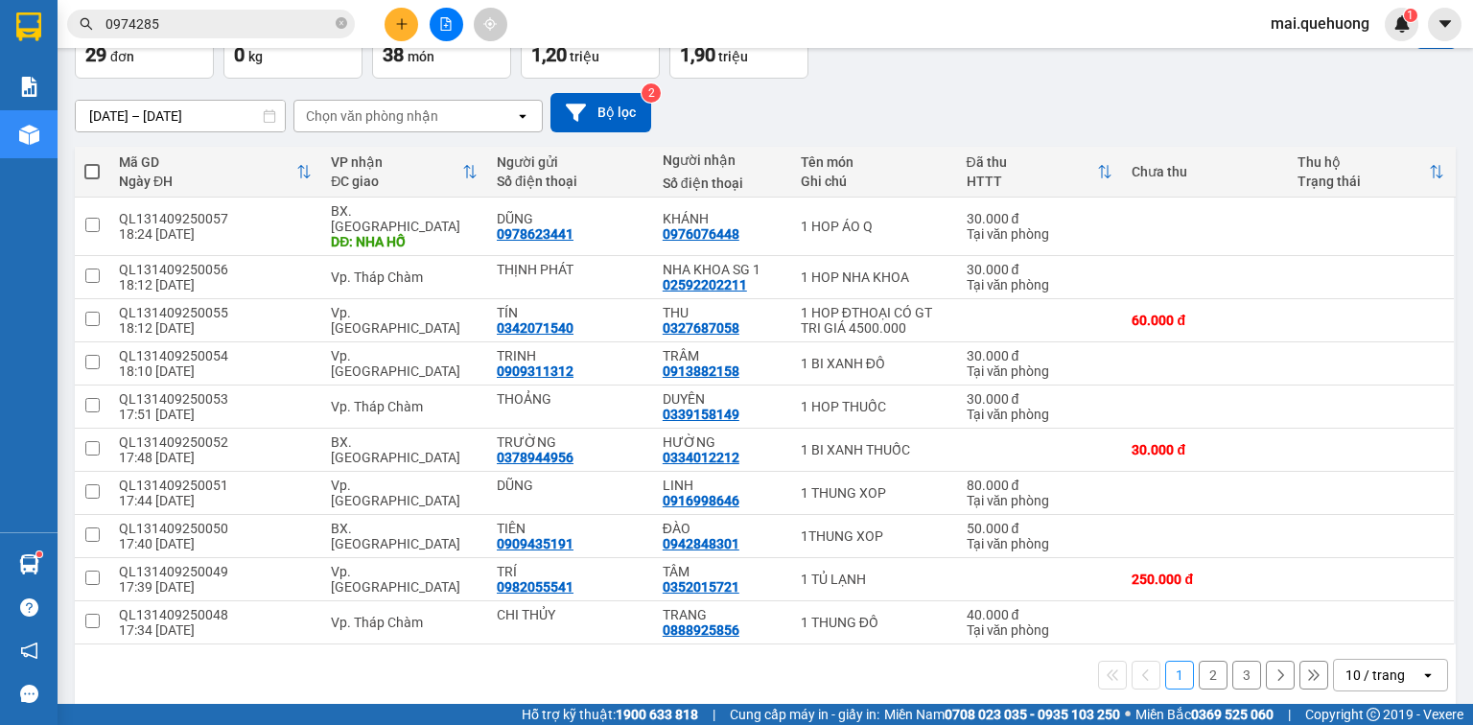
click at [1398, 660] on div "10 / trang" at bounding box center [1377, 675] width 86 height 31
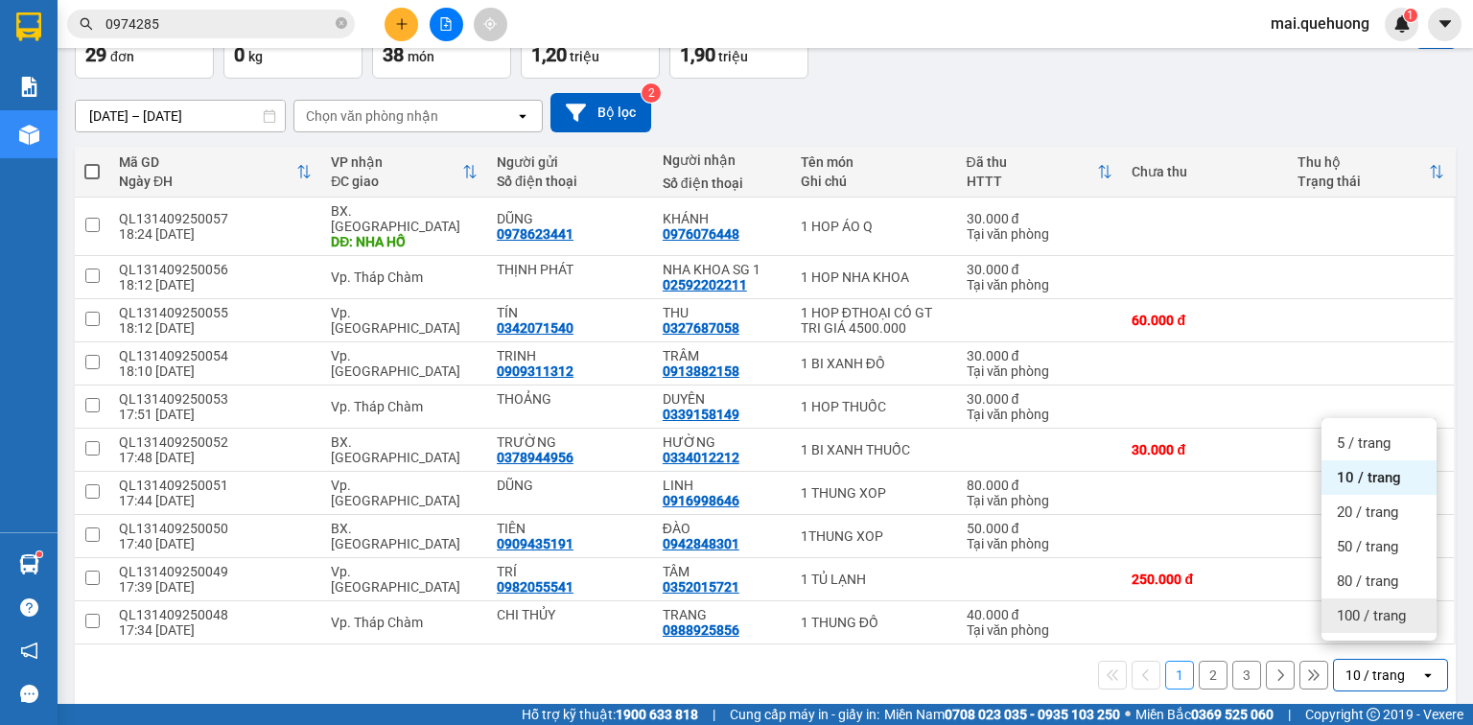
click at [1392, 618] on span "100 / trang" at bounding box center [1371, 615] width 69 height 19
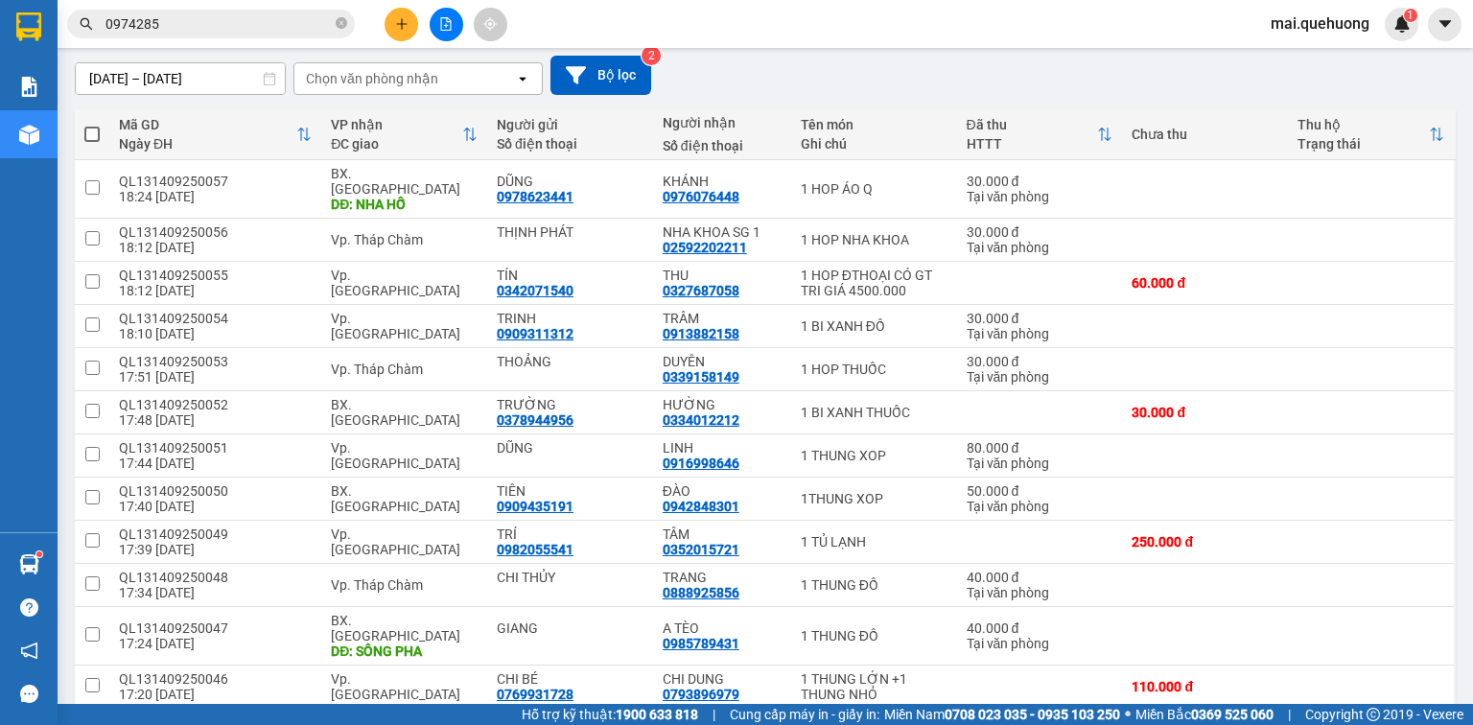
scroll to position [19, 0]
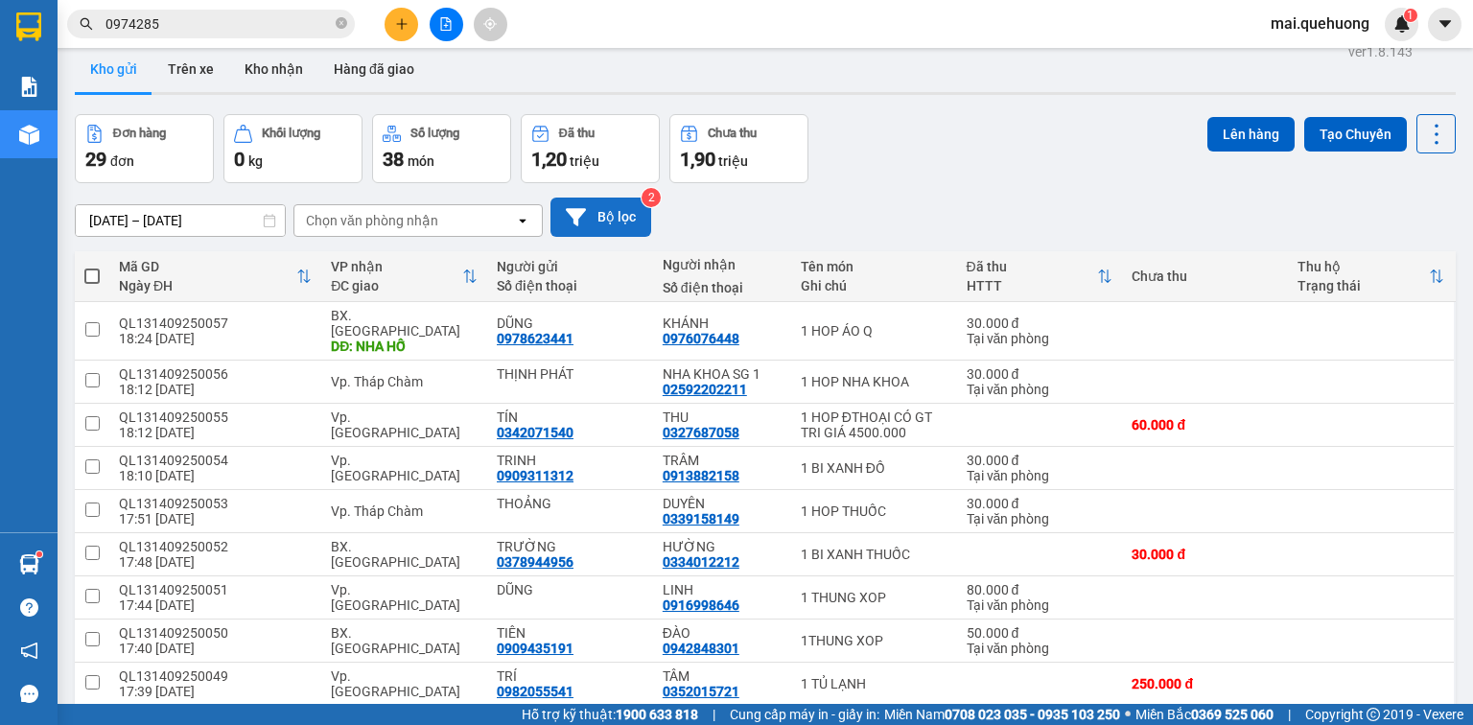
click at [572, 211] on icon at bounding box center [576, 216] width 20 height 17
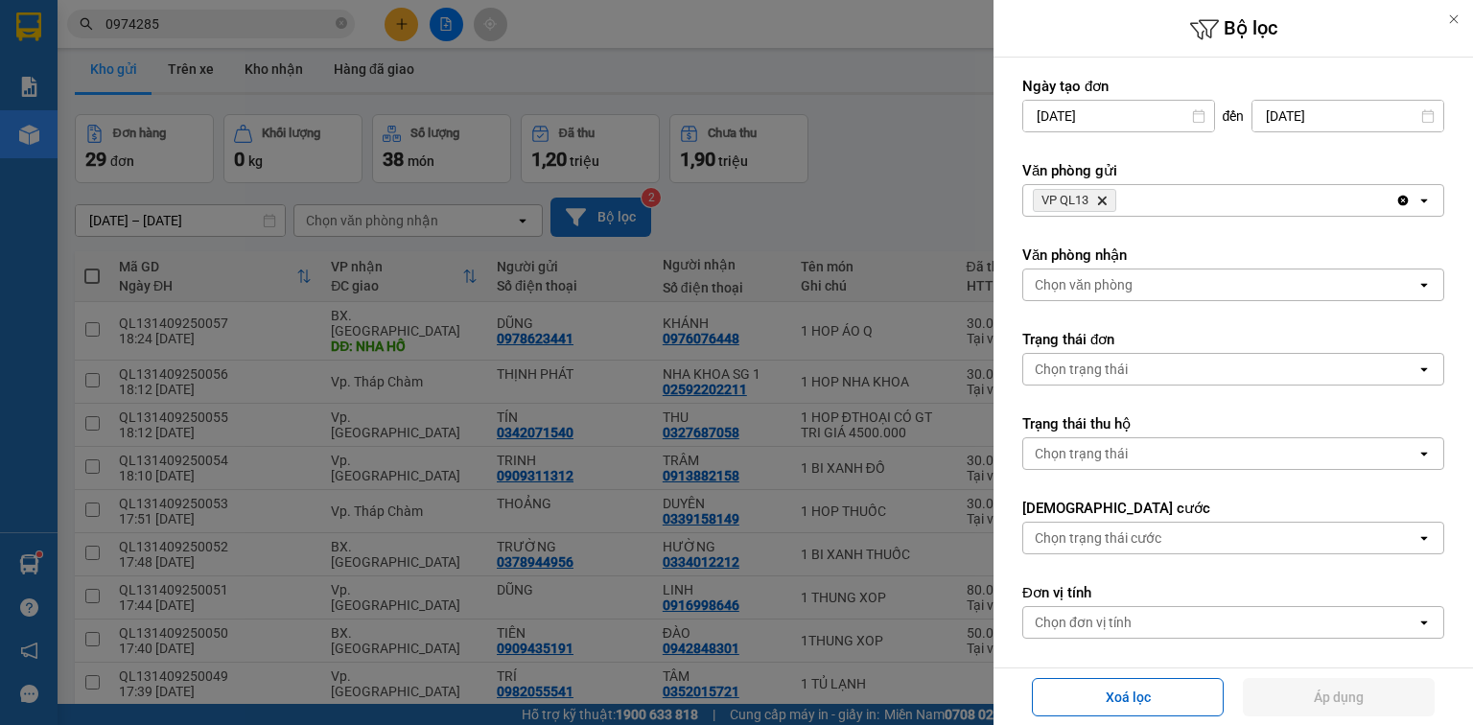
click at [1105, 197] on icon "VP QL13, close by backspace" at bounding box center [1102, 201] width 9 height 9
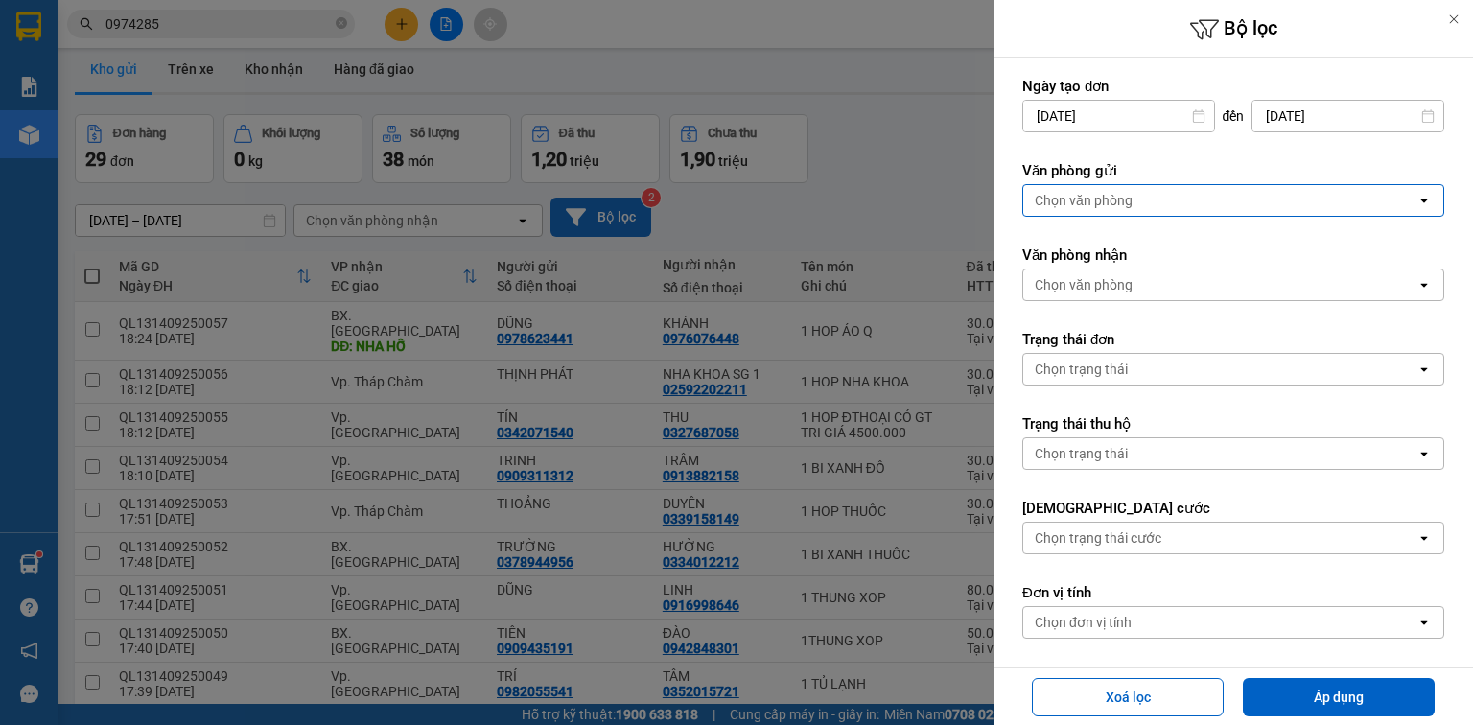
click at [1136, 207] on div "Chọn văn phòng" at bounding box center [1219, 200] width 393 height 31
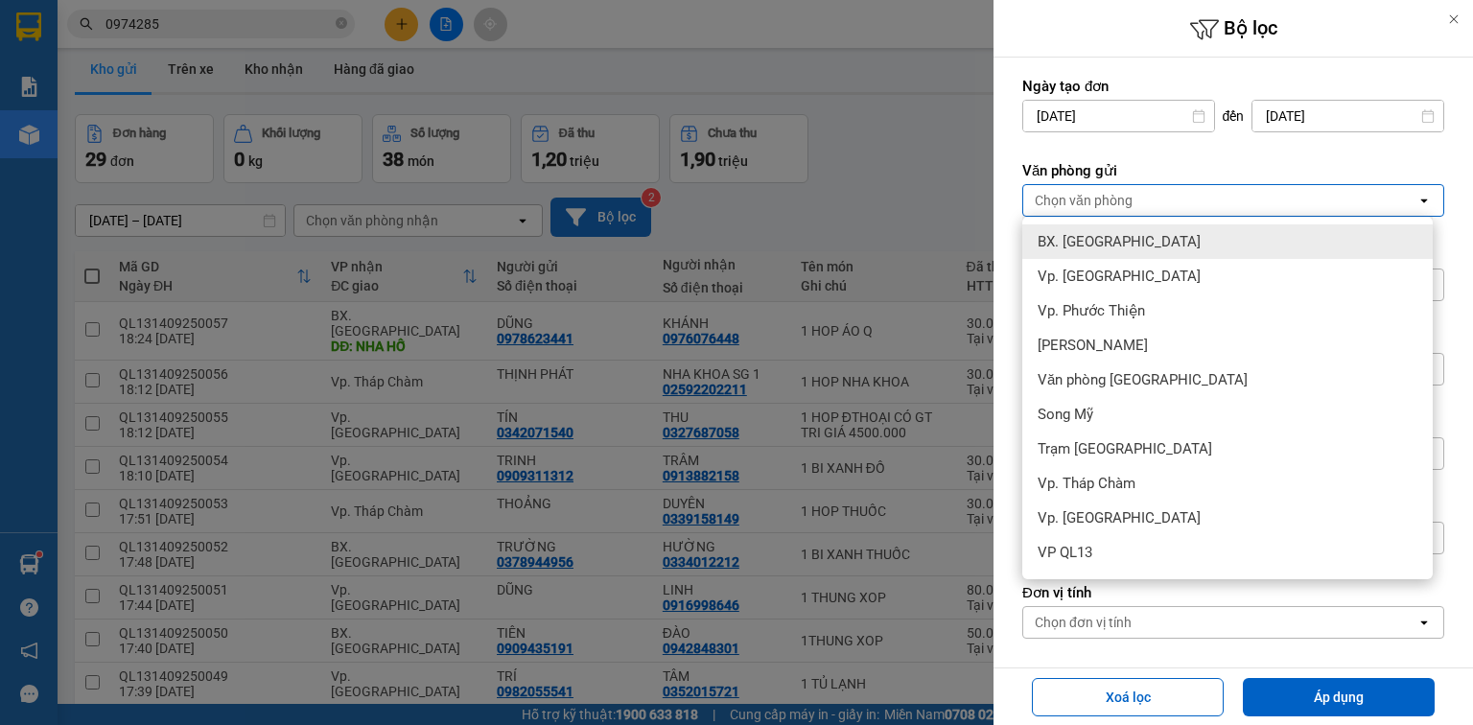
click at [1130, 242] on div "BX. [GEOGRAPHIC_DATA]" at bounding box center [1227, 241] width 411 height 35
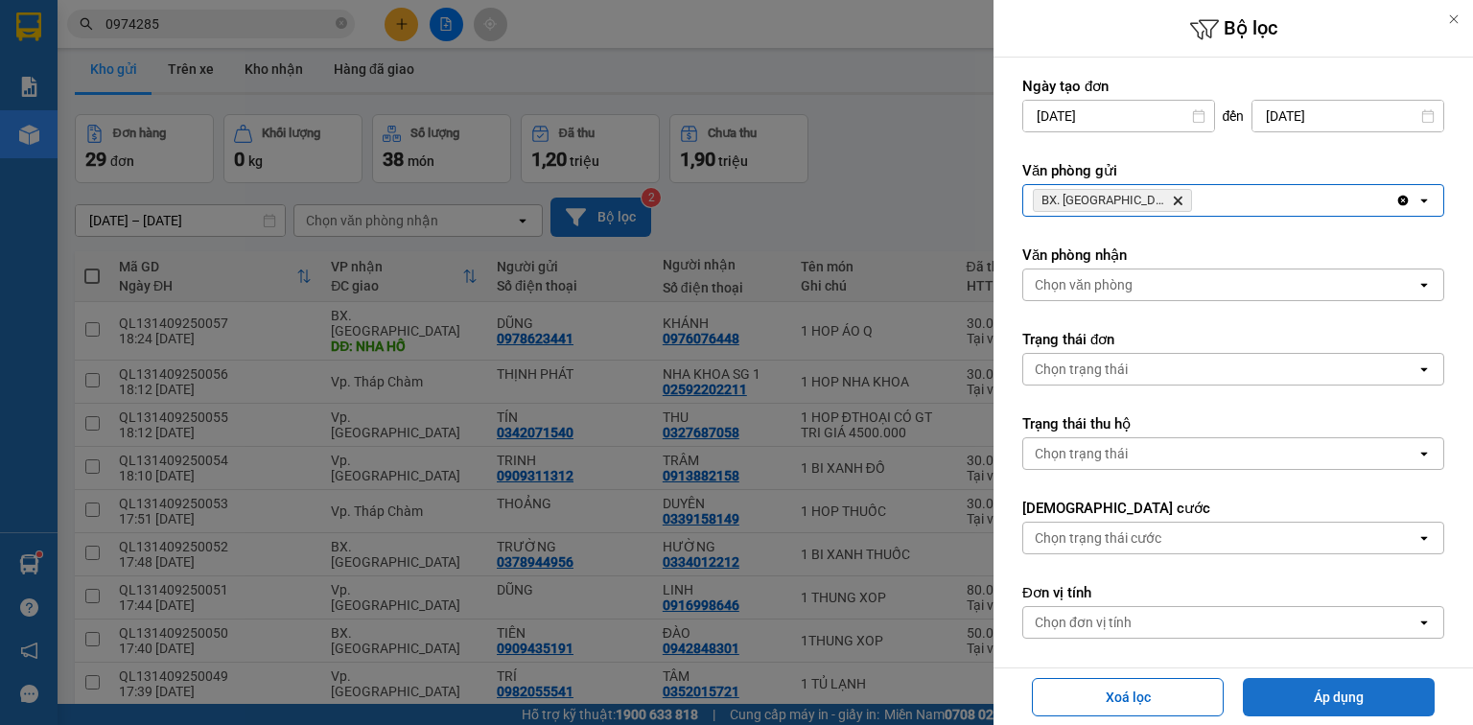
click at [1268, 698] on button "Áp dụng" at bounding box center [1339, 697] width 192 height 38
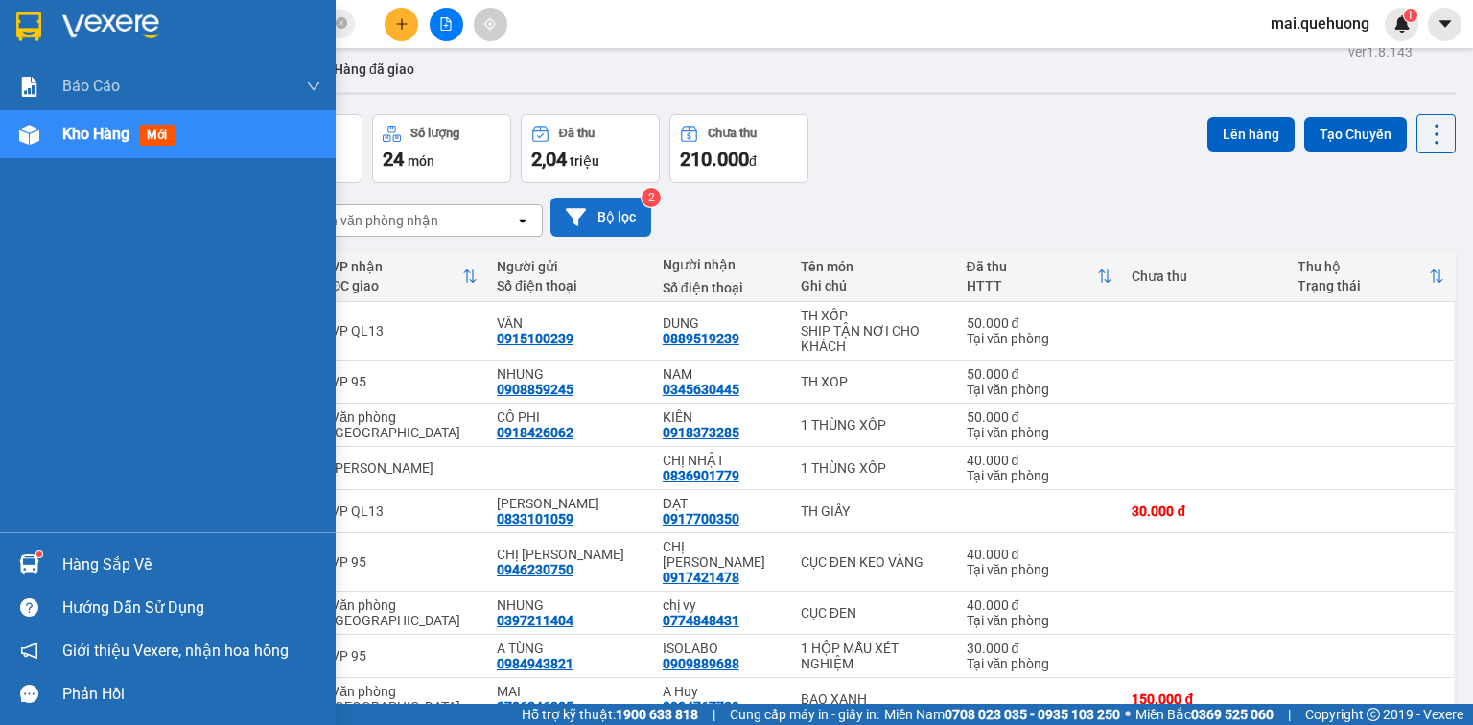
click at [71, 136] on span "Kho hàng" at bounding box center [95, 134] width 67 height 18
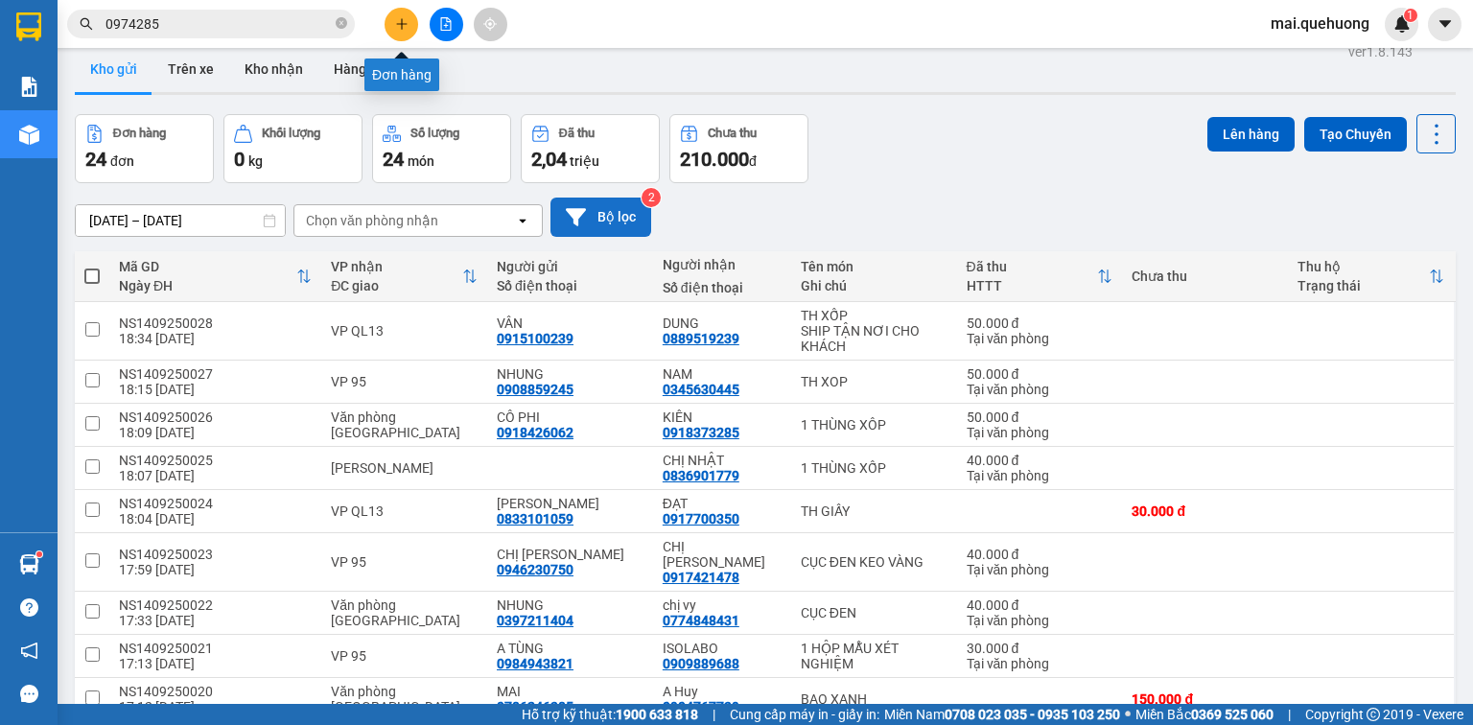
click at [410, 35] on button at bounding box center [402, 25] width 34 height 34
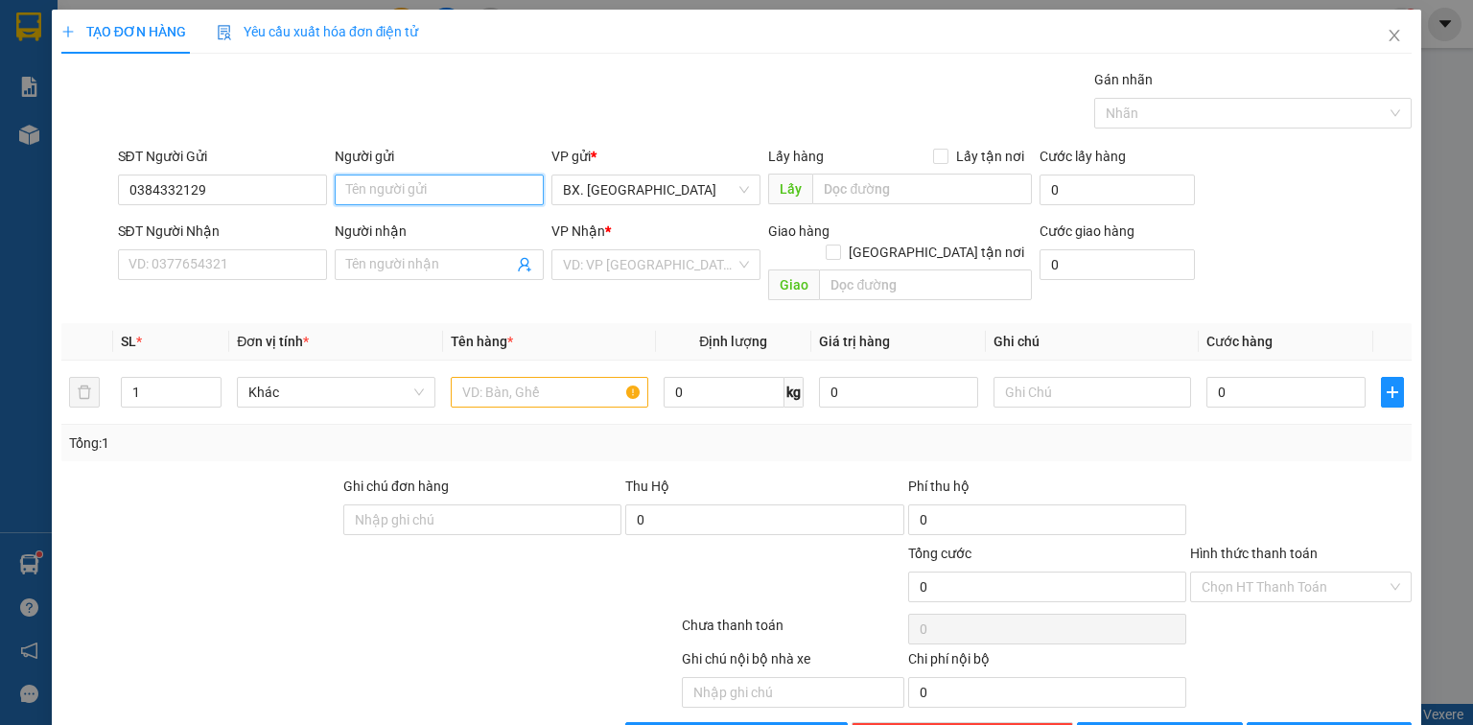
click at [406, 188] on input "Người gửi" at bounding box center [439, 190] width 209 height 31
click at [270, 269] on input "SĐT Người Nhận" at bounding box center [222, 264] width 209 height 31
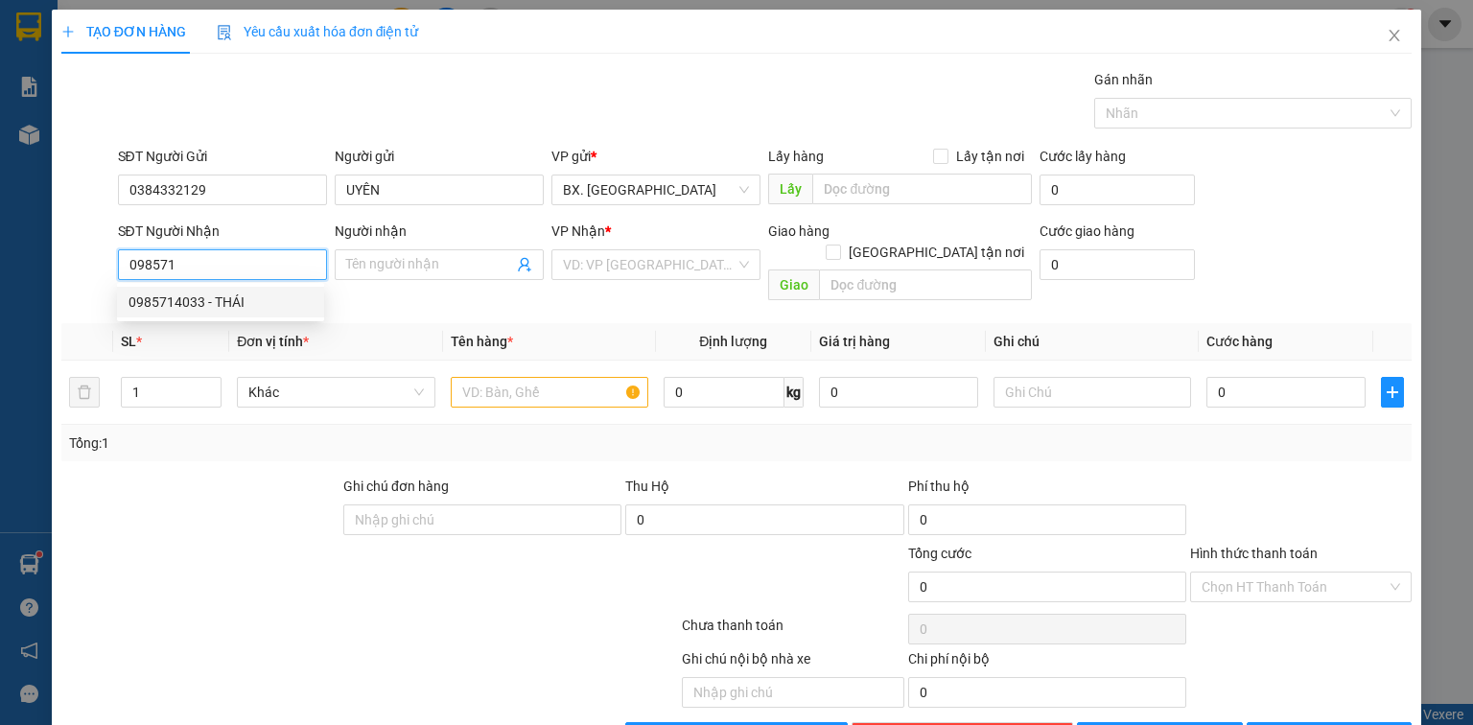
click at [226, 306] on div "0985714033 - THÁI" at bounding box center [221, 302] width 184 height 21
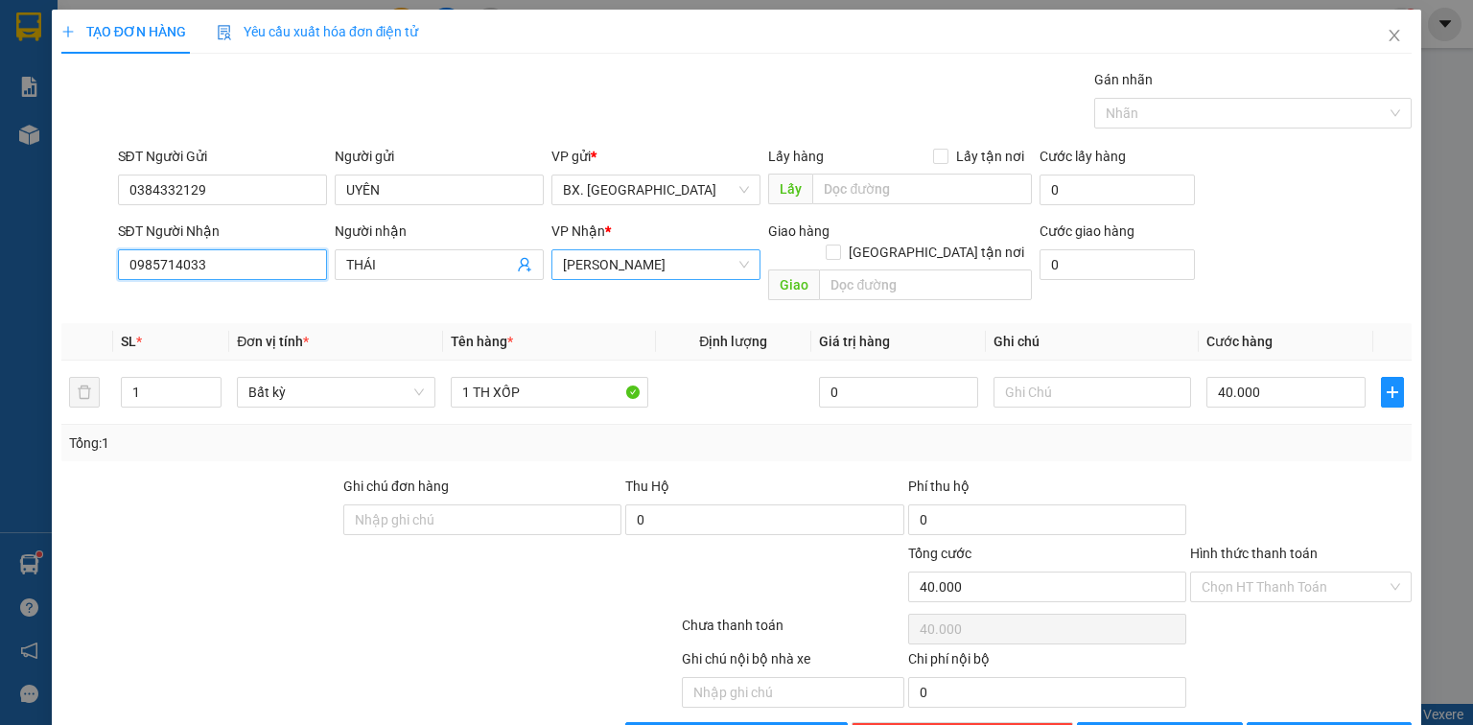
click at [637, 269] on span "[PERSON_NAME]" at bounding box center [656, 264] width 186 height 29
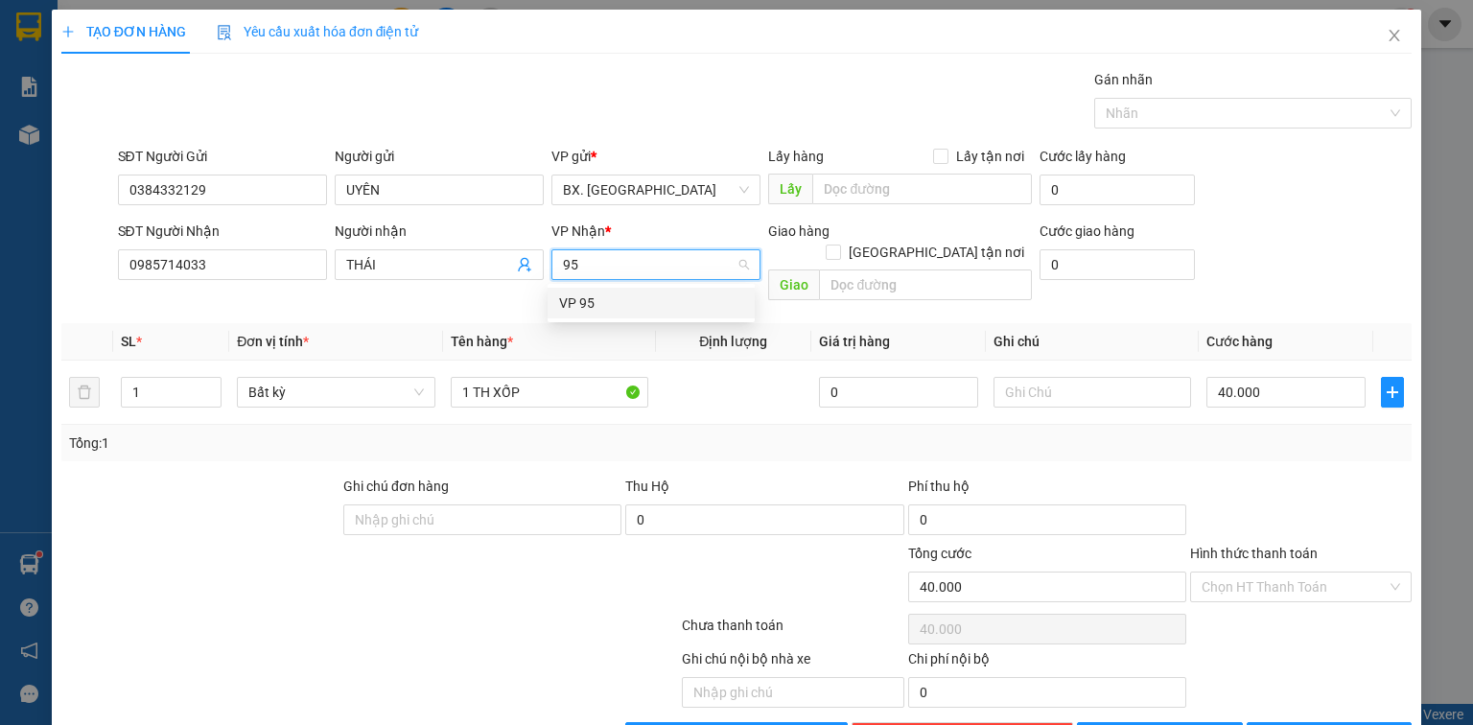
click at [648, 311] on div "VP 95" at bounding box center [651, 303] width 184 height 21
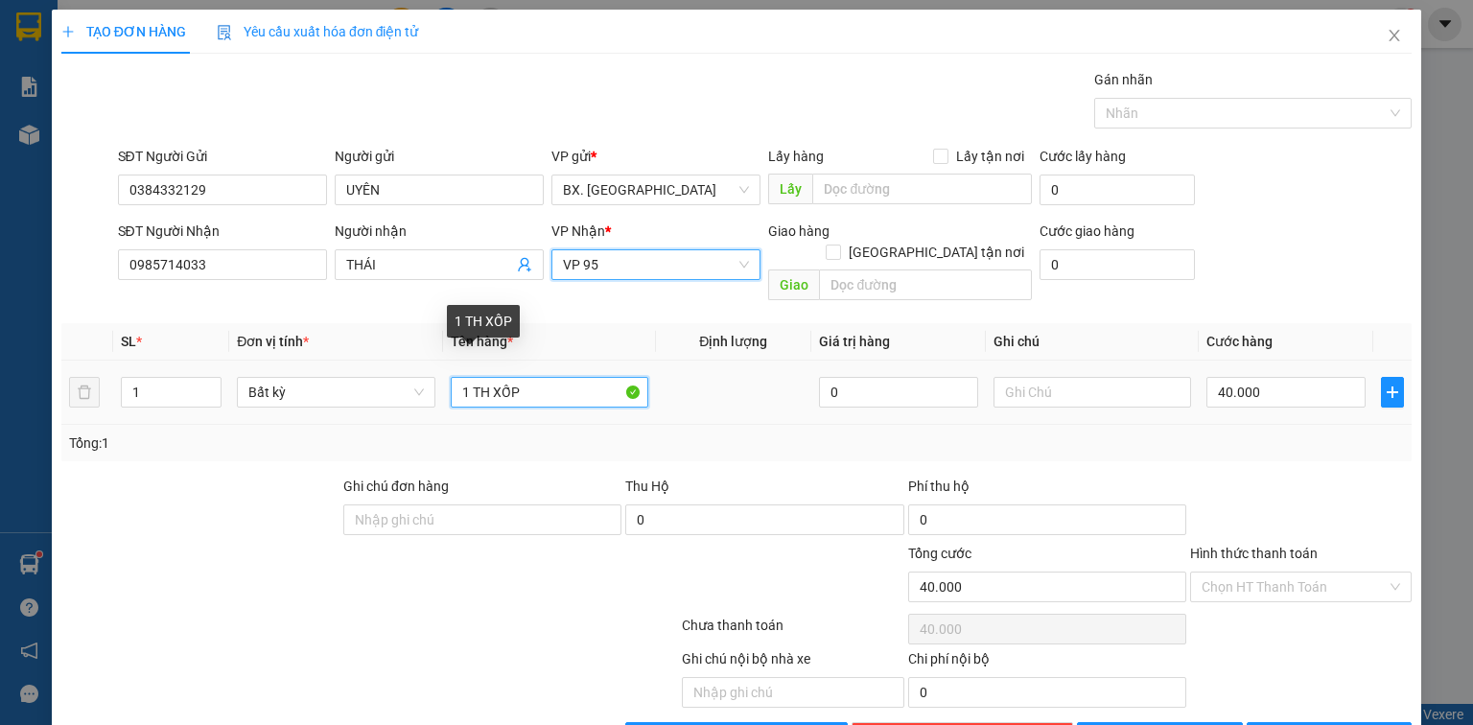
click at [514, 378] on input "1 TH XỐP" at bounding box center [550, 392] width 198 height 31
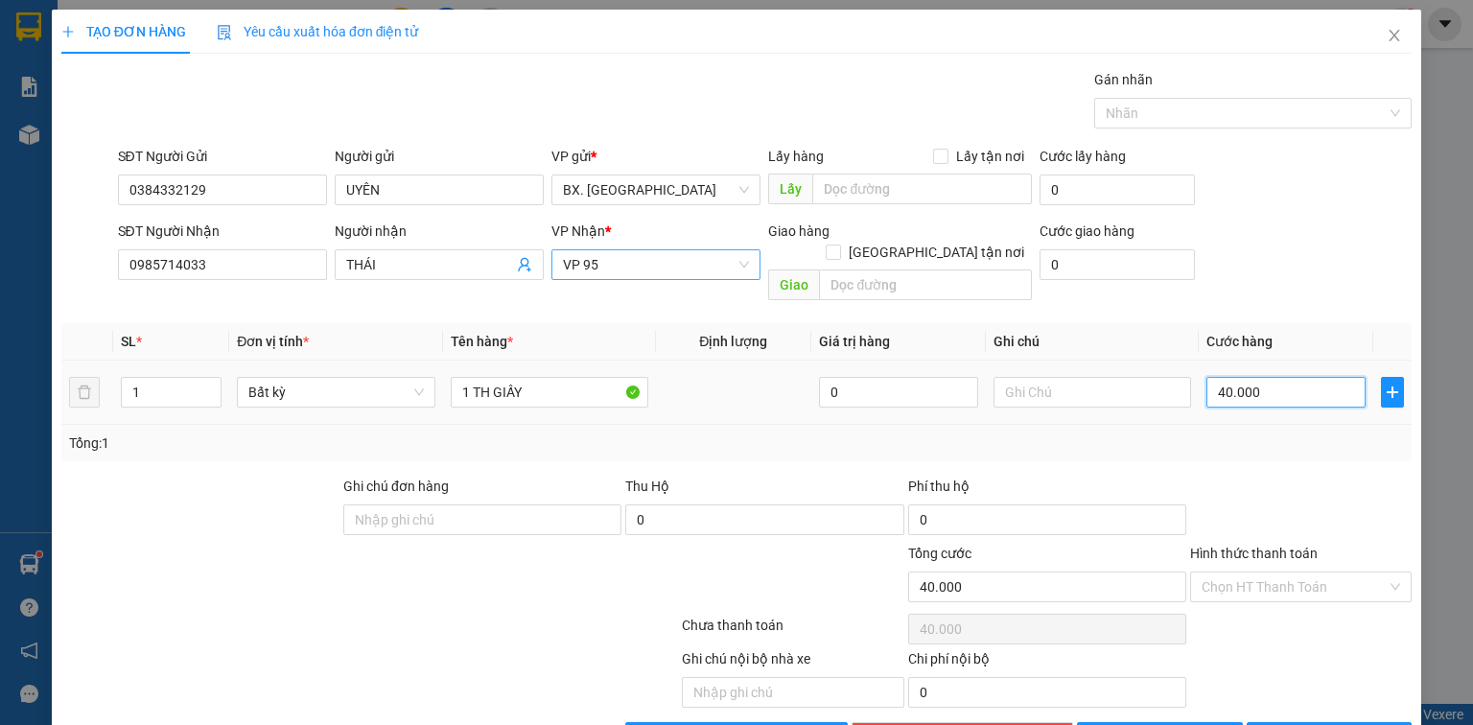
click at [1232, 377] on input "40.000" at bounding box center [1286, 392] width 159 height 31
click at [1278, 586] on div "Hình thức thanh toán Chọn HT Thanh Toán" at bounding box center [1301, 576] width 222 height 67
click at [1282, 573] on input "Hình thức thanh toán" at bounding box center [1294, 587] width 185 height 29
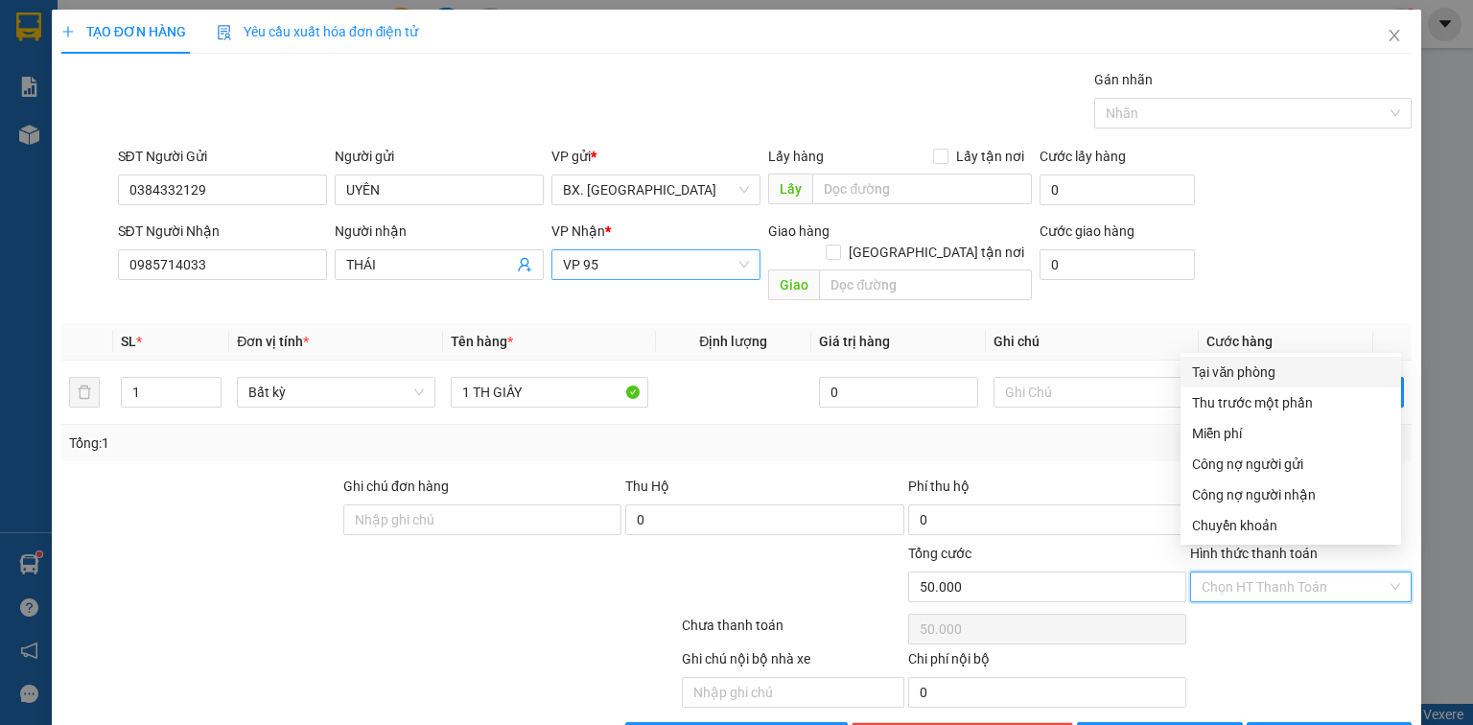
click at [1253, 364] on div "Tại văn phòng" at bounding box center [1291, 372] width 198 height 21
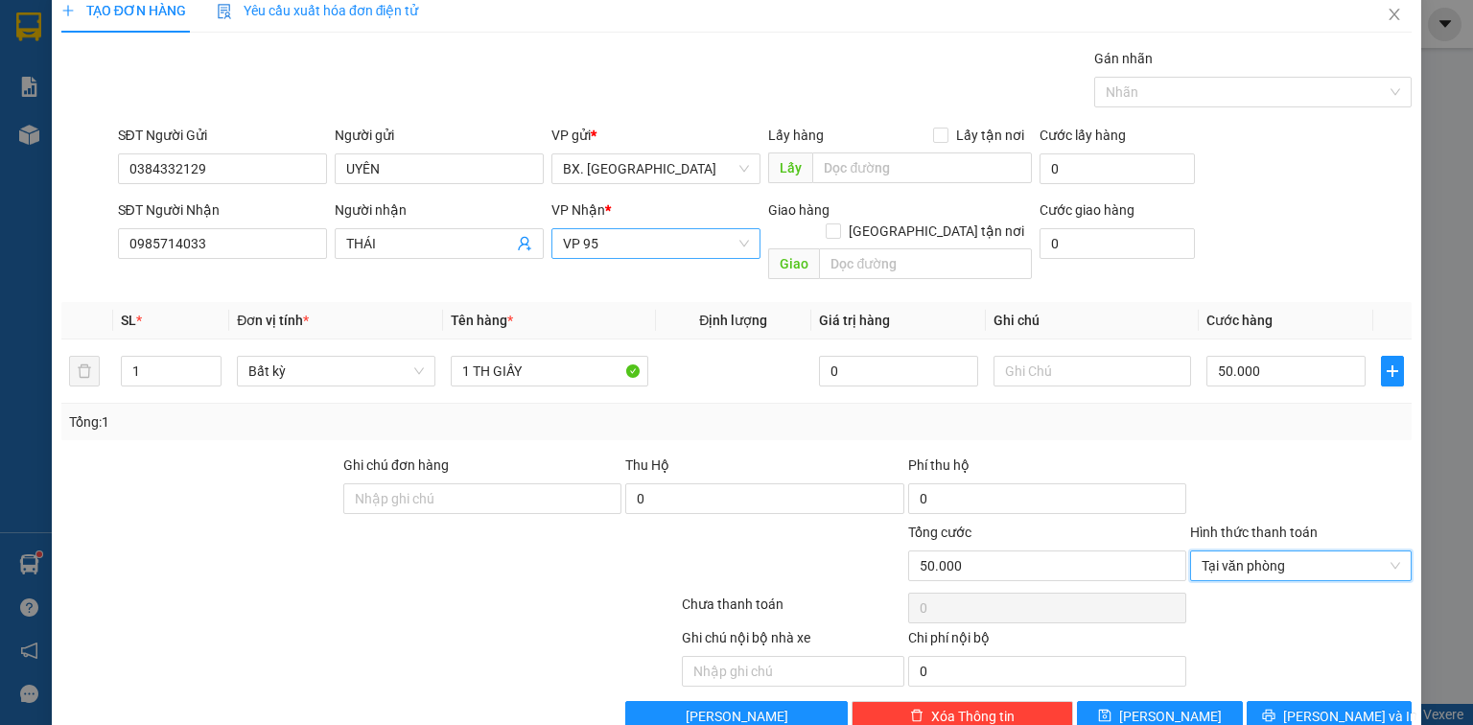
scroll to position [42, 0]
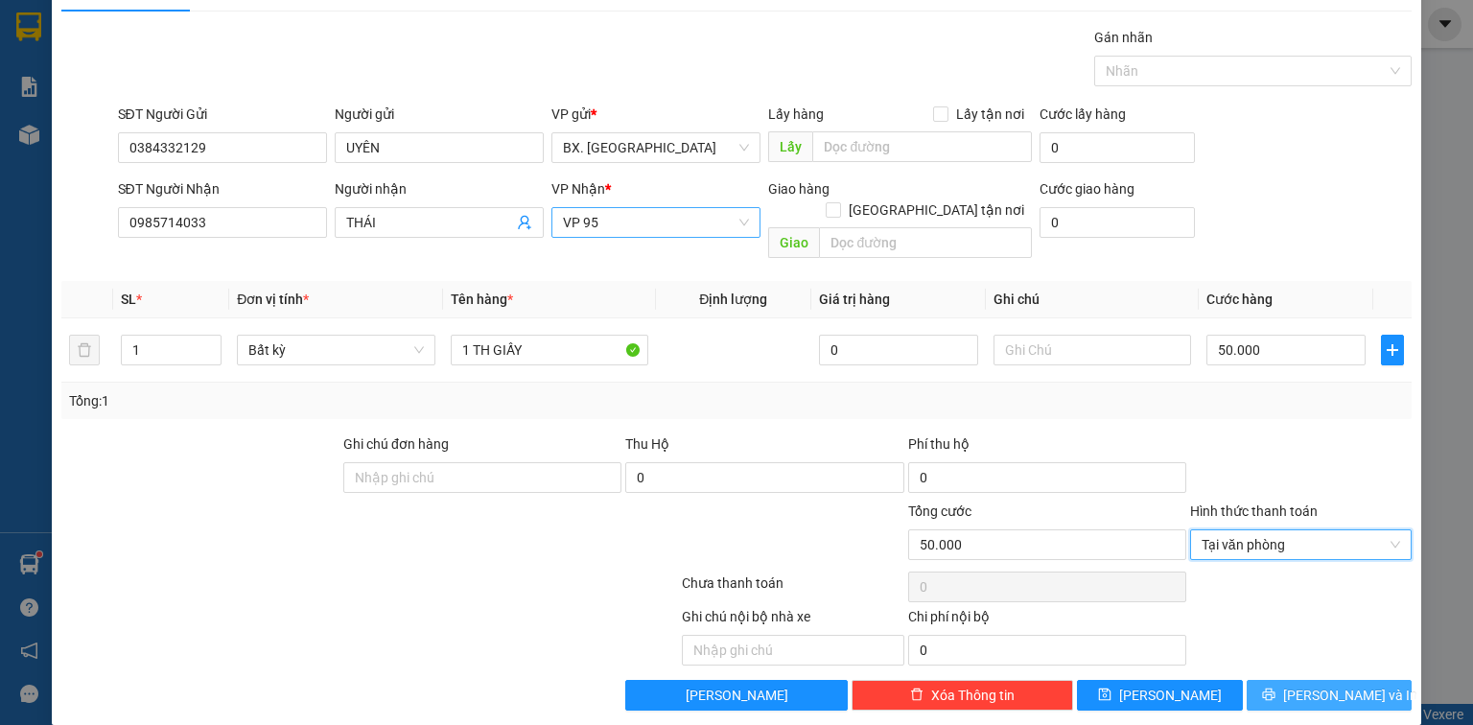
click at [1278, 680] on button "[PERSON_NAME] và In" at bounding box center [1330, 695] width 166 height 31
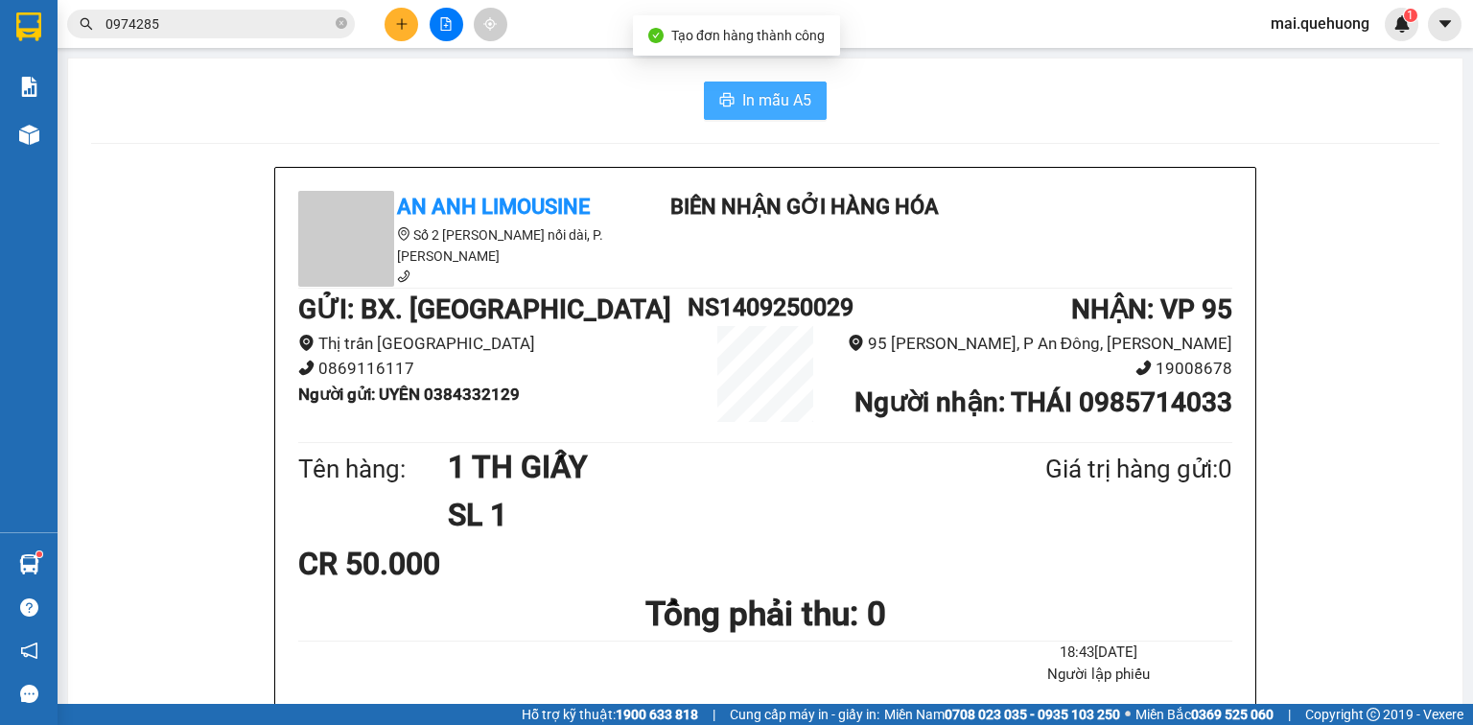
click at [776, 100] on span "In mẫu A5" at bounding box center [776, 100] width 69 height 24
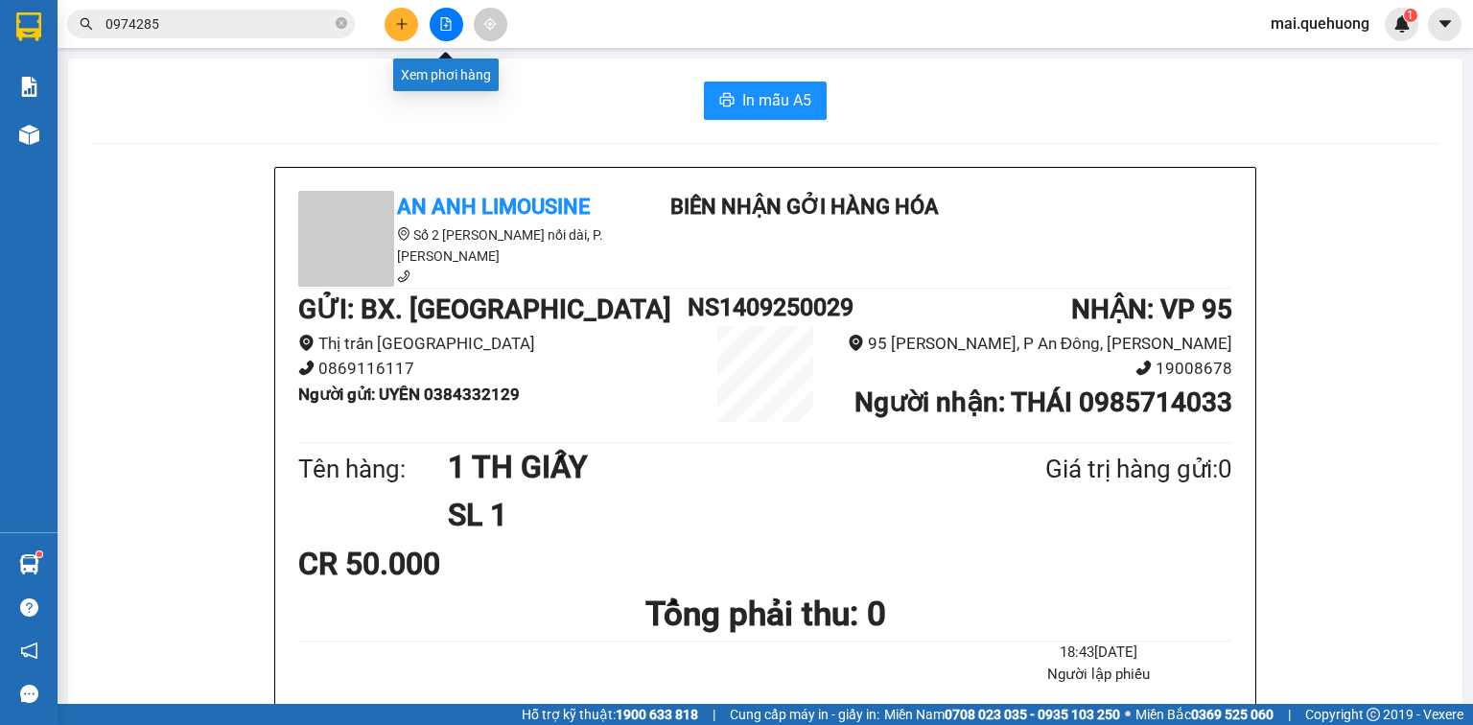
click at [450, 15] on button at bounding box center [447, 25] width 34 height 34
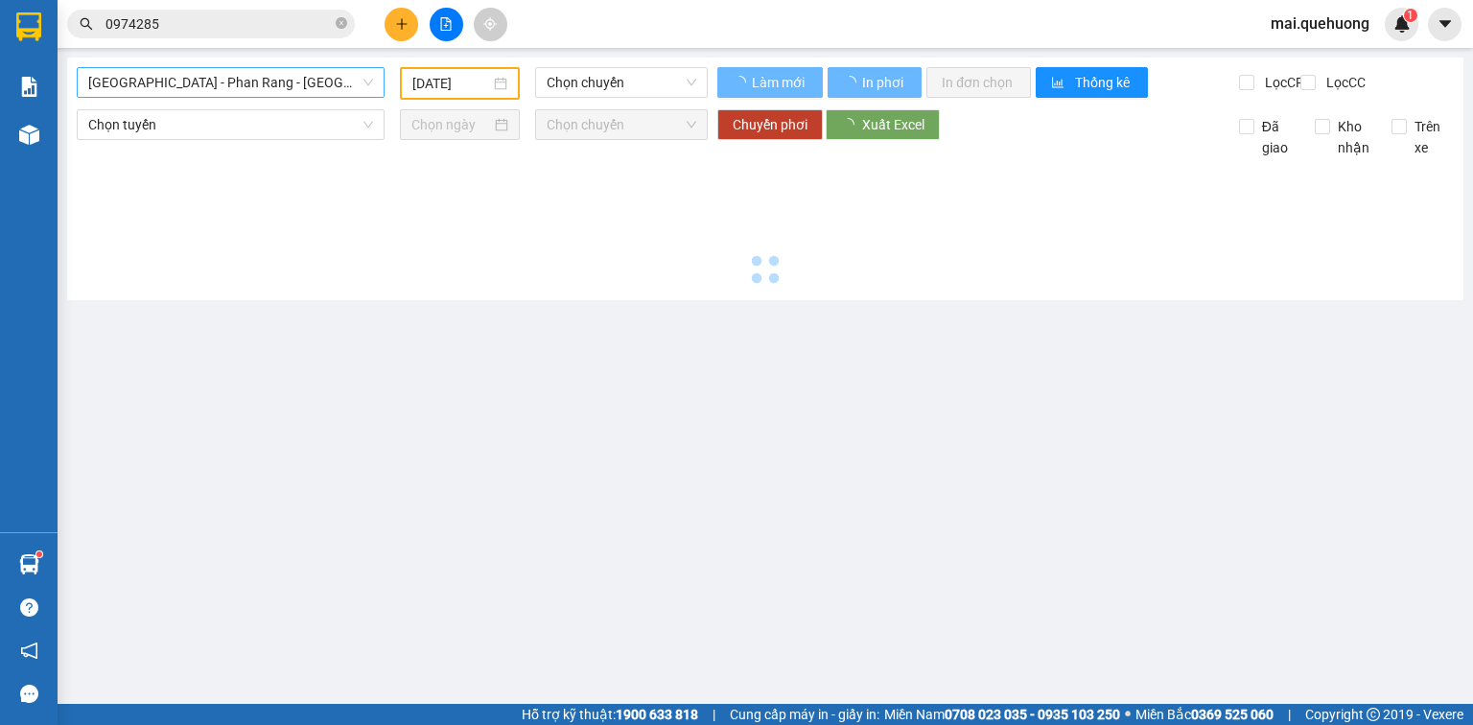
click at [312, 86] on span "[GEOGRAPHIC_DATA] - Phan Rang - [GEOGRAPHIC_DATA]" at bounding box center [230, 82] width 285 height 29
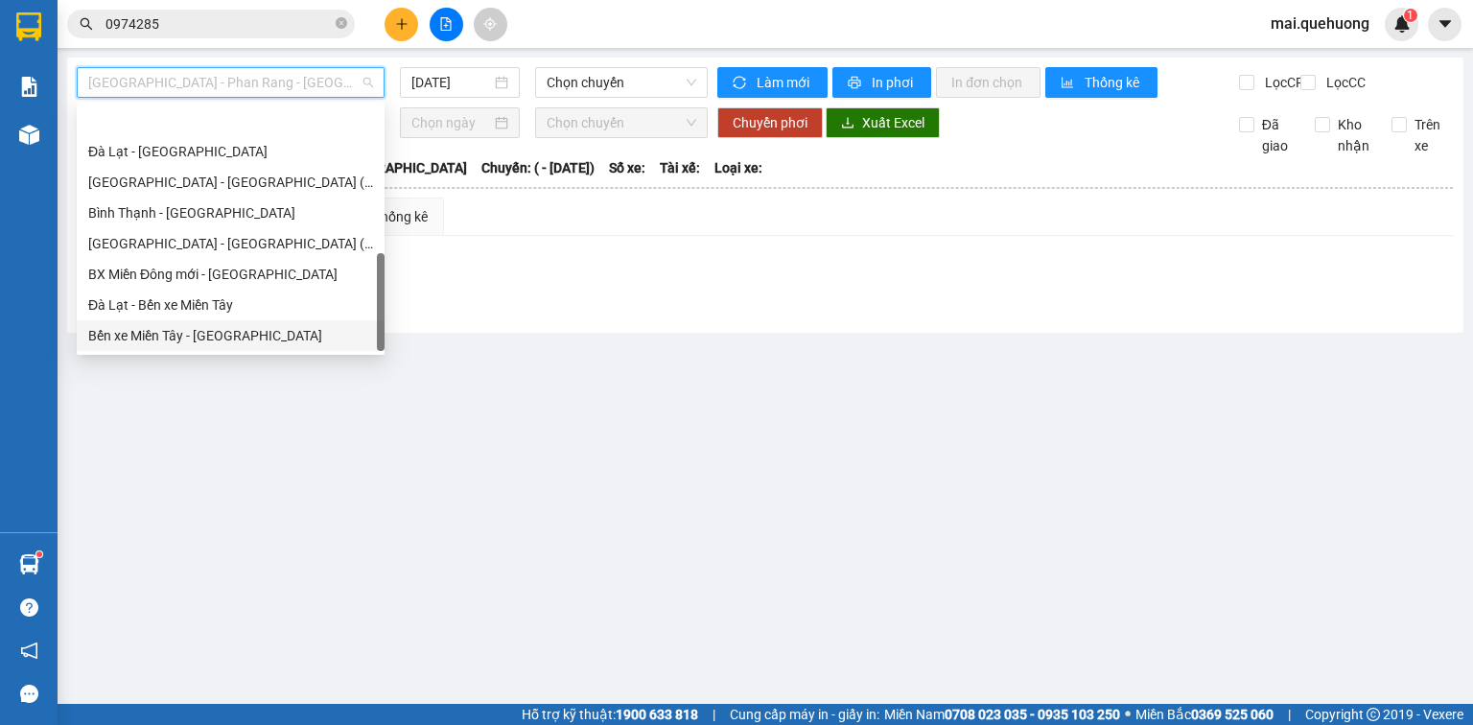
scroll to position [522, 0]
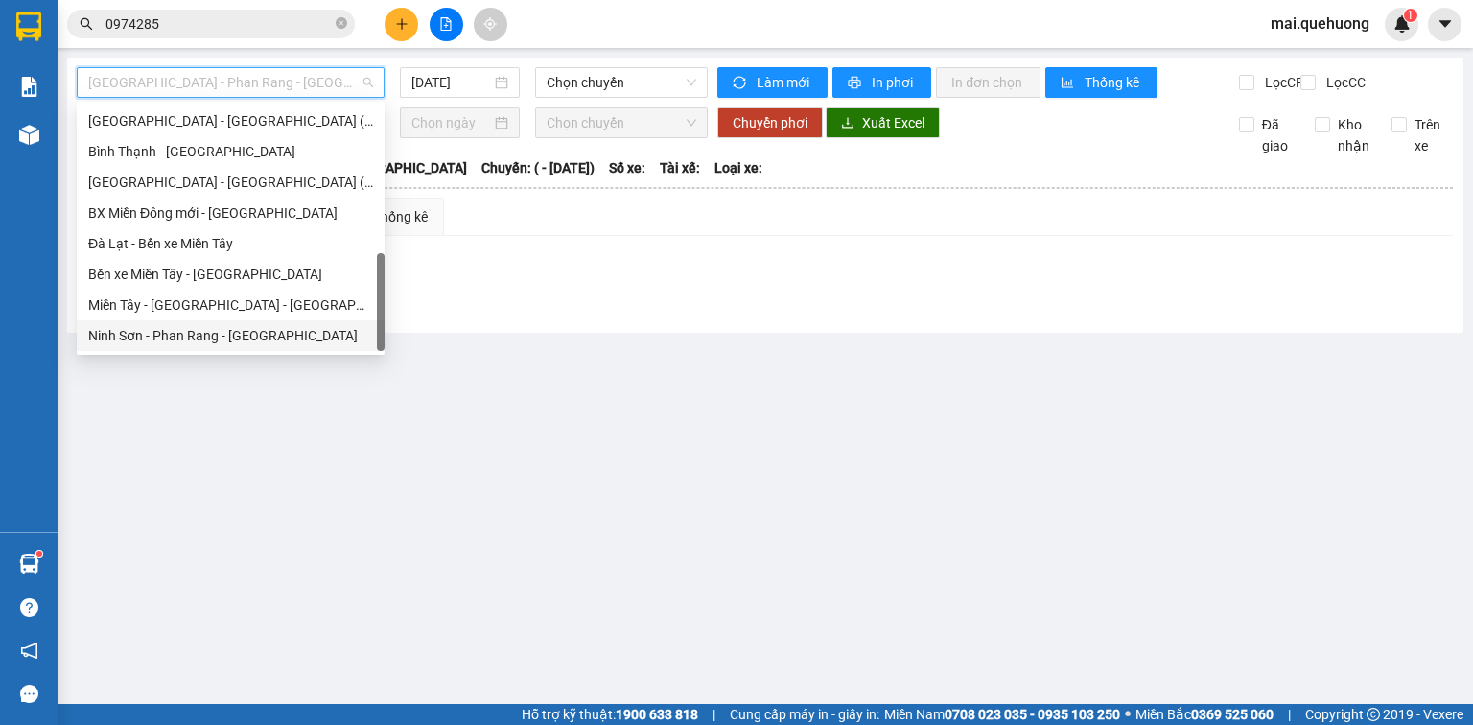
click at [255, 322] on div "Ninh Sơn - Phan Rang - [GEOGRAPHIC_DATA]" at bounding box center [231, 335] width 308 height 31
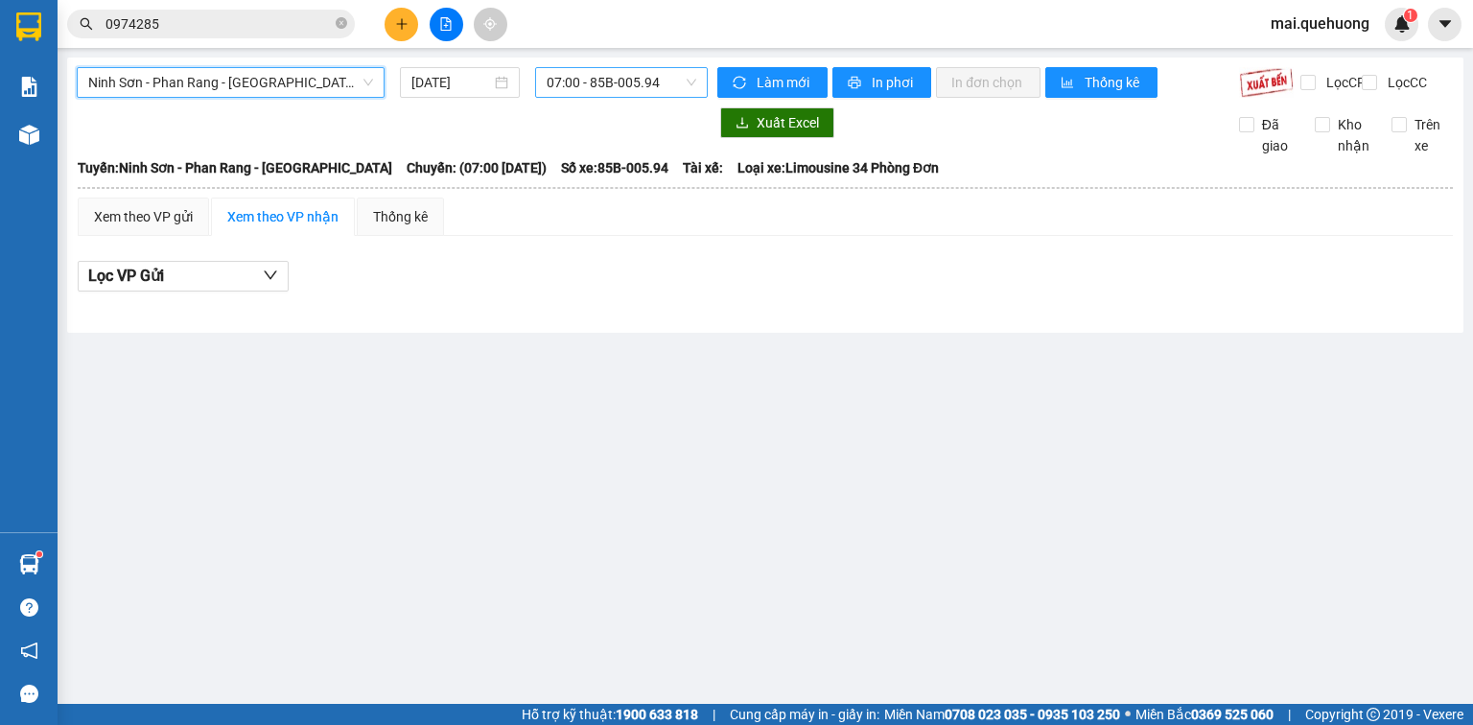
click at [576, 84] on span "07:00 - 85B-005.94" at bounding box center [622, 82] width 151 height 29
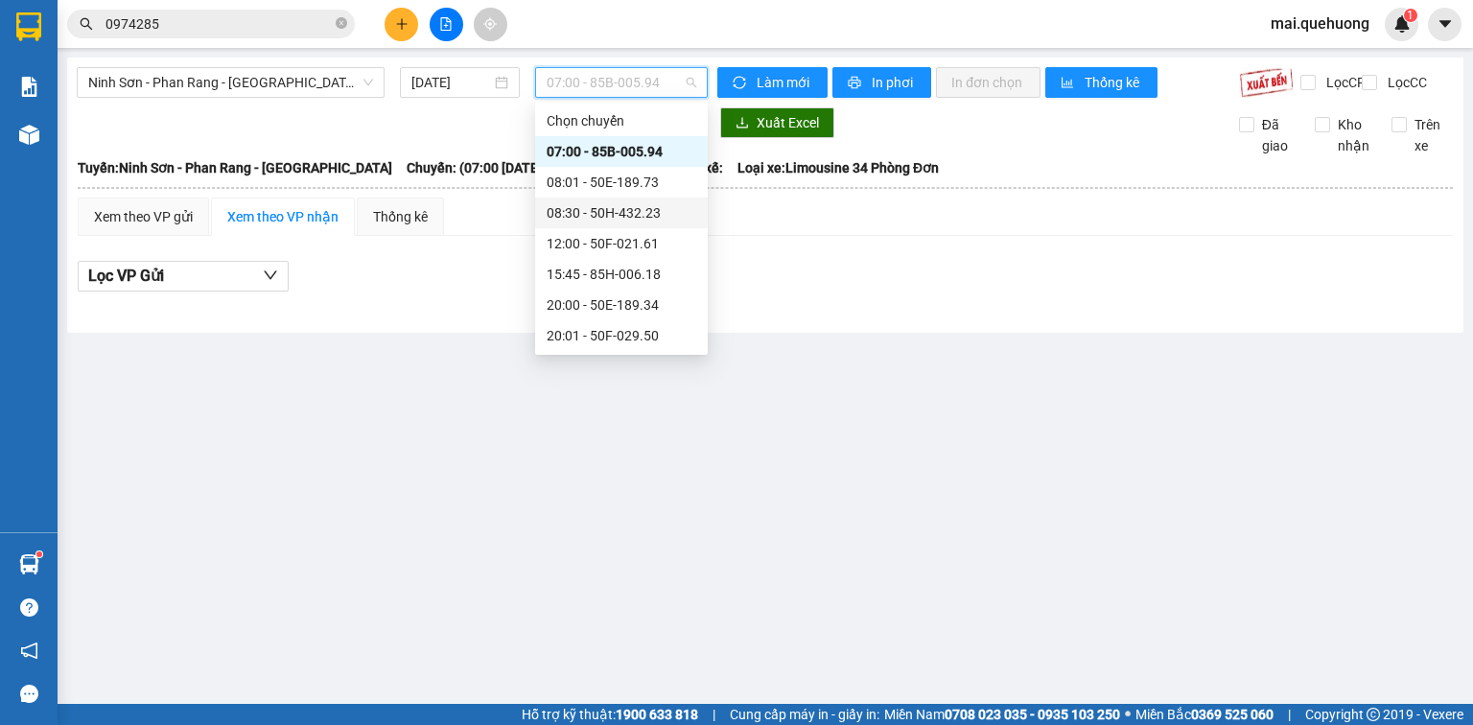
click at [587, 204] on div "08:30 - 50H-432.23" at bounding box center [622, 212] width 150 height 21
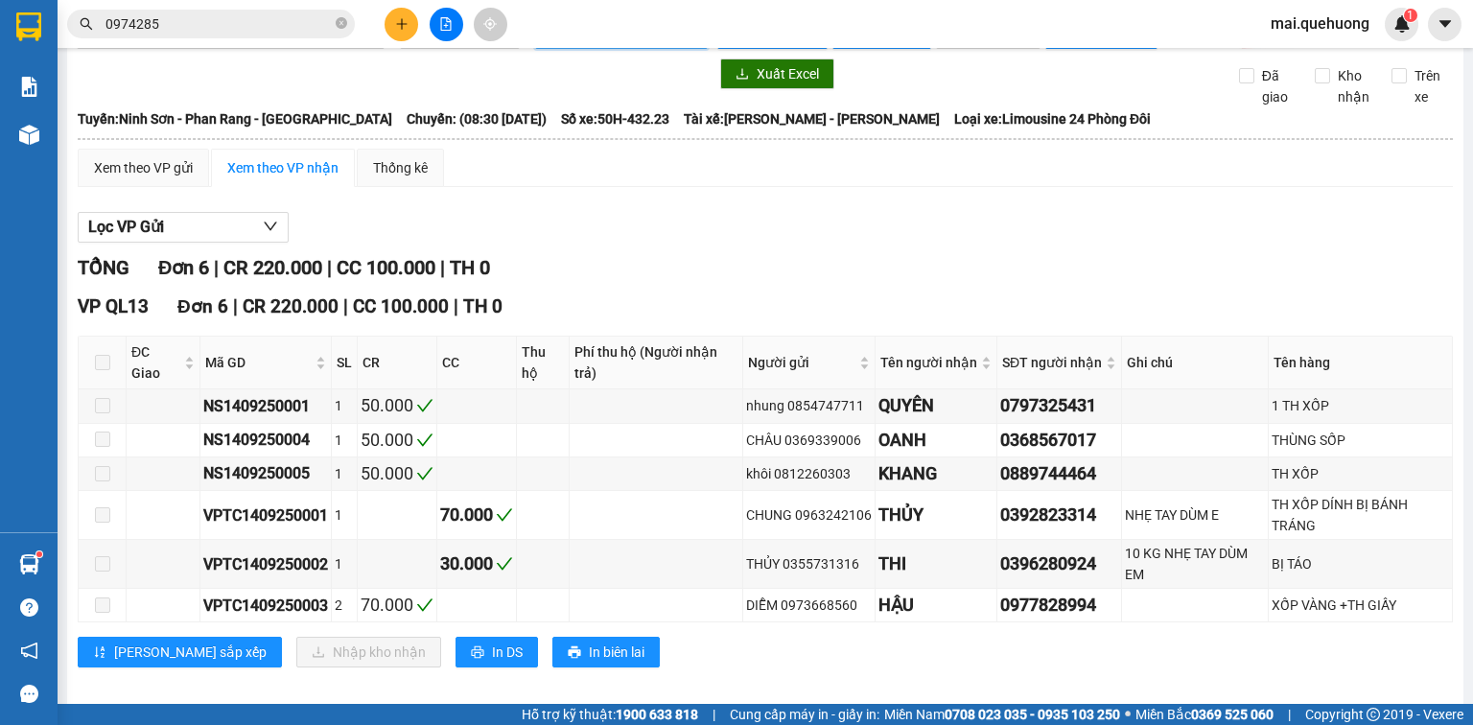
scroll to position [77, 0]
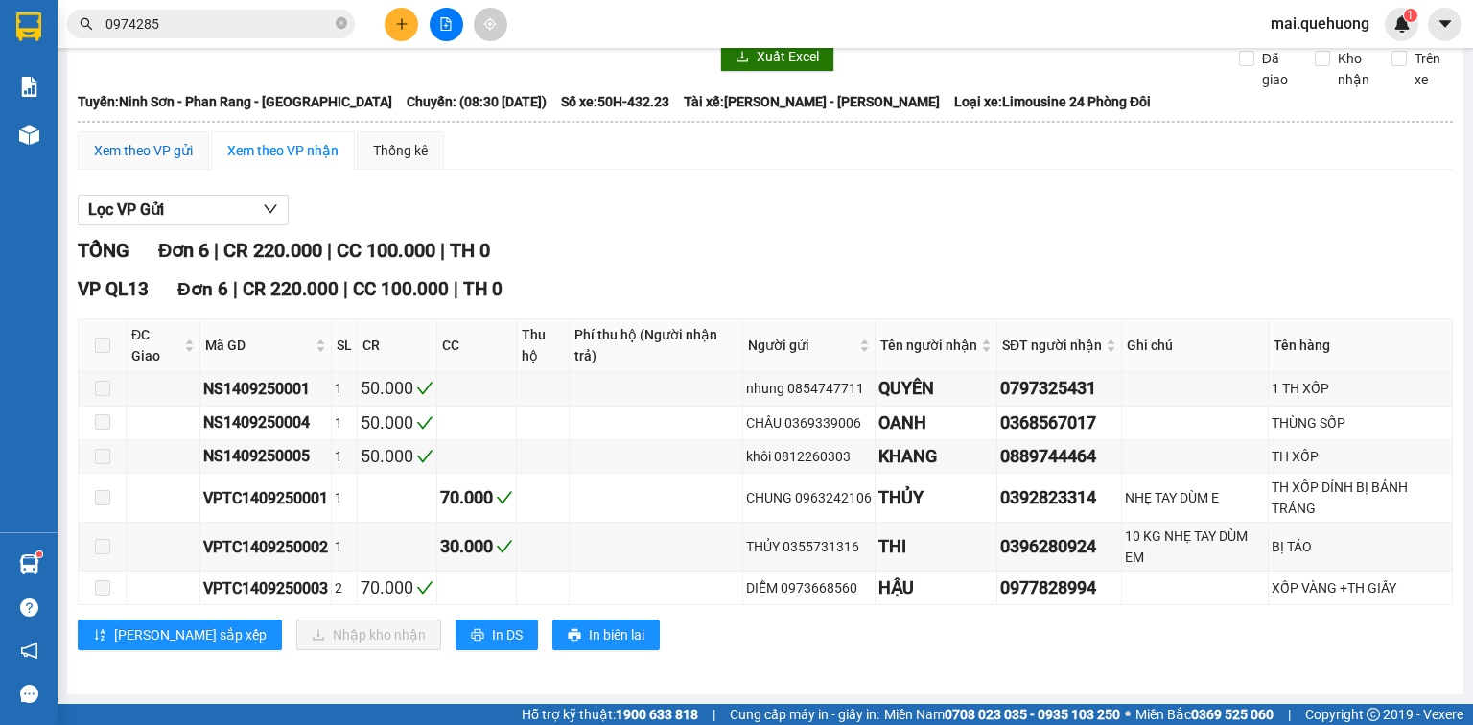
click at [140, 154] on div "Xem theo VP gửi" at bounding box center [143, 150] width 99 height 21
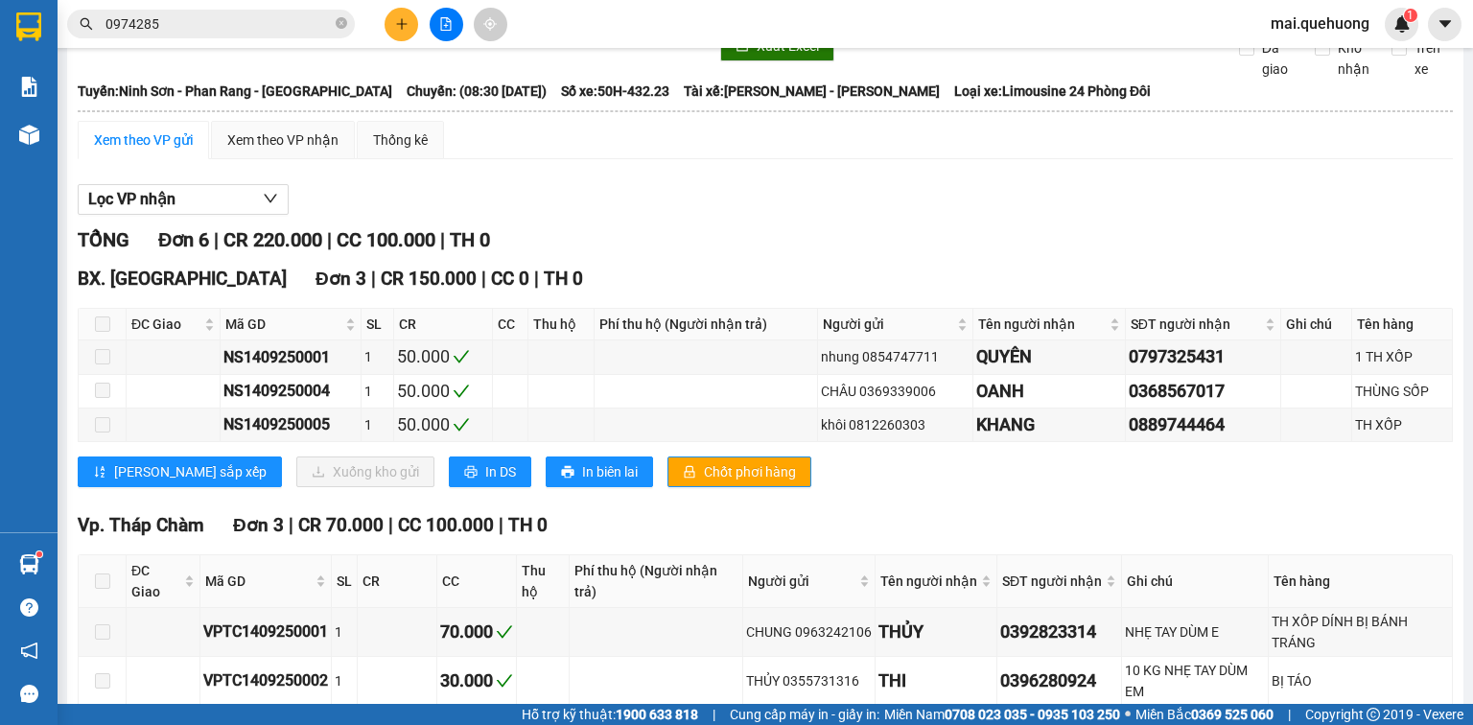
click at [248, 11] on span "0974285" at bounding box center [211, 24] width 288 height 29
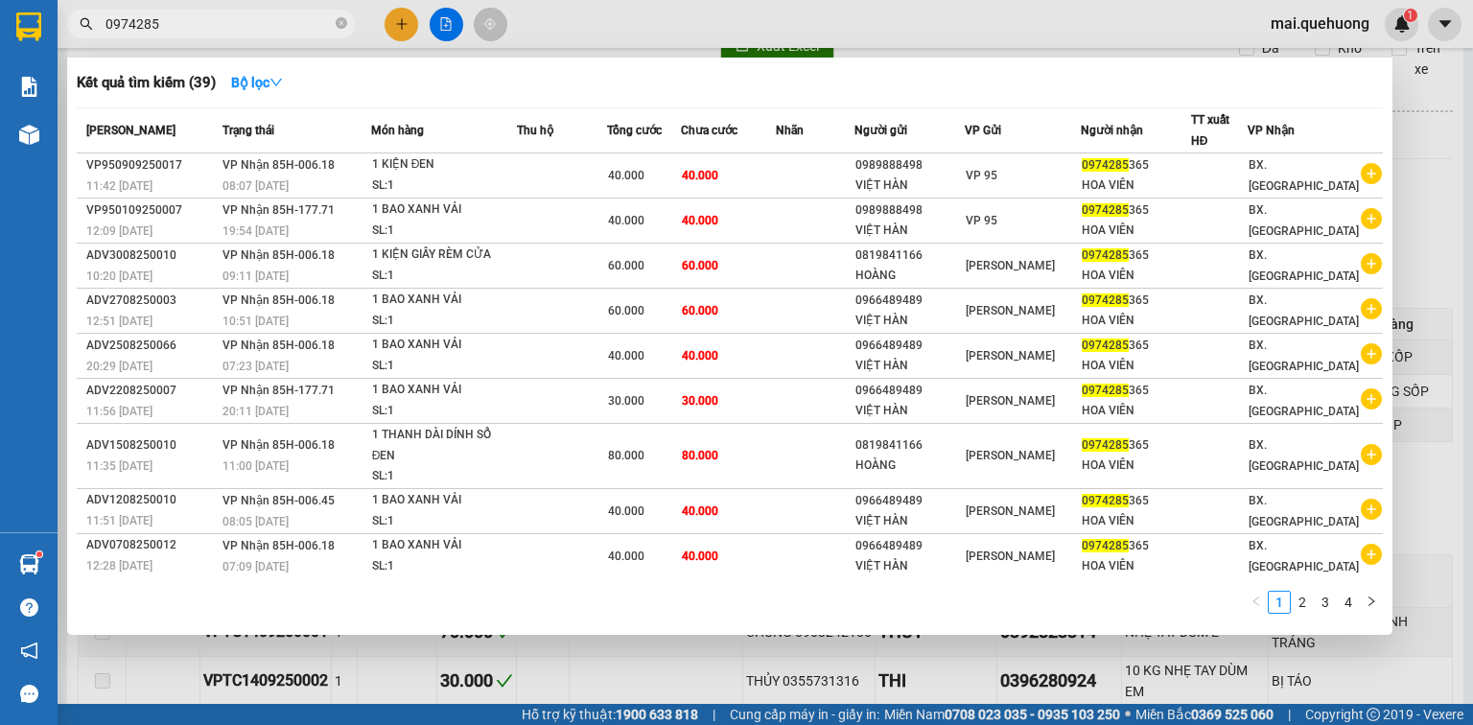
click at [248, 13] on input "0974285" at bounding box center [219, 23] width 226 height 21
click at [253, 15] on input "0974285" at bounding box center [219, 23] width 226 height 21
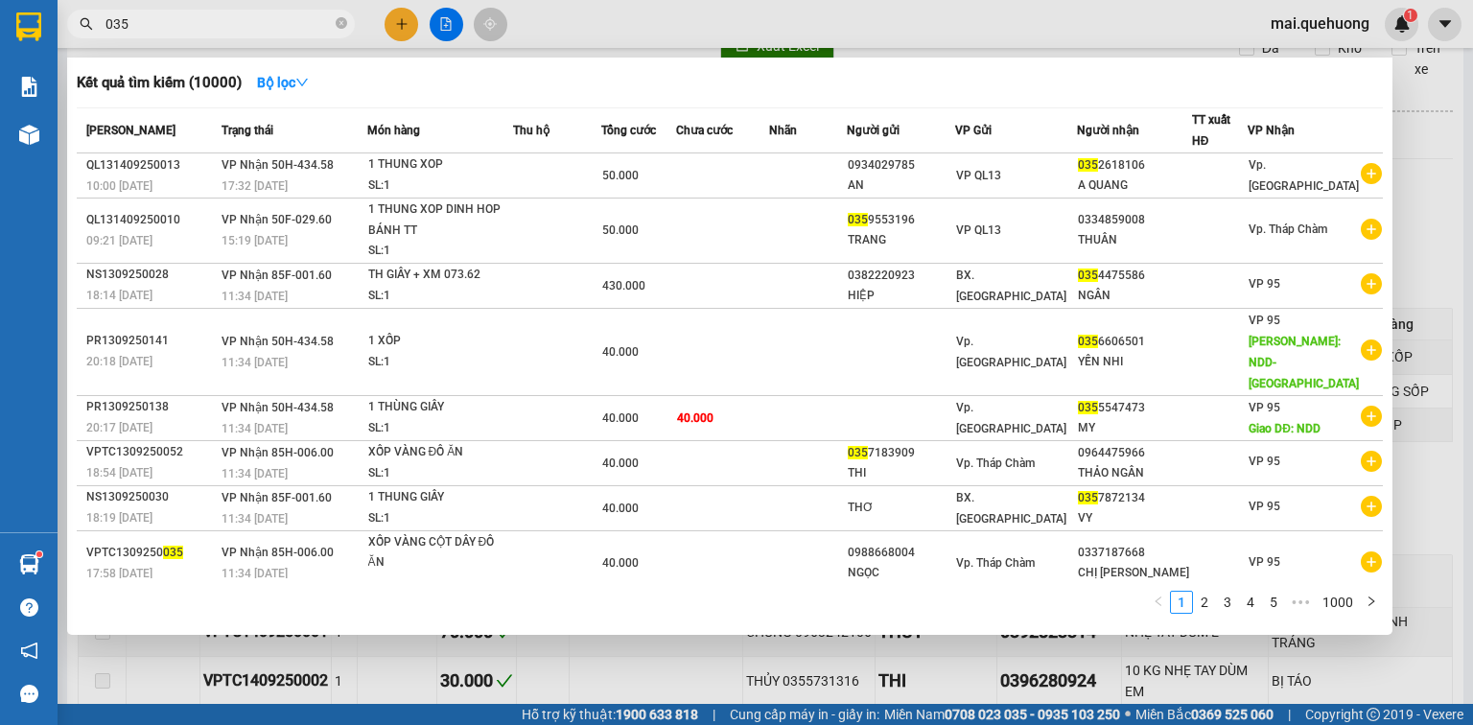
click at [396, 22] on div at bounding box center [736, 362] width 1473 height 725
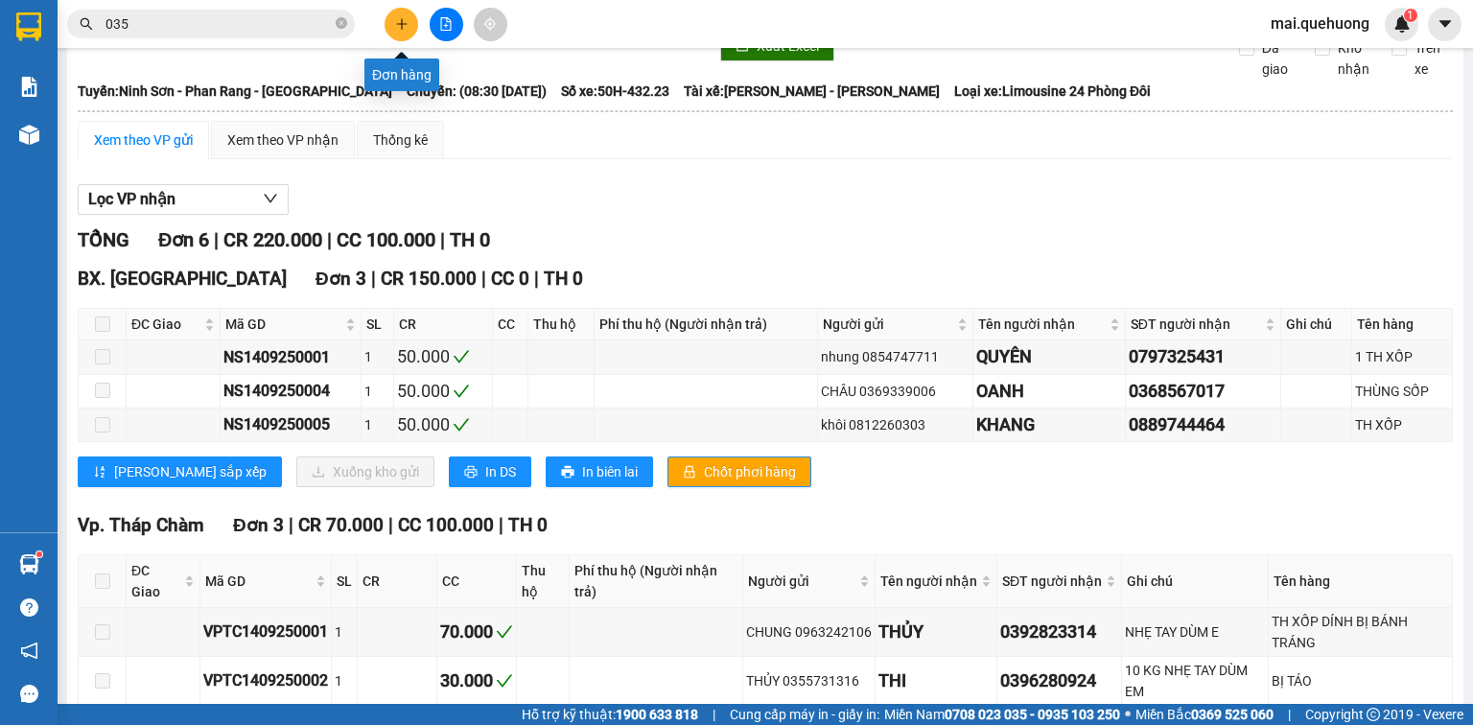
click at [403, 26] on icon "plus" at bounding box center [401, 23] width 13 height 13
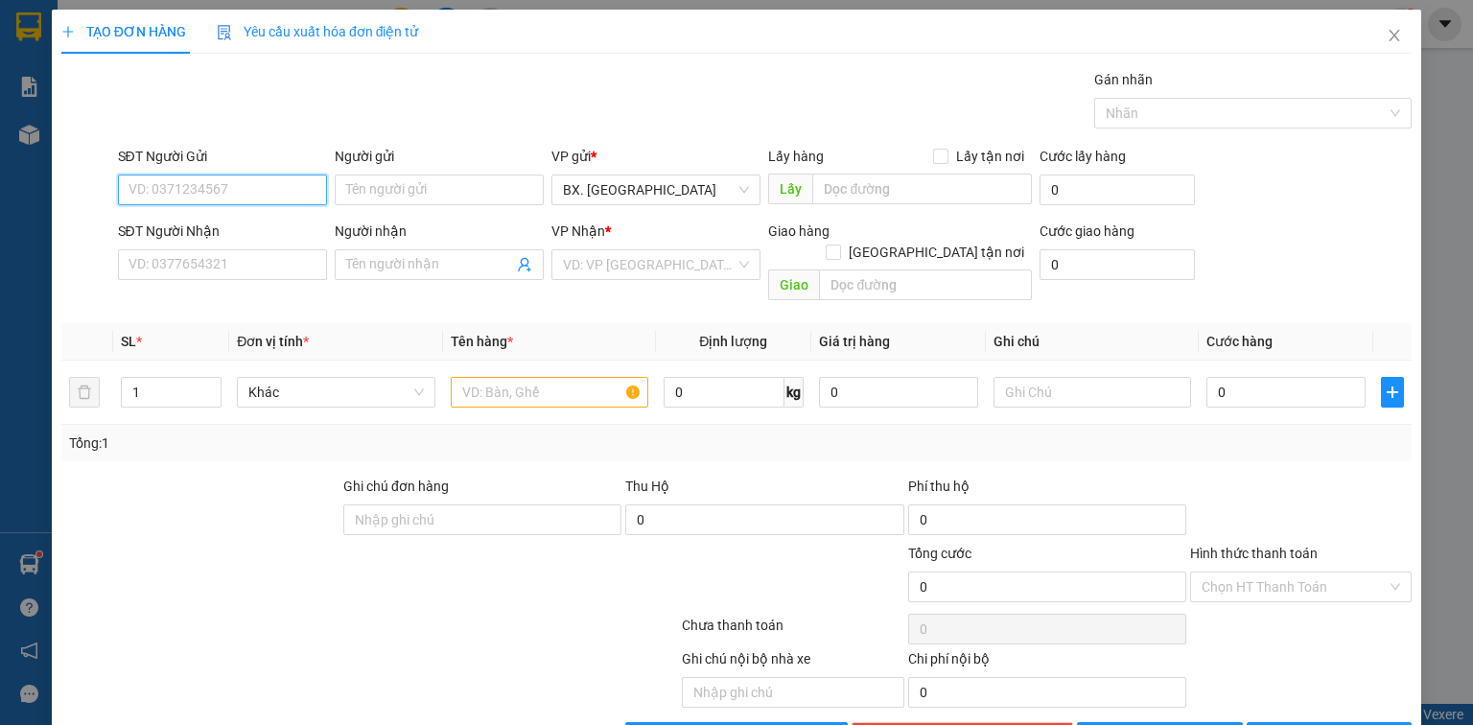
click at [234, 194] on input "SĐT Người Gửi" at bounding box center [222, 190] width 209 height 31
click at [218, 223] on div "0347064204 - HẠNH" at bounding box center [221, 227] width 184 height 21
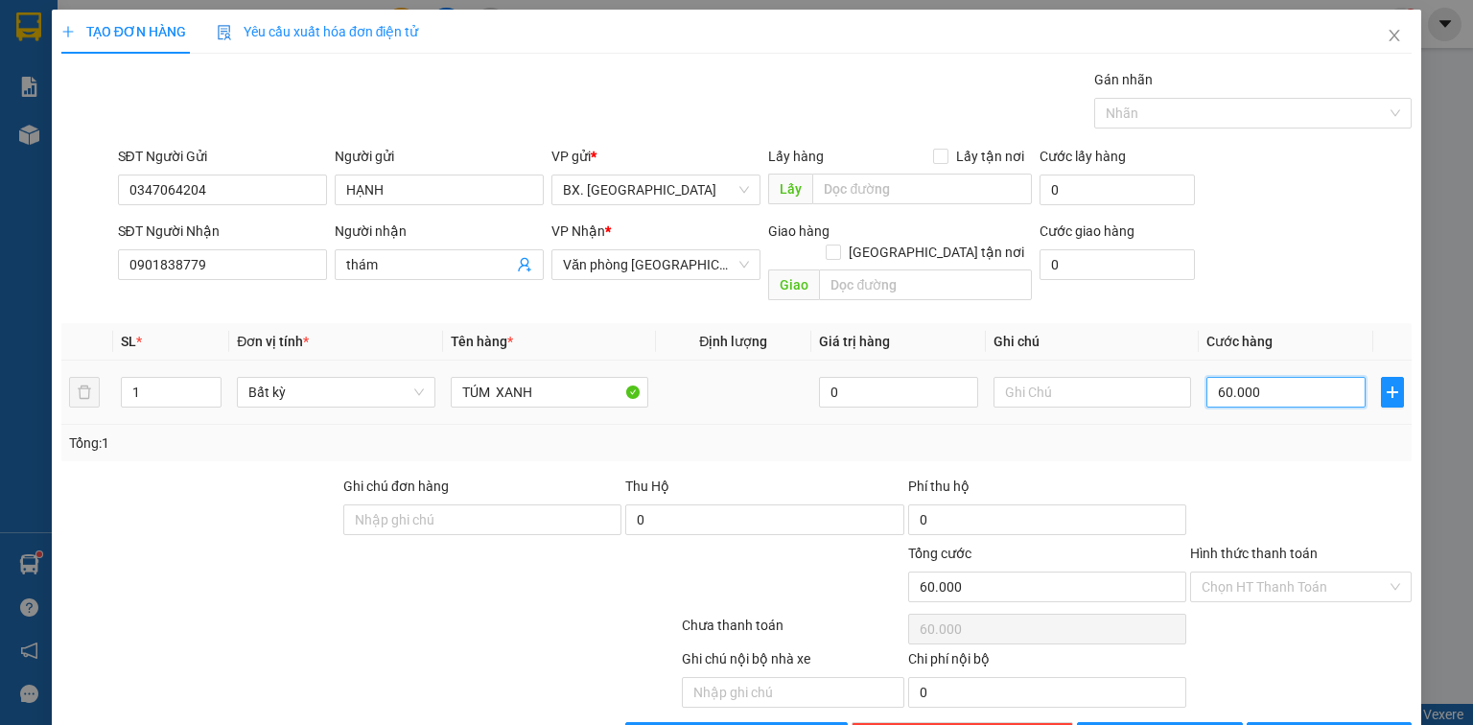
click at [1334, 384] on input "60.000" at bounding box center [1286, 392] width 159 height 31
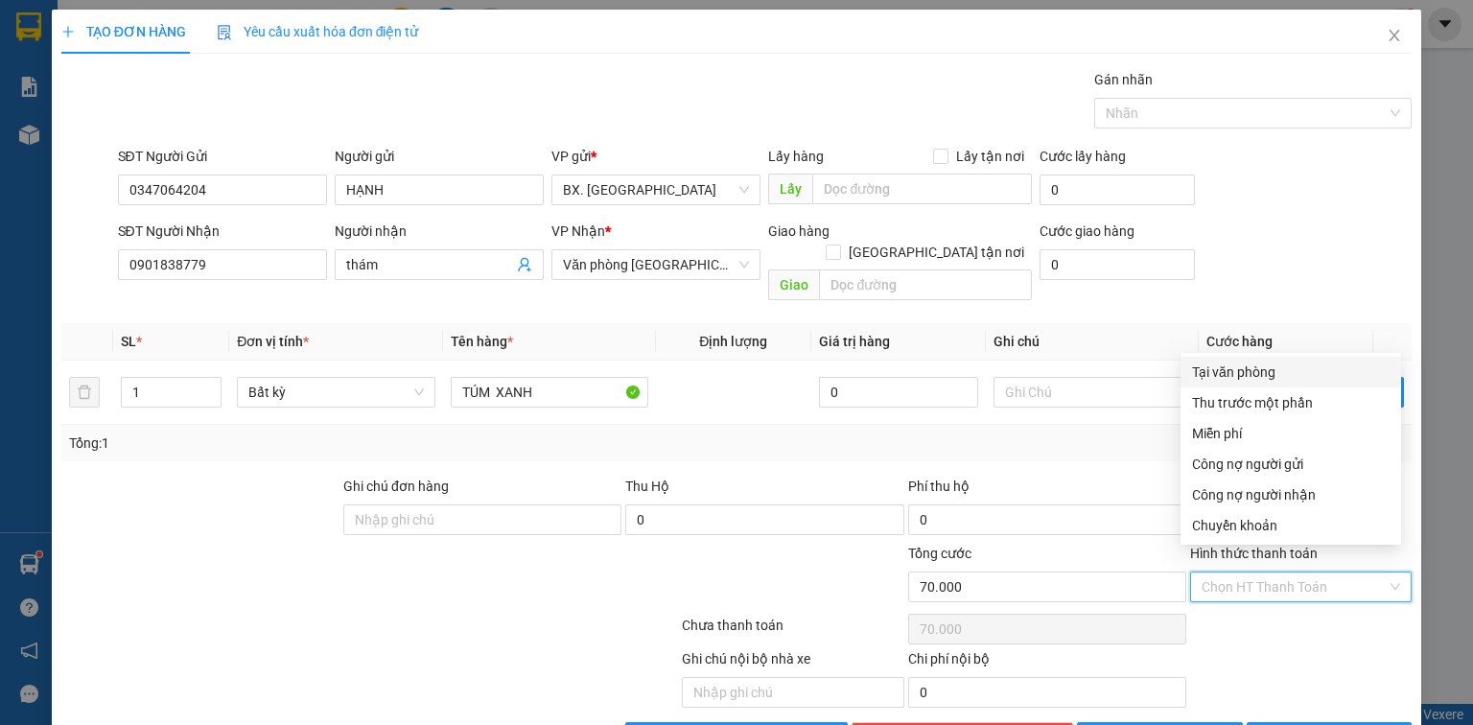
click at [1300, 575] on input "Hình thức thanh toán" at bounding box center [1294, 587] width 185 height 29
click at [1281, 371] on div "Tại văn phòng" at bounding box center [1291, 372] width 198 height 21
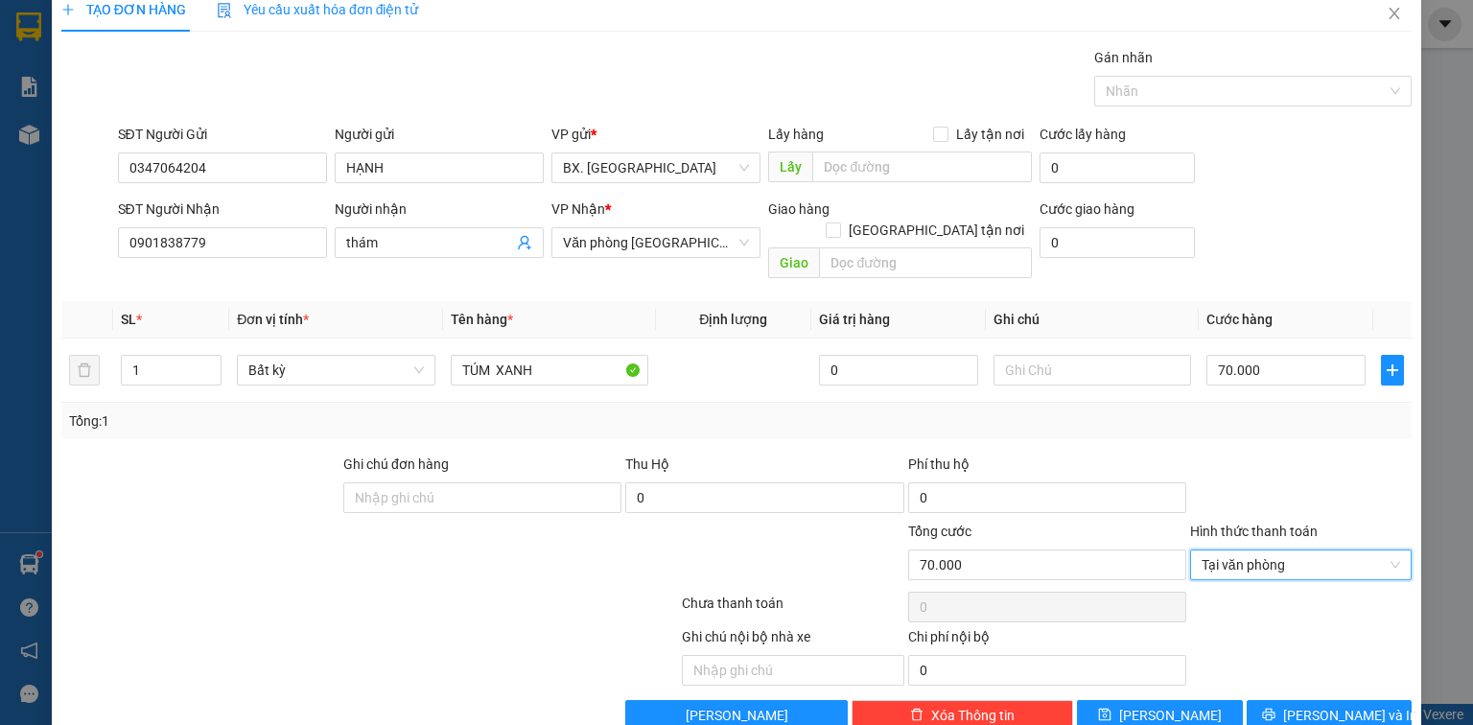
scroll to position [42, 0]
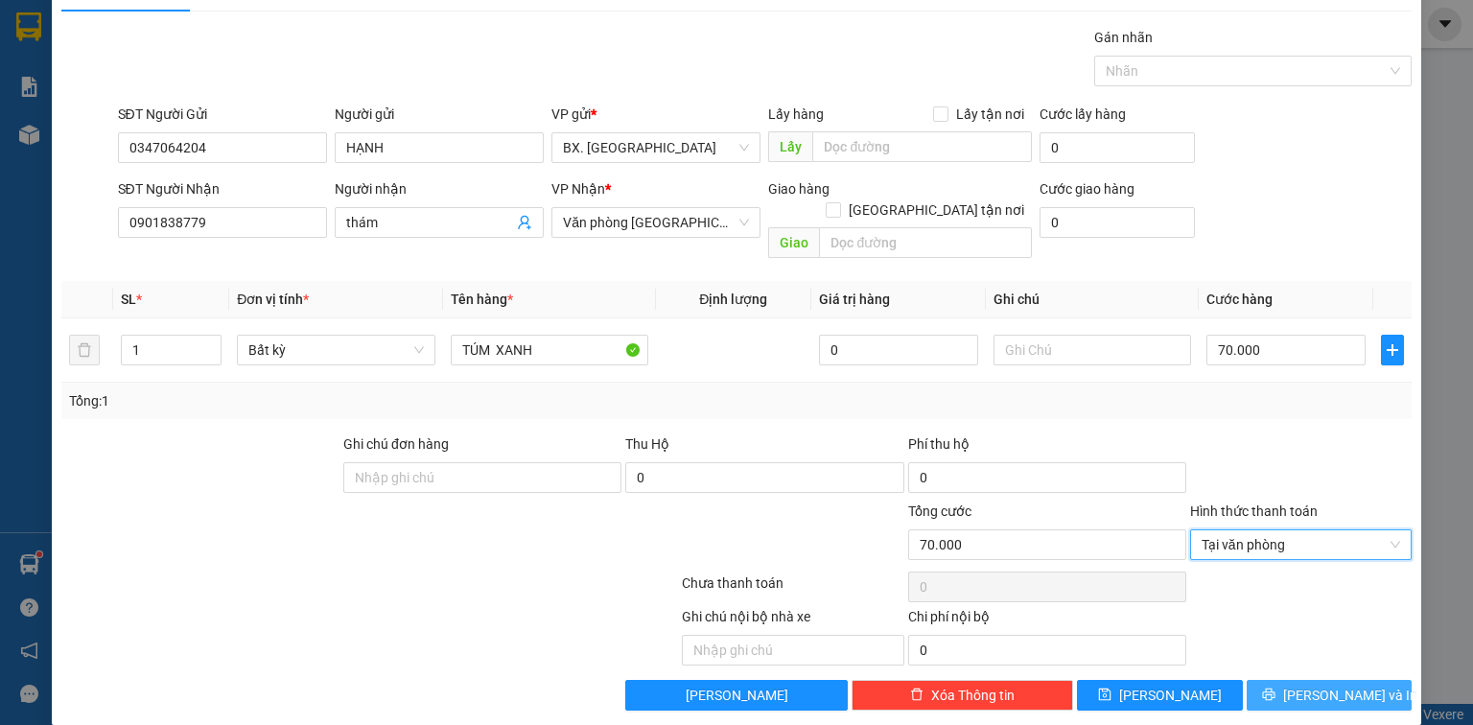
click at [1316, 684] on button "[PERSON_NAME] và In" at bounding box center [1330, 695] width 166 height 31
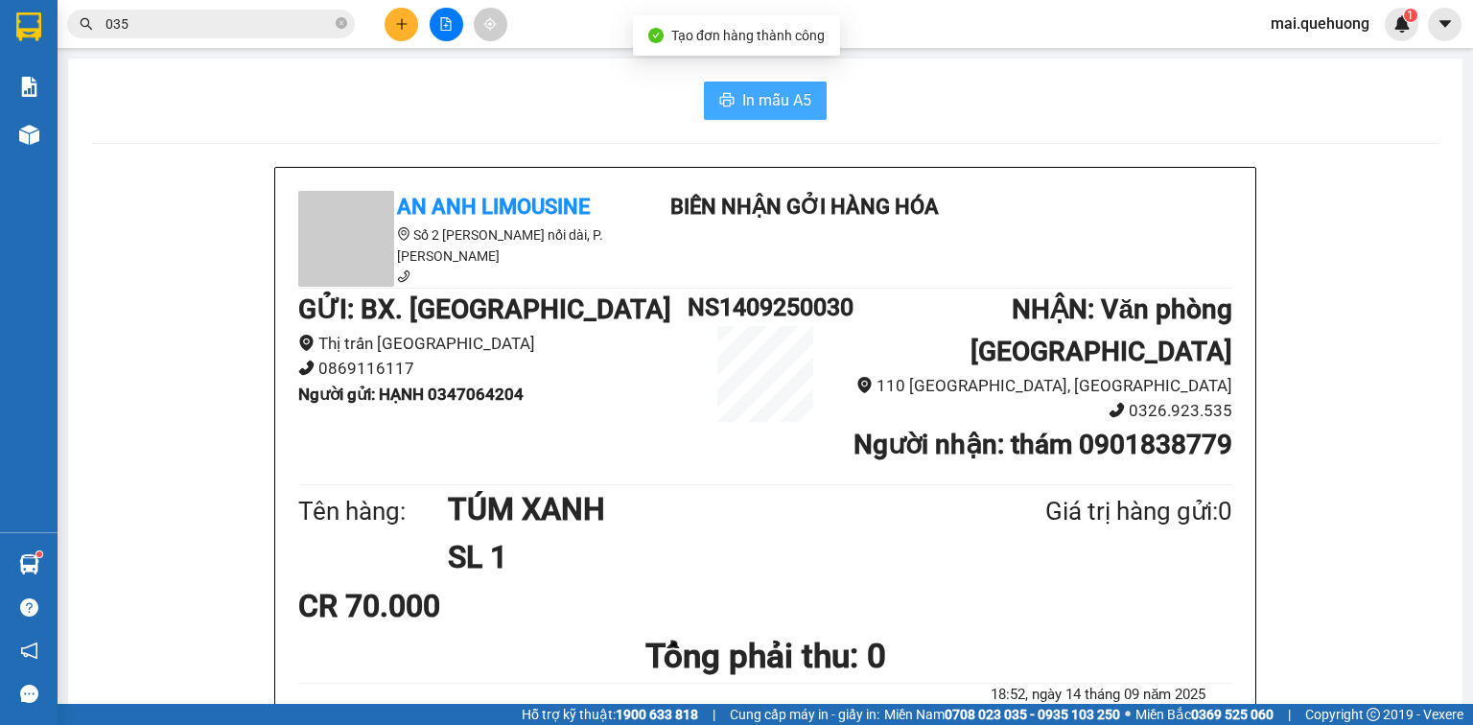
click at [780, 98] on span "In mẫu A5" at bounding box center [776, 100] width 69 height 24
click at [398, 15] on button at bounding box center [402, 25] width 34 height 34
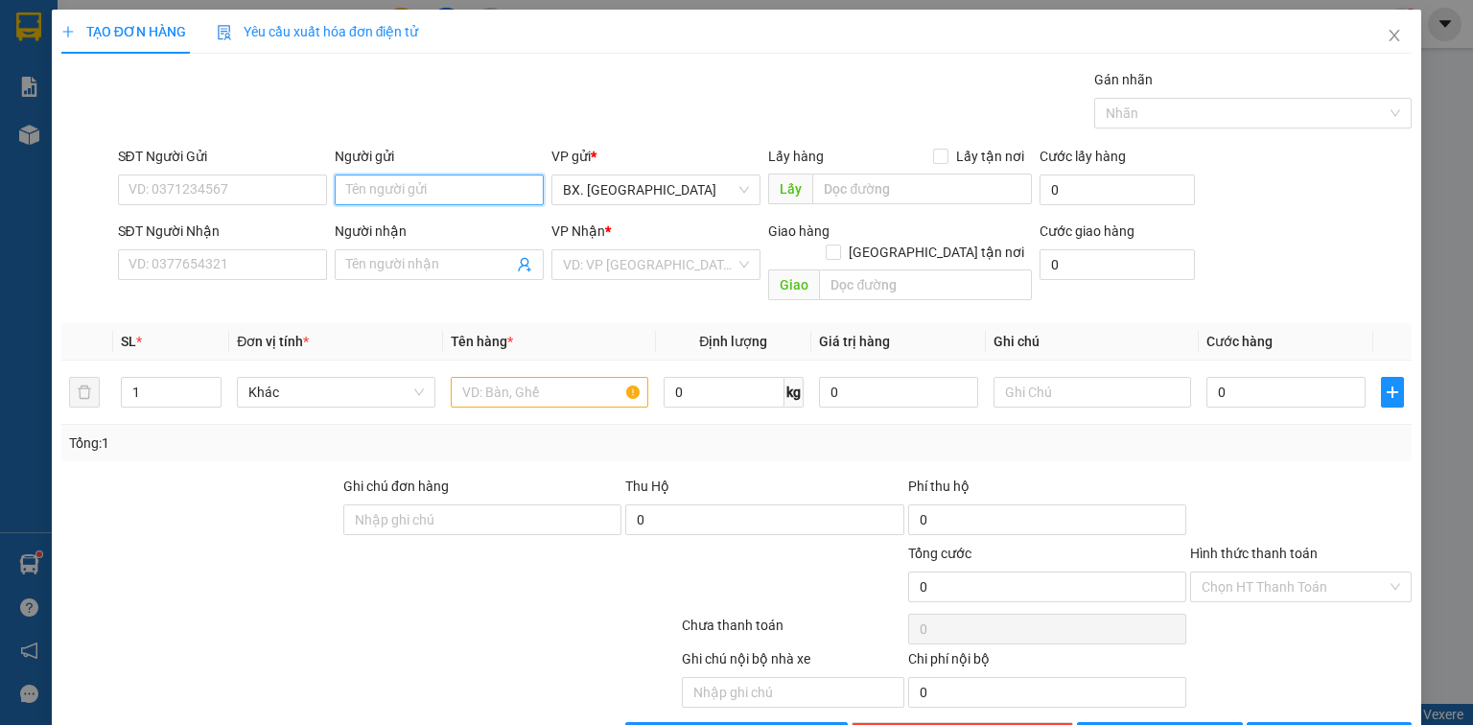
click at [399, 180] on input "Người gửi" at bounding box center [439, 190] width 209 height 31
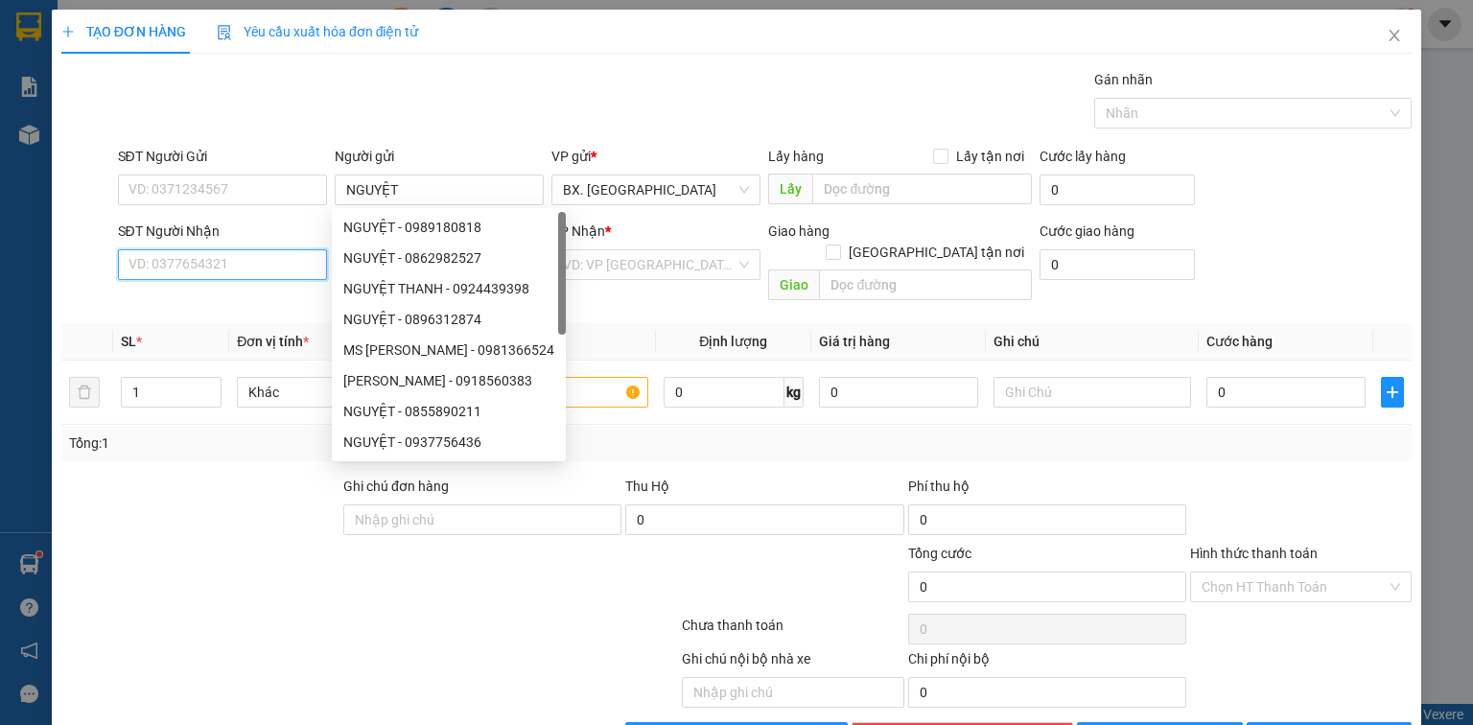
click at [145, 270] on input "SĐT Người Nhận" at bounding box center [222, 264] width 209 height 31
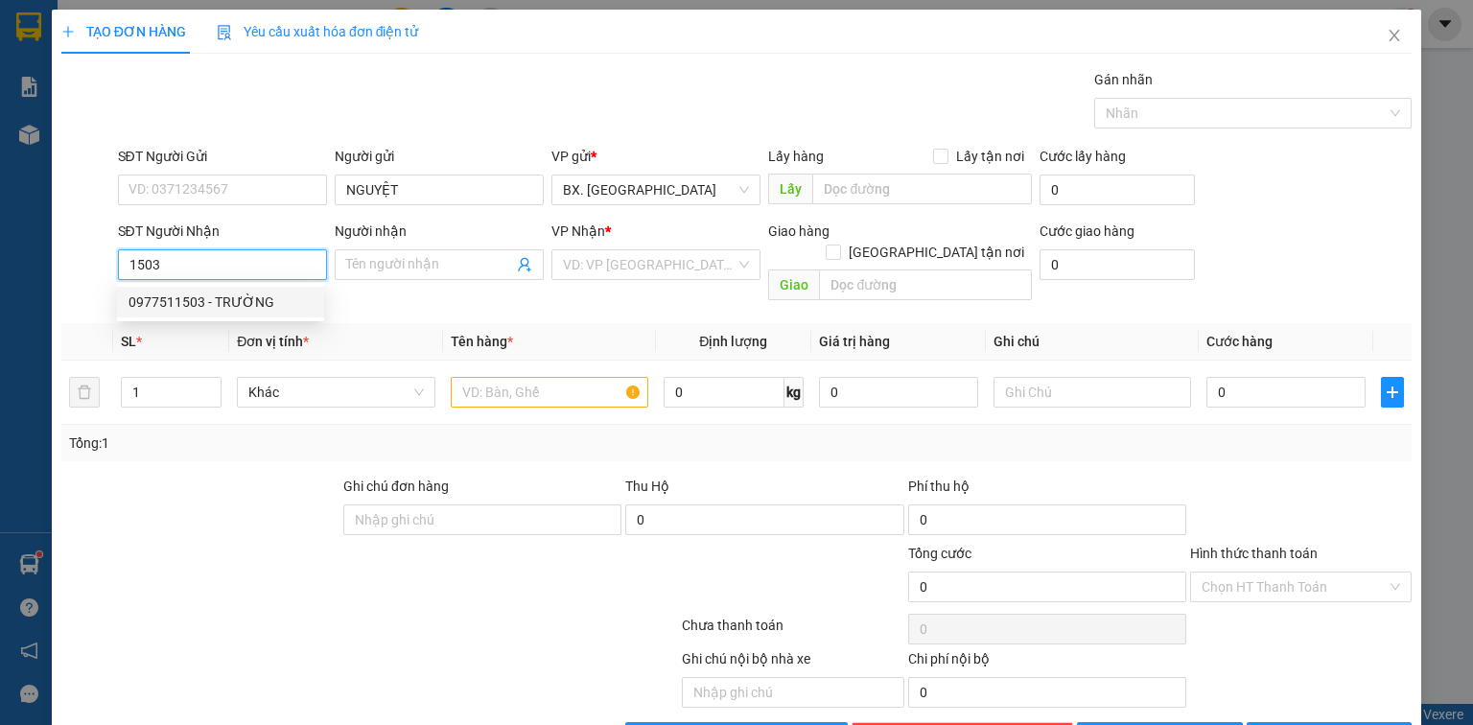
click at [223, 299] on div "0977511503 - TRƯỜNG" at bounding box center [221, 302] width 184 height 21
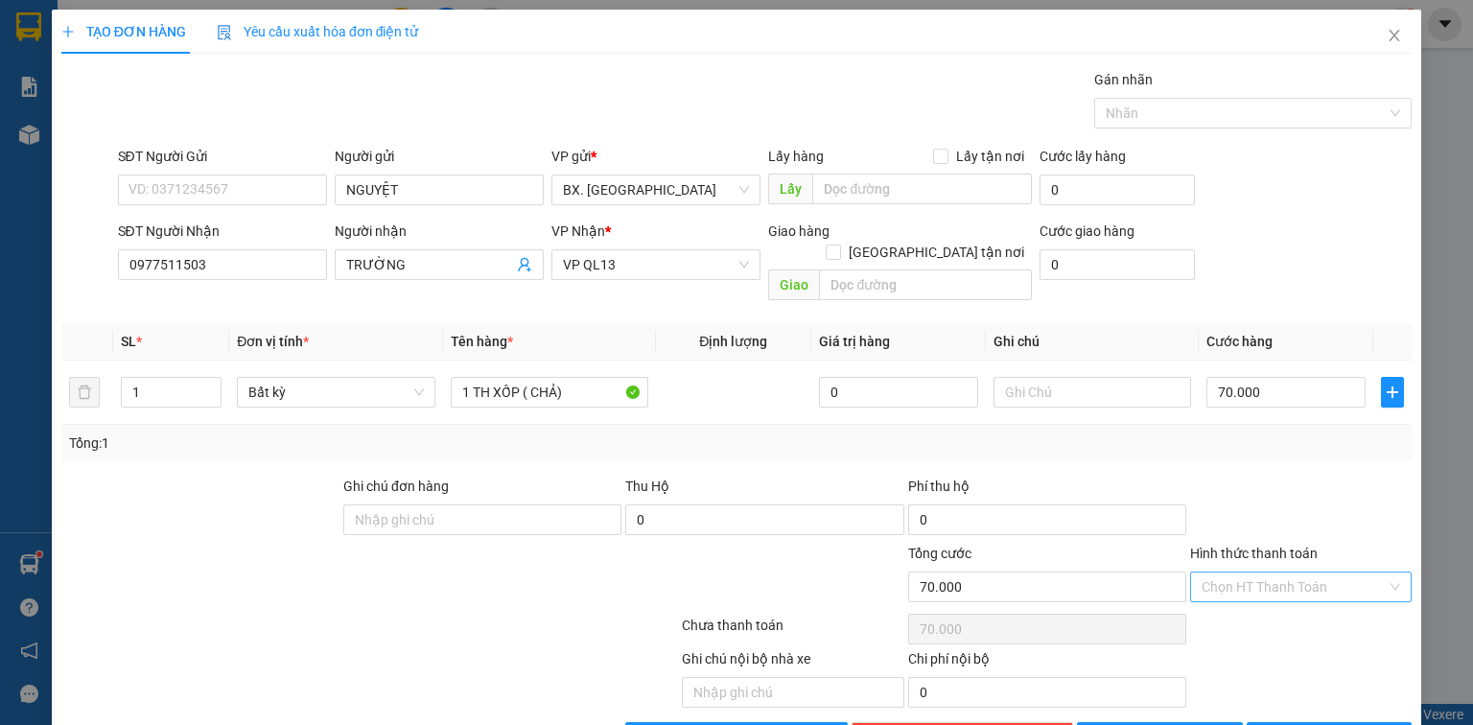
click at [1210, 573] on input "Hình thức thanh toán" at bounding box center [1294, 587] width 185 height 29
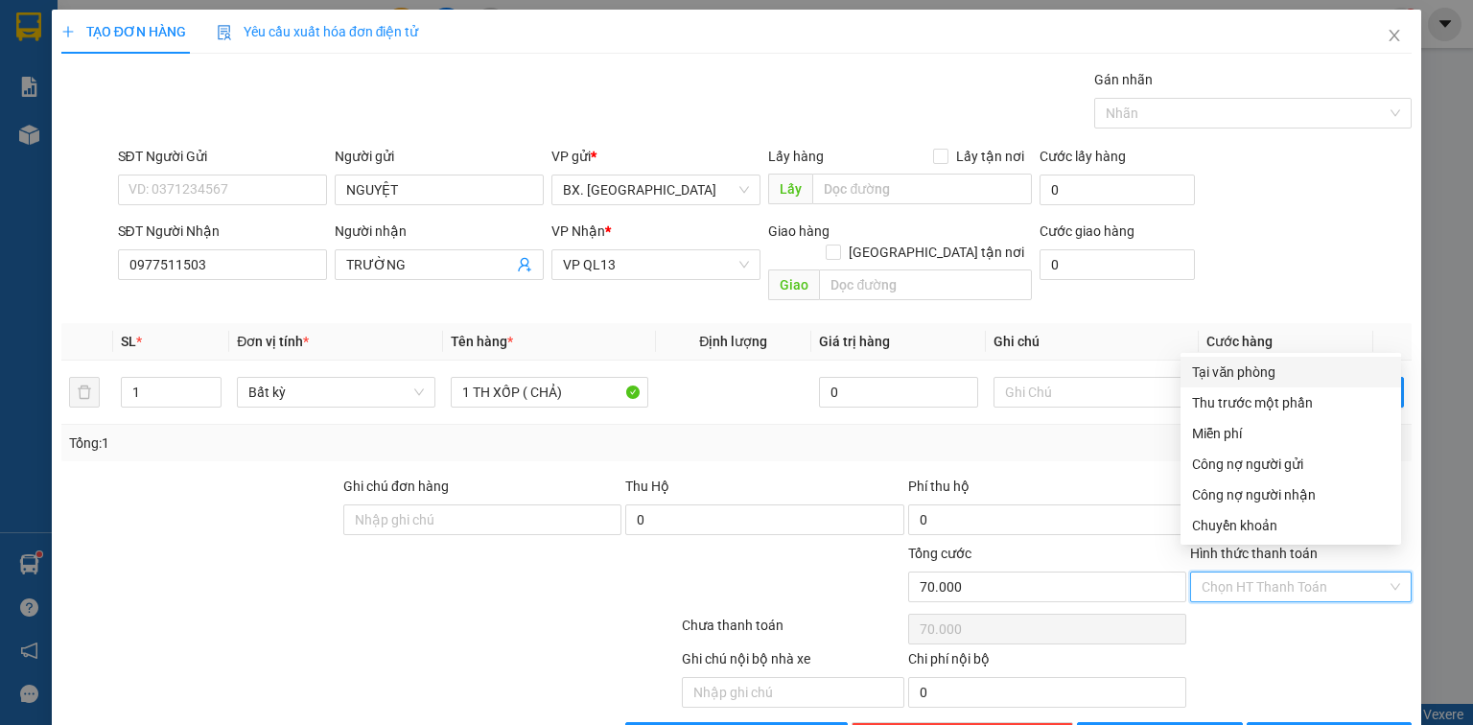
click at [1208, 370] on div "Tại văn phòng" at bounding box center [1291, 372] width 198 height 21
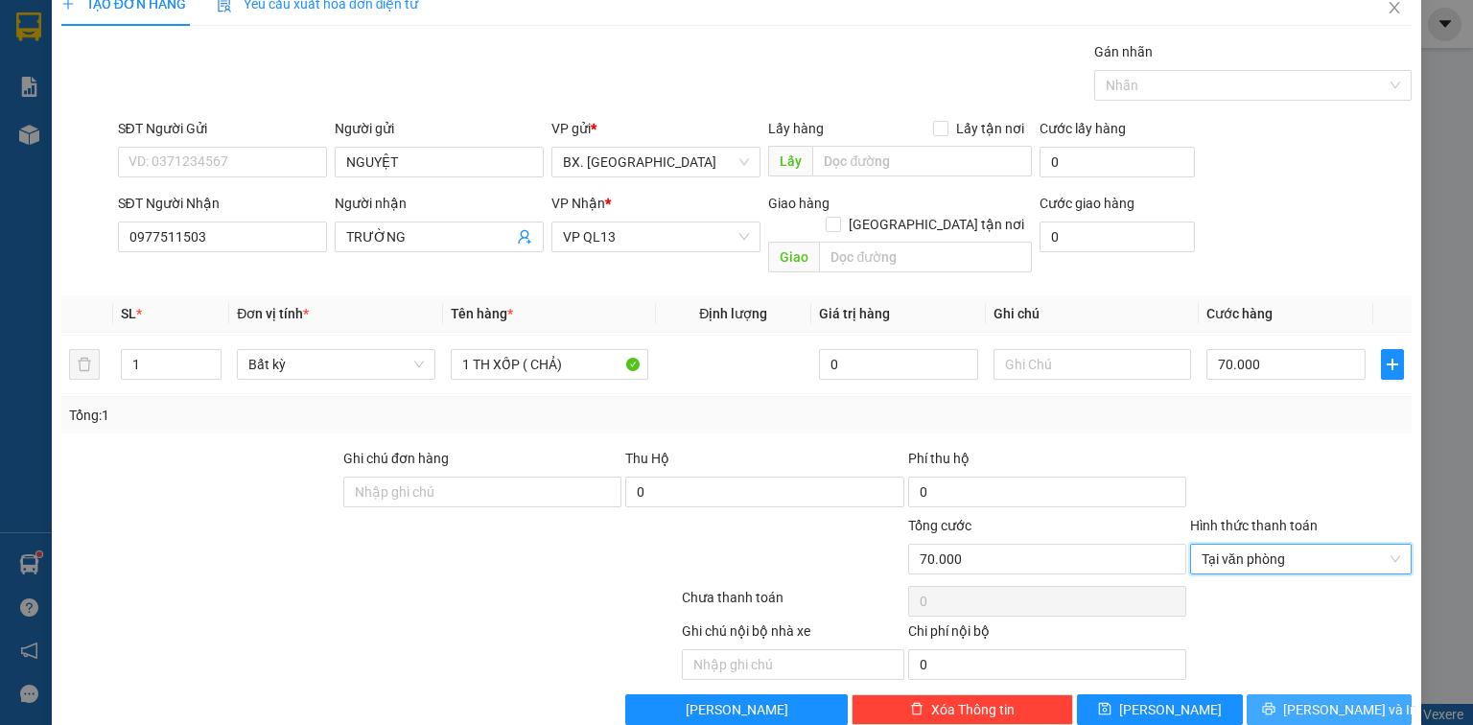
scroll to position [42, 0]
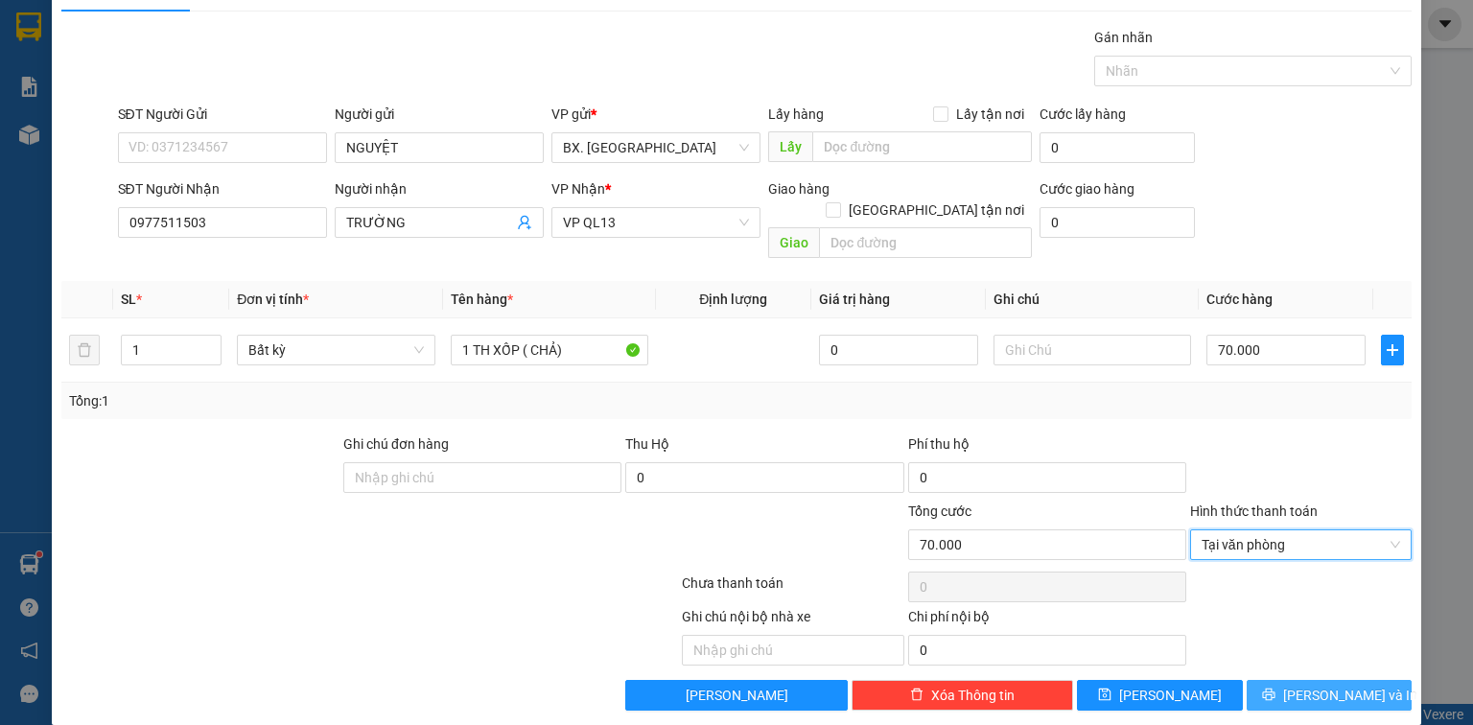
click at [1318, 685] on span "[PERSON_NAME] và In" at bounding box center [1350, 695] width 134 height 21
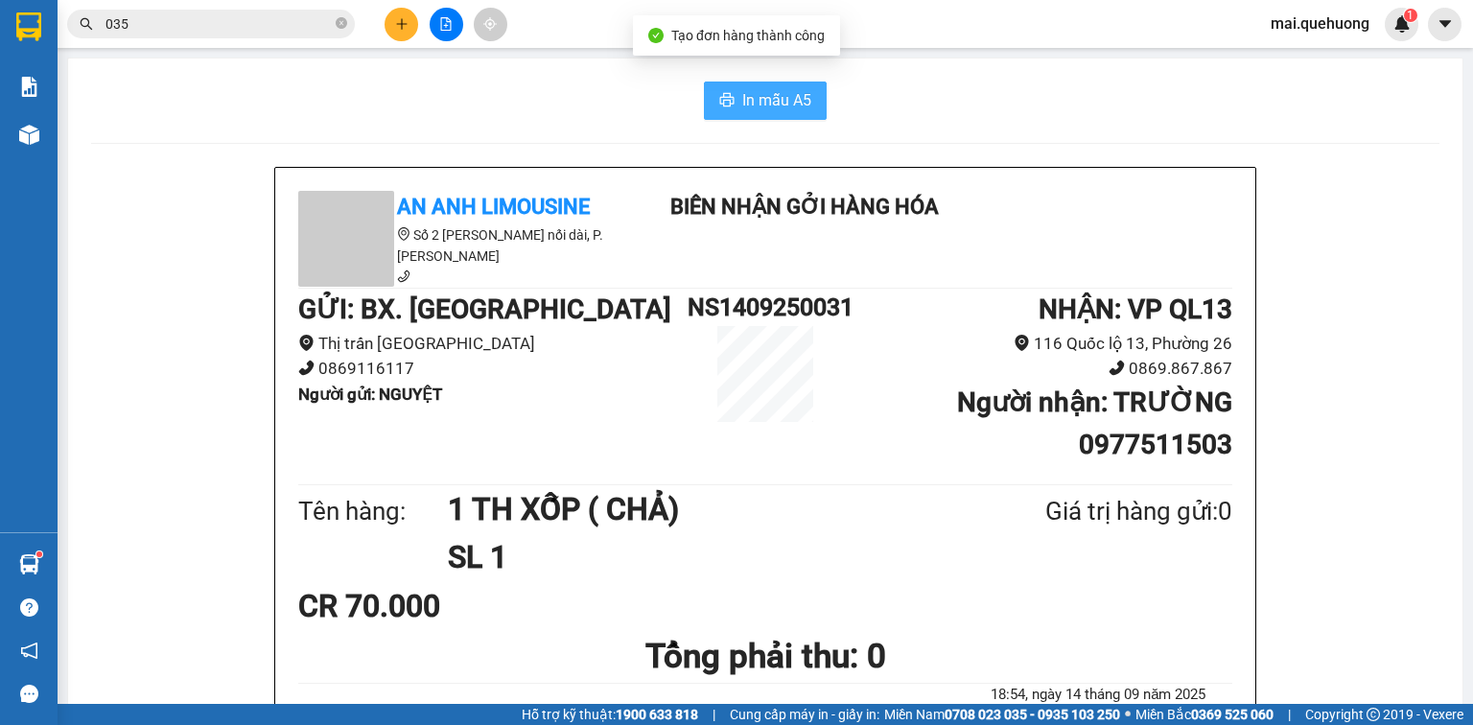
click at [760, 95] on span "In mẫu A5" at bounding box center [776, 100] width 69 height 24
click at [412, 27] on button at bounding box center [402, 25] width 34 height 34
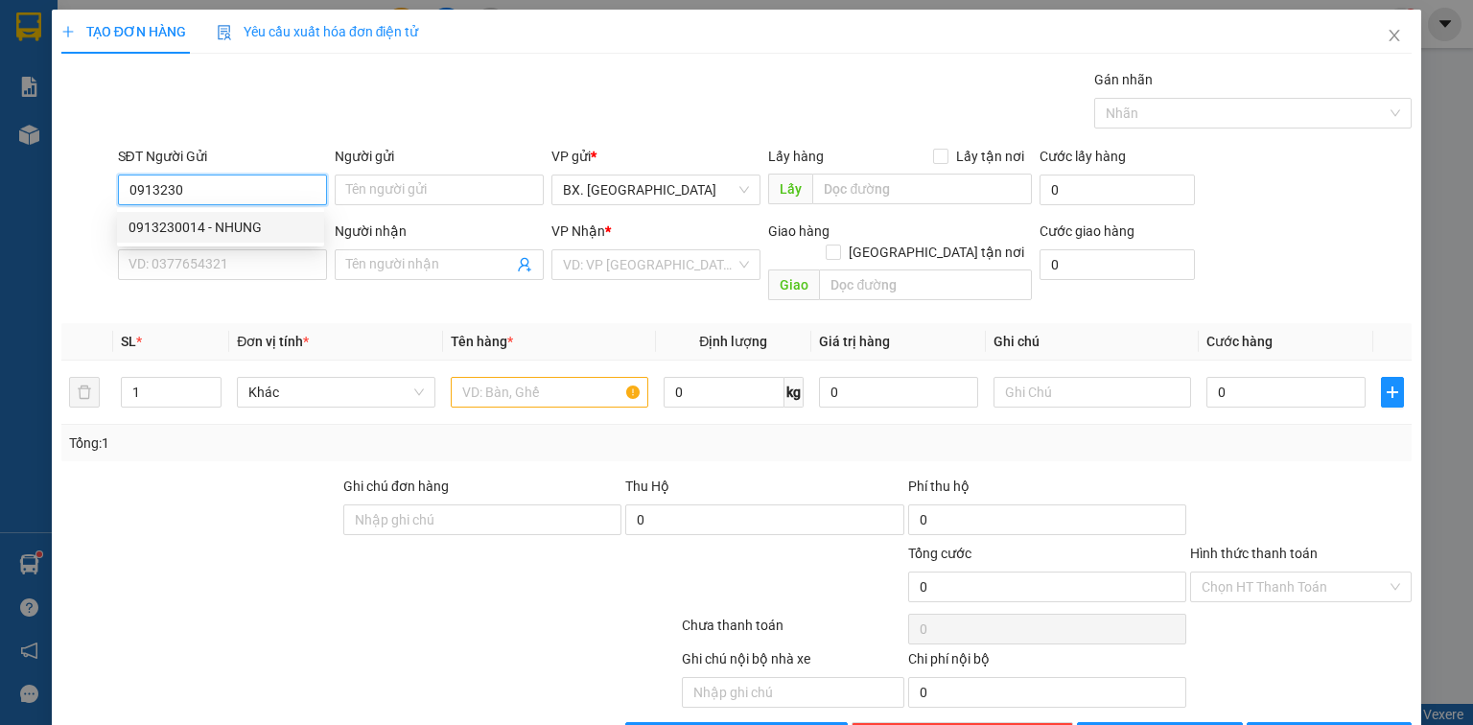
click at [266, 225] on div "0913230014 - NHUNG" at bounding box center [221, 227] width 184 height 21
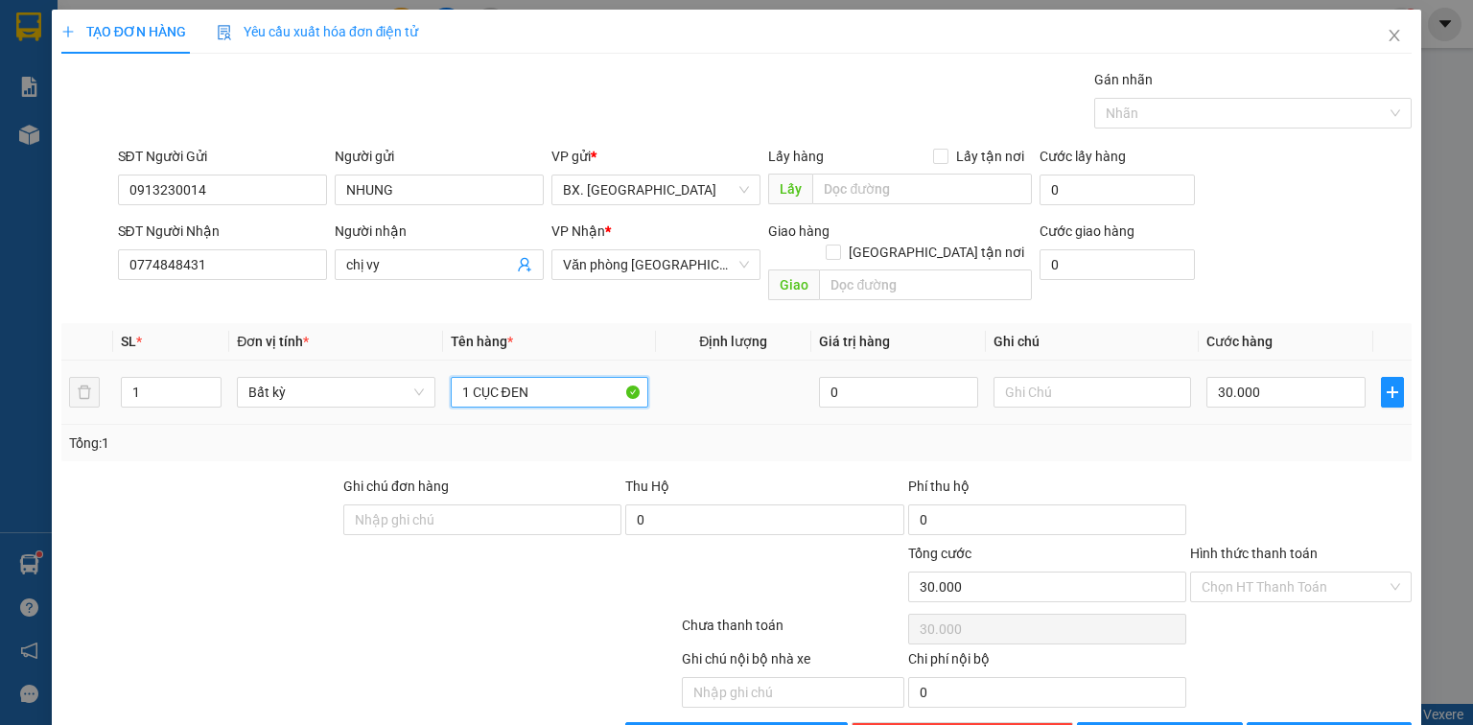
drag, startPoint x: 550, startPoint y: 370, endPoint x: 351, endPoint y: 397, distance: 200.4
click at [351, 397] on tr "1 Bất kỳ 1 CỤC ĐEN 0 30.000" at bounding box center [736, 393] width 1351 height 64
click at [1303, 377] on input "30.000" at bounding box center [1286, 392] width 159 height 31
click at [1266, 573] on input "Hình thức thanh toán" at bounding box center [1294, 587] width 185 height 29
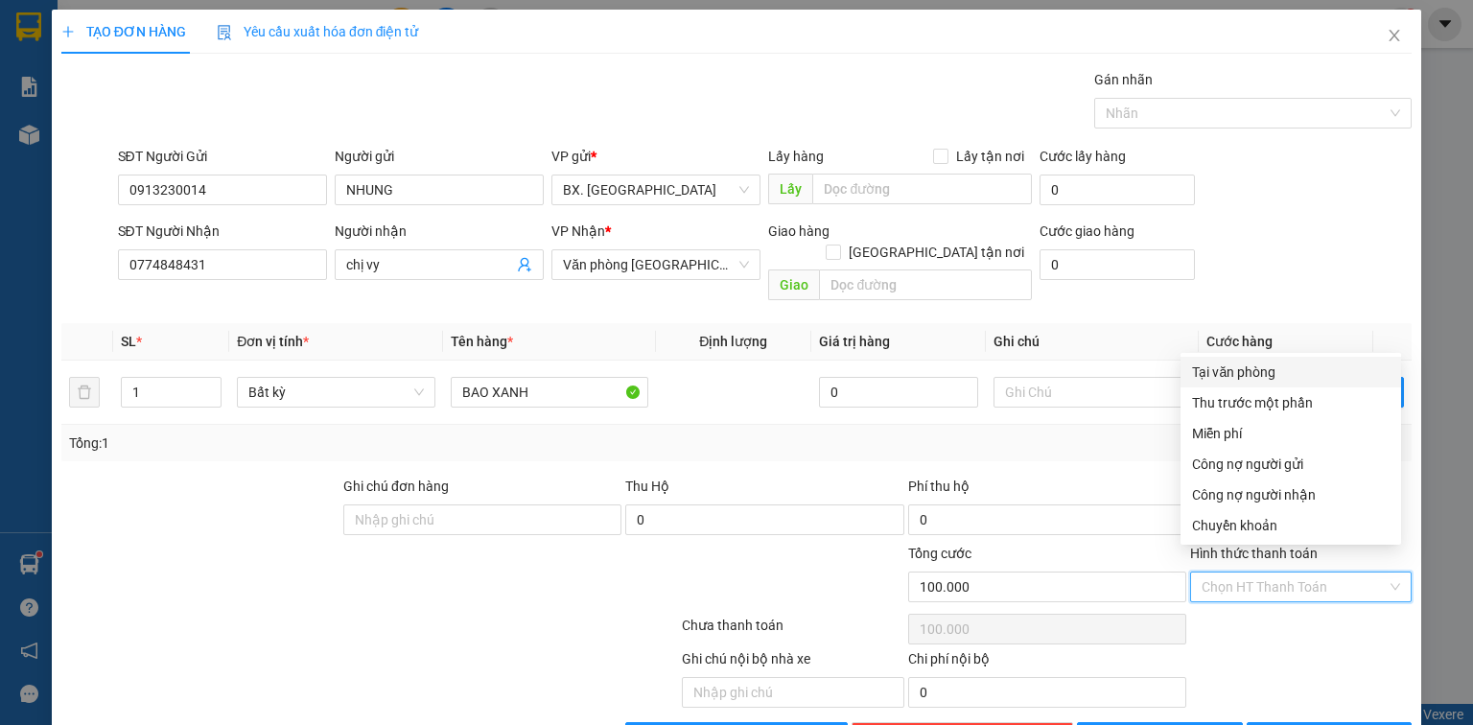
click at [1262, 372] on div "Tại văn phòng" at bounding box center [1291, 372] width 198 height 21
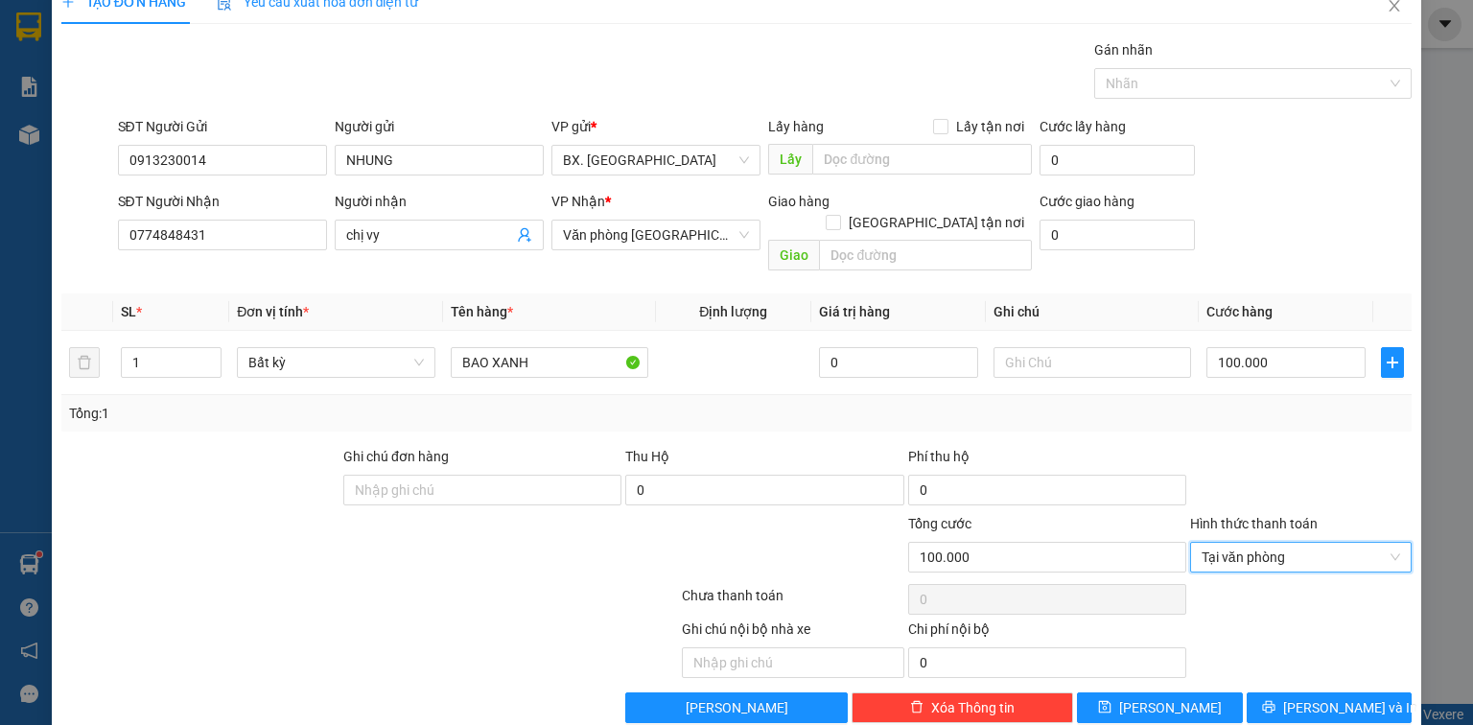
scroll to position [42, 0]
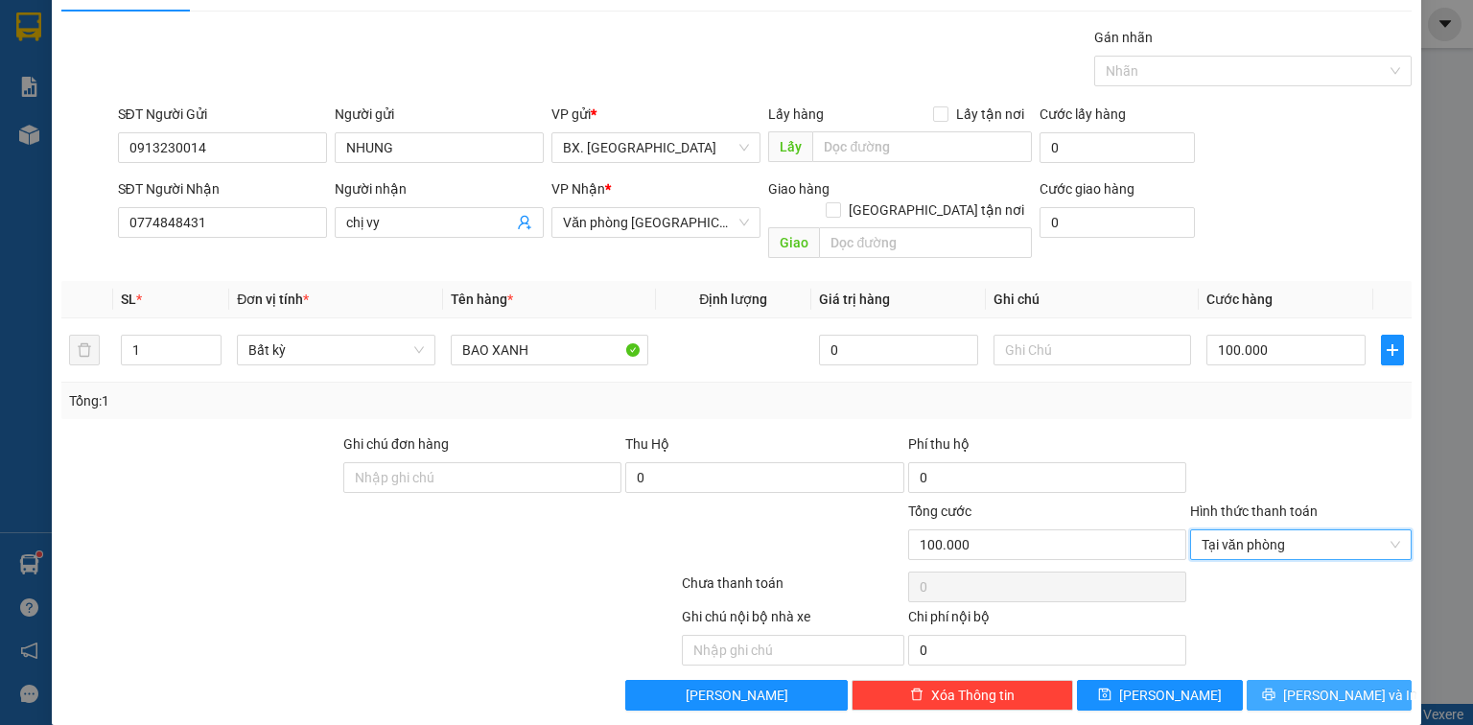
click at [1275, 689] on icon "printer" at bounding box center [1268, 695] width 12 height 12
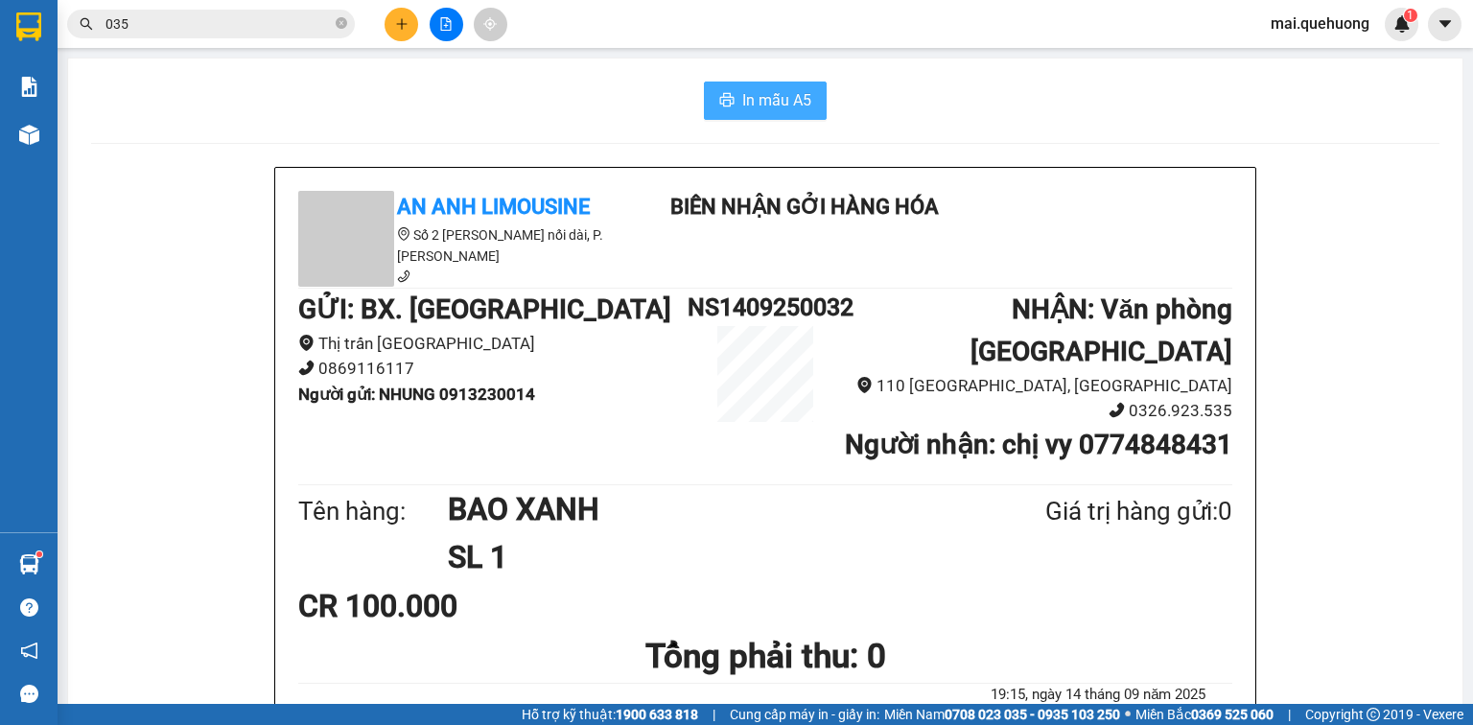
click at [805, 103] on span "In mẫu A5" at bounding box center [776, 100] width 69 height 24
click at [398, 27] on icon "plus" at bounding box center [401, 23] width 13 height 13
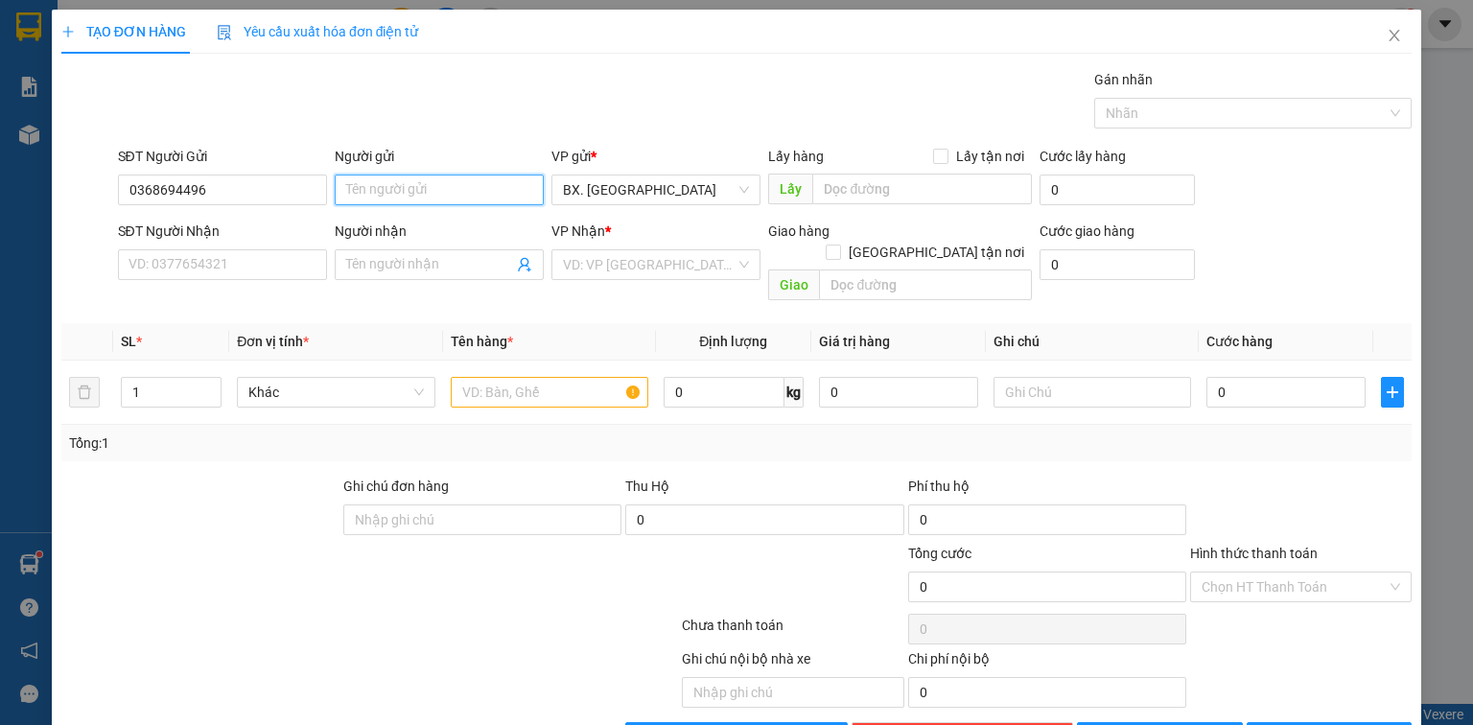
click at [411, 178] on input "Người gửi" at bounding box center [439, 190] width 209 height 31
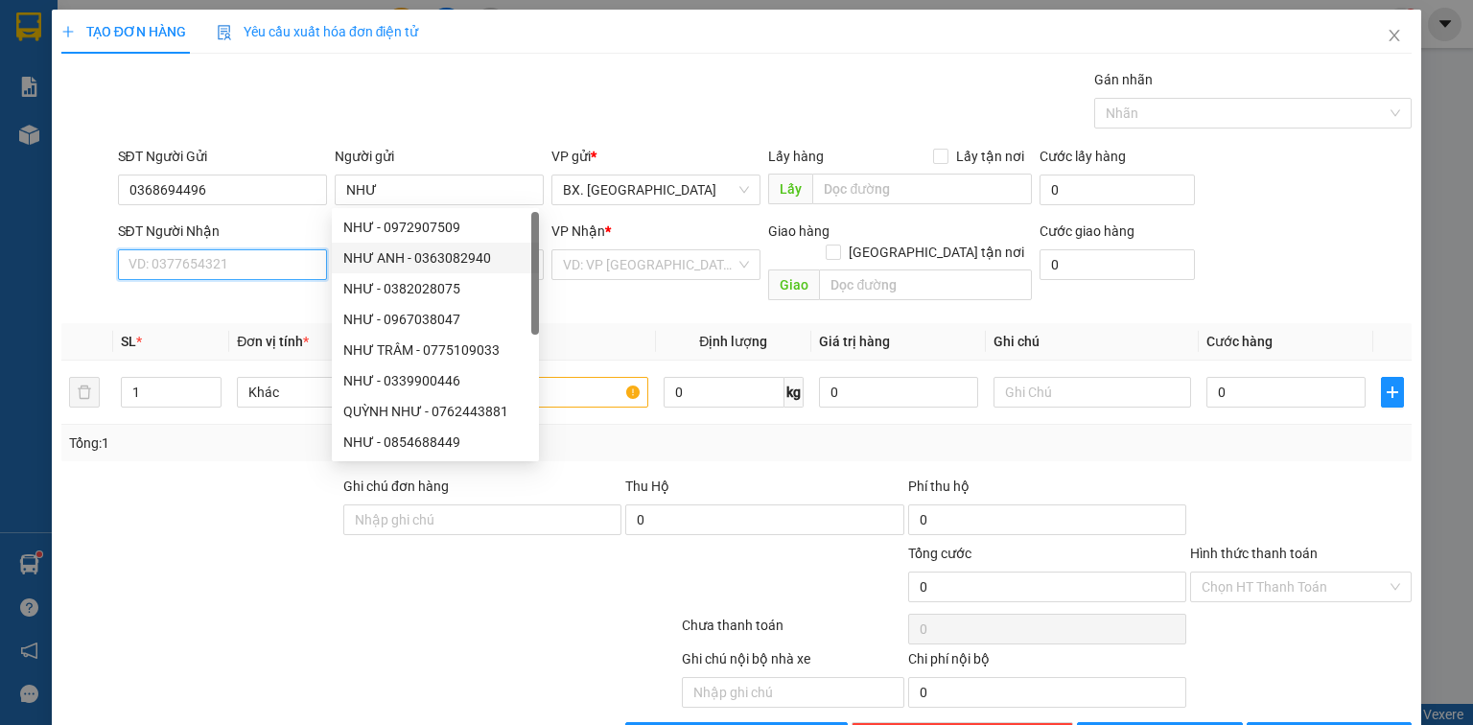
click at [250, 269] on input "SĐT Người Nhận" at bounding box center [222, 264] width 209 height 31
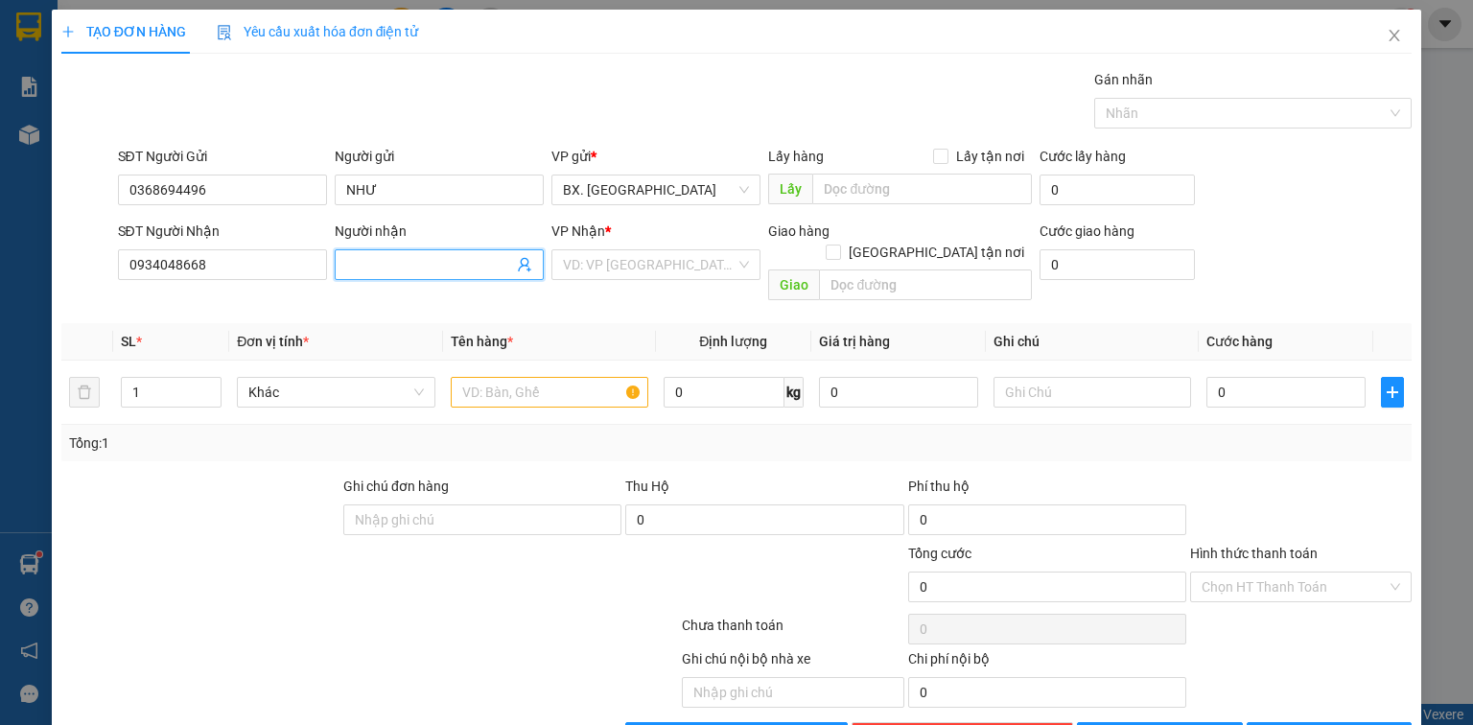
click at [364, 261] on input "Người nhận" at bounding box center [429, 264] width 167 height 21
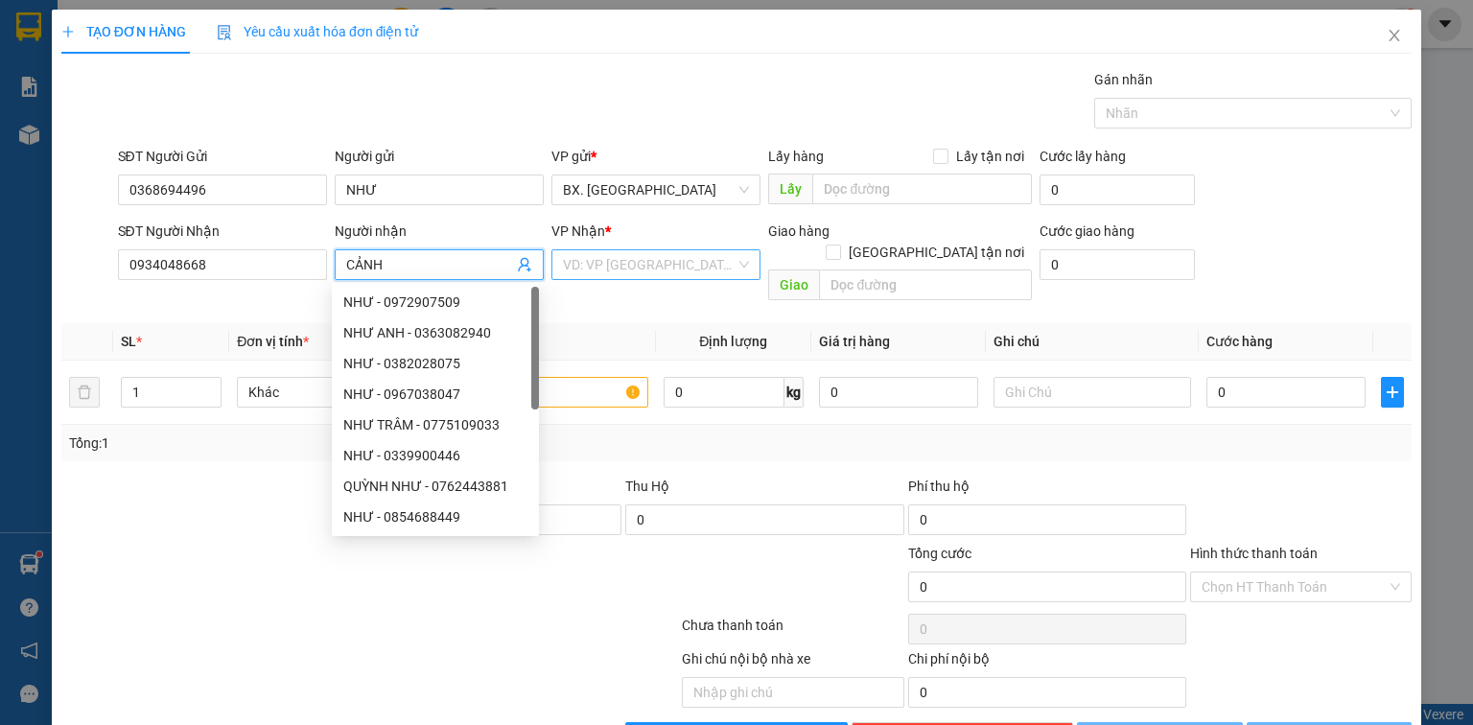
click at [617, 258] on input "search" at bounding box center [649, 264] width 173 height 29
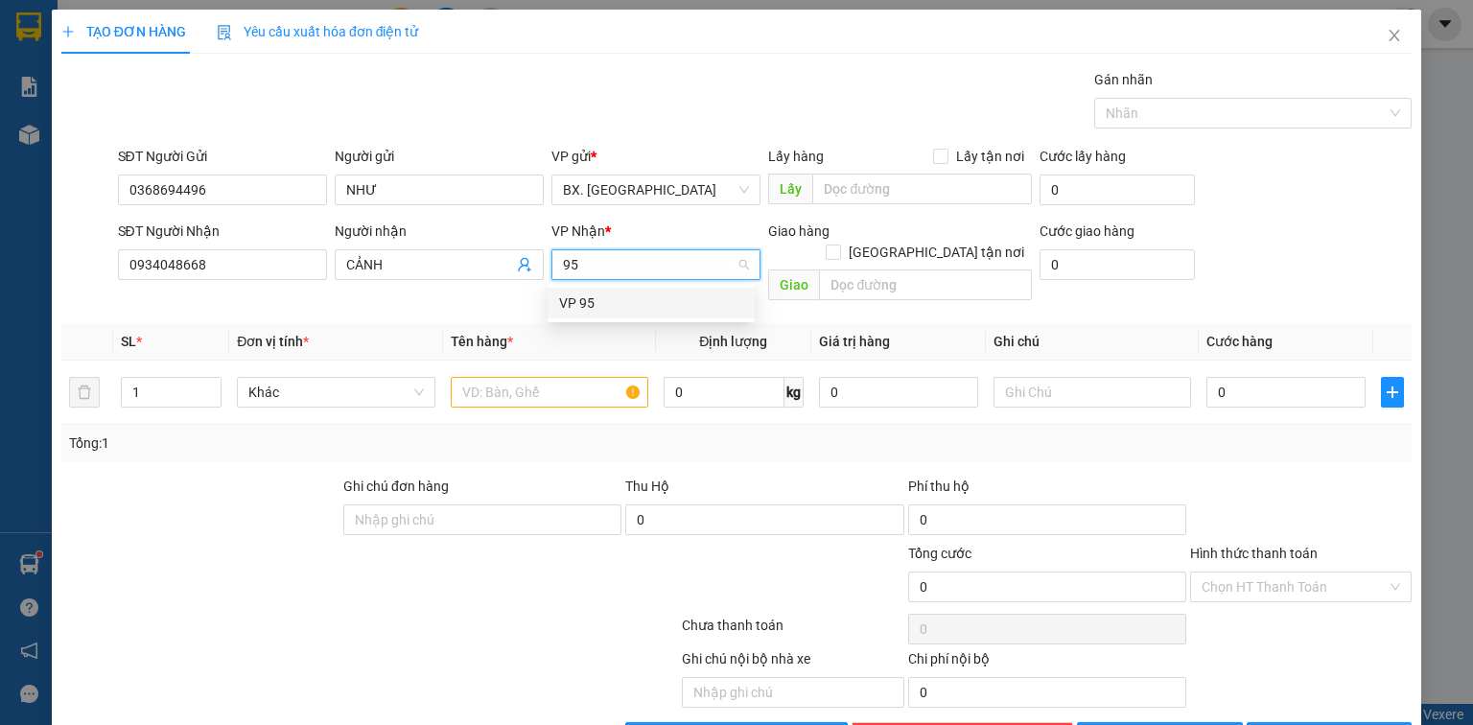
click at [579, 299] on div "VP 95" at bounding box center [651, 303] width 184 height 21
click at [548, 377] on input "text" at bounding box center [550, 392] width 198 height 31
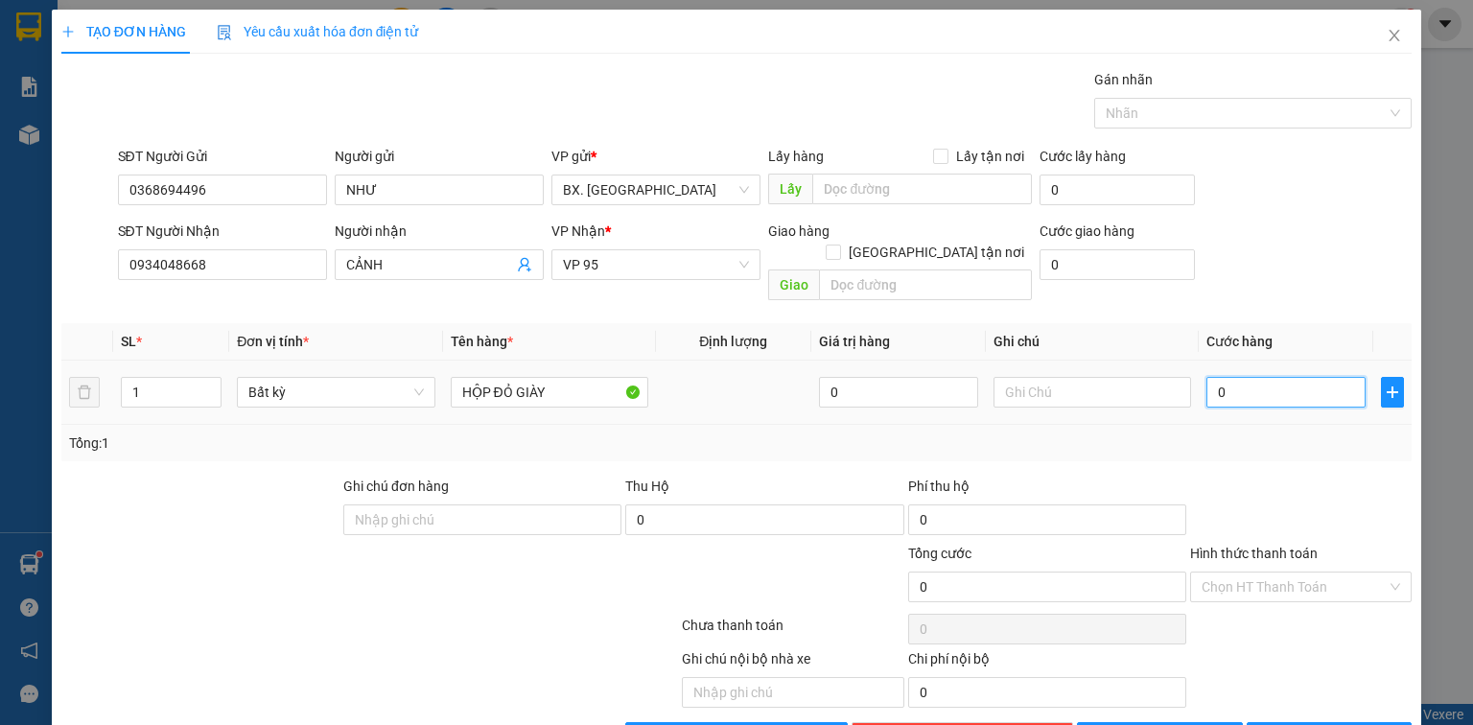
click at [1233, 377] on input "0" at bounding box center [1286, 392] width 159 height 31
click at [1278, 573] on input "Hình thức thanh toán" at bounding box center [1294, 587] width 185 height 29
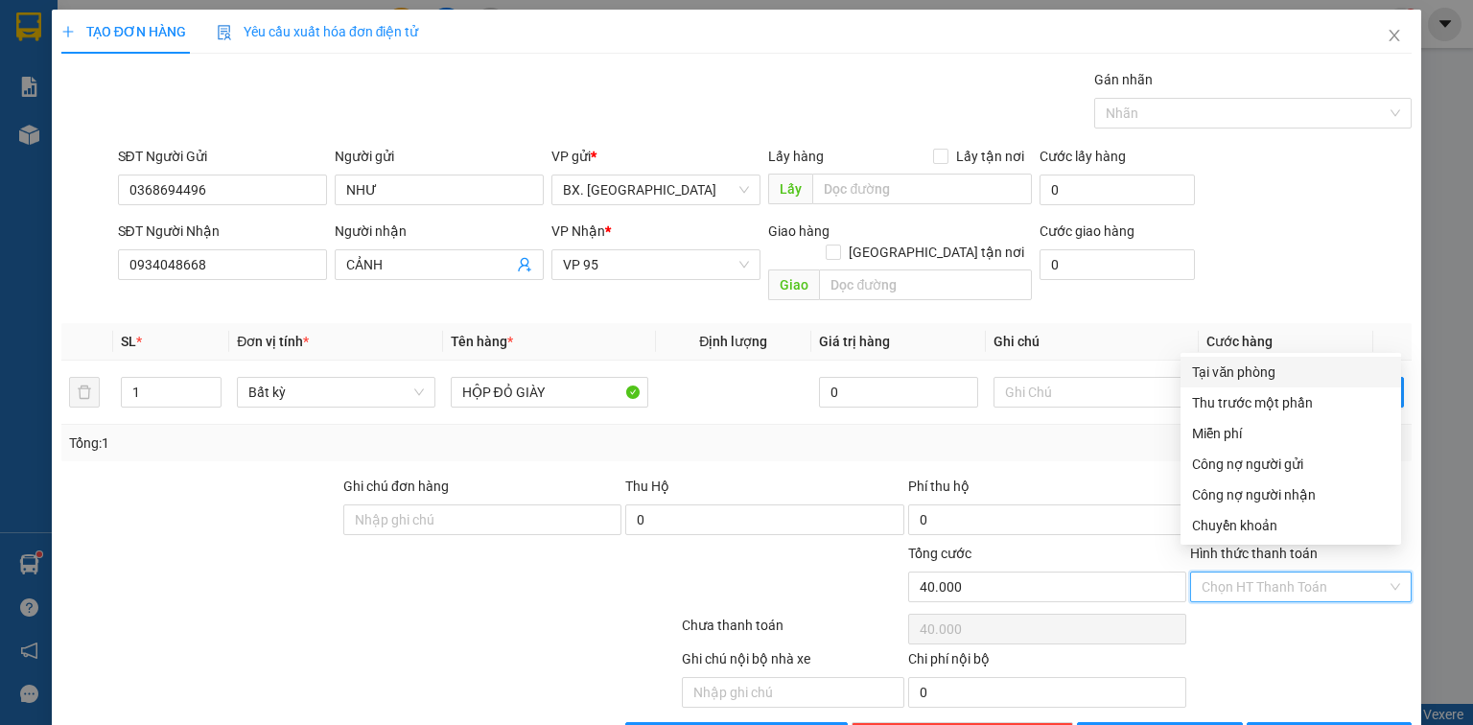
click at [1239, 372] on div "Tại văn phòng" at bounding box center [1291, 372] width 198 height 21
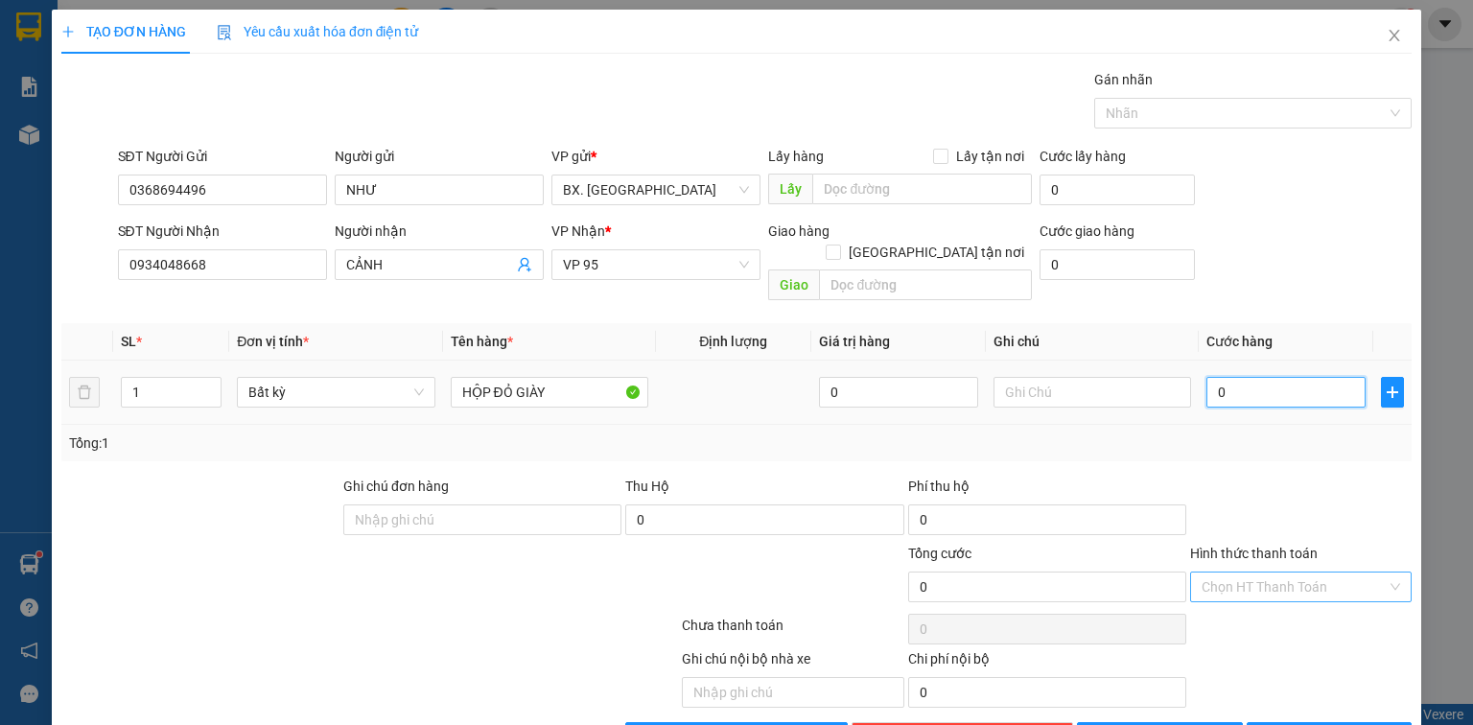
click at [1270, 377] on input "0" at bounding box center [1286, 392] width 159 height 31
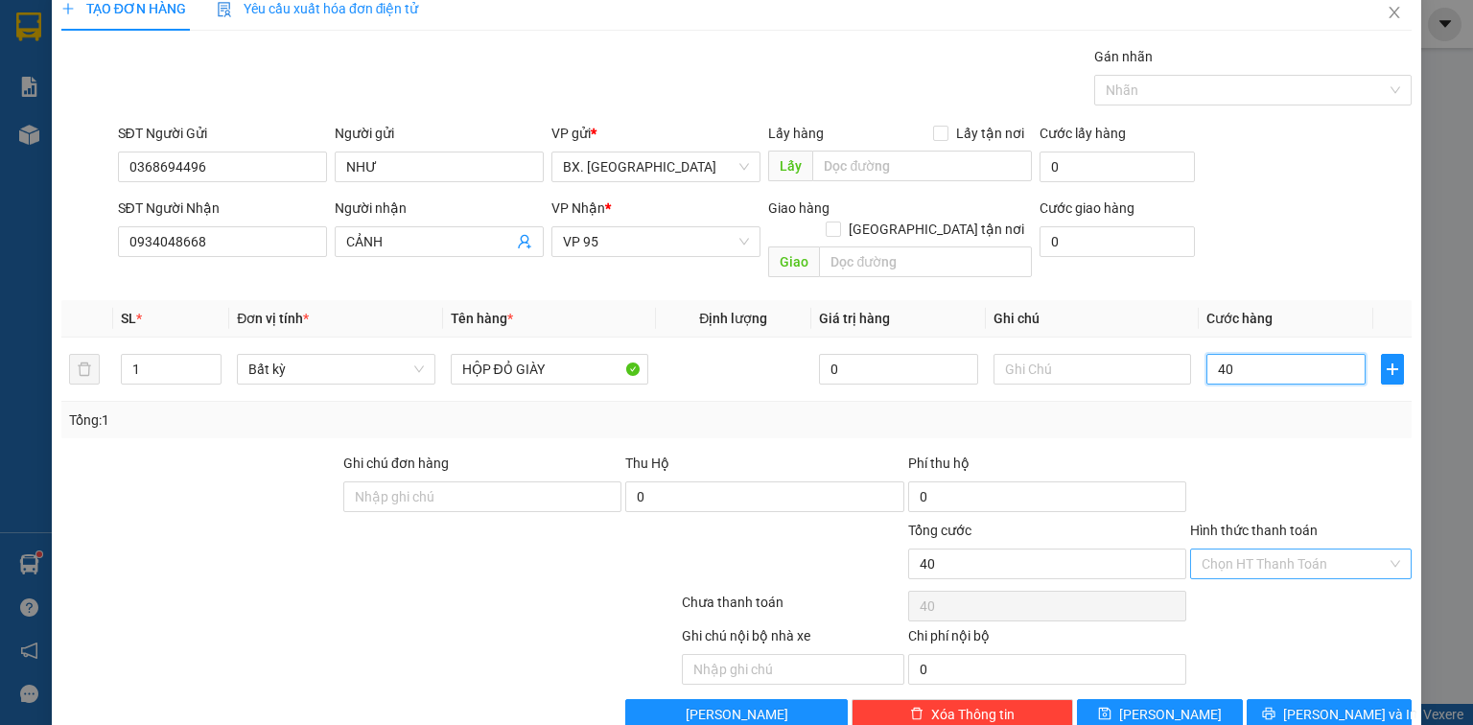
scroll to position [42, 0]
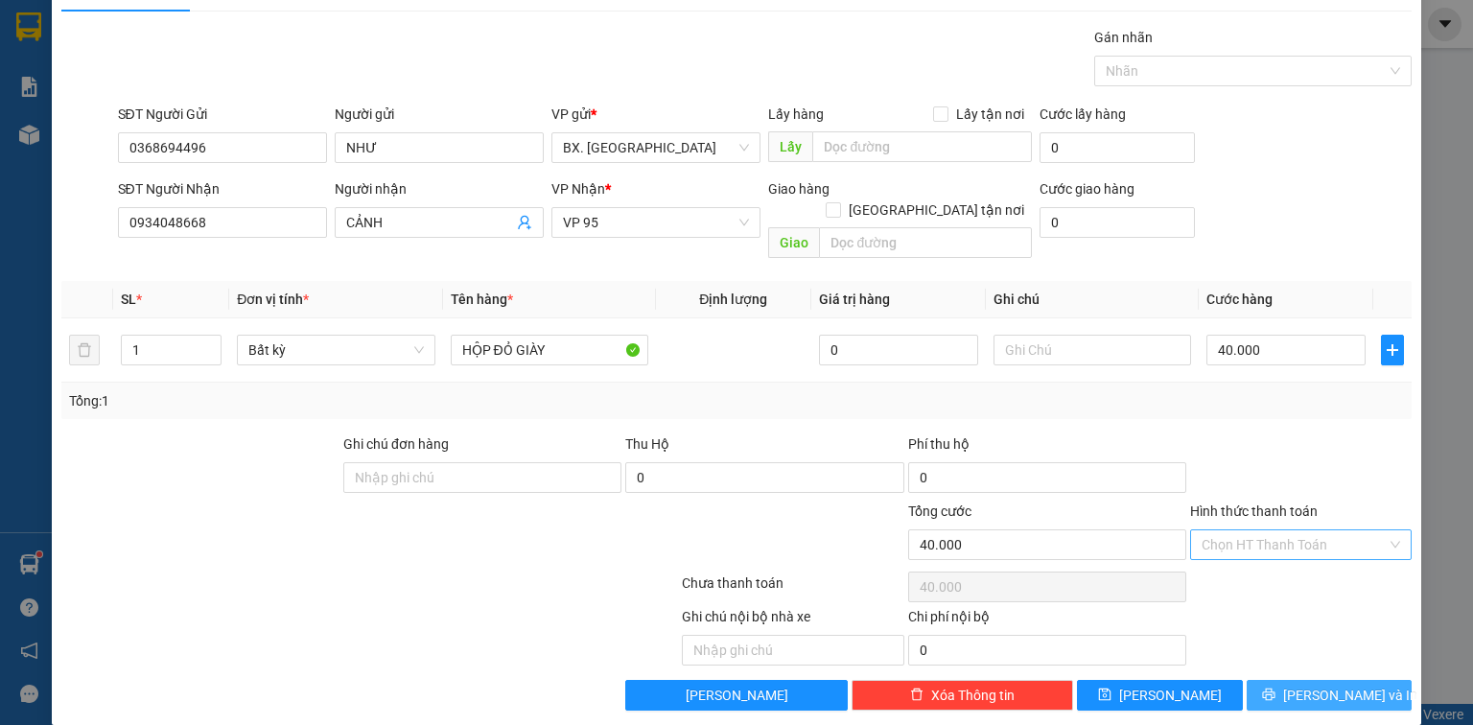
click at [1312, 685] on span "[PERSON_NAME] và In" at bounding box center [1350, 695] width 134 height 21
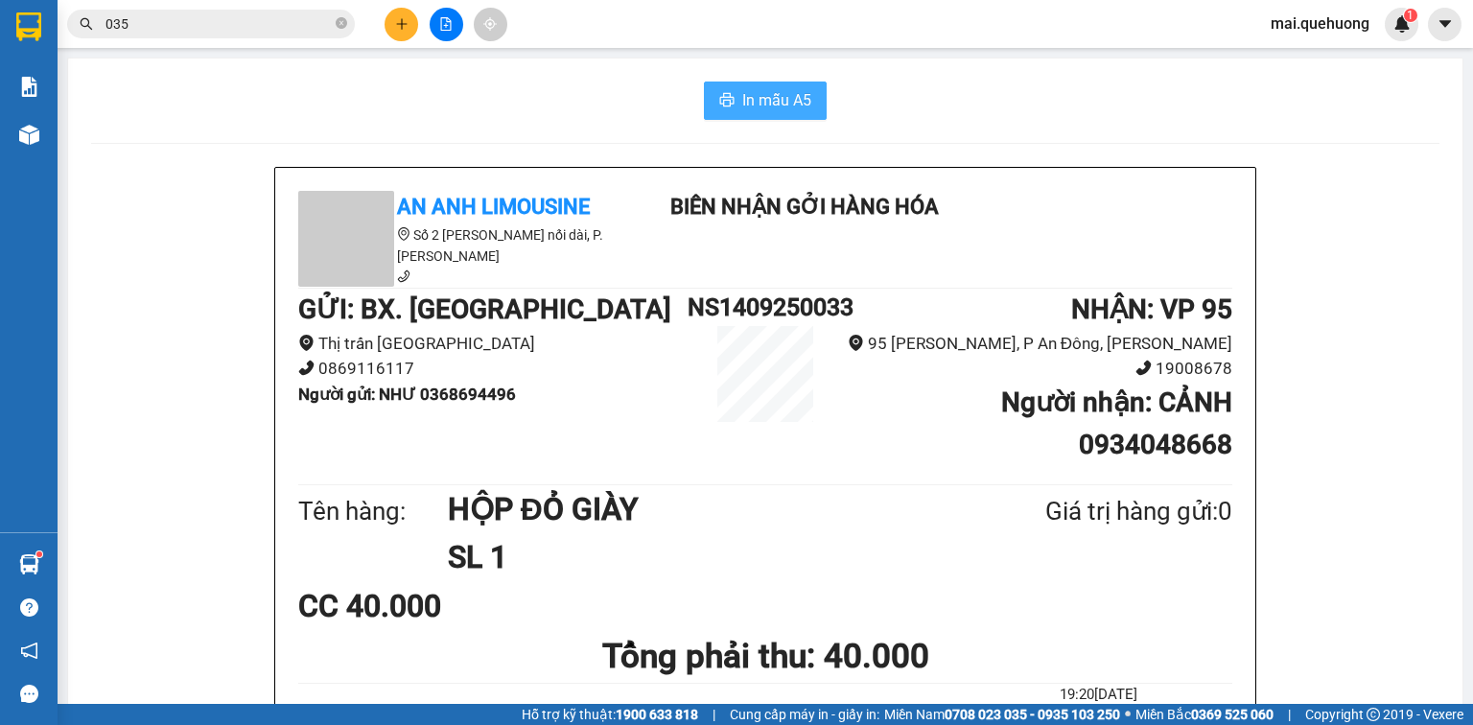
click at [780, 103] on span "In mẫu A5" at bounding box center [776, 100] width 69 height 24
click at [537, 88] on div "In mẫu A5" at bounding box center [765, 101] width 1349 height 38
click at [404, 23] on icon "plus" at bounding box center [401, 23] width 11 height 1
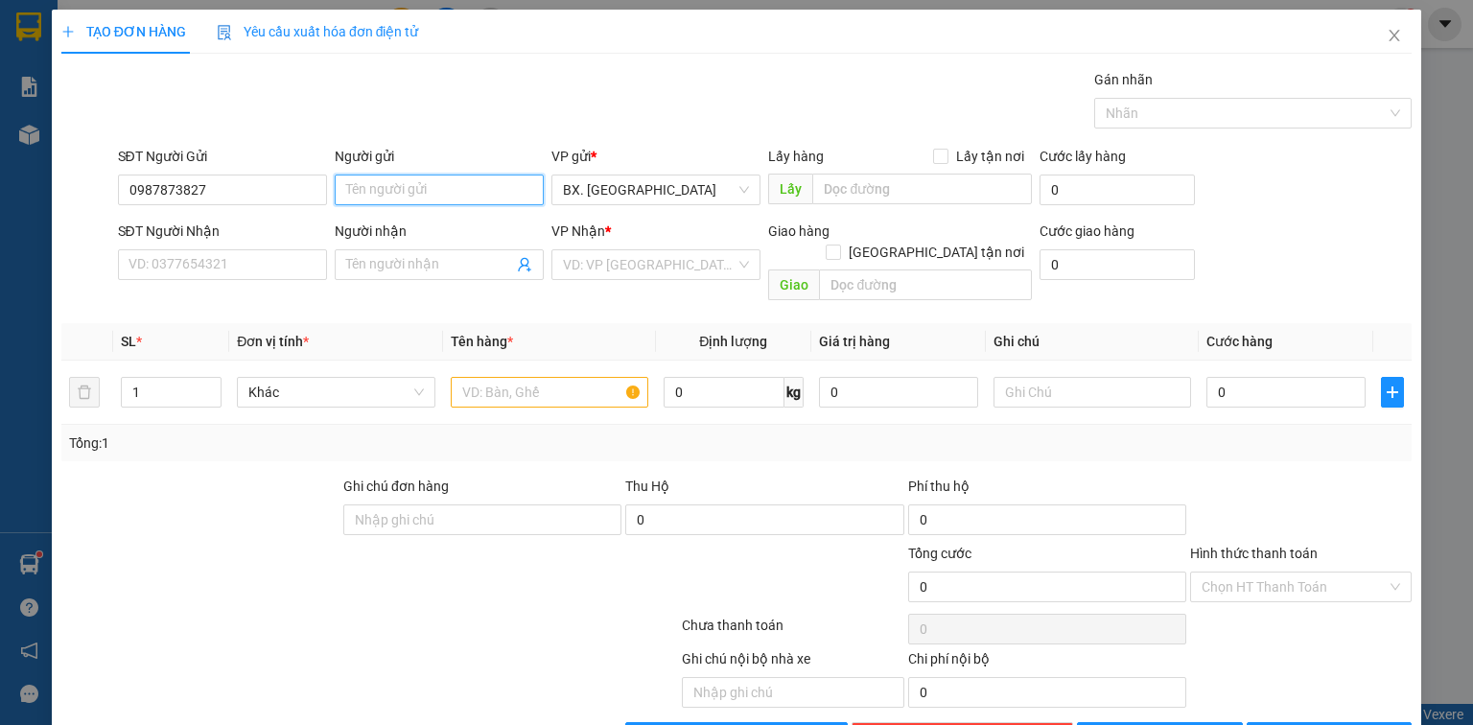
click at [388, 181] on input "Người gửi" at bounding box center [439, 190] width 209 height 31
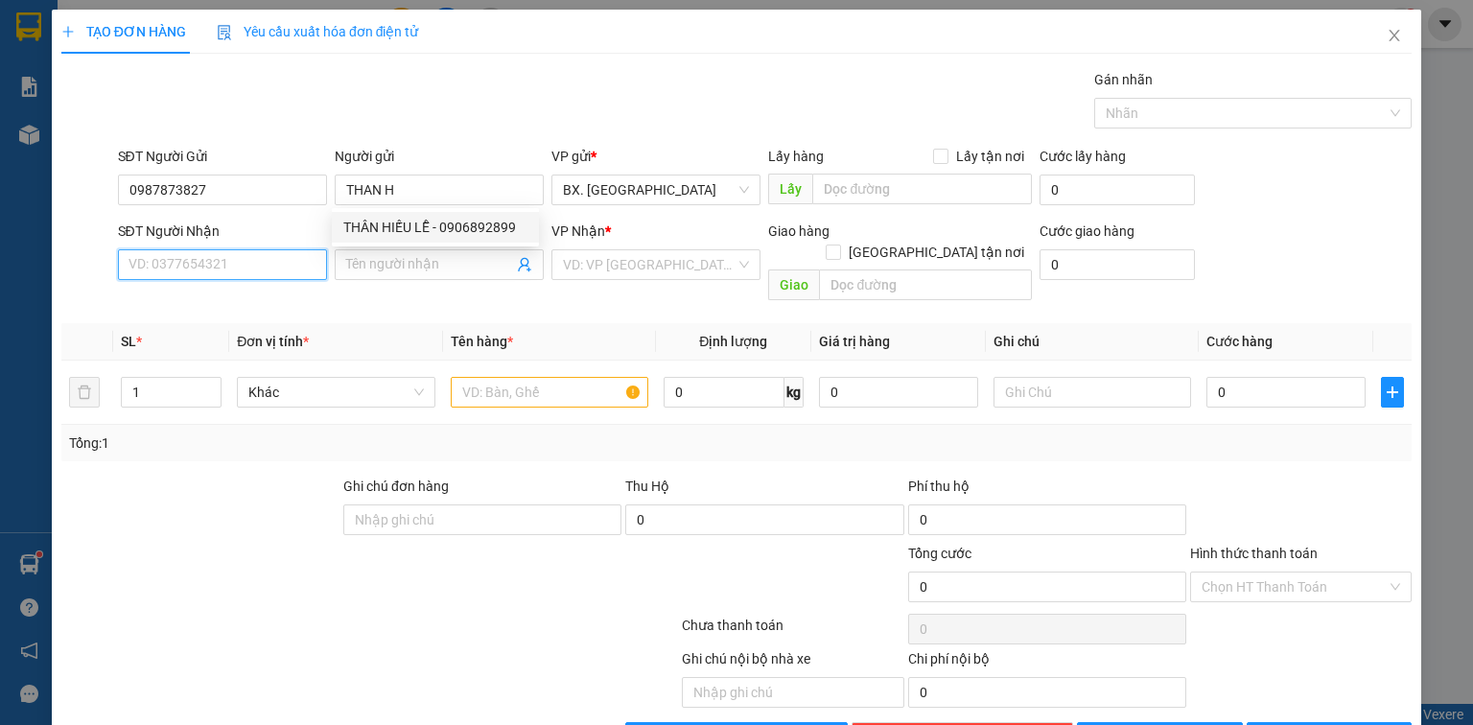
click at [256, 267] on input "SĐT Người Nhận" at bounding box center [222, 264] width 209 height 31
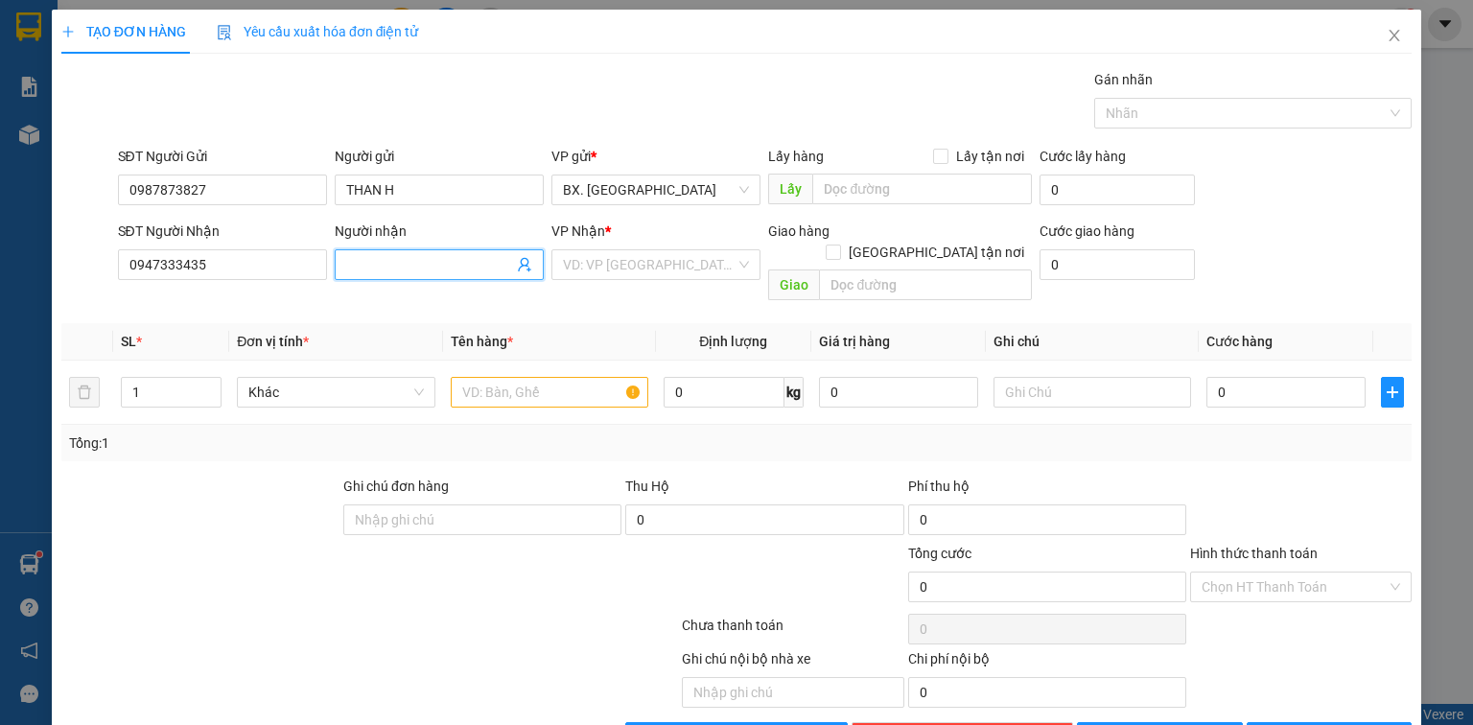
click at [380, 262] on input "Người nhận" at bounding box center [429, 264] width 167 height 21
click at [1390, 38] on icon "close" at bounding box center [1395, 36] width 11 height 12
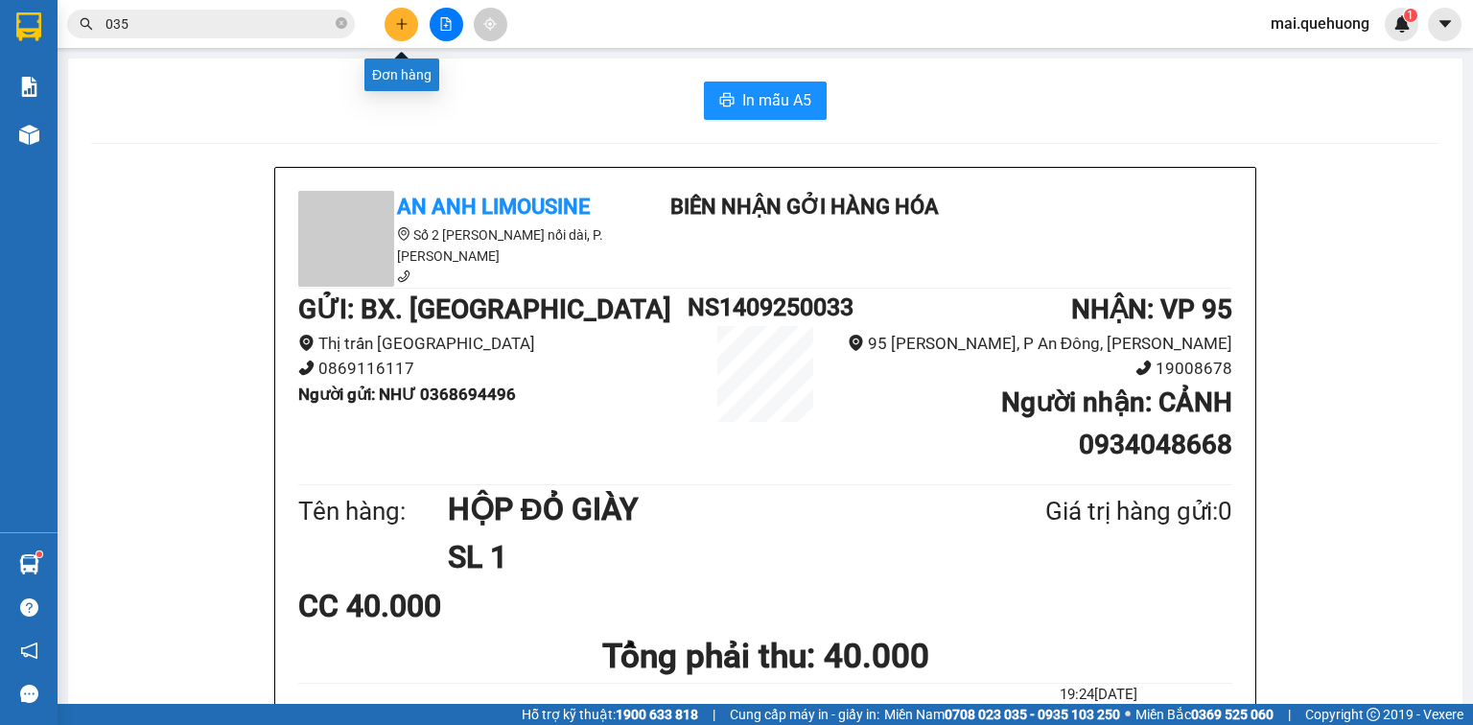
click at [400, 19] on icon "plus" at bounding box center [401, 23] width 13 height 13
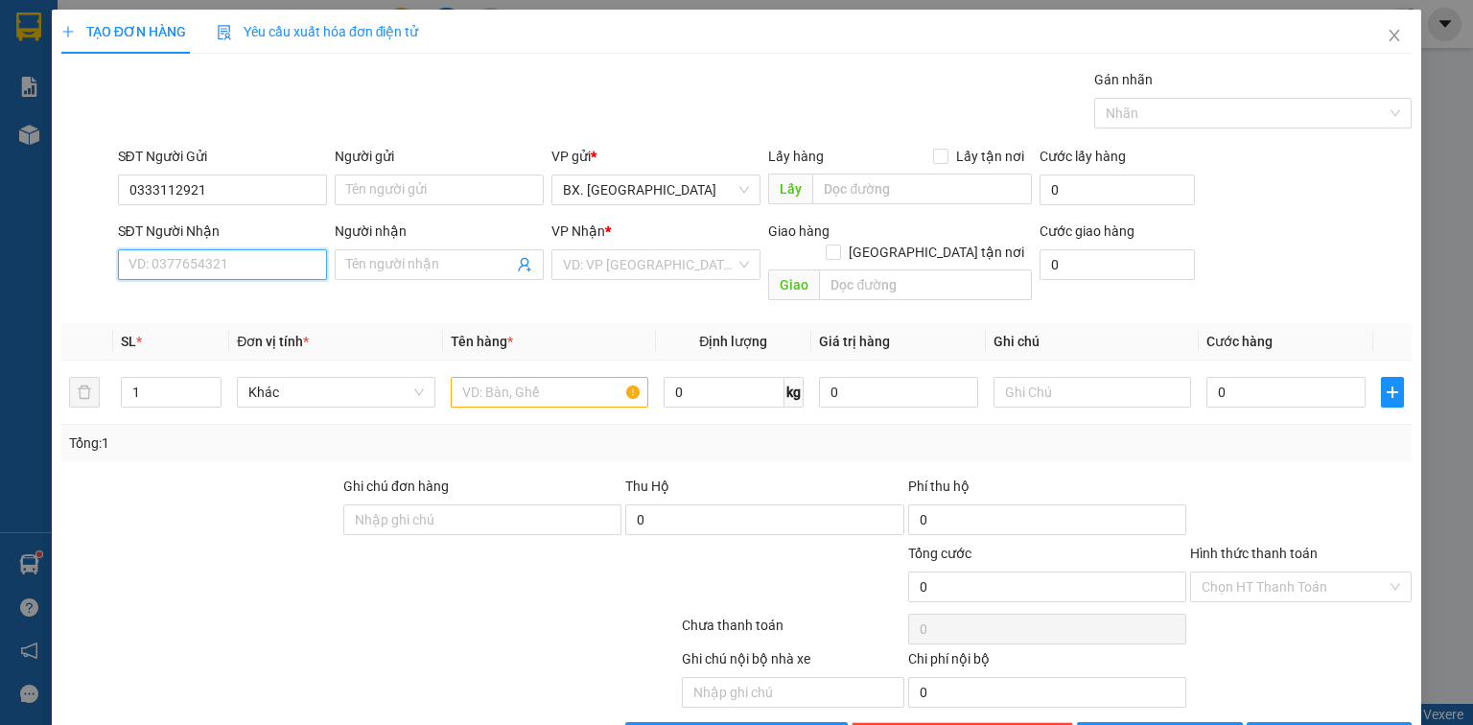
click at [242, 260] on input "SĐT Người Nhận" at bounding box center [222, 264] width 209 height 31
click at [422, 270] on input "Người nhận" at bounding box center [429, 264] width 167 height 21
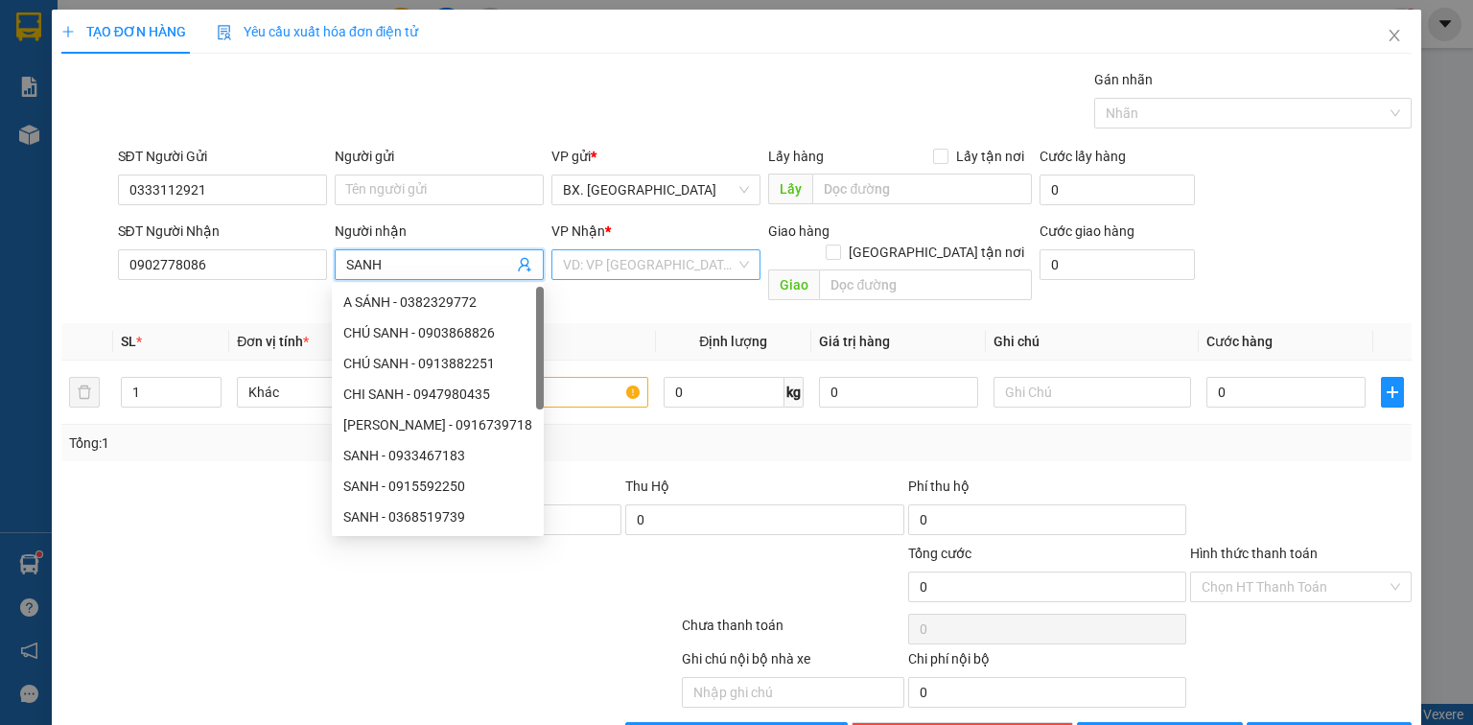
click at [650, 264] on input "search" at bounding box center [649, 264] width 173 height 29
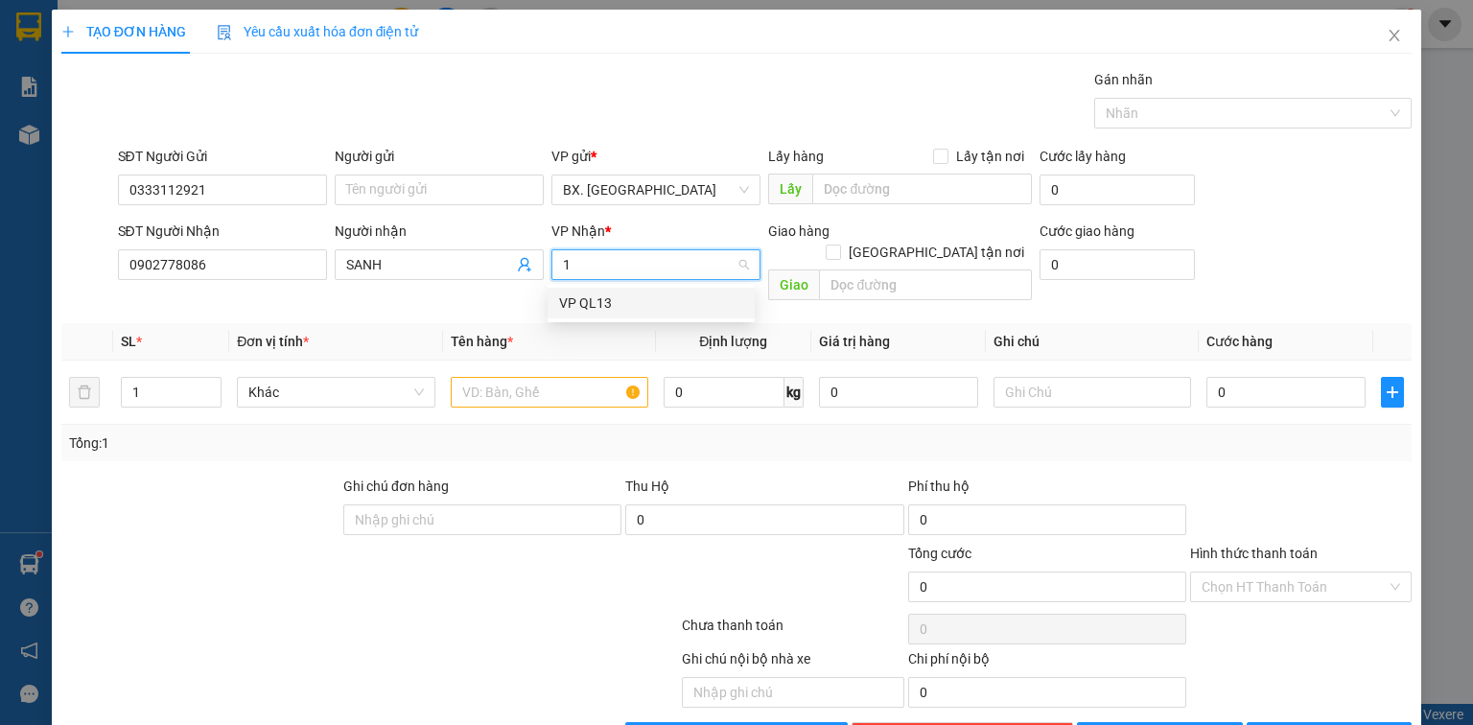
click at [666, 296] on div "VP QL13" at bounding box center [651, 303] width 184 height 21
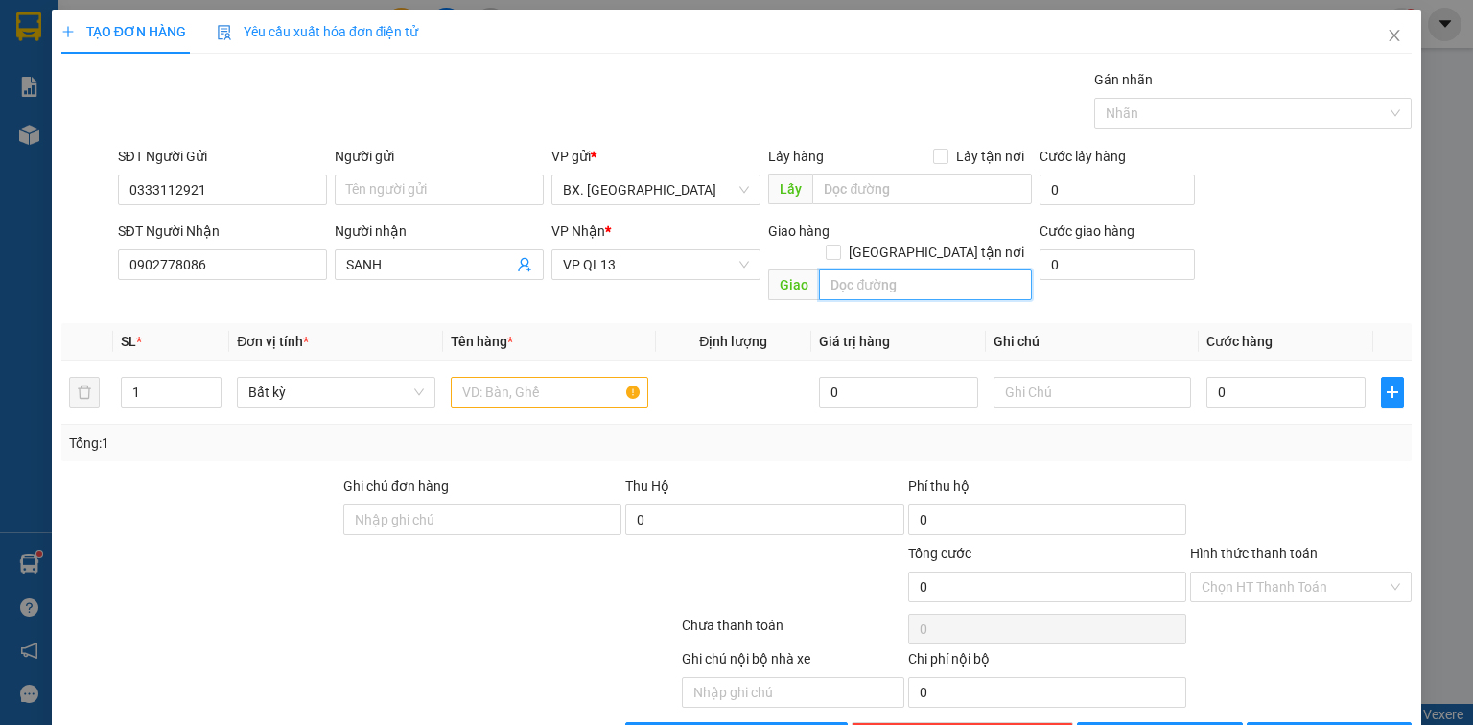
click at [894, 270] on input "text" at bounding box center [925, 285] width 213 height 31
click at [545, 377] on input "text" at bounding box center [550, 392] width 198 height 31
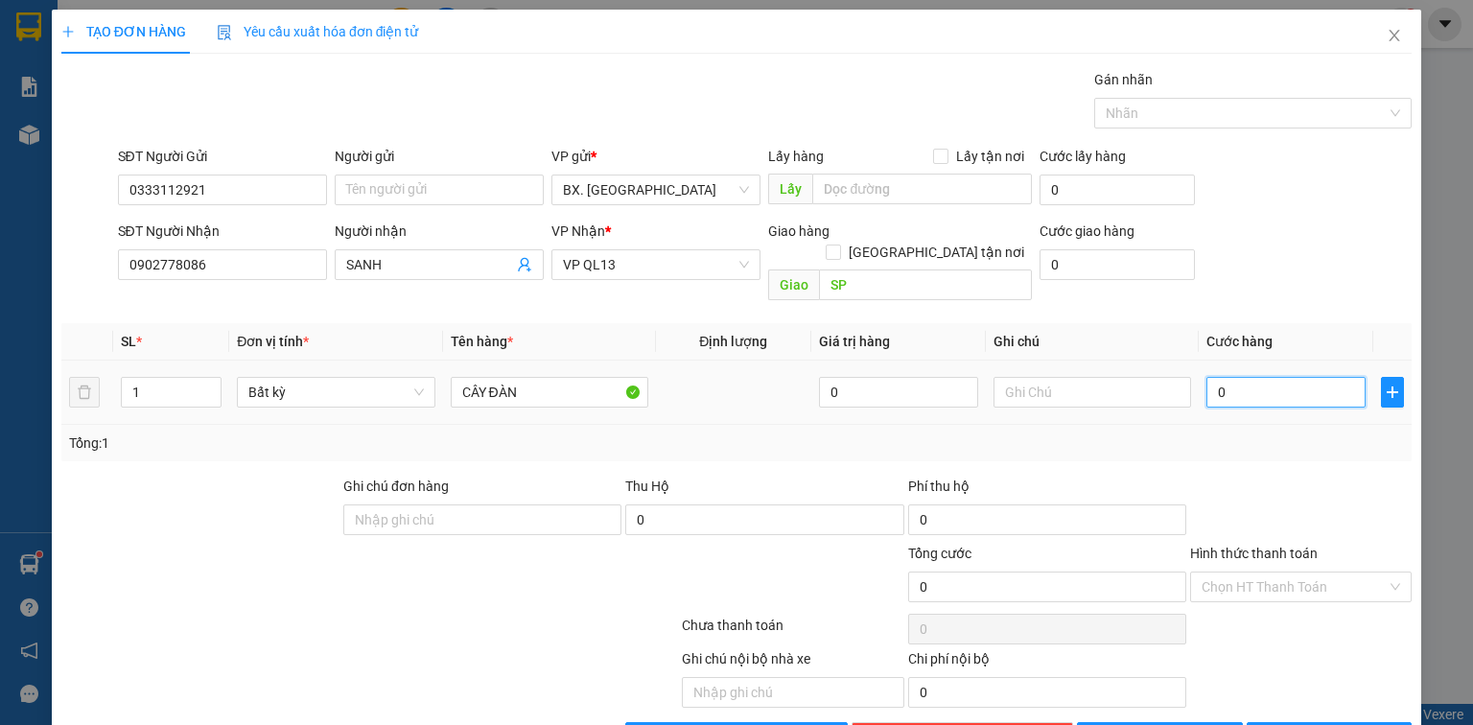
click at [1320, 380] on input "0" at bounding box center [1286, 392] width 159 height 31
click at [1266, 573] on input "Hình thức thanh toán" at bounding box center [1294, 587] width 185 height 29
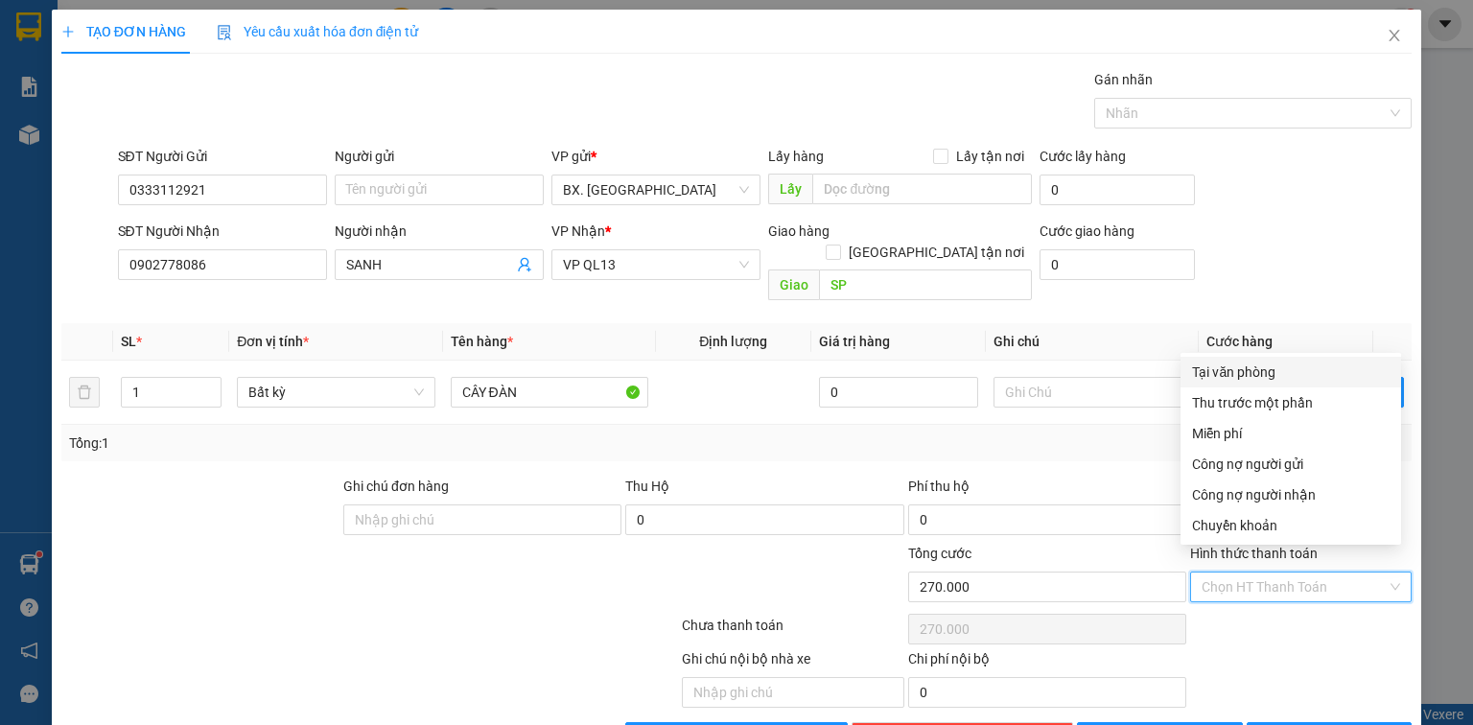
click at [1291, 380] on div "Tại văn phòng" at bounding box center [1291, 372] width 198 height 21
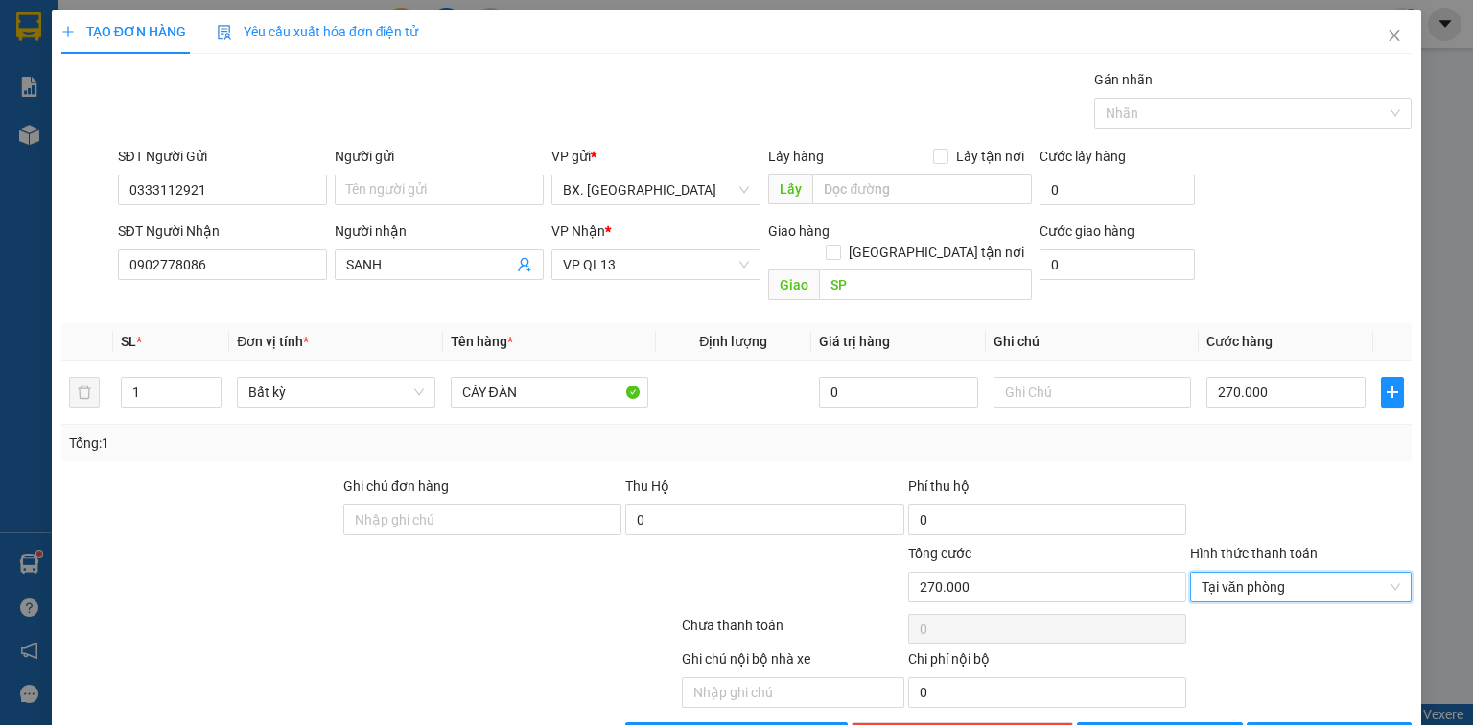
scroll to position [42, 0]
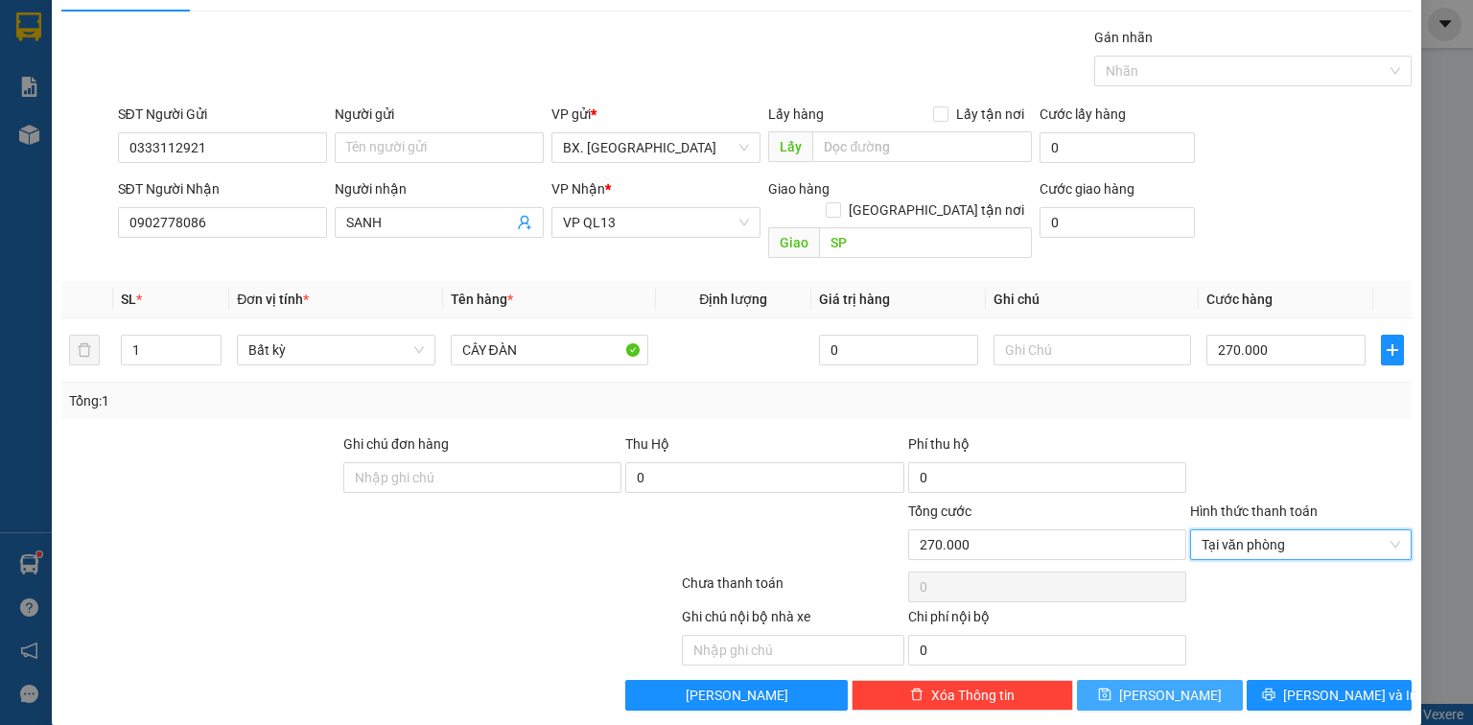
click at [1184, 680] on button "[PERSON_NAME]" at bounding box center [1160, 695] width 166 height 31
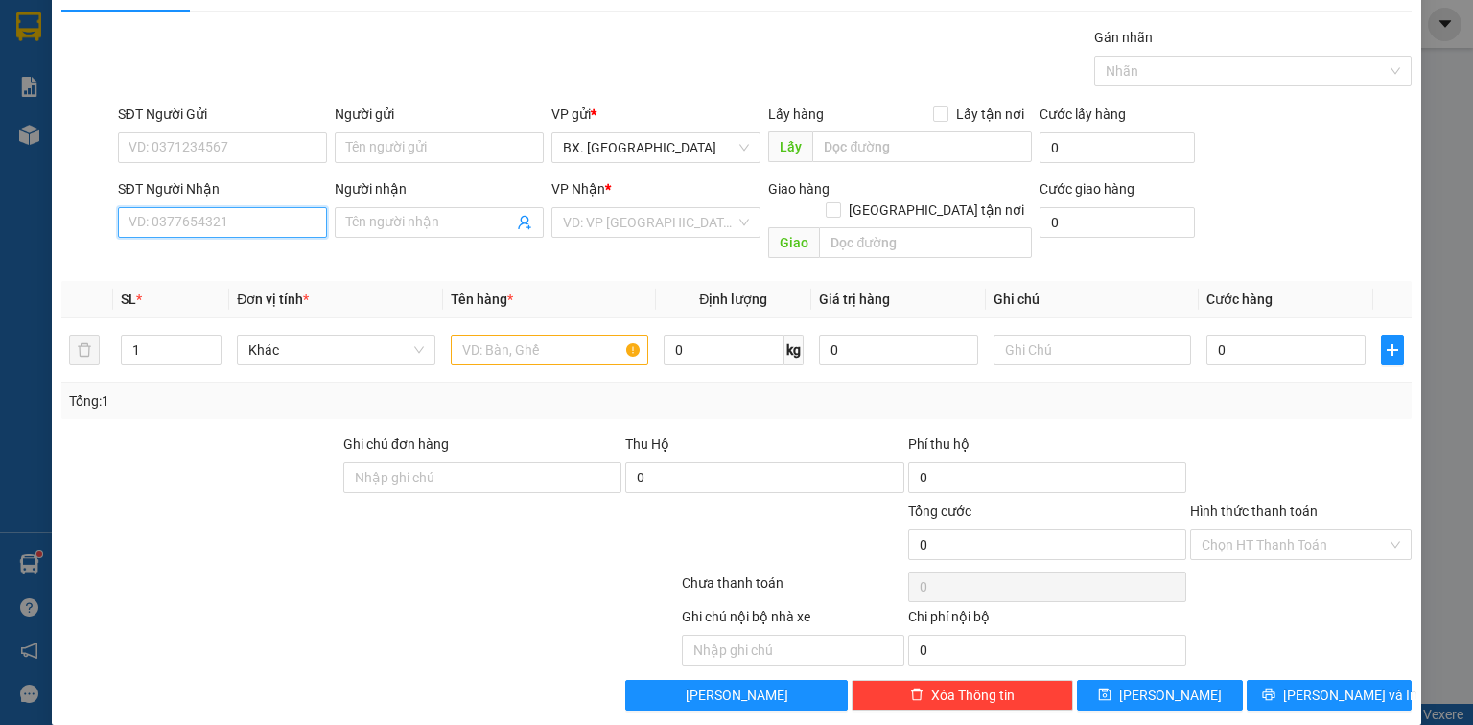
click at [213, 207] on input "SĐT Người Nhận" at bounding box center [222, 222] width 209 height 31
click at [246, 141] on input "SĐT Người Gửi" at bounding box center [222, 147] width 209 height 31
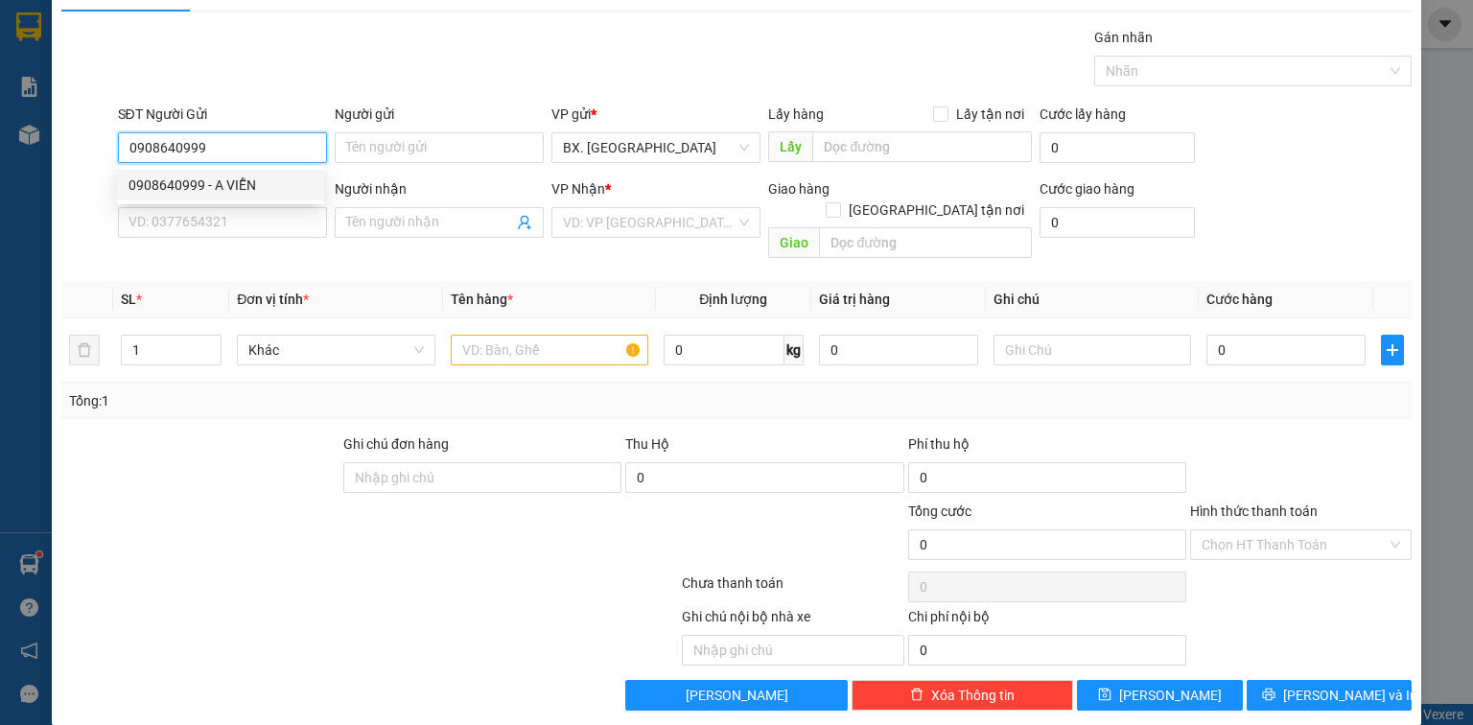
click at [219, 180] on div "0908640999 - A VIỄN" at bounding box center [221, 185] width 184 height 21
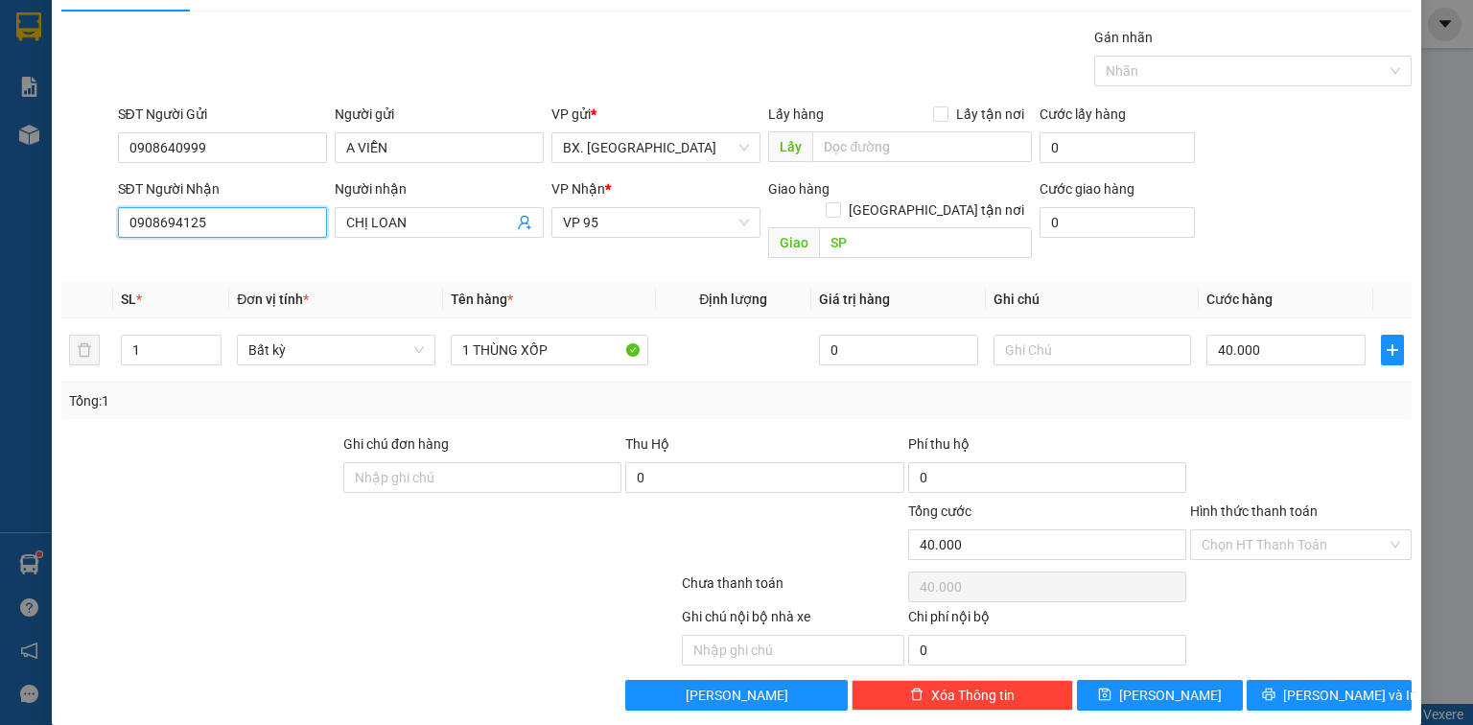
click at [220, 229] on input "0908694125" at bounding box center [222, 222] width 209 height 31
click at [290, 256] on div "0901693889 - CHỊ MAI" at bounding box center [221, 259] width 184 height 21
click at [711, 219] on span "[PERSON_NAME]" at bounding box center [656, 222] width 186 height 29
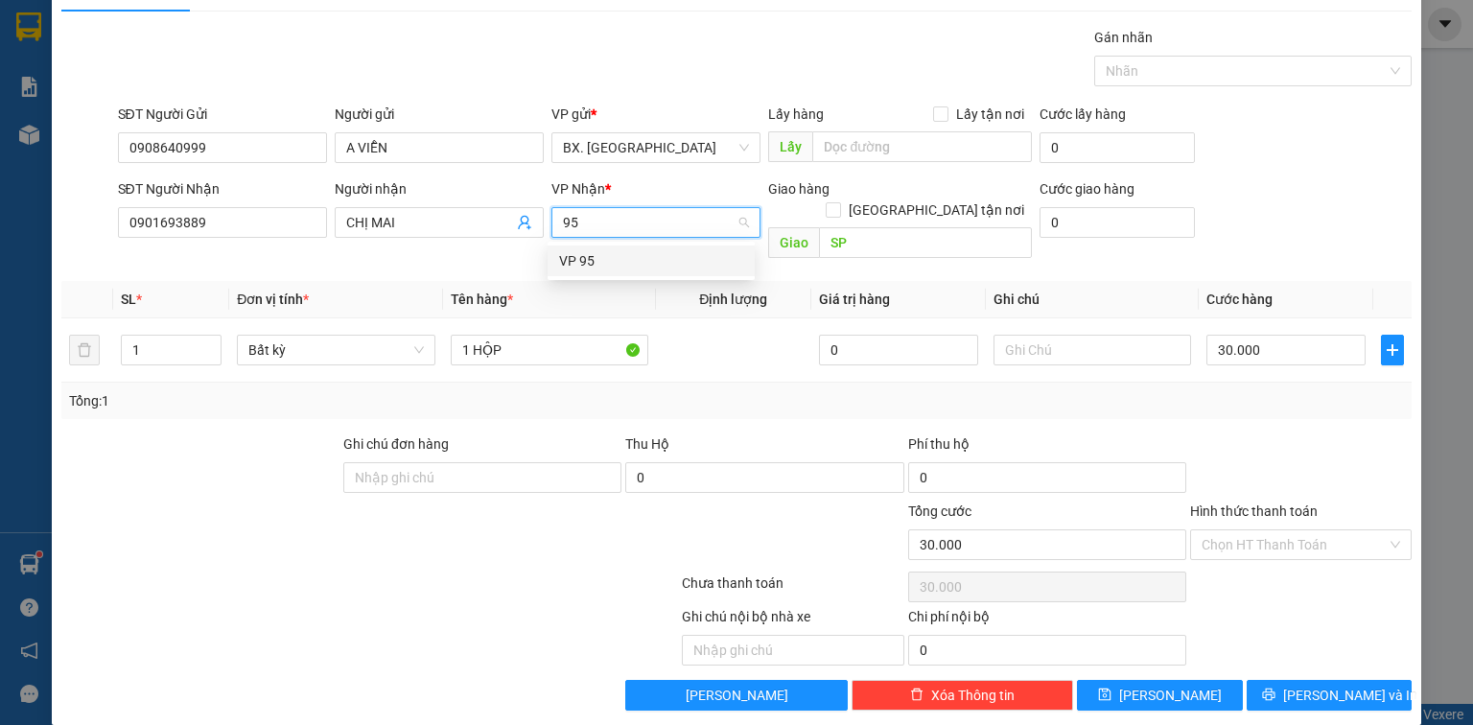
click at [679, 258] on div "VP 95" at bounding box center [651, 260] width 184 height 21
click at [1234, 530] on input "Hình thức thanh toán" at bounding box center [1294, 544] width 185 height 29
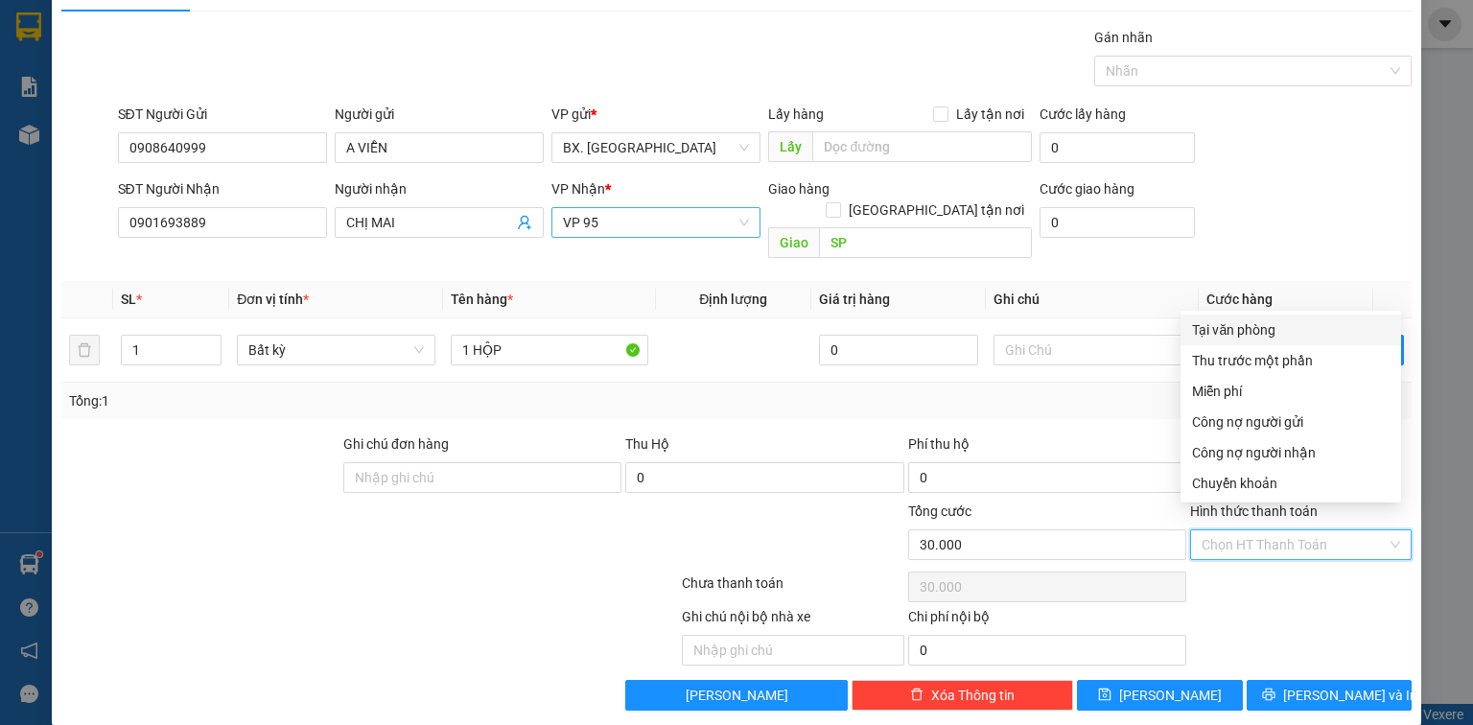
click at [1242, 325] on div "Tại văn phòng" at bounding box center [1291, 329] width 198 height 21
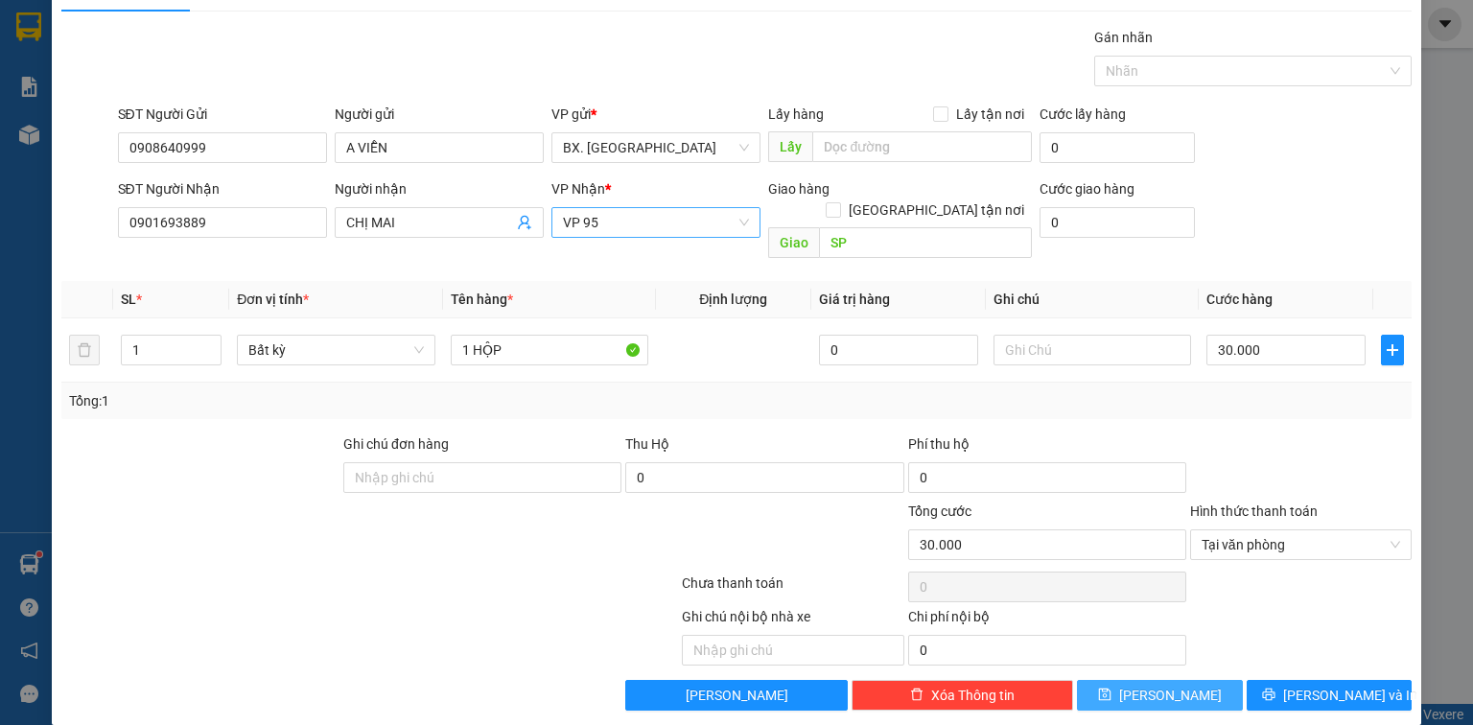
click at [1124, 680] on button "[PERSON_NAME]" at bounding box center [1160, 695] width 166 height 31
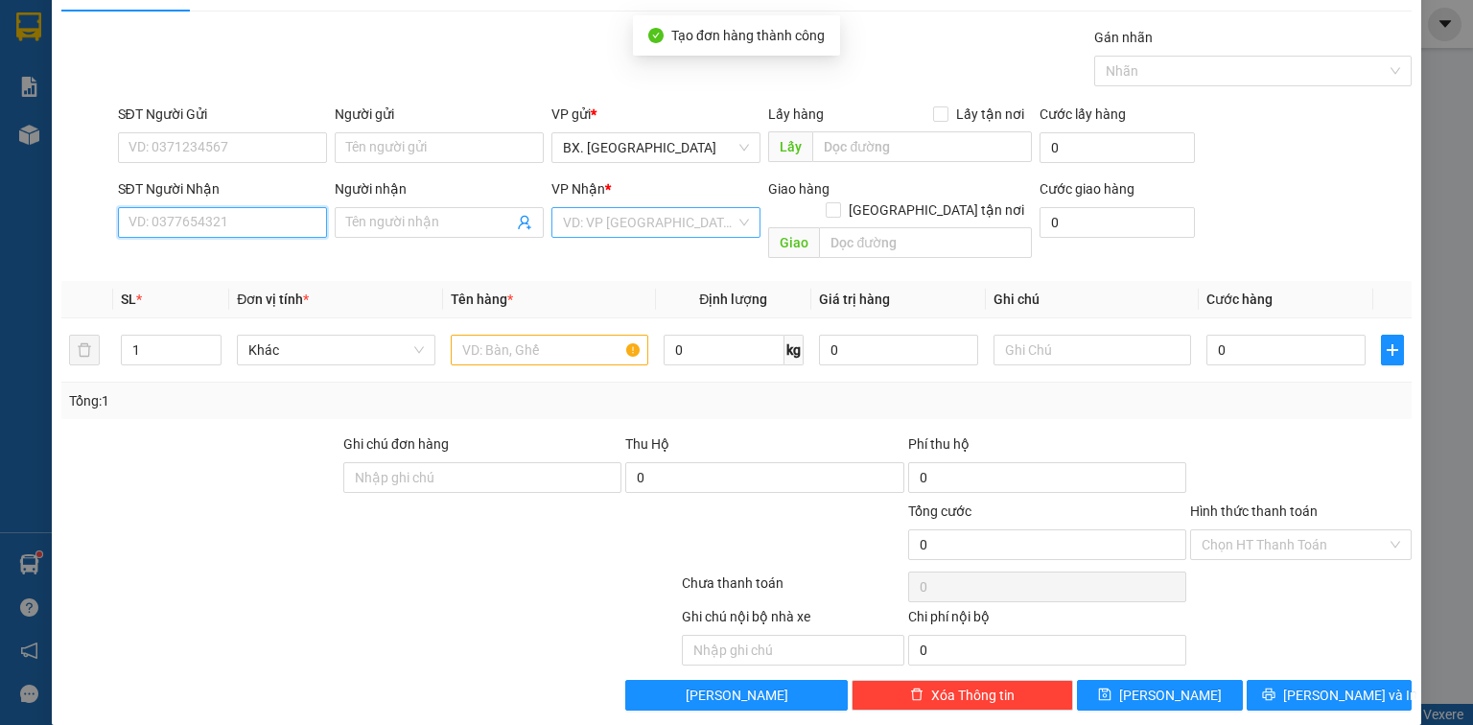
click at [276, 223] on input "SĐT Người Nhận" at bounding box center [222, 222] width 209 height 31
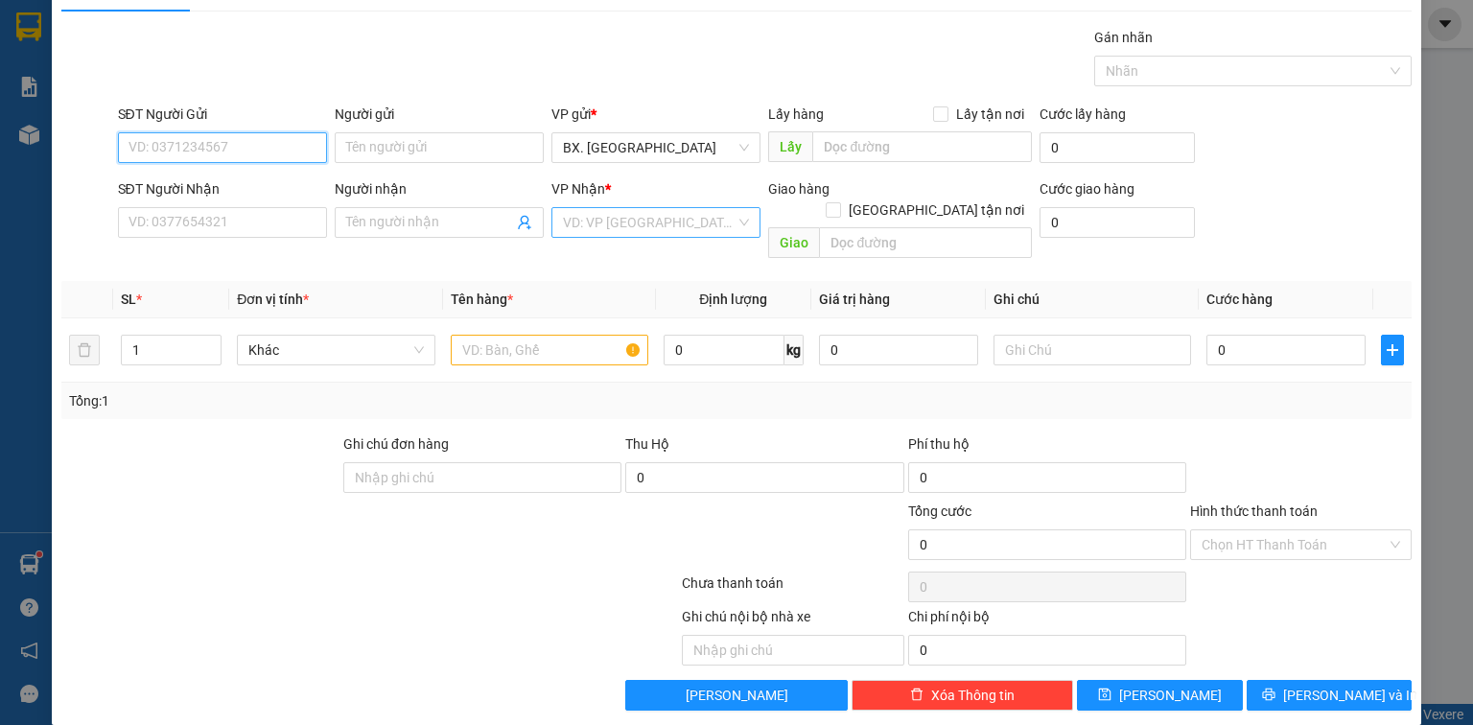
click at [304, 143] on input "SĐT Người Gửi" at bounding box center [222, 147] width 209 height 31
click at [184, 187] on div "0399911138 - ĐIỆP" at bounding box center [221, 185] width 184 height 21
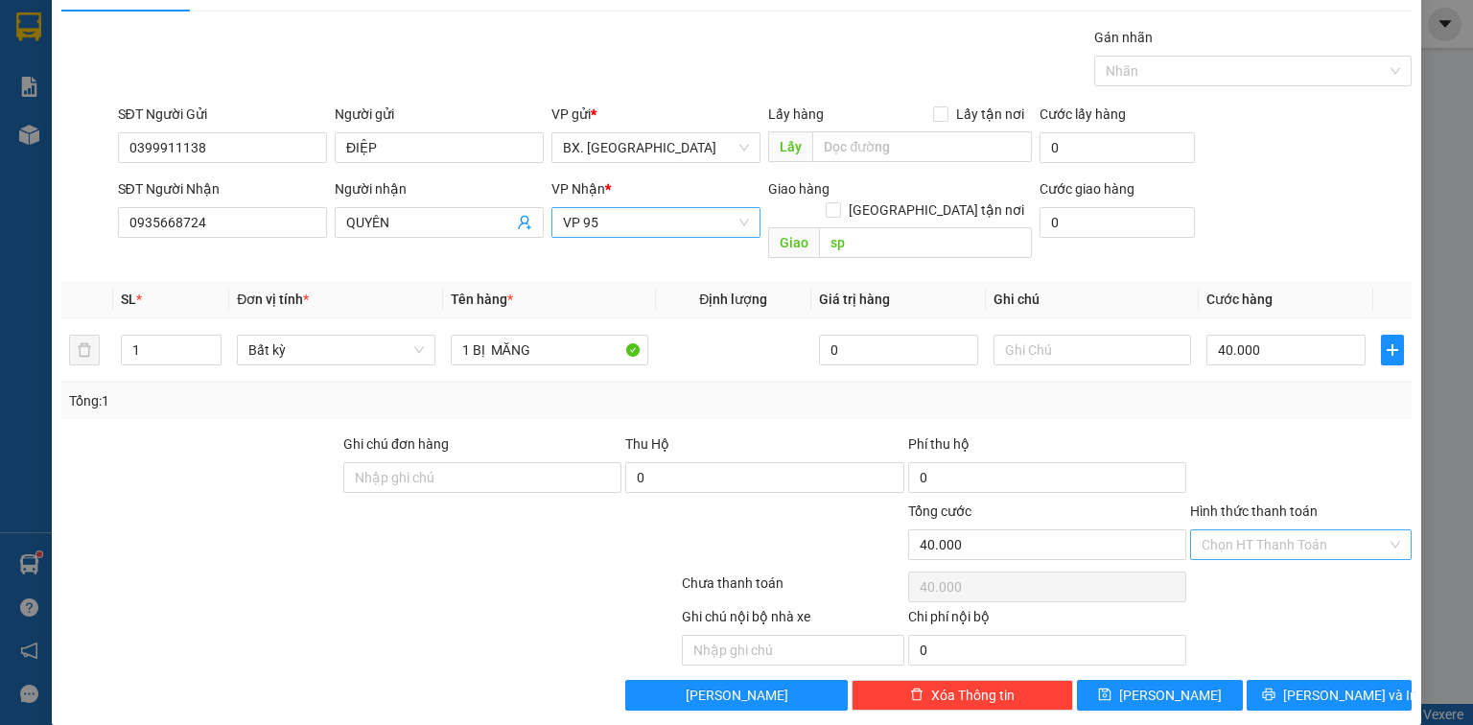
click at [1220, 530] on input "Hình thức thanh toán" at bounding box center [1294, 544] width 185 height 29
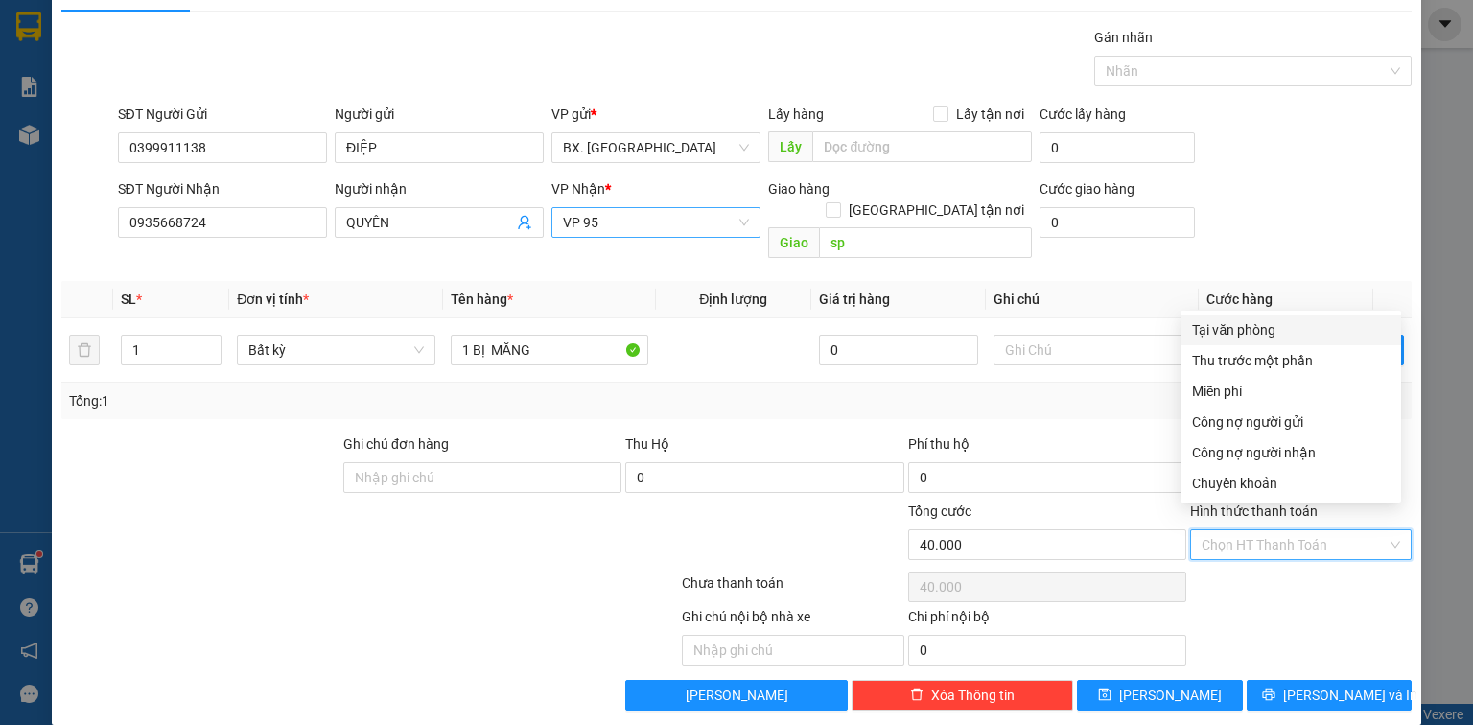
click at [1212, 326] on div "Tại văn phòng" at bounding box center [1291, 329] width 198 height 21
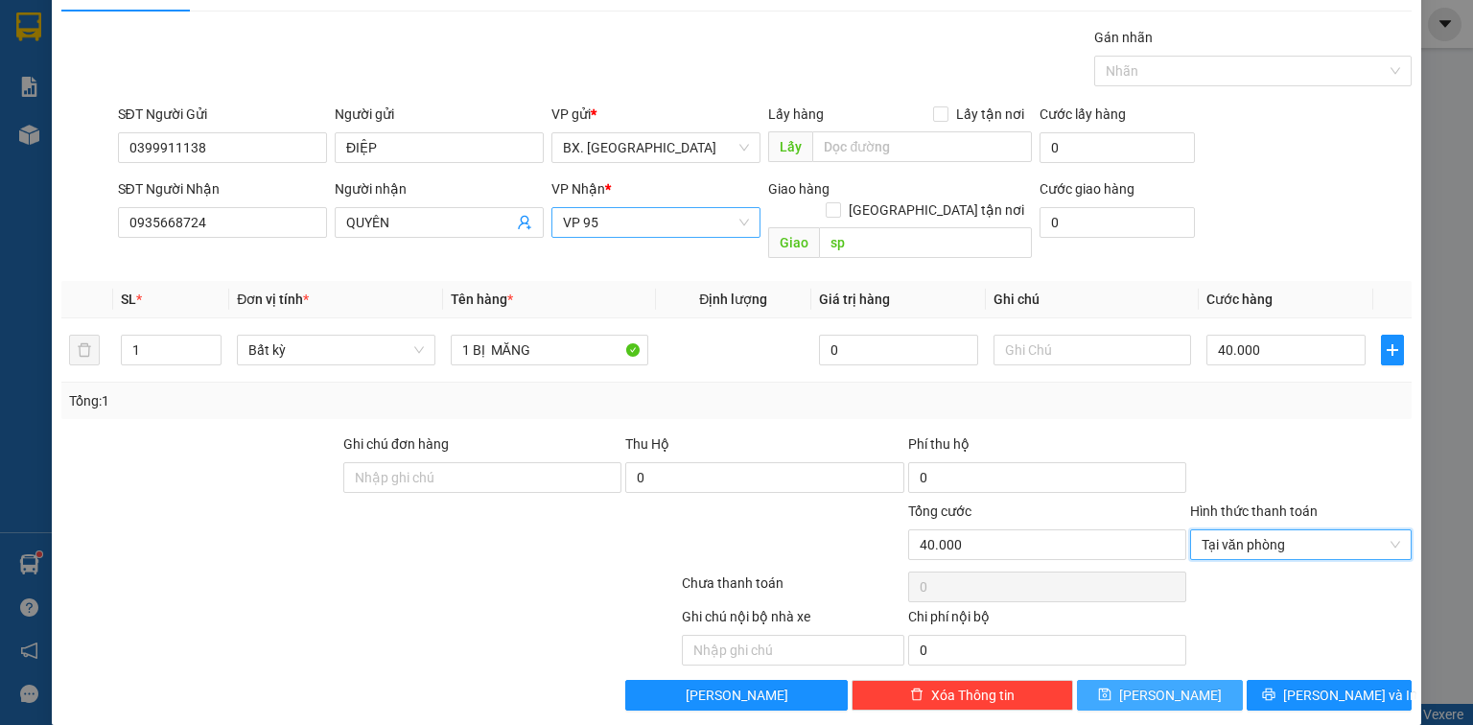
click at [1188, 680] on button "[PERSON_NAME]" at bounding box center [1160, 695] width 166 height 31
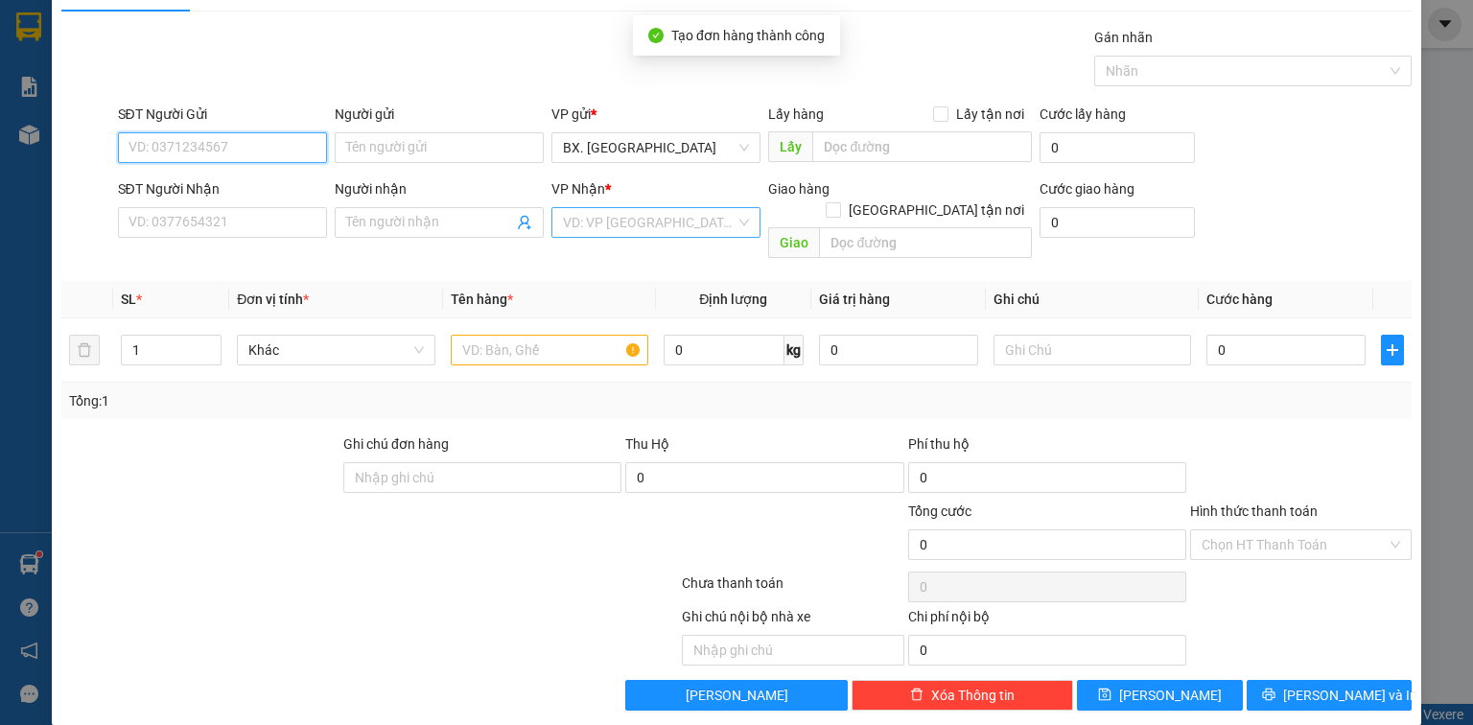
click at [272, 144] on input "SĐT Người Gửi" at bounding box center [222, 147] width 209 height 31
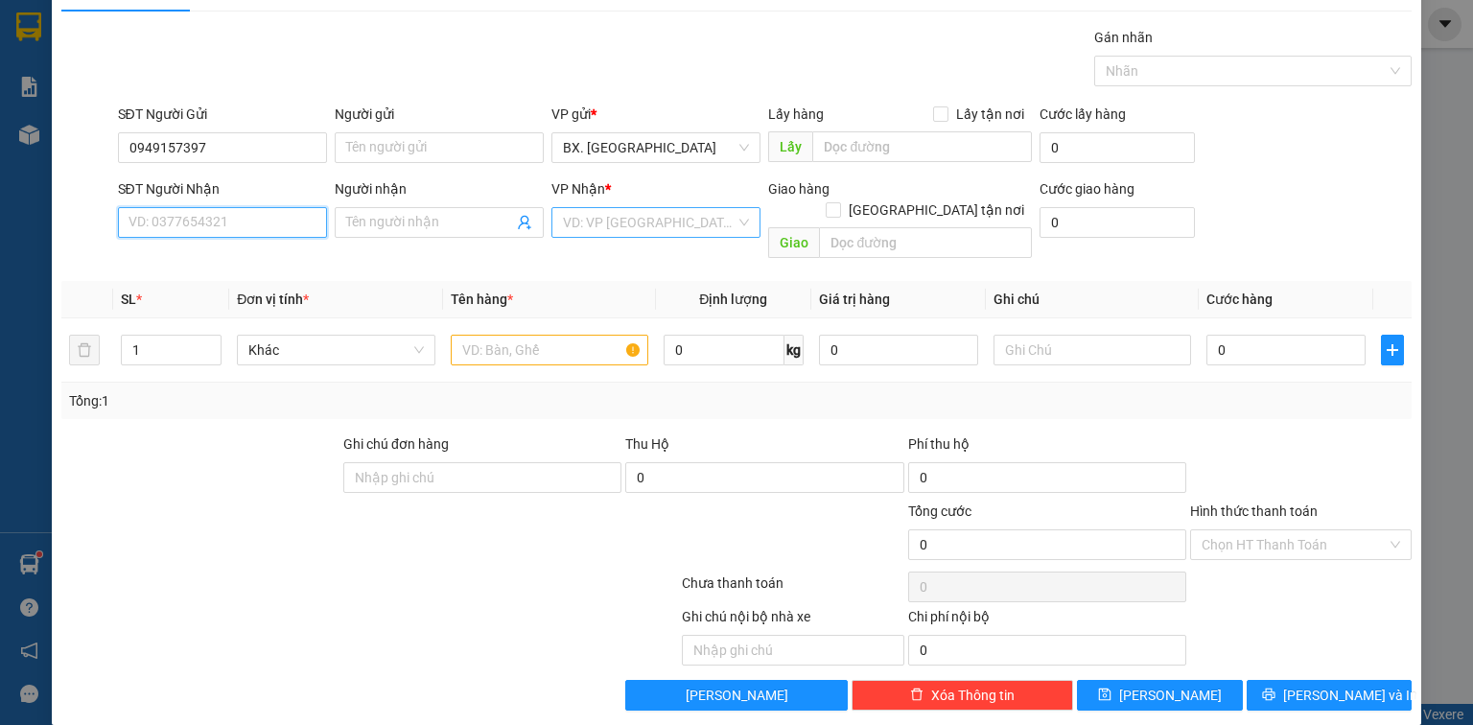
click at [211, 219] on input "SĐT Người Nhận" at bounding box center [222, 222] width 209 height 31
click at [189, 261] on div "0911731943 - TRÍ" at bounding box center [221, 259] width 184 height 21
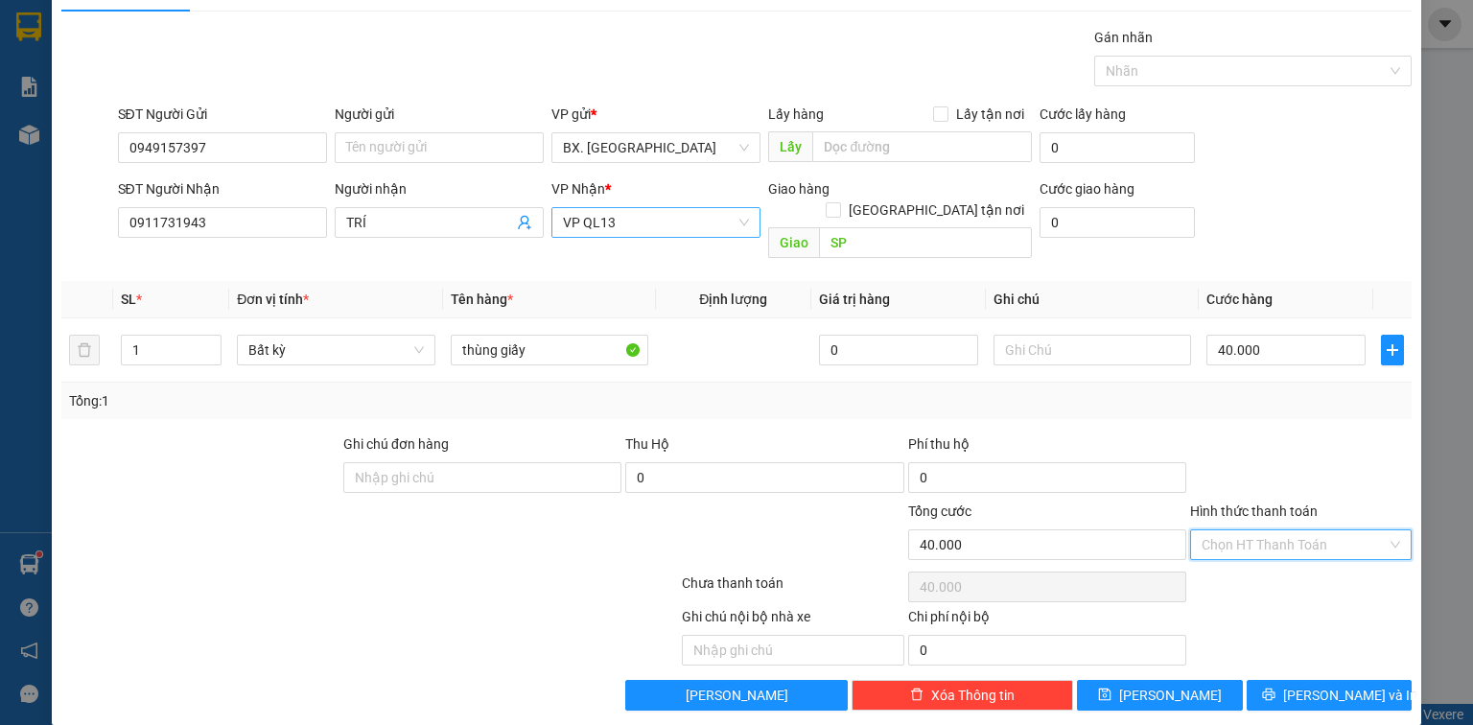
click at [1256, 530] on input "Hình thức thanh toán" at bounding box center [1294, 544] width 185 height 29
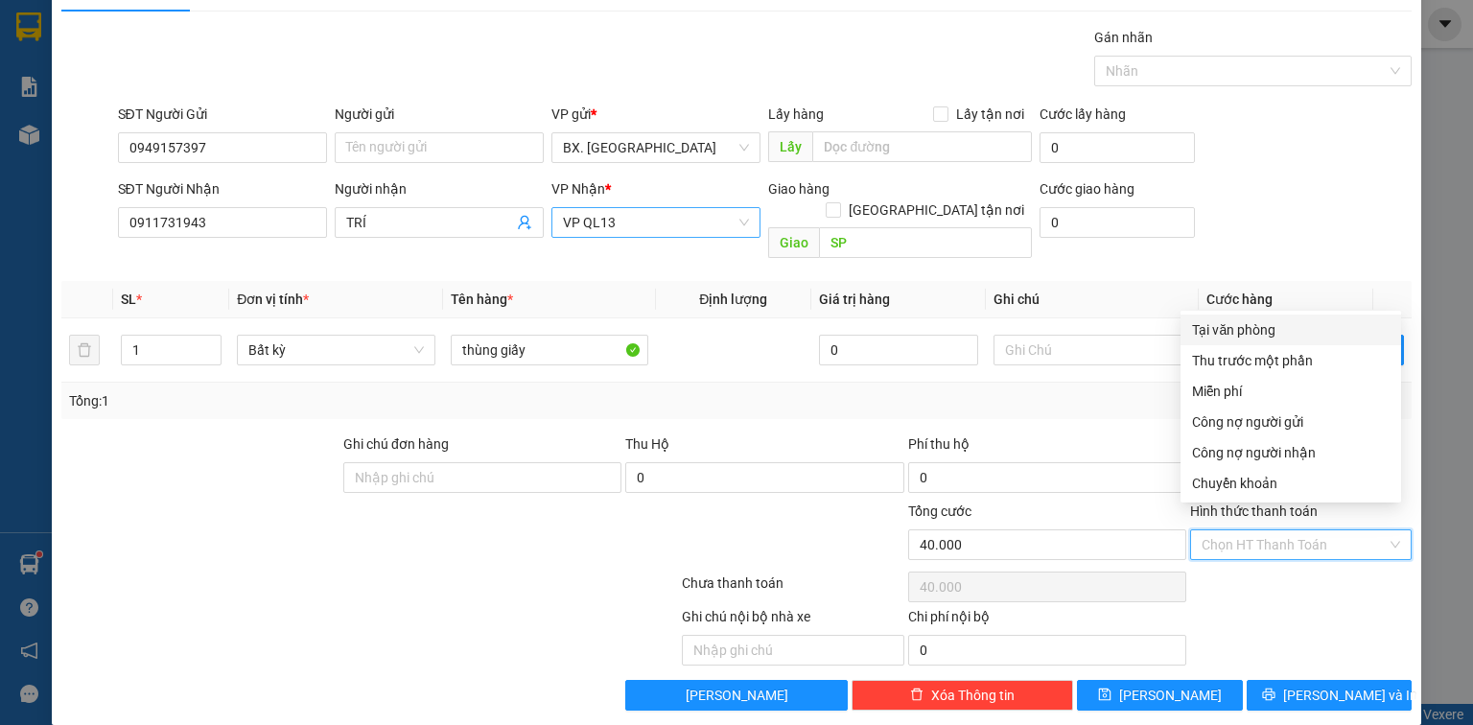
click at [1243, 330] on div "Tại văn phòng" at bounding box center [1291, 329] width 198 height 21
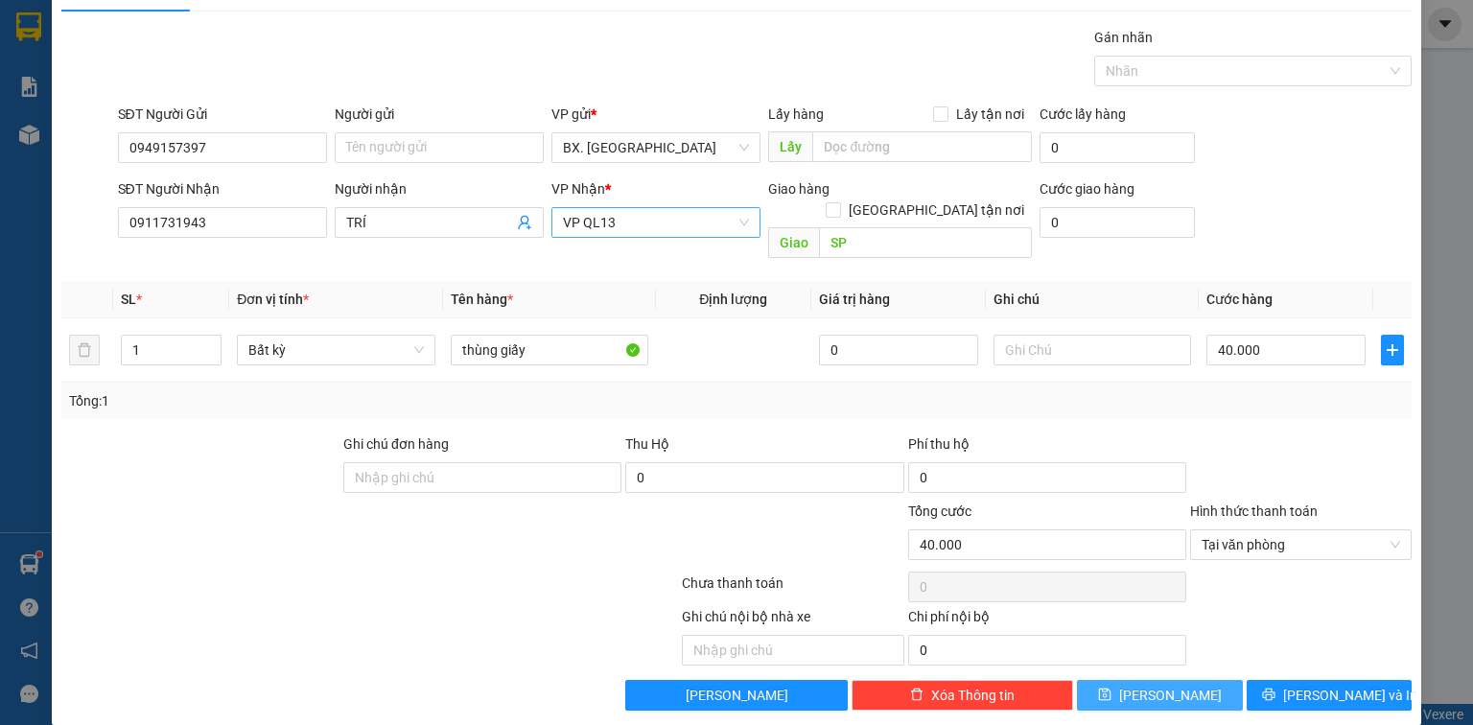
click at [1177, 680] on button "[PERSON_NAME]" at bounding box center [1160, 695] width 166 height 31
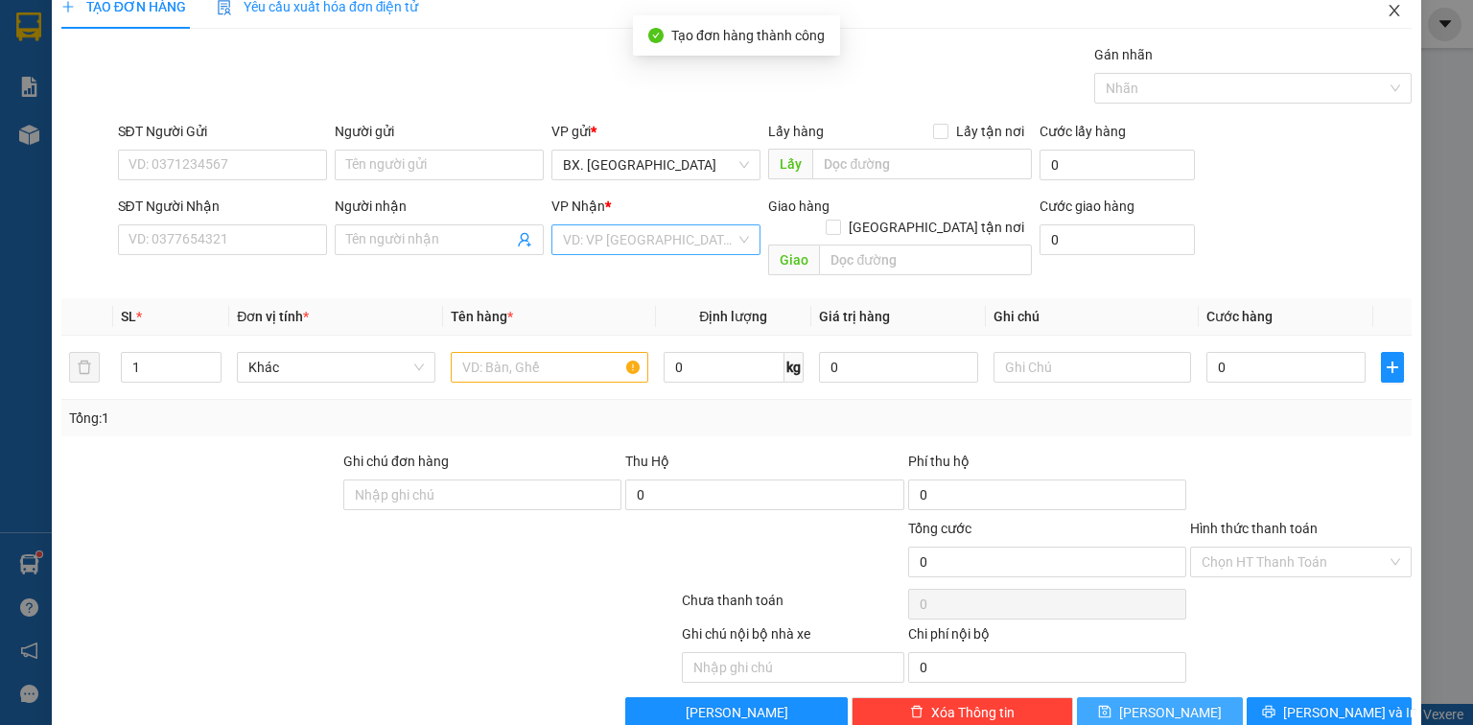
scroll to position [0, 0]
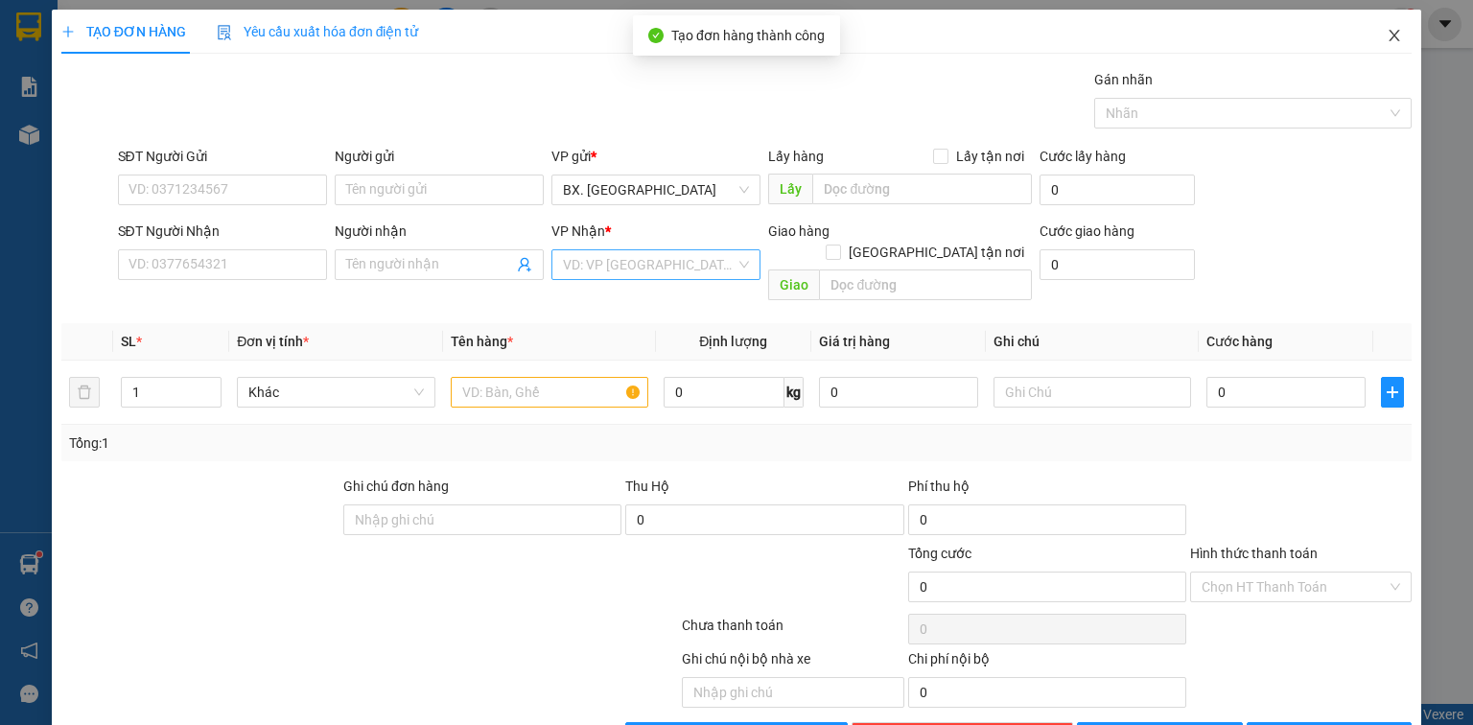
click at [1387, 31] on icon "close" at bounding box center [1394, 35] width 15 height 15
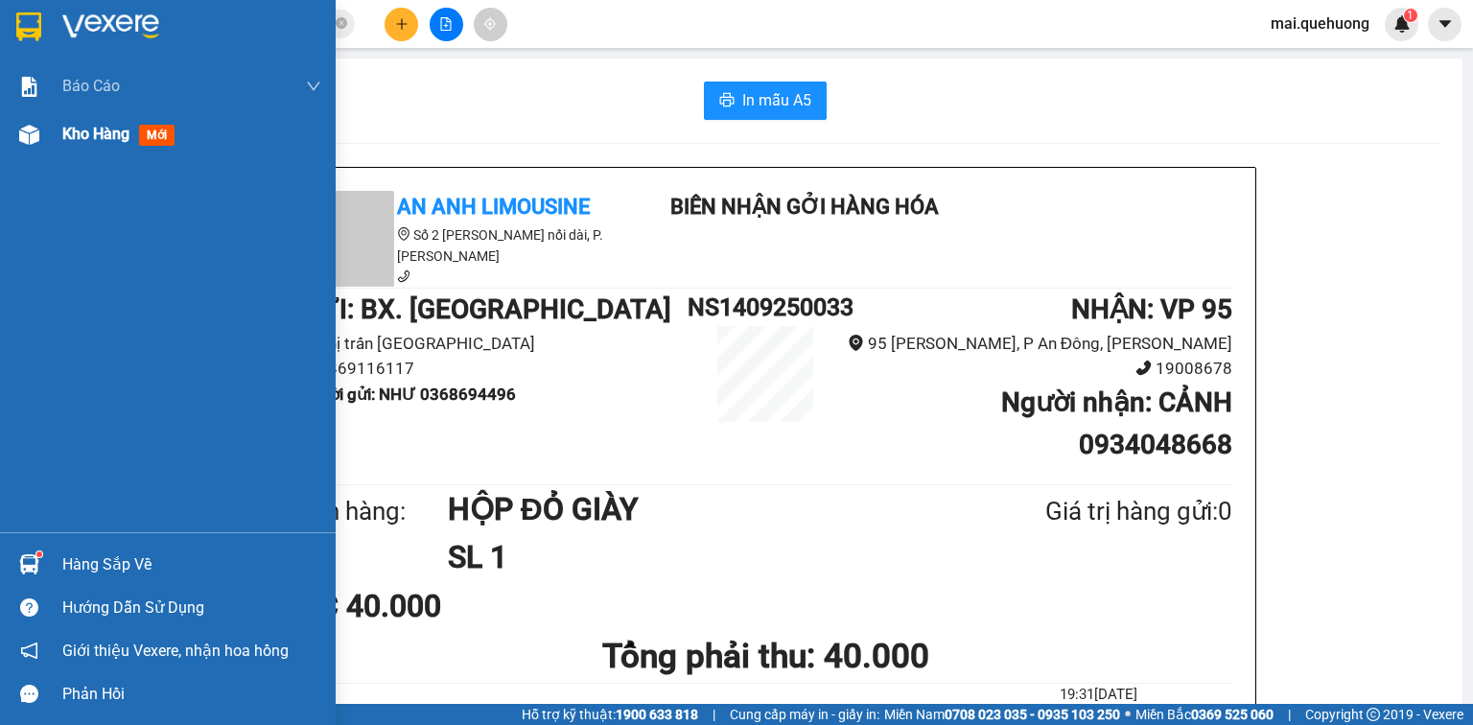
click at [84, 130] on span "Kho hàng" at bounding box center [95, 134] width 67 height 18
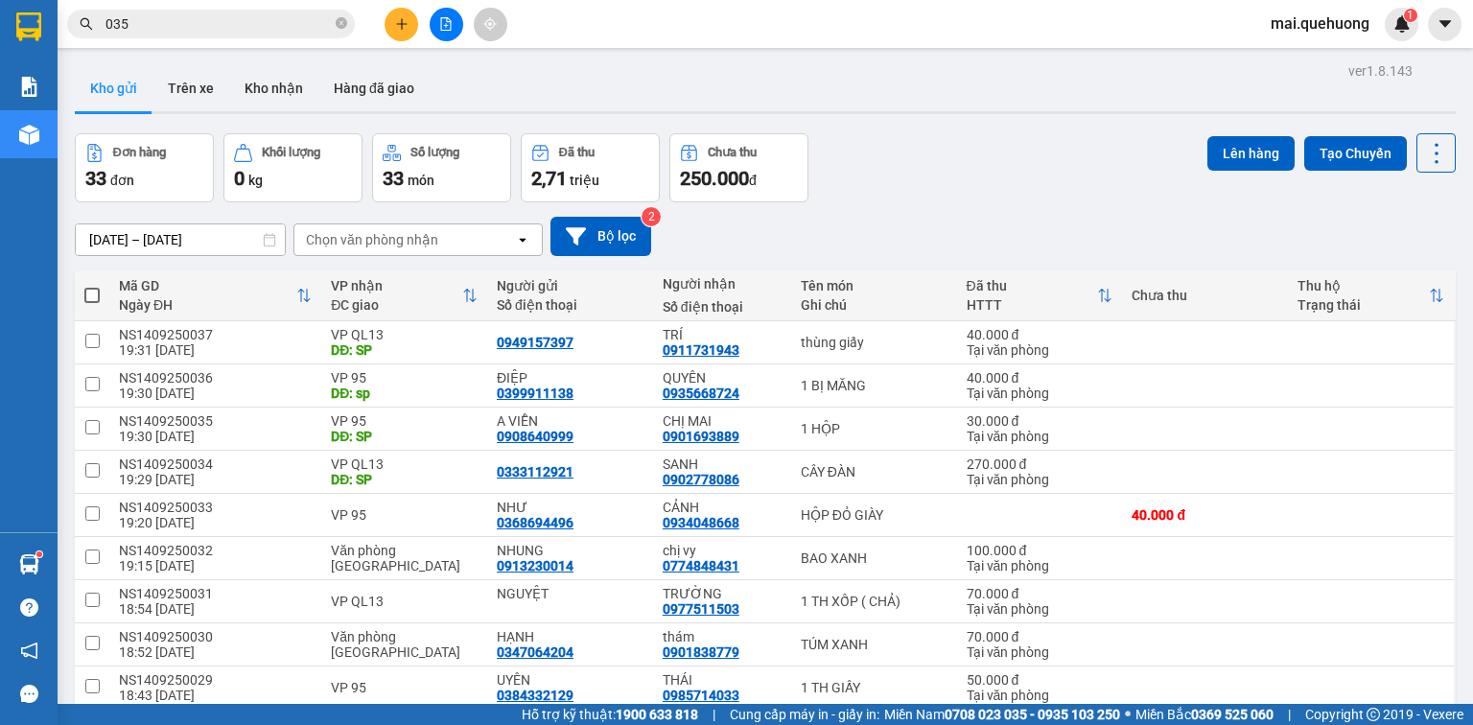
click at [405, 21] on icon "plus" at bounding box center [401, 23] width 13 height 13
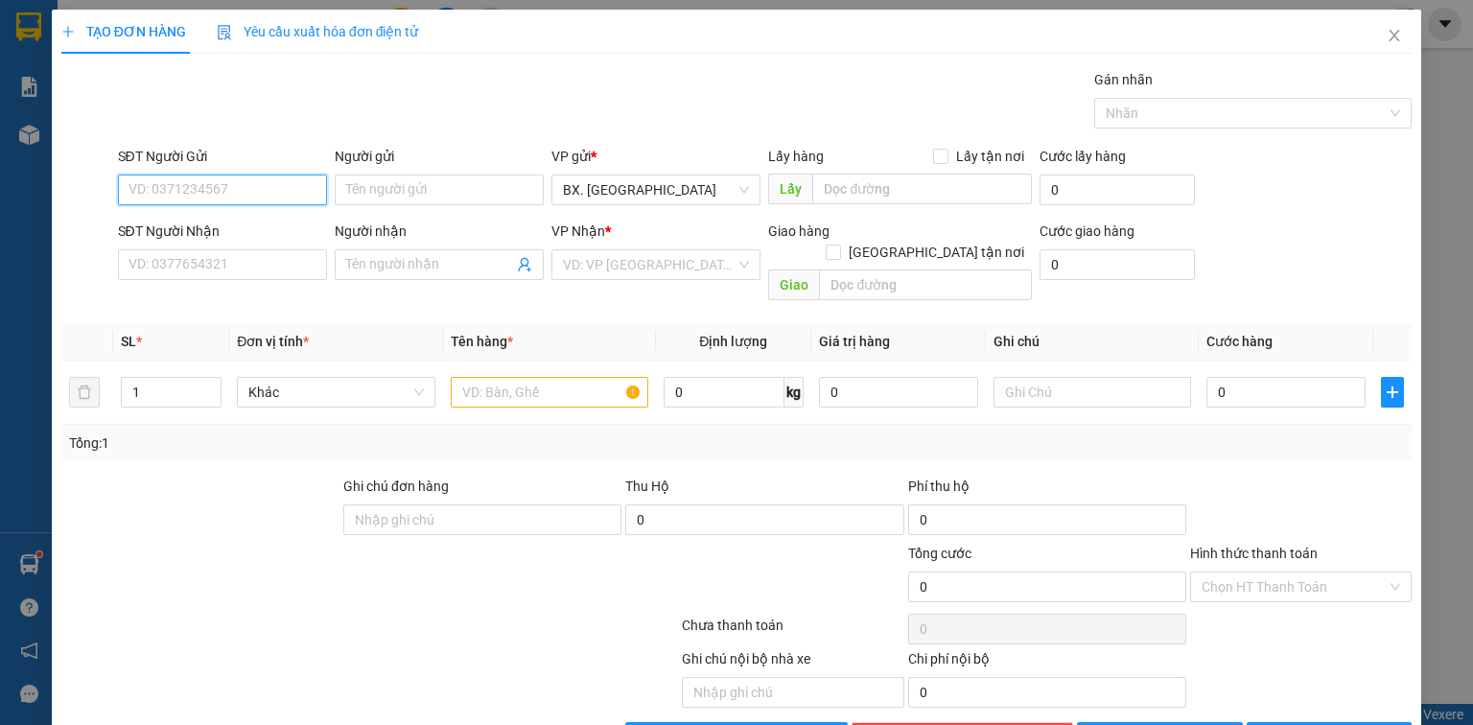
click at [288, 195] on input "SĐT Người Gửi" at bounding box center [222, 190] width 209 height 31
click at [243, 217] on div "0933627274 - ANH" at bounding box center [221, 227] width 184 height 21
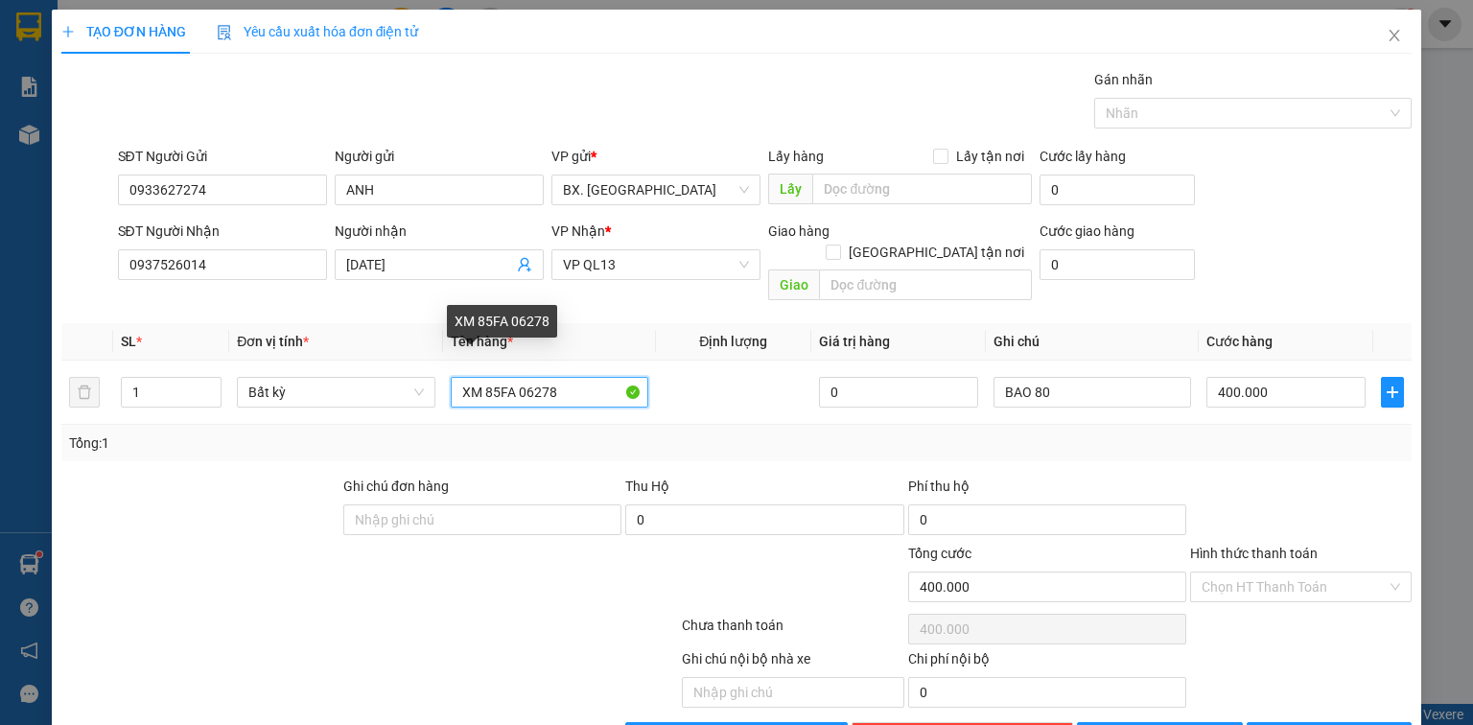
drag, startPoint x: 525, startPoint y: 383, endPoint x: 92, endPoint y: 483, distance: 444.2
click at [92, 483] on div "Transit Pickup Surcharge Ids Transit Deliver Surcharge Ids Transit Deliver Surc…" at bounding box center [736, 411] width 1351 height 684
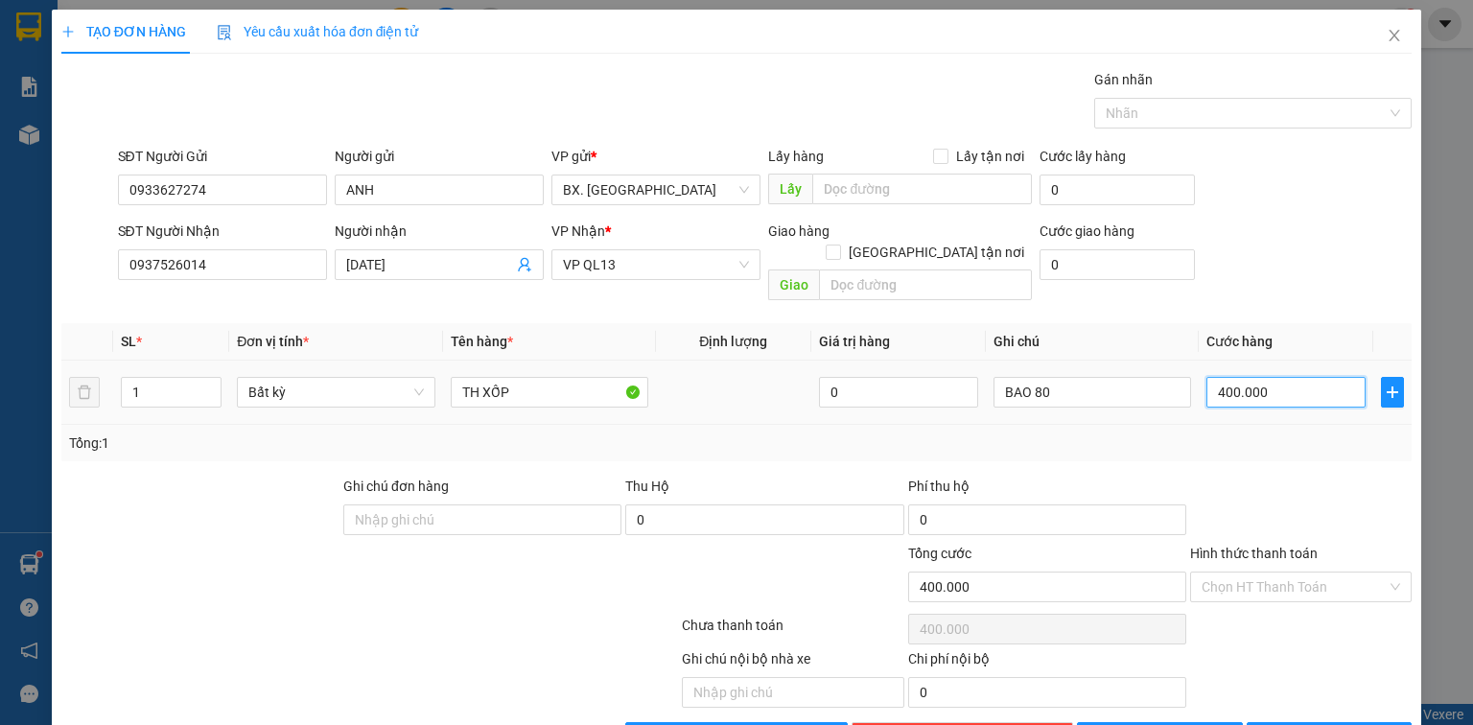
click at [1321, 377] on input "400.000" at bounding box center [1286, 392] width 159 height 31
click at [1274, 573] on input "Hình thức thanh toán" at bounding box center [1294, 587] width 185 height 29
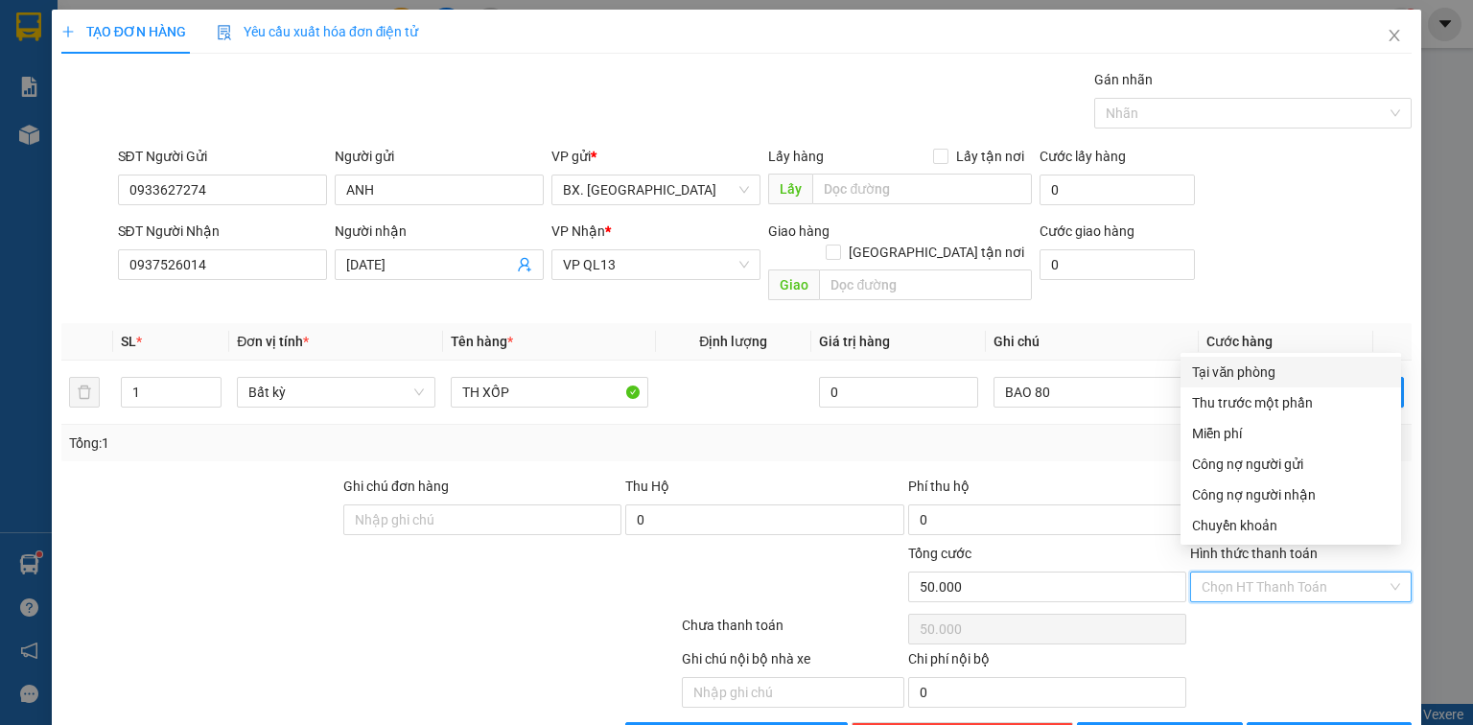
click at [1279, 364] on div "Tại văn phòng" at bounding box center [1291, 372] width 198 height 21
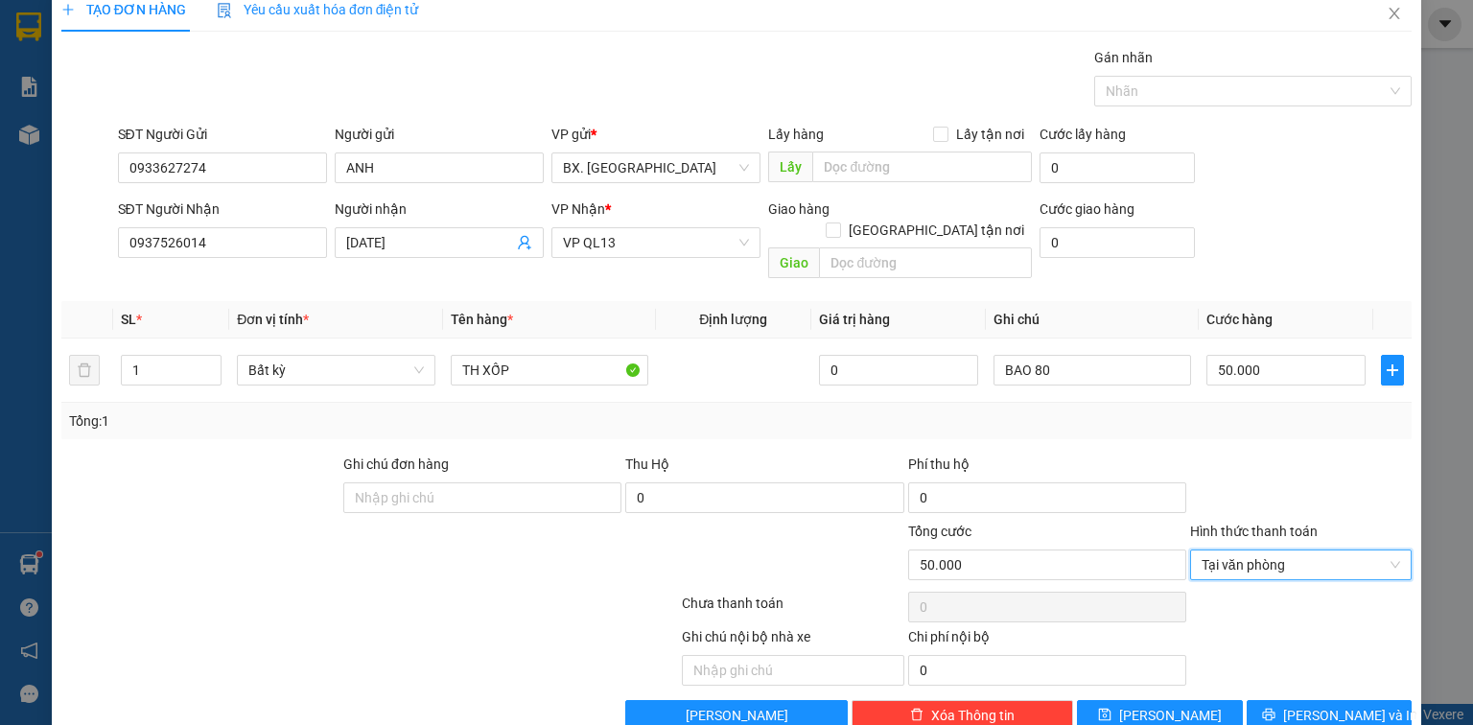
scroll to position [42, 0]
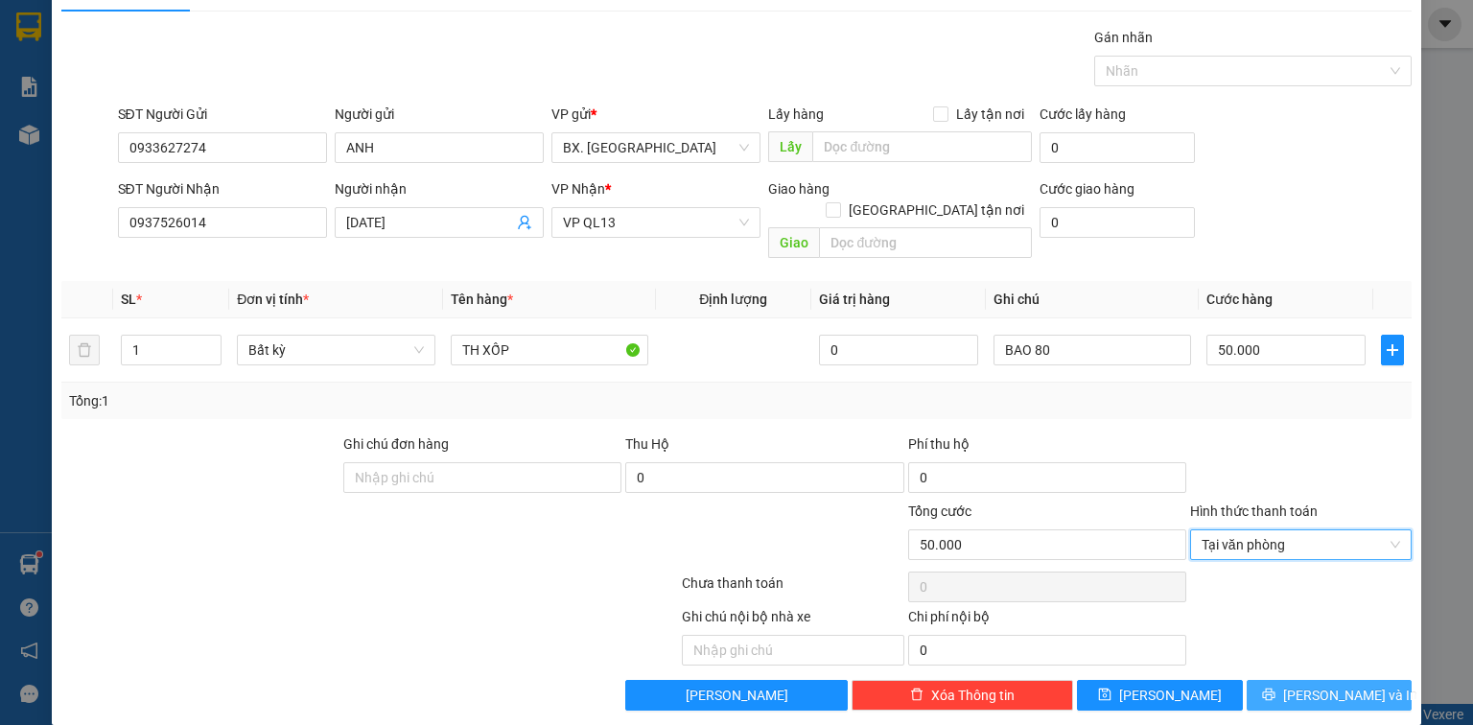
click at [1314, 685] on span "[PERSON_NAME] và In" at bounding box center [1350, 695] width 134 height 21
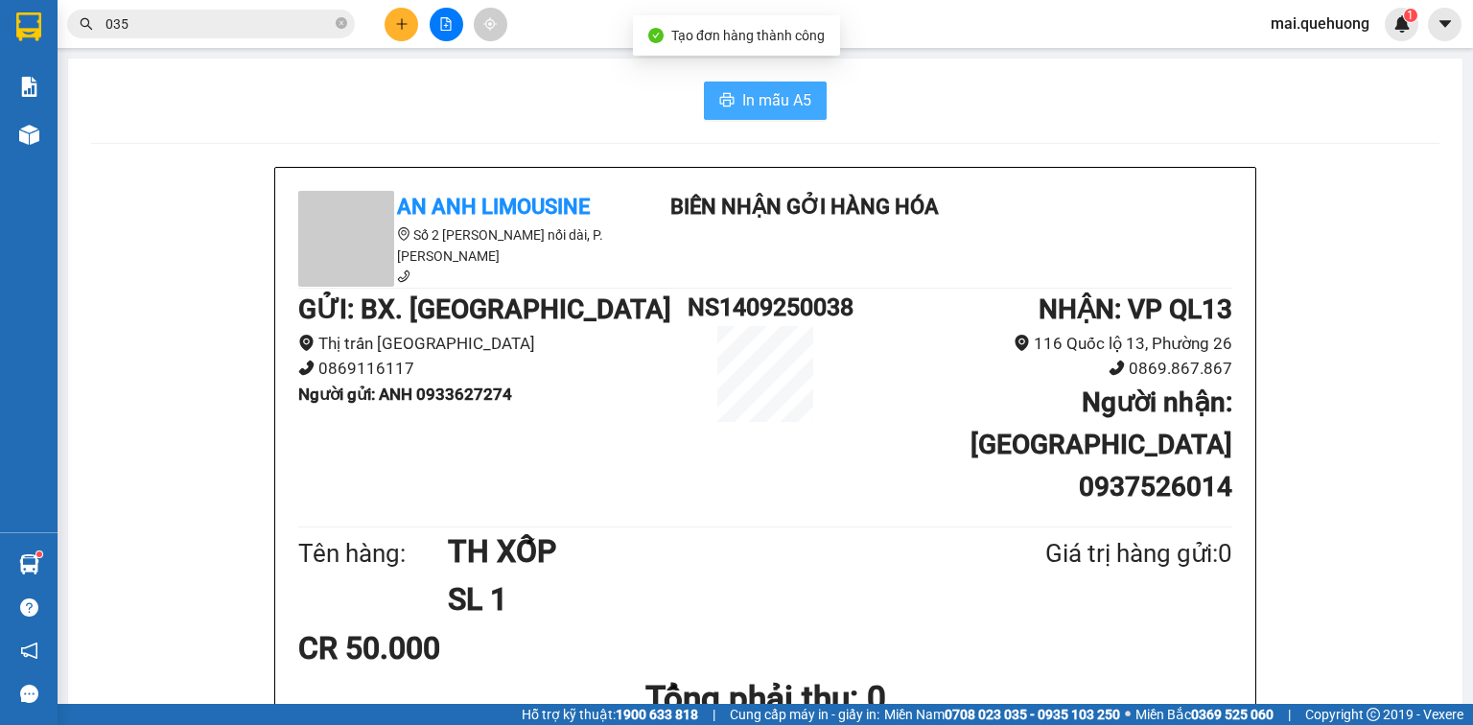
click at [760, 106] on span "In mẫu A5" at bounding box center [776, 100] width 69 height 24
click at [725, 102] on icon "printer" at bounding box center [726, 99] width 15 height 15
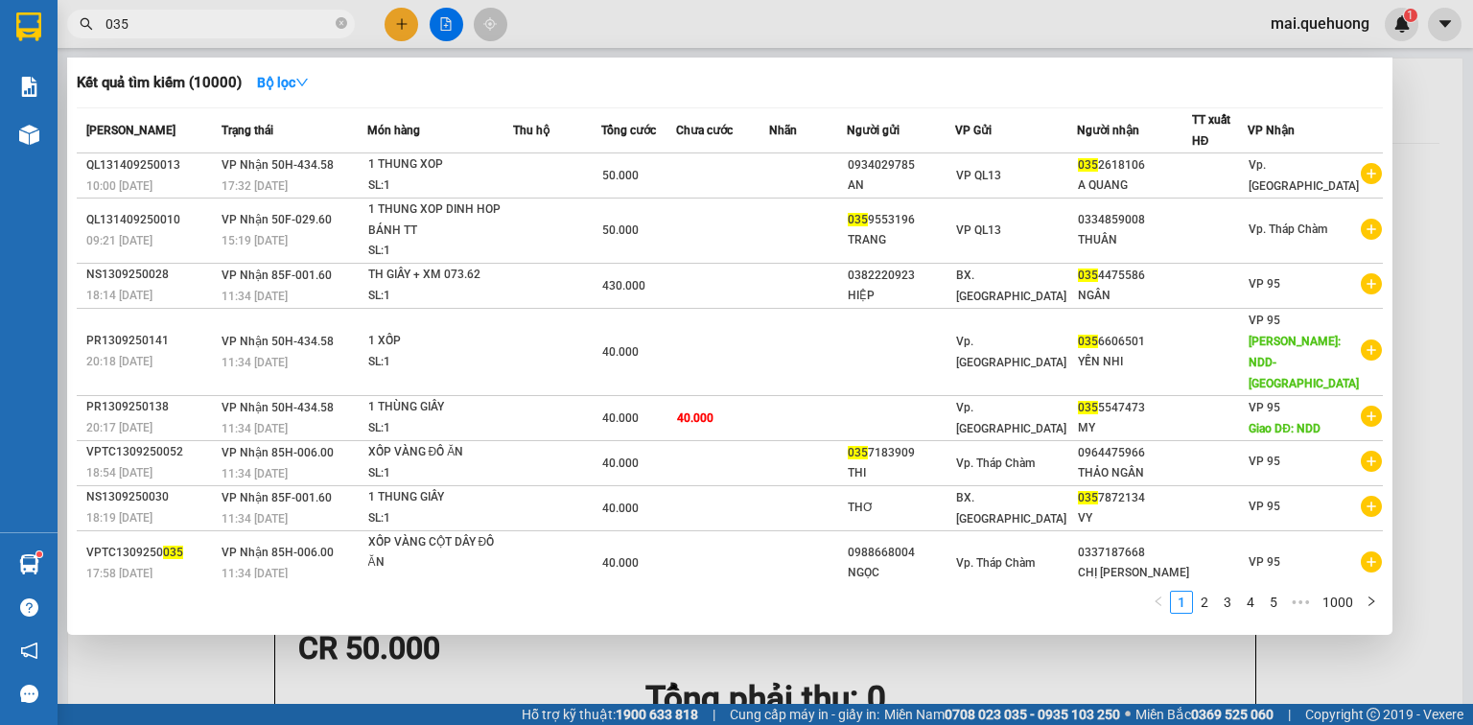
click at [276, 15] on input "035" at bounding box center [219, 23] width 226 height 21
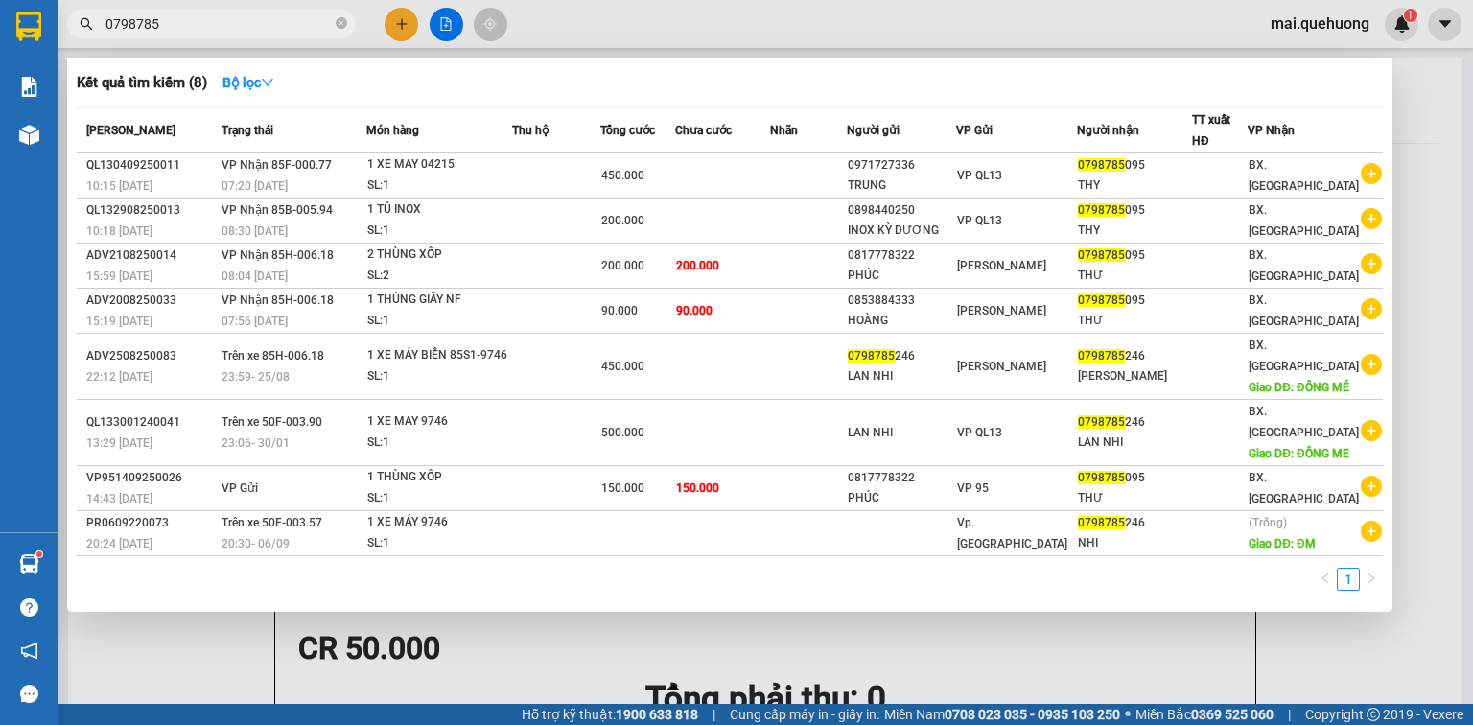
click at [551, 22] on div at bounding box center [736, 362] width 1473 height 725
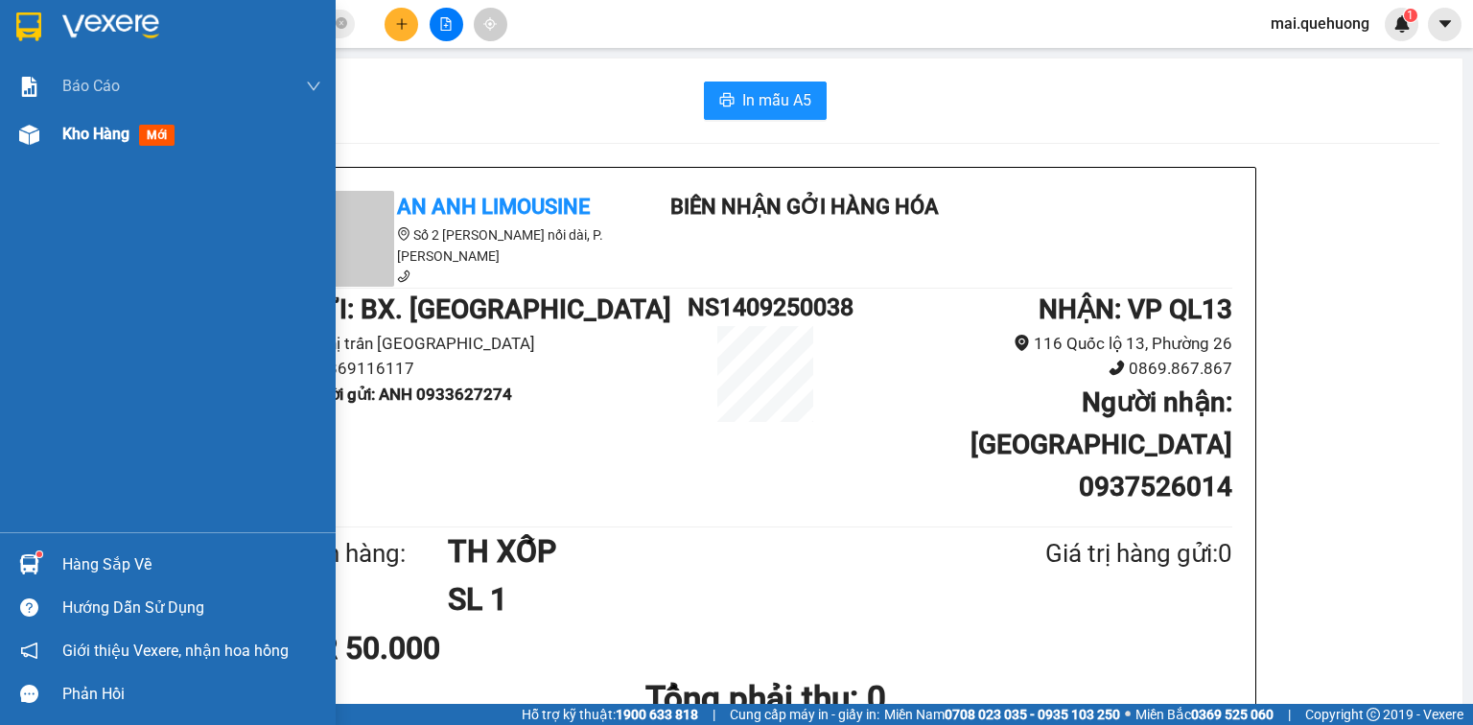
click at [94, 134] on span "Kho hàng" at bounding box center [95, 134] width 67 height 18
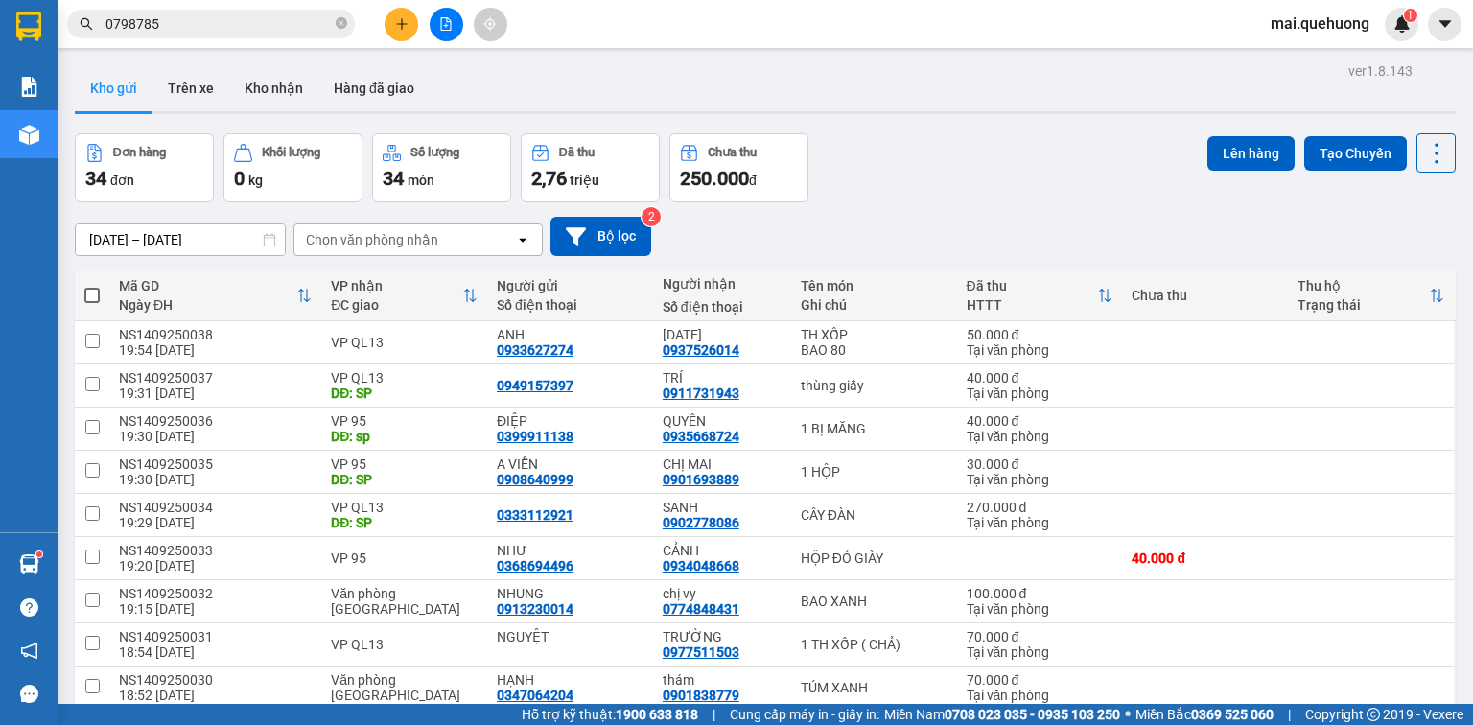
click at [231, 27] on input "0798785" at bounding box center [219, 23] width 226 height 21
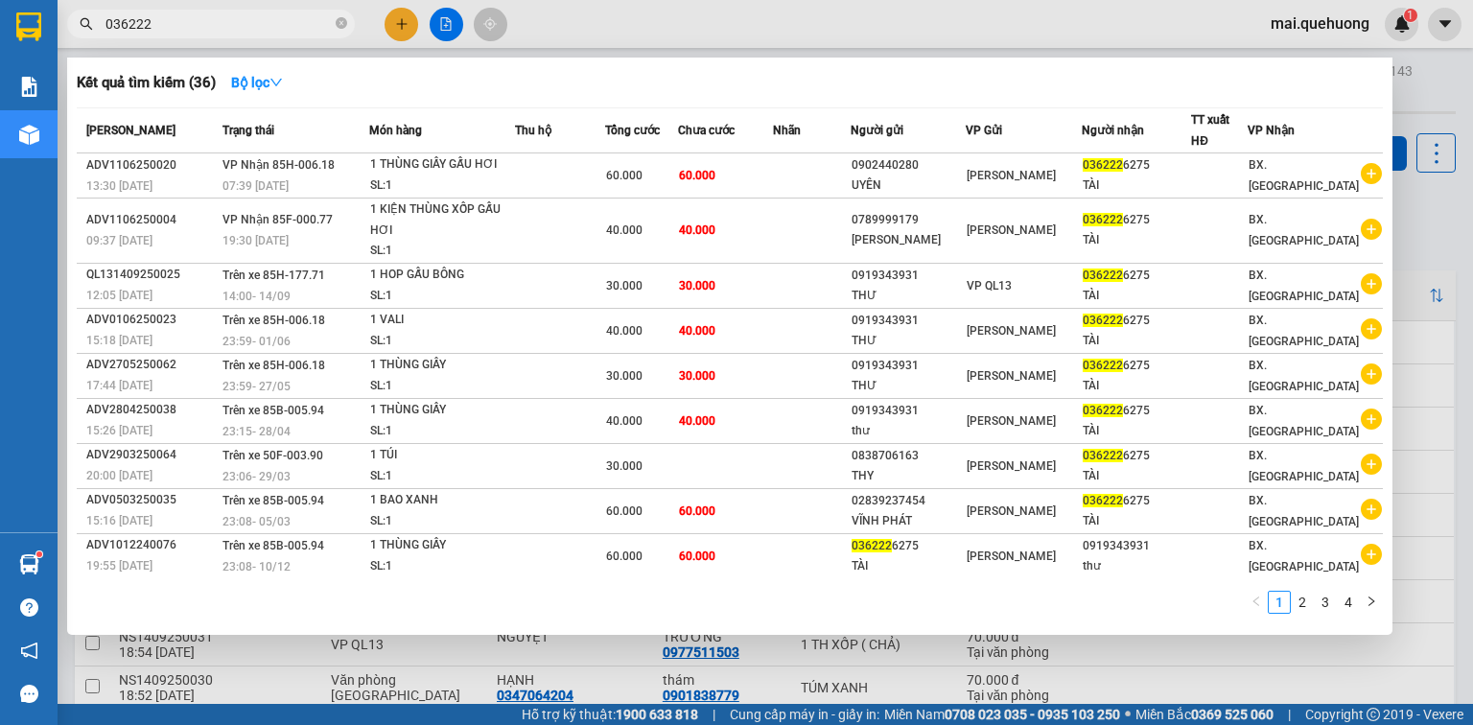
click at [441, 24] on div at bounding box center [736, 362] width 1473 height 725
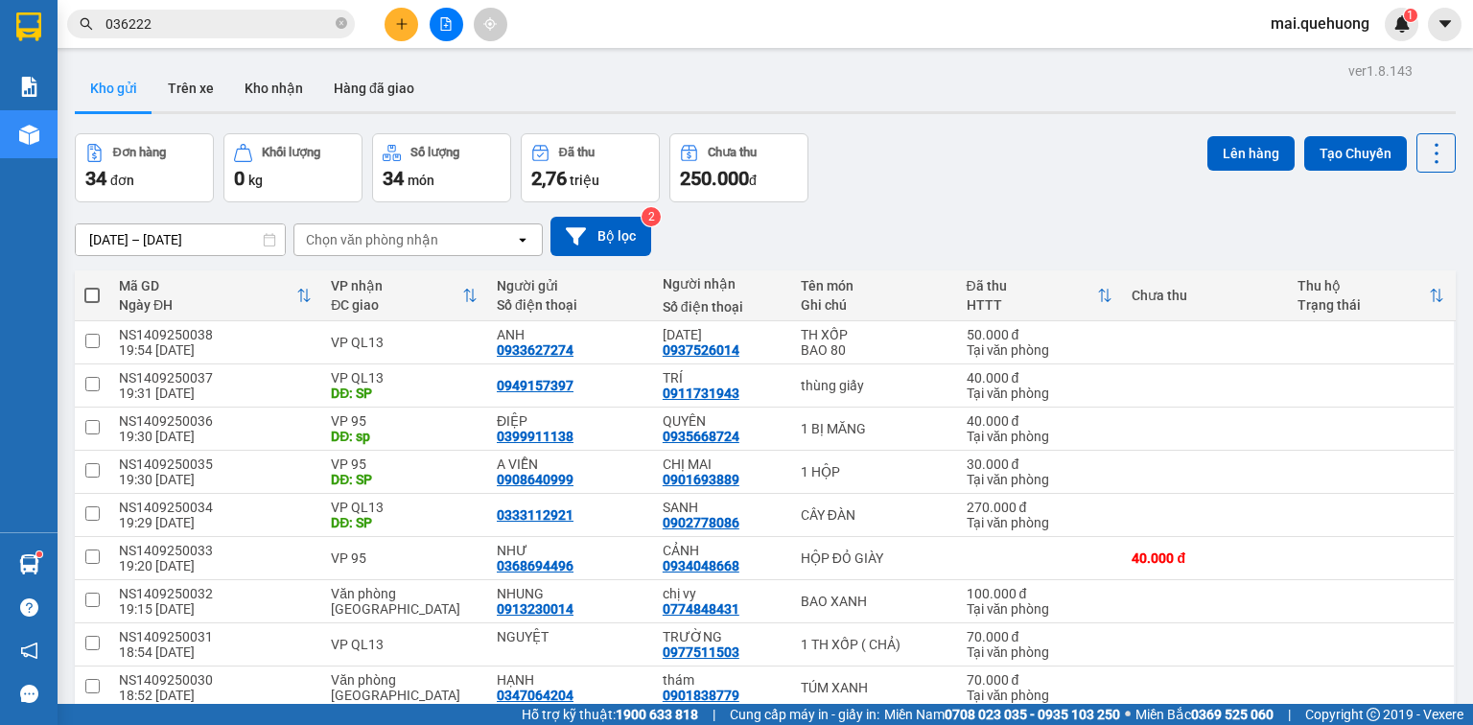
click at [449, 28] on icon "file-add" at bounding box center [445, 23] width 13 height 13
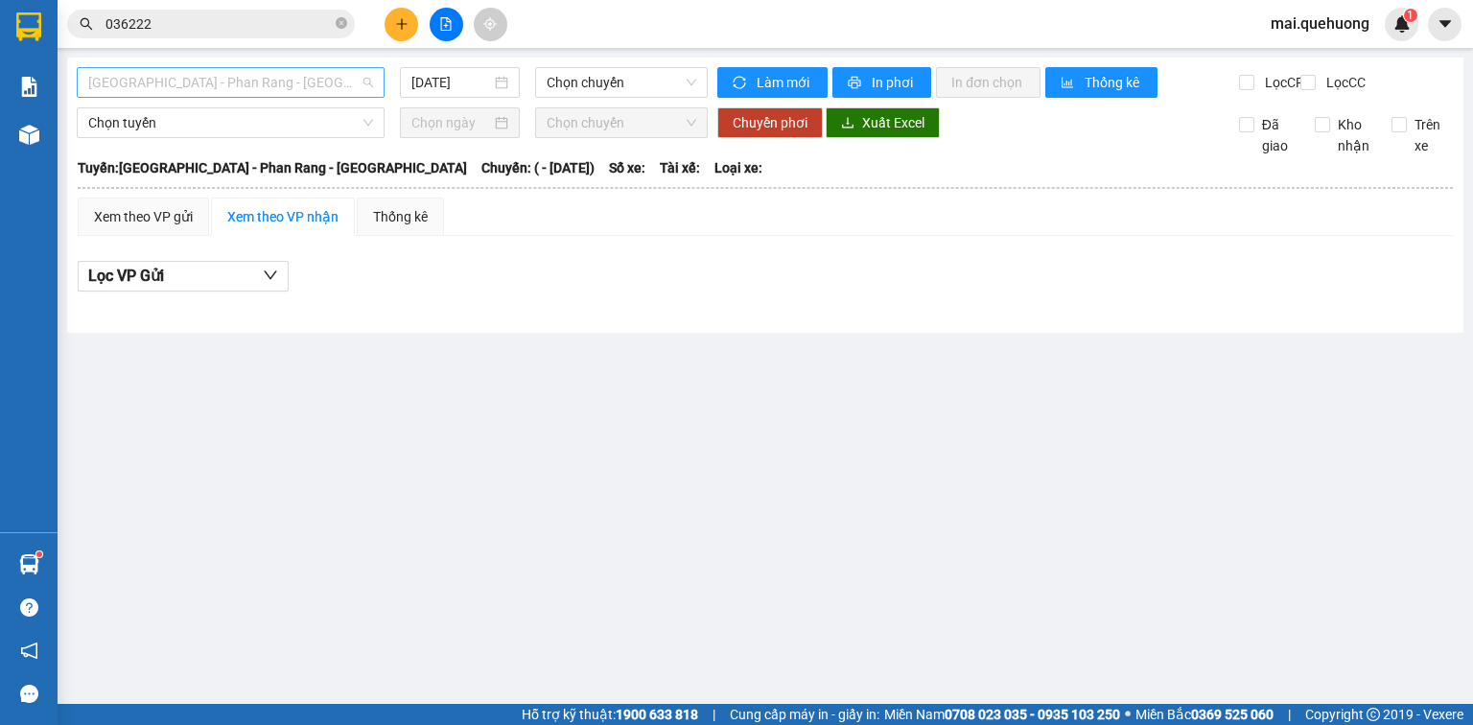
click at [276, 89] on span "[GEOGRAPHIC_DATA] - Phan Rang - [GEOGRAPHIC_DATA]" at bounding box center [230, 82] width 285 height 29
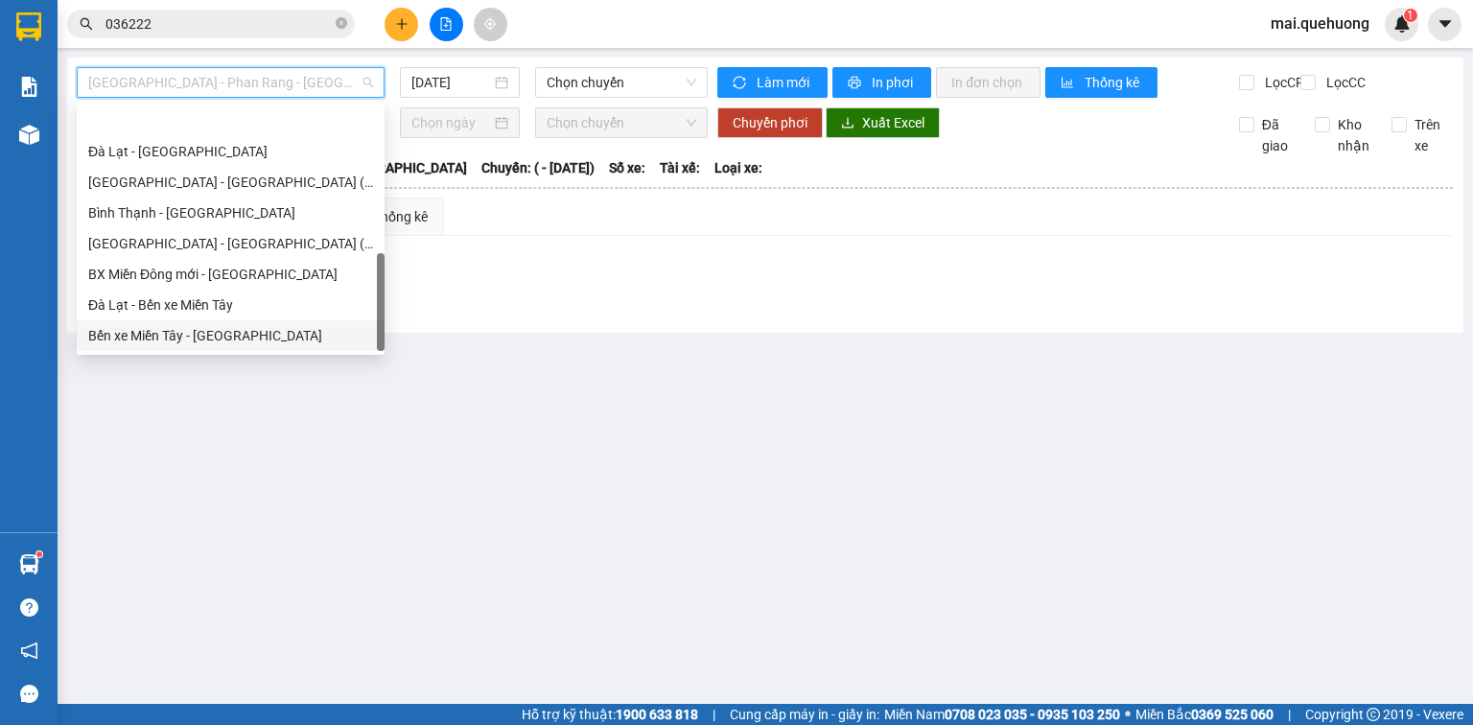
scroll to position [522, 0]
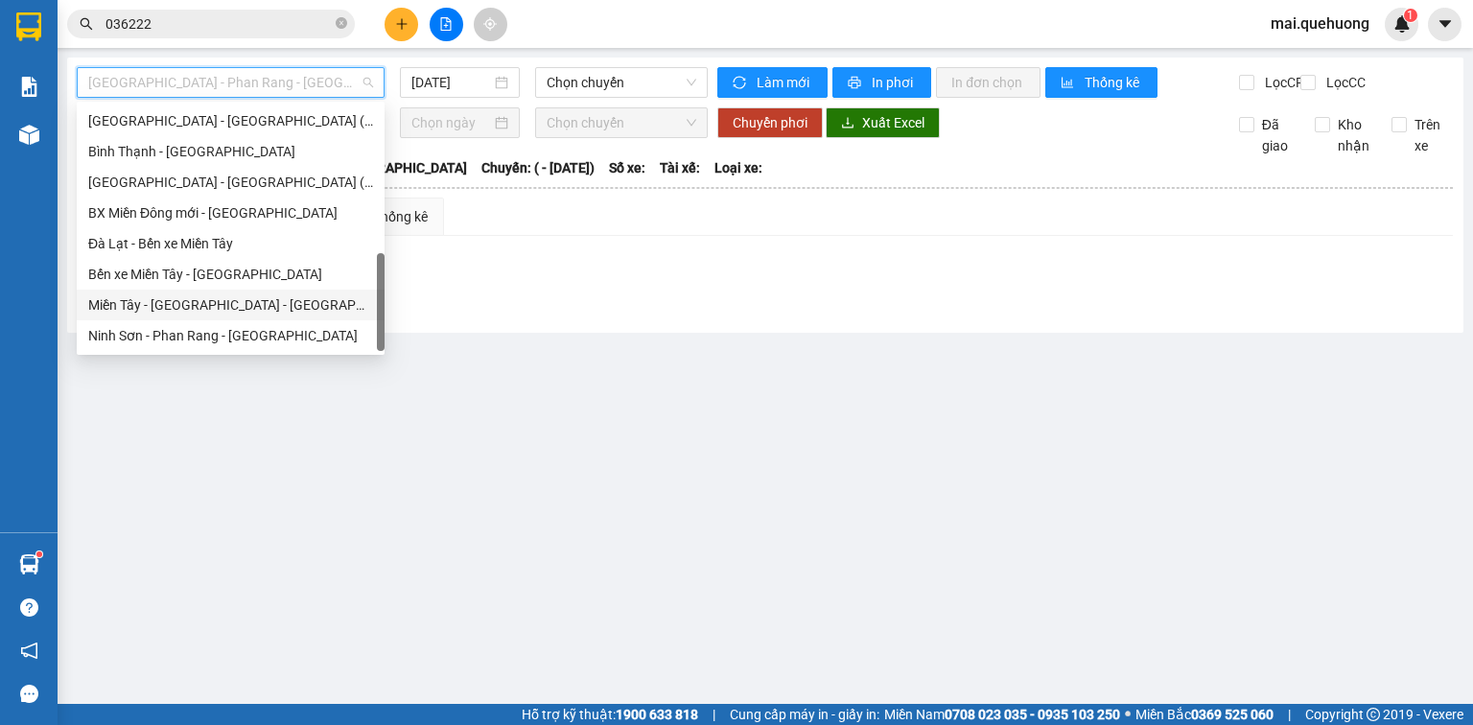
click at [239, 307] on div "Miền Tây - [GEOGRAPHIC_DATA] - [GEOGRAPHIC_DATA]" at bounding box center [230, 304] width 285 height 21
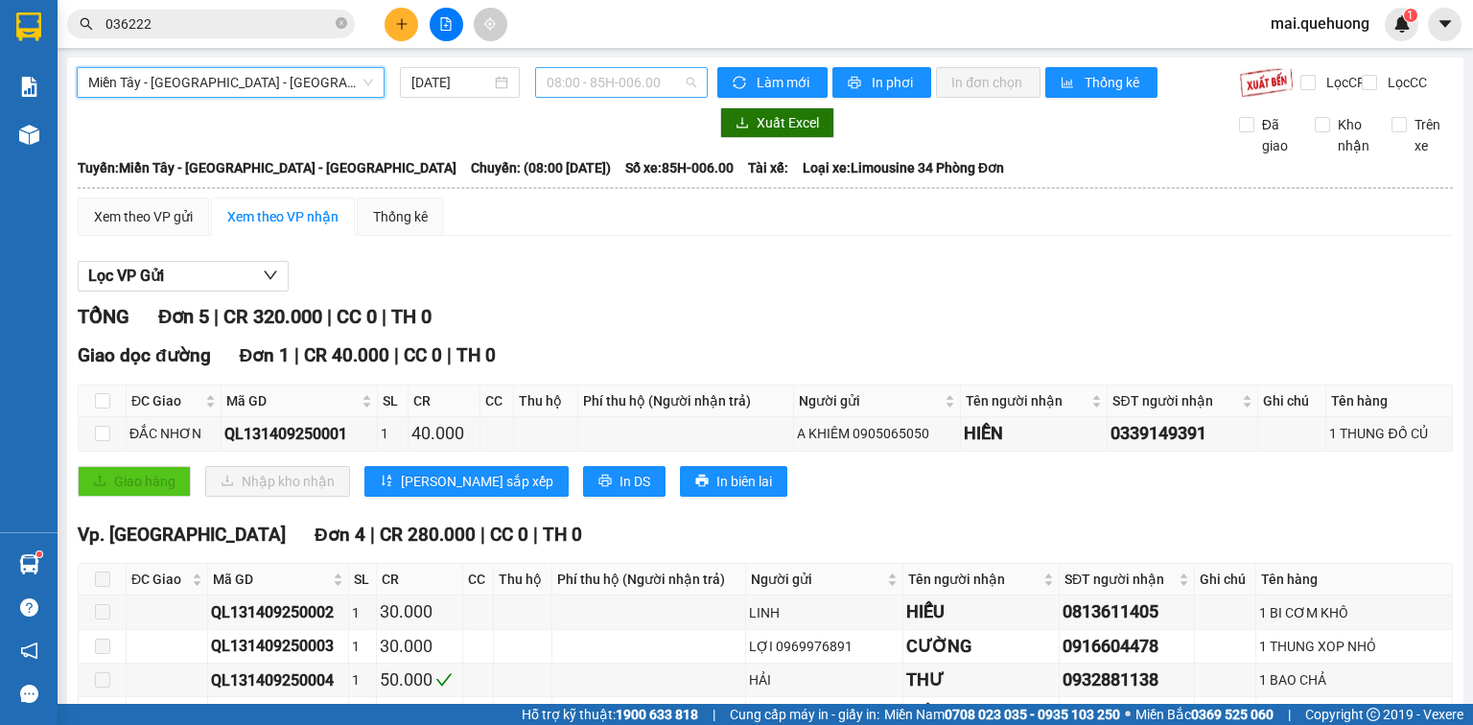
click at [627, 94] on span "08:00 - 85H-006.00" at bounding box center [622, 82] width 151 height 29
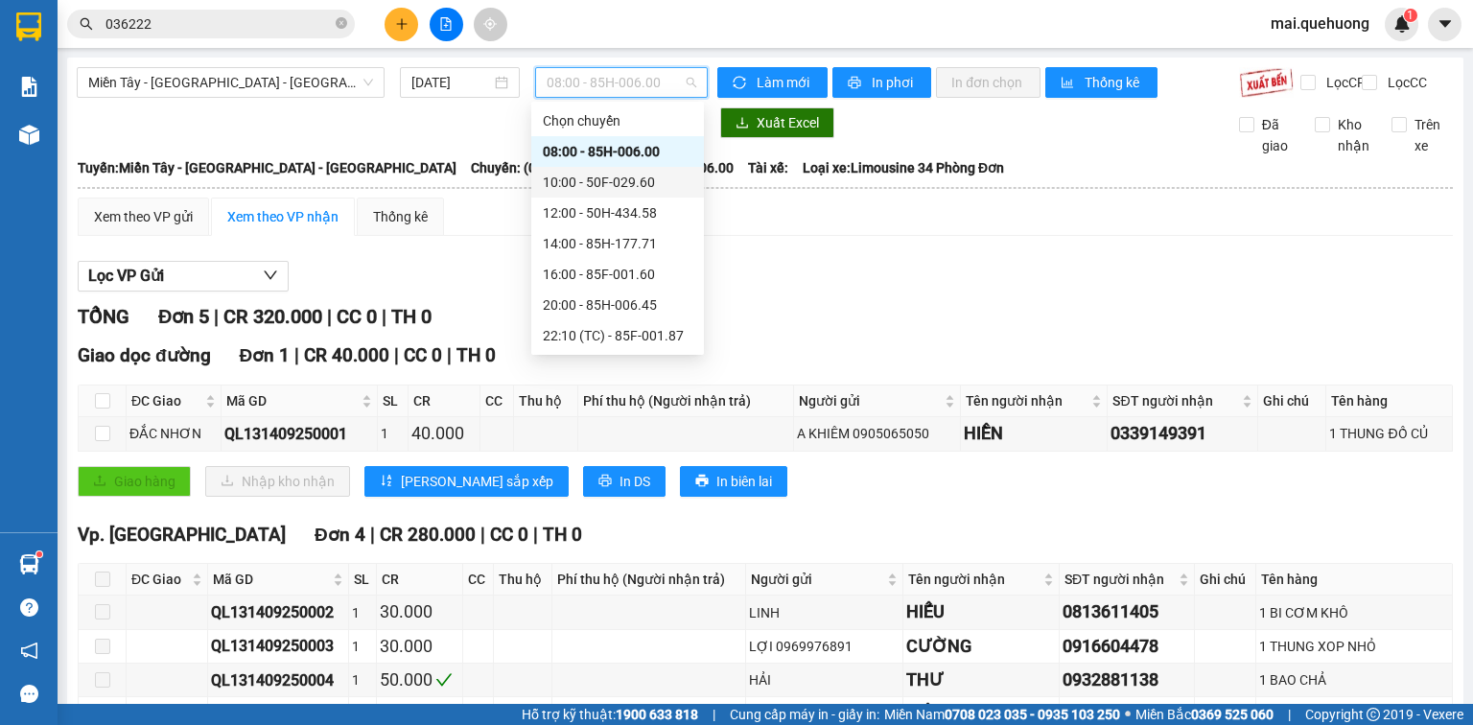
click at [592, 187] on div "10:00 - 50F-029.60" at bounding box center [618, 182] width 150 height 21
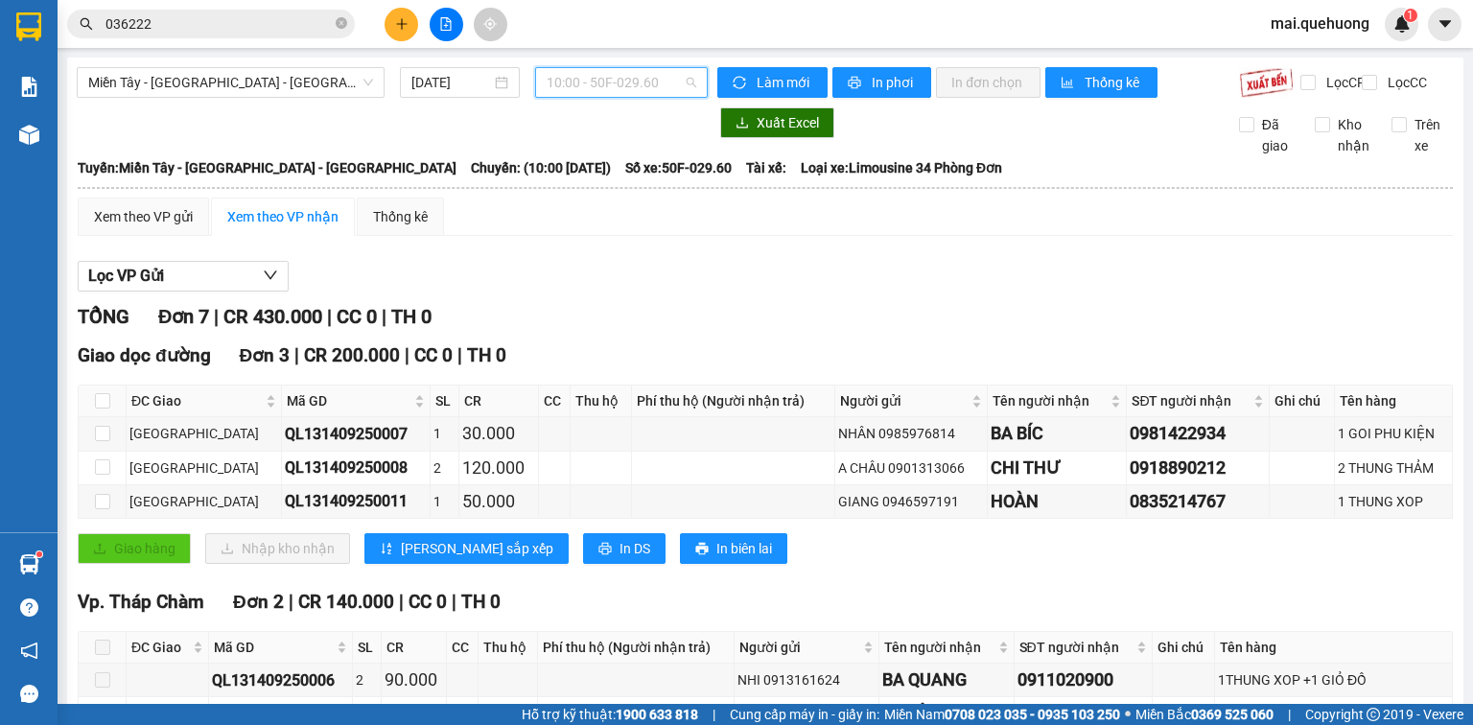
click at [599, 75] on span "10:00 - 50F-029.60" at bounding box center [622, 82] width 151 height 29
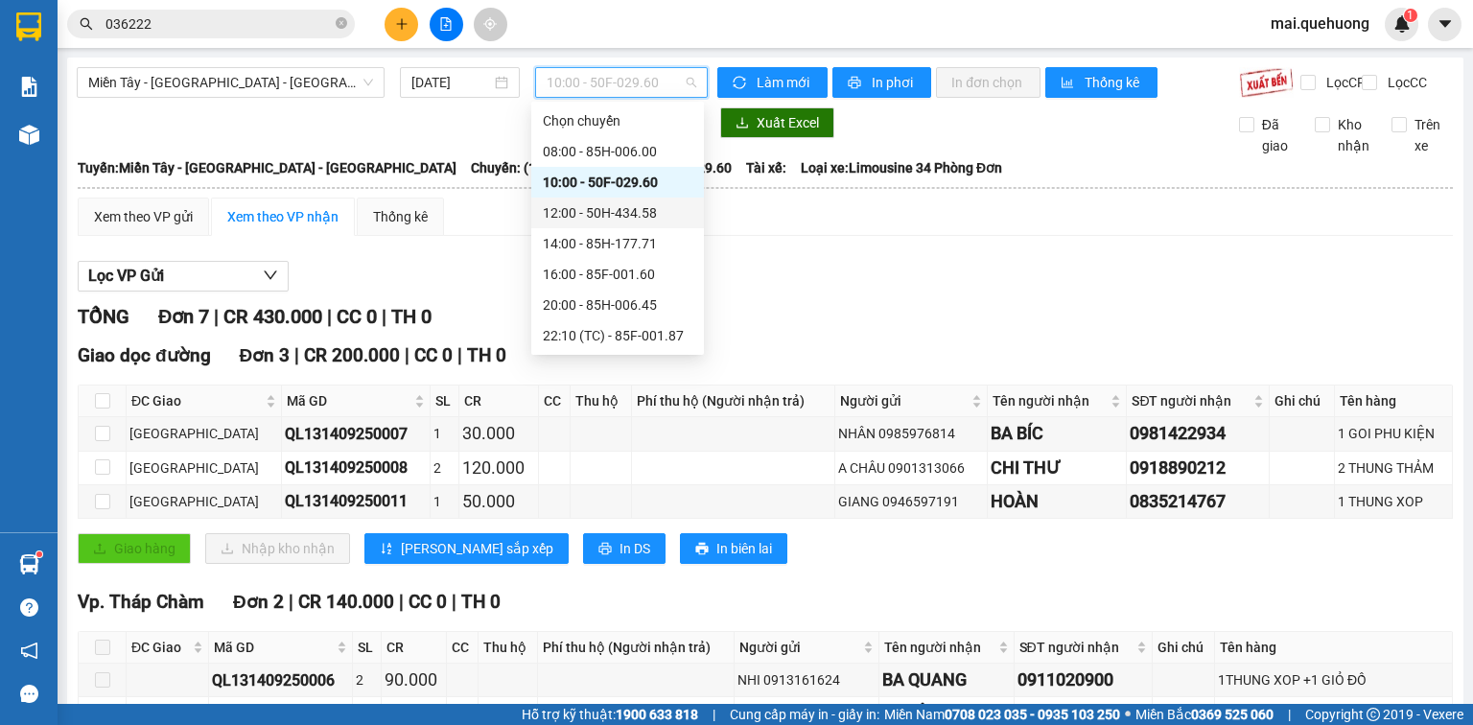
click at [583, 213] on div "12:00 - 50H-434.58" at bounding box center [618, 212] width 150 height 21
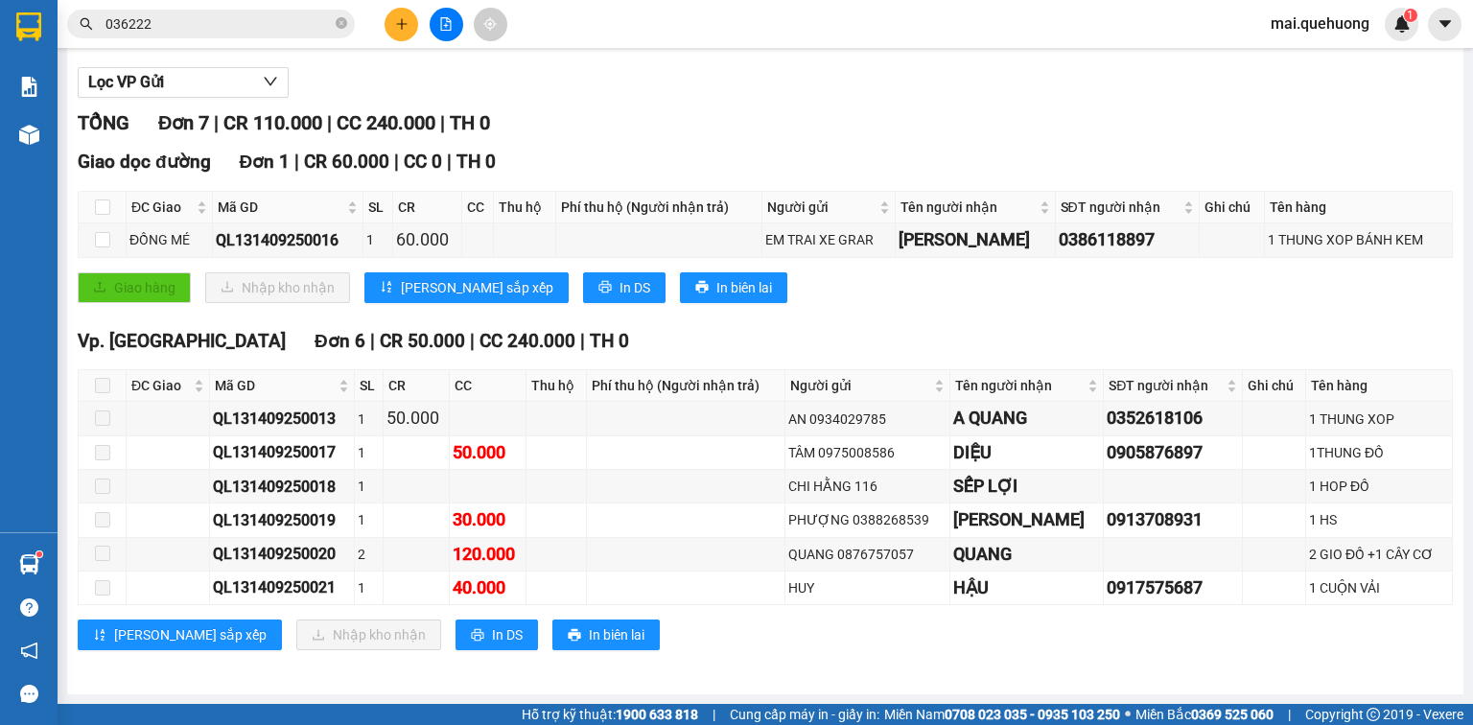
scroll to position [207, 0]
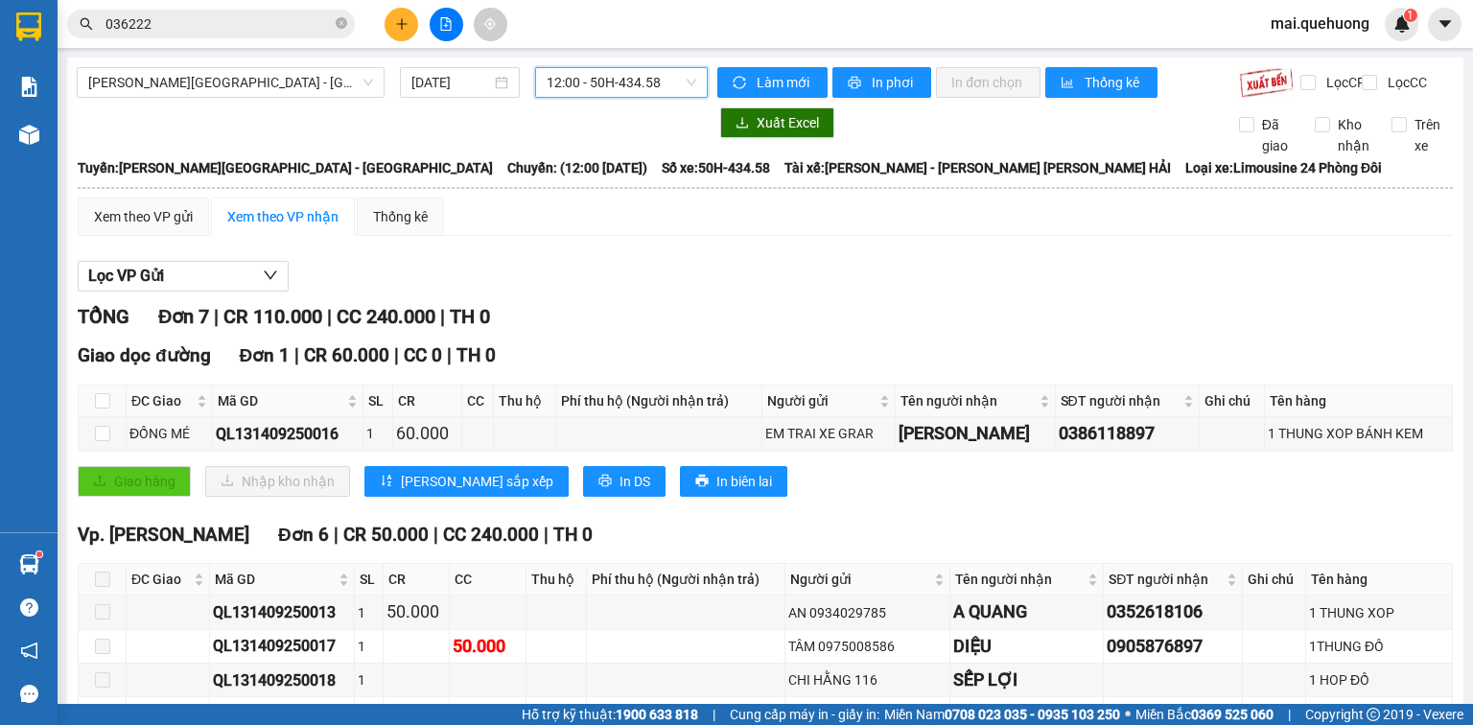
click at [590, 84] on span "12:00 - 50H-434.58" at bounding box center [622, 82] width 151 height 29
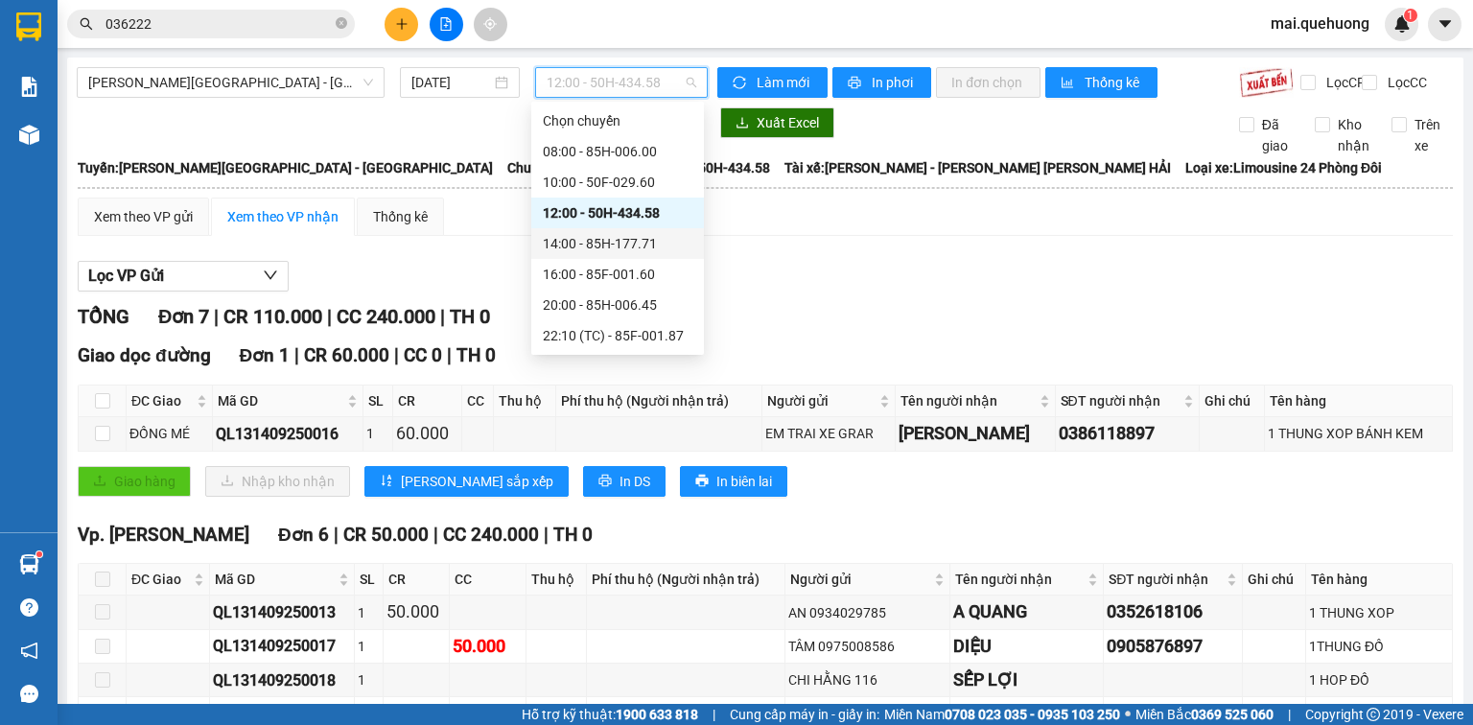
click at [582, 241] on div "14:00 - 85H-177.71" at bounding box center [618, 243] width 150 height 21
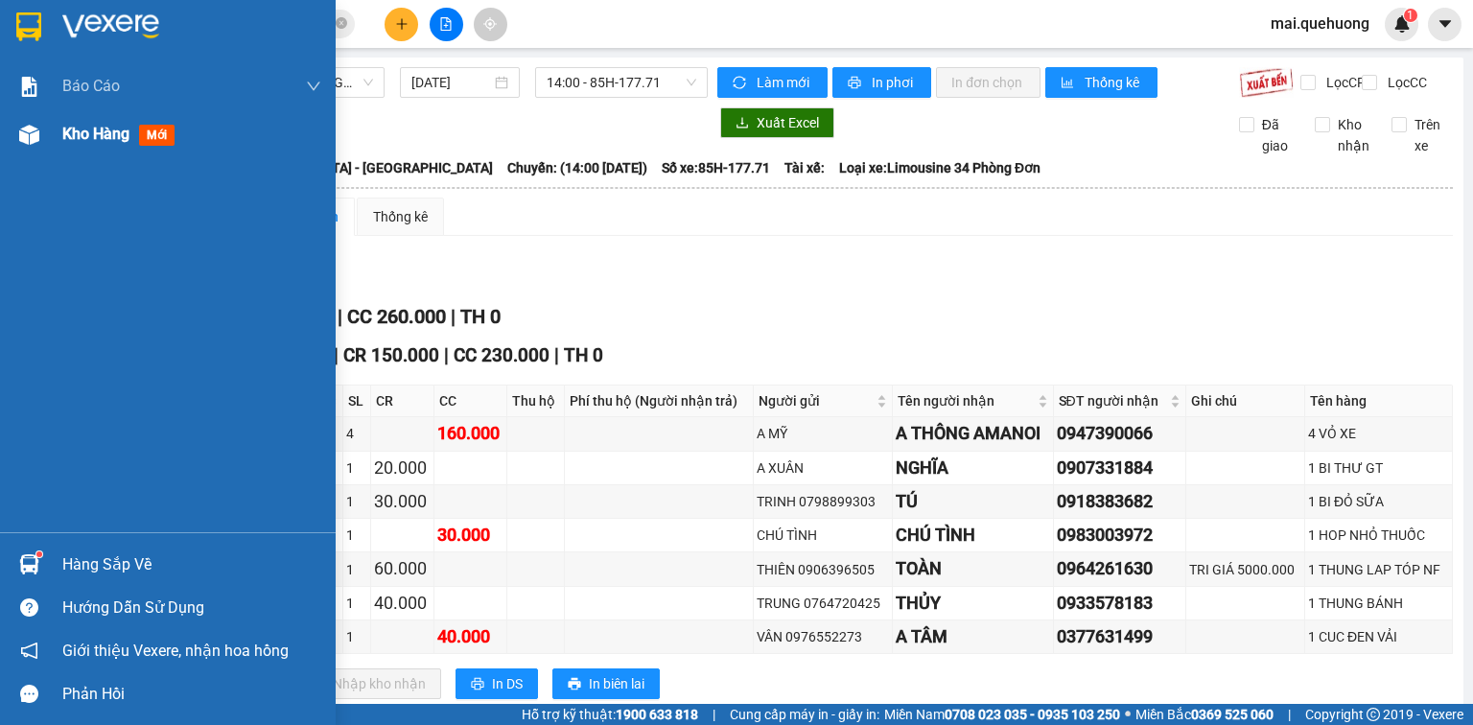
click at [114, 134] on span "Kho hàng" at bounding box center [95, 134] width 67 height 18
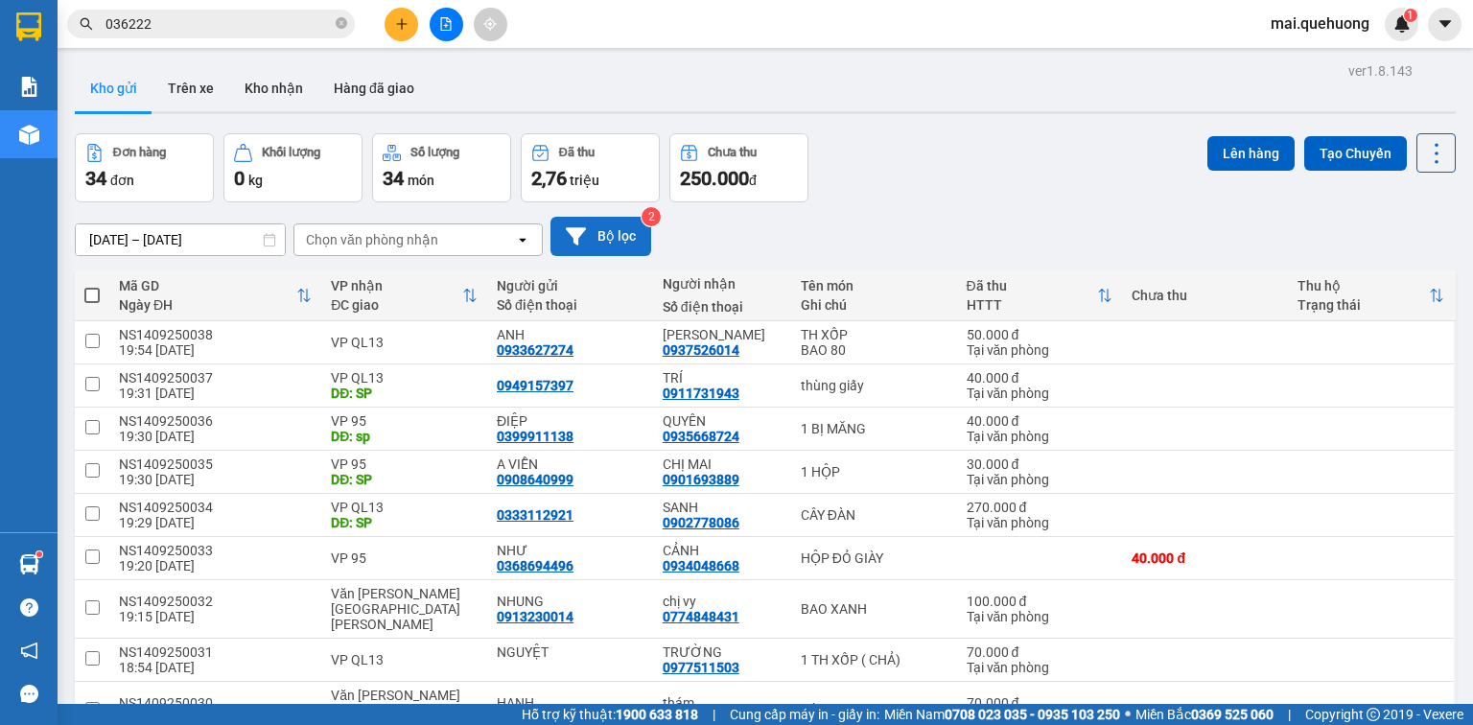
click at [619, 228] on button "Bộ lọc" at bounding box center [601, 236] width 101 height 39
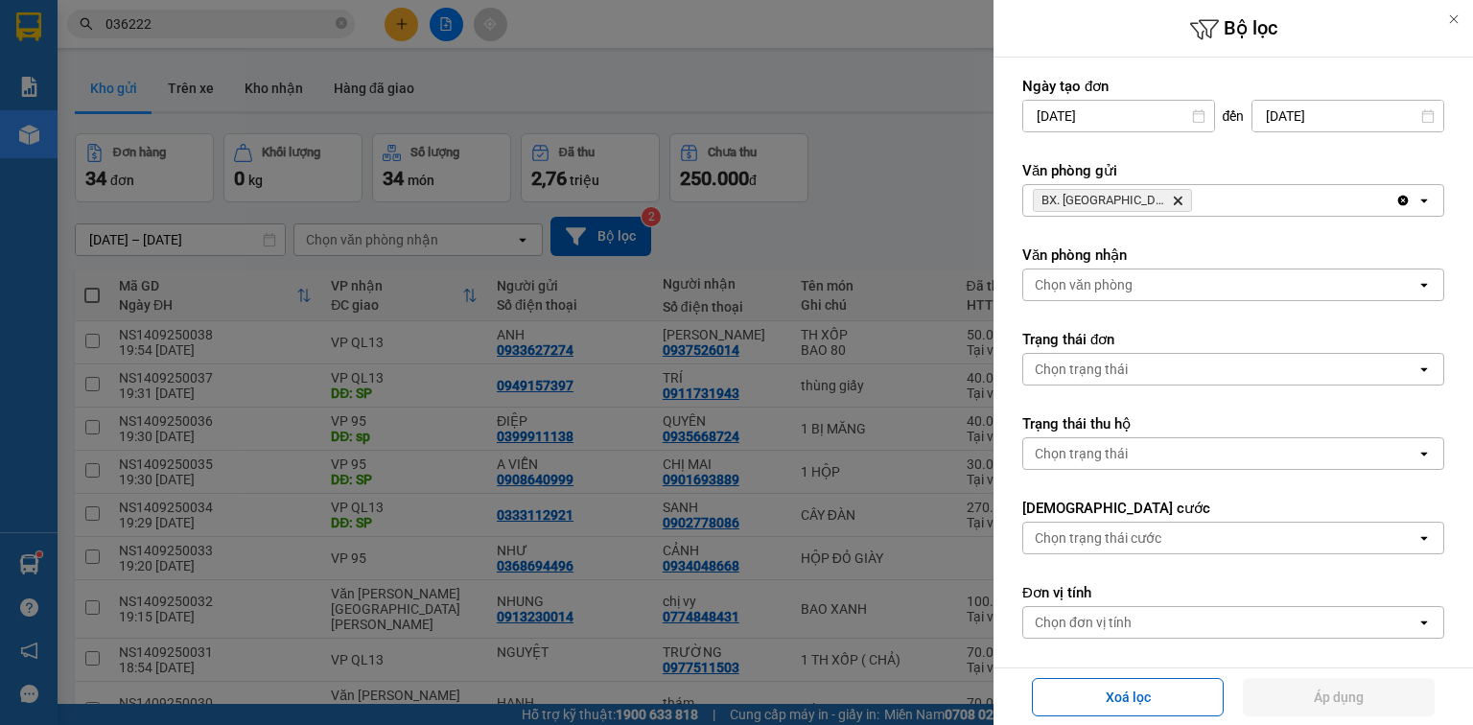
click at [1172, 196] on icon "Delete" at bounding box center [1178, 201] width 12 height 12
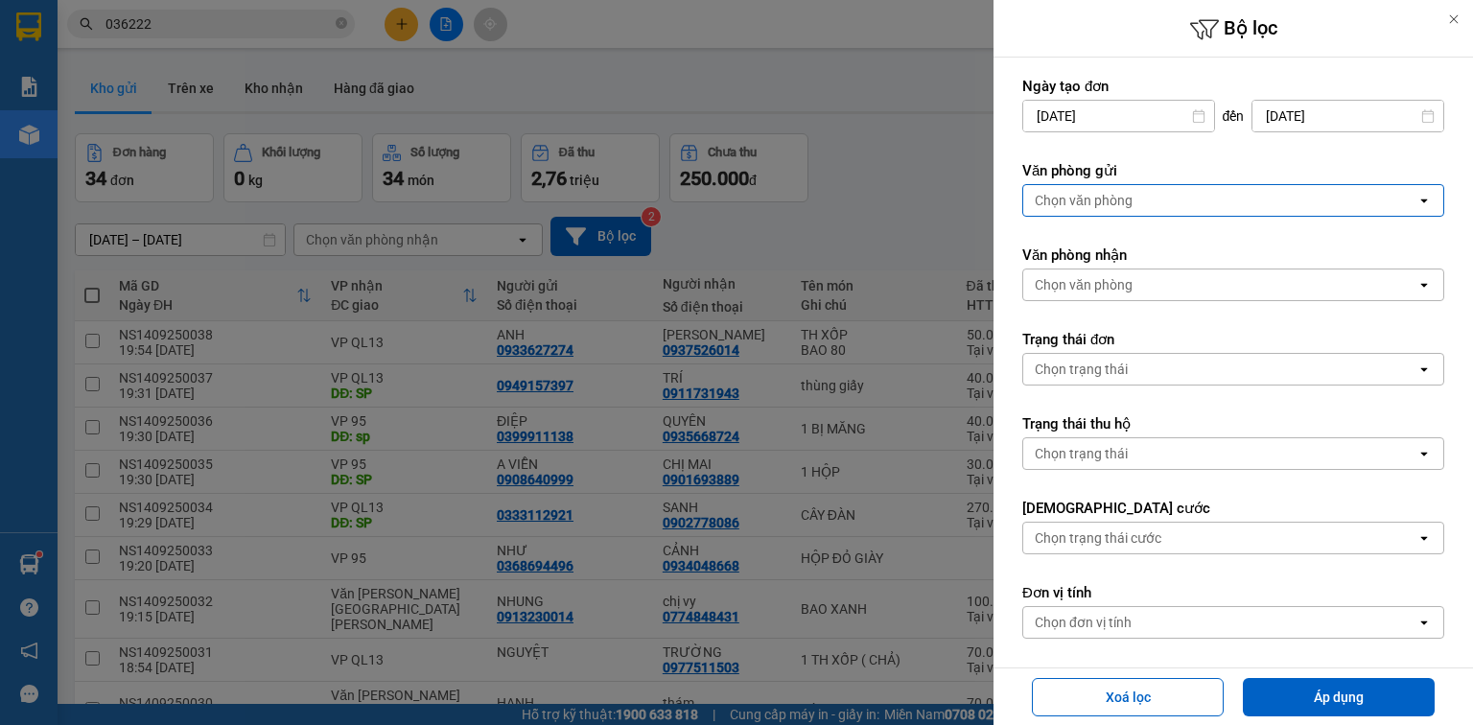
click at [1126, 196] on div "Chọn văn phòng" at bounding box center [1084, 200] width 98 height 19
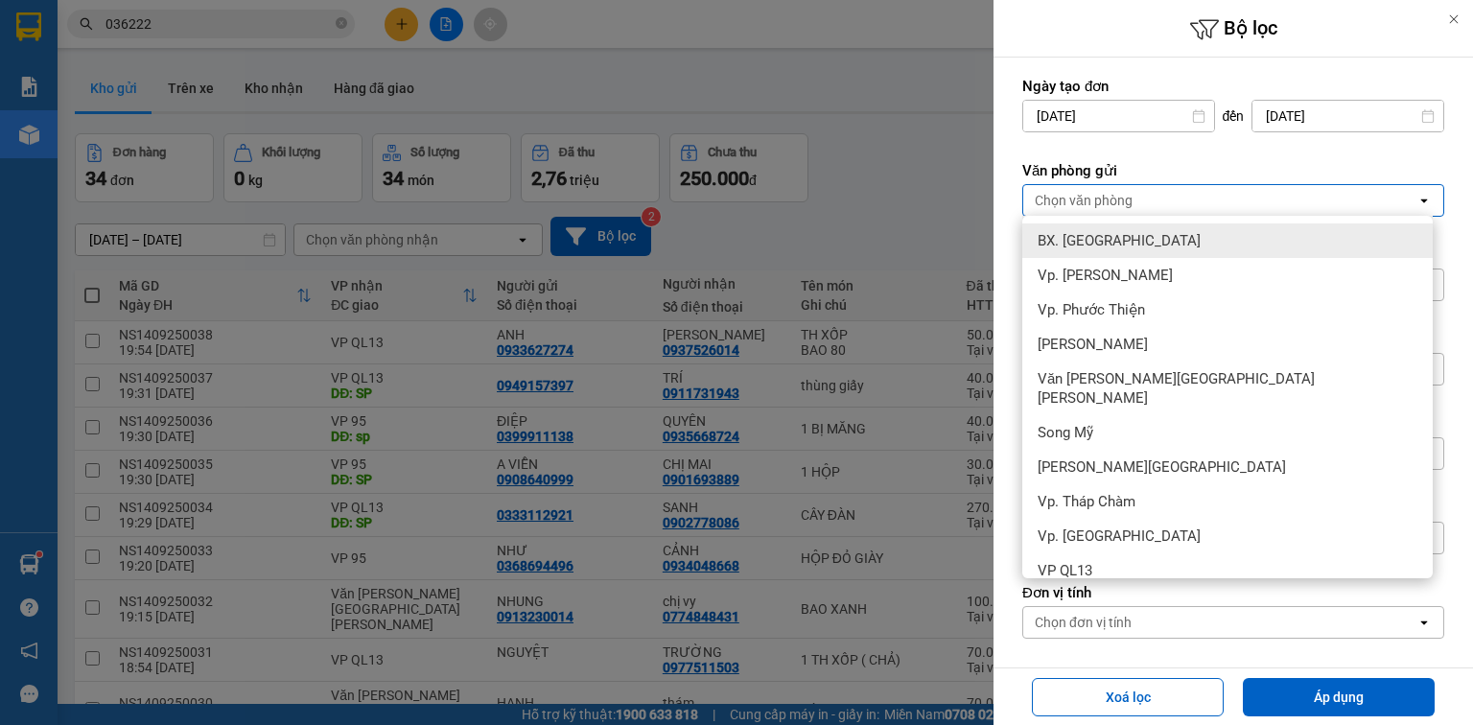
click at [1107, 238] on span "BX. [GEOGRAPHIC_DATA]" at bounding box center [1119, 240] width 163 height 19
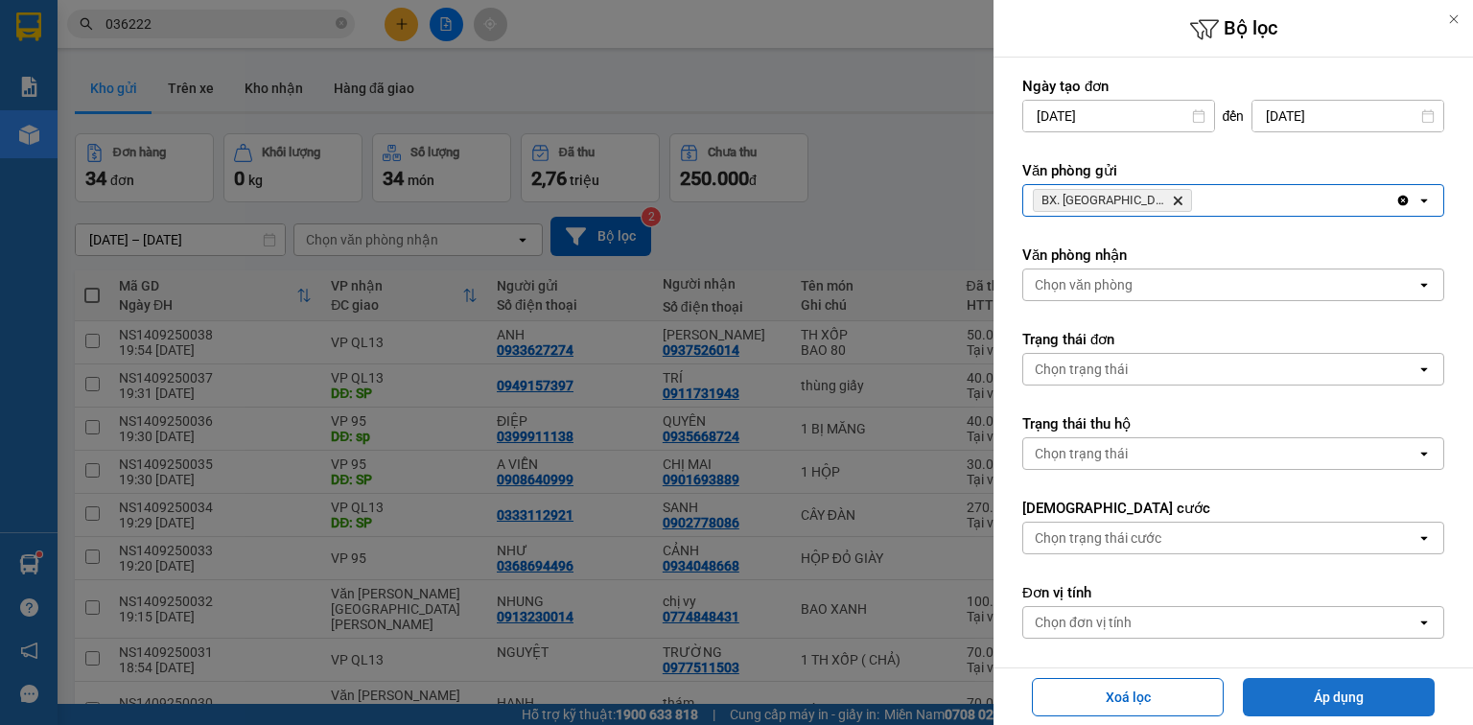
click at [1288, 688] on button "Áp dụng" at bounding box center [1339, 697] width 192 height 38
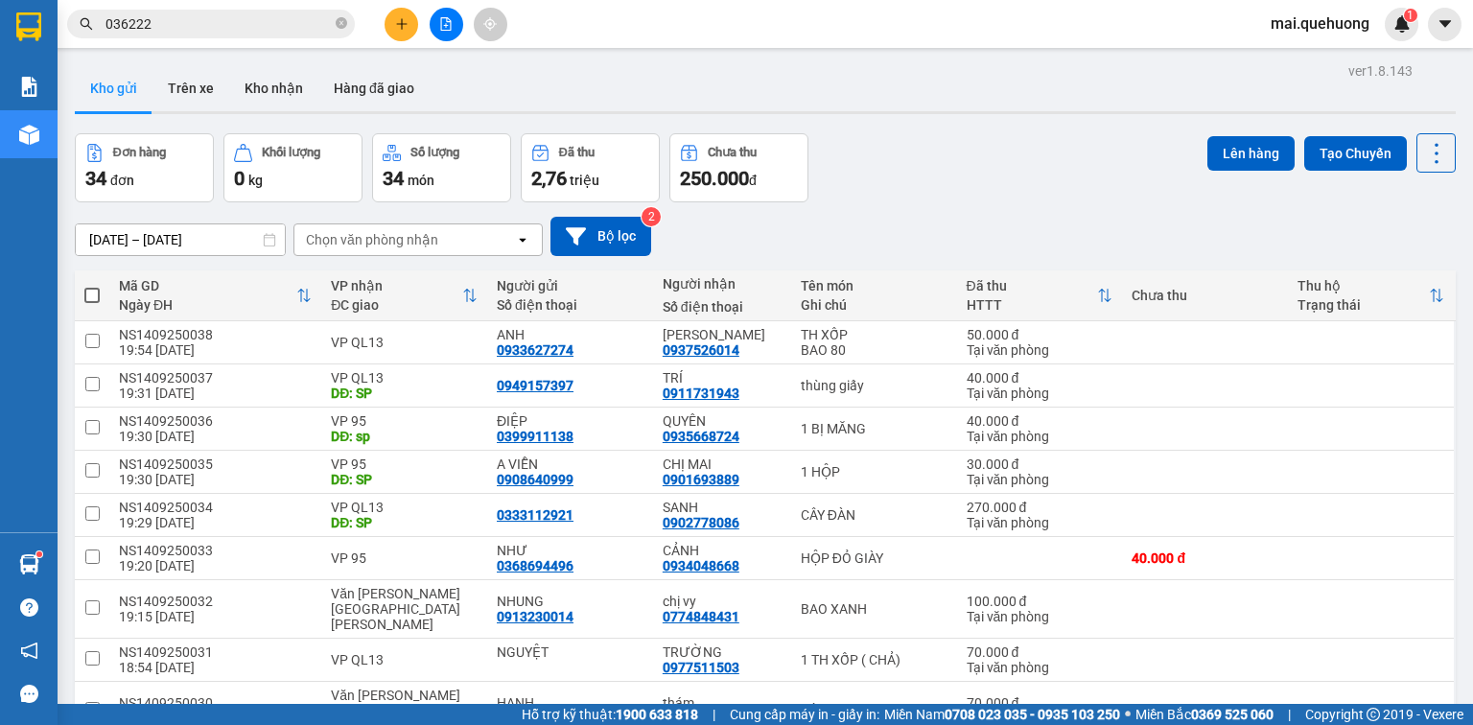
click at [94, 294] on span at bounding box center [91, 295] width 15 height 15
click at [92, 286] on input "checkbox" at bounding box center [92, 286] width 0 height 0
checkbox input "true"
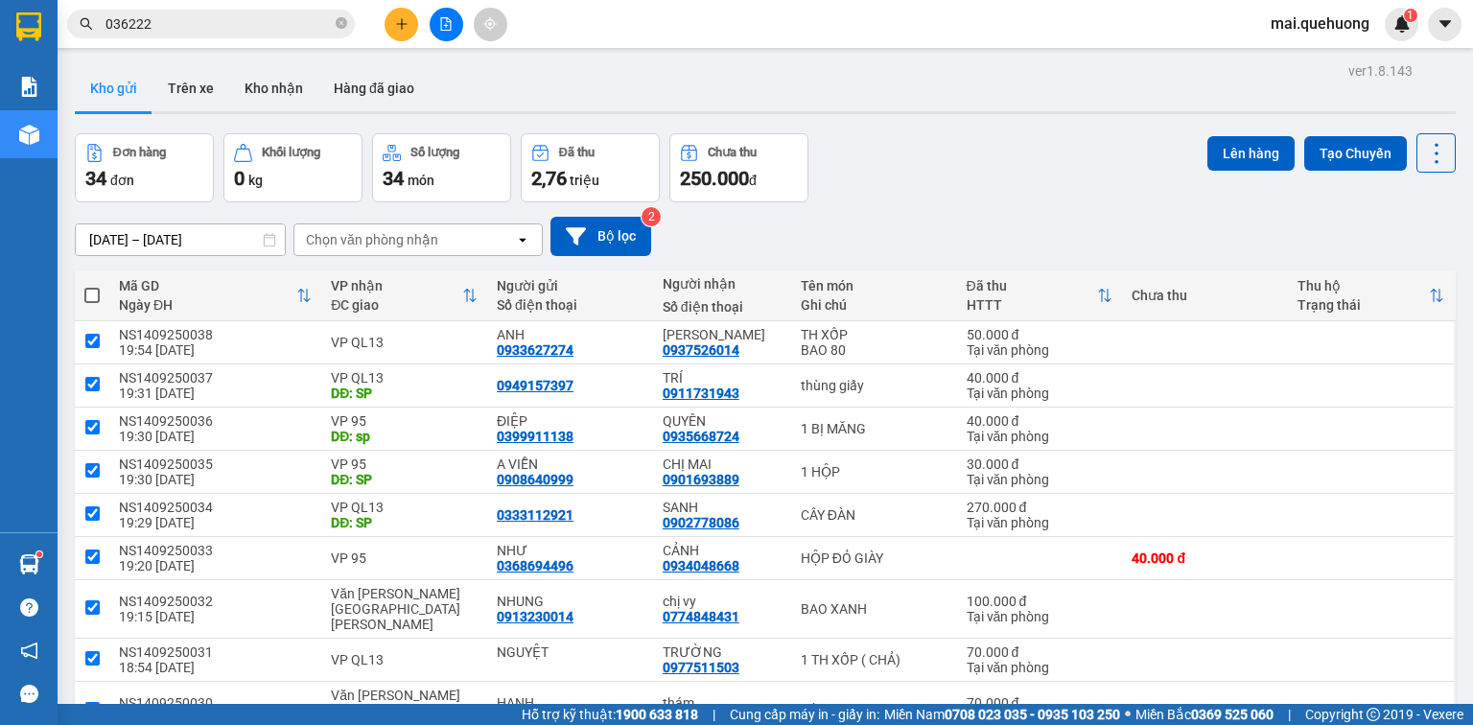
checkbox input "true"
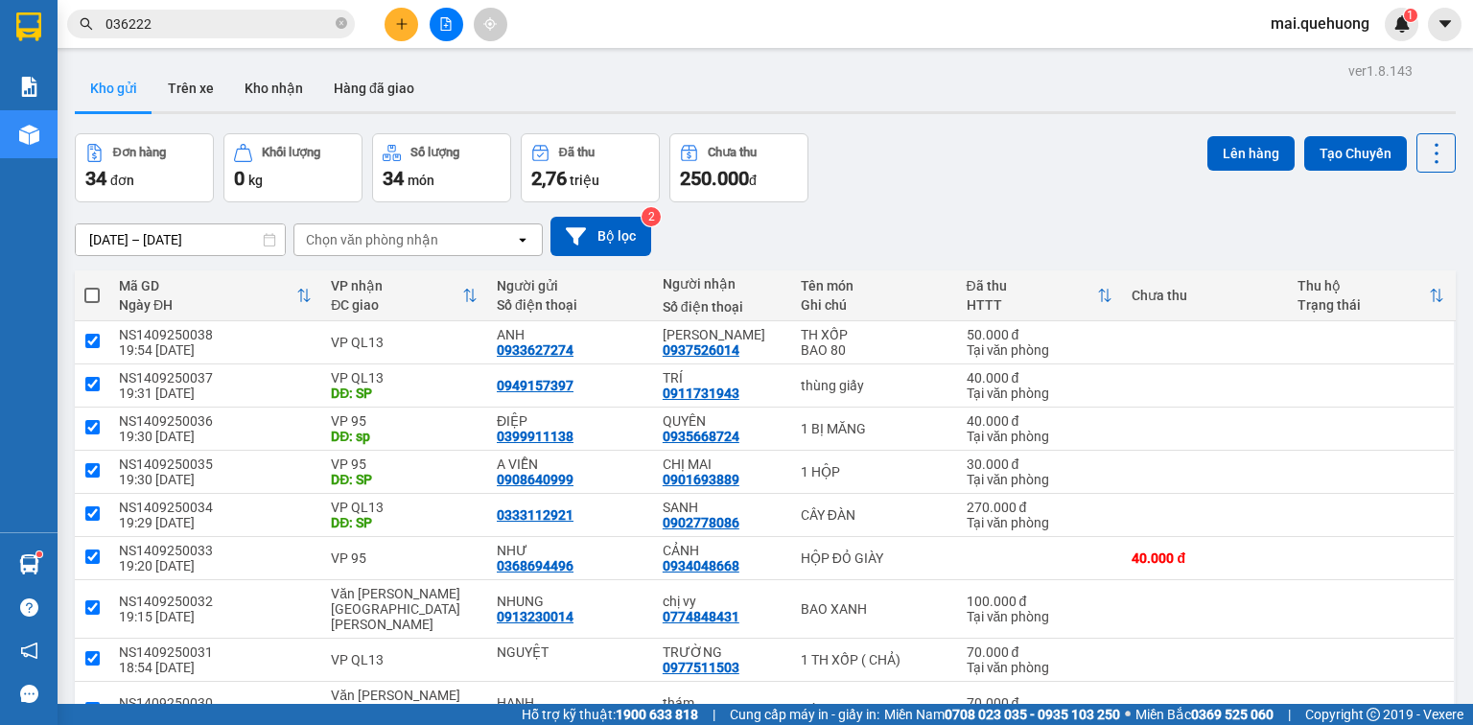
checkbox input "true"
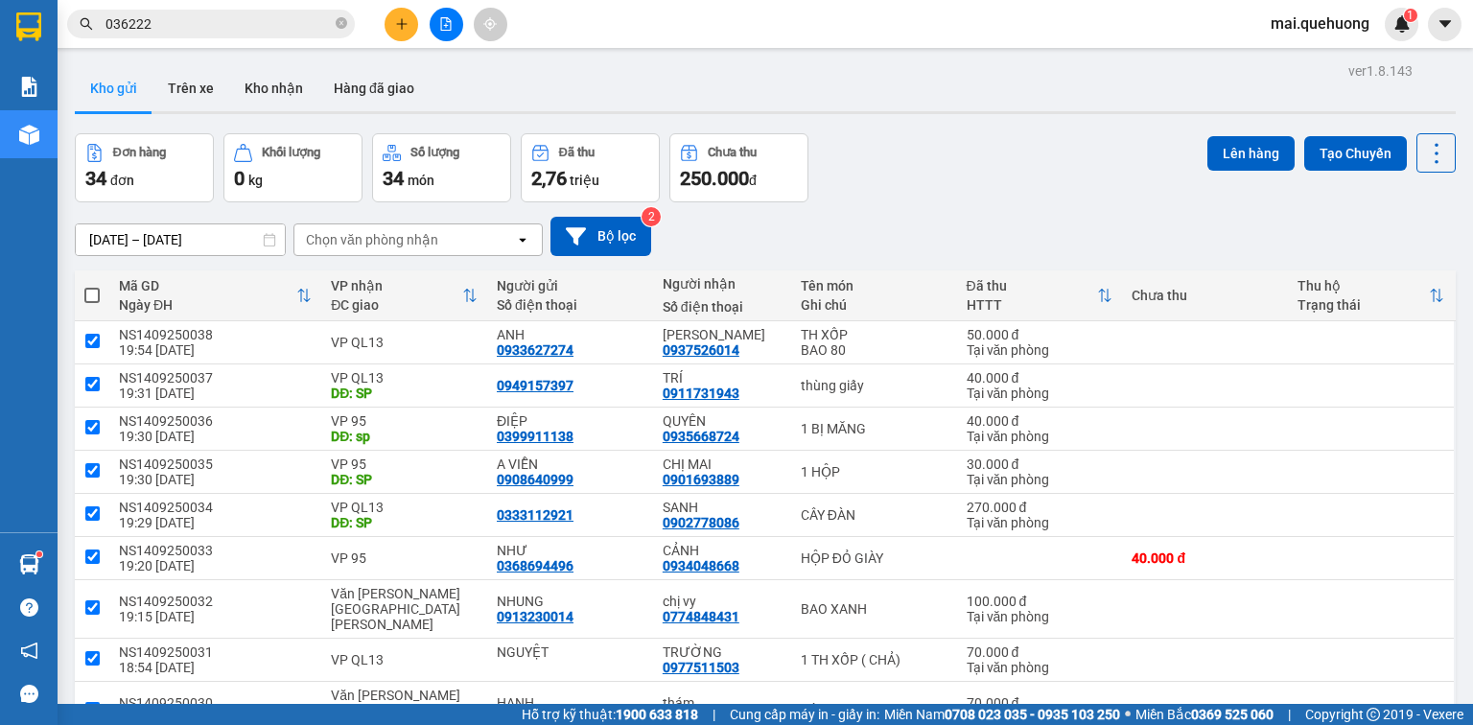
checkbox input "true"
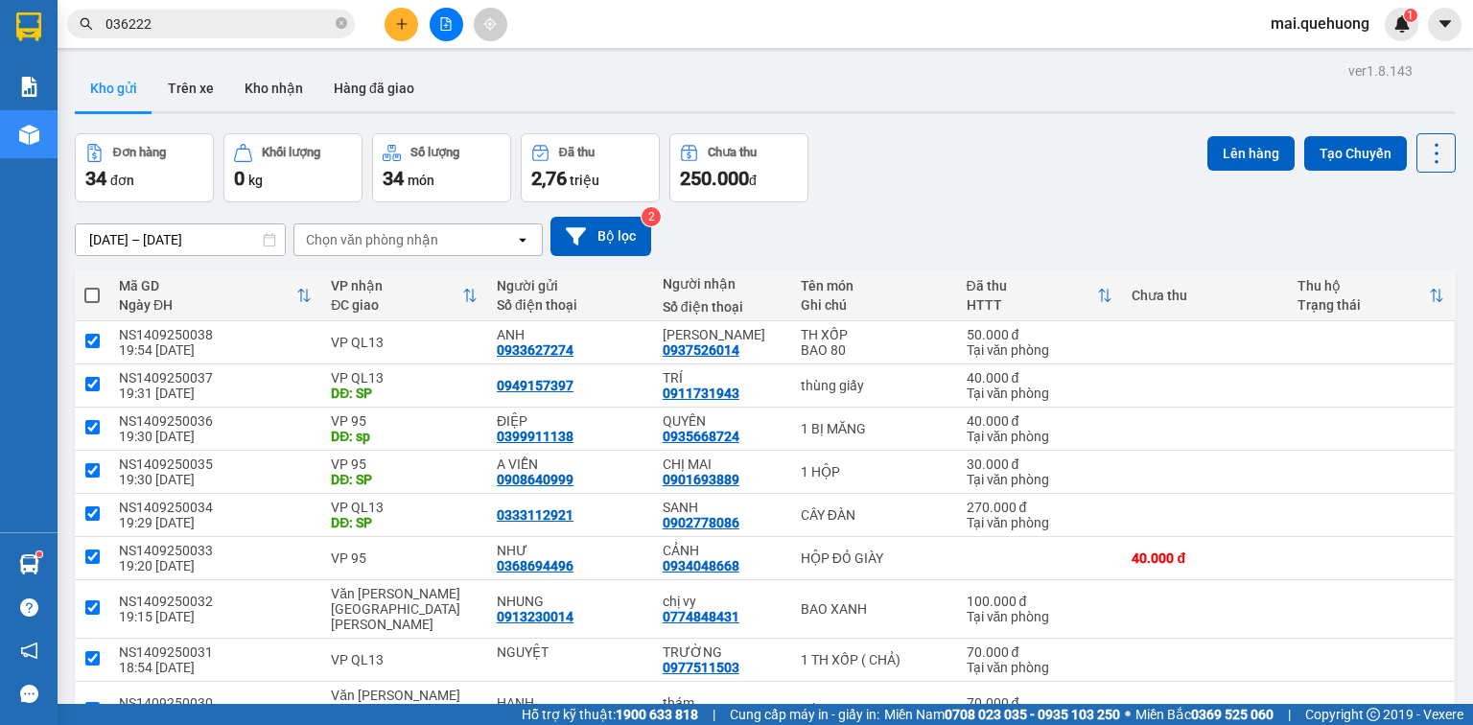
checkbox input "true"
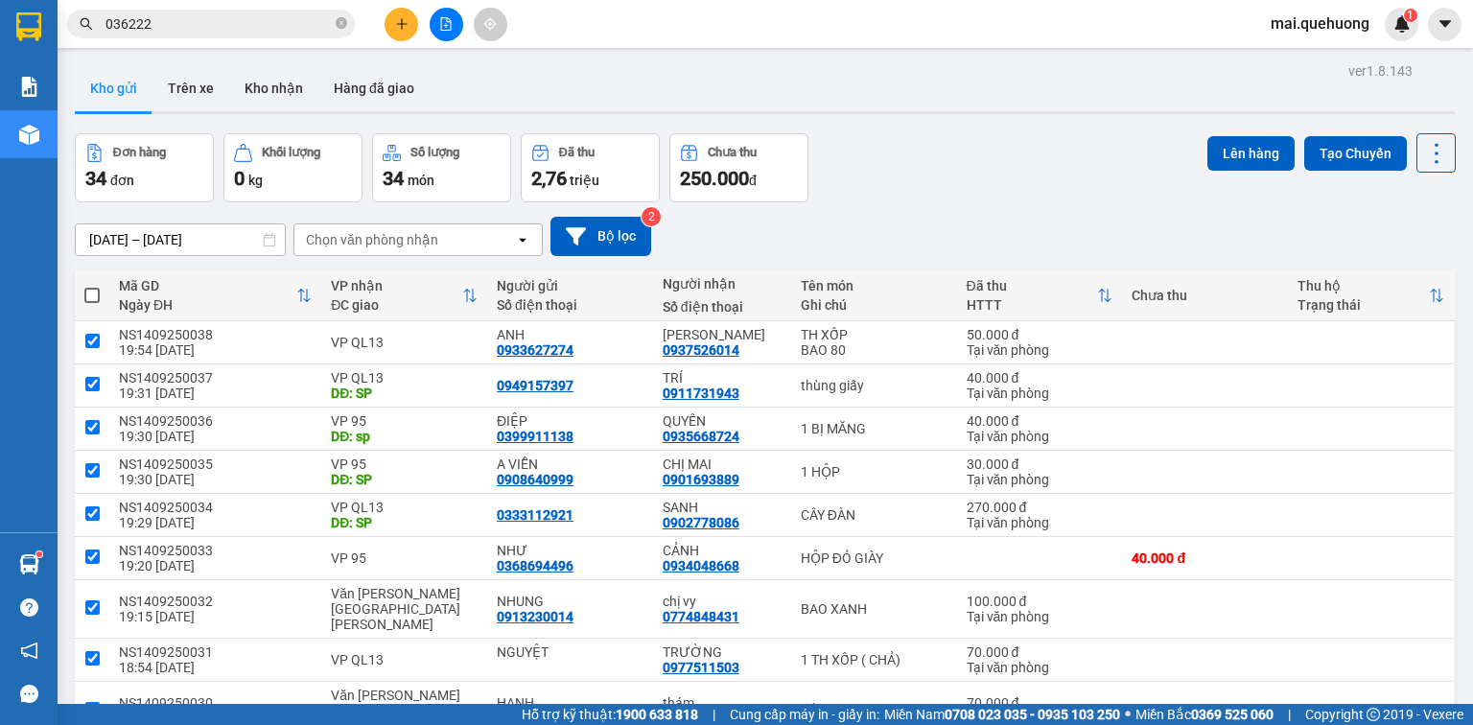
checkbox input "true"
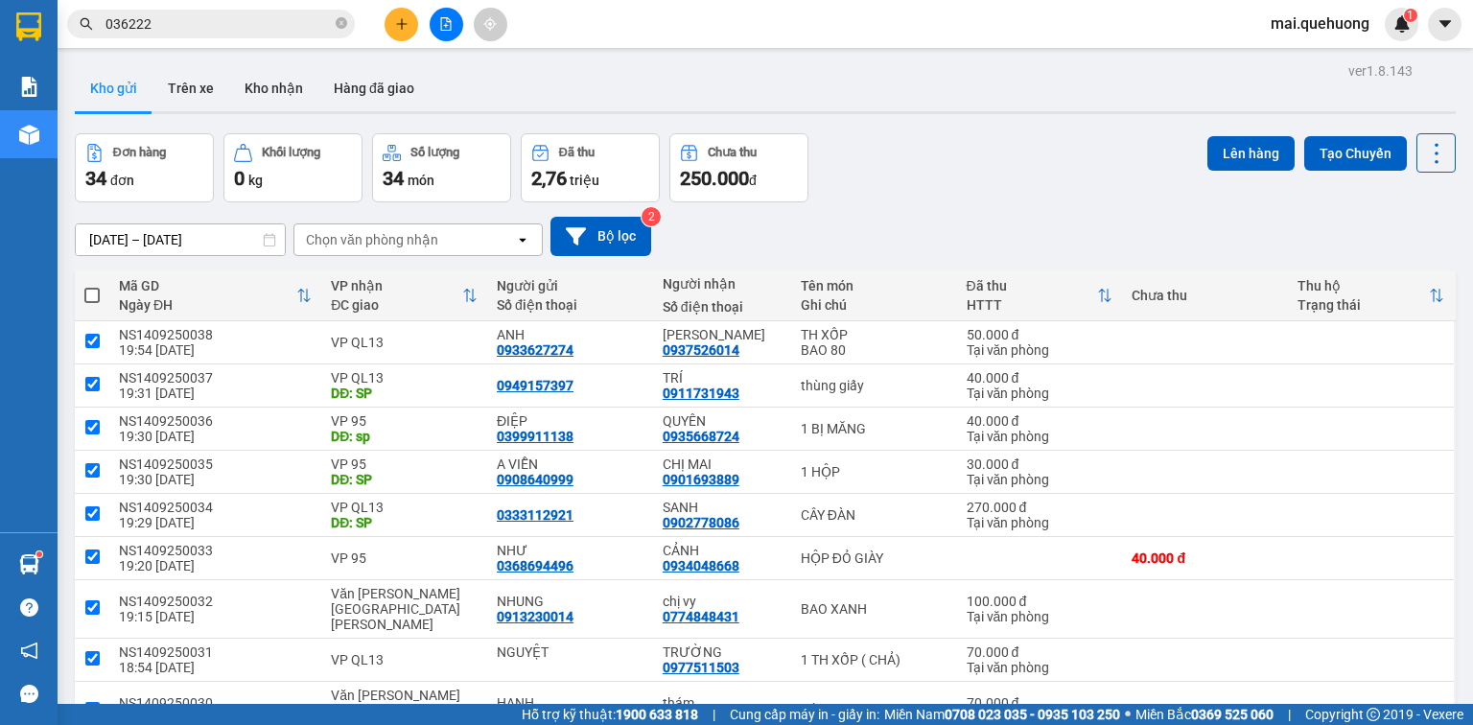
checkbox input "true"
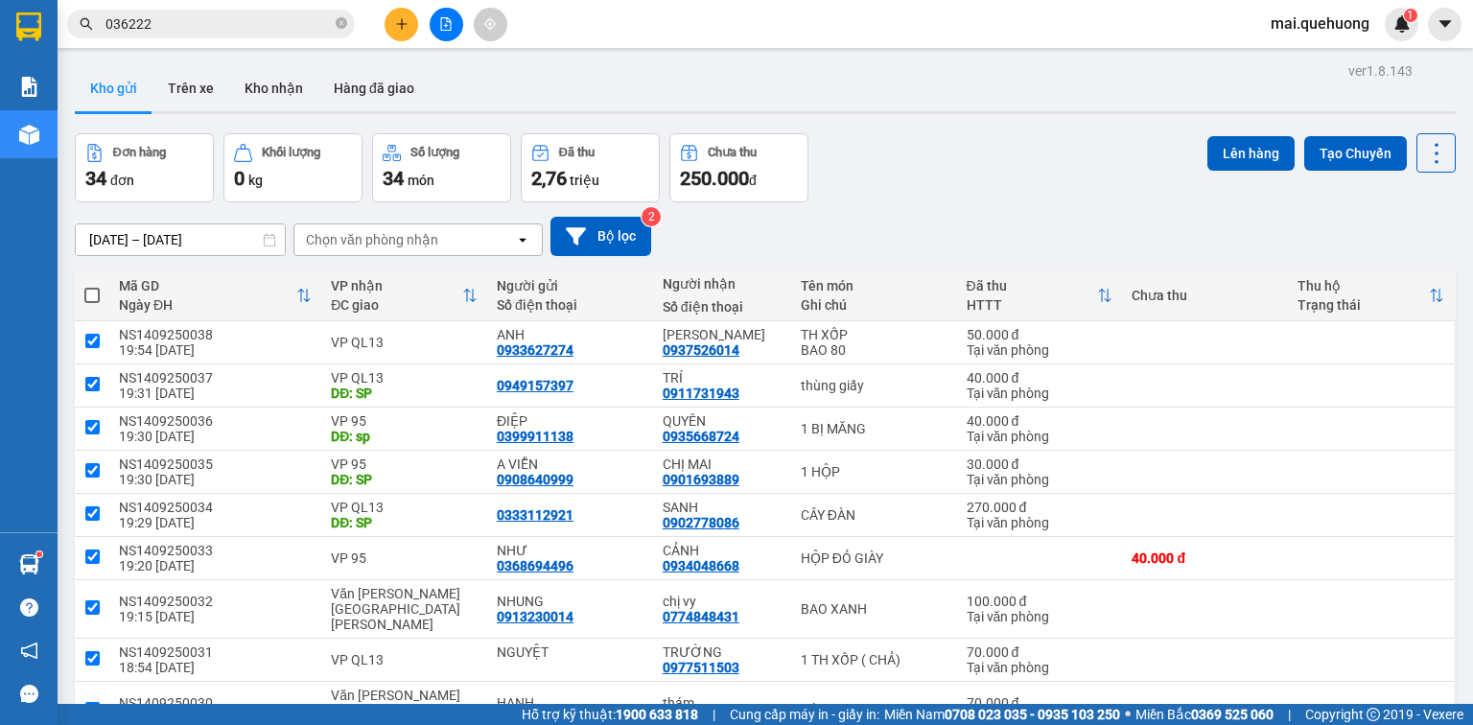
checkbox input "true"
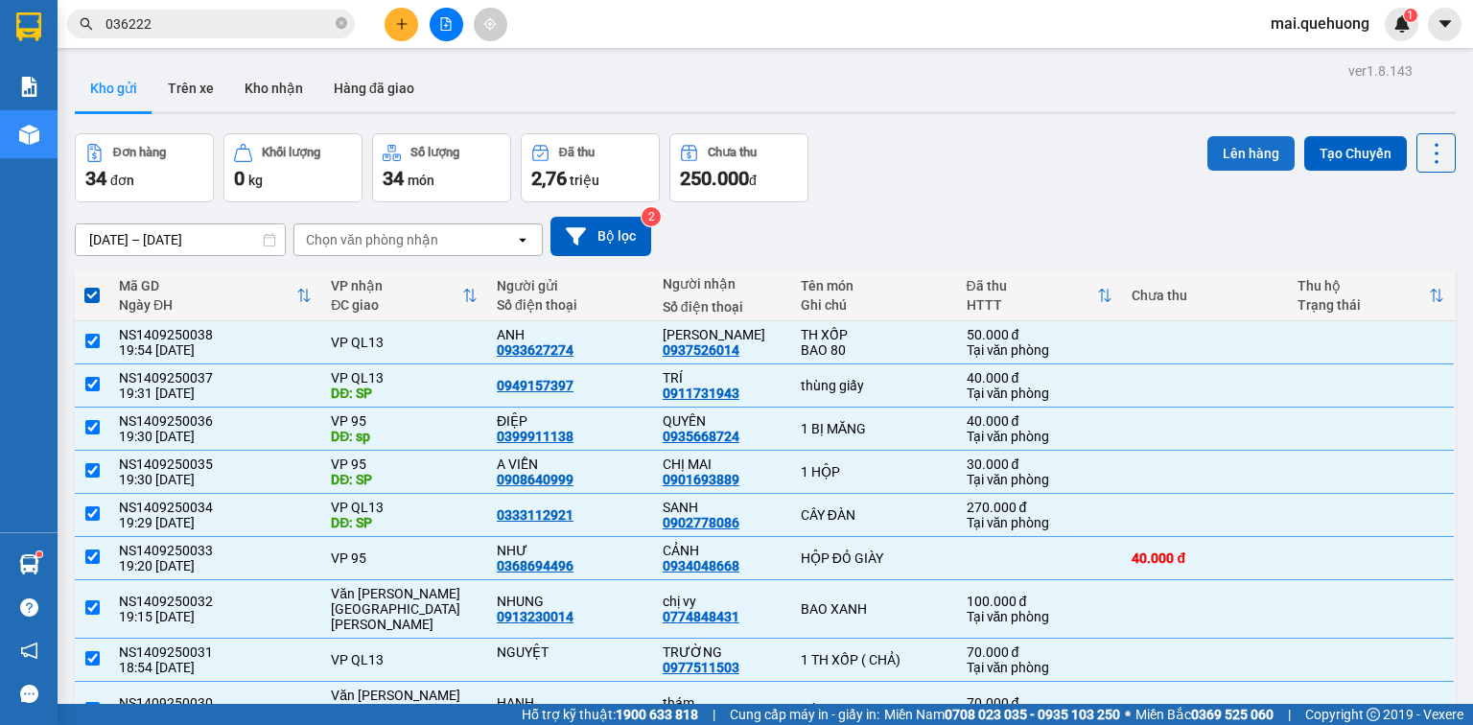
click at [1255, 154] on button "Lên hàng" at bounding box center [1251, 153] width 87 height 35
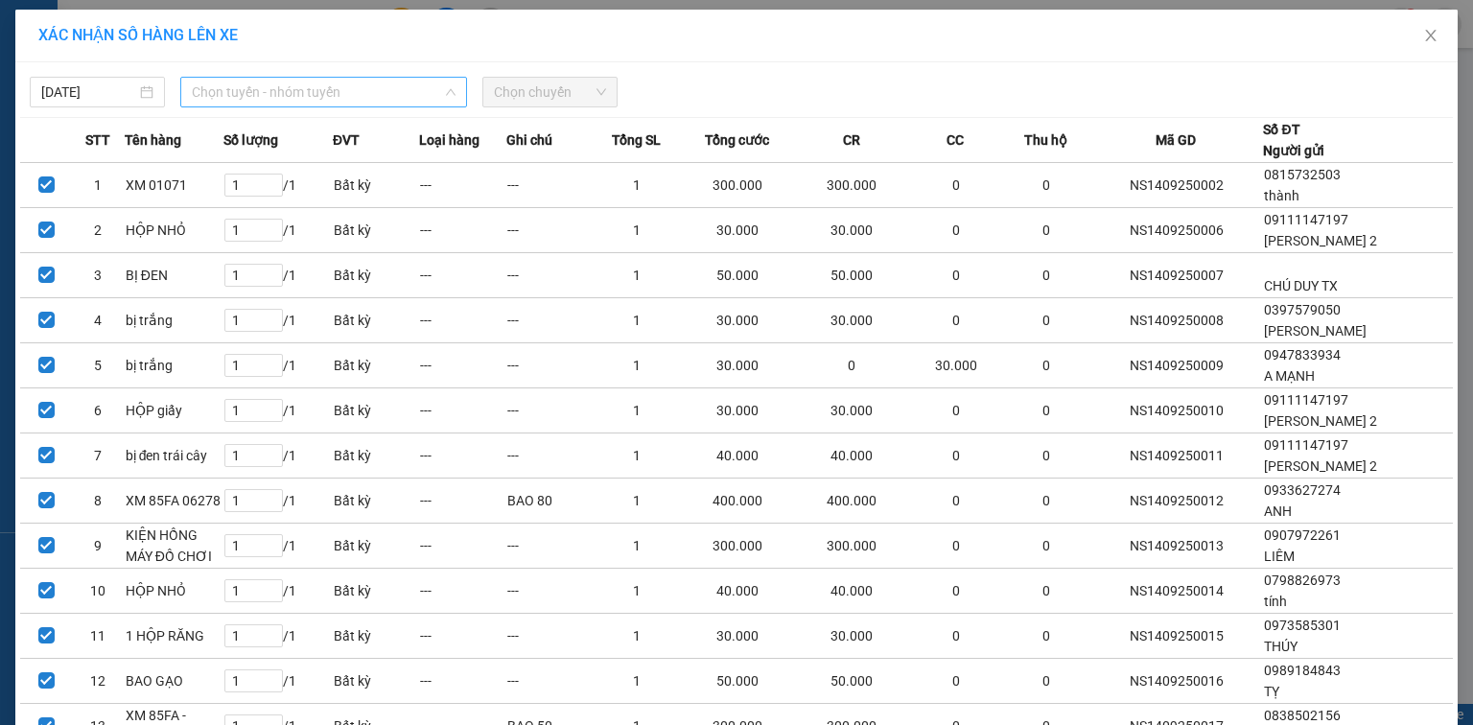
click at [230, 88] on span "Chọn tuyến - nhóm tuyến" at bounding box center [324, 92] width 264 height 29
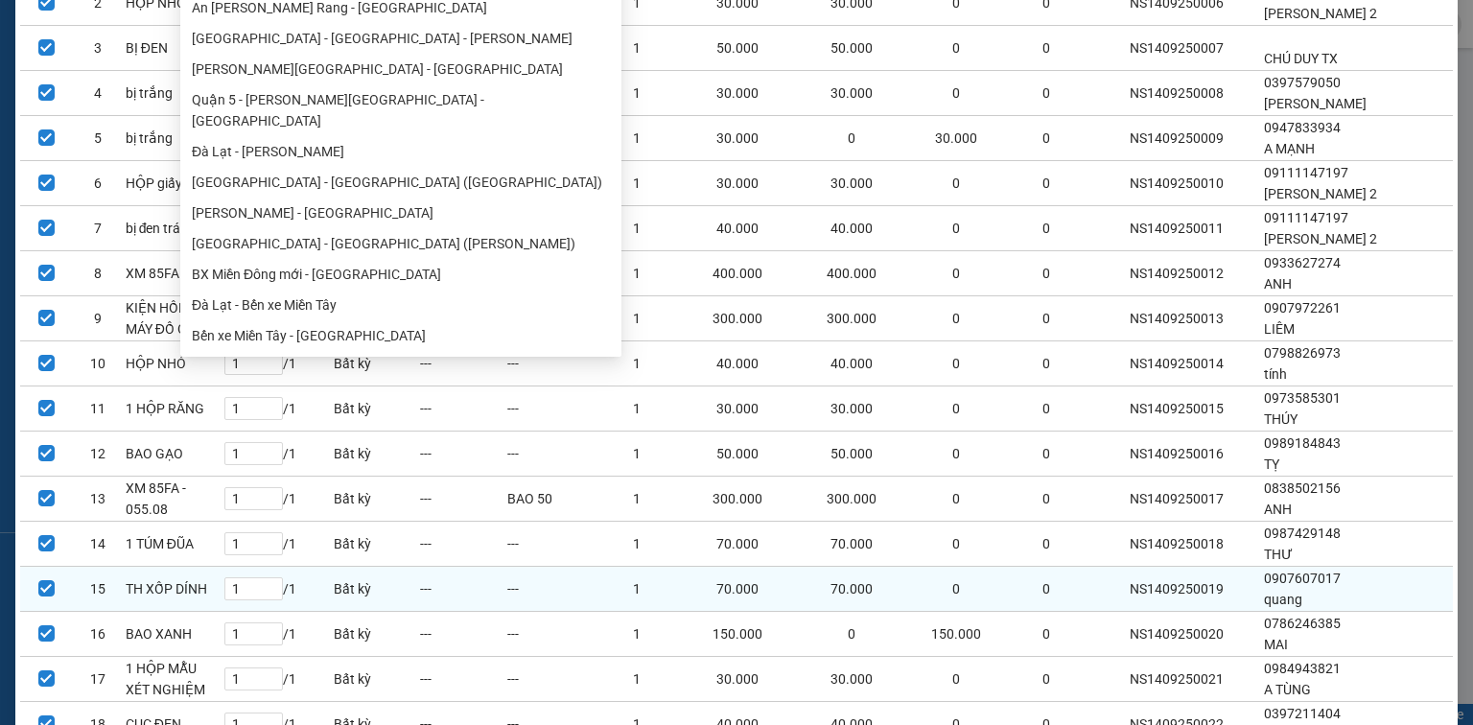
scroll to position [384, 0]
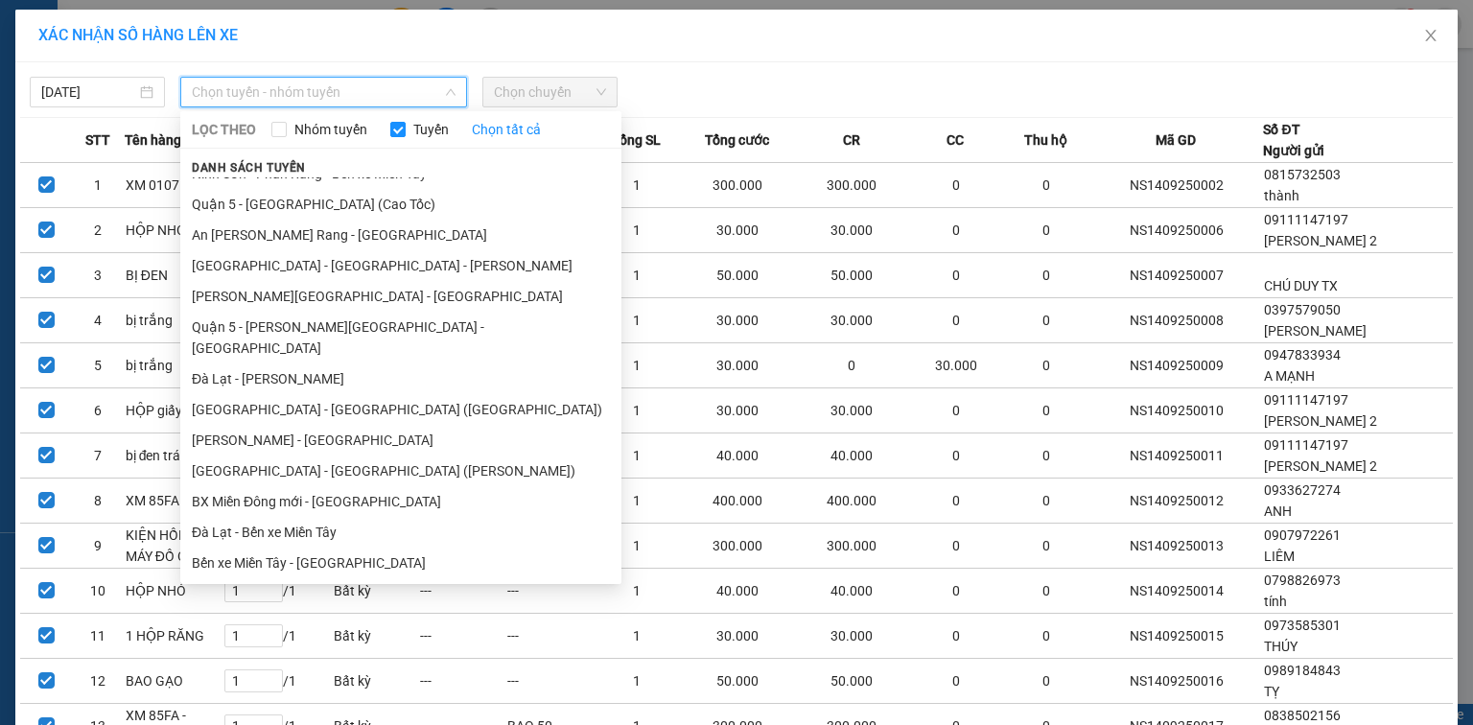
click at [284, 609] on li "Ninh Sơn - Phan Rang - [GEOGRAPHIC_DATA]" at bounding box center [400, 624] width 441 height 31
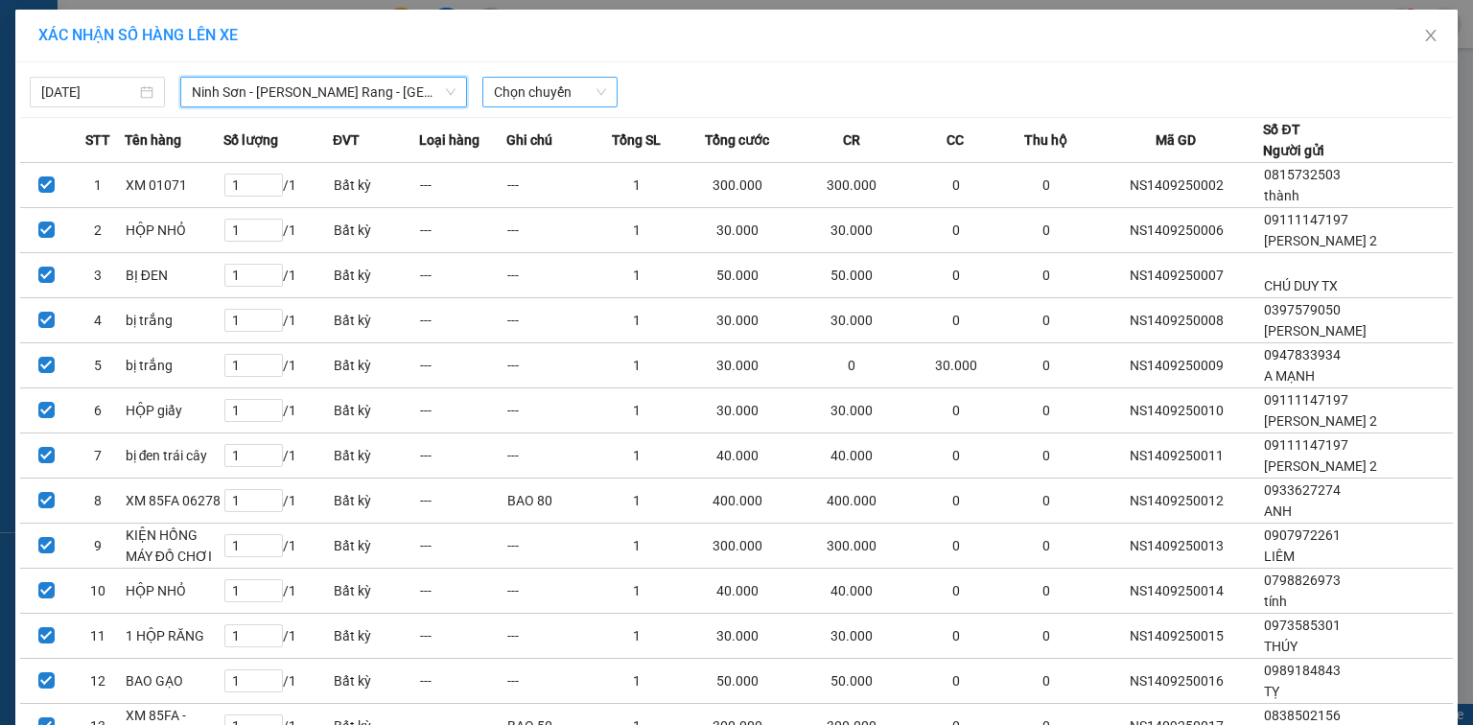
click at [514, 81] on span "Chọn chuyến" at bounding box center [550, 92] width 112 height 29
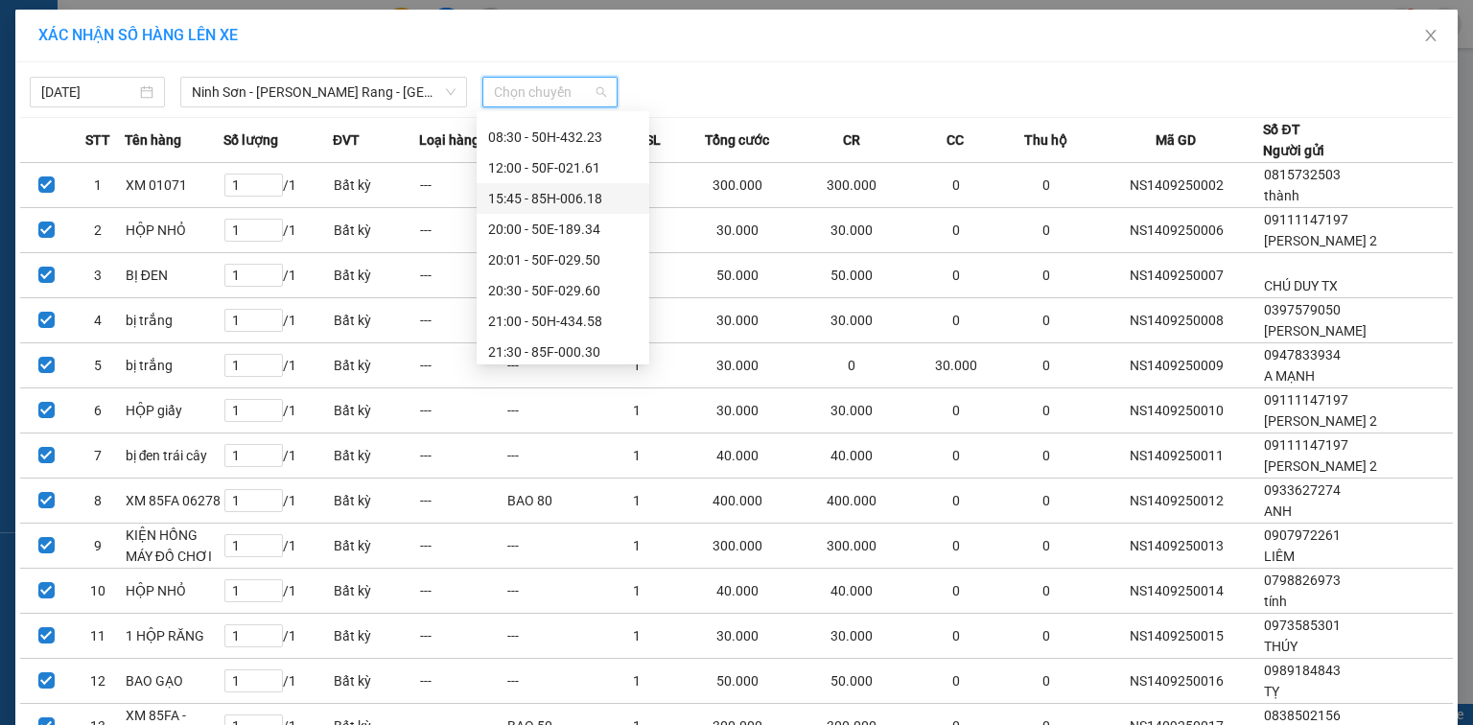
scroll to position [184, 0]
click at [545, 341] on div "23:00 - 85F-001.60" at bounding box center [563, 345] width 150 height 21
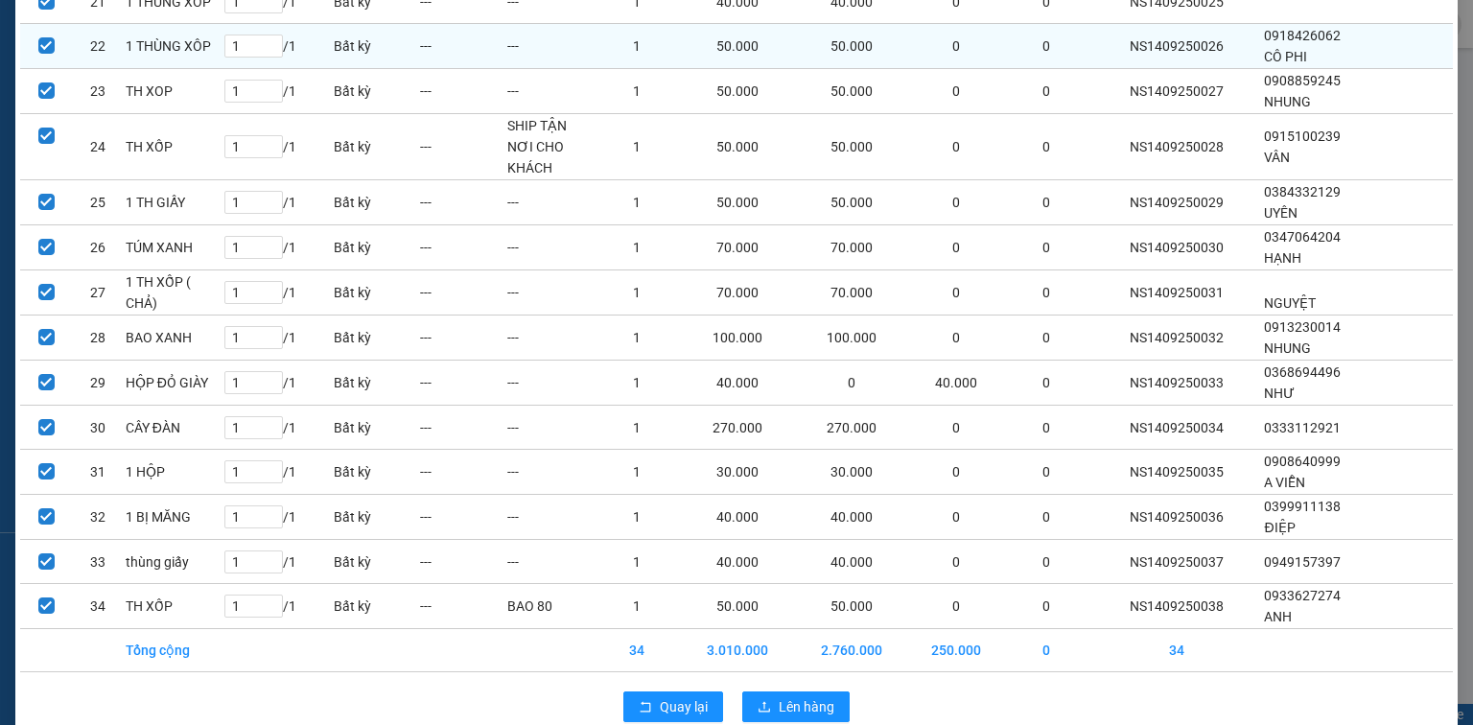
scroll to position [1102, 0]
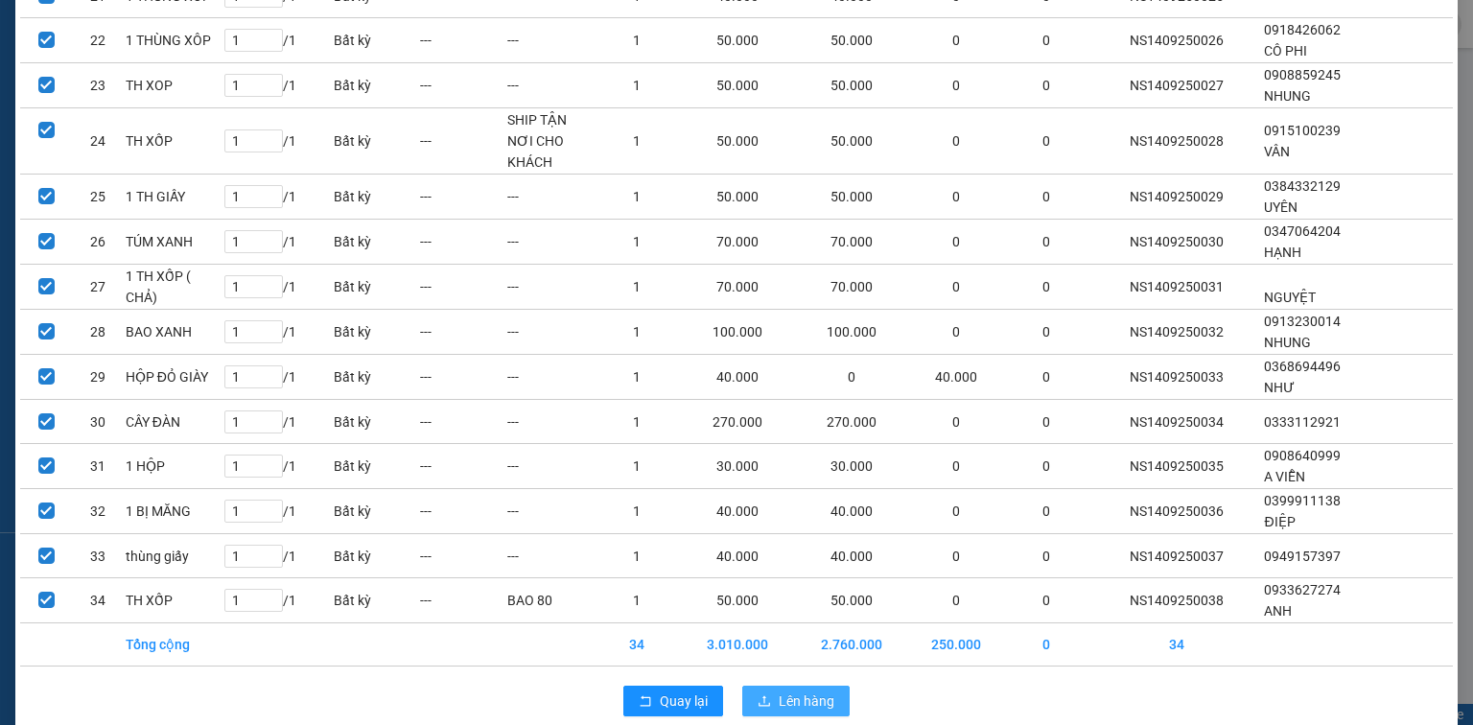
click at [779, 691] on span "Lên hàng" at bounding box center [807, 701] width 56 height 21
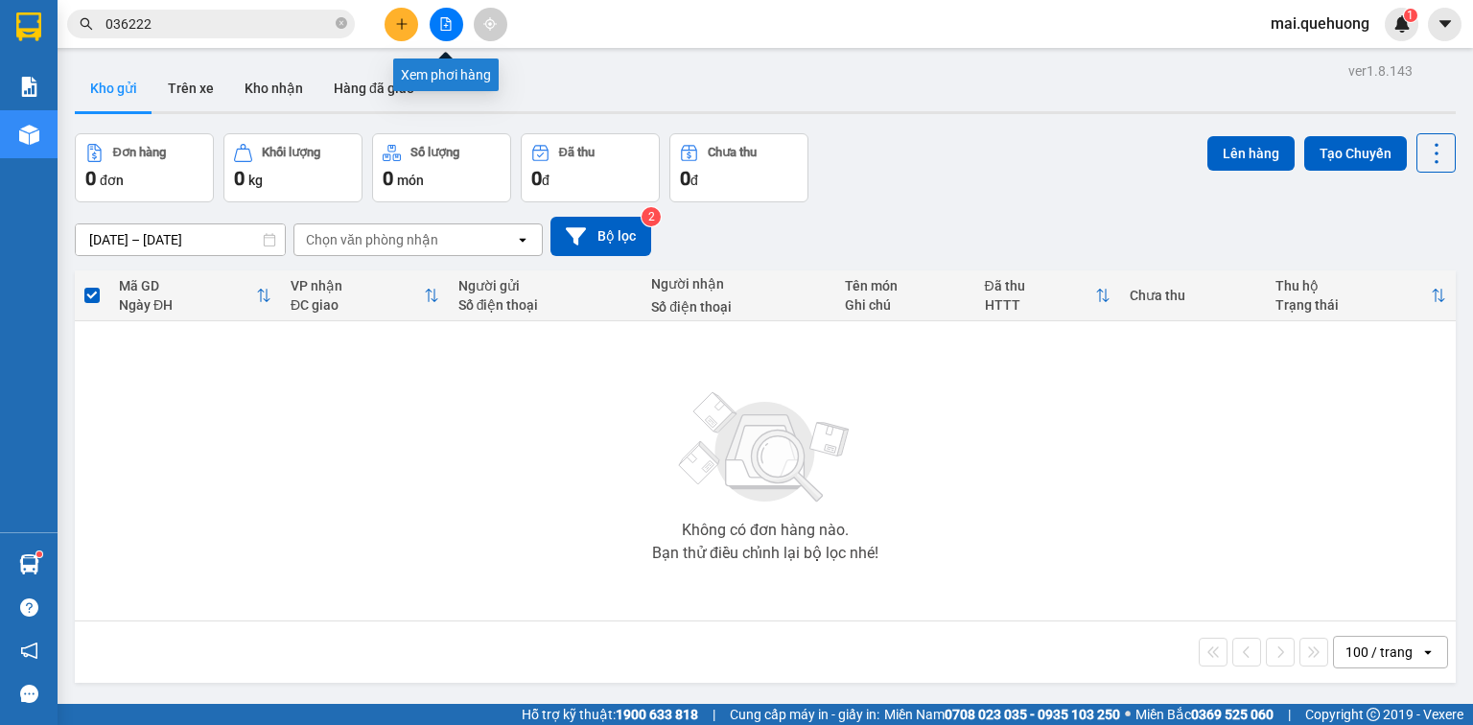
click at [447, 20] on icon "file-add" at bounding box center [446, 23] width 11 height 13
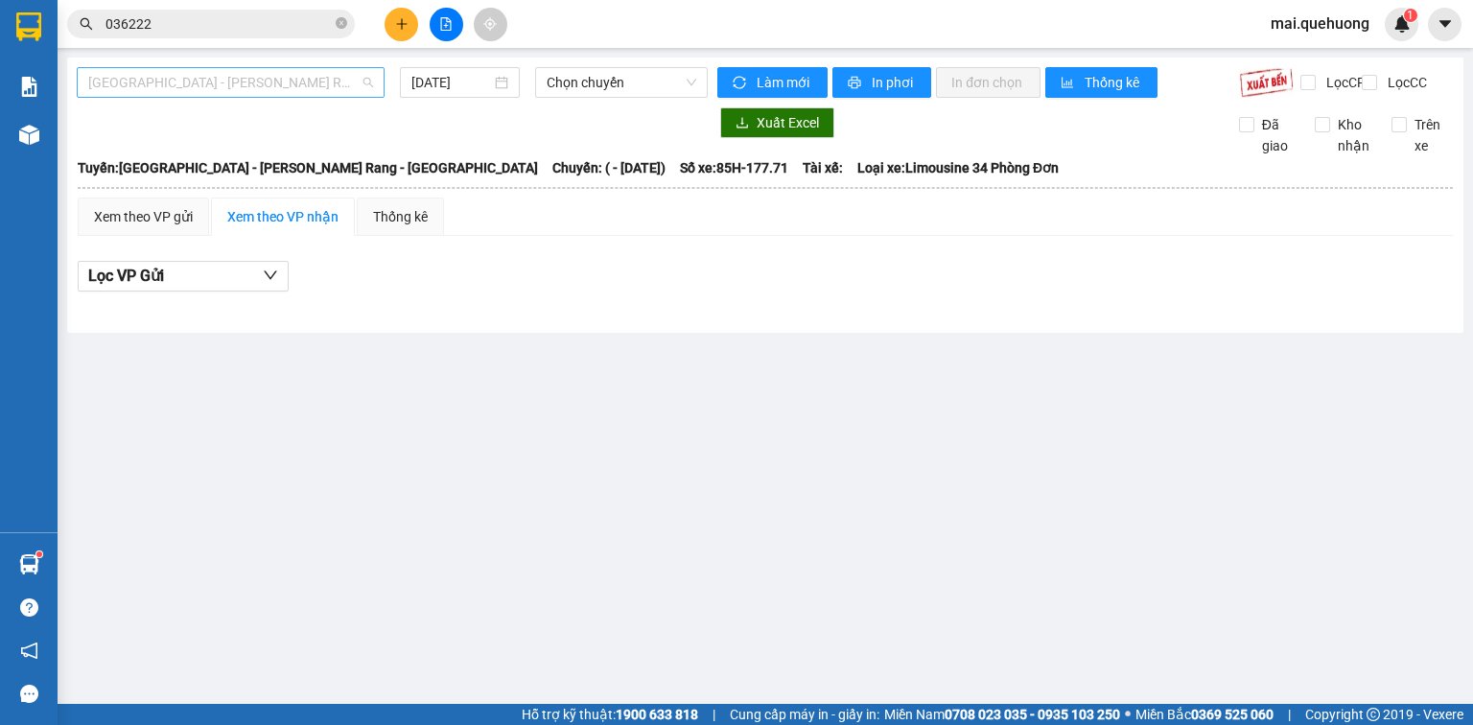
click at [341, 89] on span "[GEOGRAPHIC_DATA] - Phan Rang - [GEOGRAPHIC_DATA]" at bounding box center [230, 82] width 285 height 29
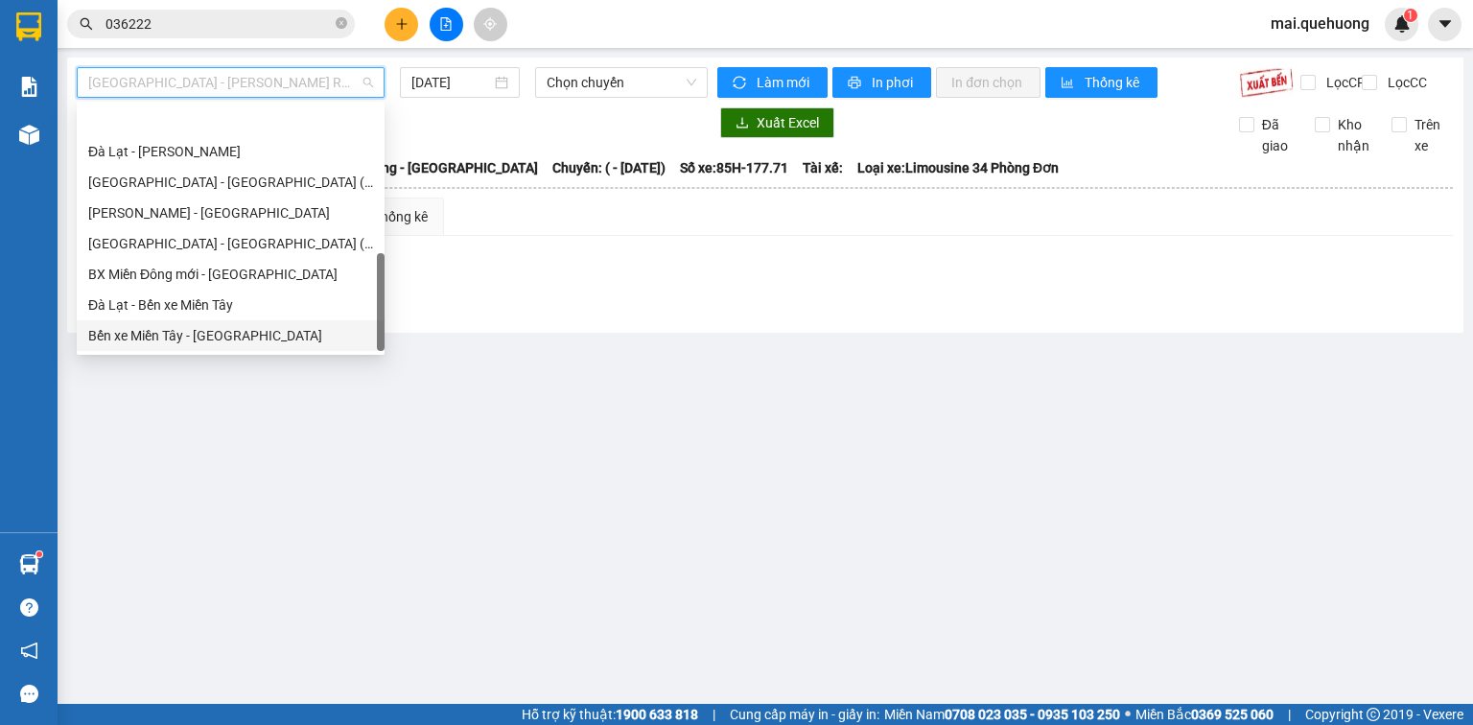
scroll to position [522, 0]
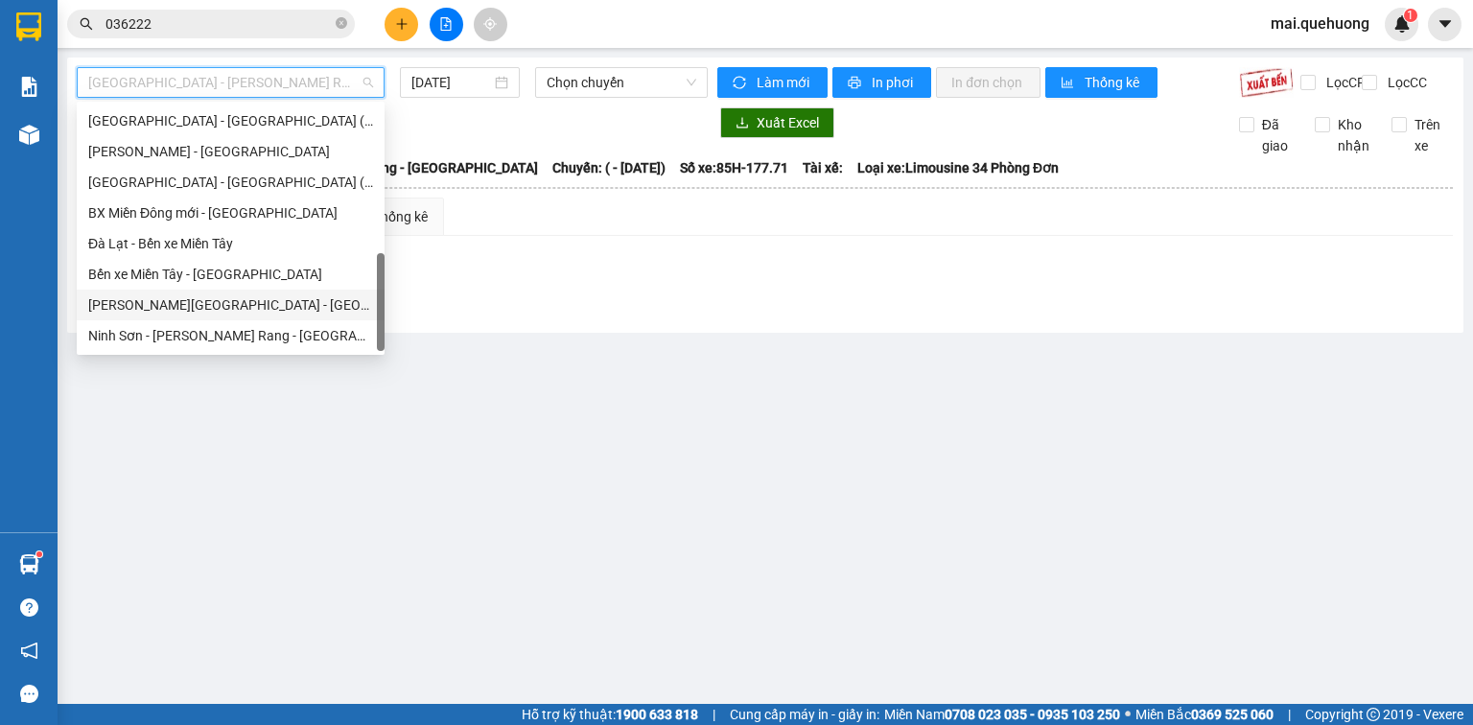
click at [266, 314] on div "Miền Tây - [GEOGRAPHIC_DATA] - [GEOGRAPHIC_DATA]" at bounding box center [230, 304] width 285 height 21
type input "[DATE]"
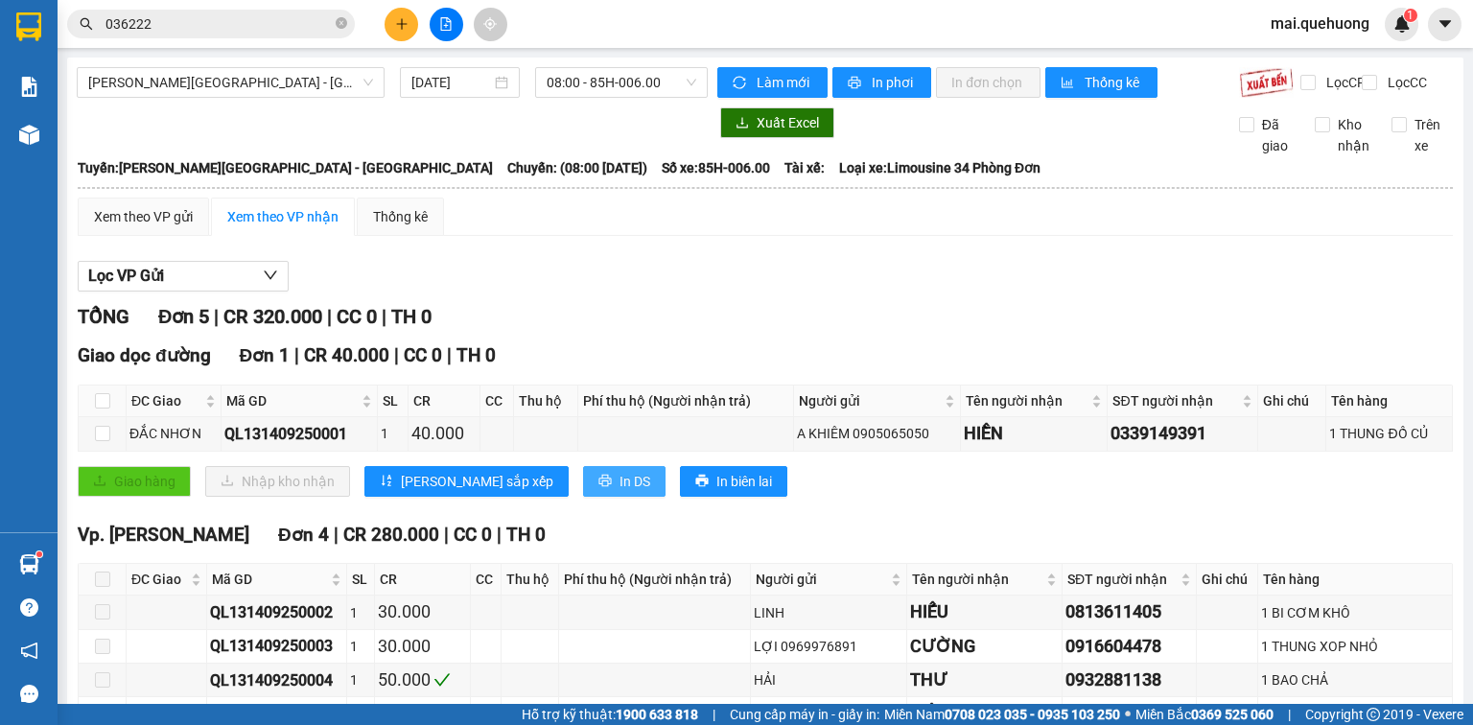
click at [583, 497] on button "In DS" at bounding box center [624, 481] width 82 height 31
click at [634, 81] on span "08:00 - 85H-006.00" at bounding box center [622, 82] width 151 height 29
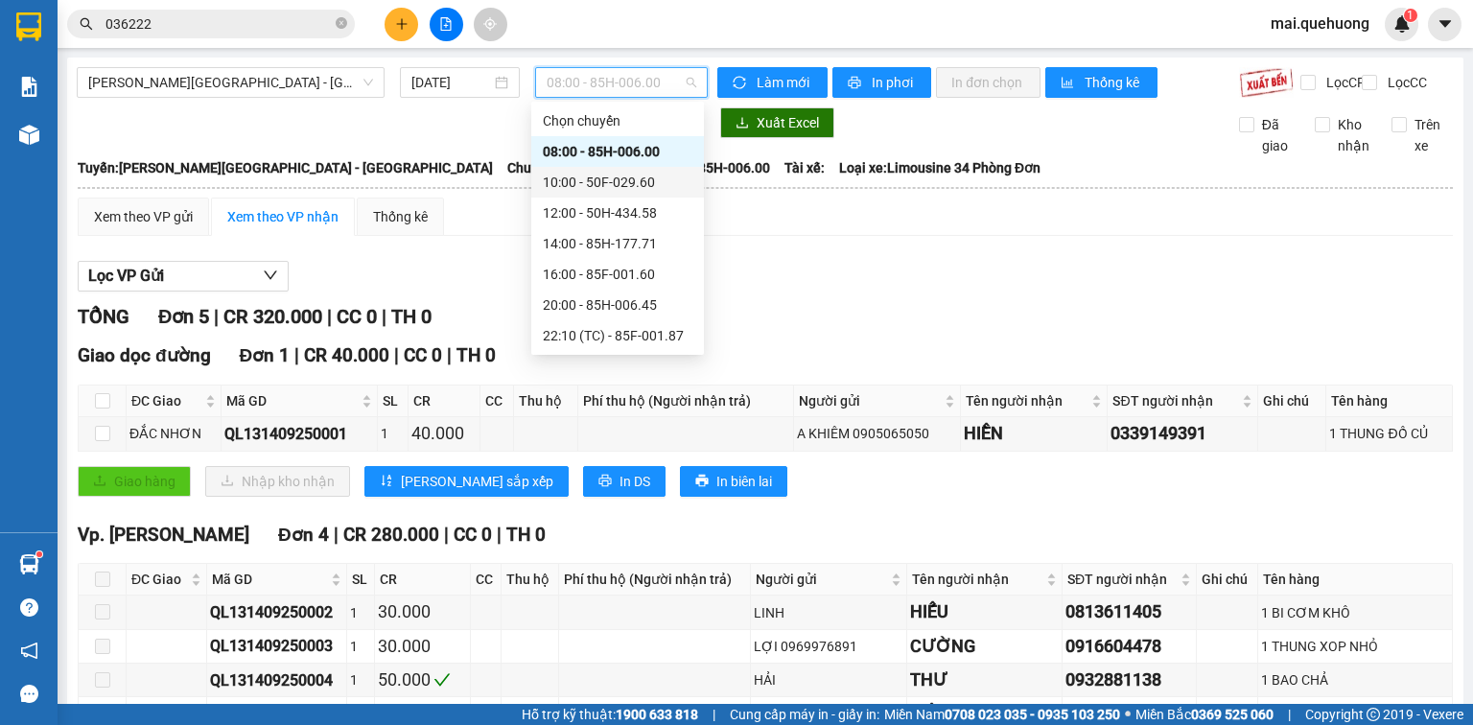
click at [625, 182] on div "10:00 - 50F-029.60" at bounding box center [618, 182] width 150 height 21
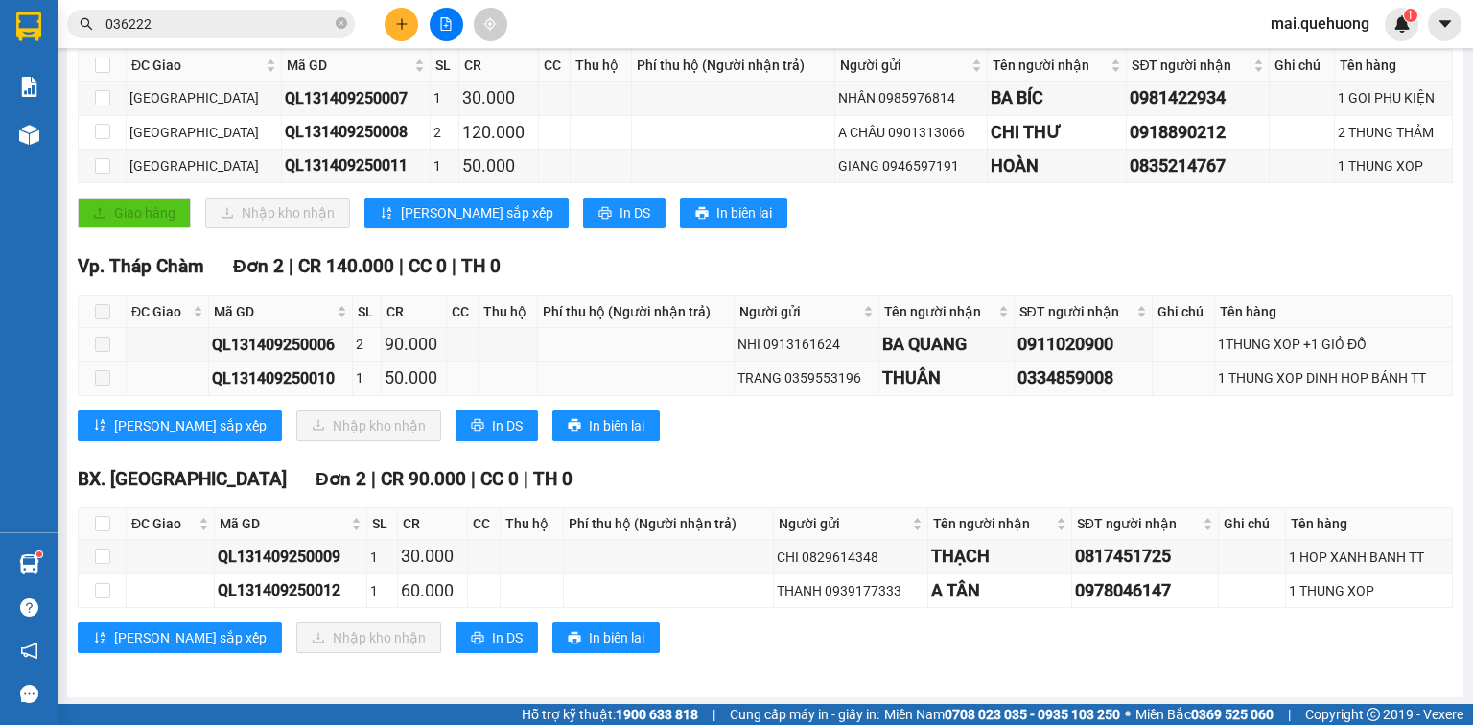
scroll to position [351, 0]
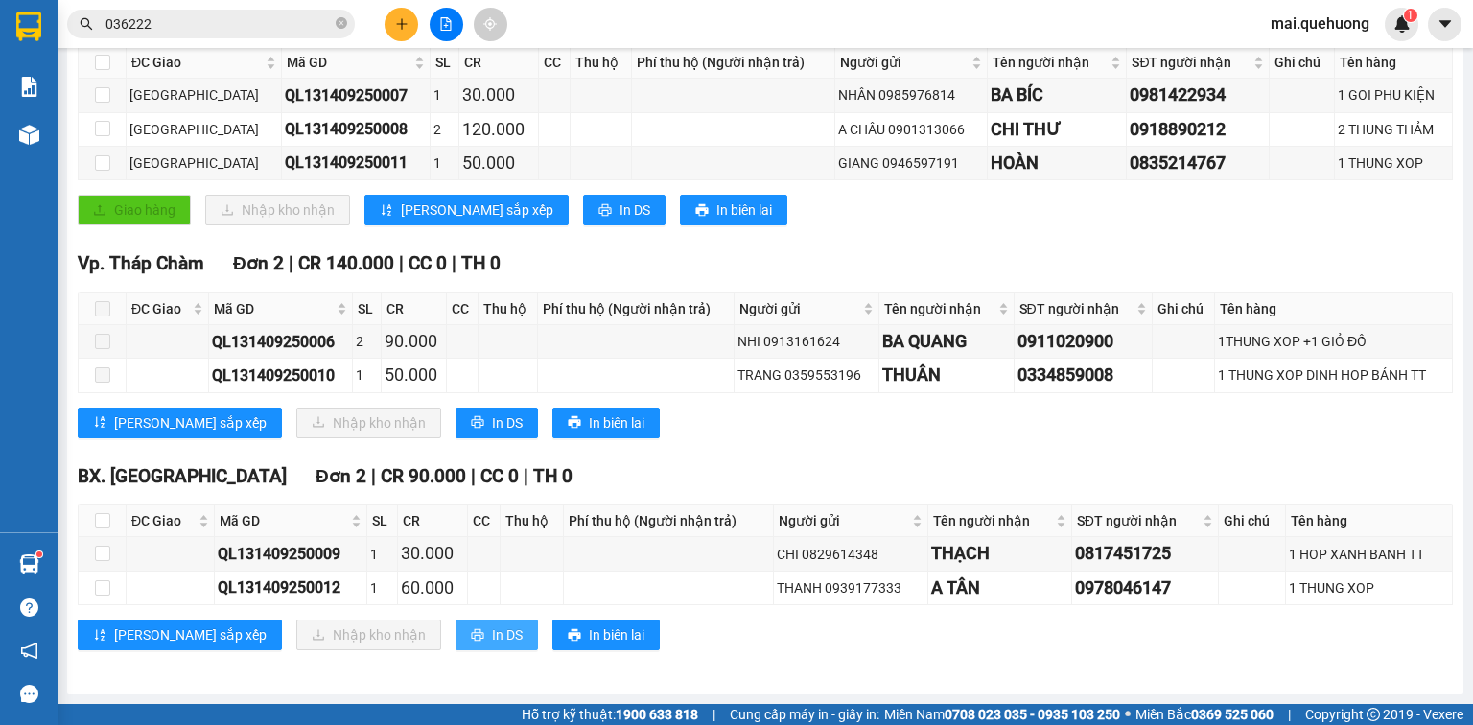
click at [492, 633] on span "In DS" at bounding box center [507, 634] width 31 height 21
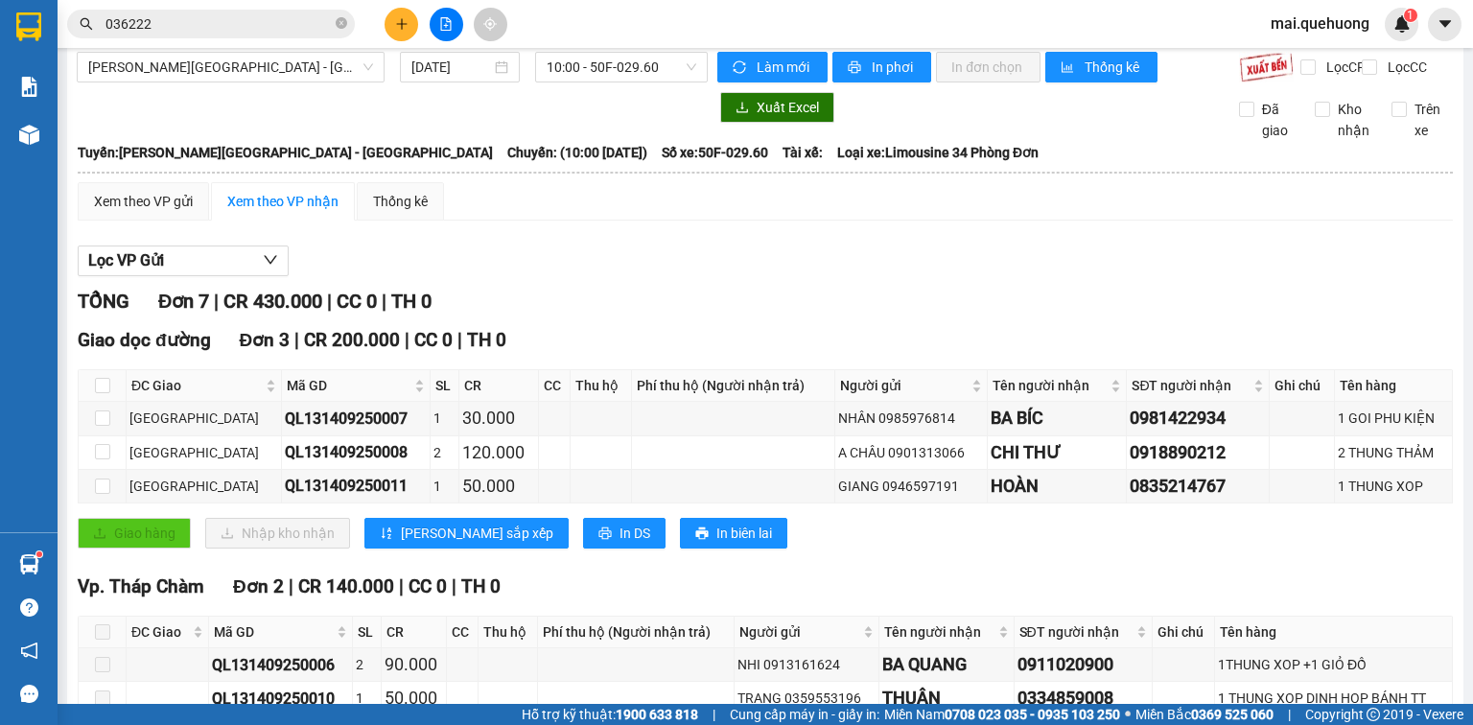
scroll to position [0, 0]
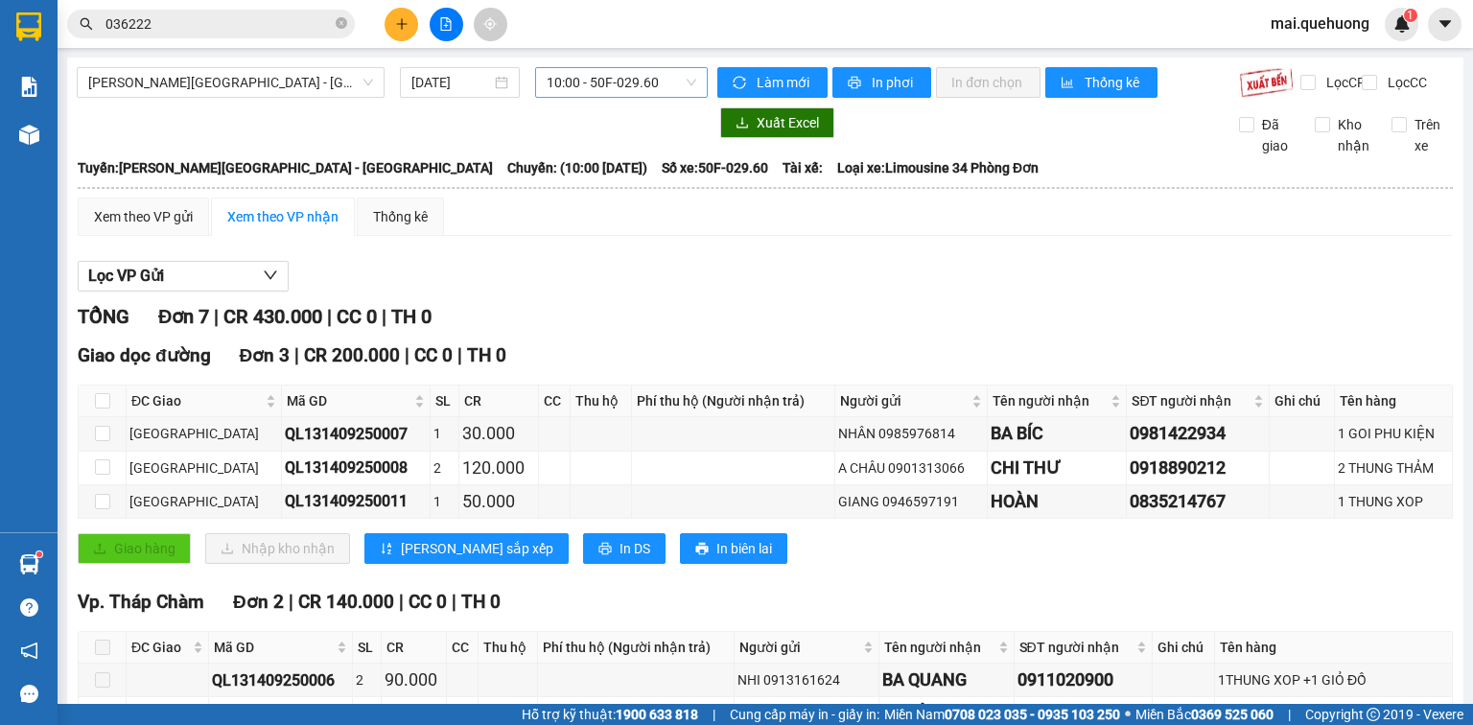
click at [609, 77] on span "10:00 - 50F-029.60" at bounding box center [622, 82] width 151 height 29
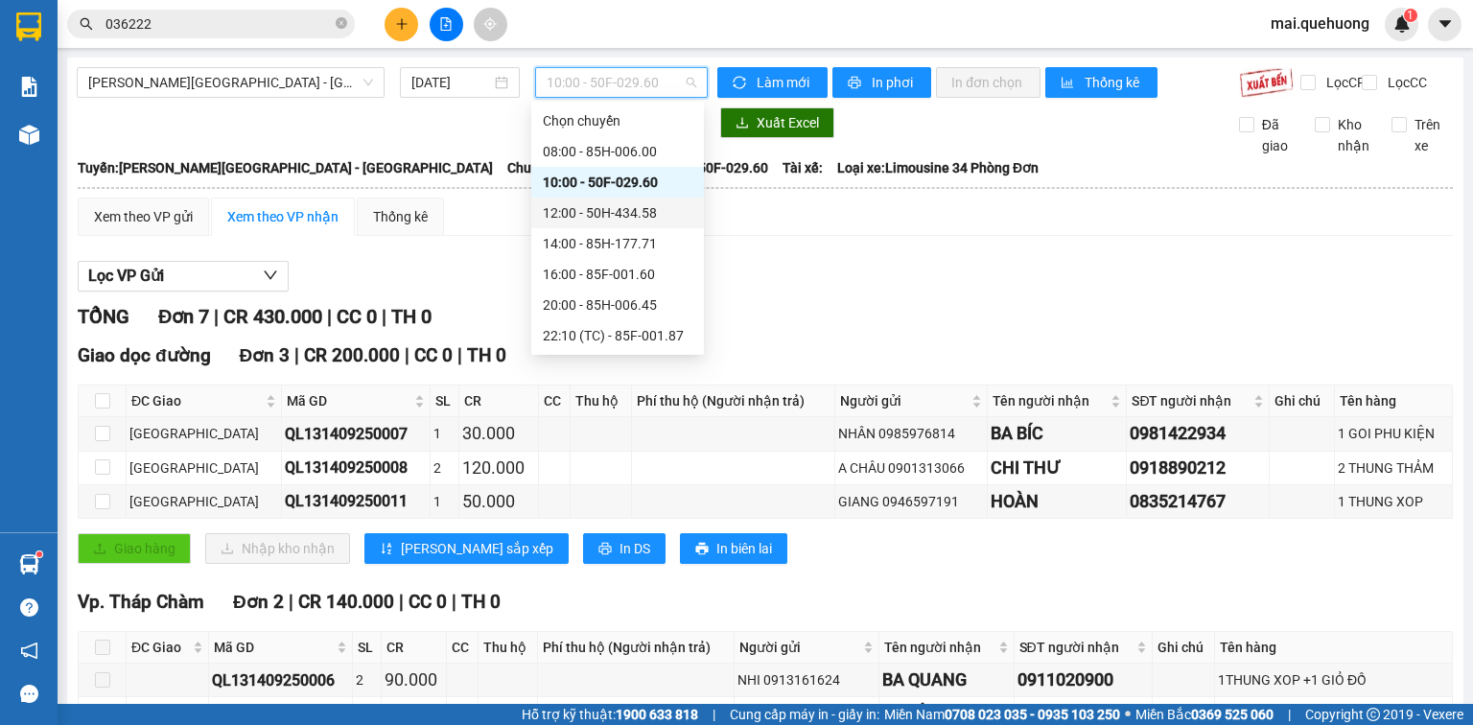
click at [606, 211] on div "12:00 - 50H-434.58" at bounding box center [618, 212] width 150 height 21
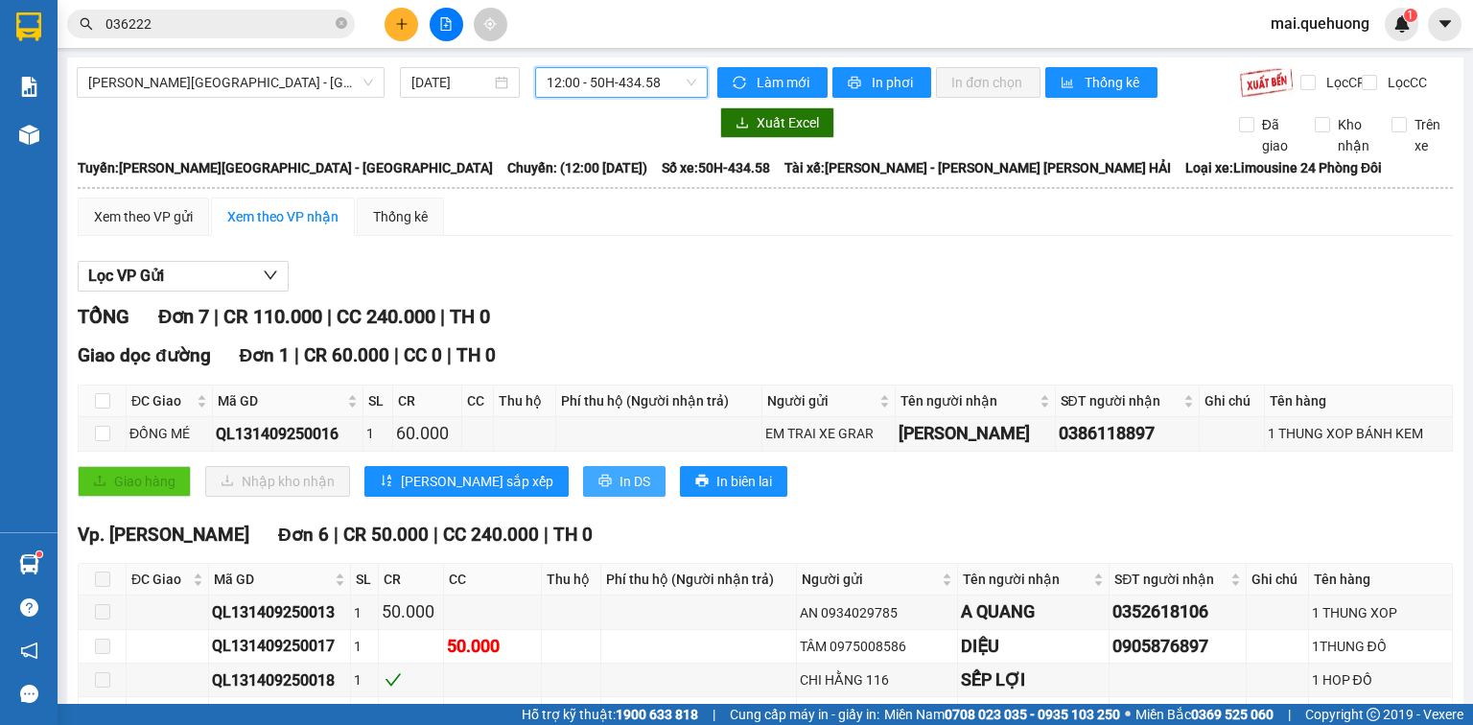
click at [620, 492] on span "In DS" at bounding box center [635, 481] width 31 height 21
click at [638, 63] on div "Miền Tây - Phan Rang - Ninh Sơn 14/09/2025 12:00 - 50H-434.58 Làm mới In phơi I…" at bounding box center [765, 473] width 1397 height 831
click at [638, 73] on span "12:00 - 50H-434.58" at bounding box center [622, 82] width 151 height 29
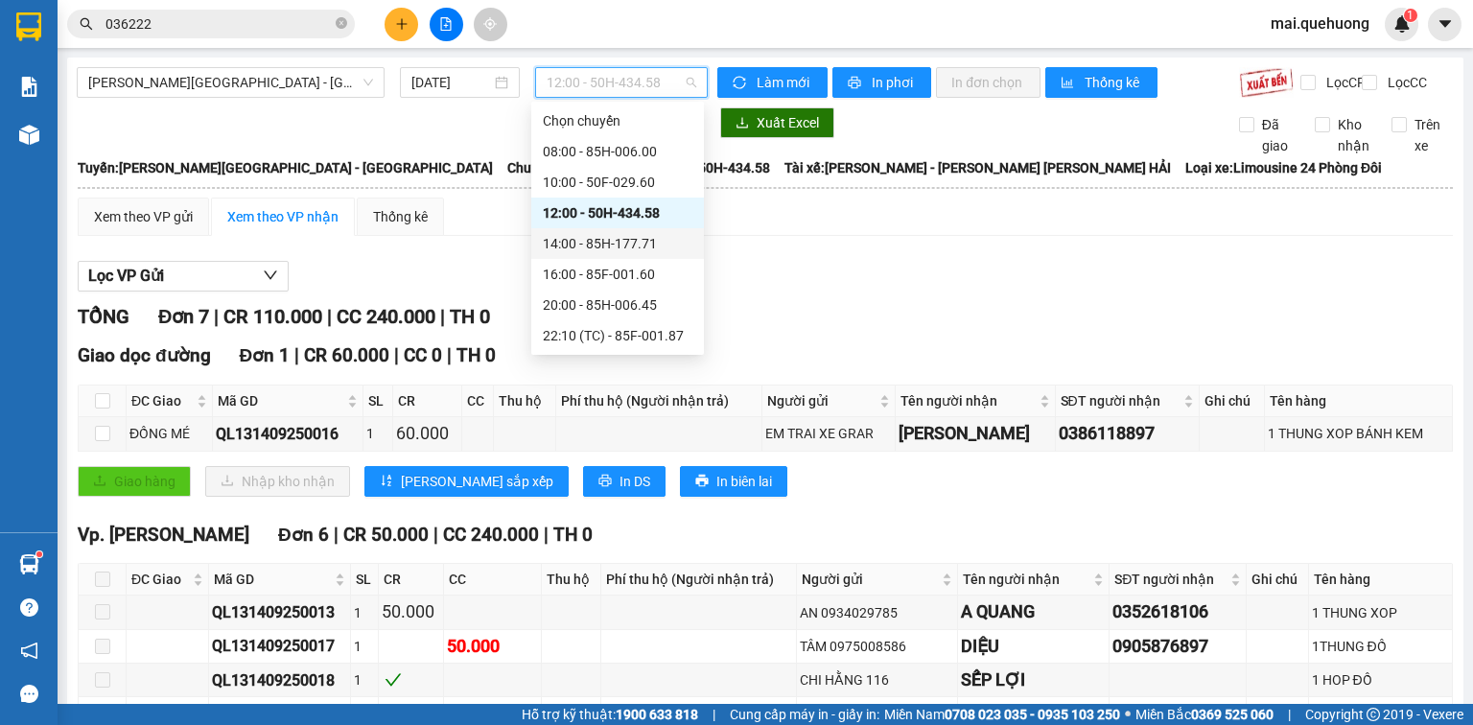
click at [603, 242] on div "14:00 - 85H-177.71" at bounding box center [618, 243] width 150 height 21
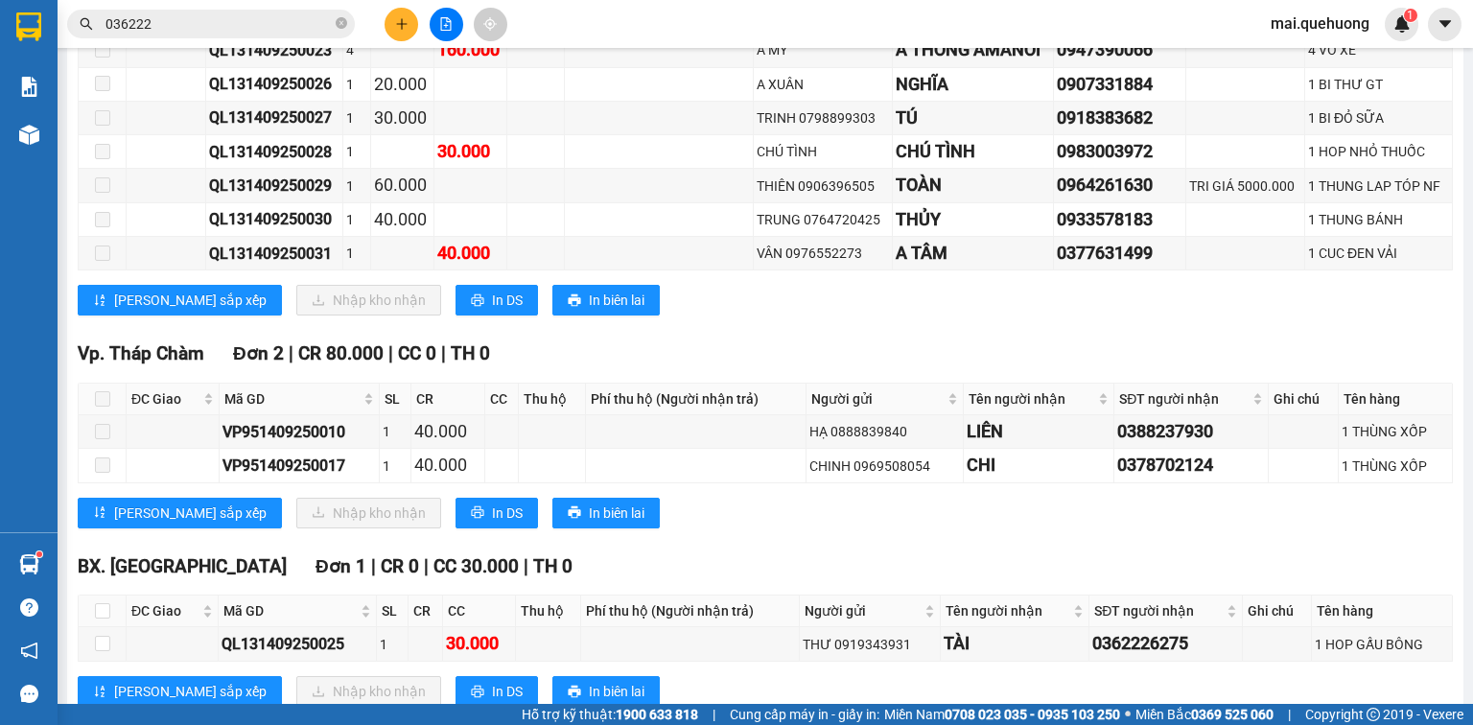
scroll to position [452, 0]
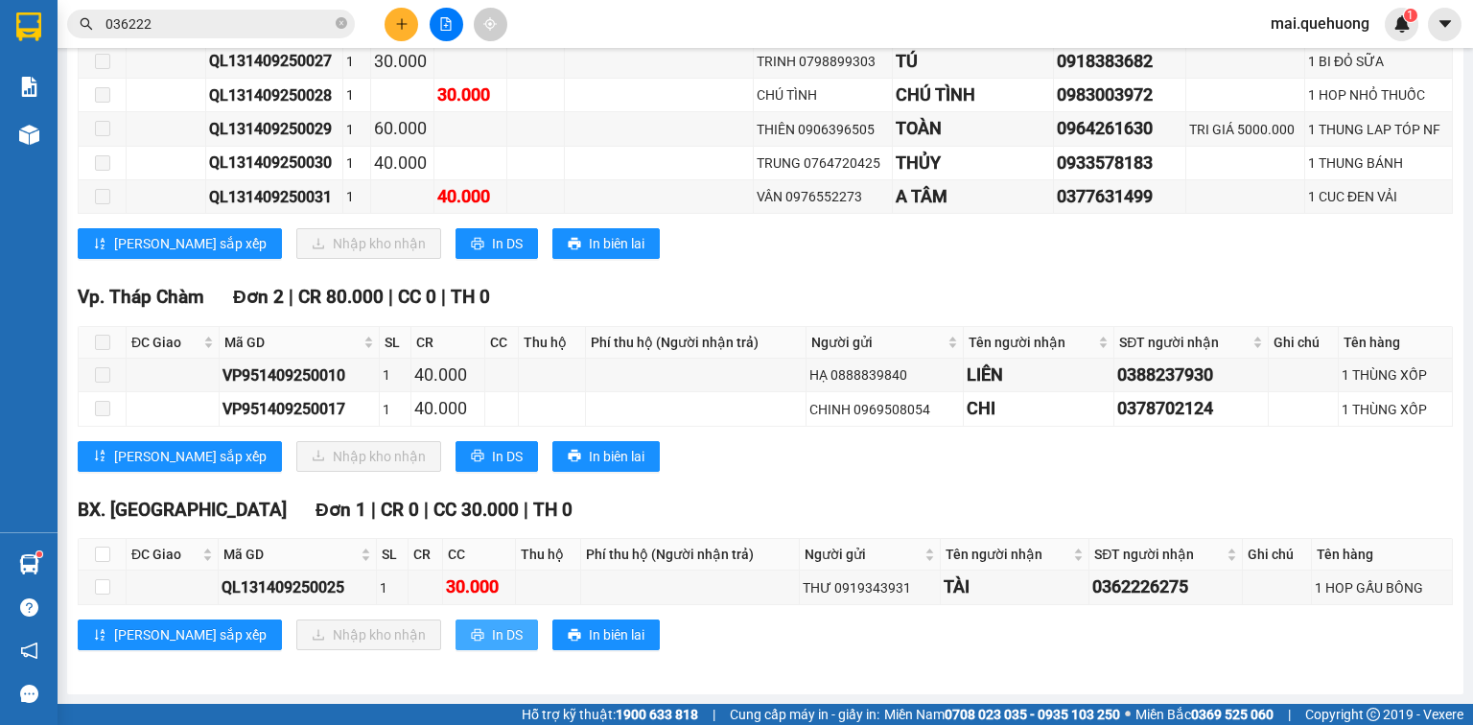
click at [492, 634] on span "In DS" at bounding box center [507, 634] width 31 height 21
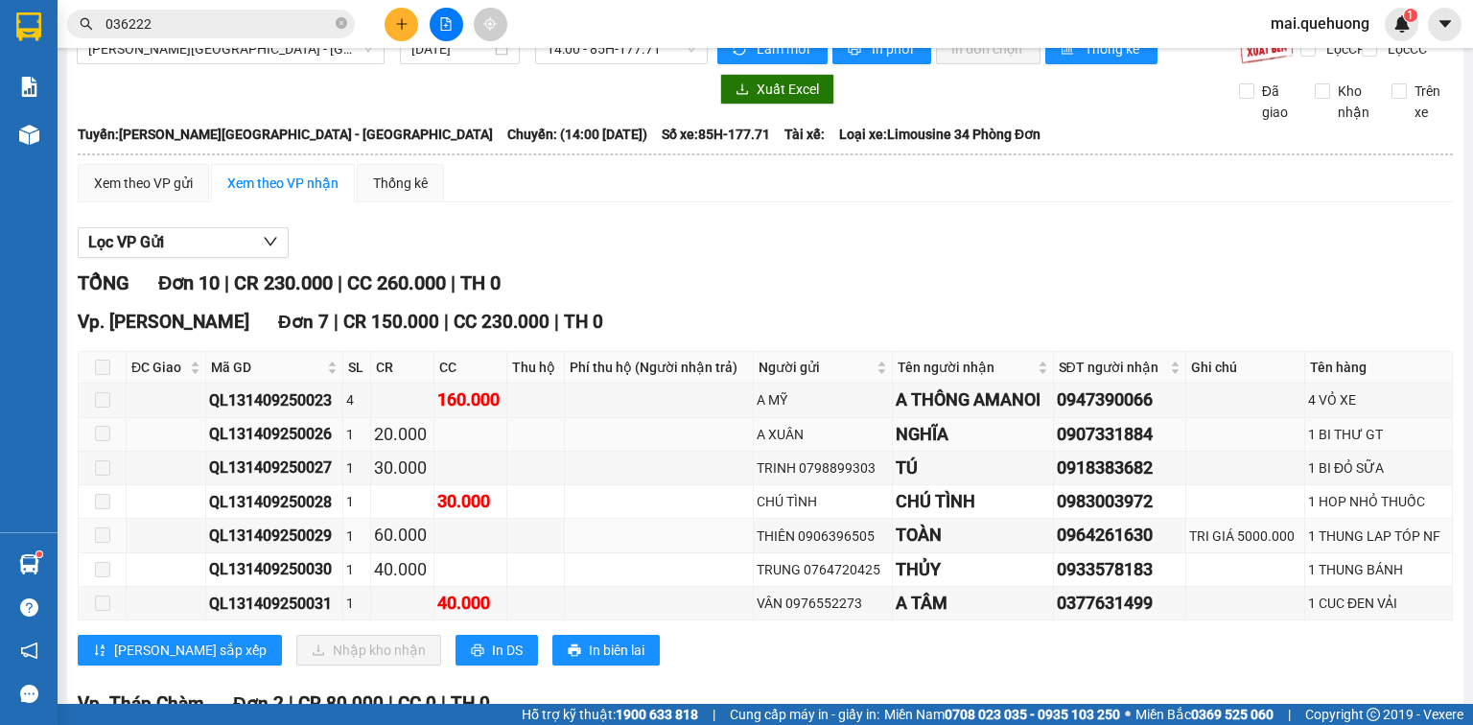
scroll to position [0, 0]
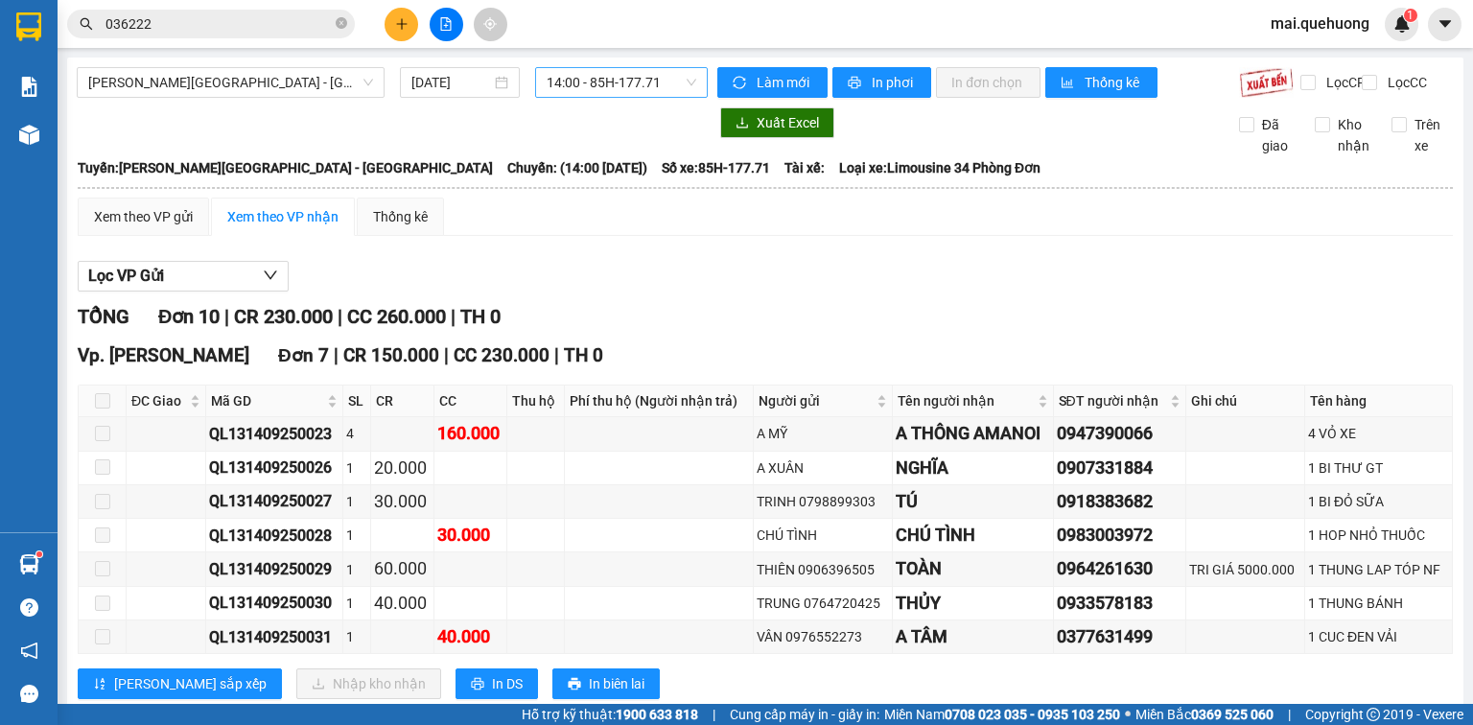
click at [658, 84] on span "14:00 - 85H-177.71" at bounding box center [622, 82] width 151 height 29
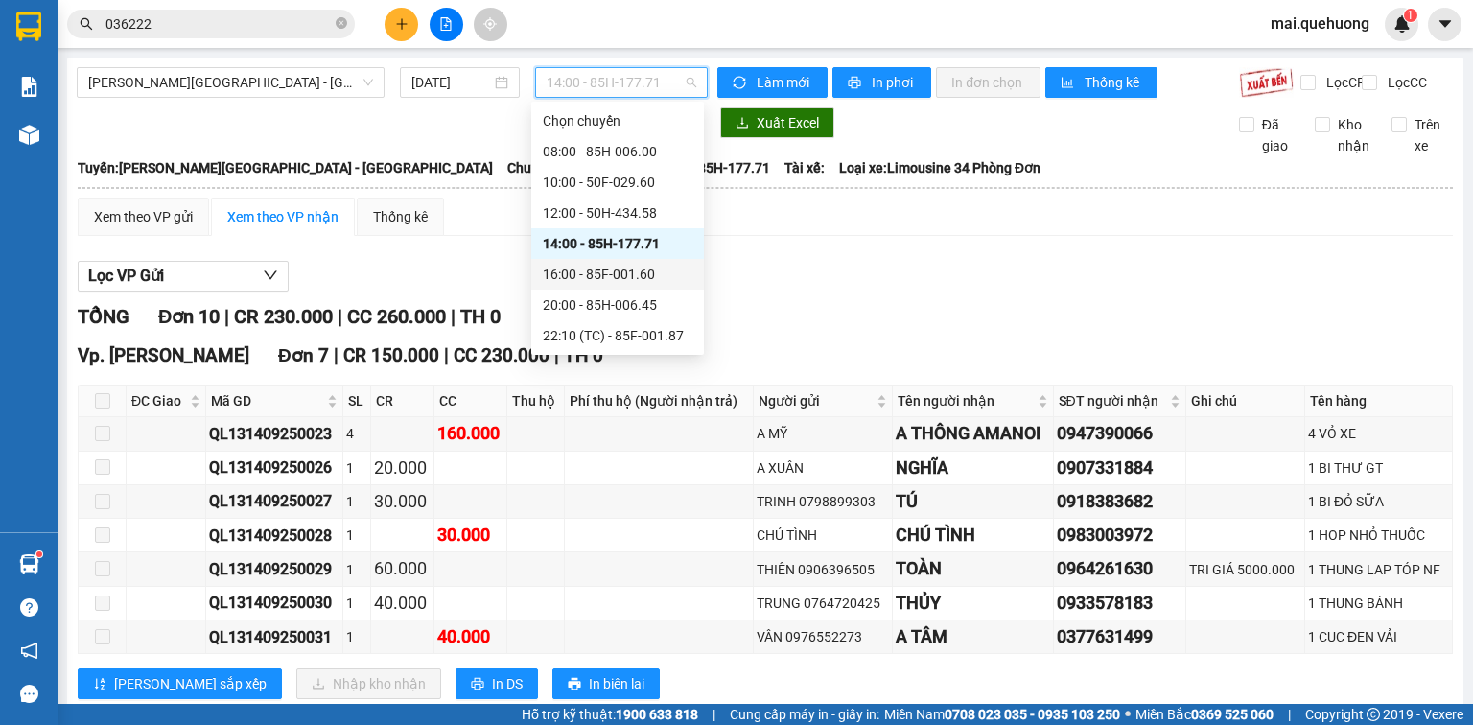
click at [603, 270] on div "16:00 - 85F-001.60" at bounding box center [618, 274] width 150 height 21
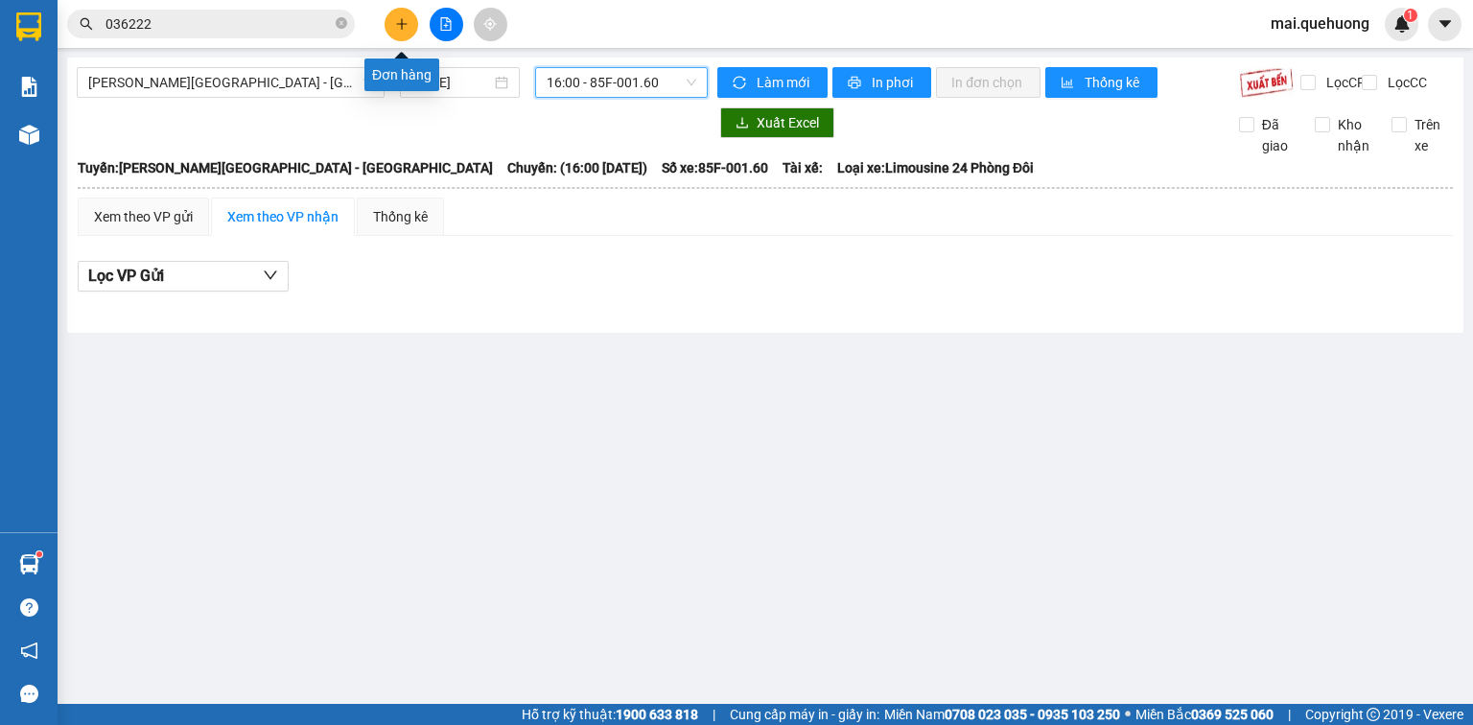
click at [391, 28] on button at bounding box center [402, 25] width 34 height 34
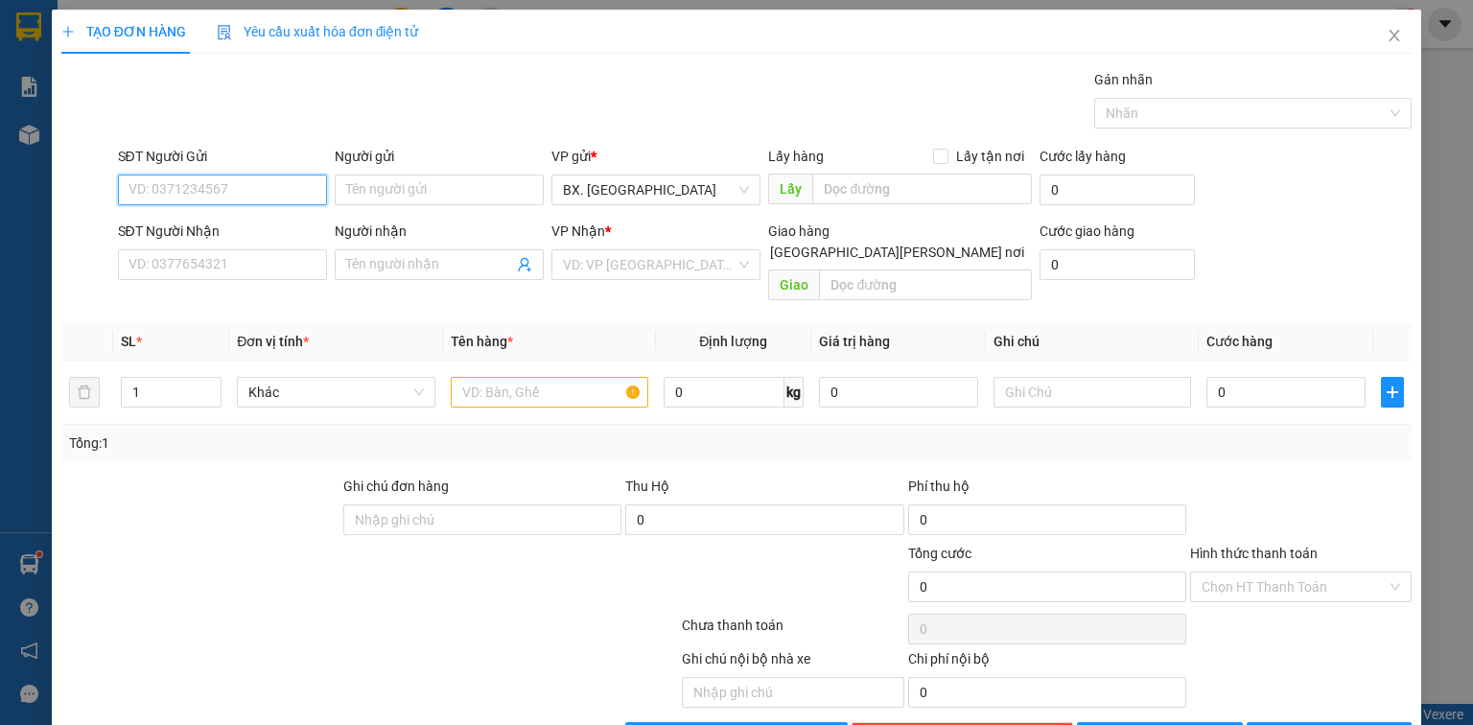
click at [293, 199] on input "SĐT Người Gửi" at bounding box center [222, 190] width 209 height 31
type input "0937788878"
click at [280, 234] on div "0937788878 - QUANG" at bounding box center [221, 227] width 184 height 21
type input "QUANG"
type input "0777397779"
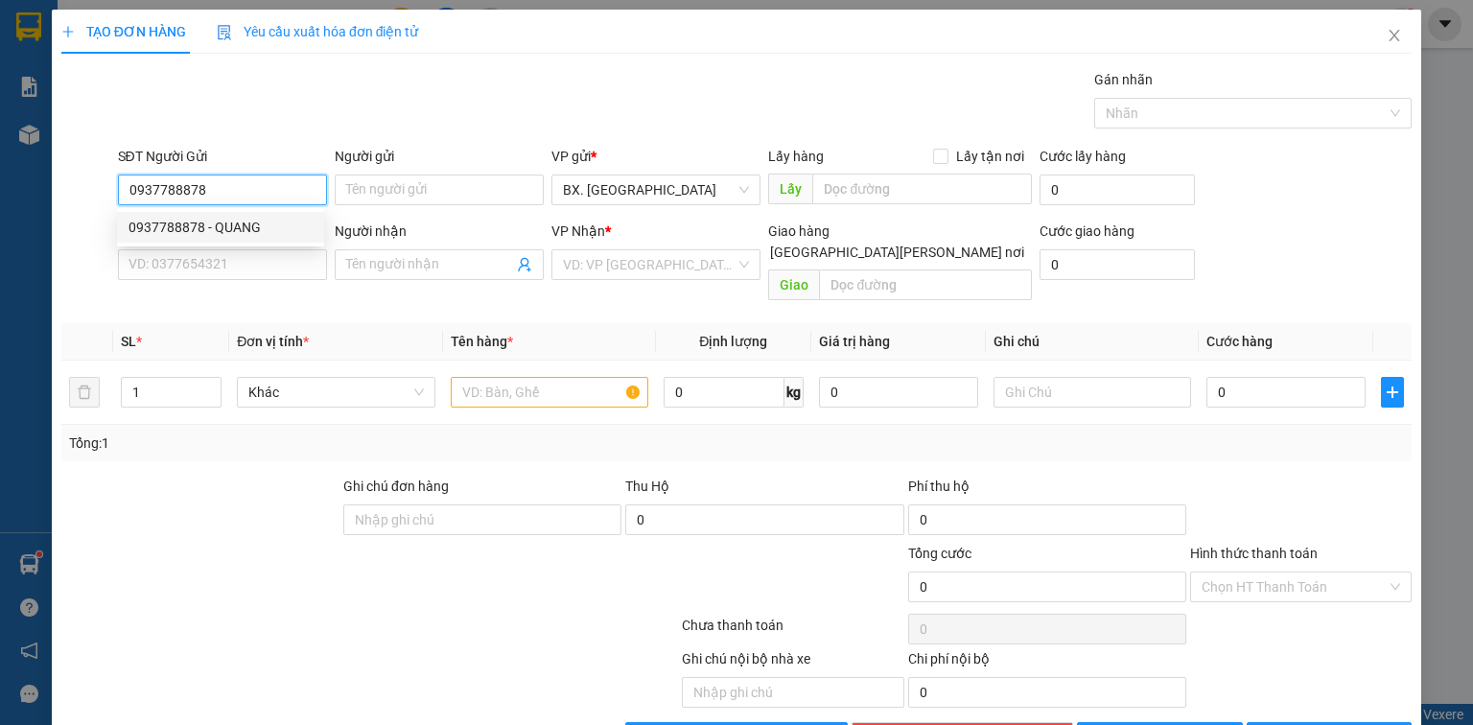
type input "ĐĂNG"
type input "30.000"
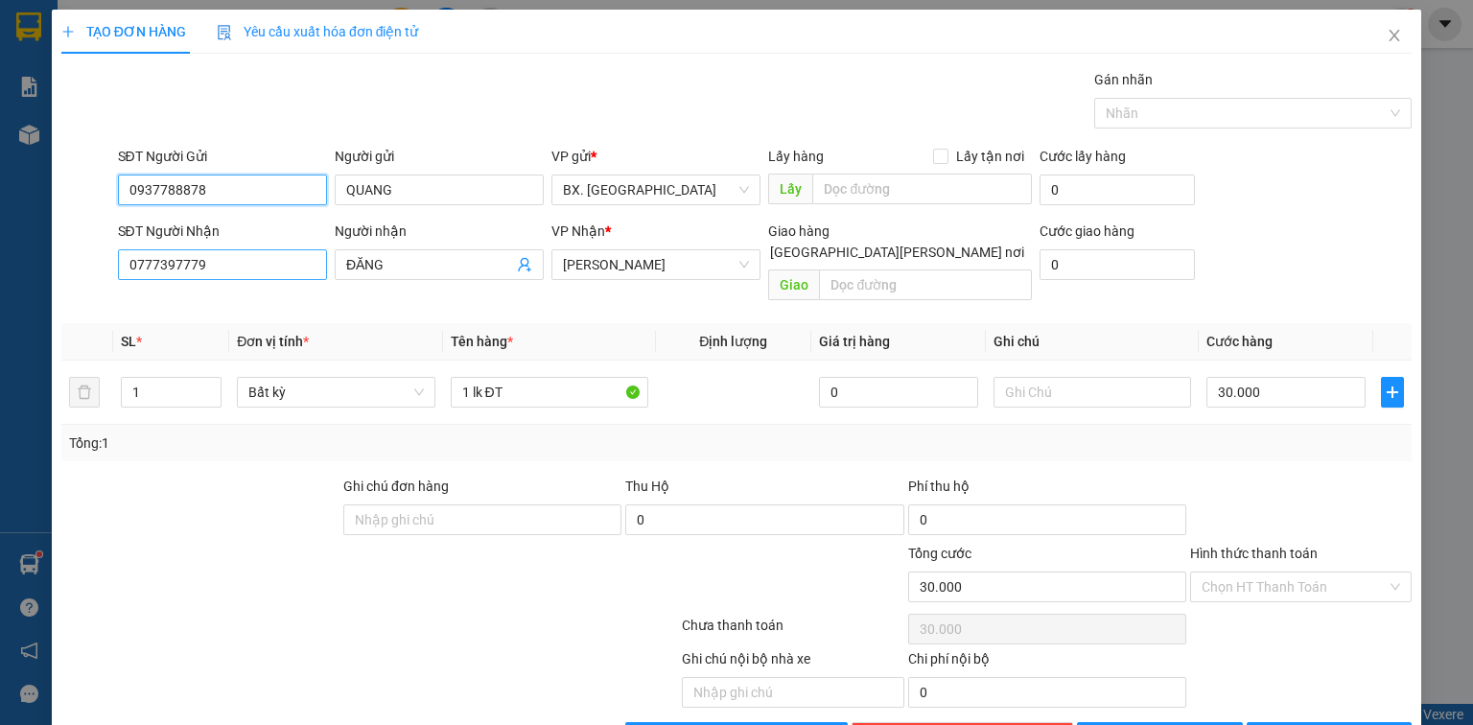
type input "0937788878"
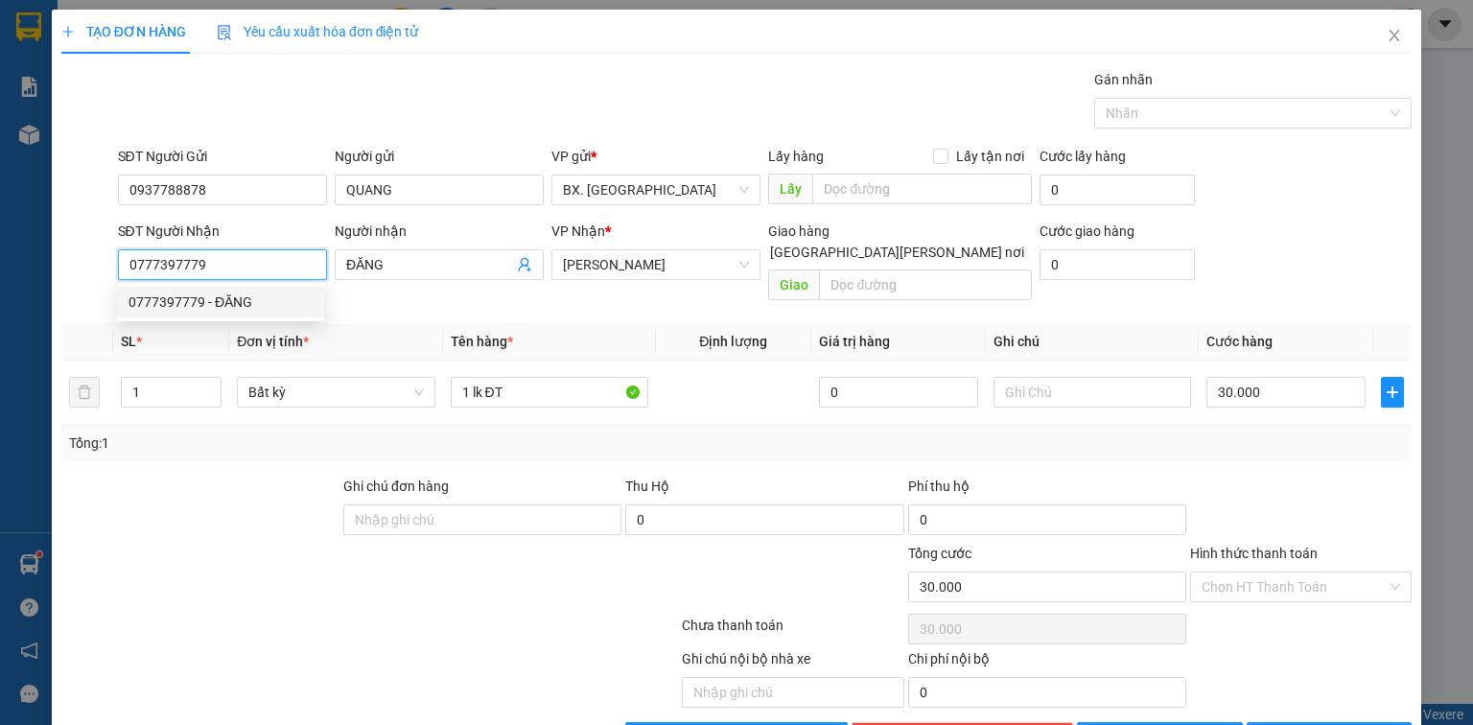
drag, startPoint x: 224, startPoint y: 276, endPoint x: 21, endPoint y: 243, distance: 206.1
click at [21, 243] on div "TẠO ĐƠN HÀNG Yêu cầu xuất hóa đơn điện tử Transit Pickup Surcharge Ids Transit …" at bounding box center [736, 362] width 1473 height 725
click at [178, 306] on div "0901494545 - tú" at bounding box center [221, 302] width 184 height 21
type input "0901494545"
type input "tú"
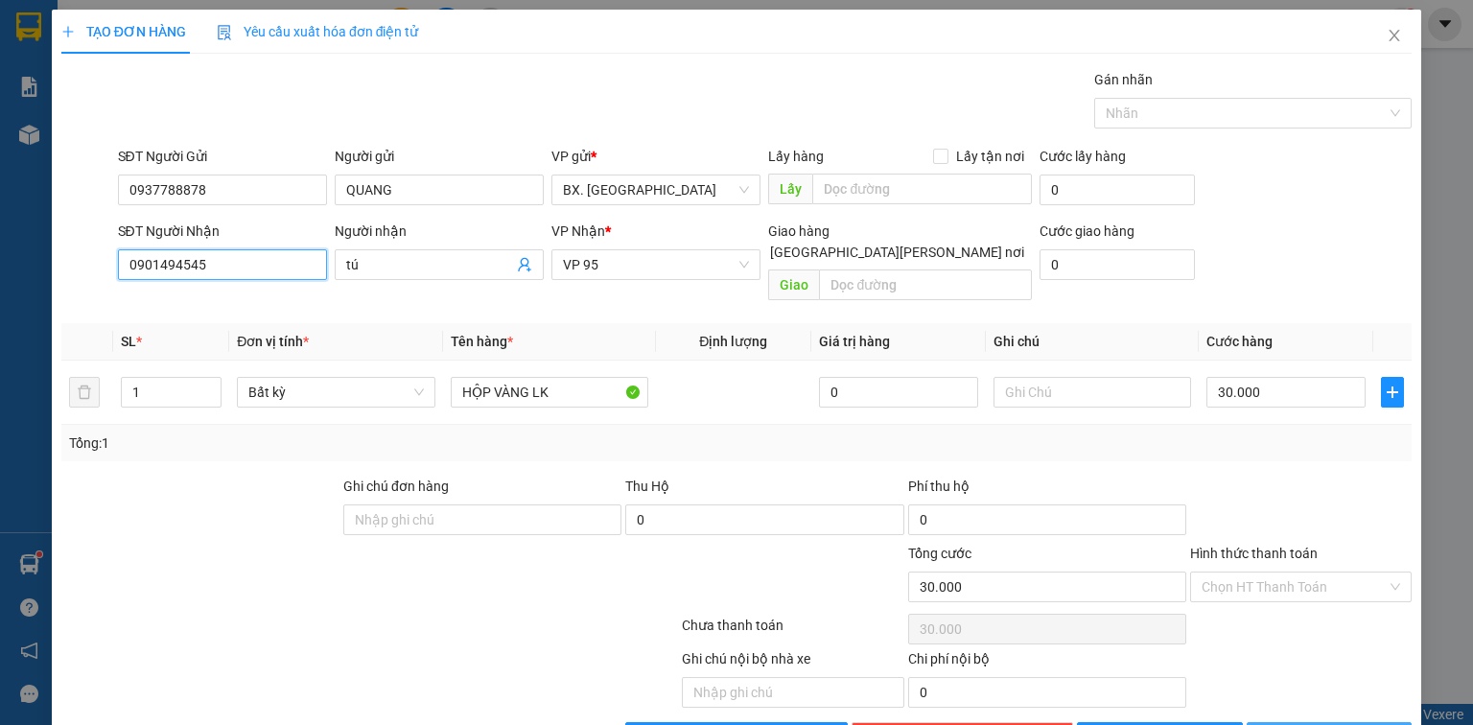
scroll to position [42, 0]
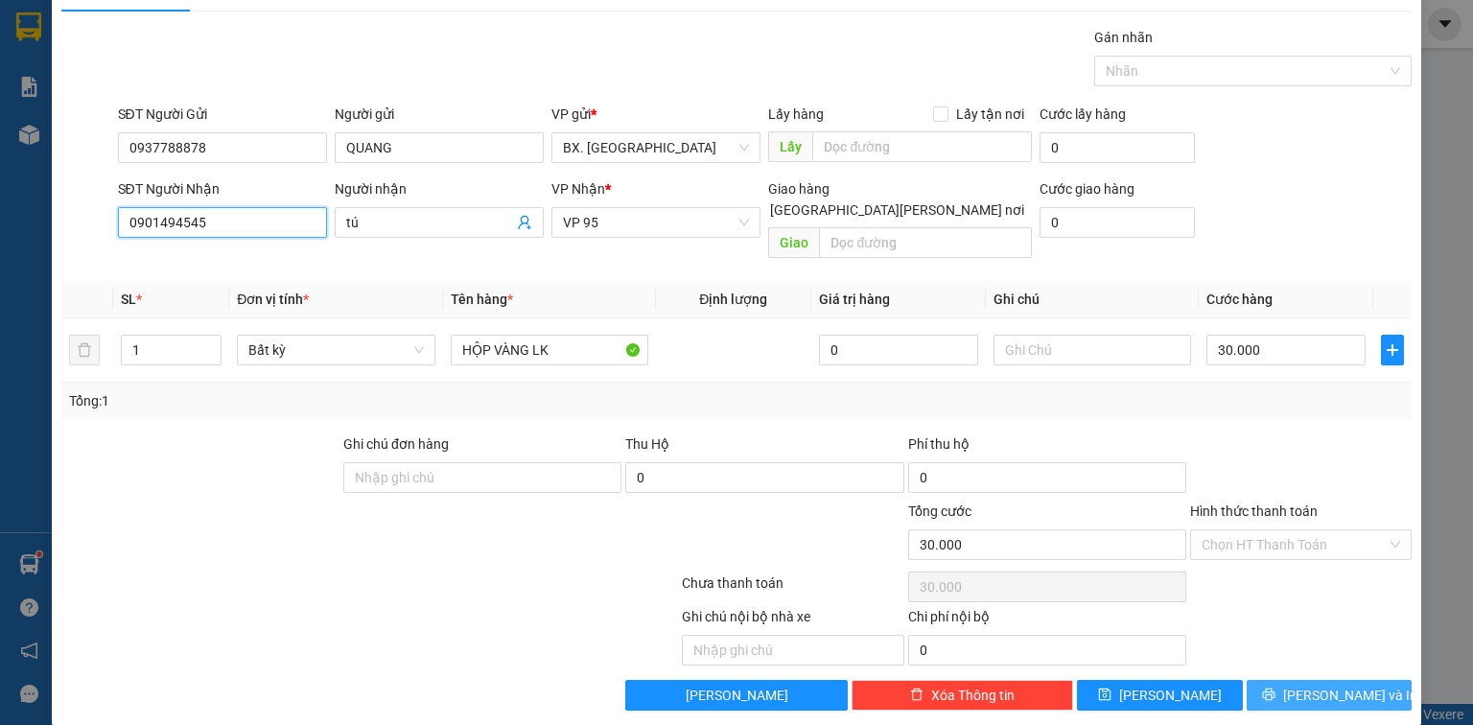
type input "0901494545"
click at [1312, 685] on span "[PERSON_NAME] và In" at bounding box center [1350, 695] width 134 height 21
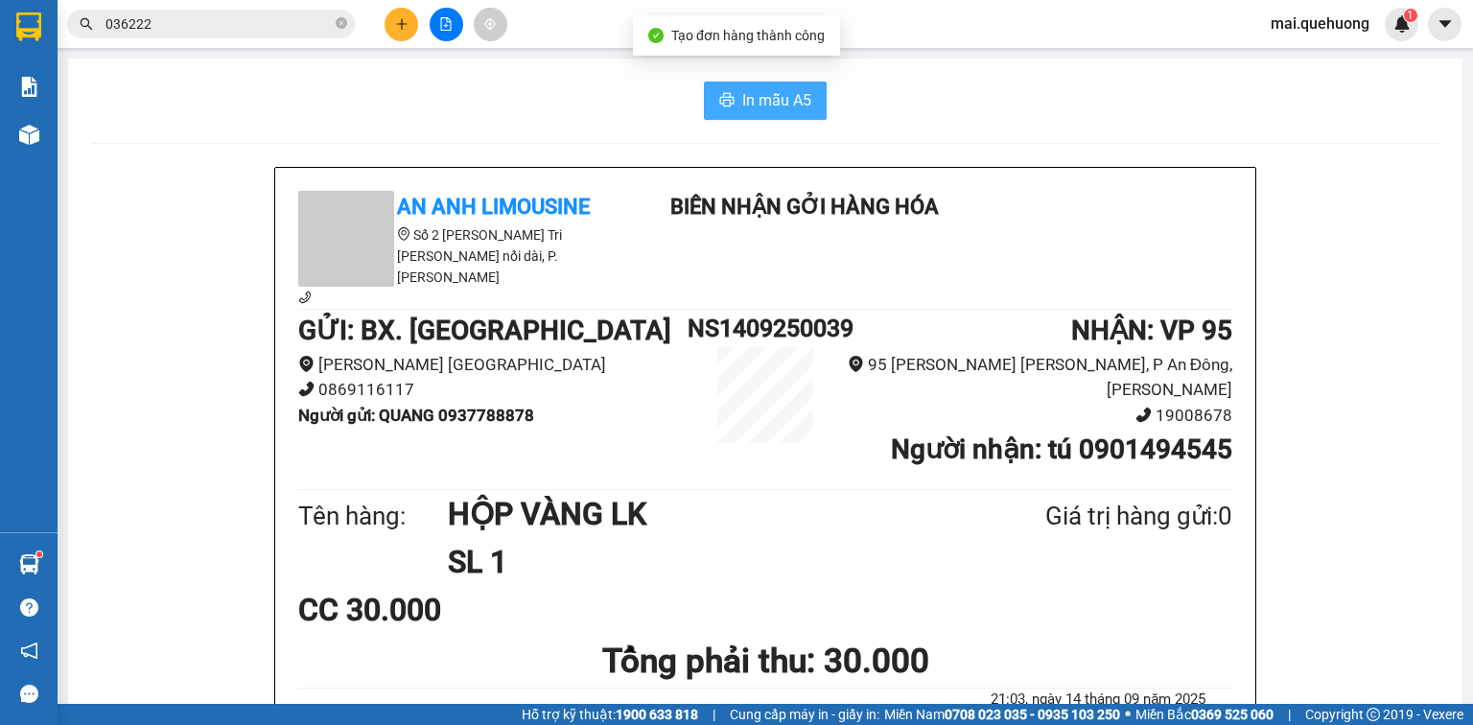
click at [783, 104] on span "In mẫu A5" at bounding box center [776, 100] width 69 height 24
click at [280, 19] on input "036222" at bounding box center [219, 23] width 226 height 21
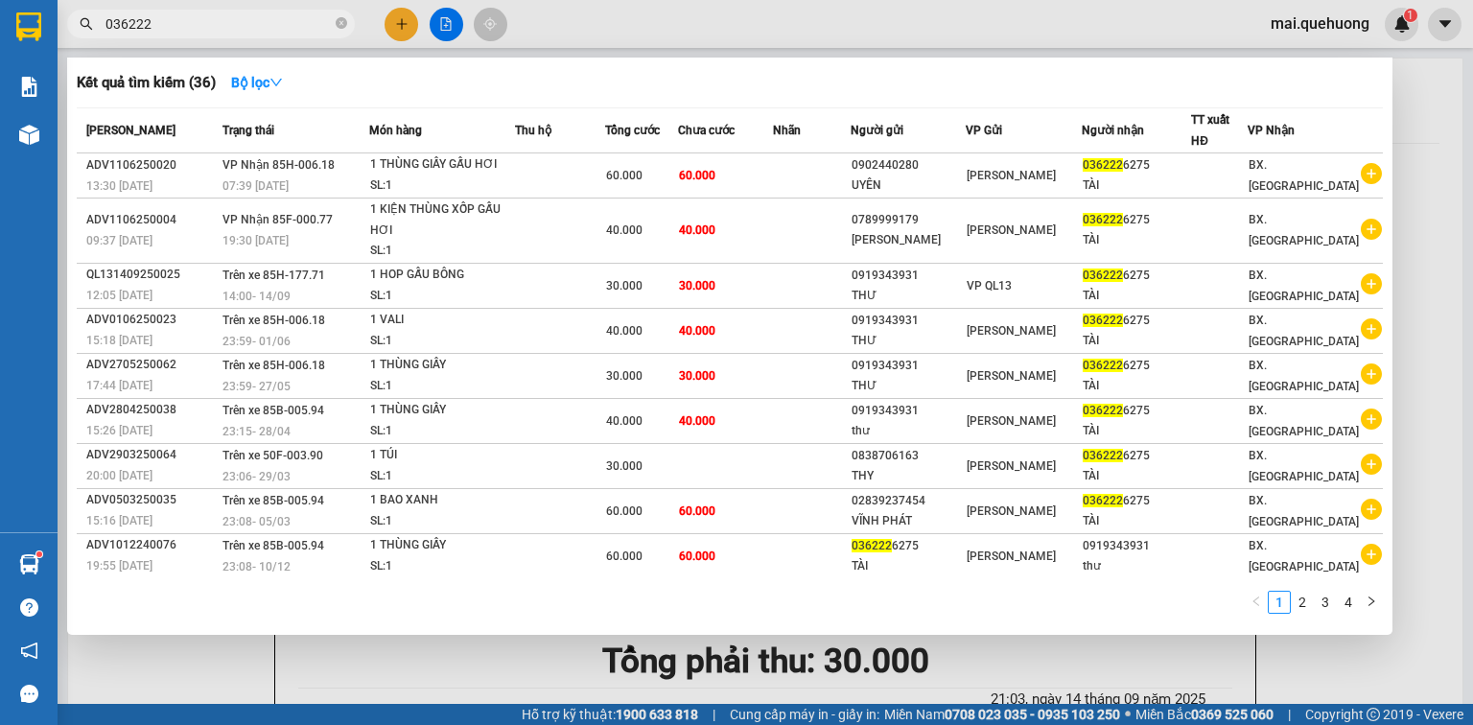
click at [280, 19] on input "036222" at bounding box center [219, 23] width 226 height 21
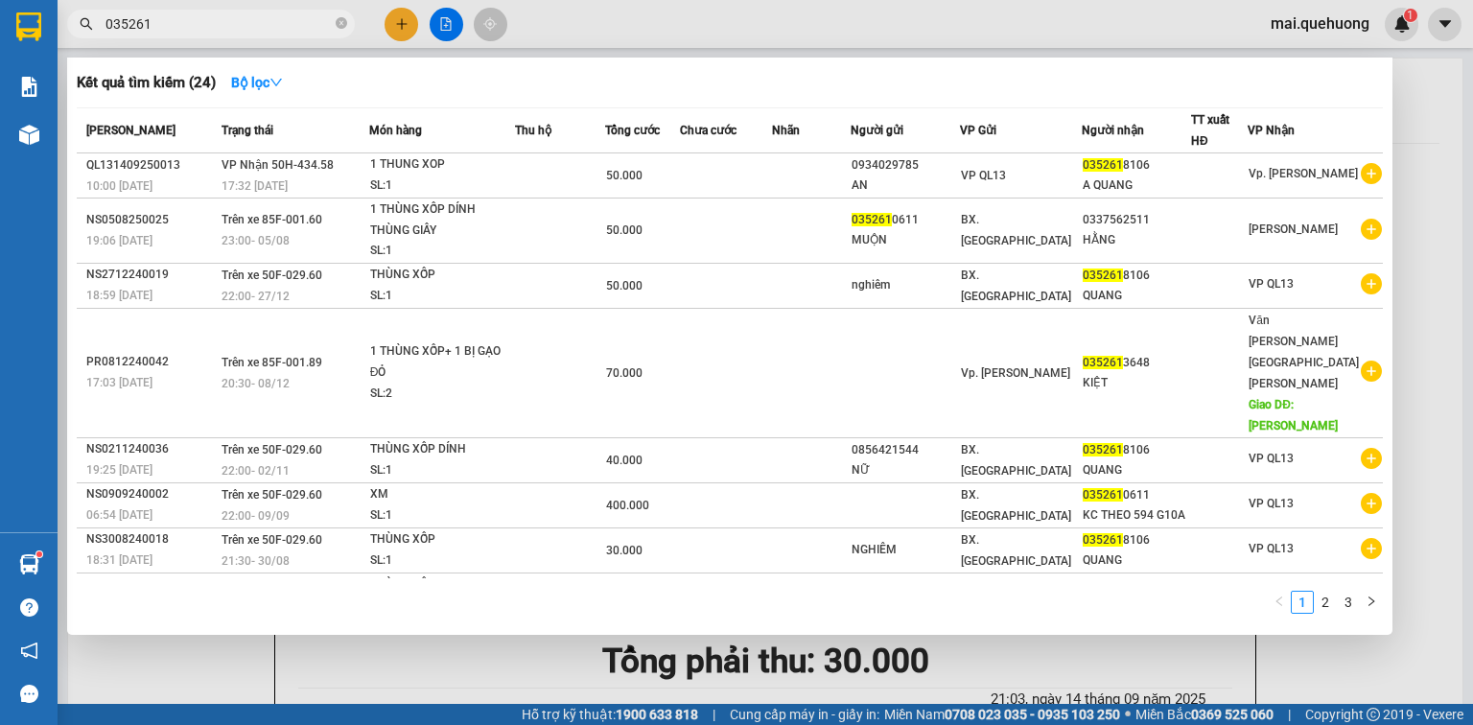
type input "035261"
